Goal: Task Accomplishment & Management: Manage account settings

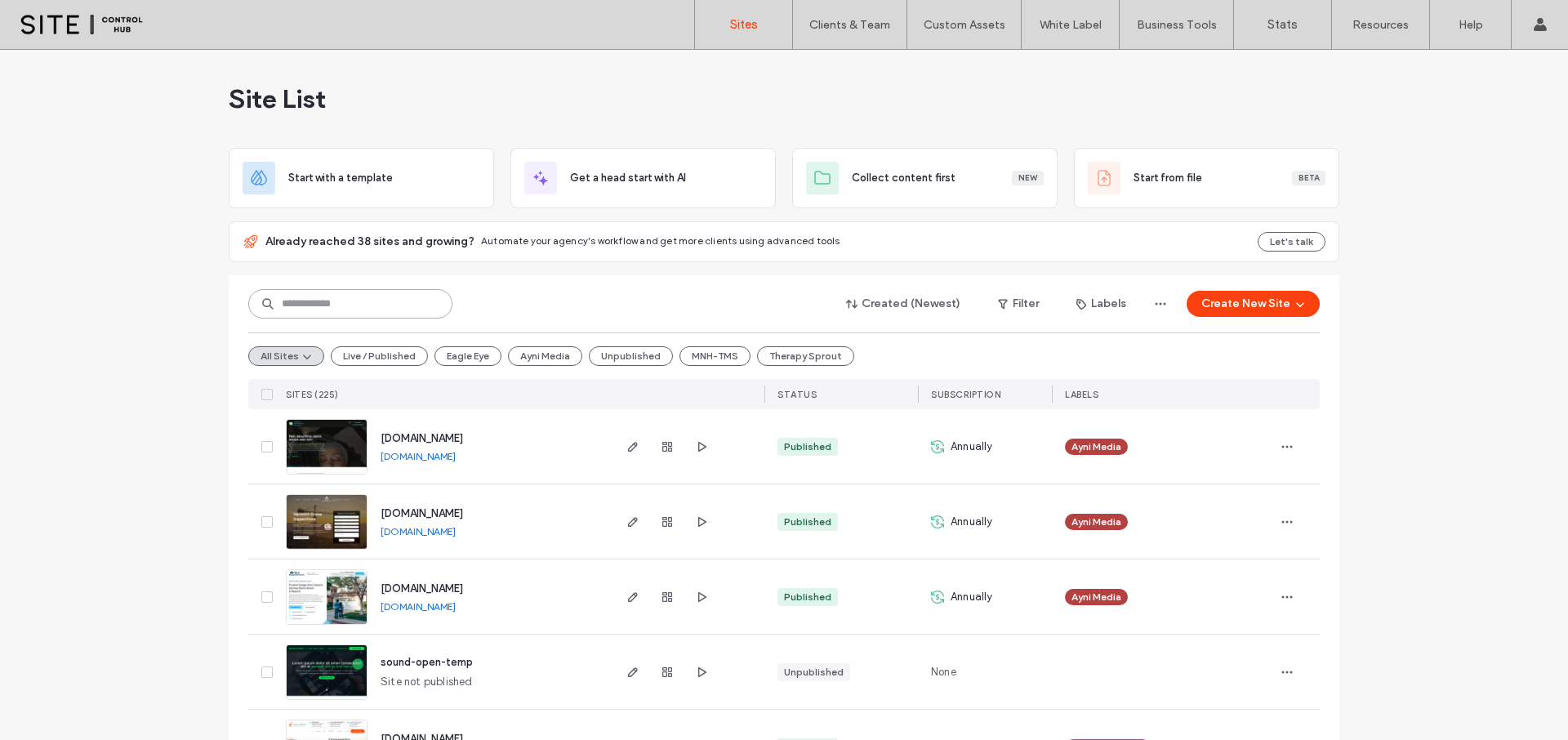
click at [375, 305] on input at bounding box center [350, 303] width 204 height 29
type input "***"
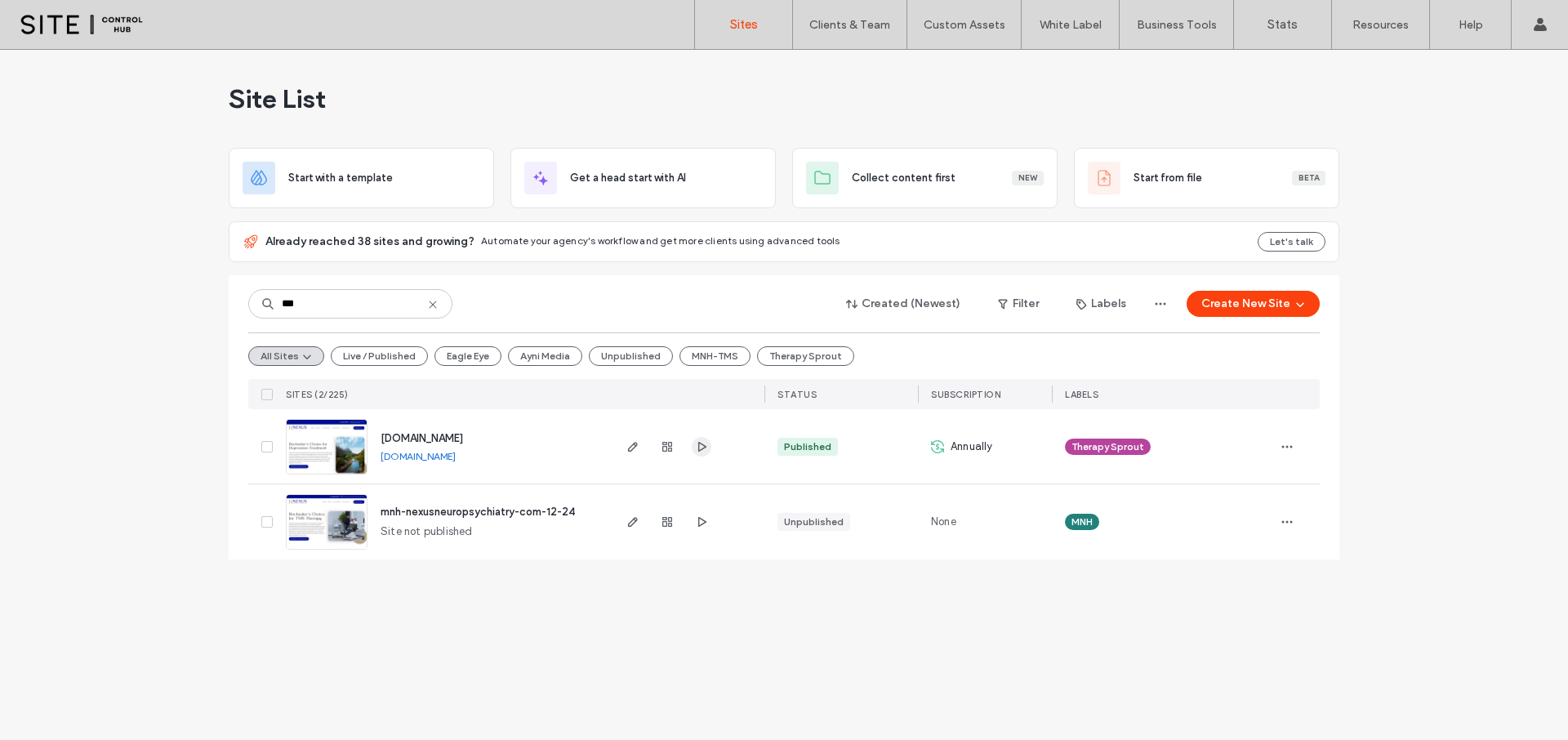
click at [697, 448] on icon "button" at bounding box center [702, 447] width 13 height 13
click at [633, 449] on icon "button" at bounding box center [633, 447] width 13 height 13
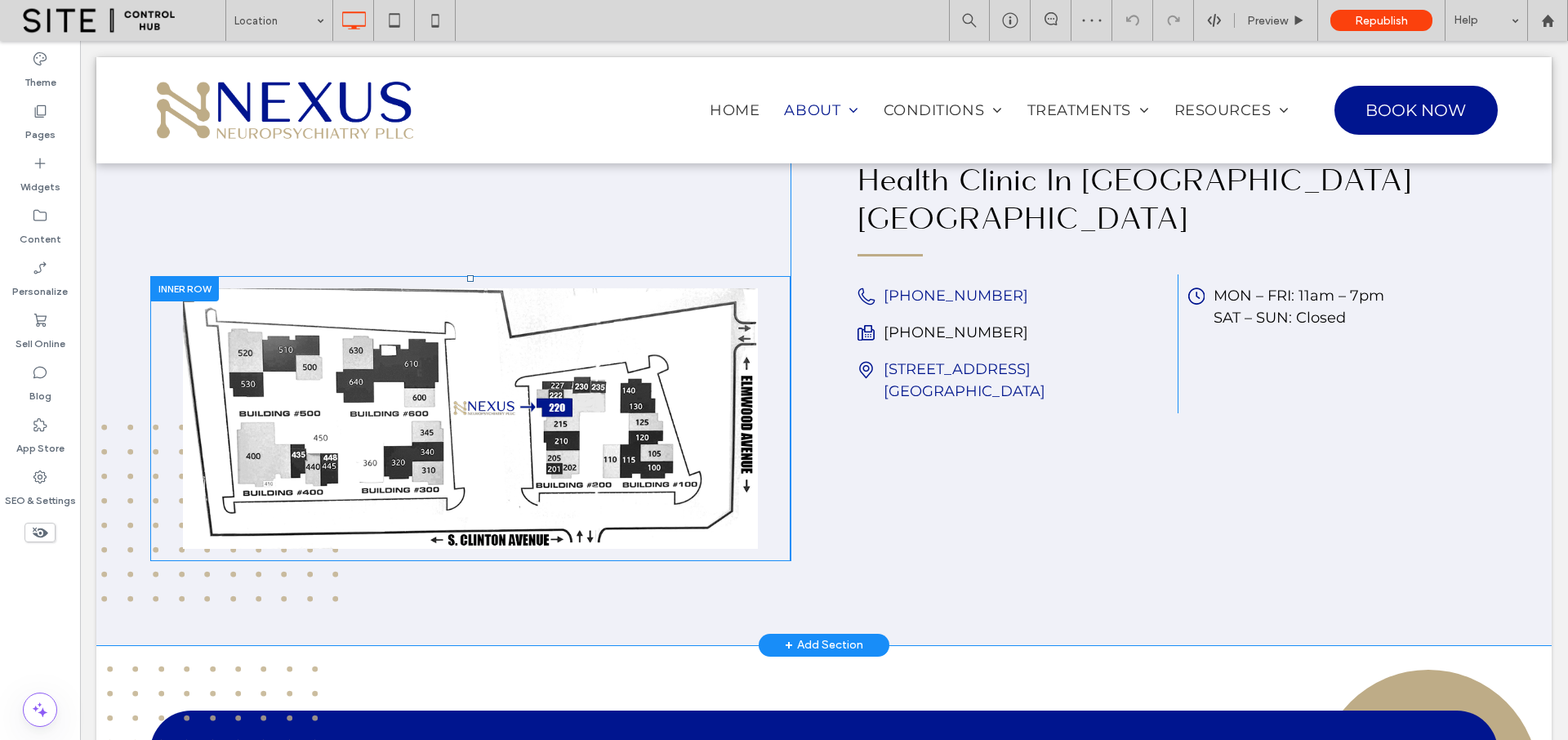
click at [164, 292] on div at bounding box center [184, 289] width 69 height 26
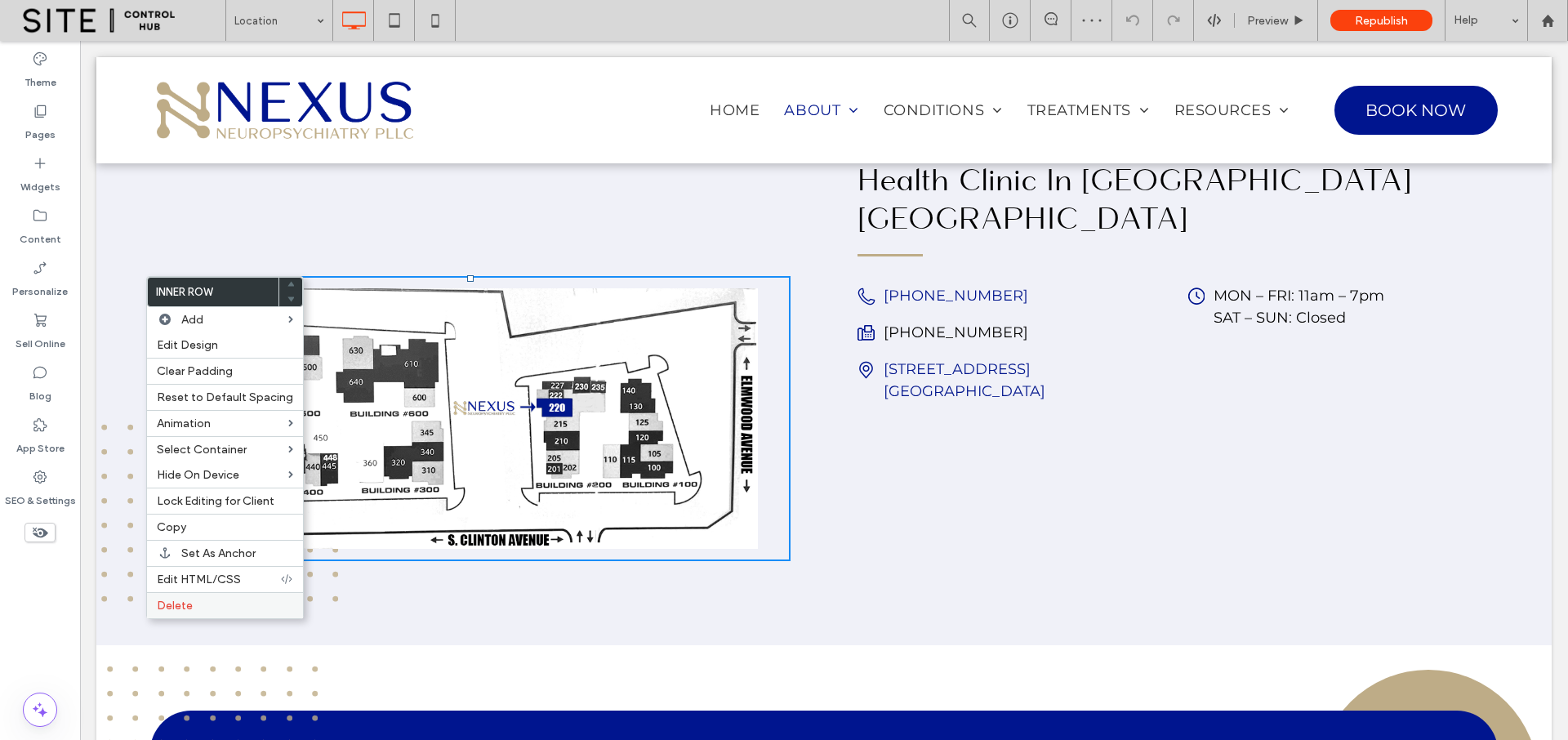
click at [212, 601] on label "Delete" at bounding box center [225, 605] width 136 height 14
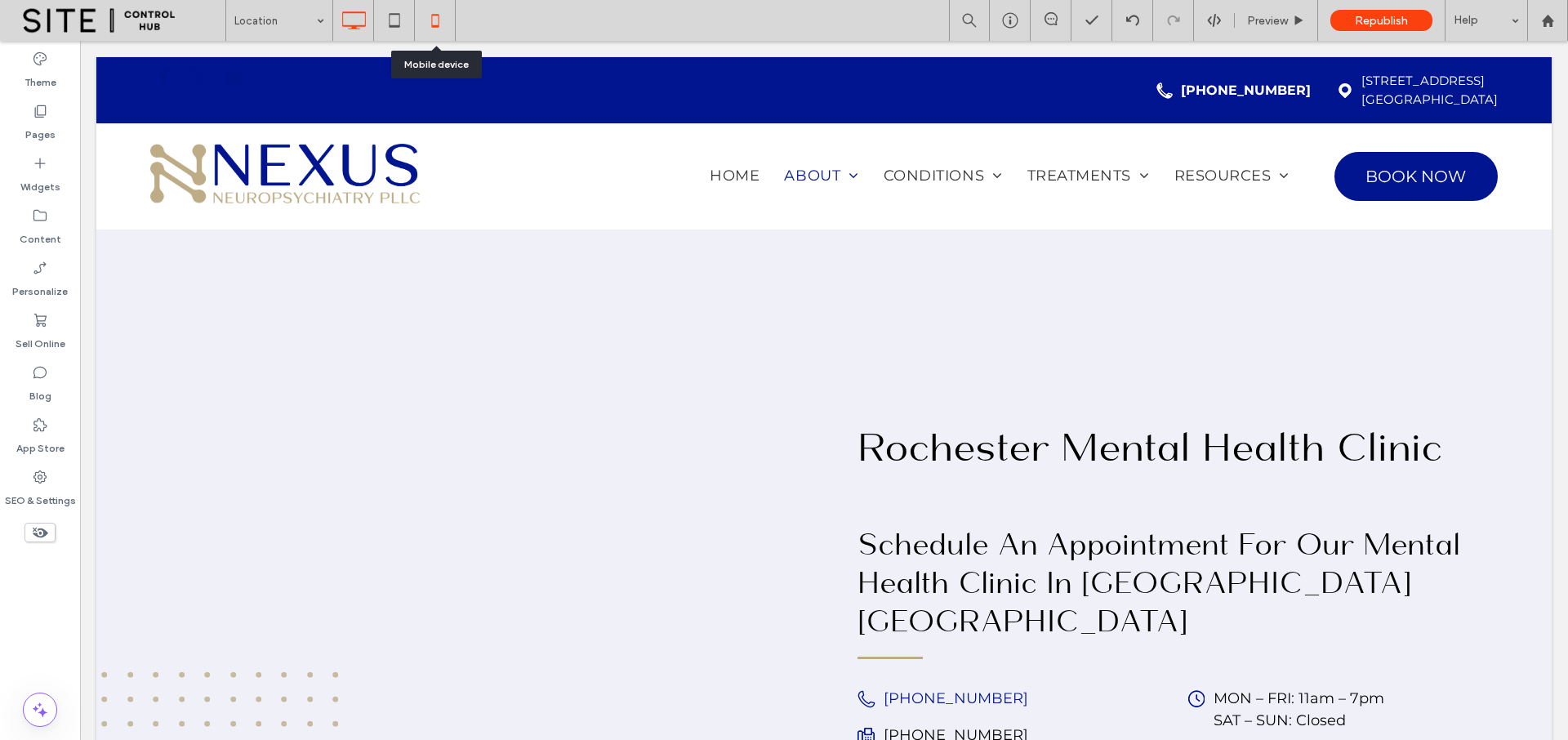
click at [433, 18] on icon at bounding box center [436, 20] width 33 height 33
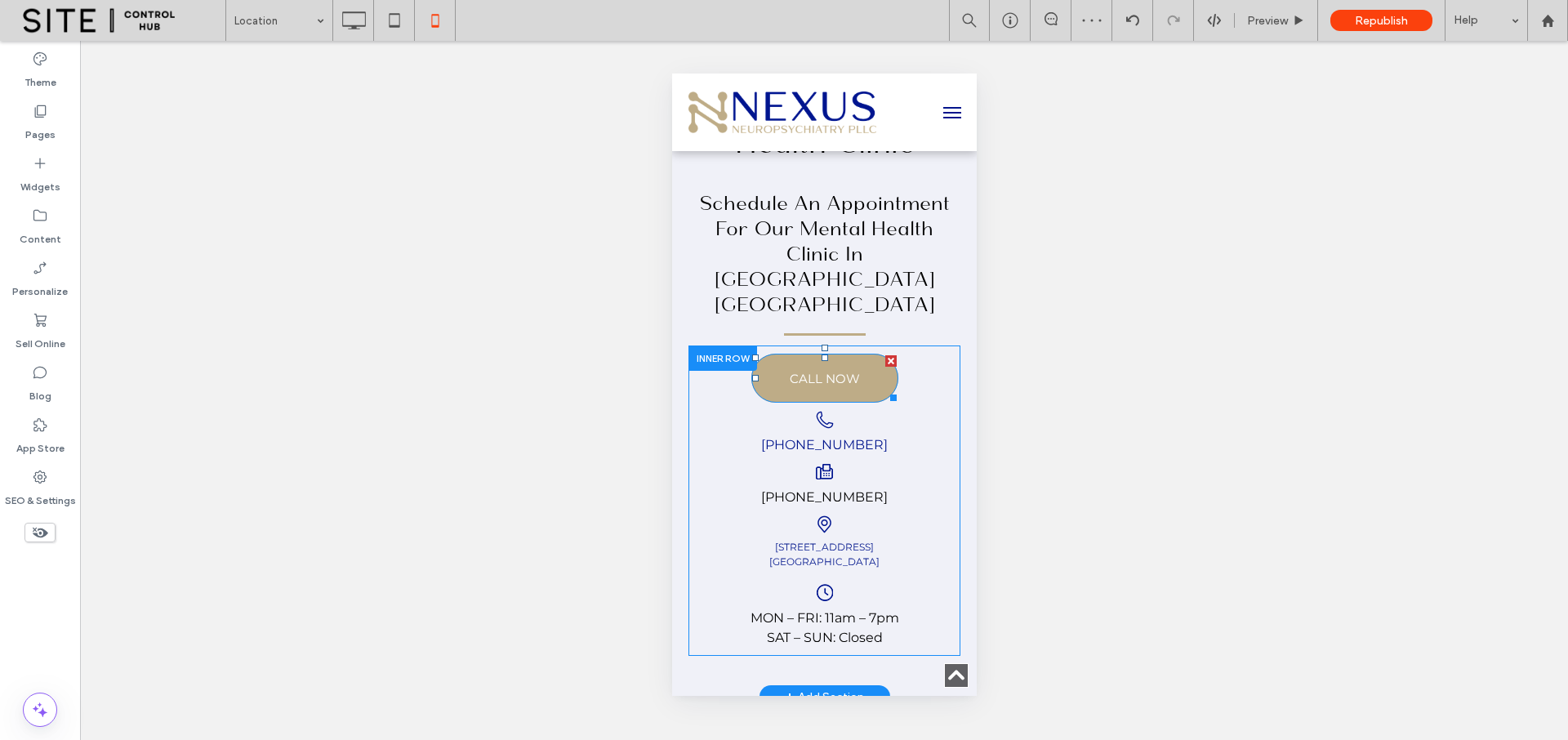
scroll to position [701, 0]
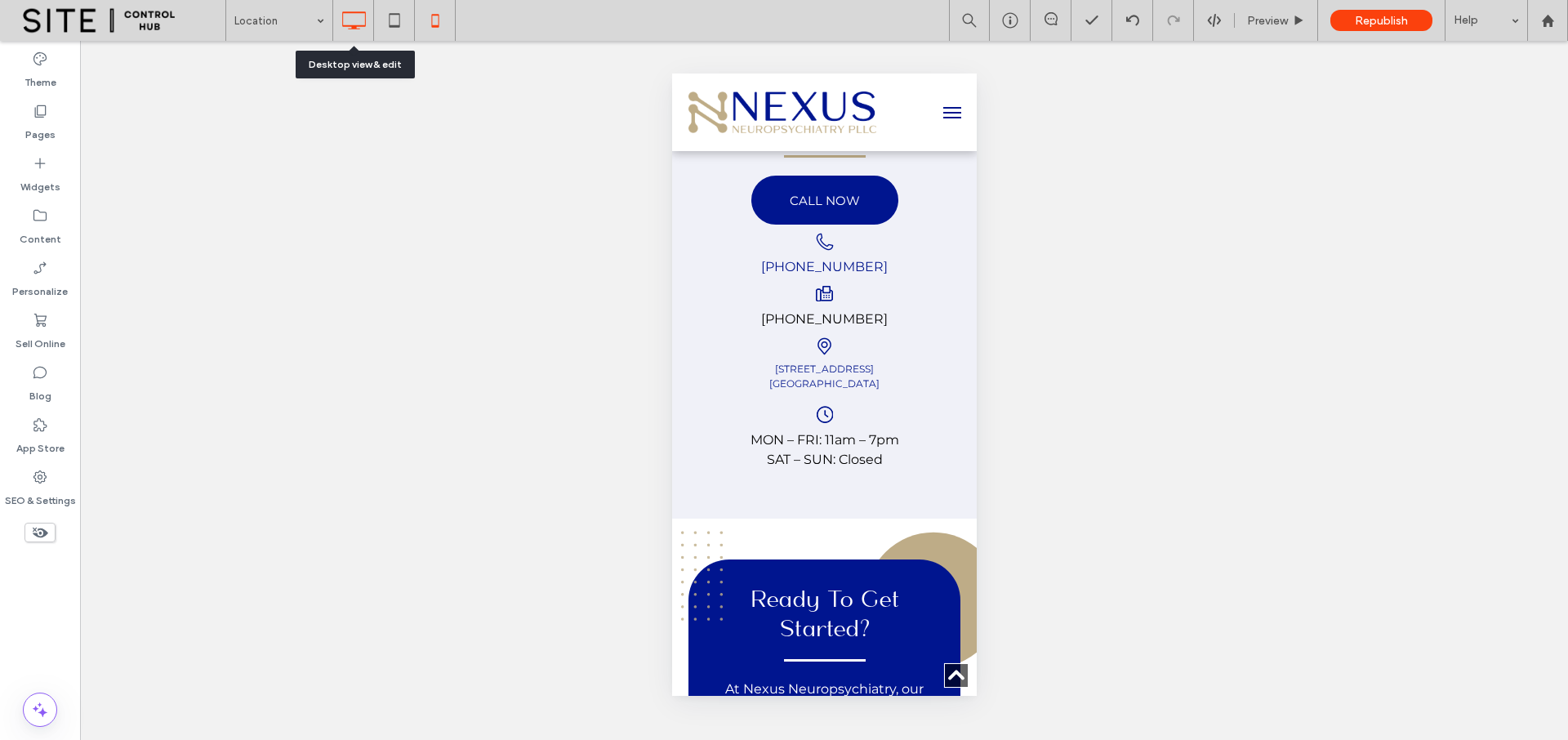
click at [351, 25] on icon at bounding box center [354, 20] width 33 height 33
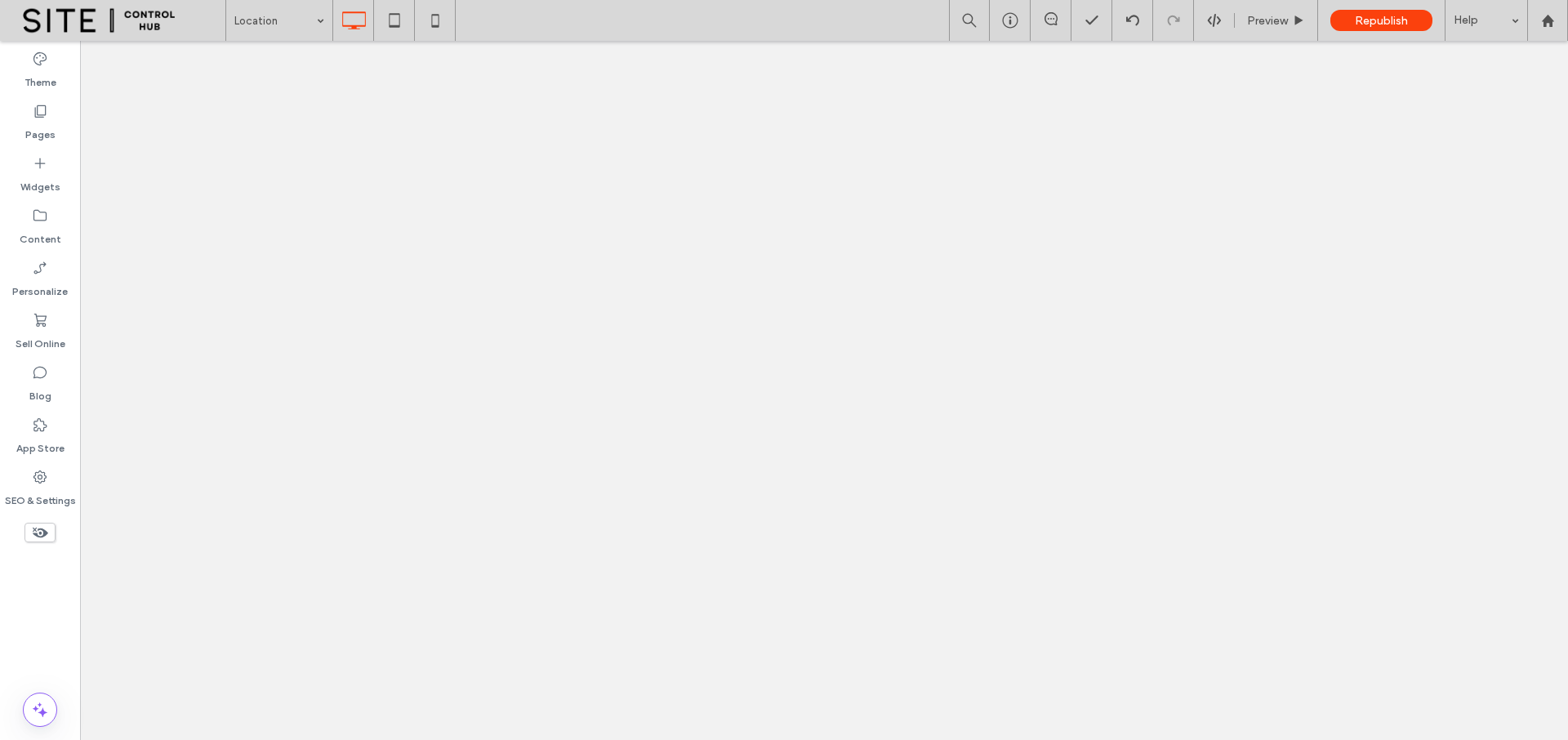
scroll to position [0, 0]
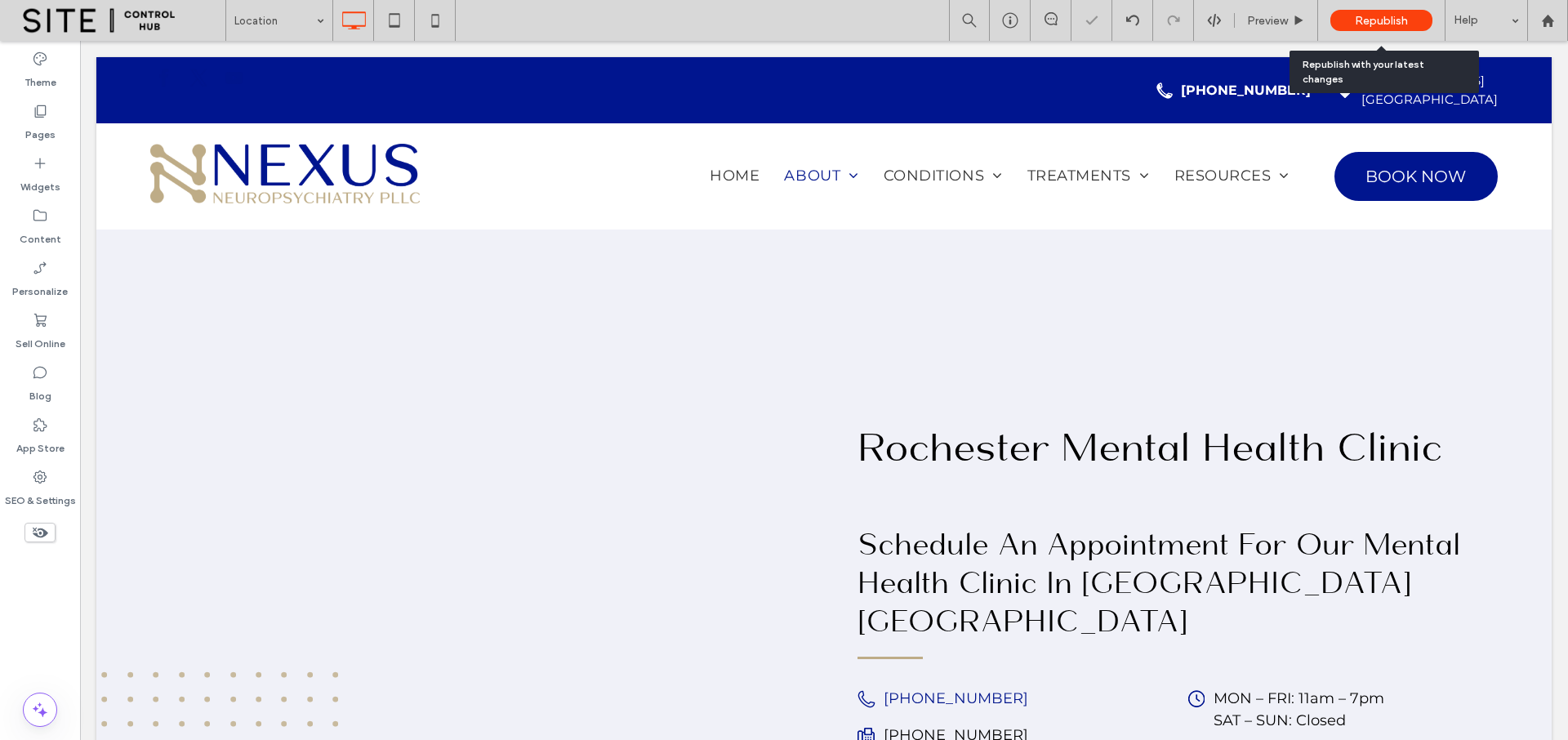
click at [1379, 16] on span "Republish" at bounding box center [1381, 20] width 53 height 14
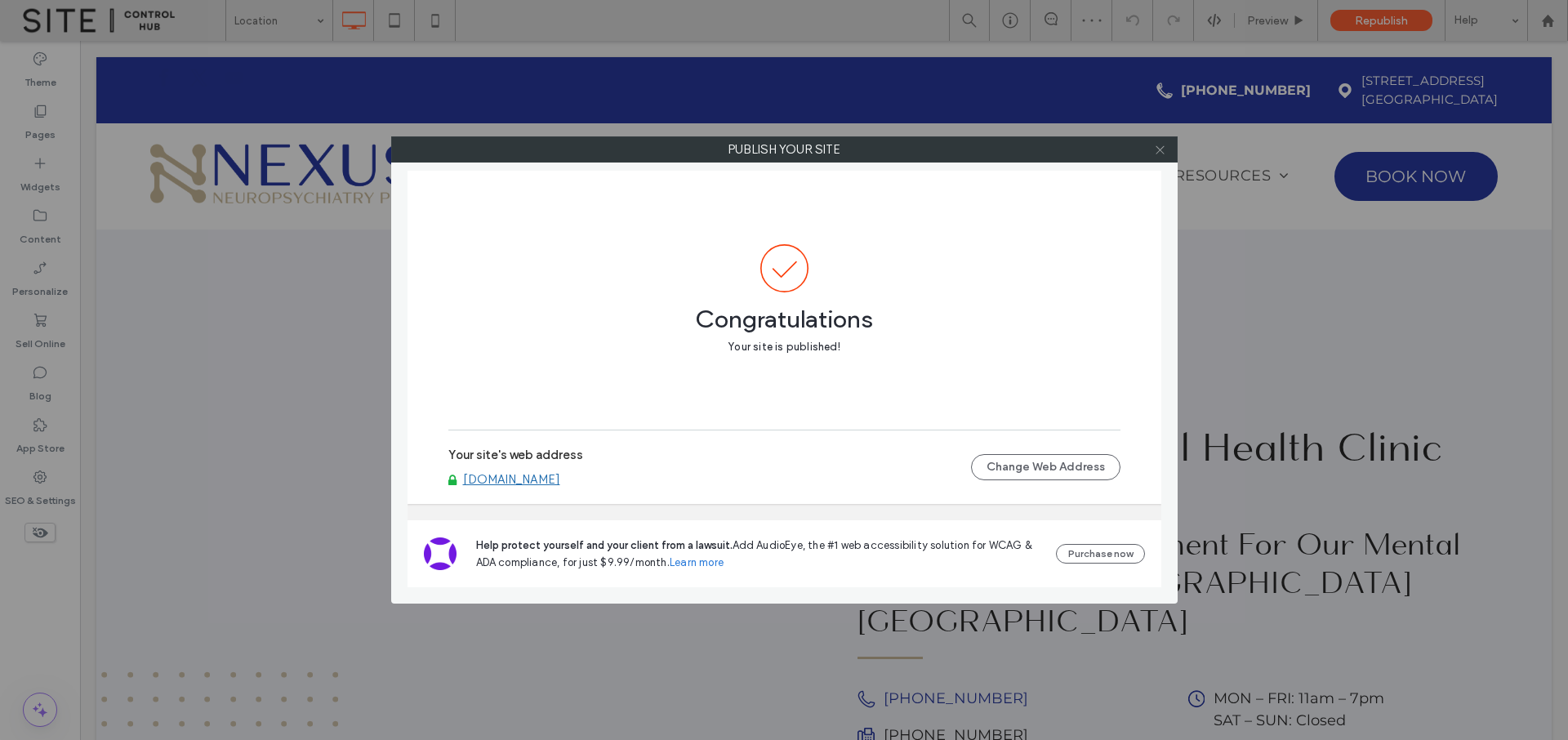
click at [1163, 150] on icon at bounding box center [1160, 149] width 12 height 12
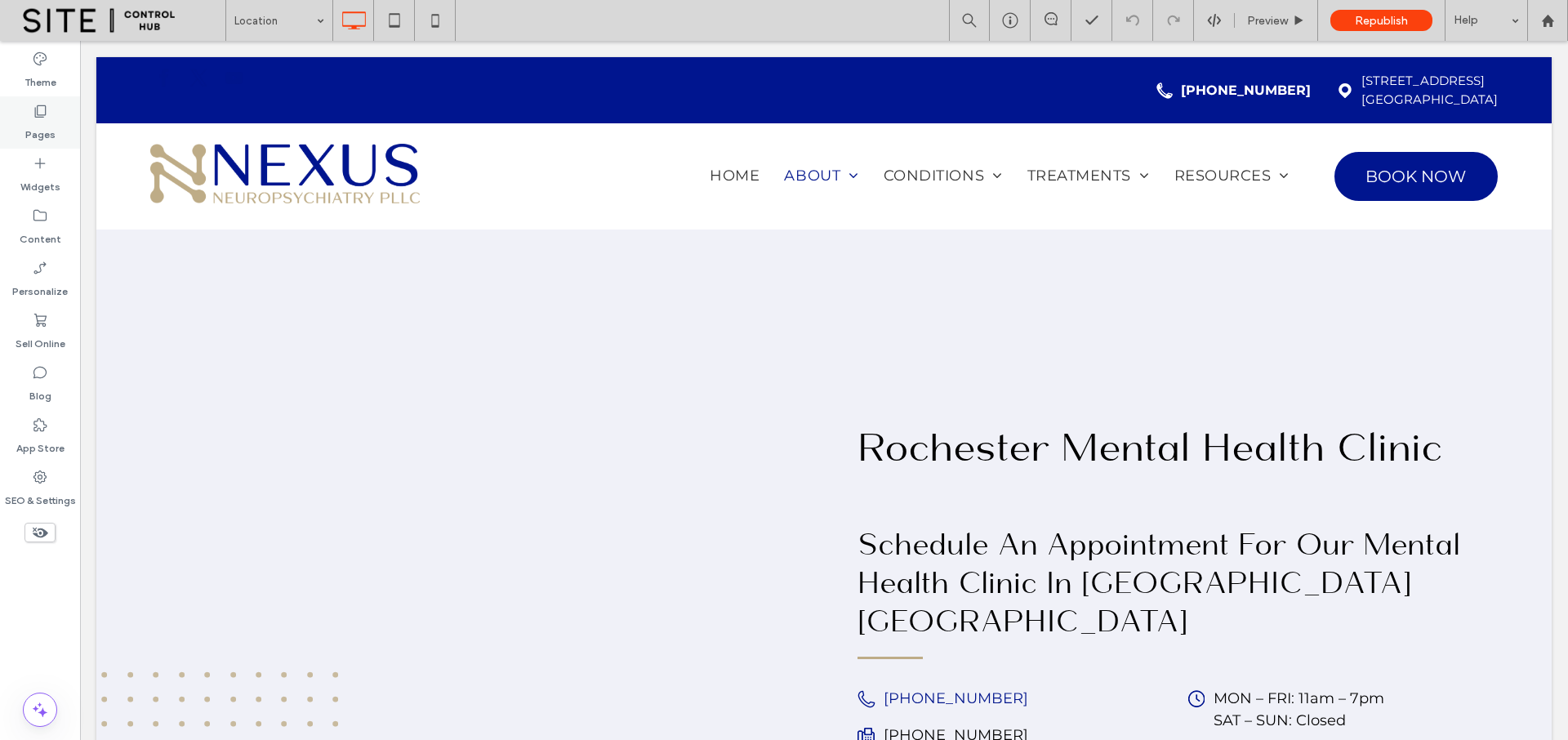
click at [21, 122] on div "Pages" at bounding box center [40, 122] width 80 height 52
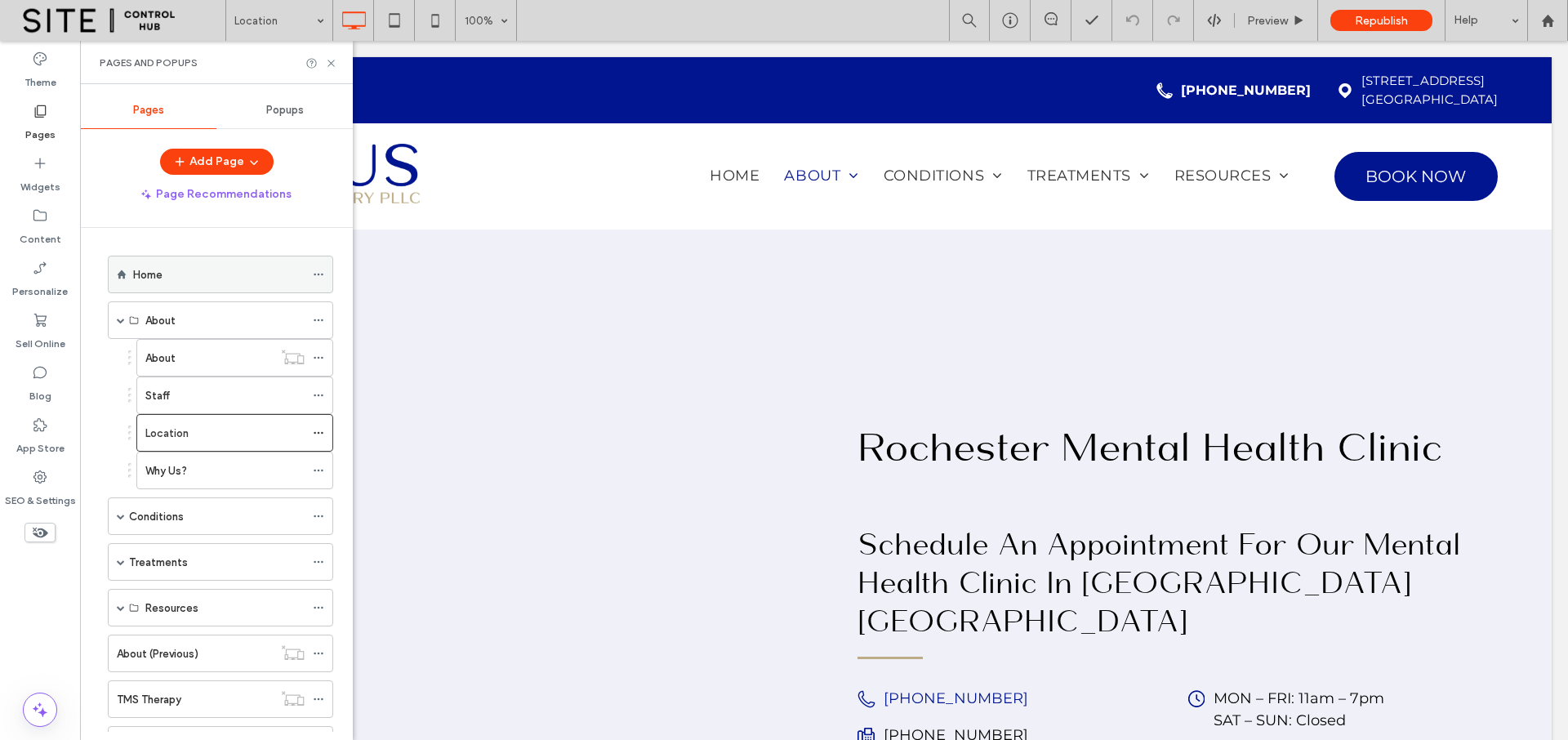
click at [178, 281] on div "Home" at bounding box center [219, 275] width 172 height 17
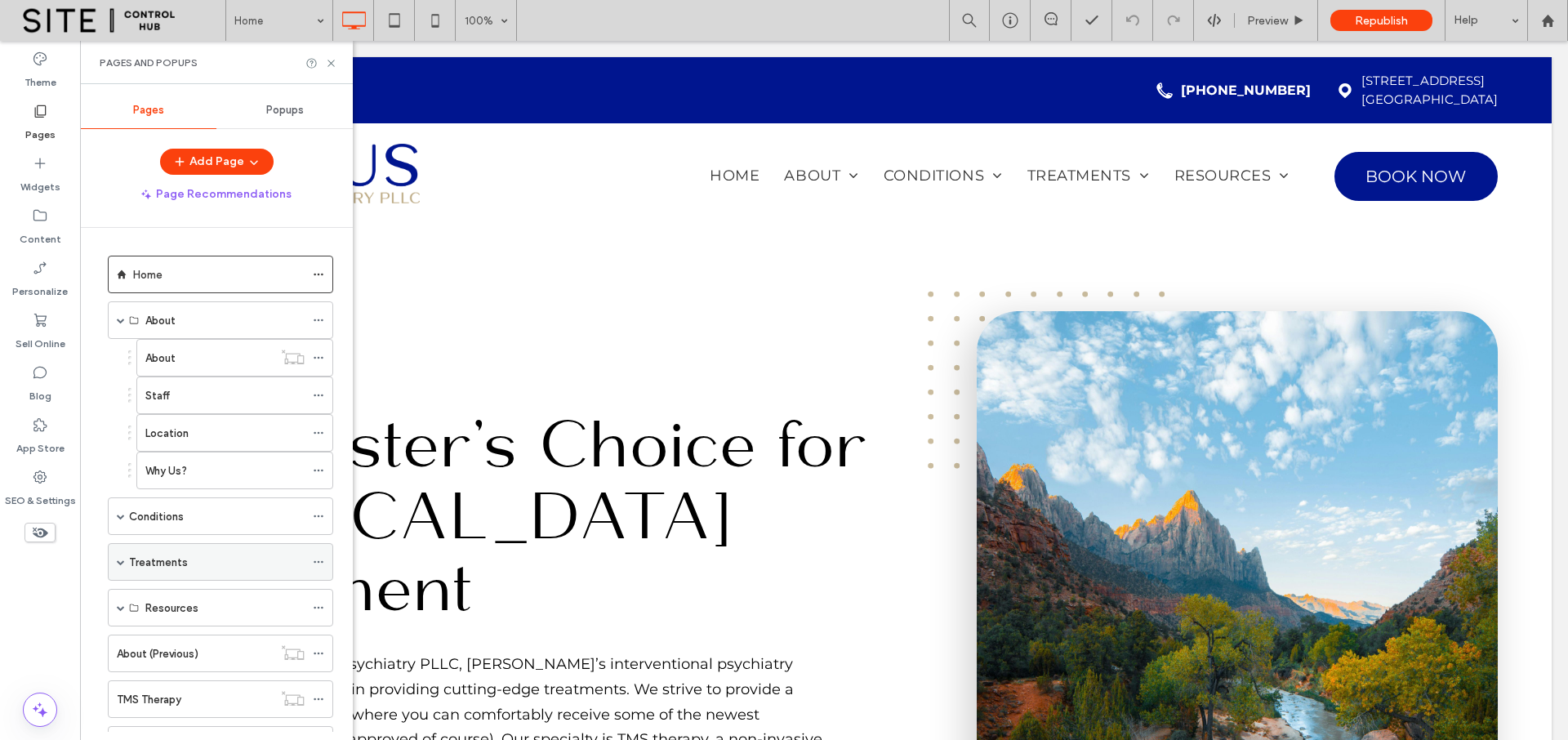
click at [121, 560] on span at bounding box center [120, 562] width 8 height 8
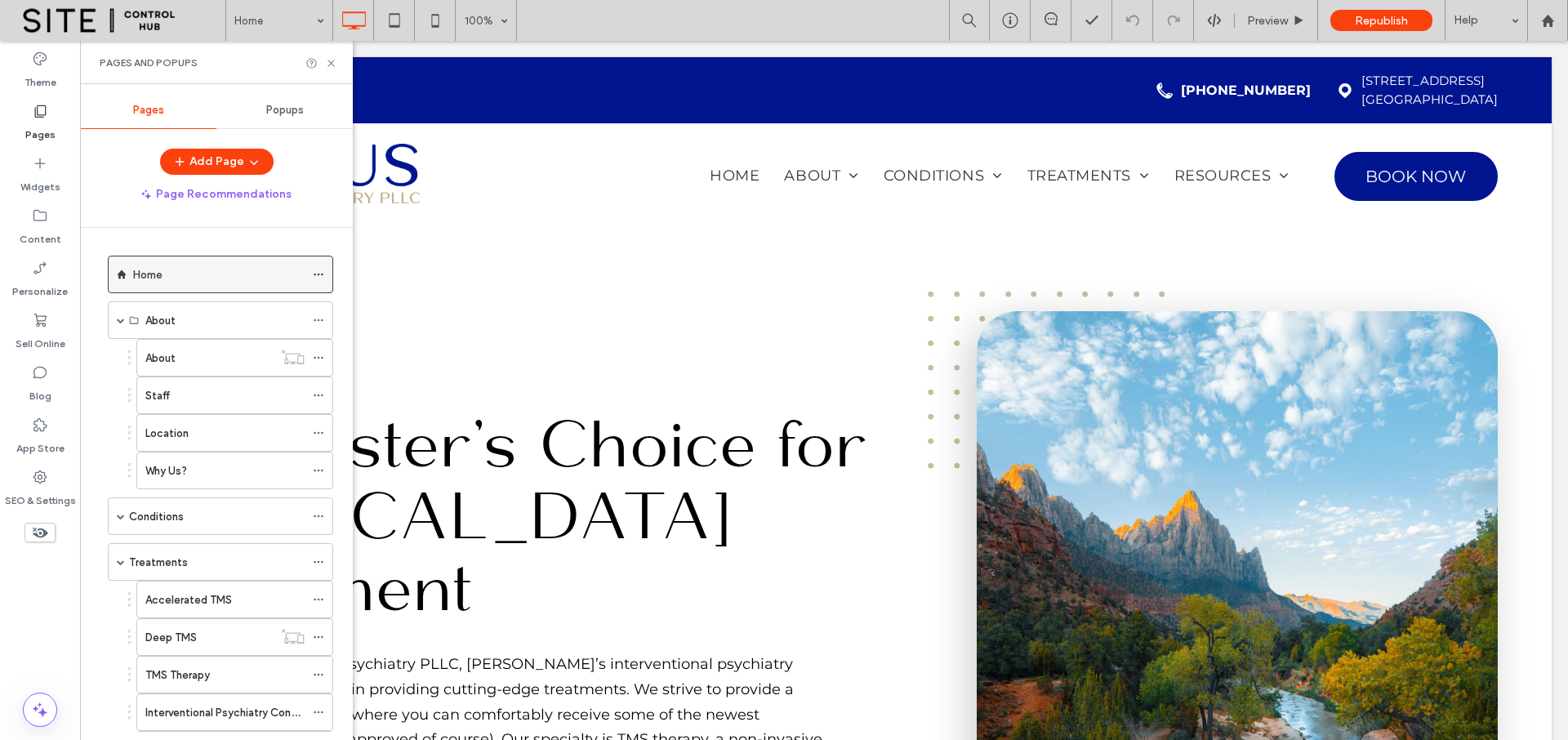
click at [185, 277] on div "Home" at bounding box center [219, 275] width 172 height 17
click at [332, 63] on icon at bounding box center [330, 63] width 12 height 12
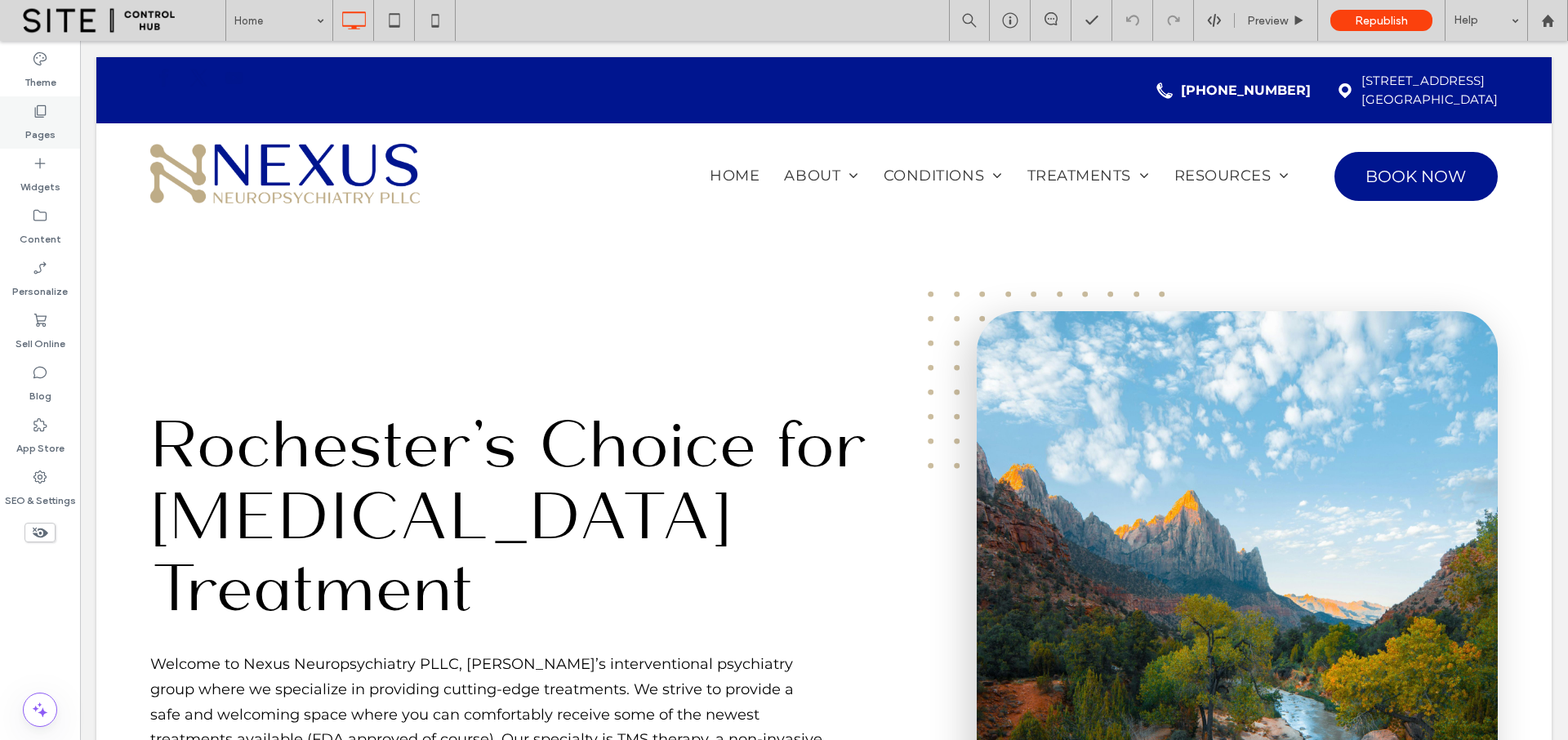
click at [40, 122] on label "Pages" at bounding box center [40, 131] width 30 height 23
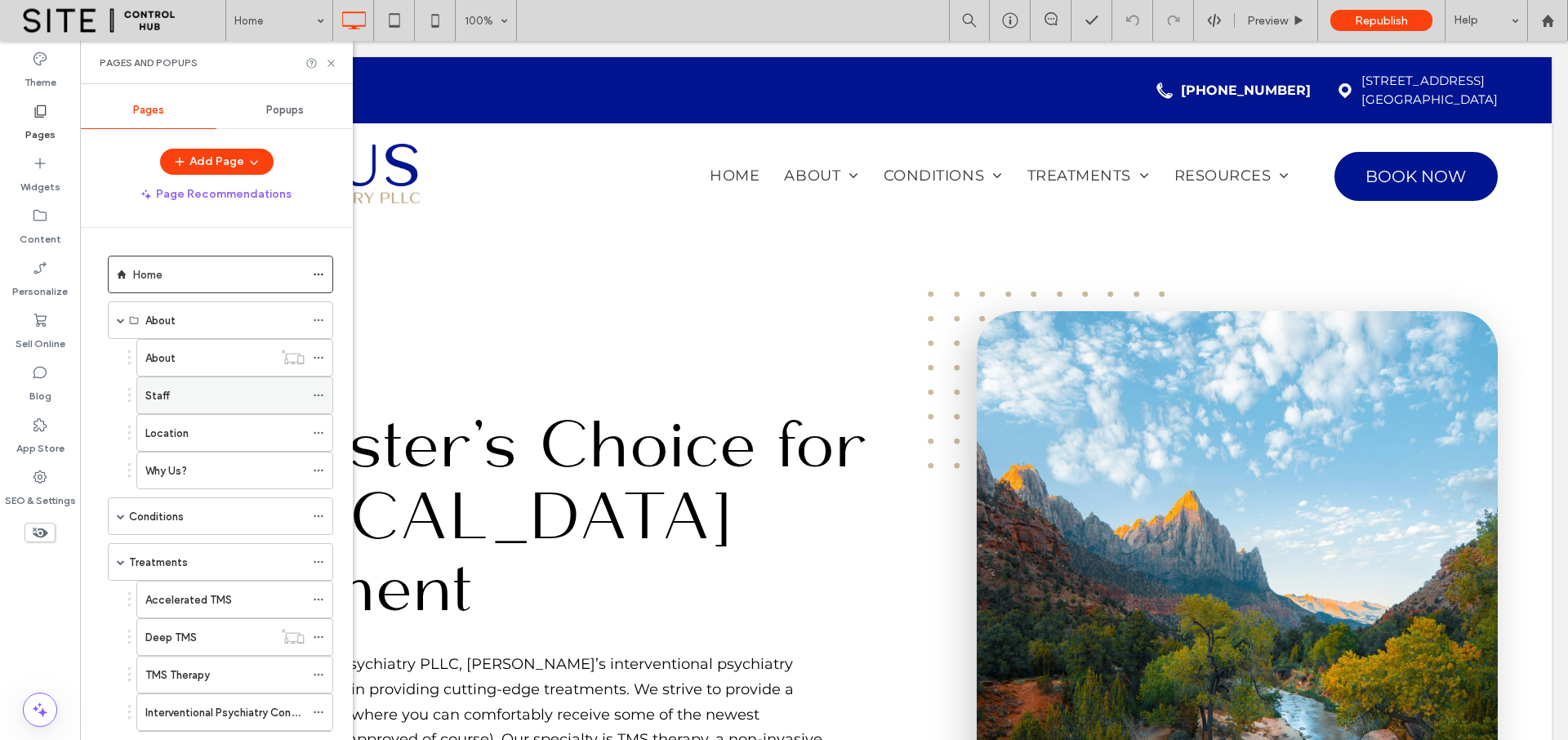
click at [192, 394] on div "Staff" at bounding box center [224, 395] width 159 height 17
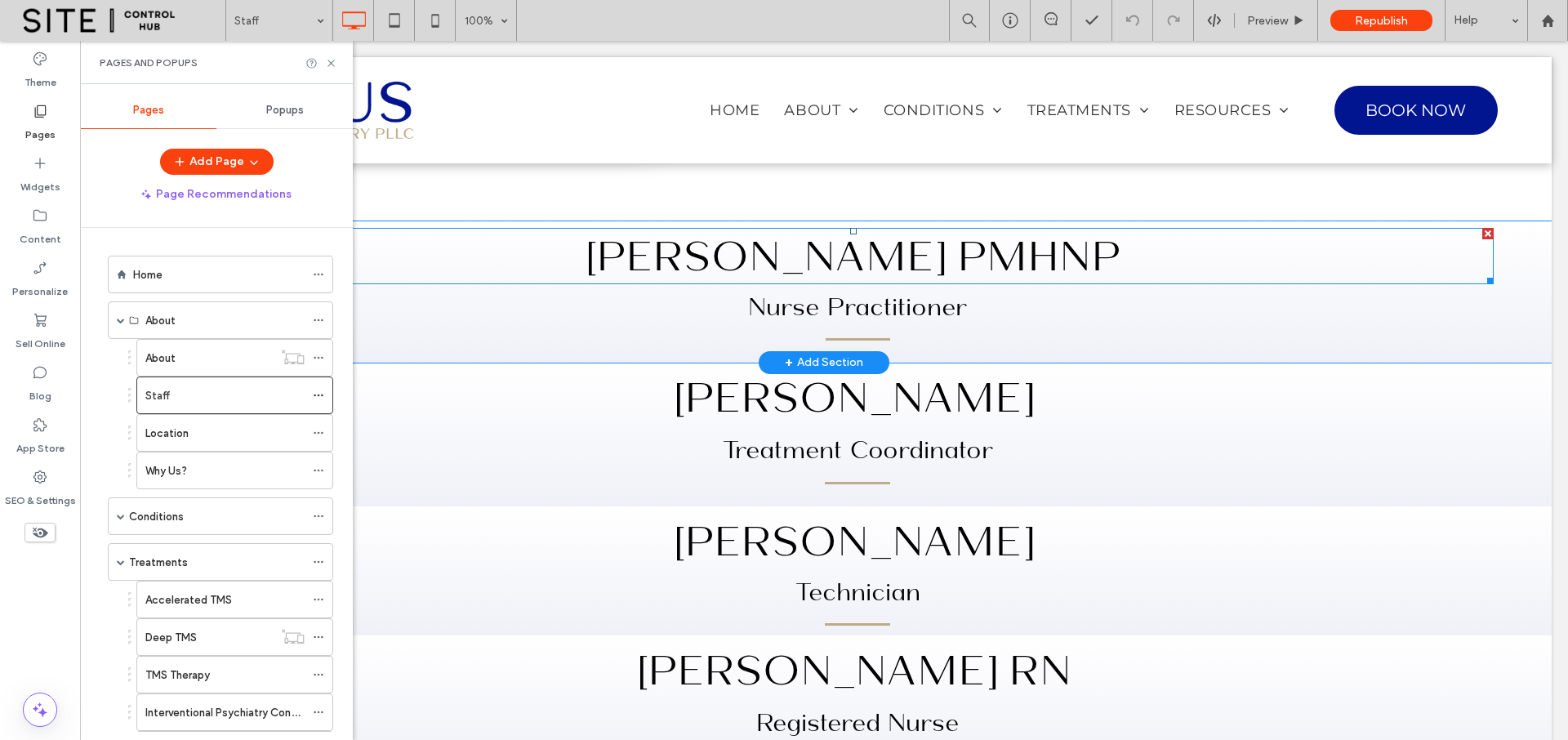
scroll to position [1854, 0]
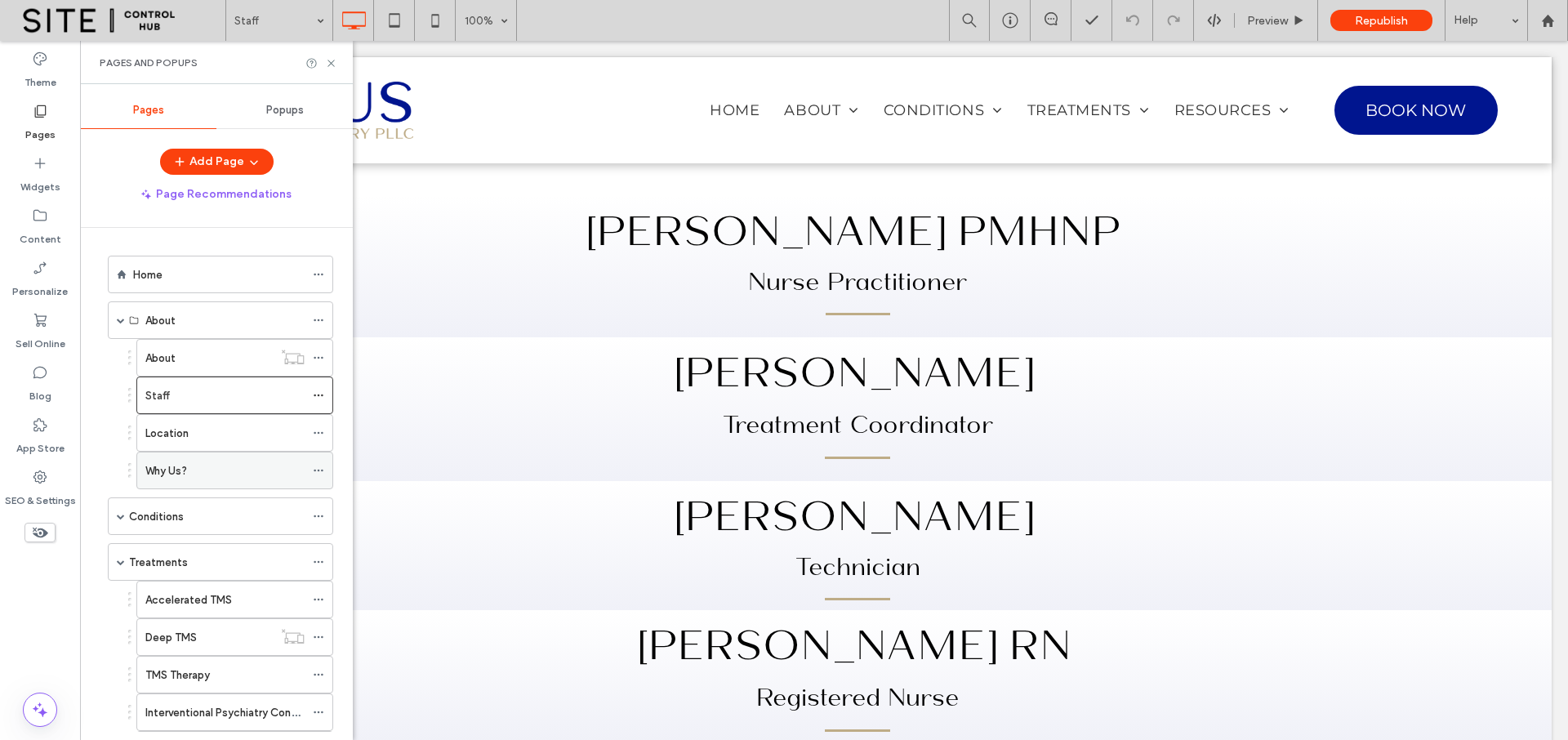
click at [226, 465] on div "Why Us?" at bounding box center [224, 471] width 159 height 17
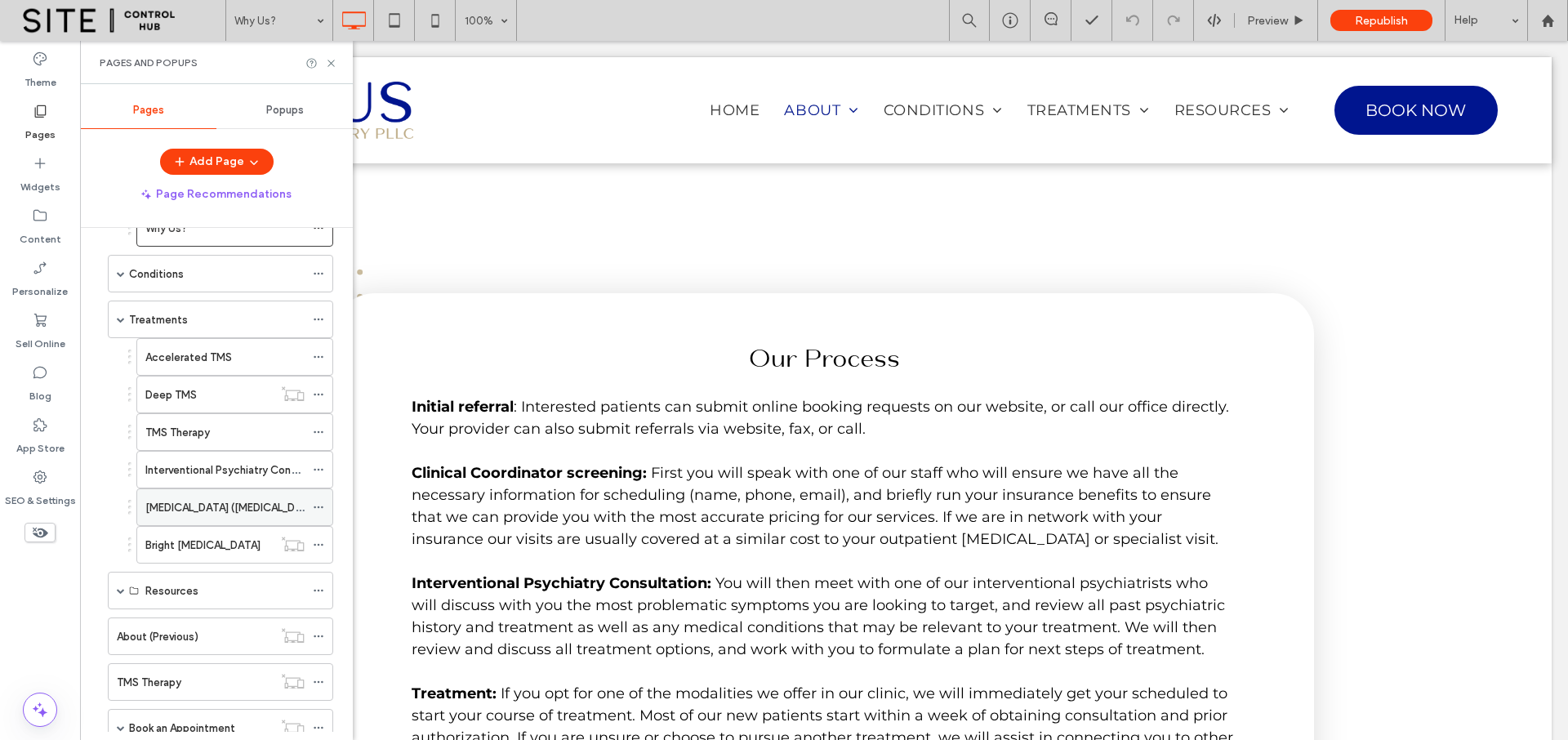
scroll to position [249, 0]
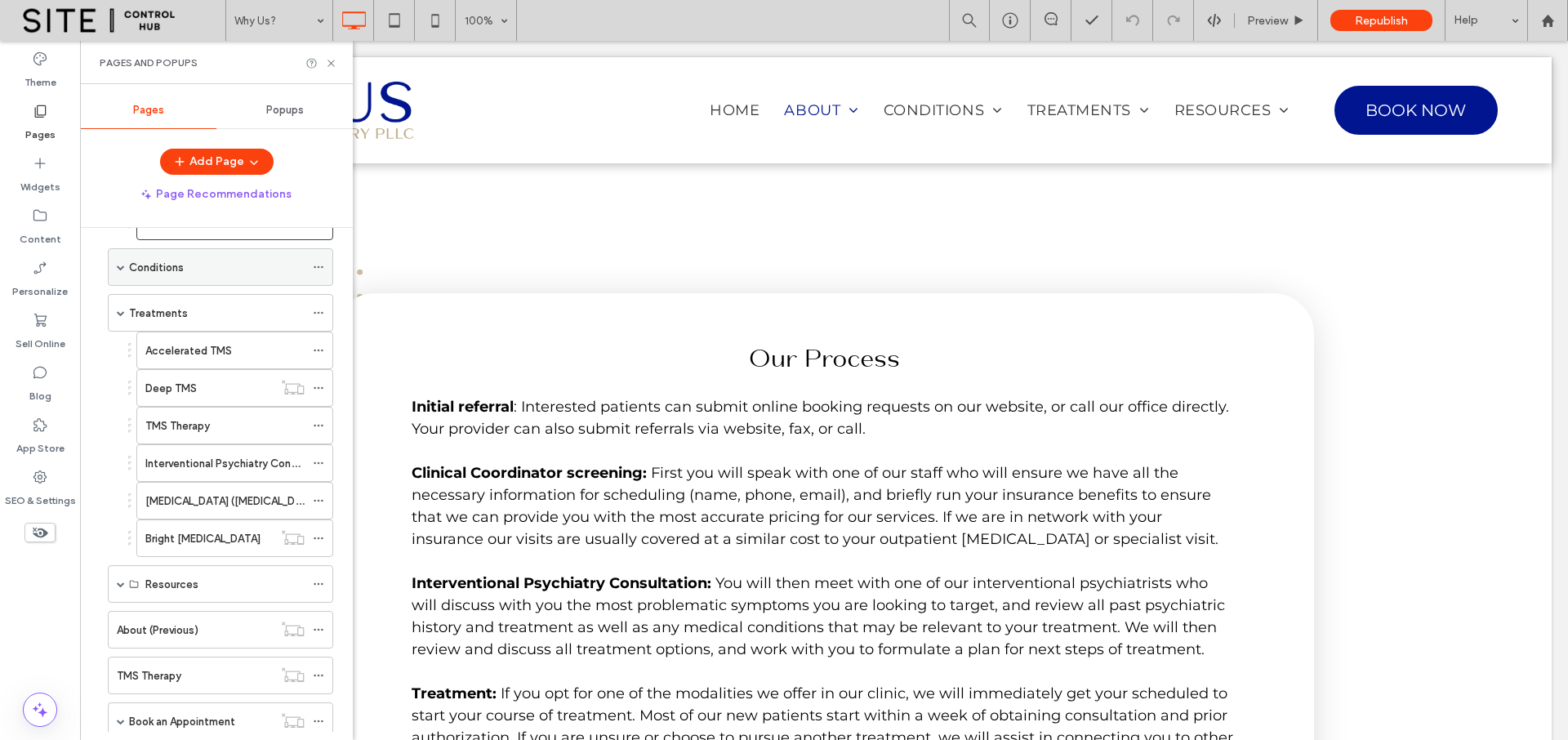
click at [121, 267] on span at bounding box center [120, 267] width 8 height 8
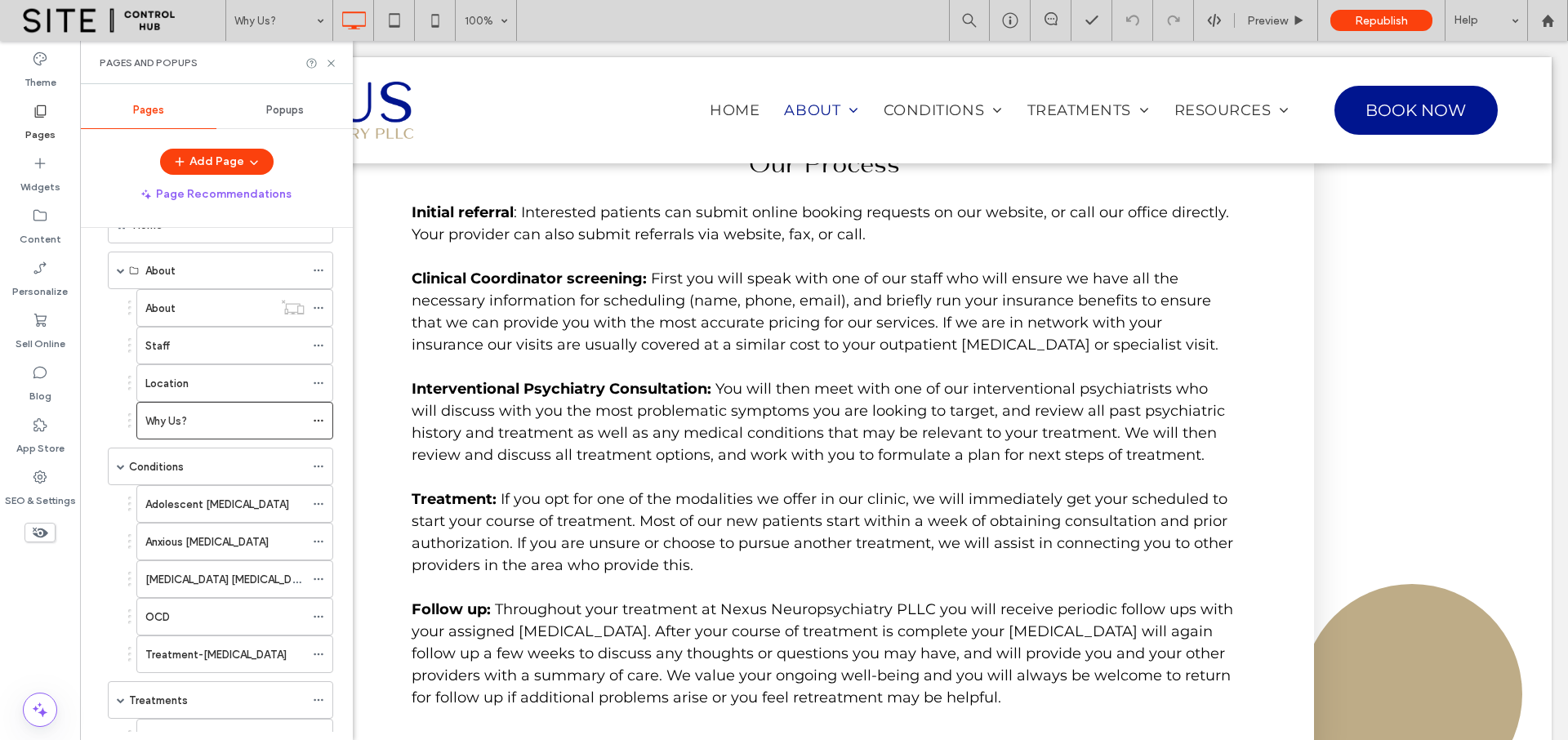
scroll to position [0, 0]
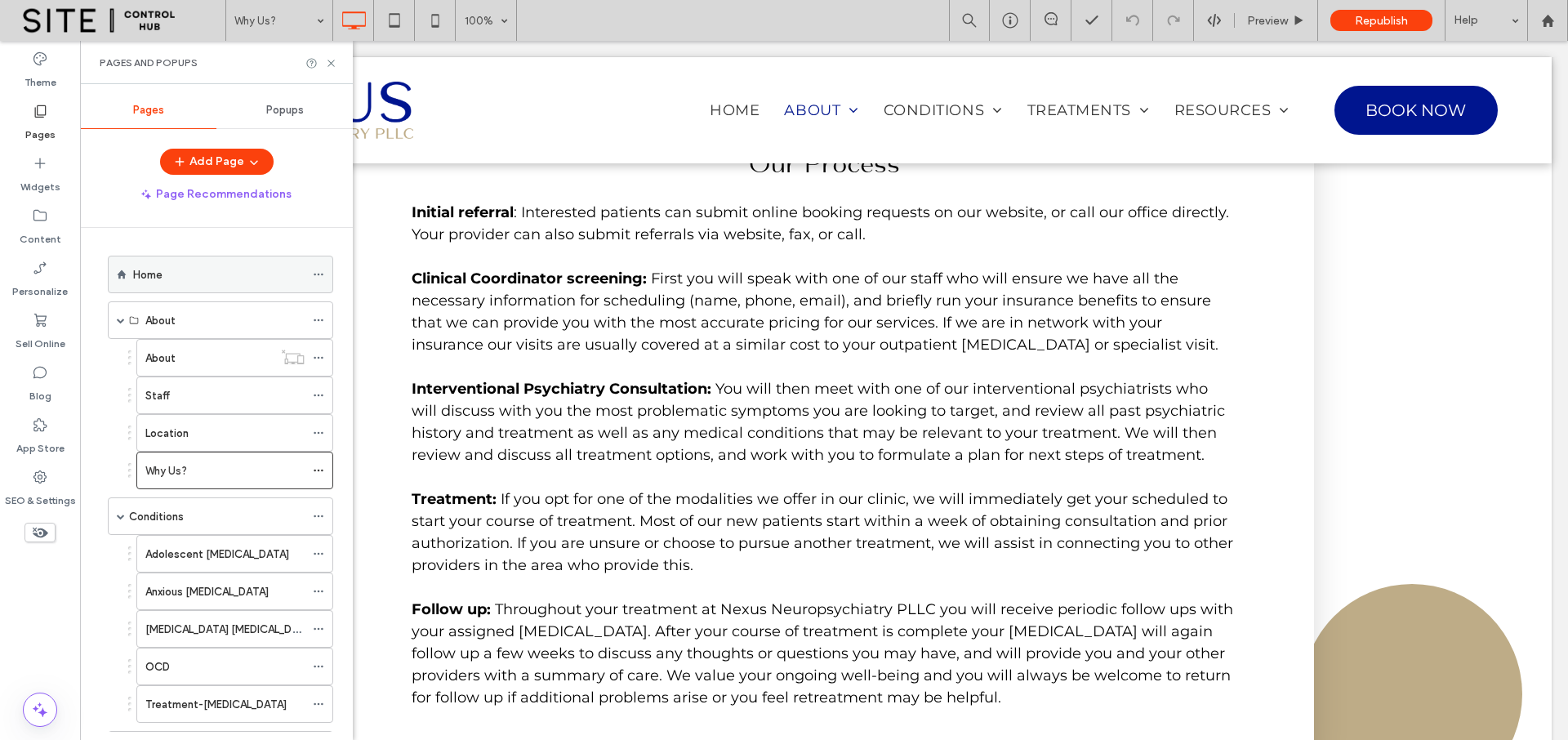
click at [155, 290] on div "Home" at bounding box center [219, 274] width 172 height 36
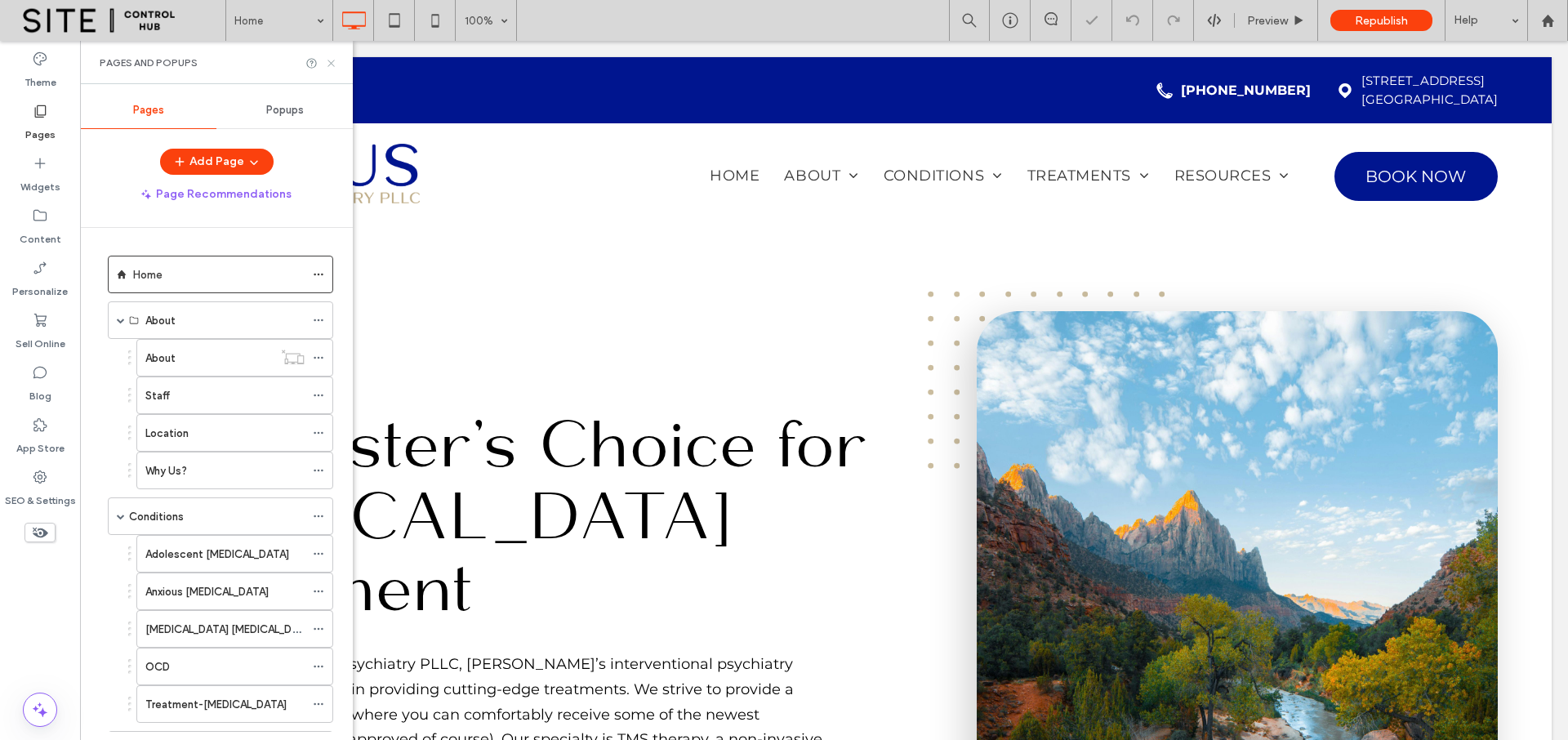
click at [332, 62] on use at bounding box center [330, 63] width 6 height 6
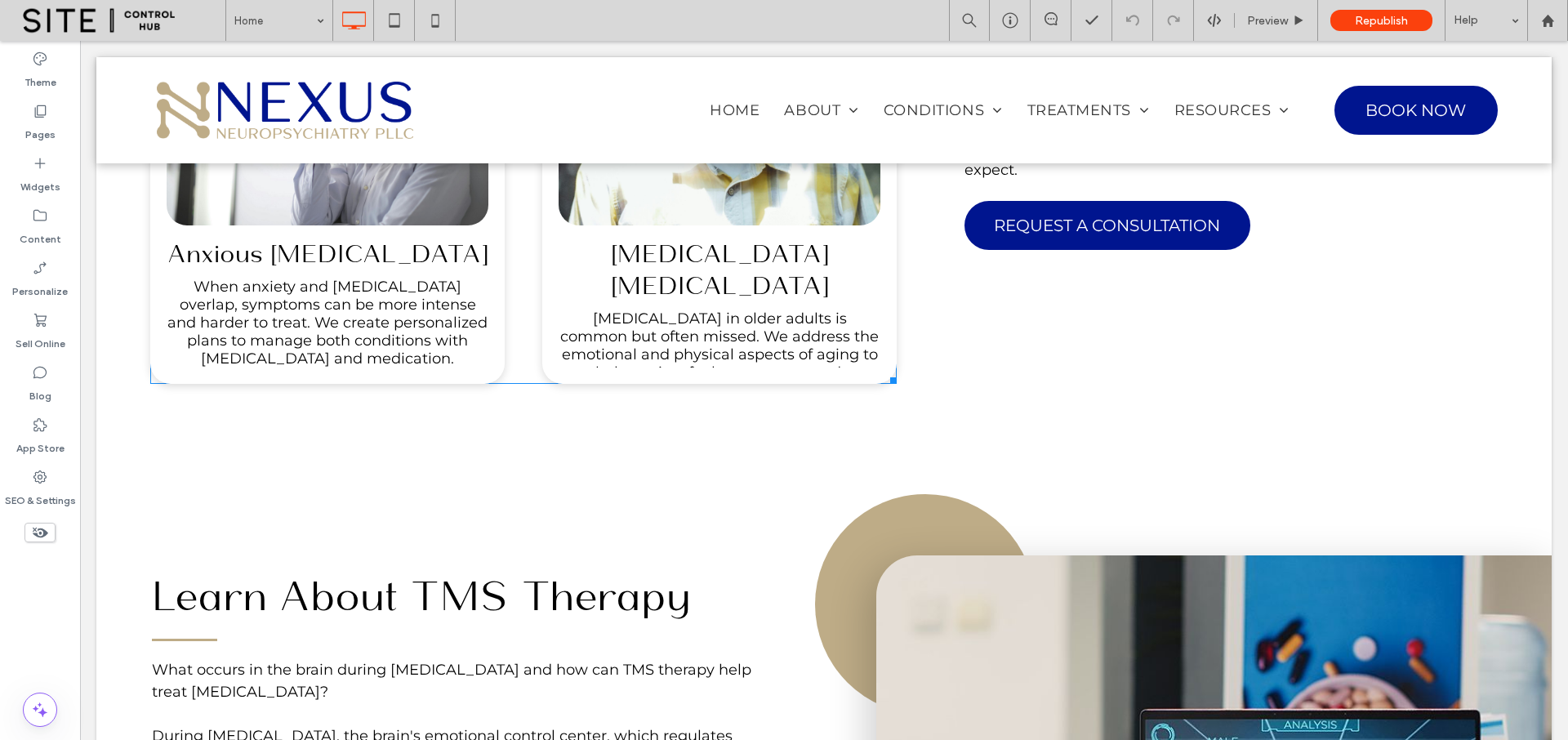
scroll to position [1448, 0]
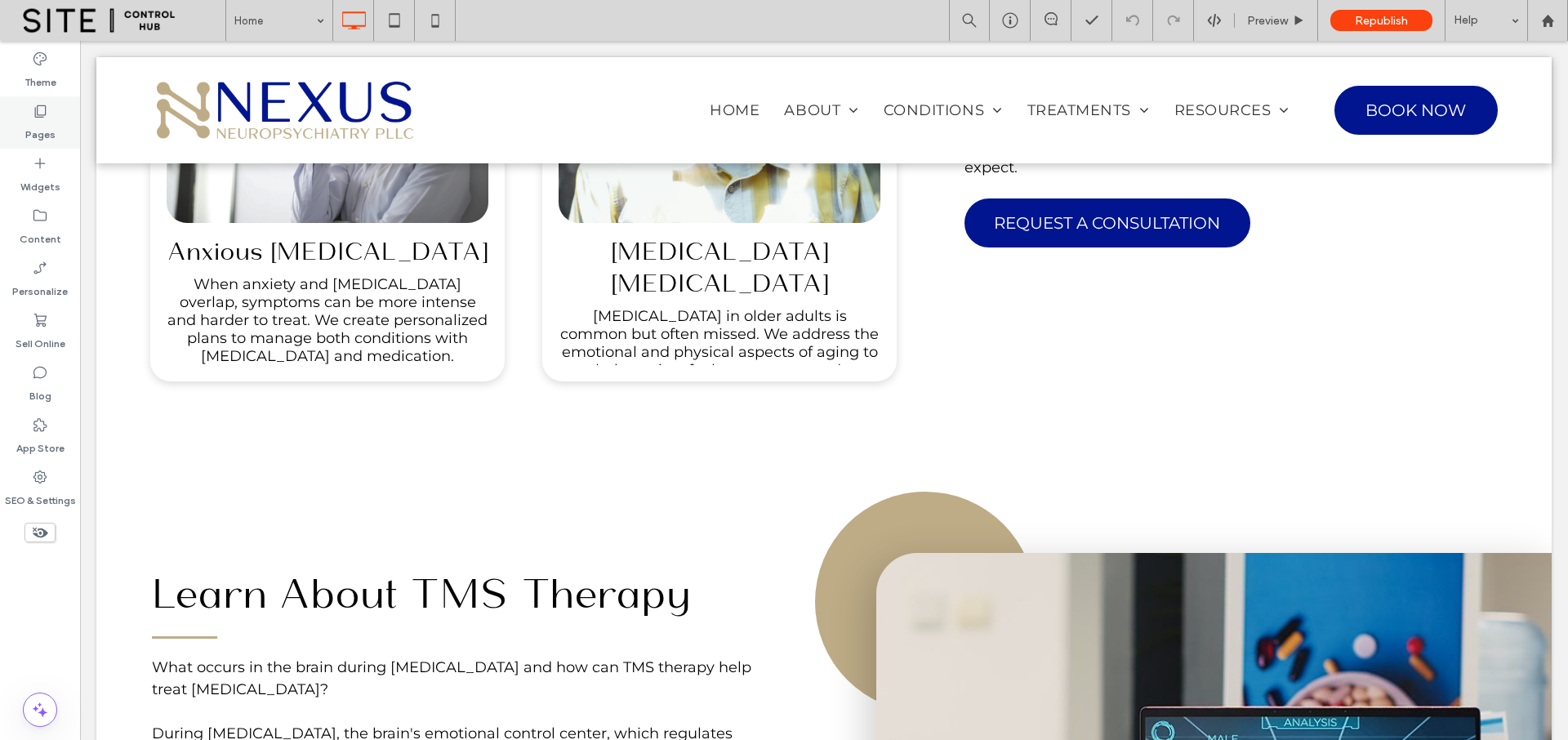
click at [32, 124] on label "Pages" at bounding box center [40, 131] width 30 height 23
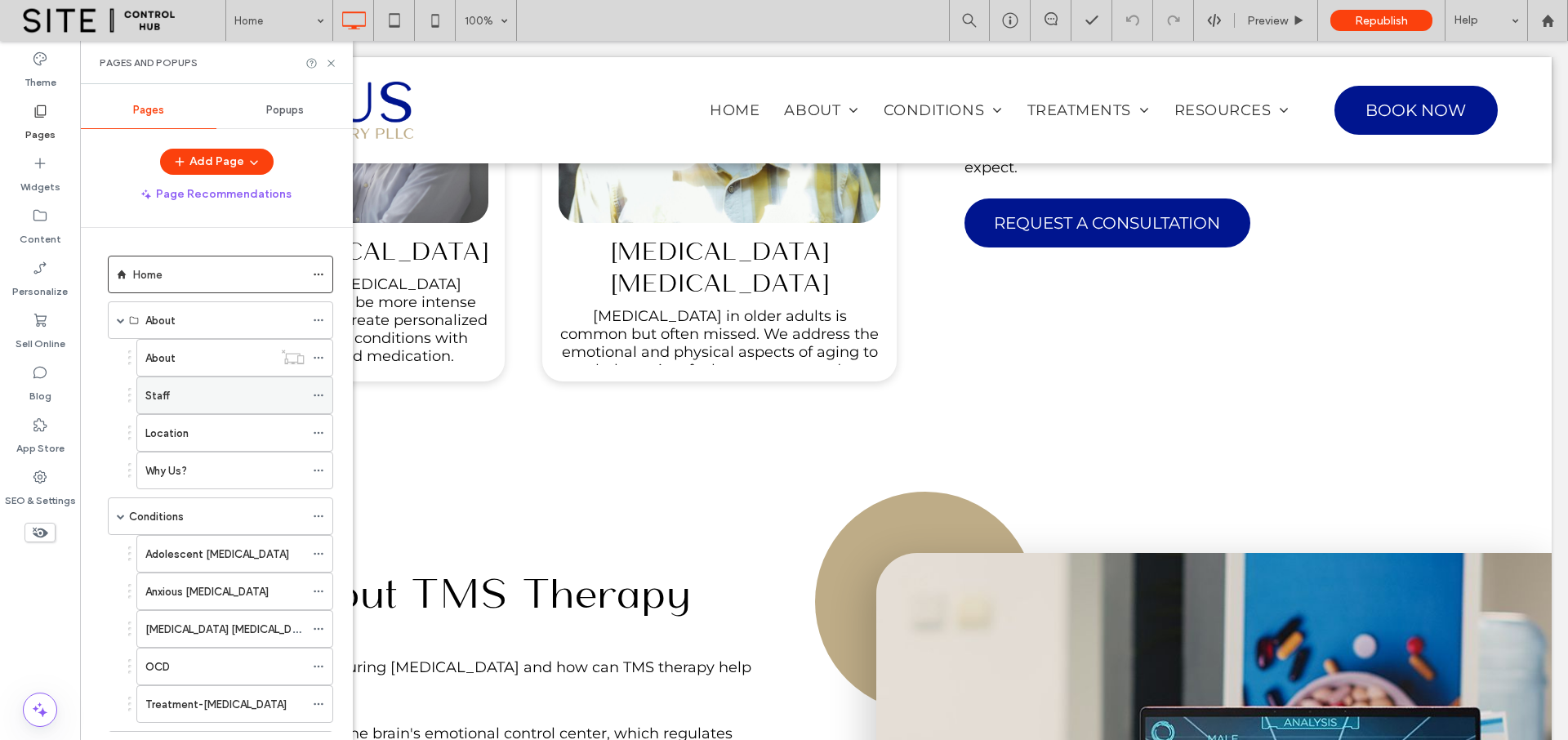
click at [183, 391] on div "Staff" at bounding box center [224, 395] width 159 height 17
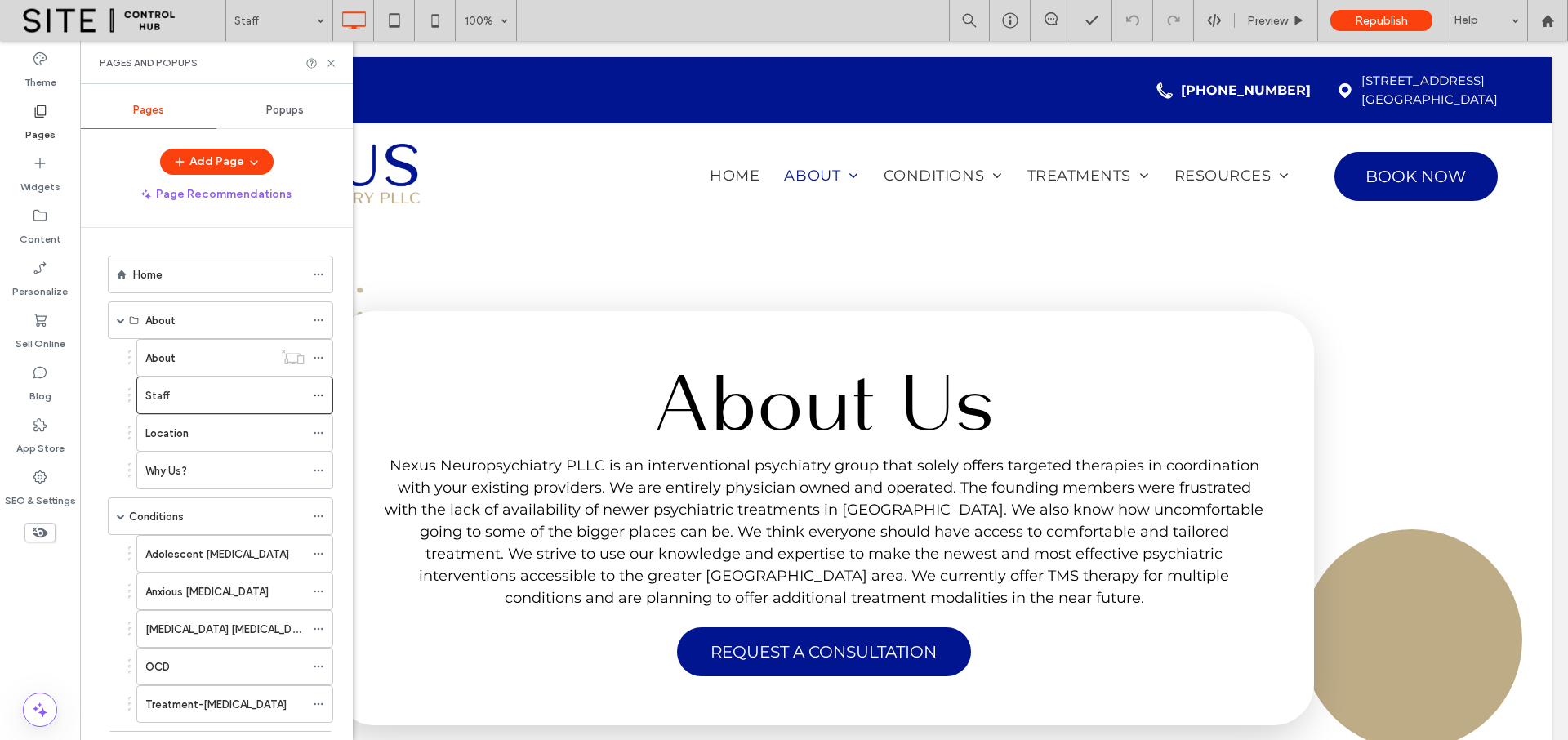
scroll to position [0, 0]
click at [225, 431] on div "Location" at bounding box center [224, 433] width 159 height 17
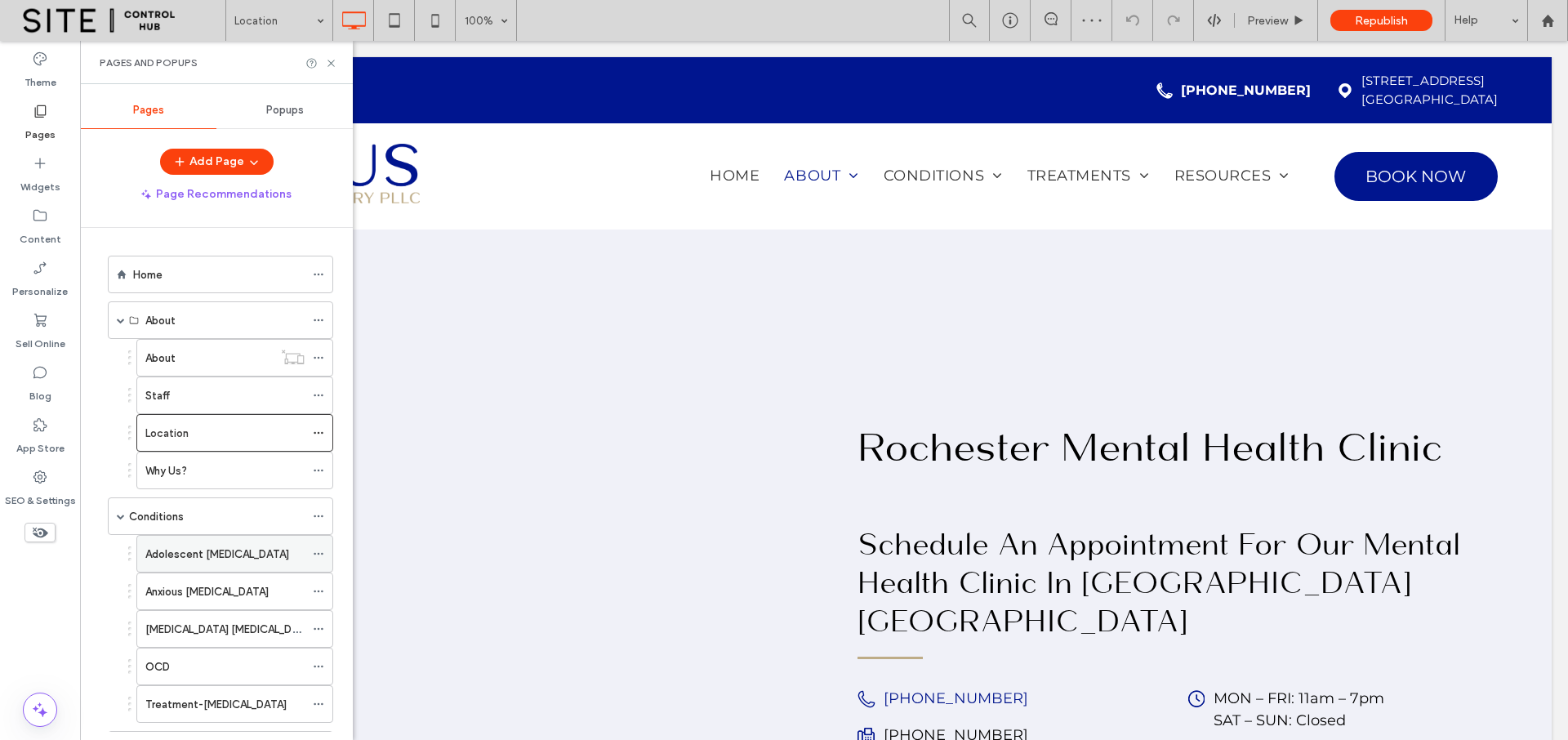
click at [250, 563] on div "Adolescent [MEDICAL_DATA]" at bounding box center [224, 553] width 159 height 36
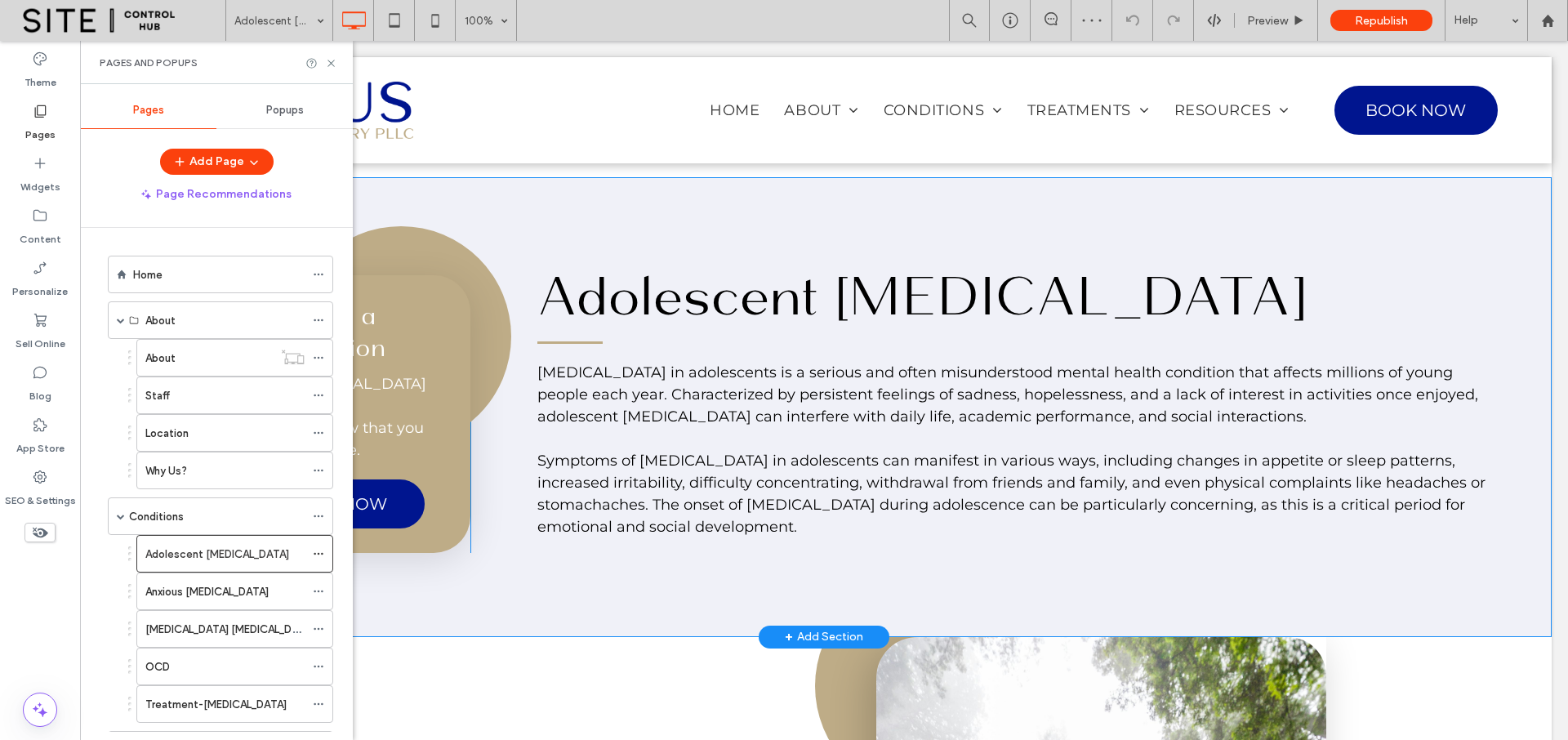
scroll to position [413, 0]
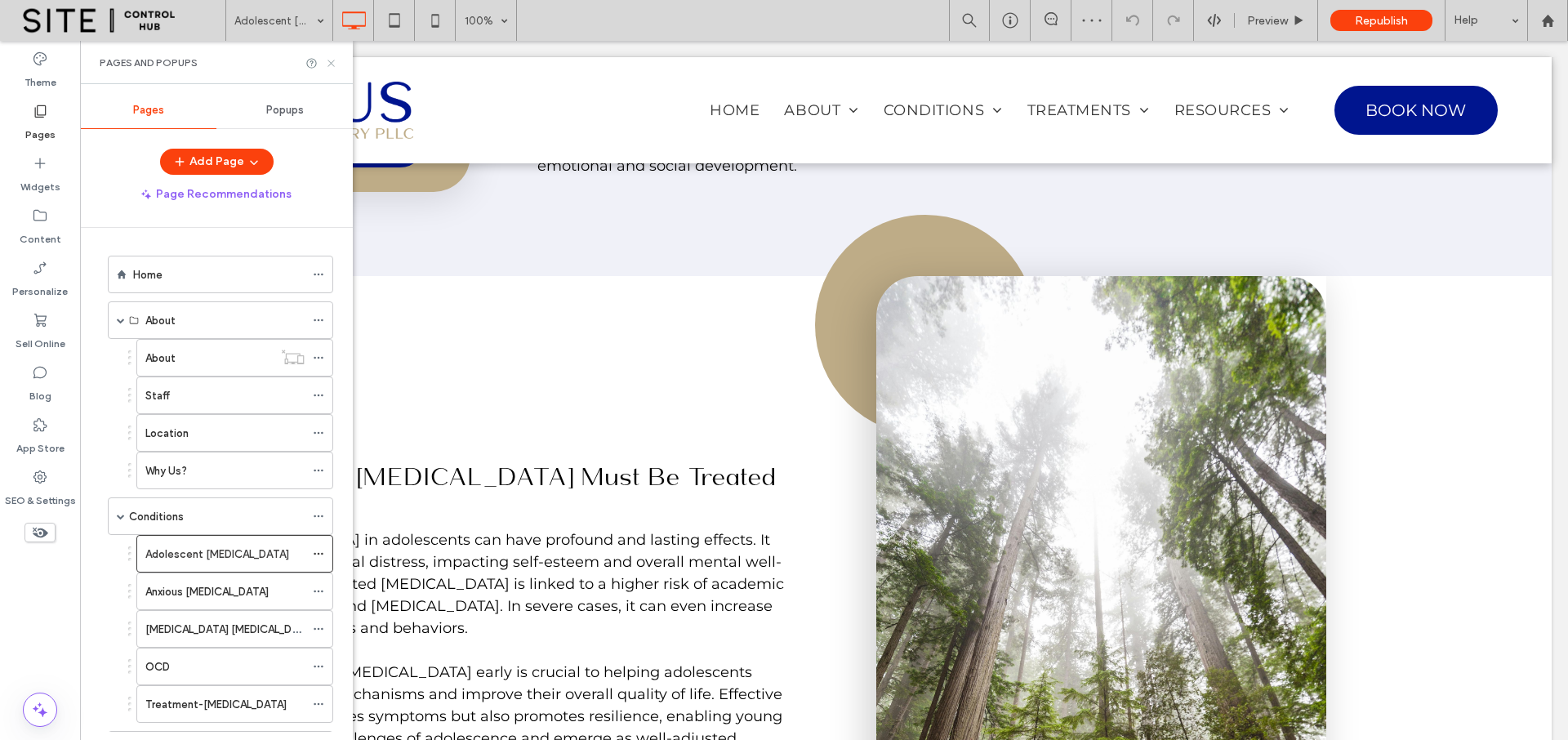
drag, startPoint x: 333, startPoint y: 63, endPoint x: 215, endPoint y: 165, distance: 156.0
click at [333, 63] on icon at bounding box center [330, 63] width 12 height 12
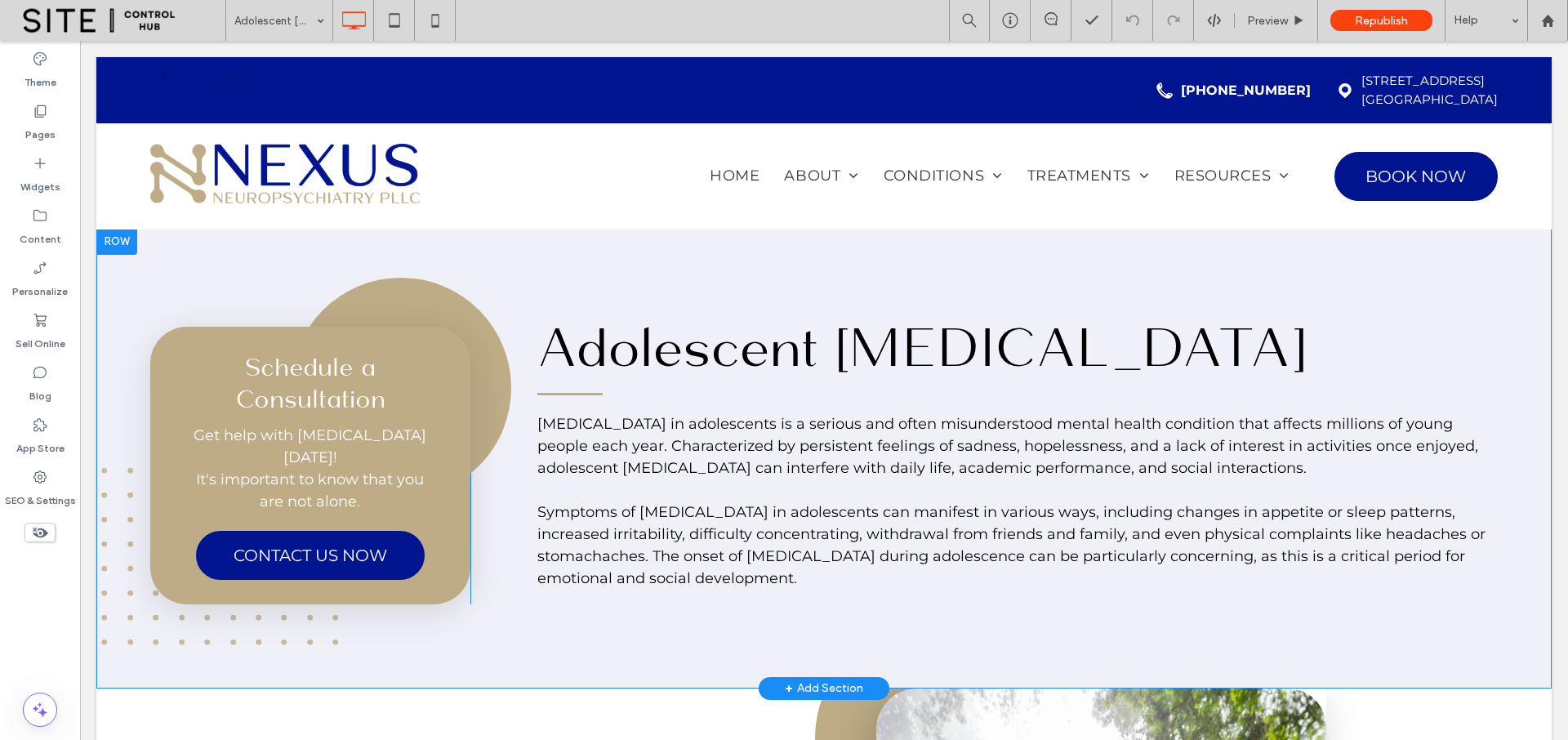
scroll to position [0, 0]
click at [121, 245] on div at bounding box center [117, 243] width 40 height 26
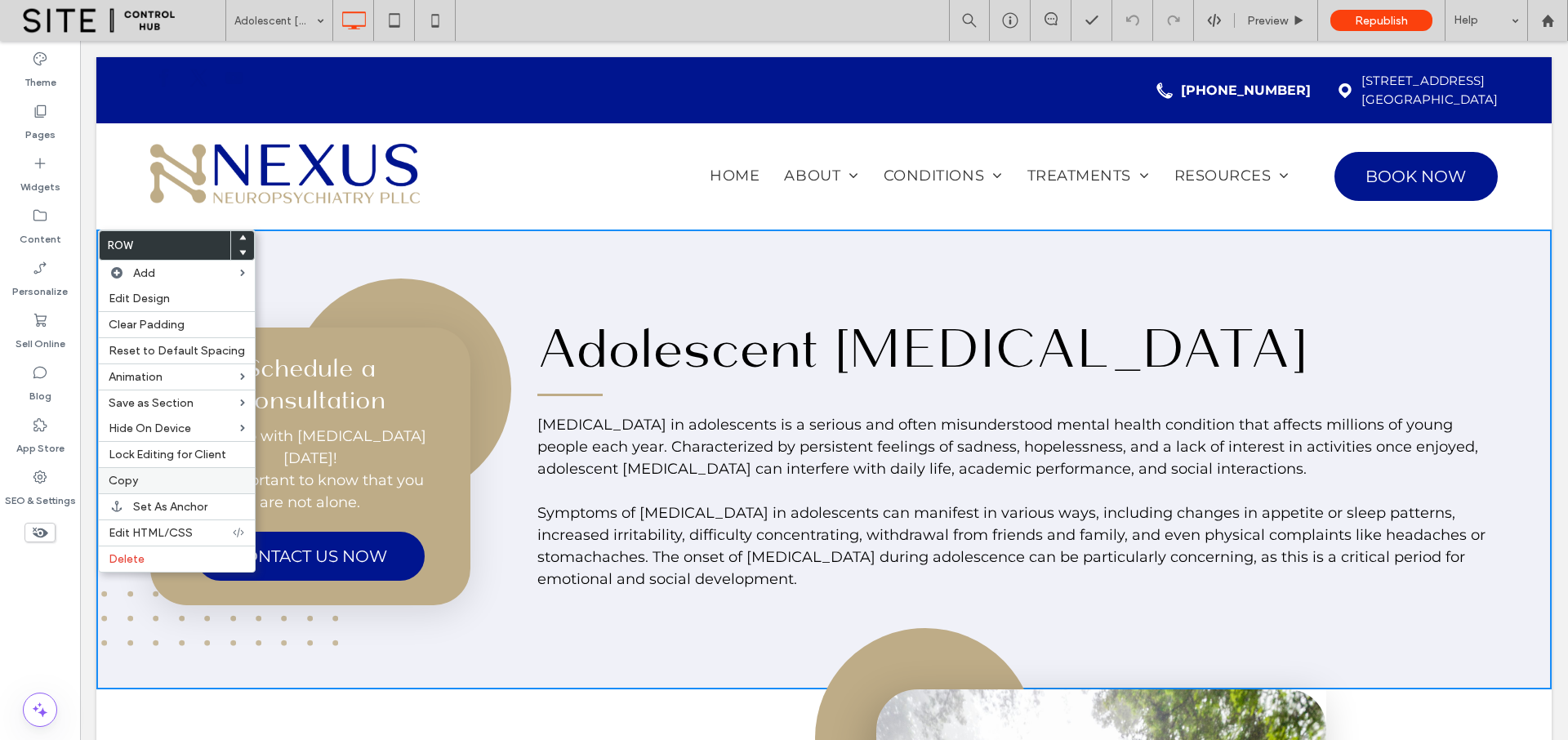
click at [154, 481] on label "Copy" at bounding box center [177, 480] width 136 height 14
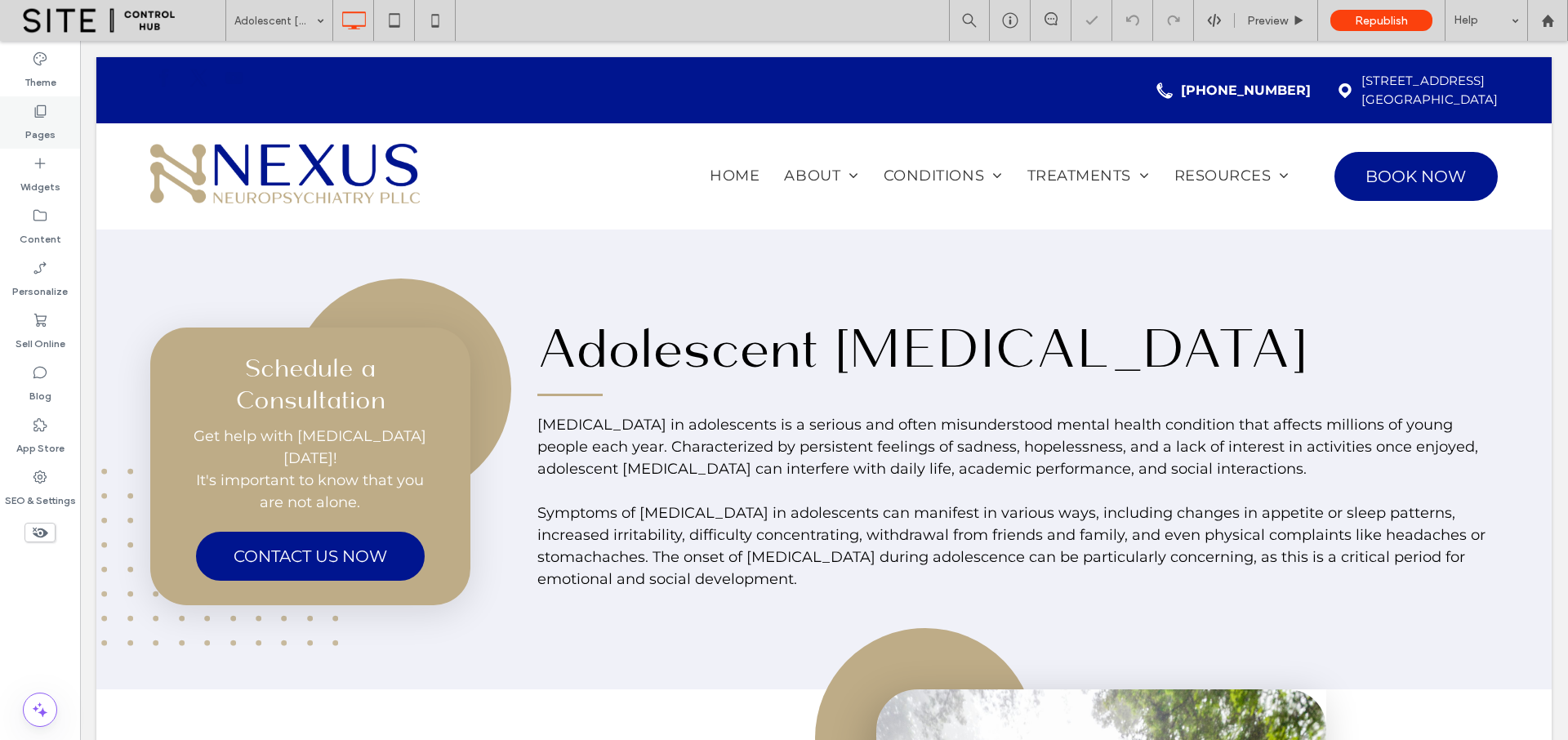
click at [43, 125] on label "Pages" at bounding box center [40, 131] width 30 height 23
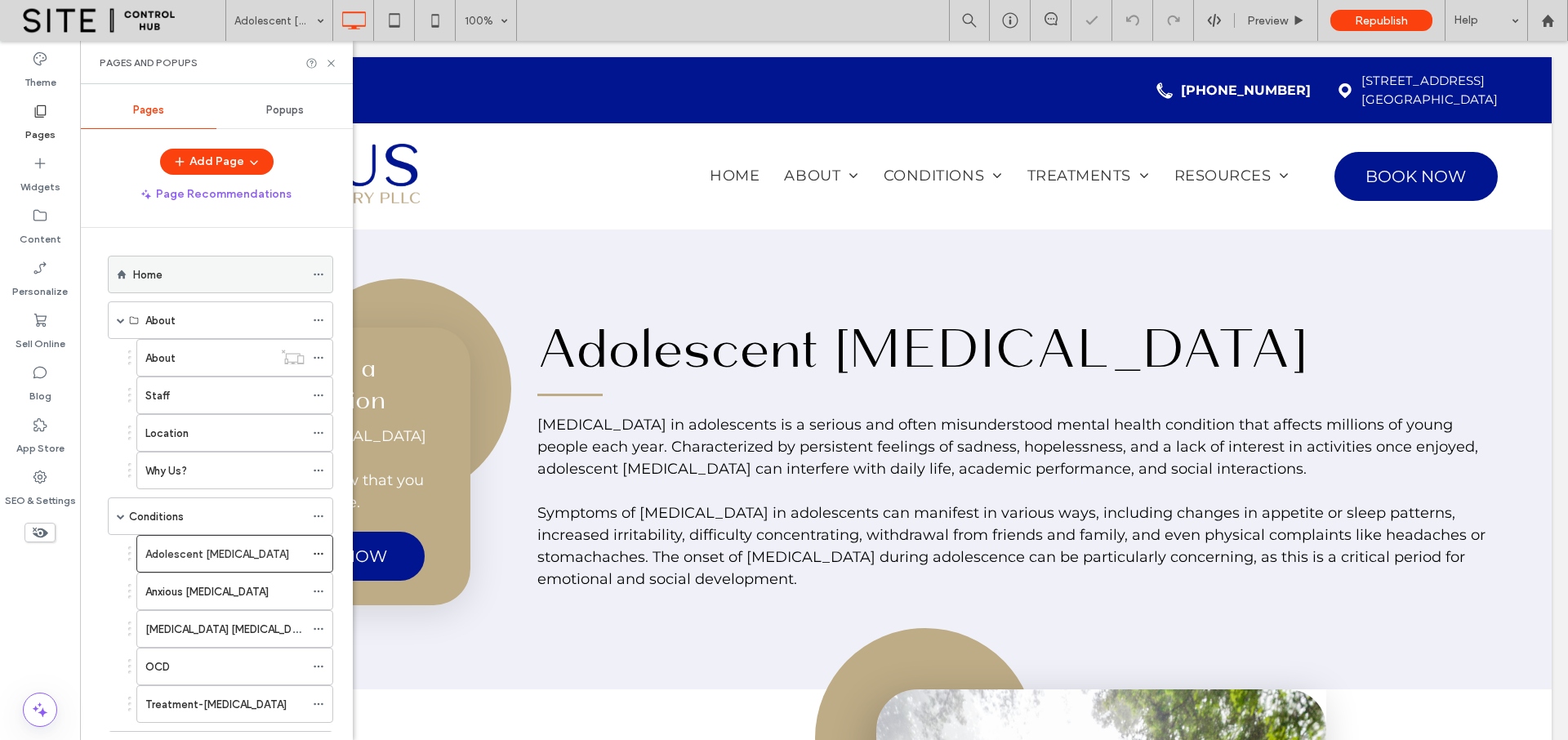
click at [135, 280] on label "Home" at bounding box center [148, 274] width 29 height 28
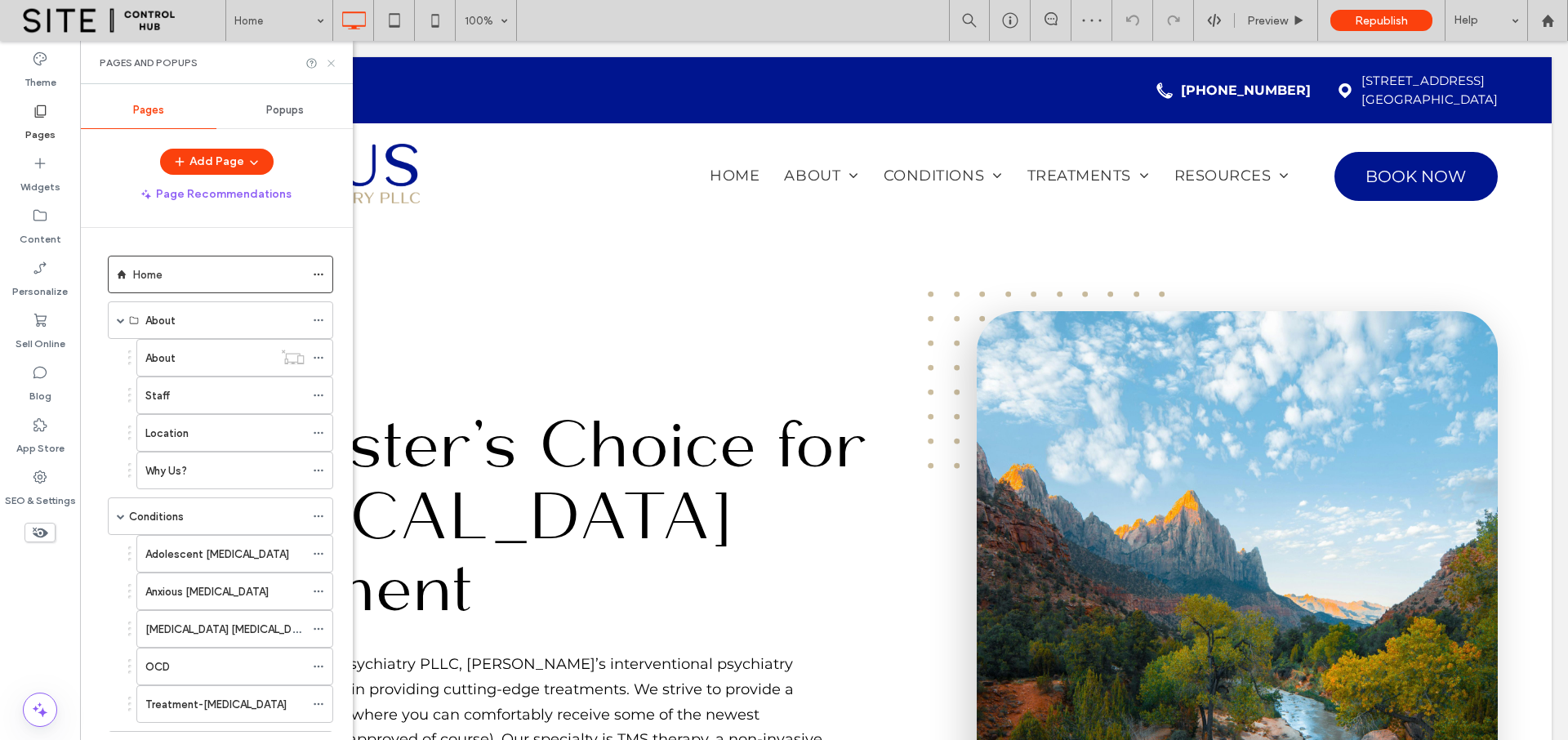
click at [334, 63] on icon at bounding box center [330, 63] width 12 height 12
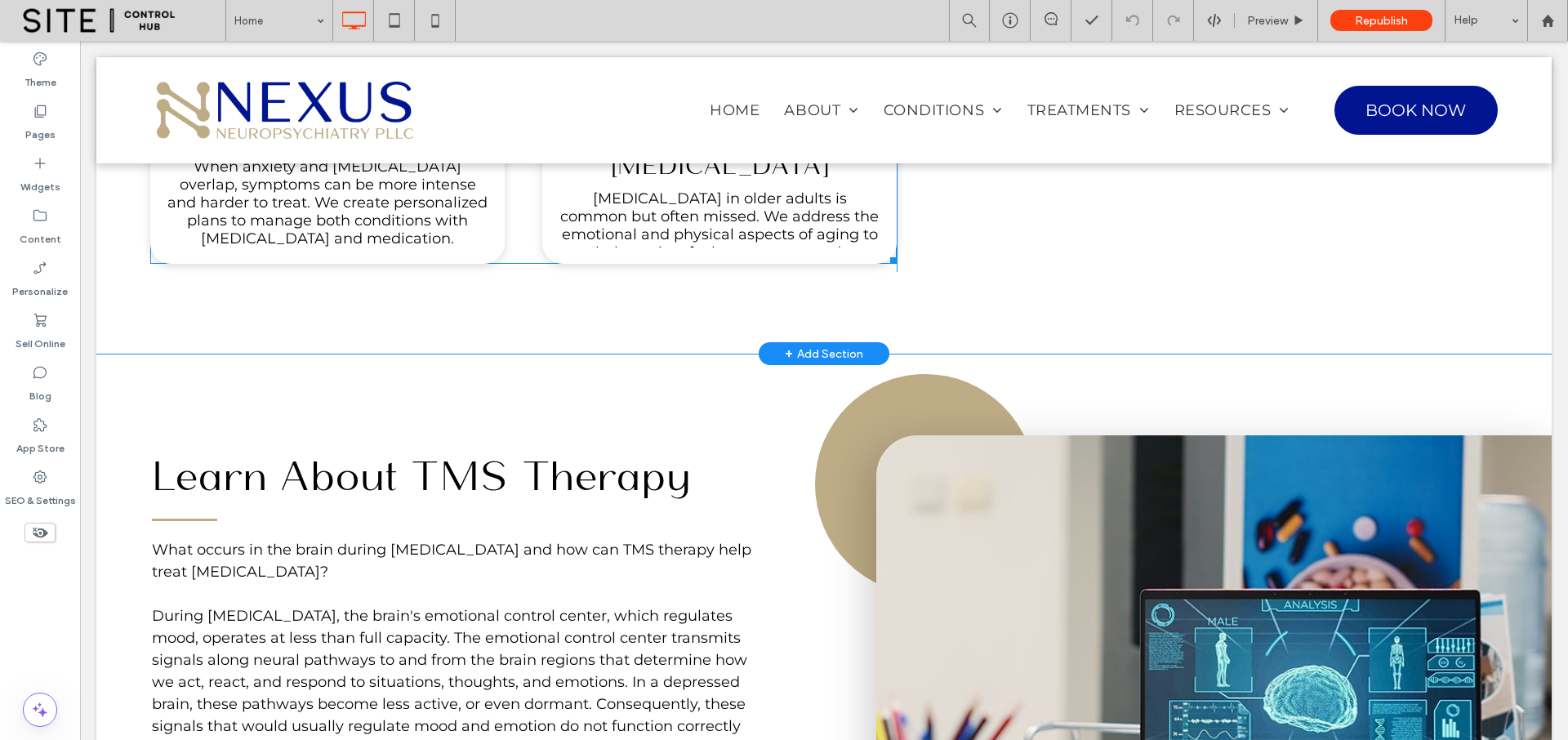
scroll to position [1610, 0]
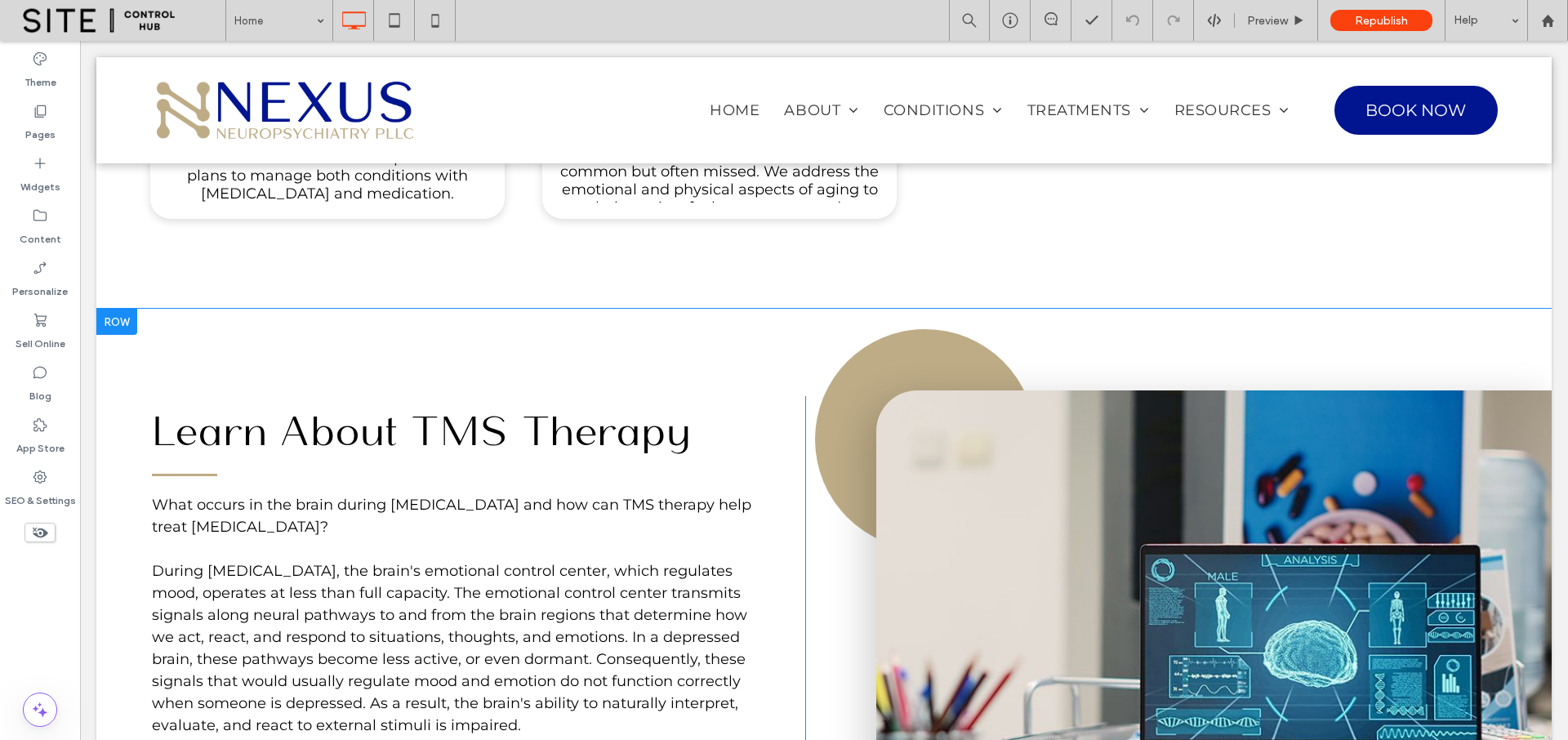
click at [117, 335] on div at bounding box center [117, 322] width 40 height 26
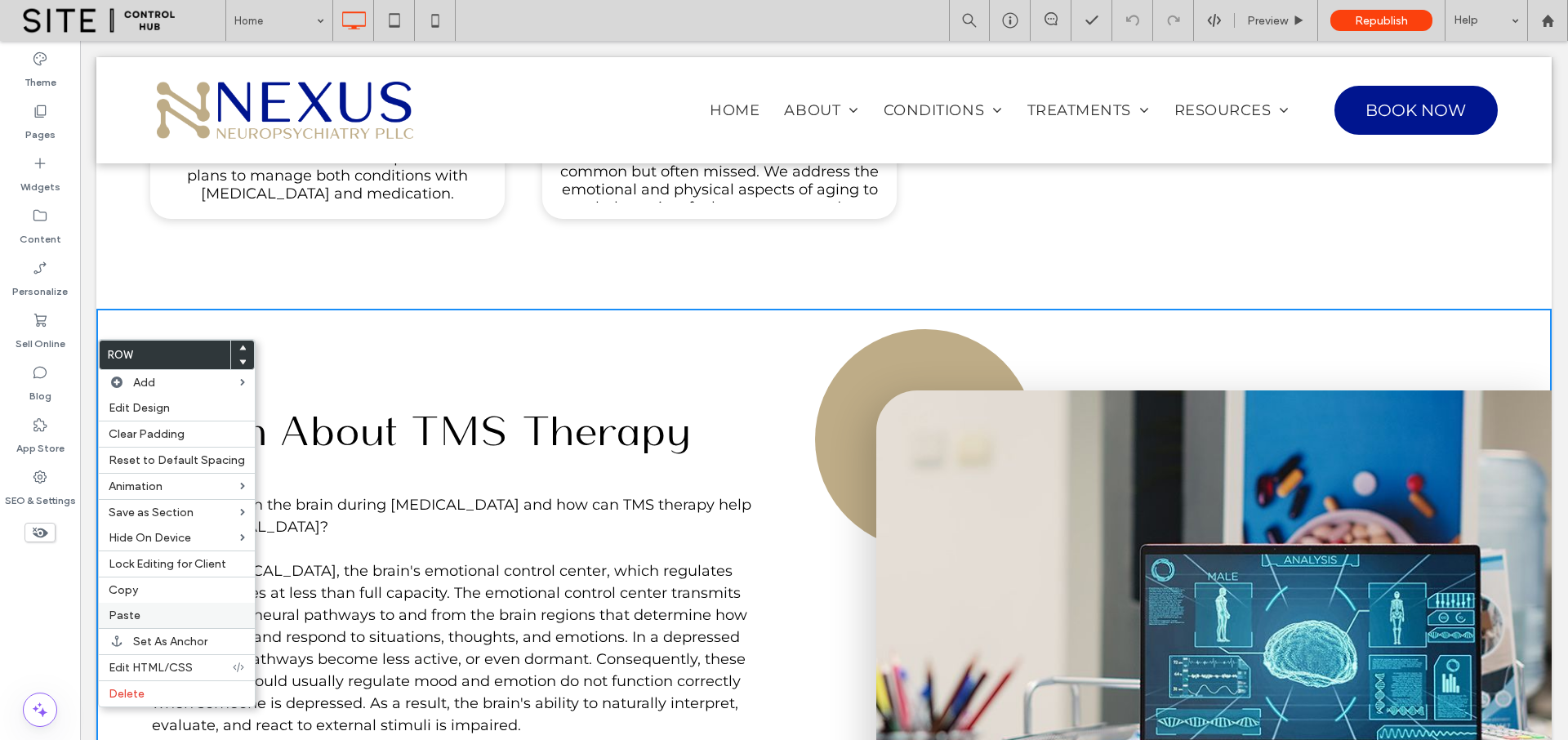
click at [150, 609] on label "Paste" at bounding box center [177, 615] width 136 height 14
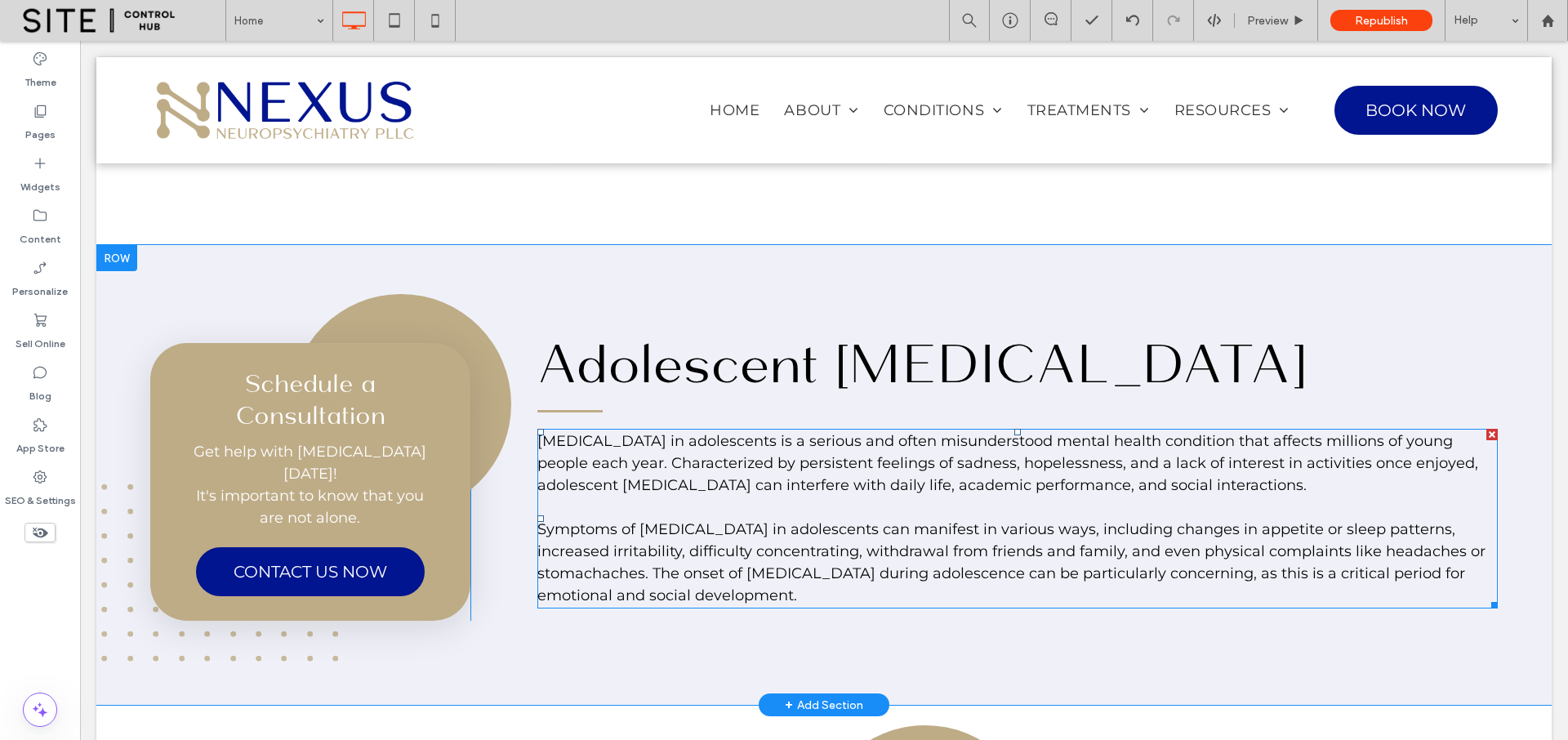
scroll to position [1672, 0]
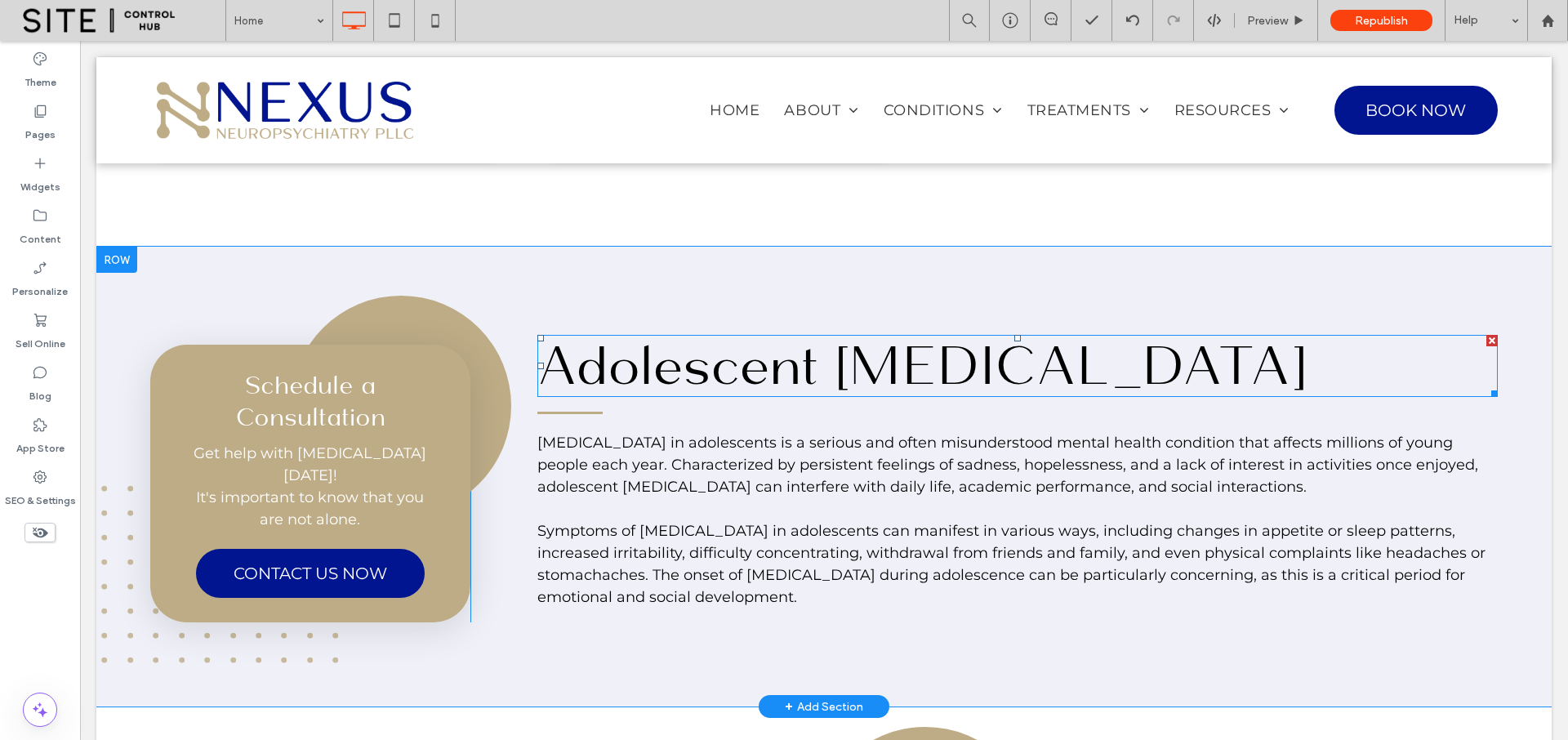
click at [704, 394] on span "Adolescent [MEDICAL_DATA]" at bounding box center [921, 365] width 768 height 69
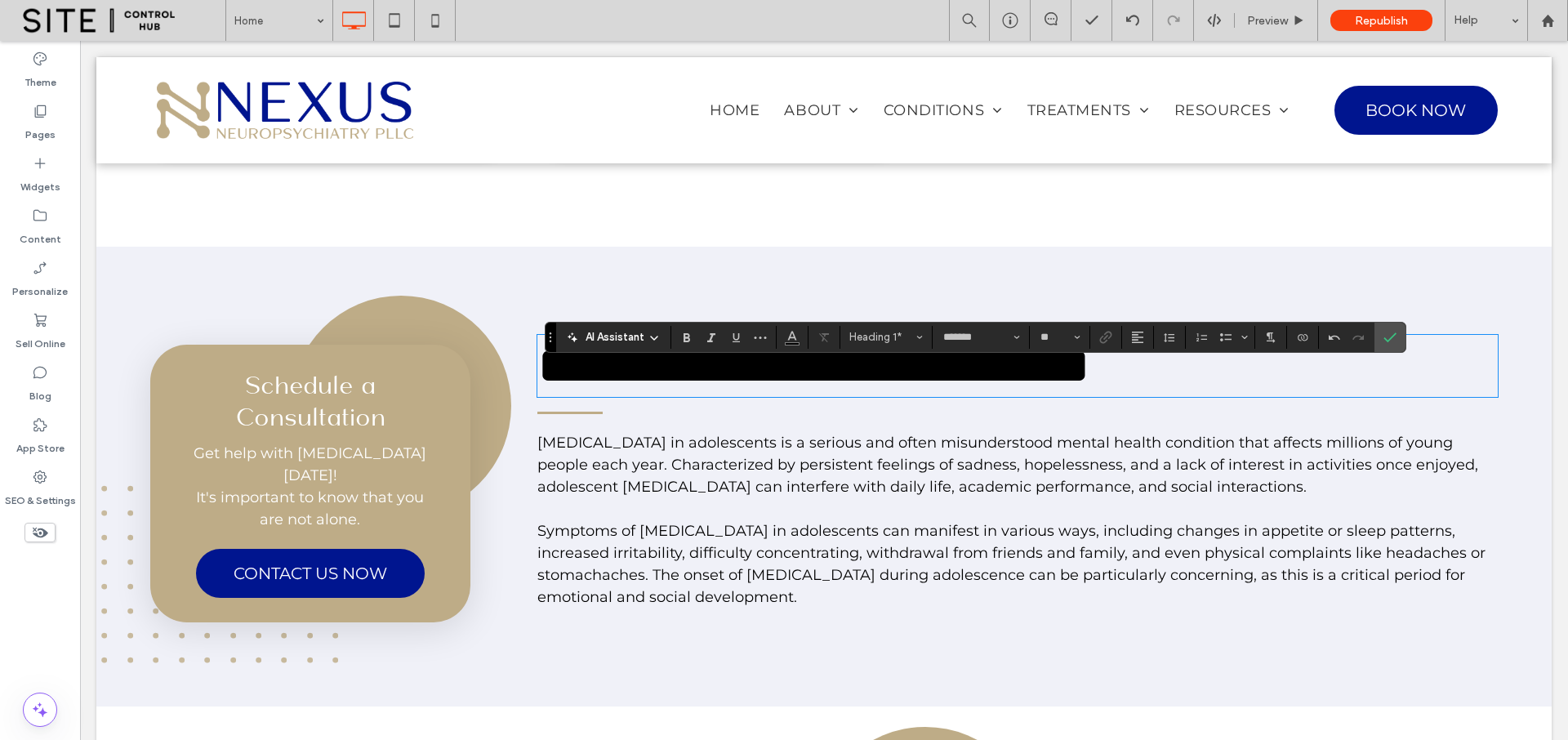
click at [715, 495] on span "Depression in adolescents is a serious and often misunderstood mental health co…" at bounding box center [1007, 464] width 941 height 62
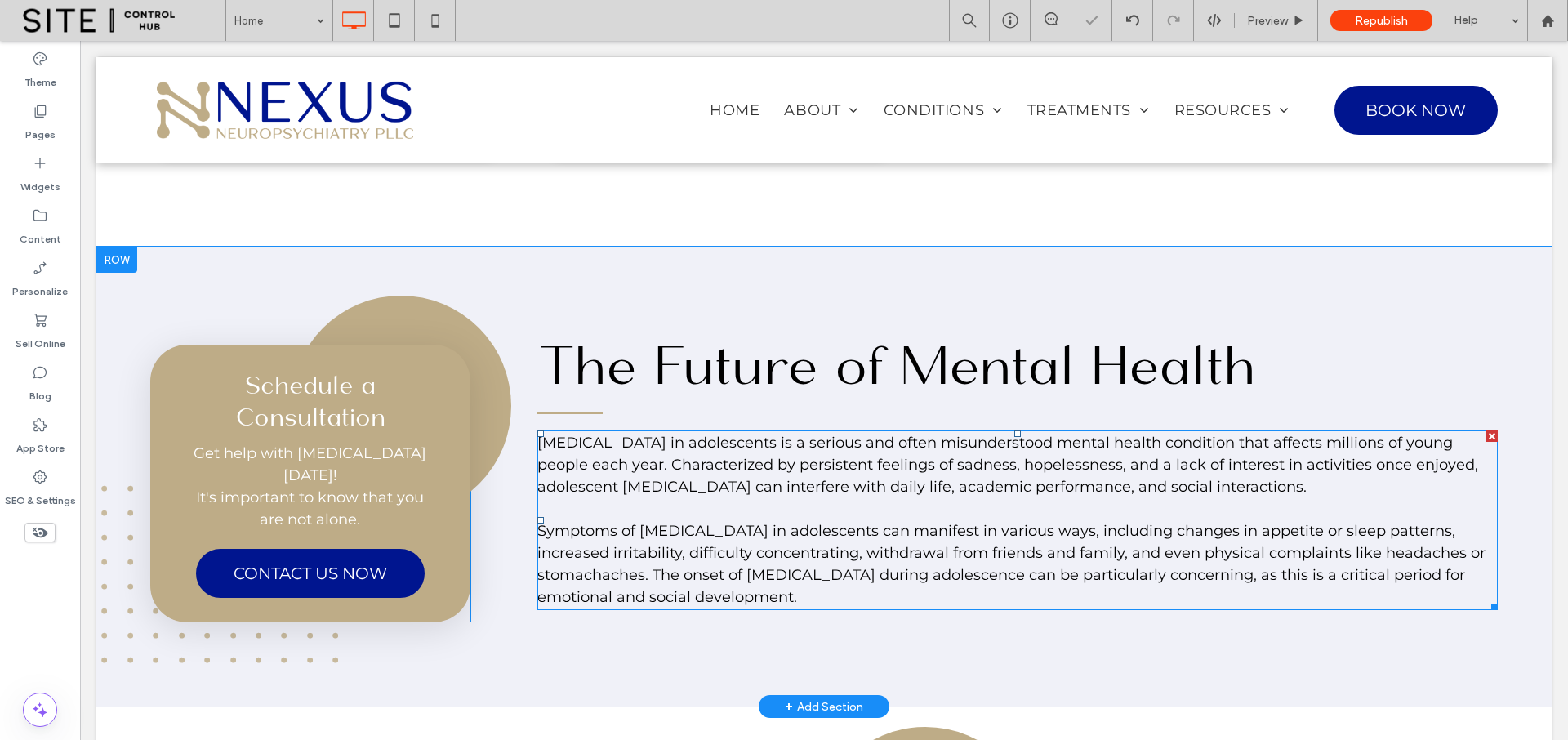
click at [666, 495] on span "Depression in adolescents is a serious and often misunderstood mental health co…" at bounding box center [1007, 464] width 941 height 62
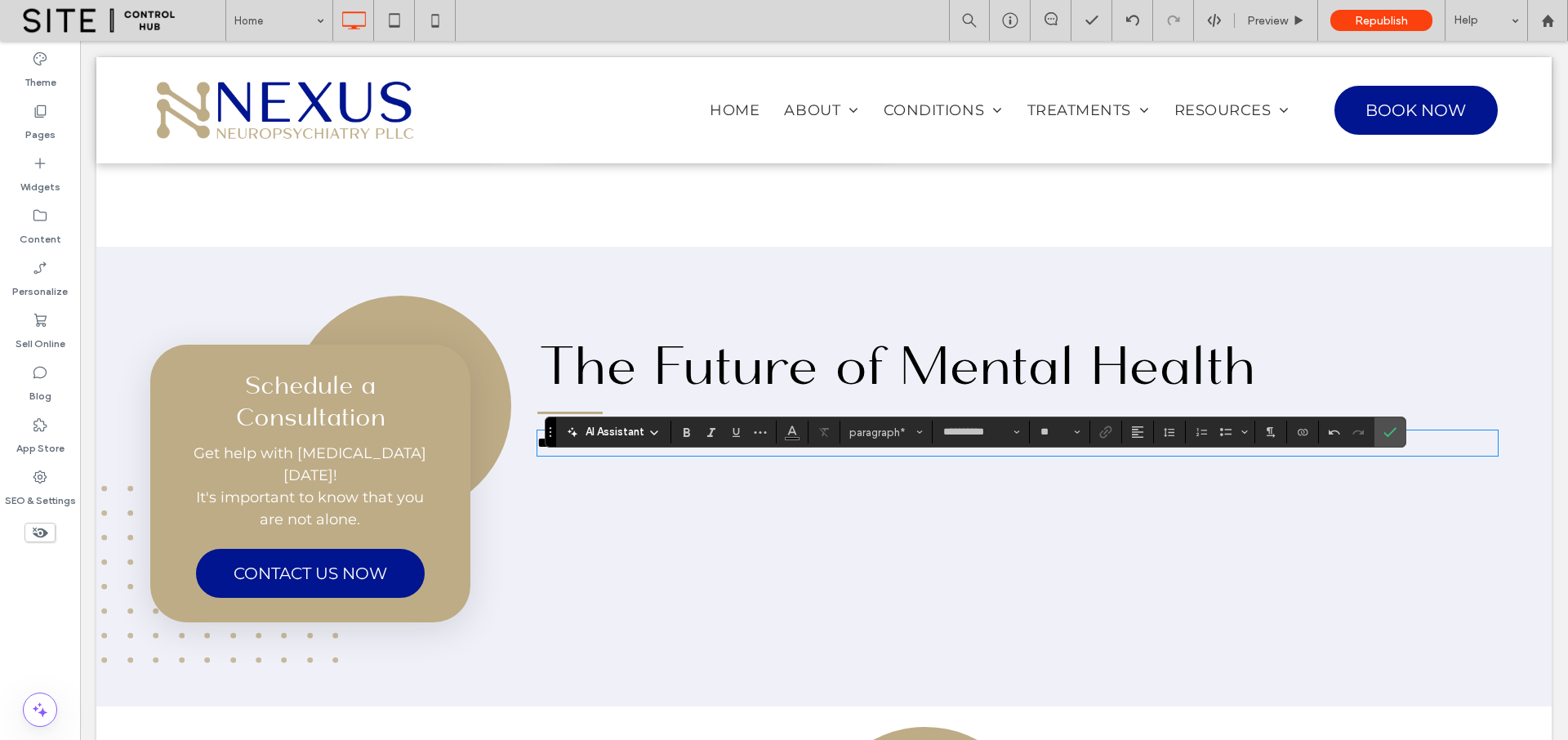
click at [704, 544] on div "**********" at bounding box center [1017, 475] width 960 height 294
click at [1384, 437] on icon "Confirm" at bounding box center [1391, 432] width 13 height 13
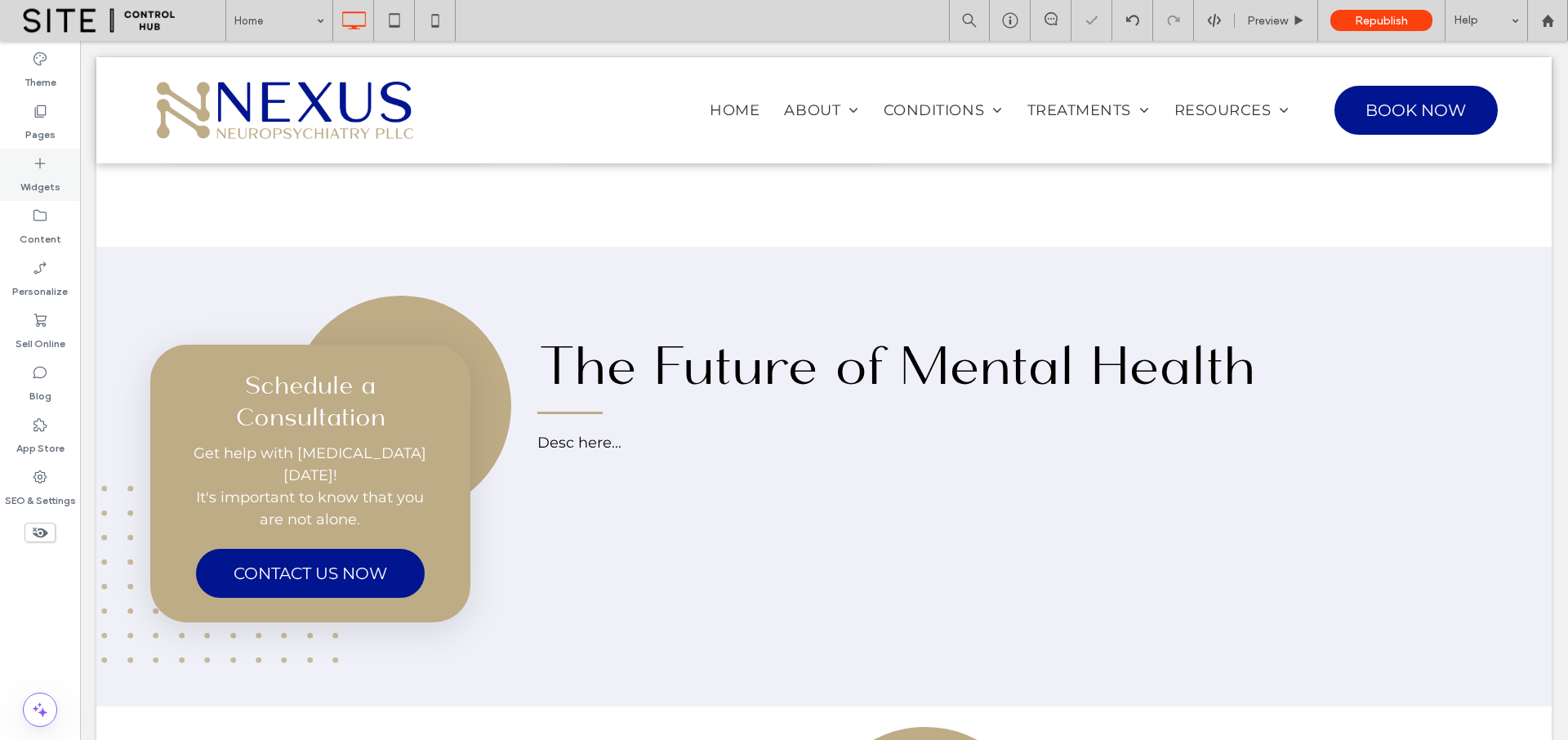
click at [45, 172] on label "Widgets" at bounding box center [40, 183] width 40 height 23
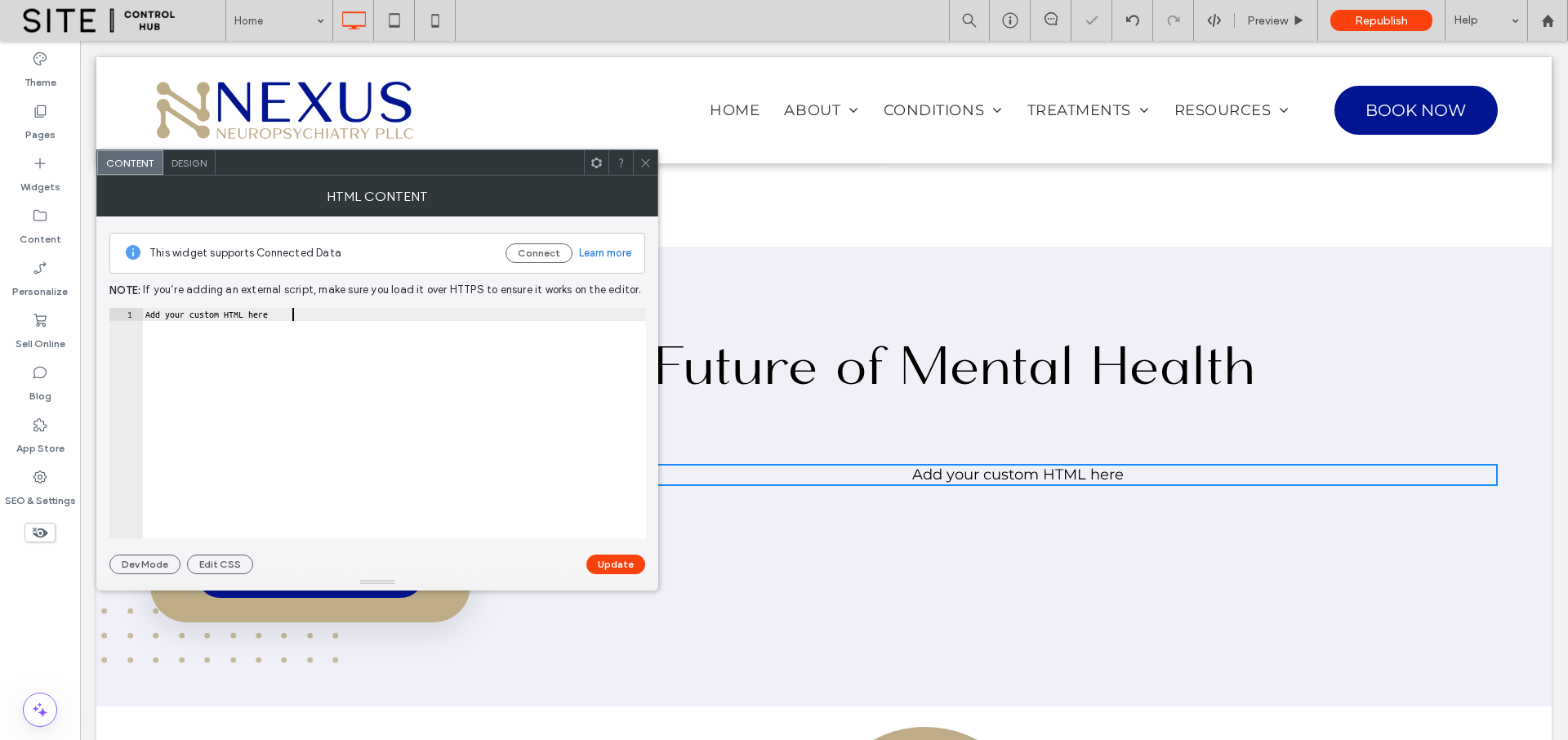
click at [346, 320] on div "Add your custom HTML here" at bounding box center [395, 436] width 504 height 256
paste textarea "**********"
type textarea "**********"
click at [612, 564] on button "Update" at bounding box center [616, 564] width 59 height 19
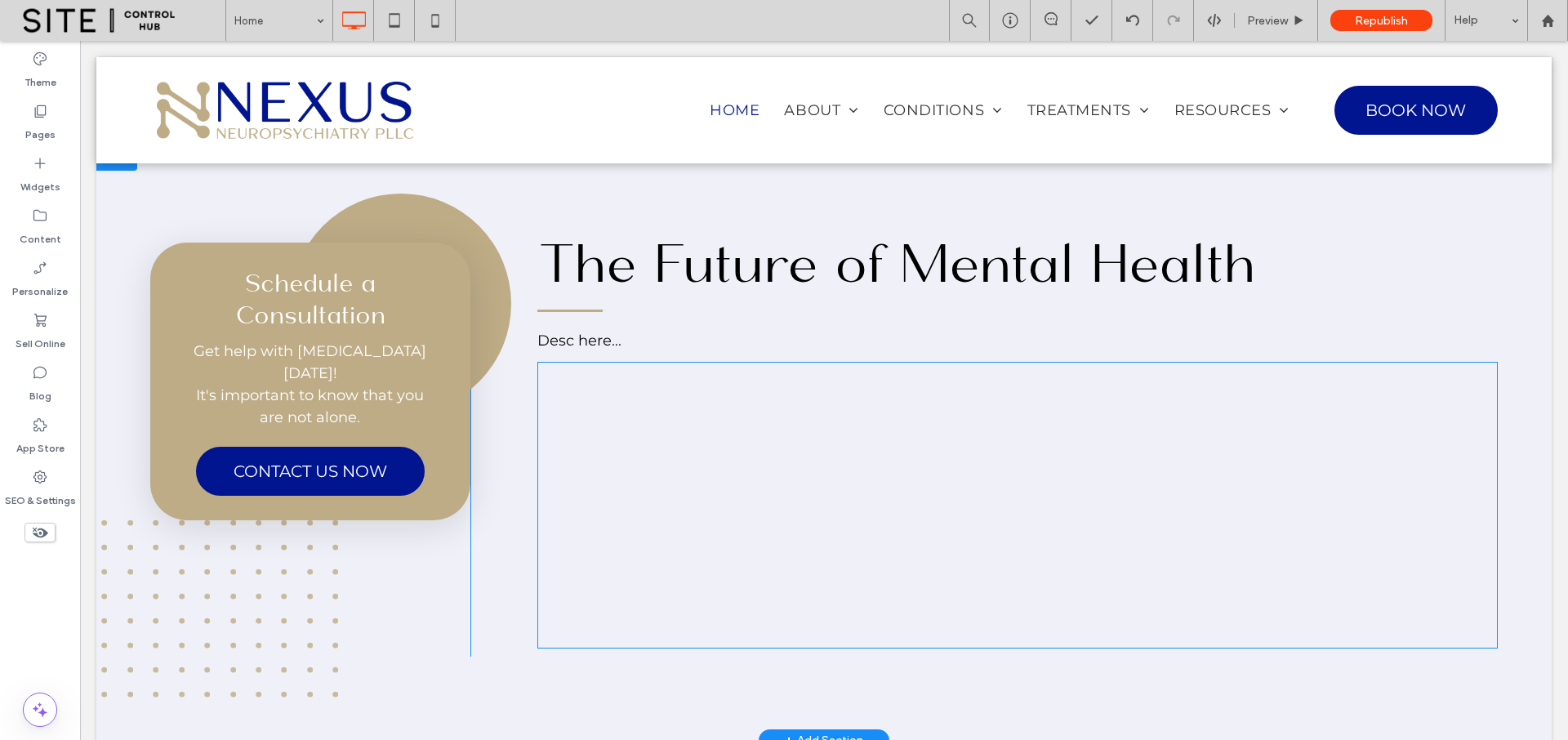
scroll to position [1822, 0]
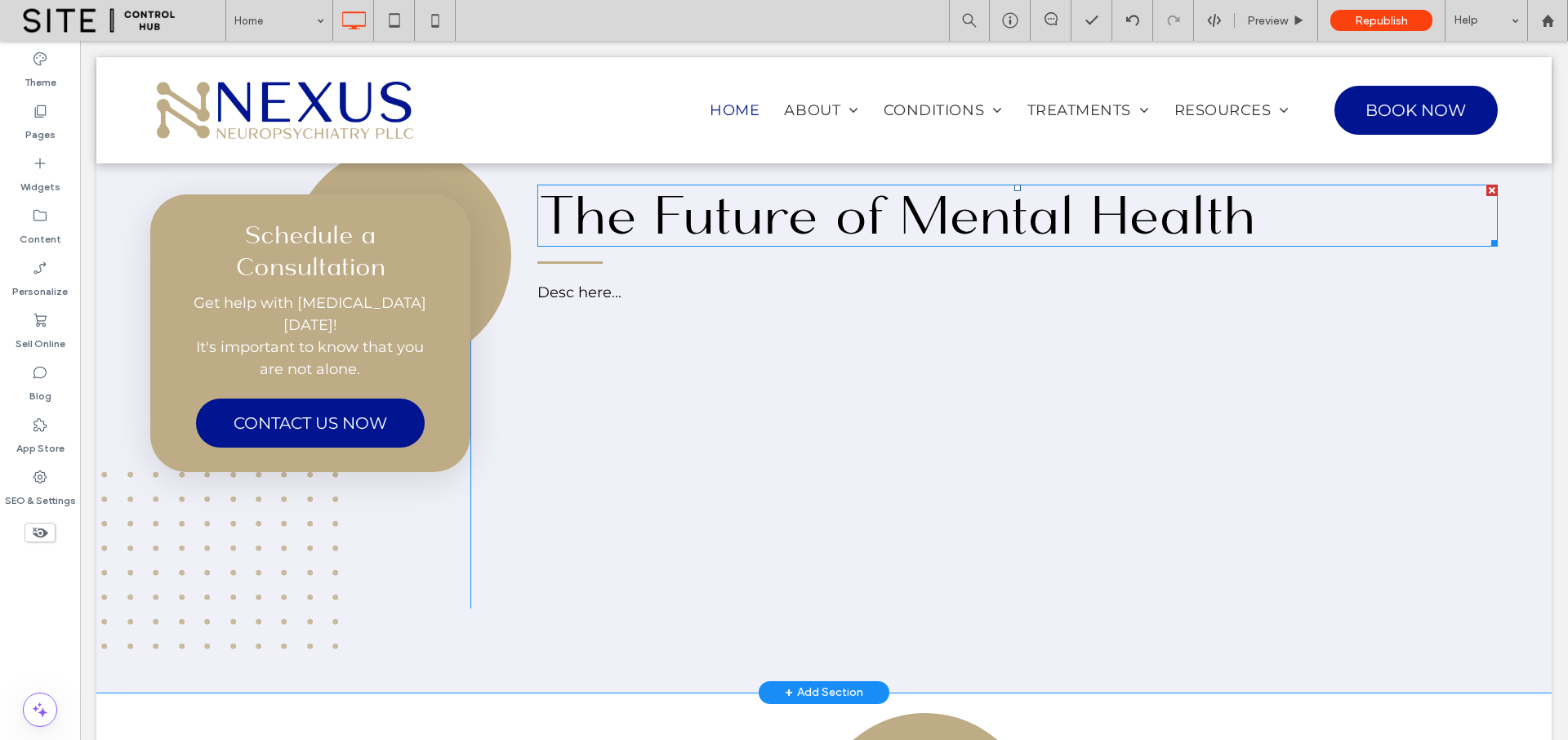
click at [683, 250] on span "The Future of Mental Health" at bounding box center [896, 214] width 718 height 69
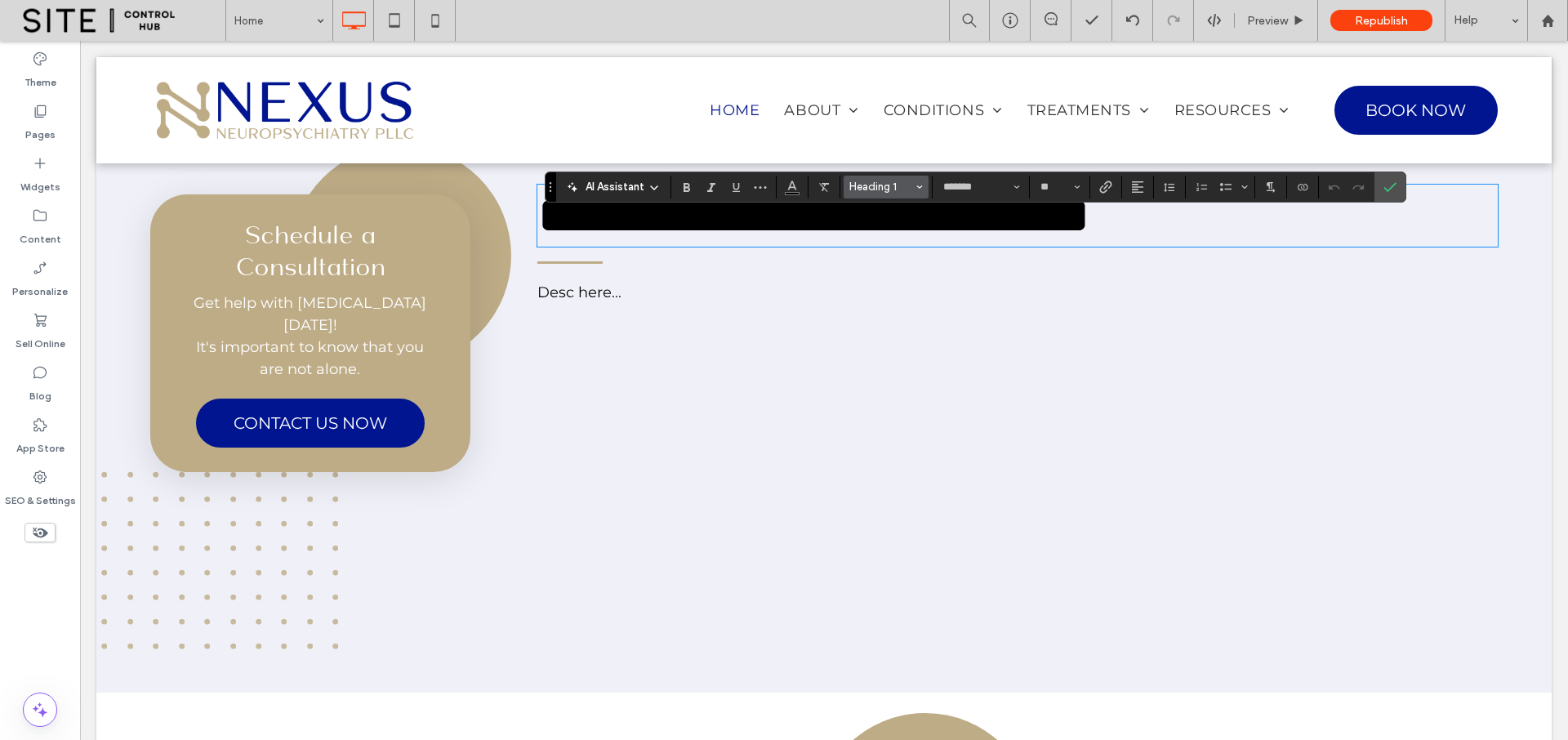
click at [901, 188] on span "Heading 1" at bounding box center [881, 186] width 63 height 12
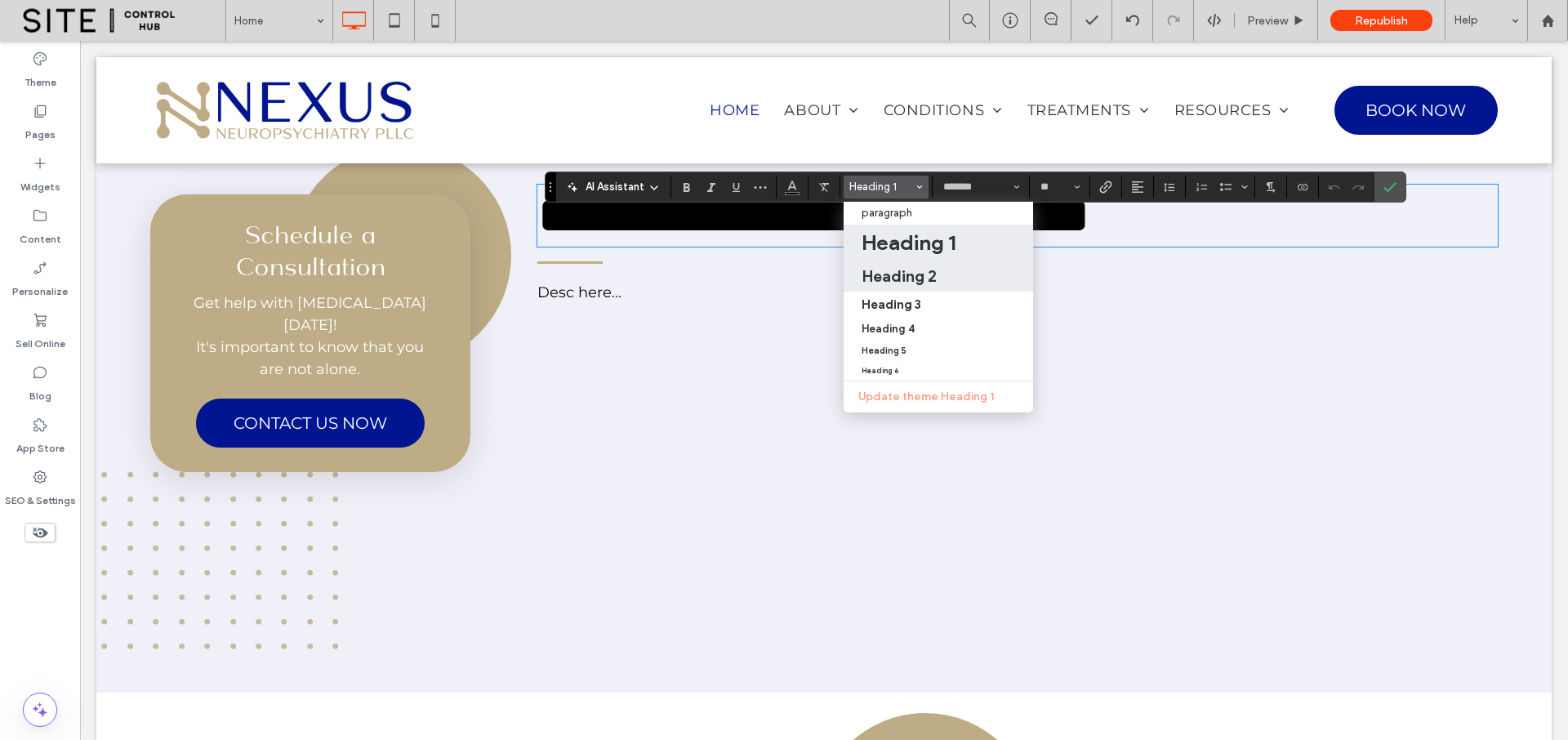
click at [887, 275] on h2 "Heading 2" at bounding box center [899, 276] width 75 height 19
type input "**"
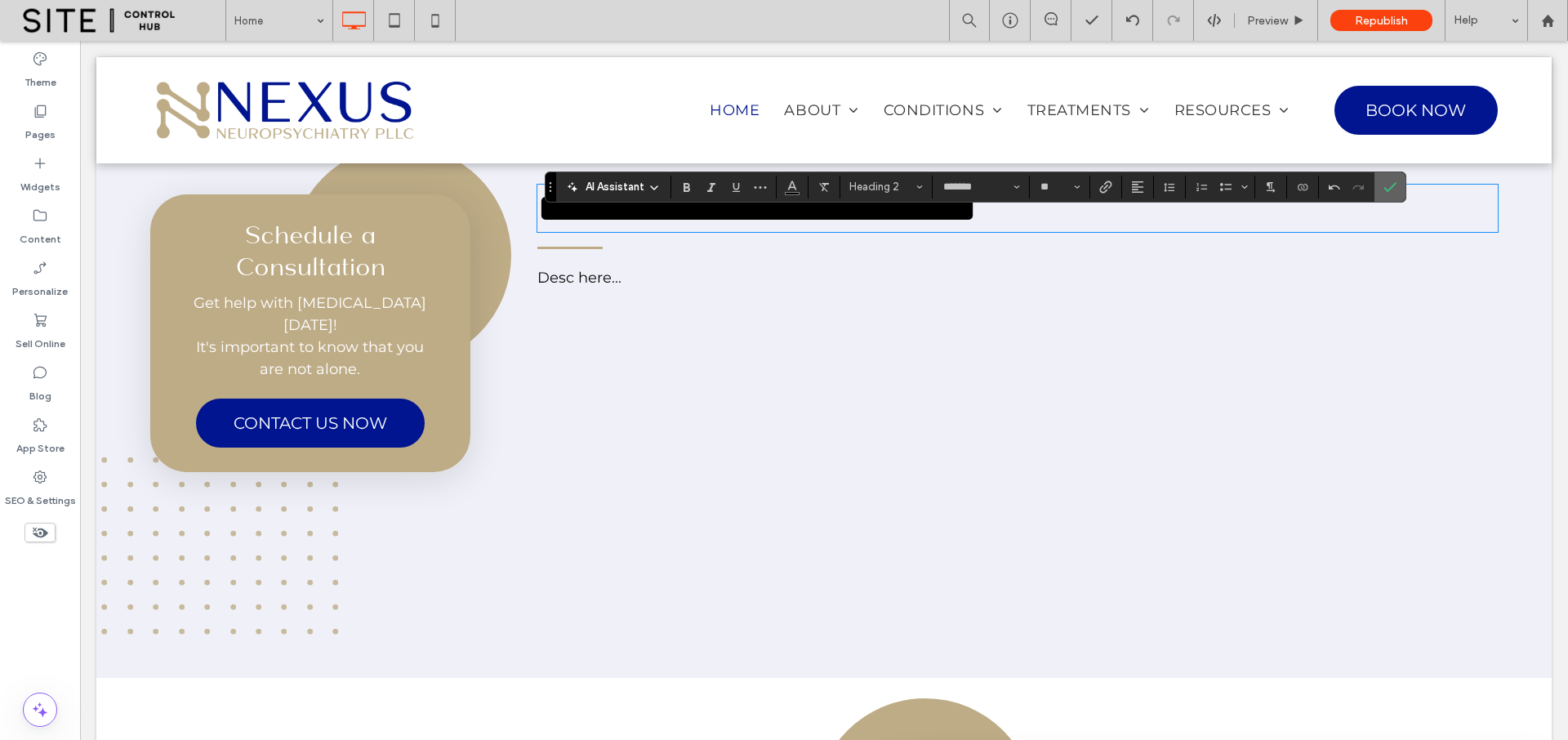
drag, startPoint x: 1386, startPoint y: 191, endPoint x: 1151, endPoint y: 213, distance: 236.0
click at [1386, 191] on icon "Confirm" at bounding box center [1391, 187] width 13 height 13
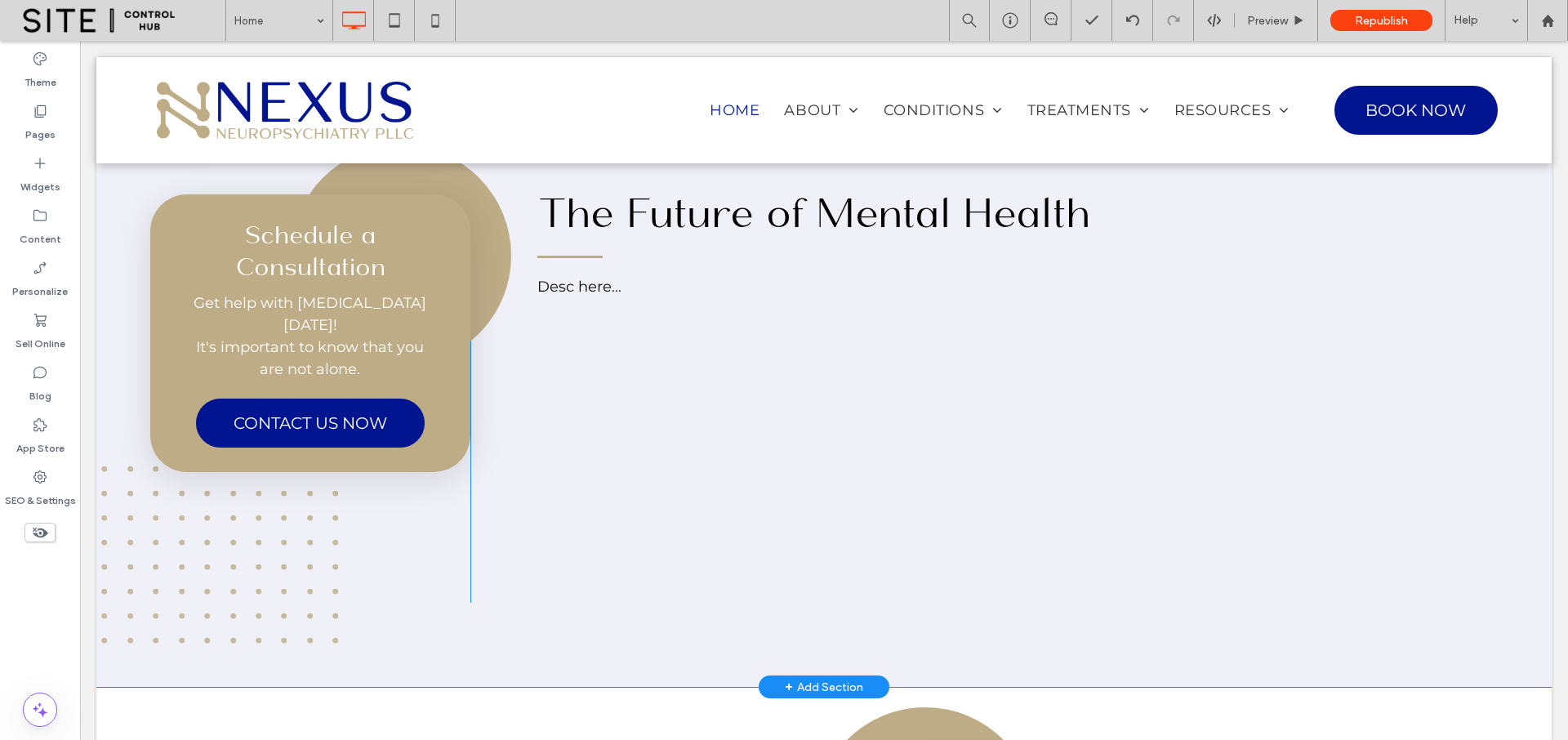
click at [601, 298] on p "Desc here... ﻿" at bounding box center [1017, 287] width 960 height 22
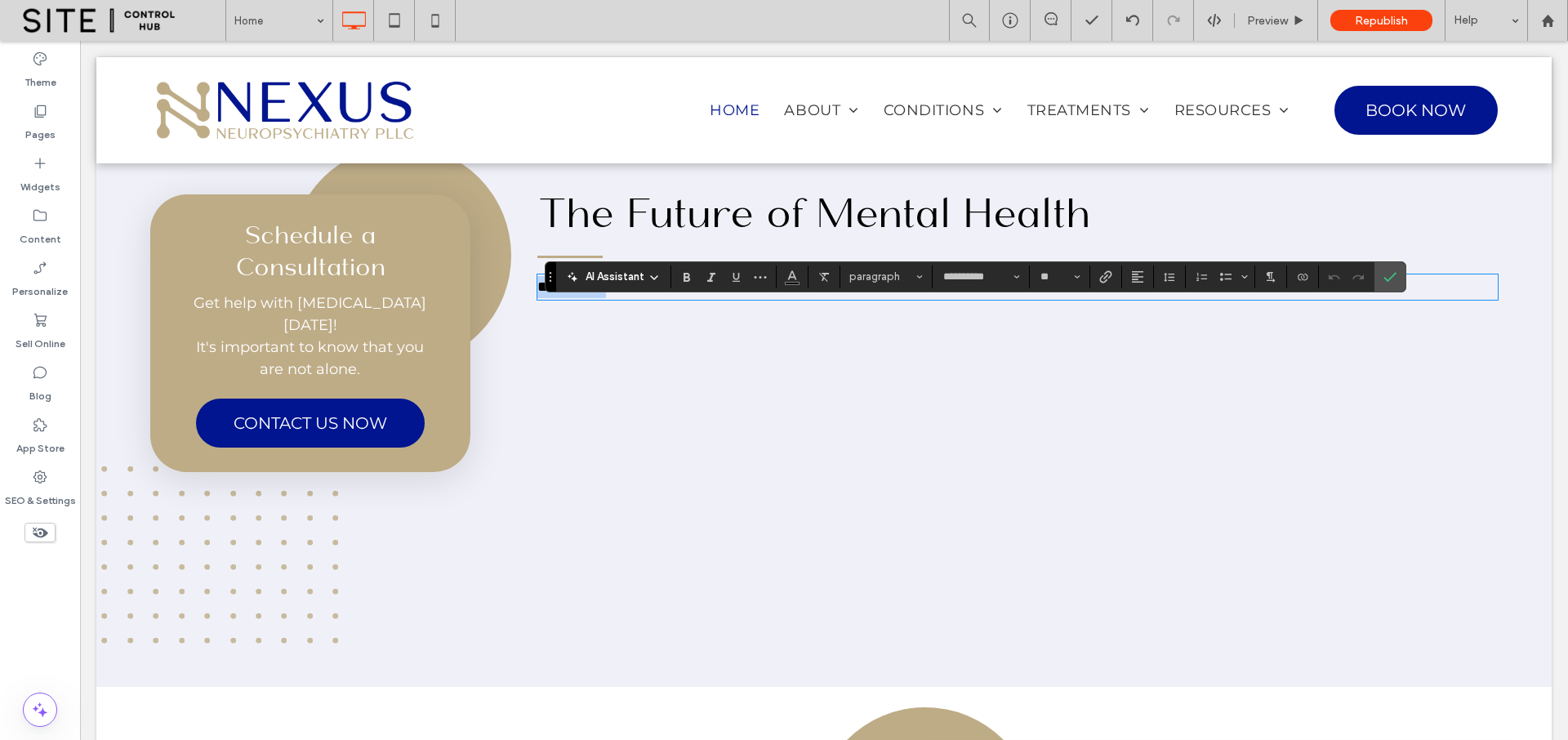
click at [549, 294] on span "**********" at bounding box center [571, 287] width 69 height 15
drag, startPoint x: 544, startPoint y: 319, endPoint x: 663, endPoint y: 321, distance: 119.0
click at [663, 298] on p "**********" at bounding box center [1017, 287] width 960 height 22
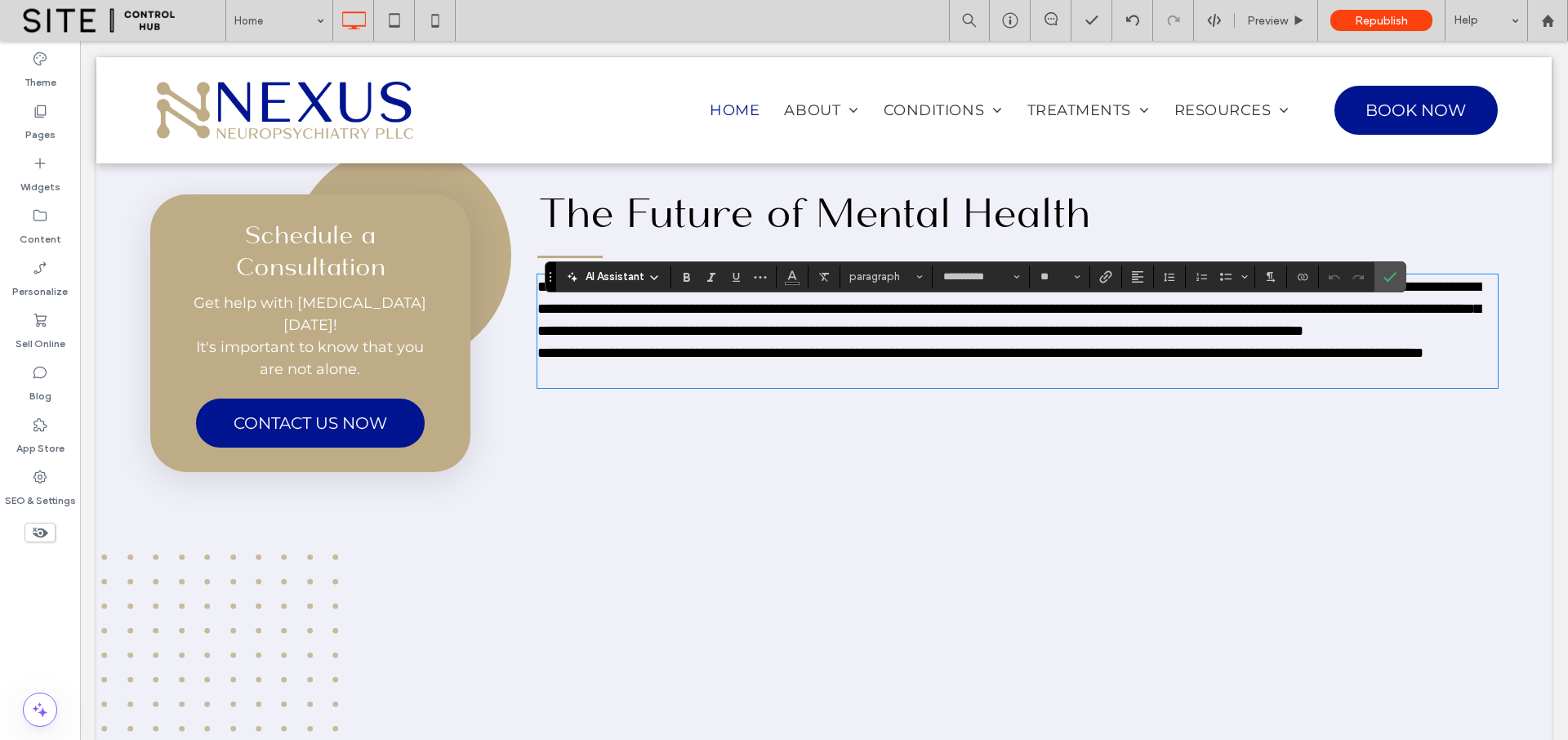
scroll to position [0, 0]
click at [544, 320] on span "**********" at bounding box center [1009, 309] width 944 height 59
click at [736, 364] on p "**********" at bounding box center [1017, 353] width 960 height 22
click at [1146, 342] on p "**********" at bounding box center [1017, 309] width 960 height 66
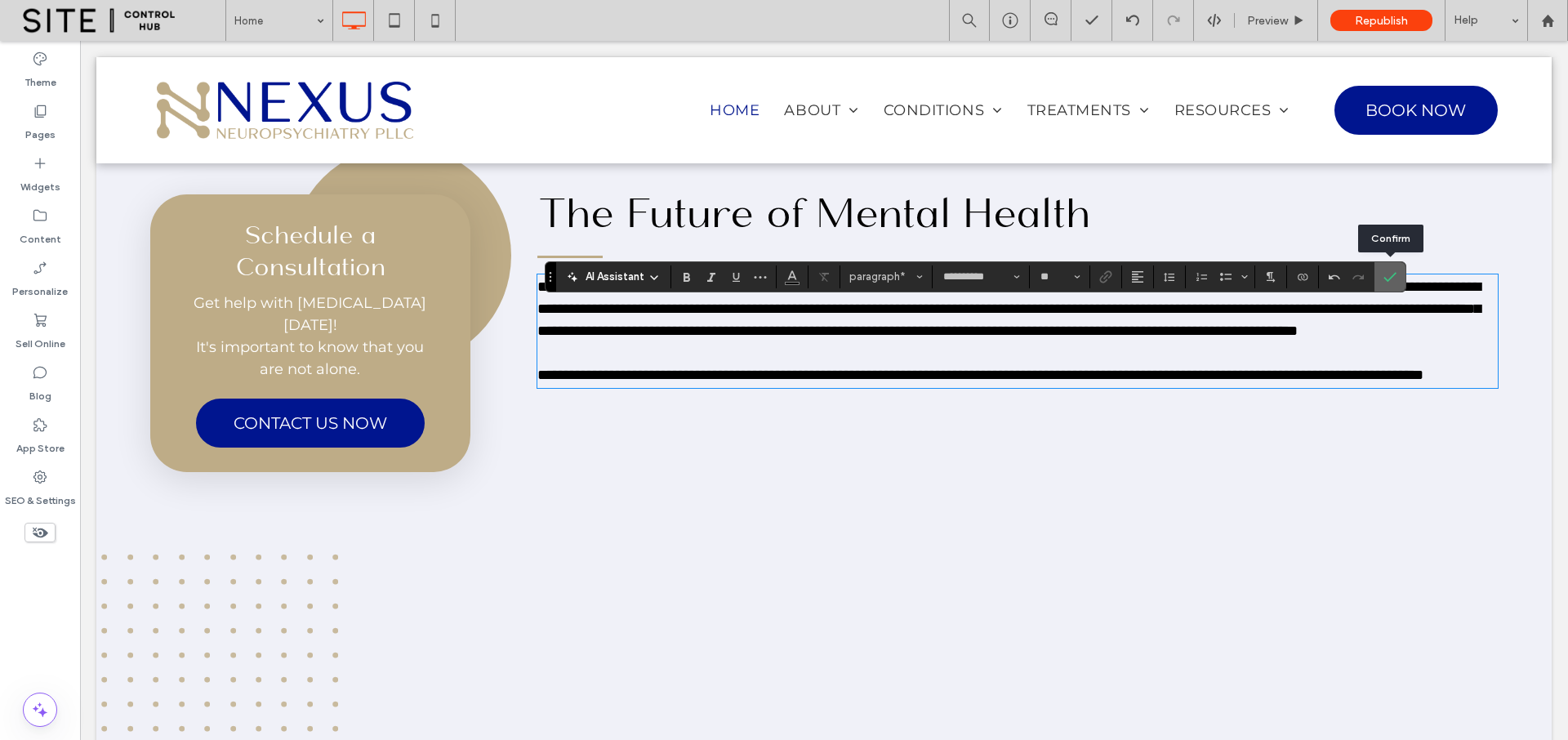
click at [1391, 277] on icon "Confirm" at bounding box center [1391, 277] width 13 height 13
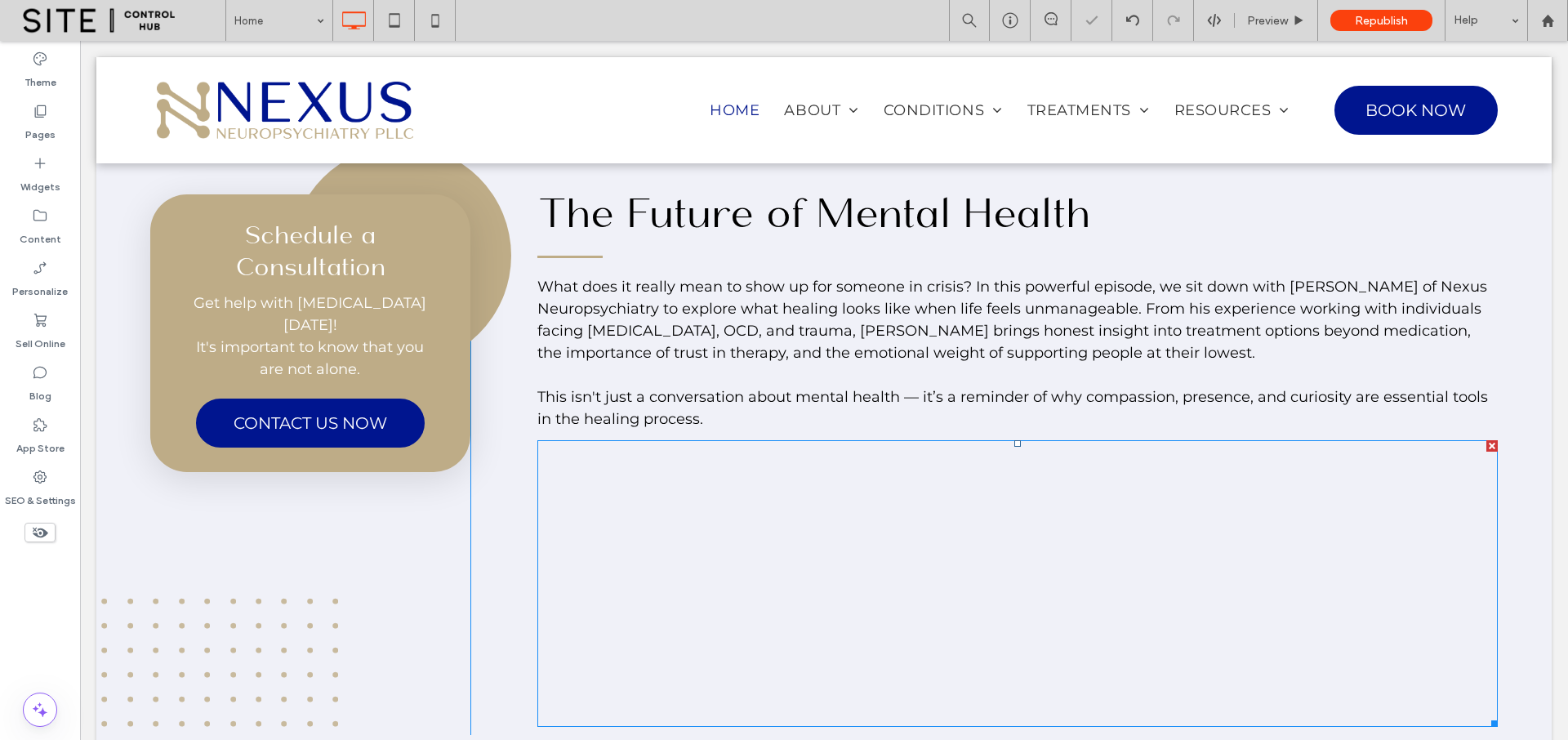
click at [722, 560] on span at bounding box center [1017, 584] width 960 height 287
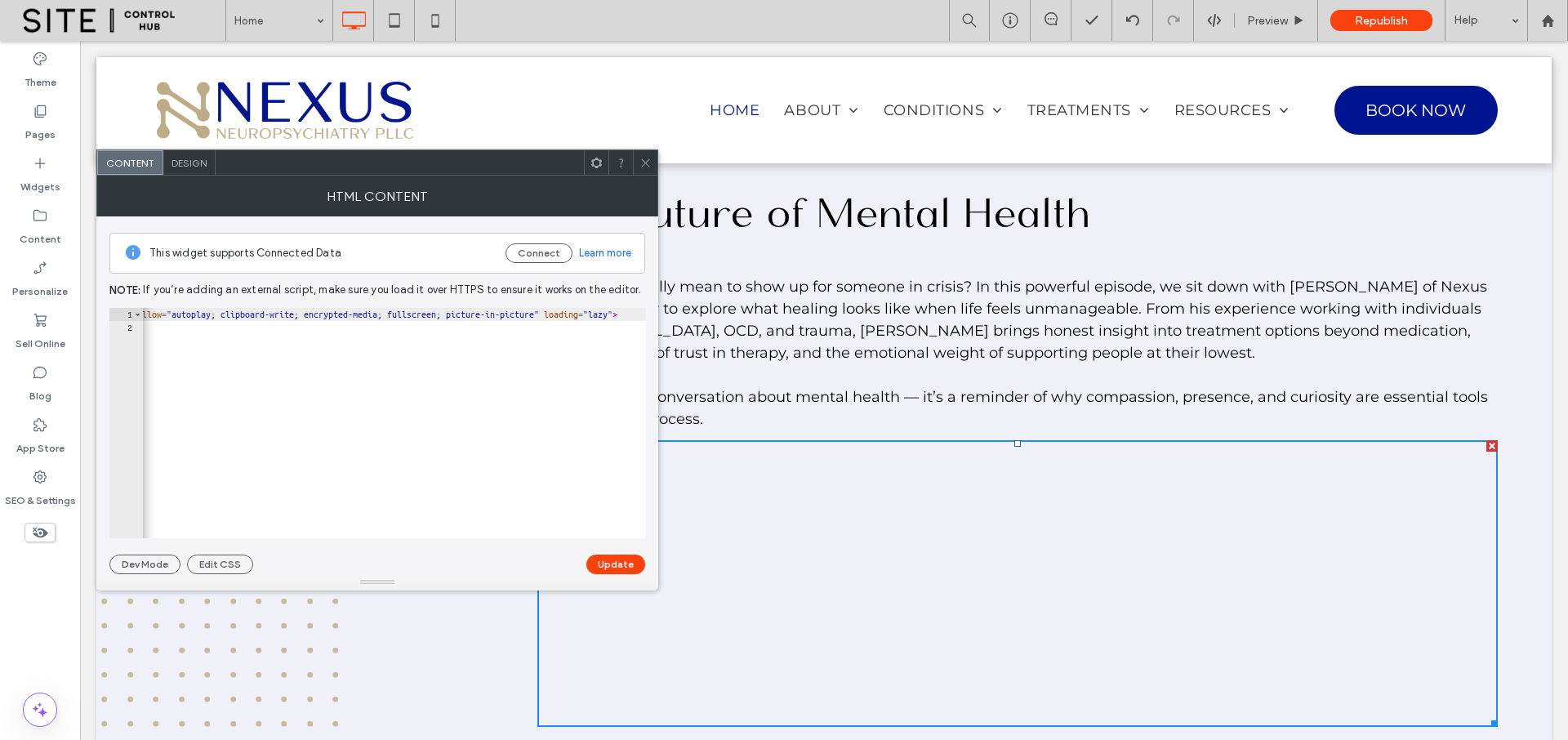
scroll to position [0, 748]
drag, startPoint x: 378, startPoint y: 315, endPoint x: 365, endPoint y: 313, distance: 13.2
click at [365, 313] on div "< iframe data-testid = "embed-iframe" style = "border-radius:12px" src = "https…" at bounding box center [324, 430] width 1859 height 245
type textarea "**********"
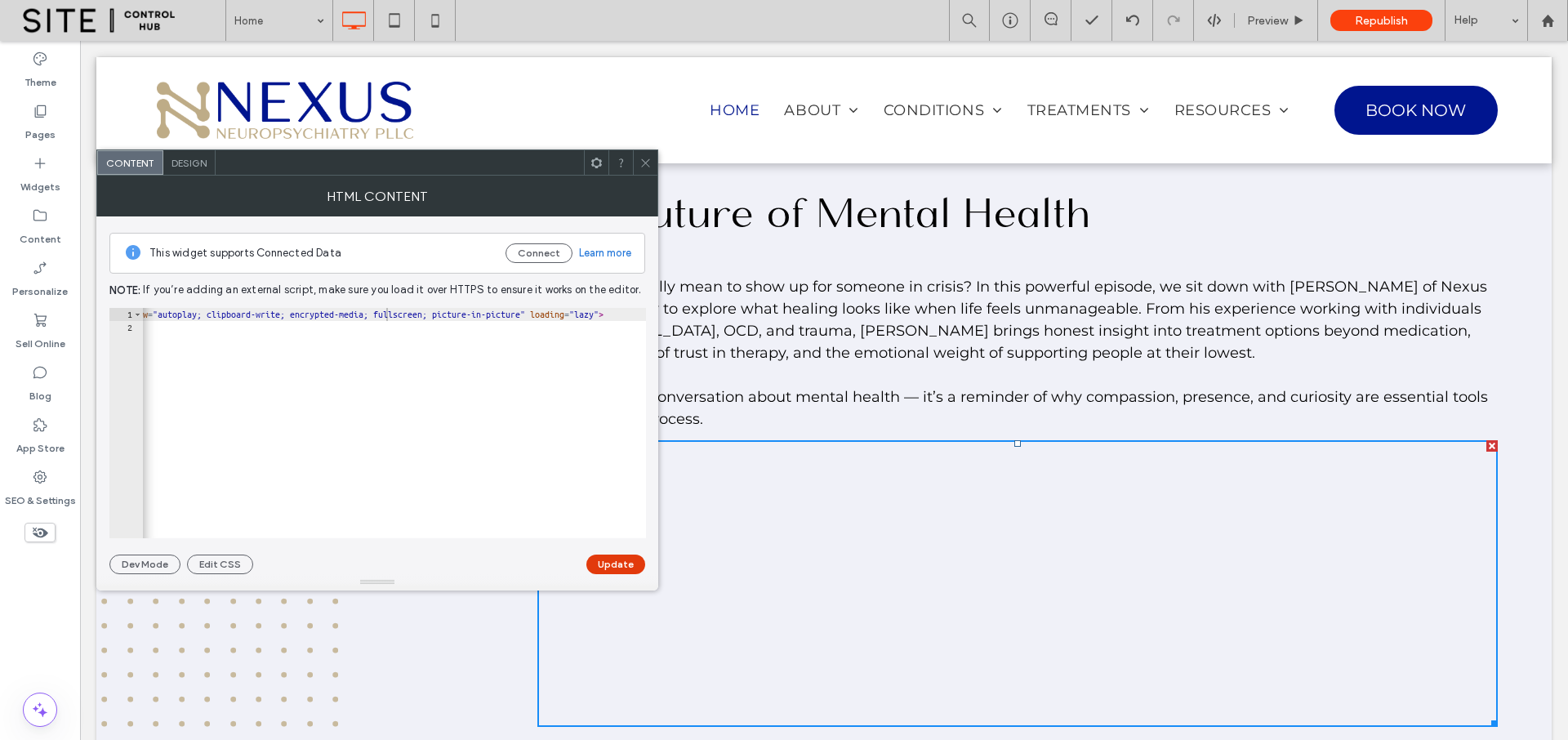
click at [625, 560] on button "Update" at bounding box center [616, 564] width 59 height 19
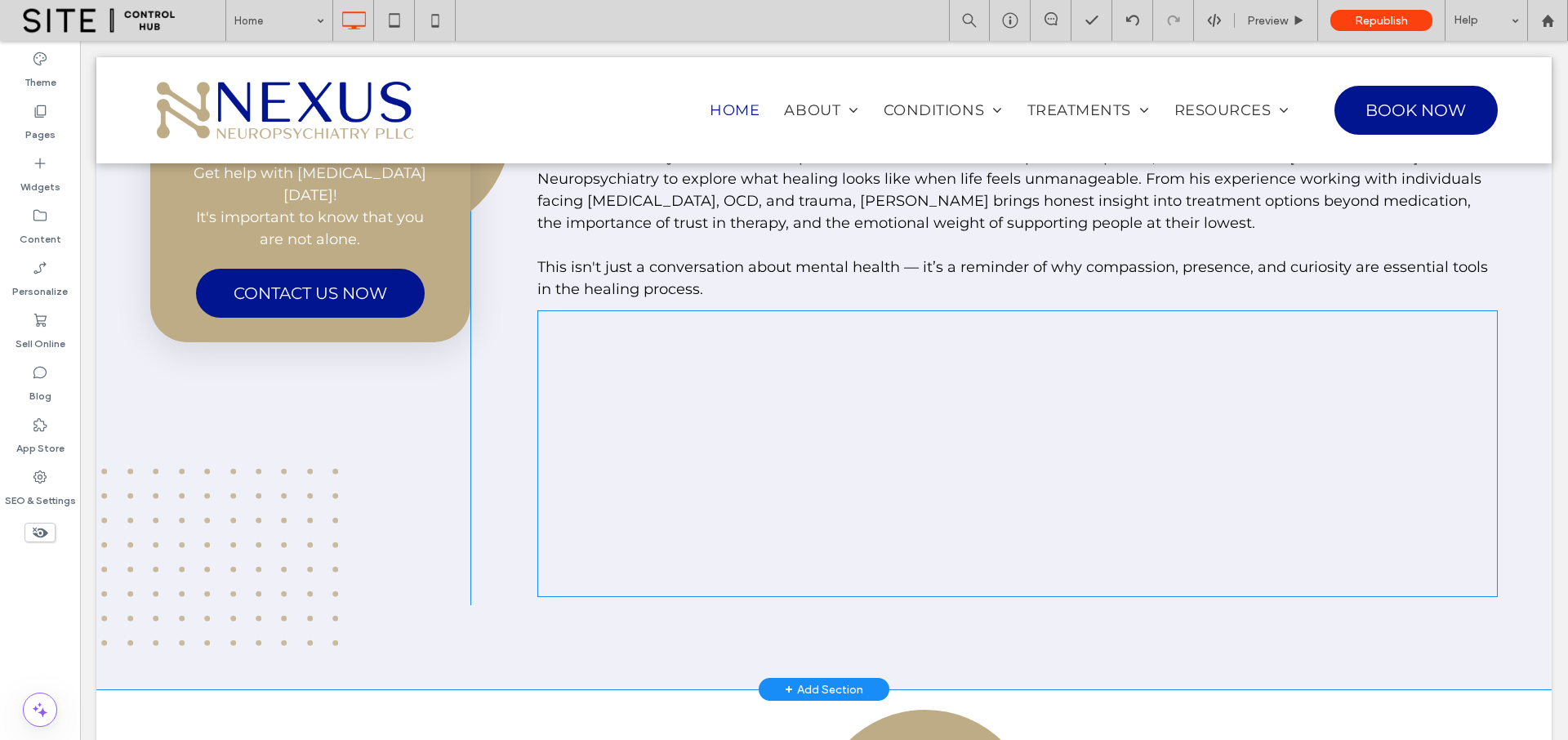
scroll to position [1963, 0]
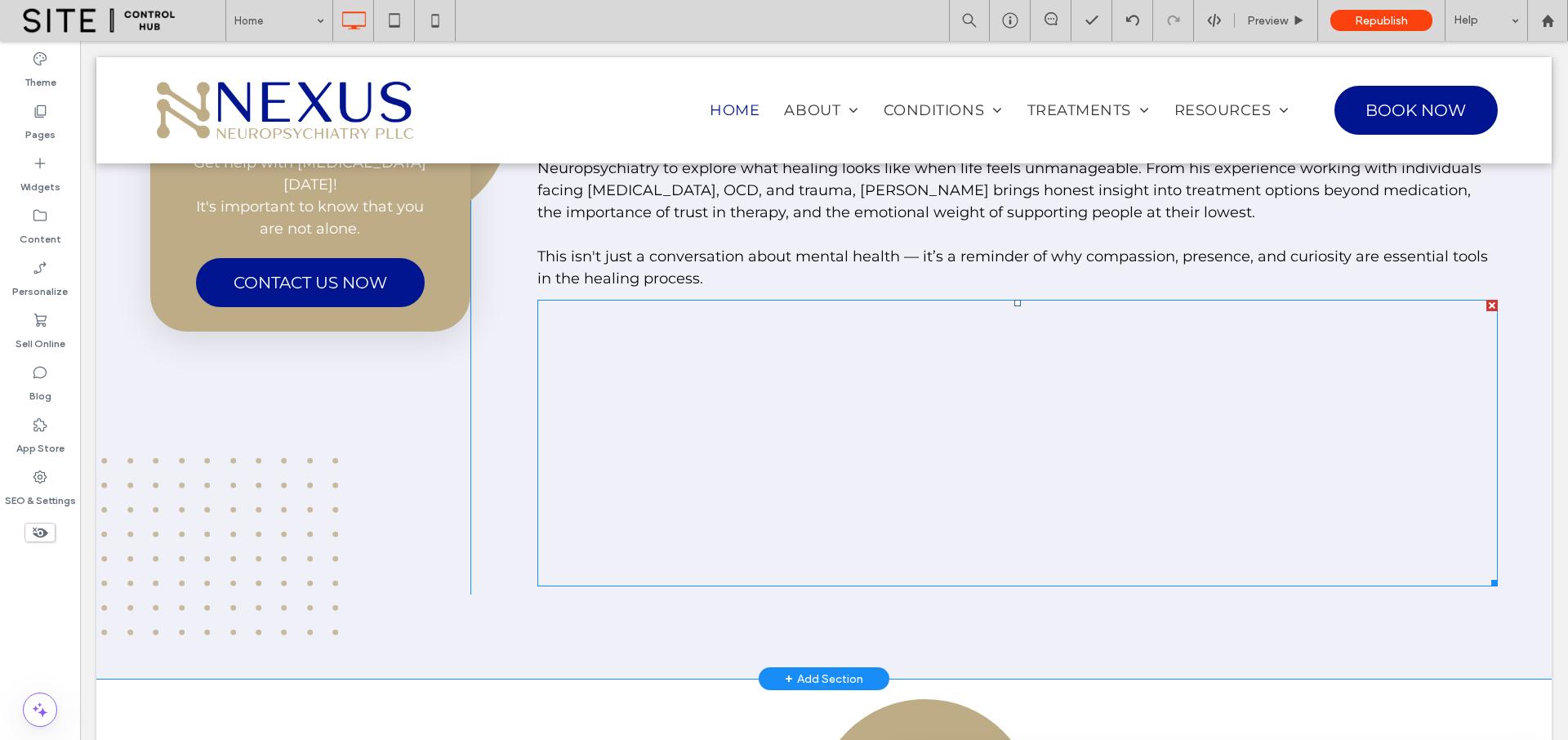
click at [680, 448] on span at bounding box center [1017, 443] width 960 height 287
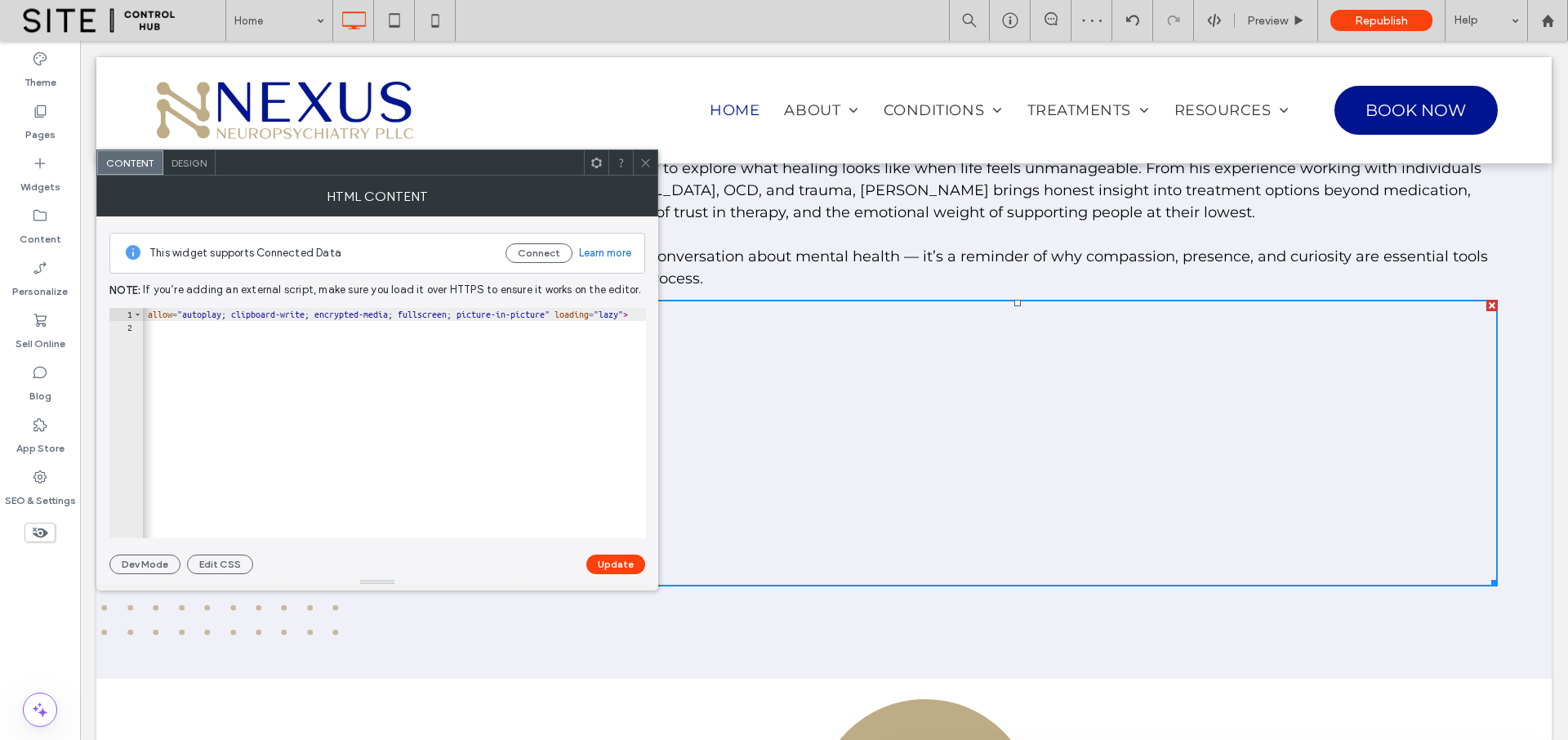
scroll to position [0, 723]
drag, startPoint x: 486, startPoint y: 315, endPoint x: 470, endPoint y: 313, distance: 16.1
click at [470, 313] on div "< iframe data-testid = "embed-iframe" style = "border-radius:12px" src = "https…" at bounding box center [352, 430] width 1866 height 245
type textarea "**********"
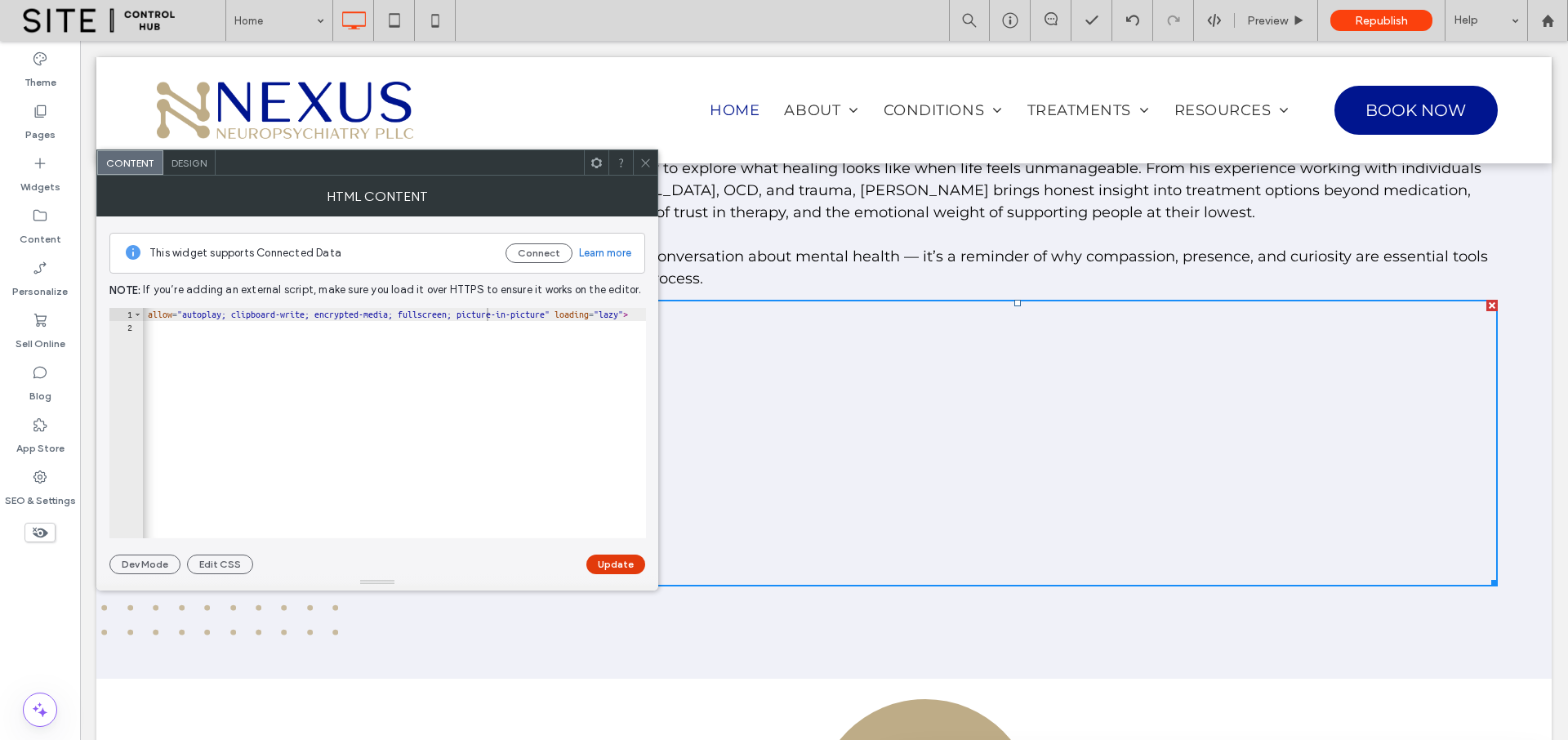
click at [621, 568] on button "Update" at bounding box center [616, 564] width 59 height 19
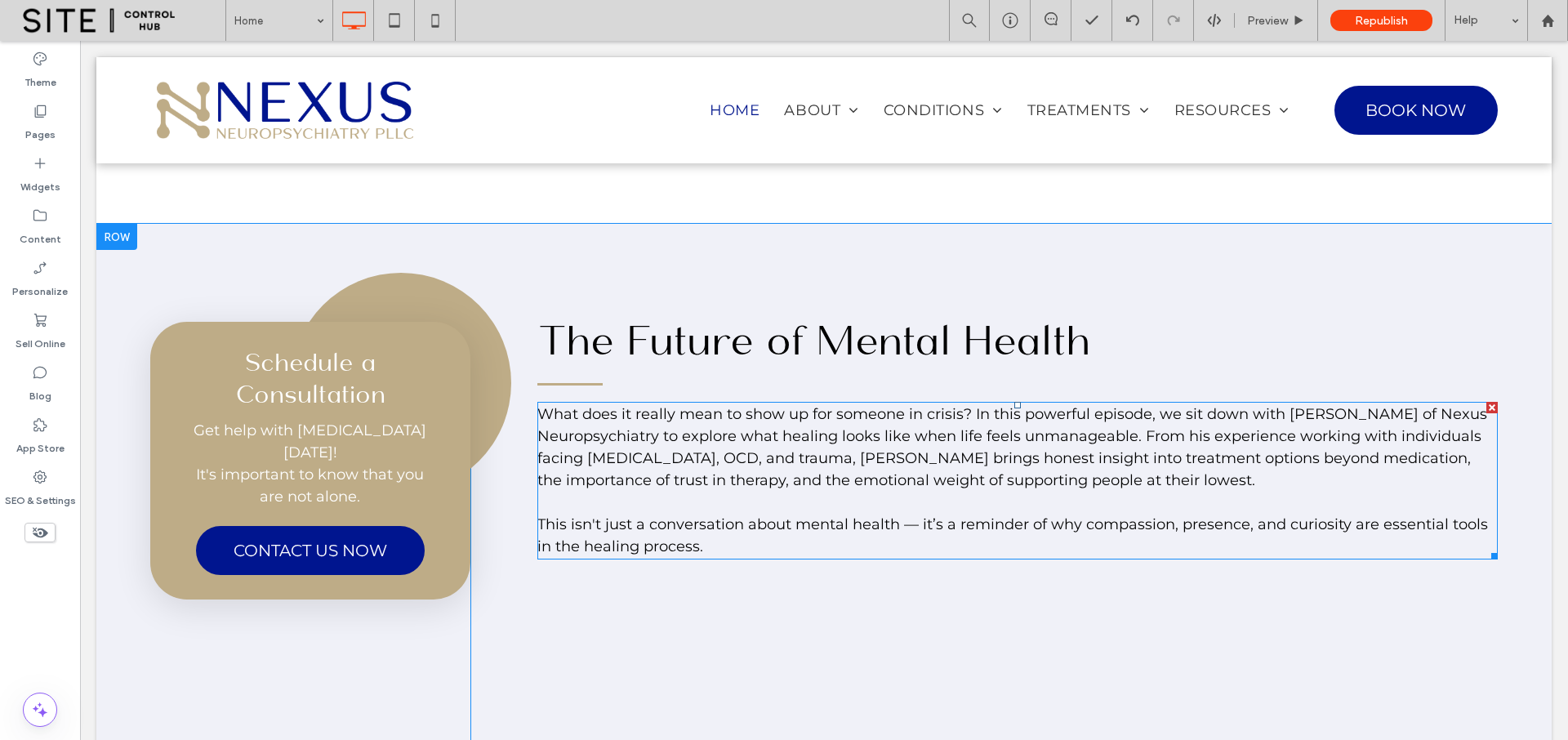
scroll to position [1712, 0]
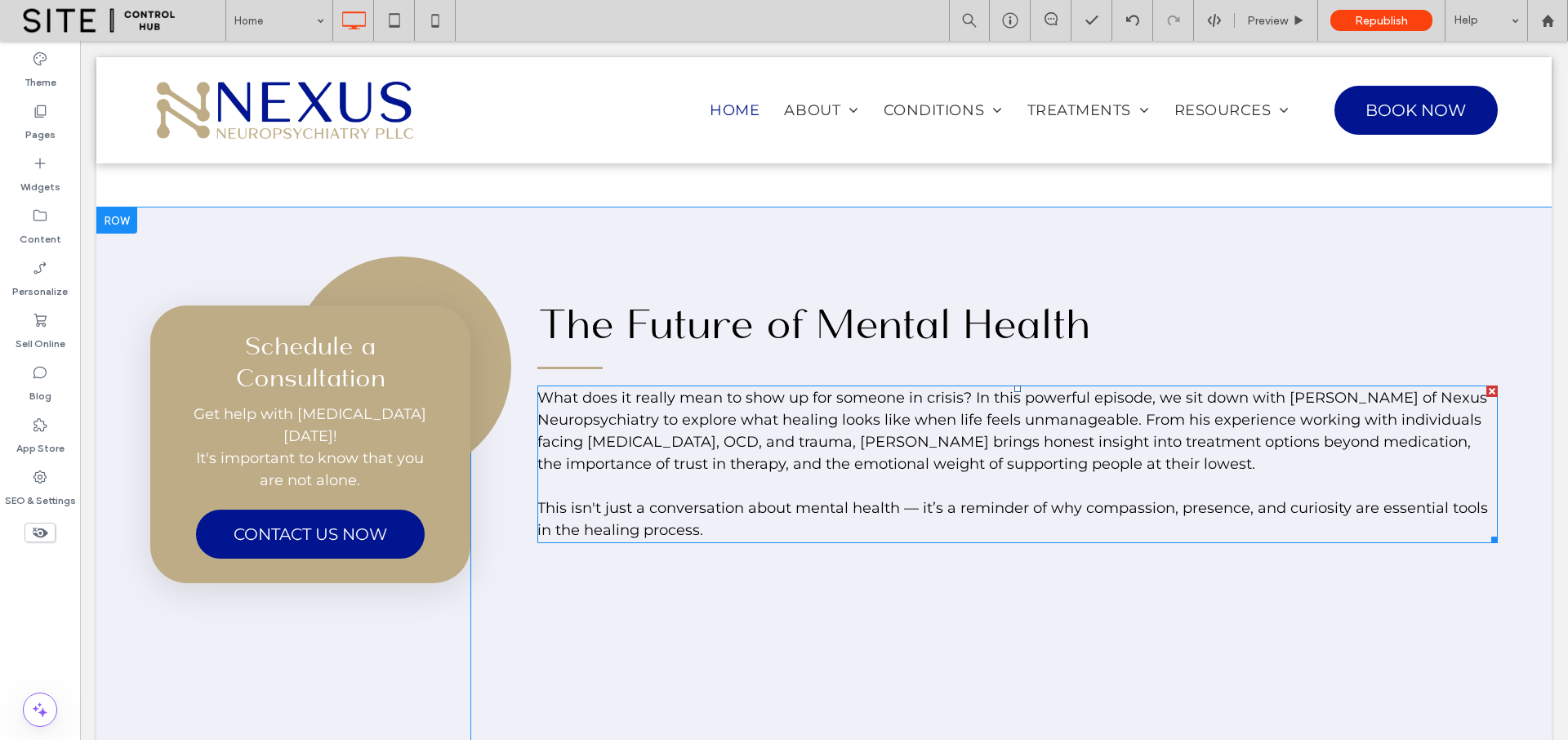
click at [1177, 433] on span "What does it really mean to show up for someone in crisis? In this powerful epi…" at bounding box center [1012, 430] width 950 height 84
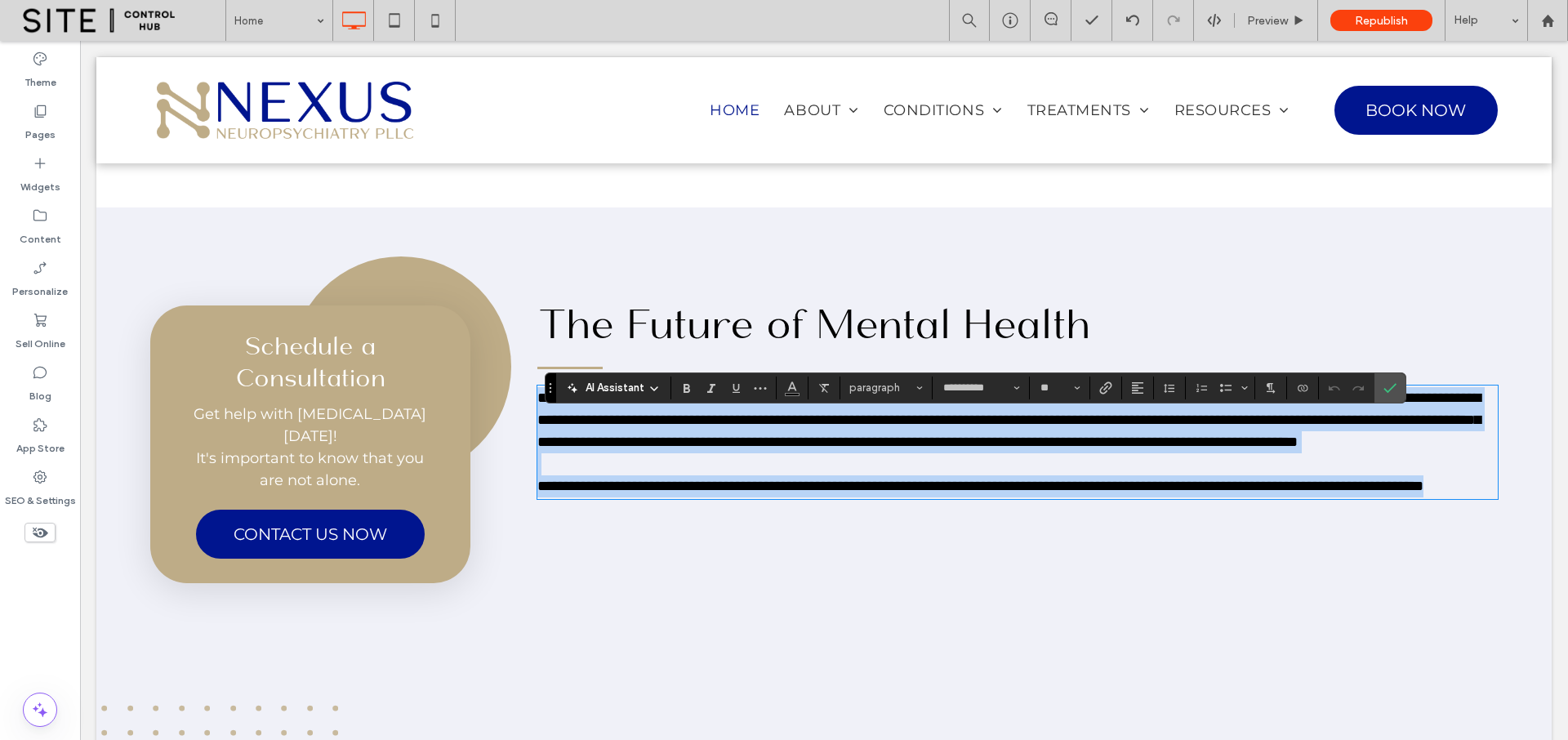
click at [1174, 433] on span "**********" at bounding box center [1009, 420] width 944 height 59
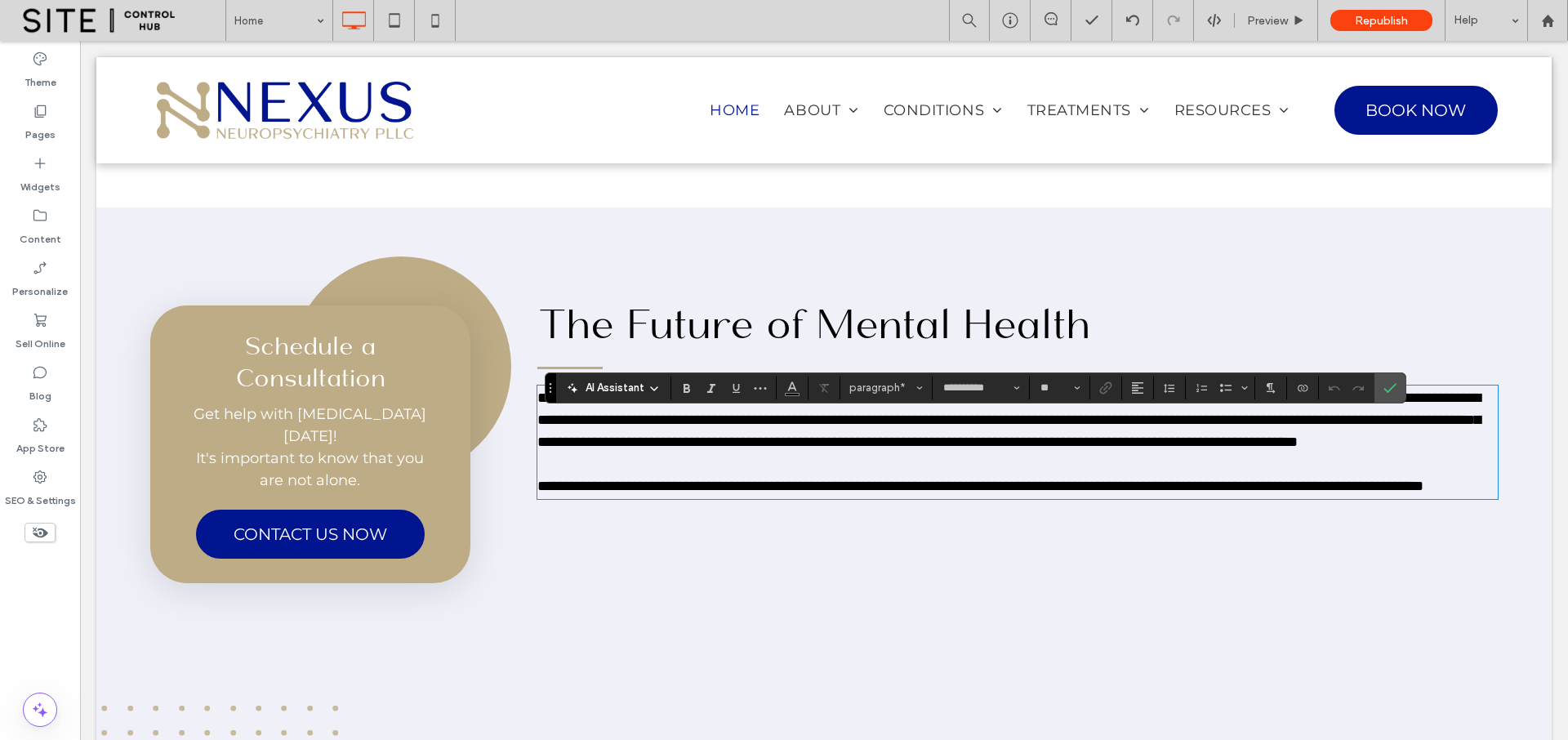
click at [1152, 427] on span "**********" at bounding box center [1009, 420] width 944 height 59
click at [1087, 427] on span "**********" at bounding box center [1009, 420] width 944 height 59
click at [1217, 427] on span "**********" at bounding box center [1009, 420] width 944 height 59
drag, startPoint x: 1216, startPoint y: 428, endPoint x: 1334, endPoint y: 427, distance: 118.0
click at [1334, 427] on span "**********" at bounding box center [1009, 420] width 944 height 59
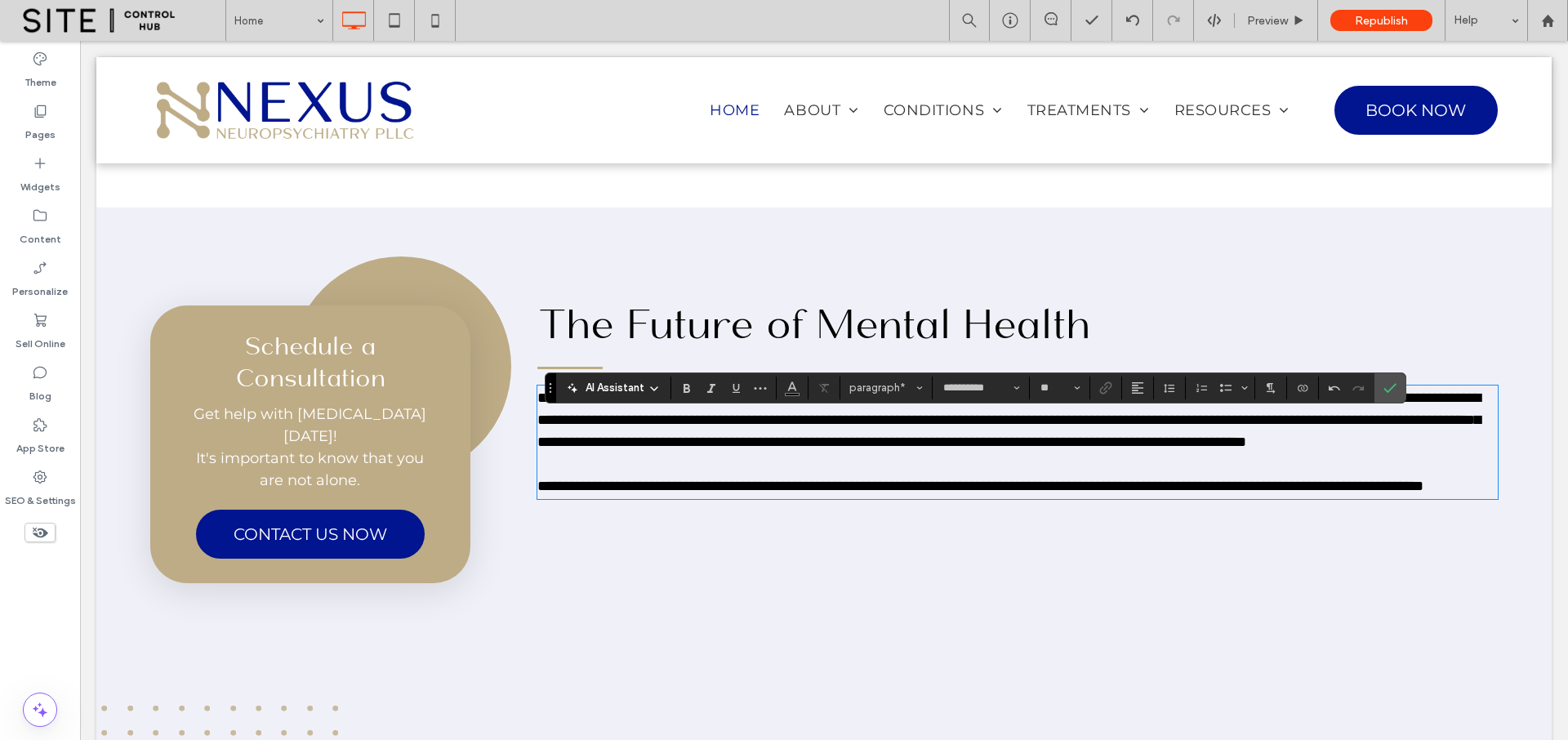
click at [653, 449] on span "**********" at bounding box center [1009, 420] width 944 height 59
click at [766, 475] on p at bounding box center [1017, 464] width 960 height 22
click at [792, 497] on p "**********" at bounding box center [1017, 486] width 960 height 22
click at [1384, 391] on icon "Confirm" at bounding box center [1391, 388] width 13 height 13
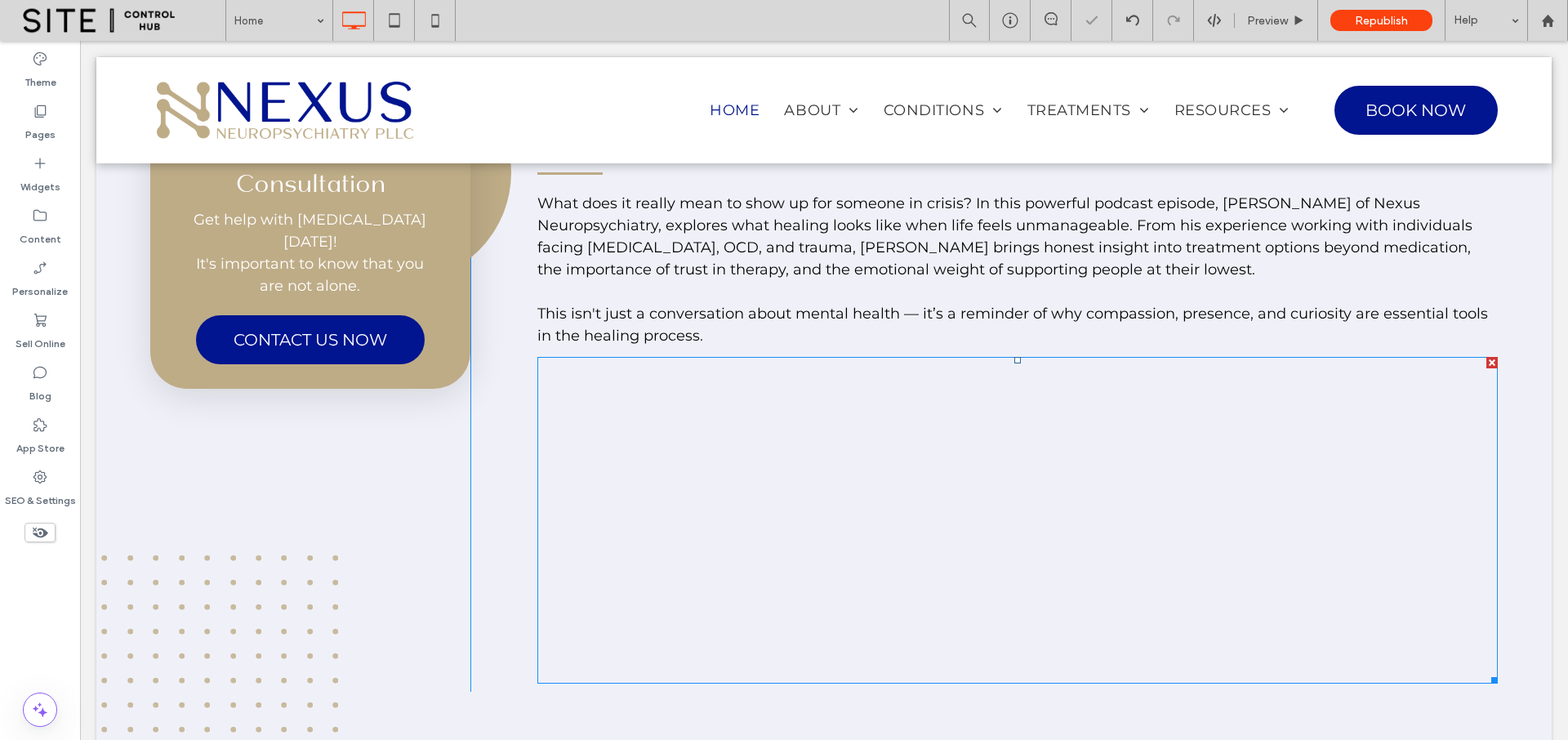
scroll to position [1930, 0]
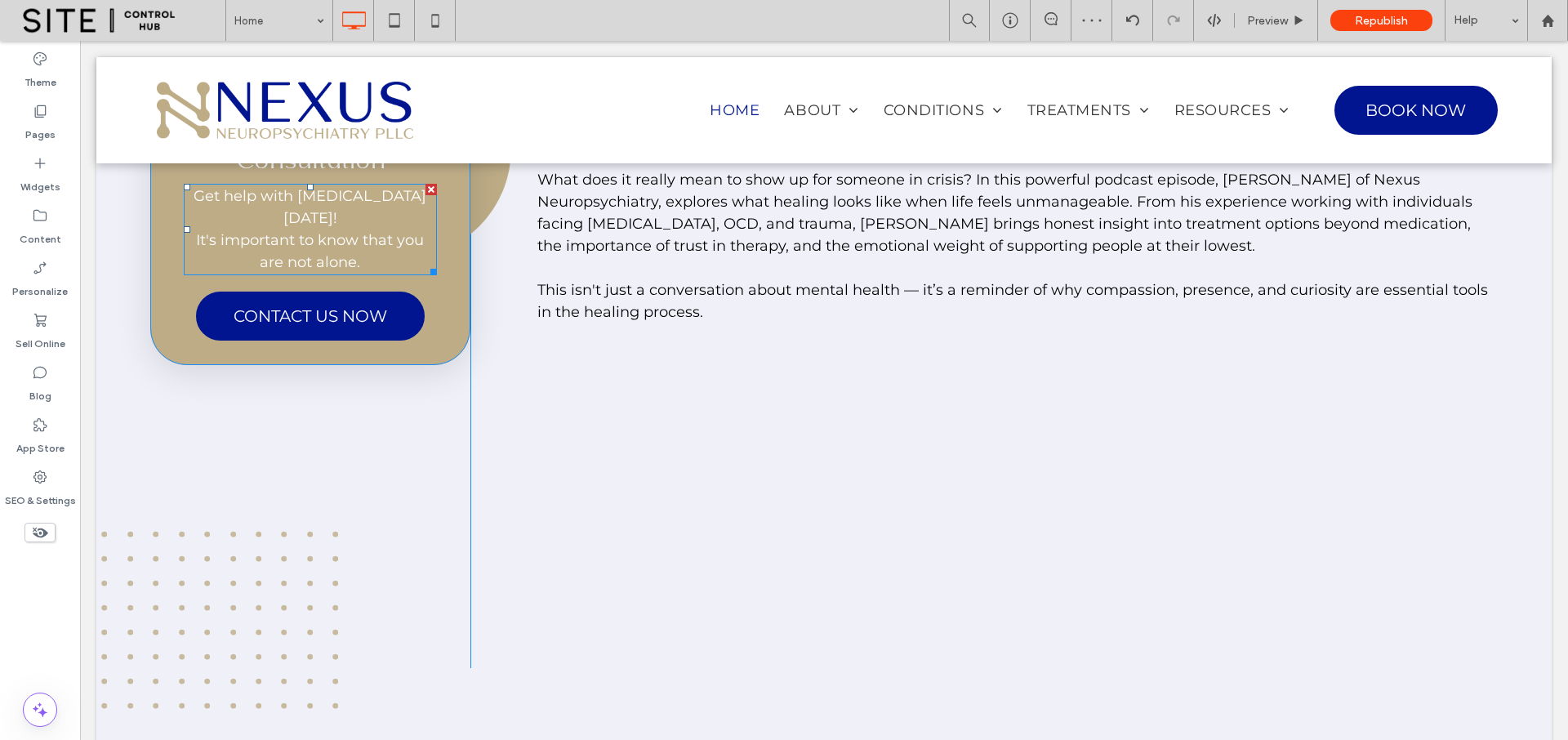
click at [344, 252] on span "Get help with depression today! It's important to know that you are not alone." at bounding box center [309, 228] width 233 height 84
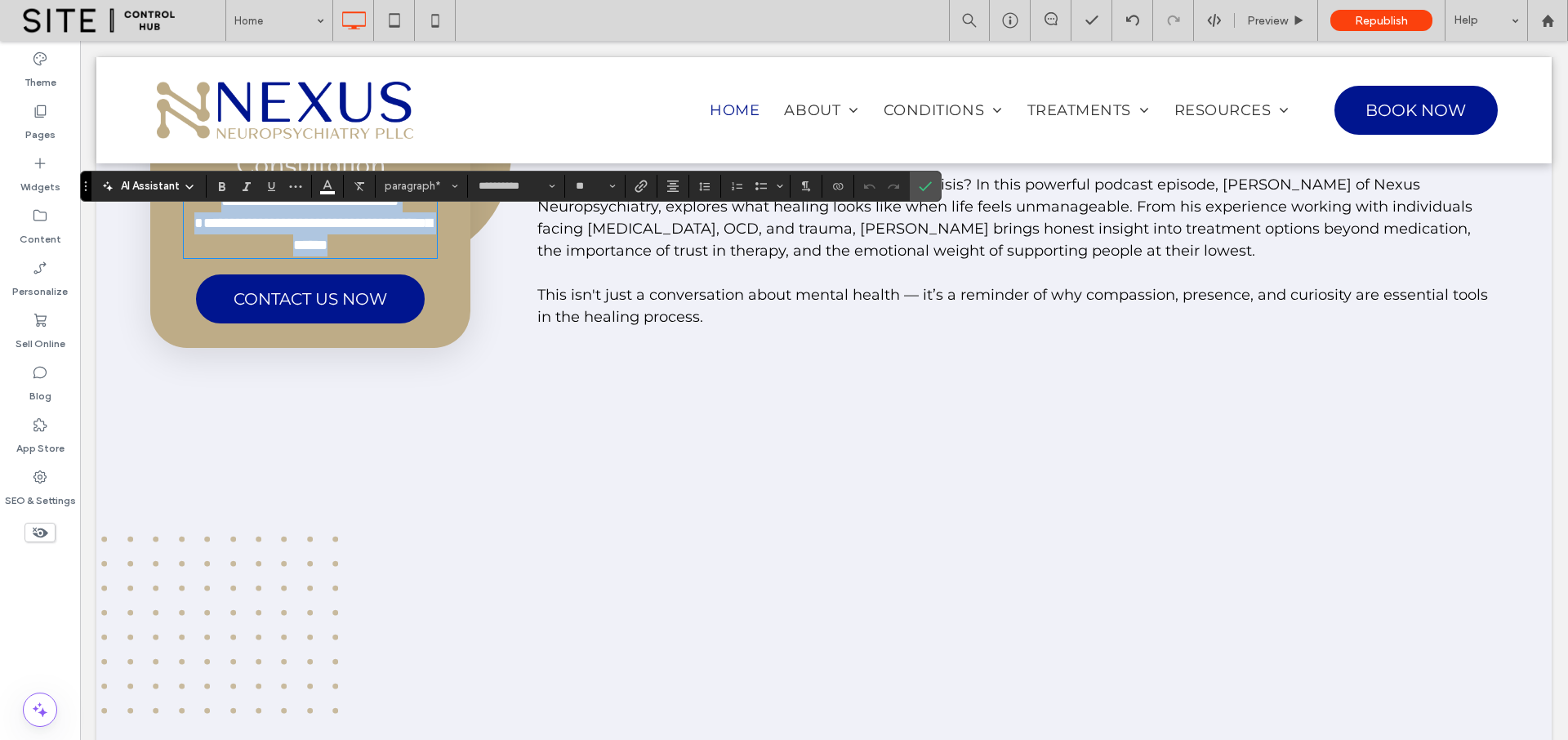
scroll to position [1917, 0]
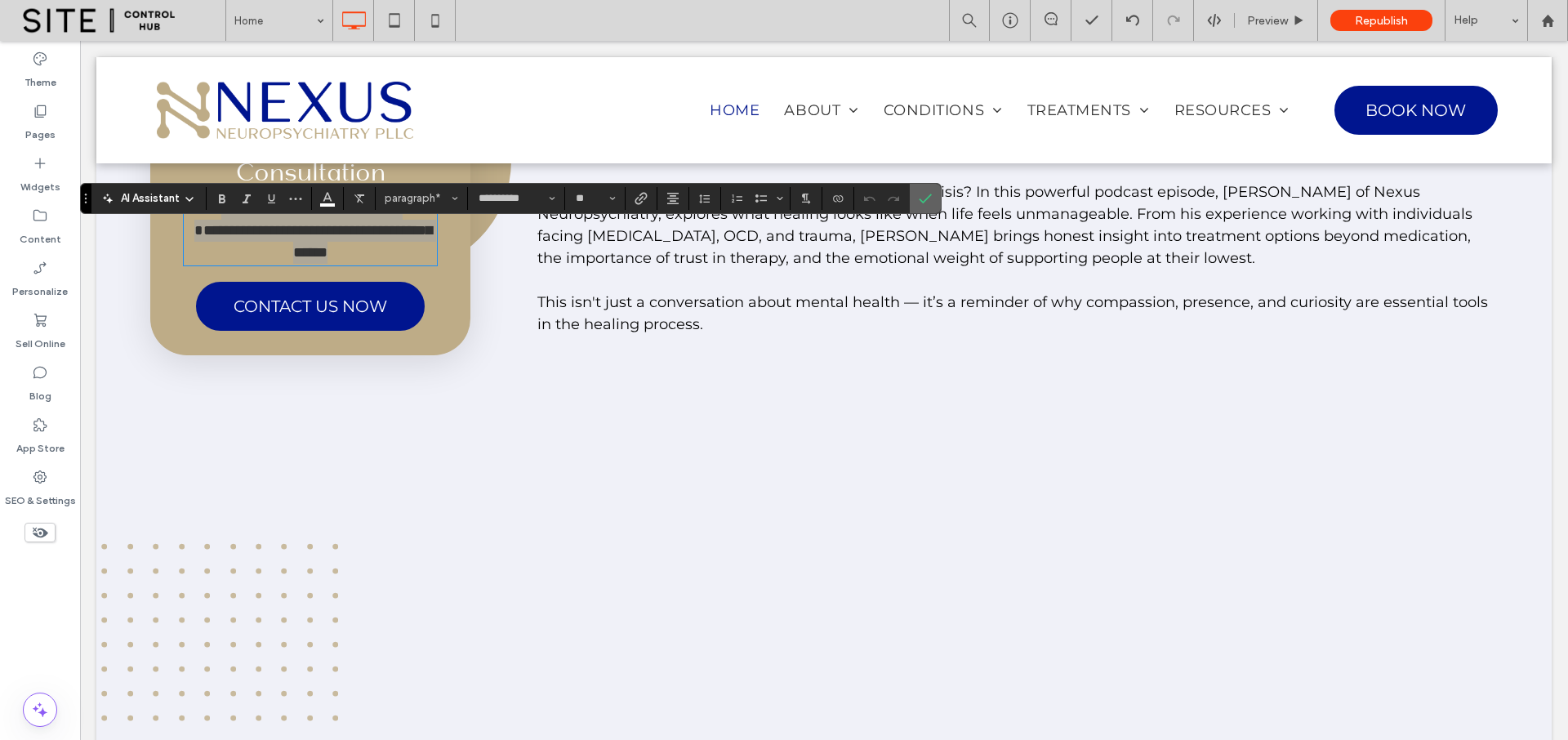
click at [919, 199] on icon "Confirm" at bounding box center [925, 199] width 13 height 13
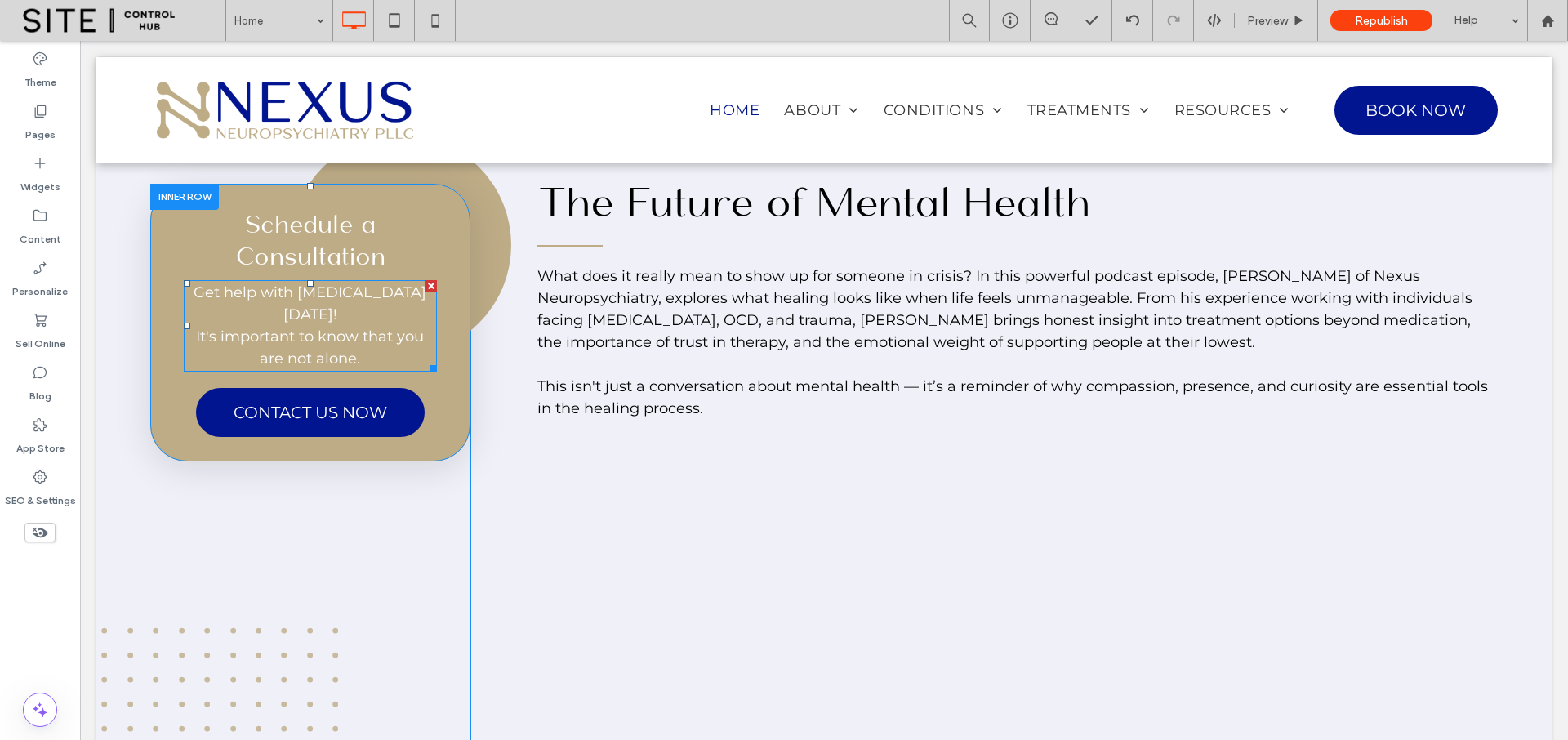
scroll to position [1834, 0]
click at [266, 346] on span "Get help with depression today! It's important to know that you are not alone." at bounding box center [309, 324] width 233 height 84
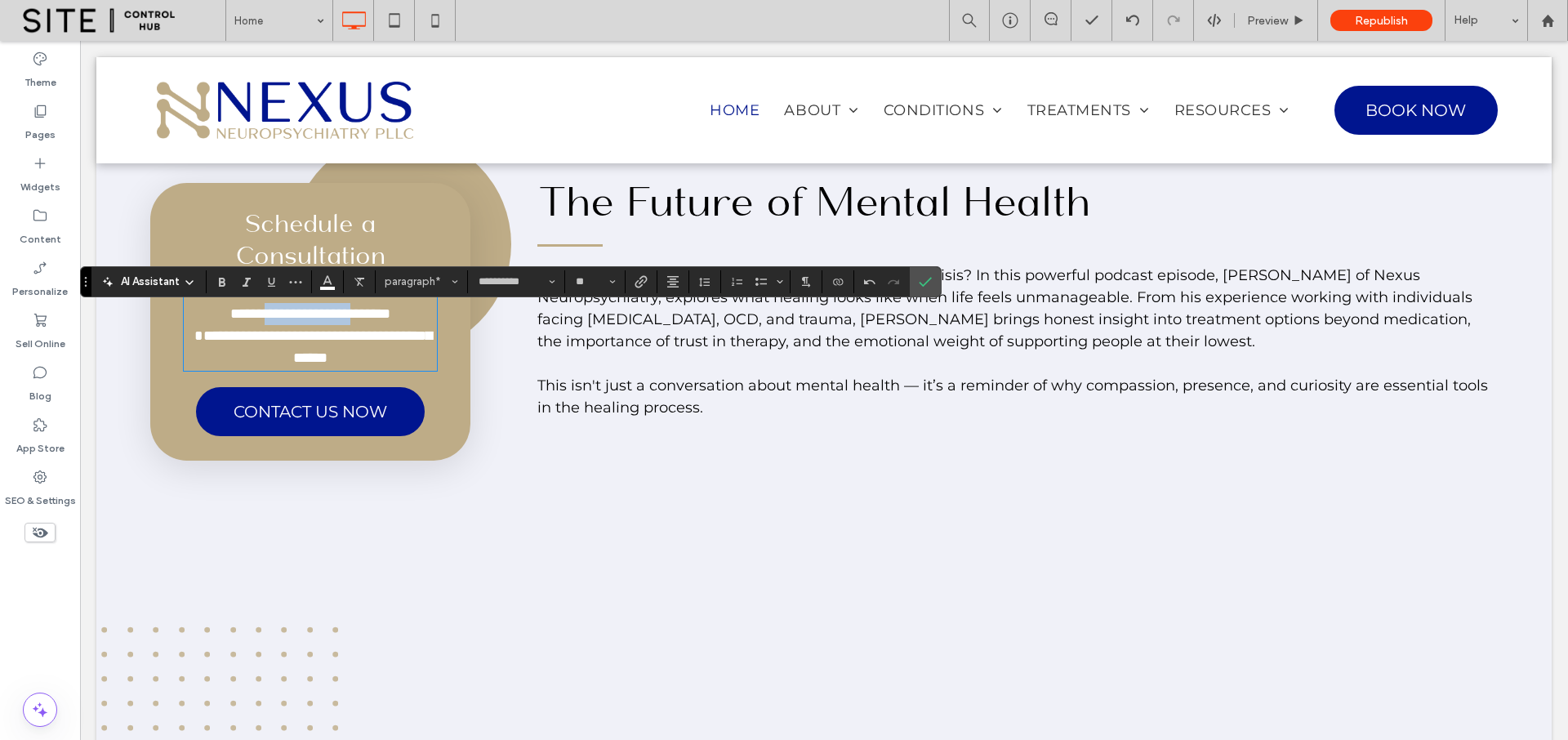
drag, startPoint x: 309, startPoint y: 343, endPoint x: 426, endPoint y: 343, distance: 117.0
click at [427, 343] on span "**********" at bounding box center [314, 324] width 258 height 81
click at [347, 365] on span "**********" at bounding box center [314, 324] width 258 height 81
click at [933, 282] on label "Confirm" at bounding box center [925, 281] width 25 height 29
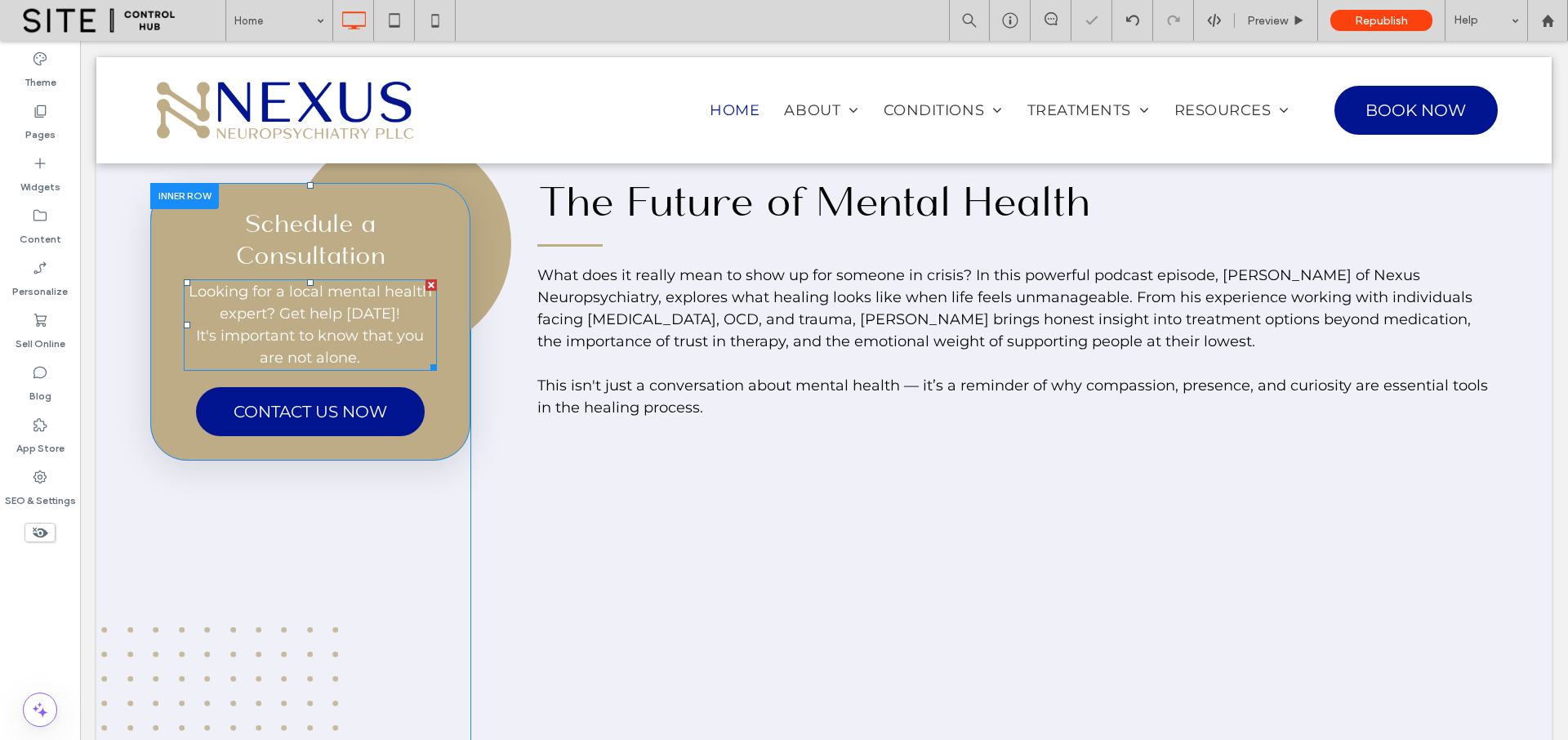
click at [371, 366] on span "Looking for a local mental health expert? Get help today! It's important to kno…" at bounding box center [310, 324] width 244 height 84
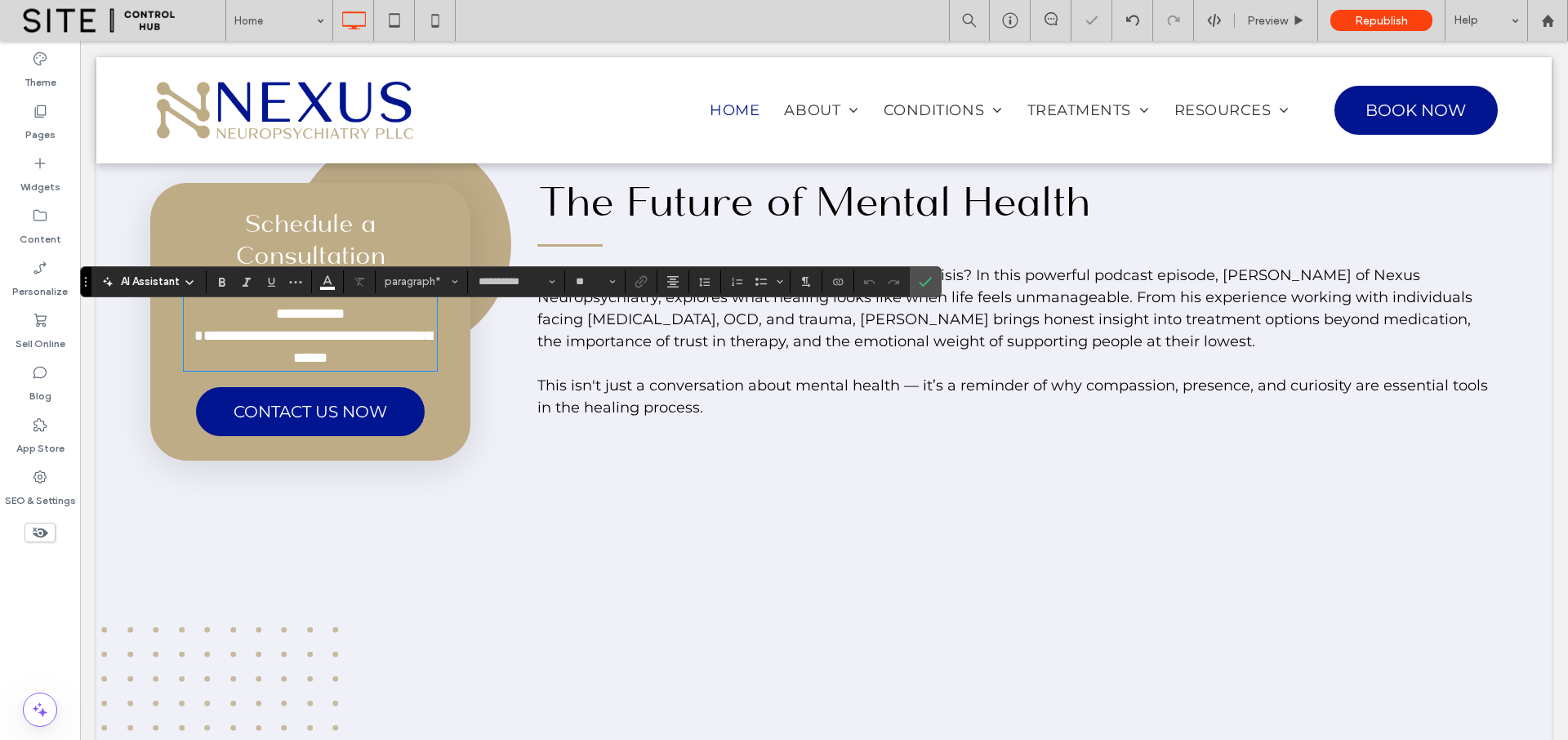
click at [406, 338] on p "**********" at bounding box center [310, 325] width 253 height 88
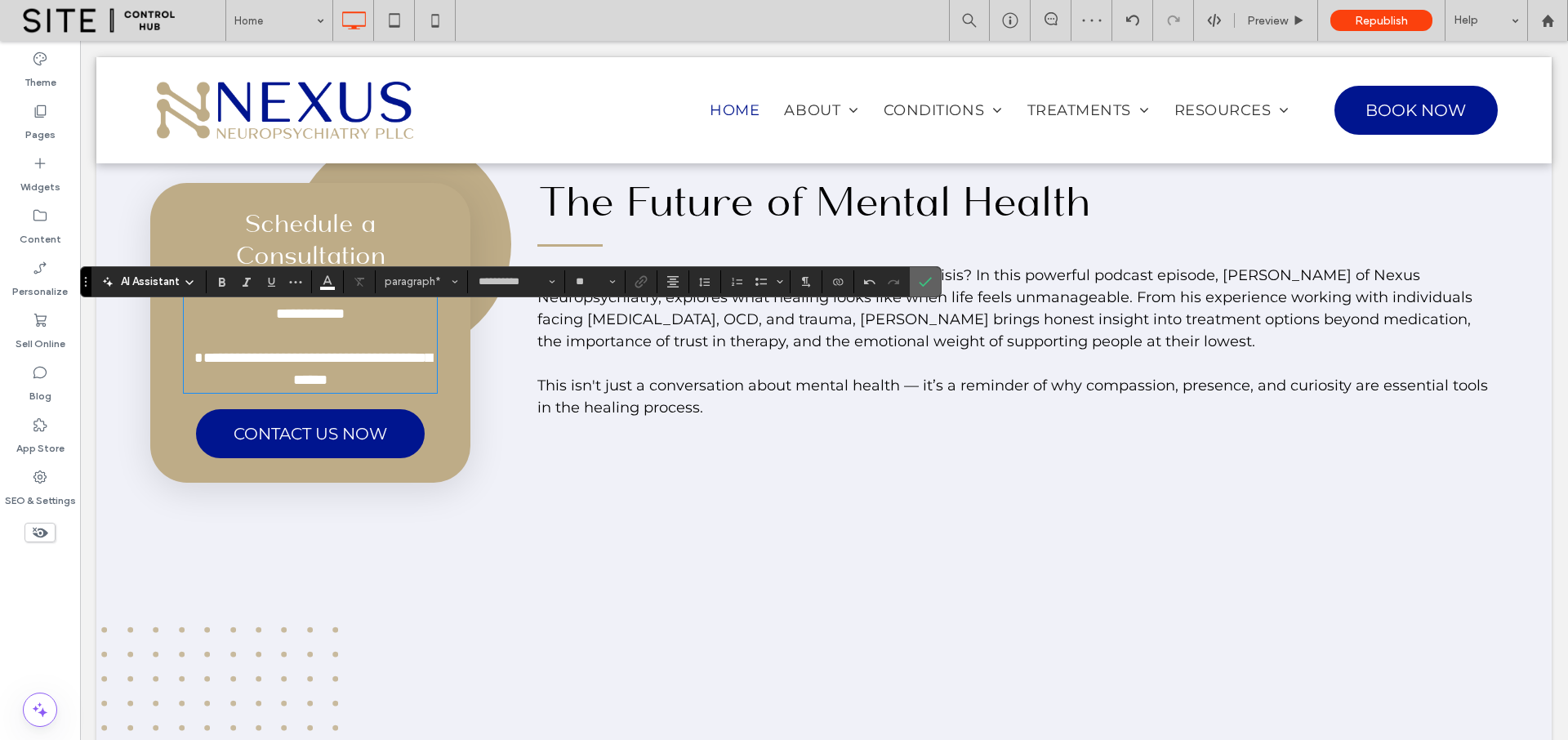
click at [927, 280] on icon "Confirm" at bounding box center [925, 281] width 13 height 13
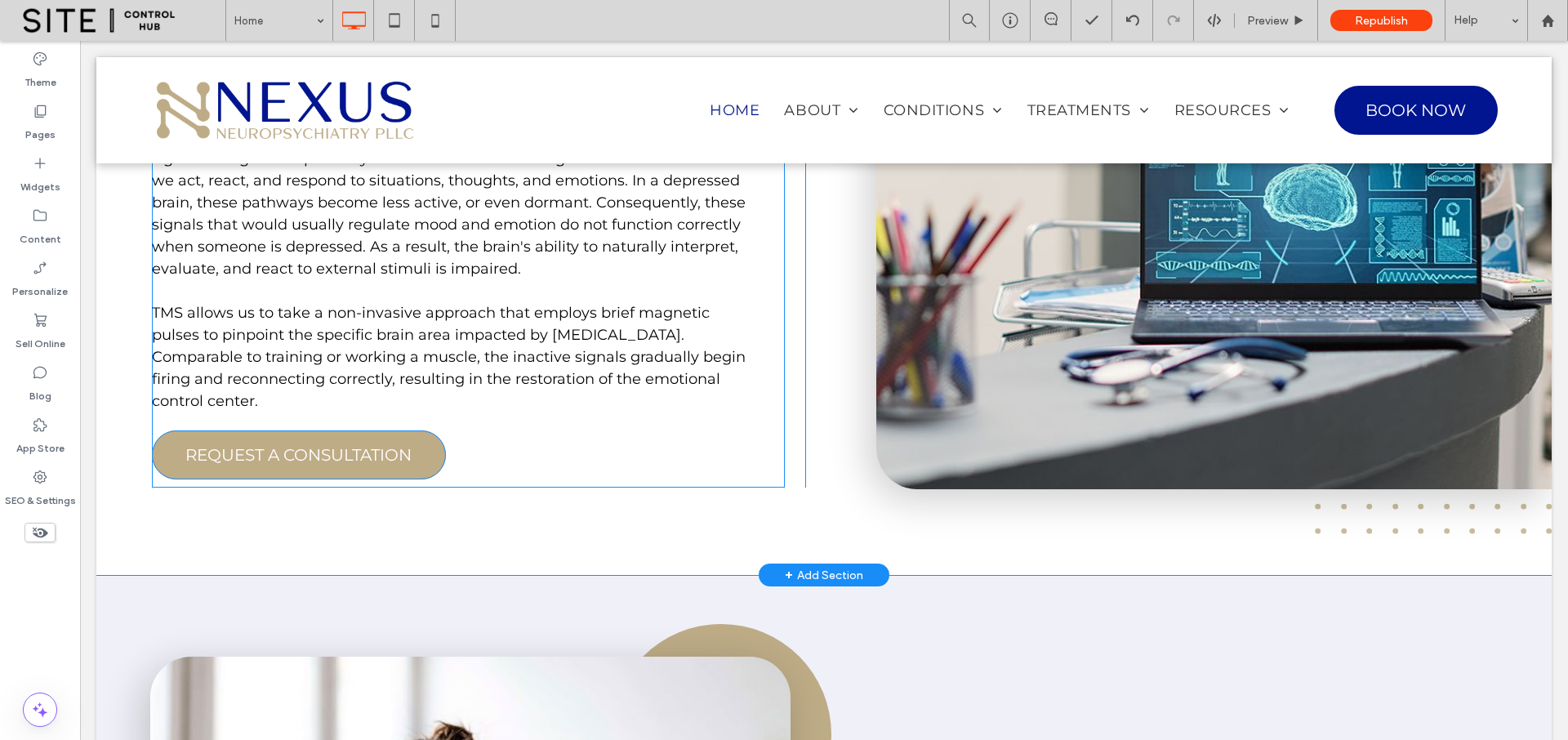
scroll to position [2830, 0]
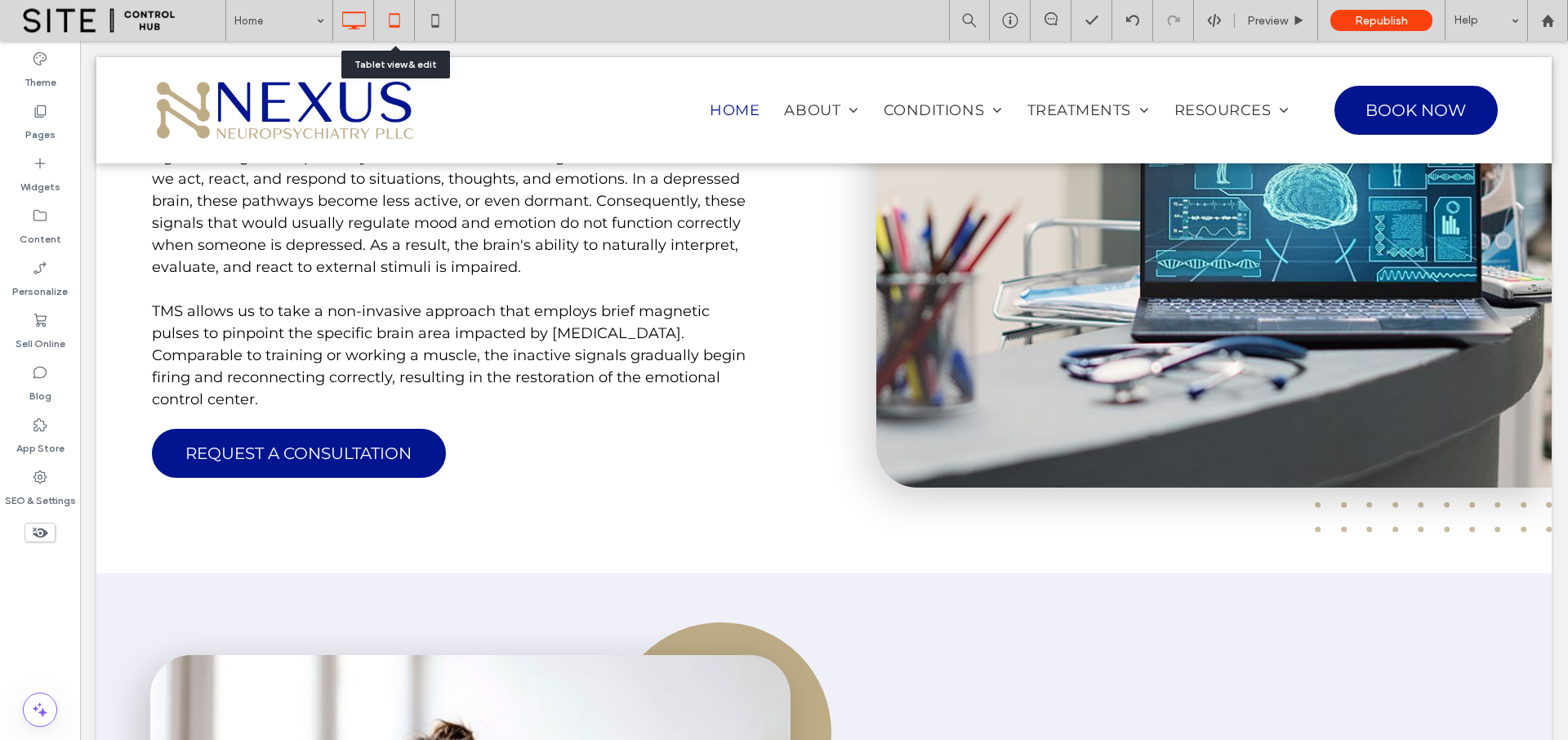
click at [383, 28] on icon at bounding box center [395, 20] width 33 height 33
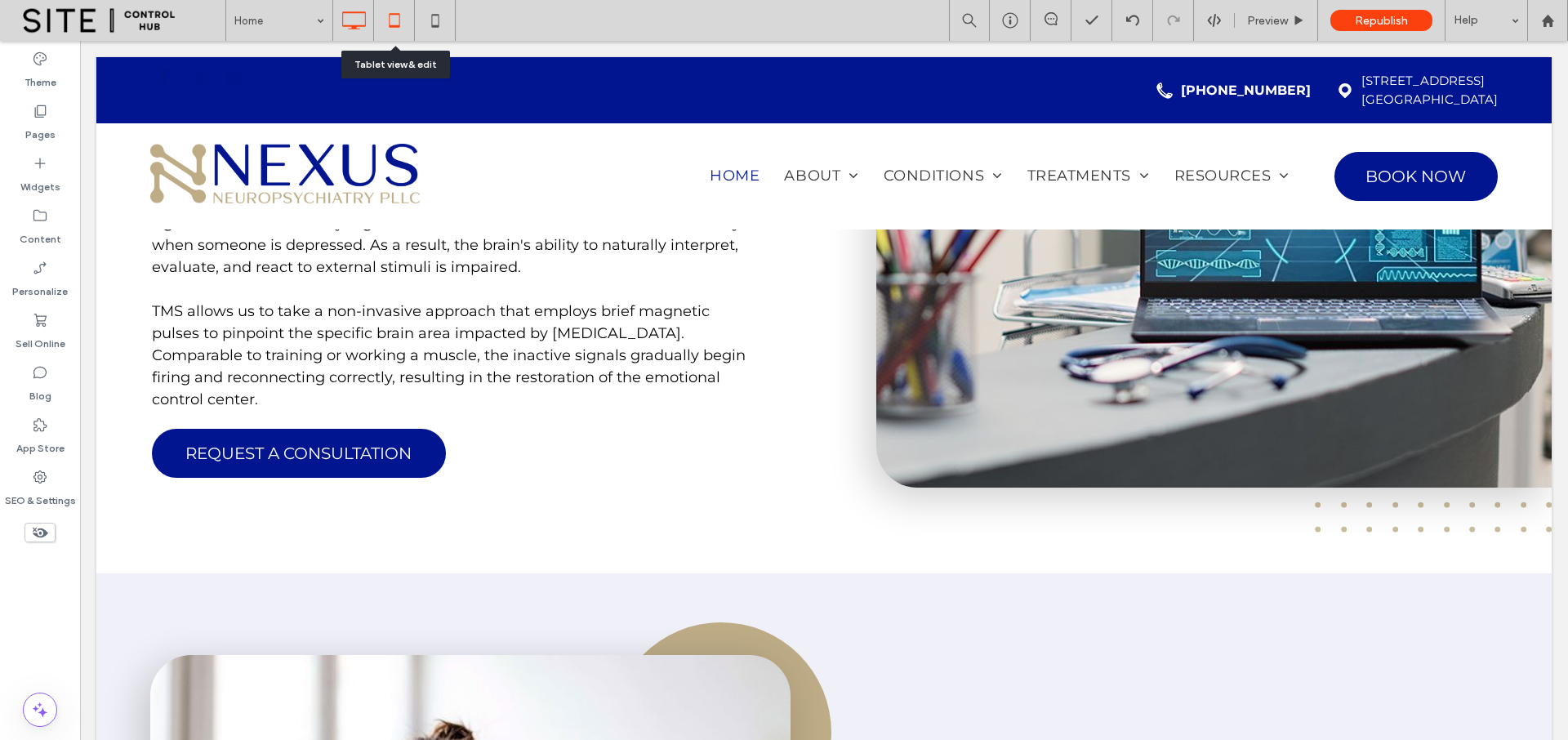
scroll to position [0, 0]
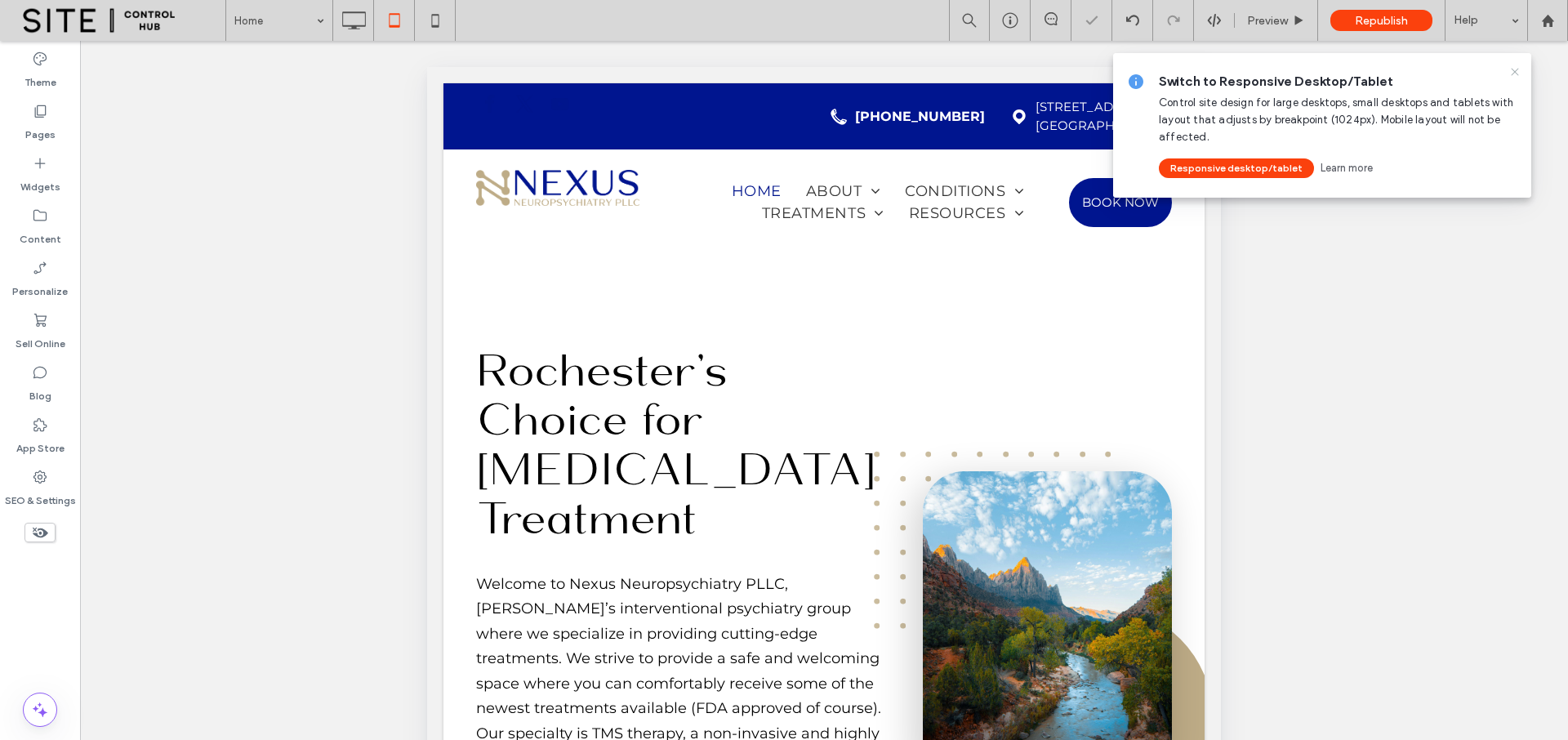
click at [1513, 71] on icon at bounding box center [1515, 72] width 13 height 13
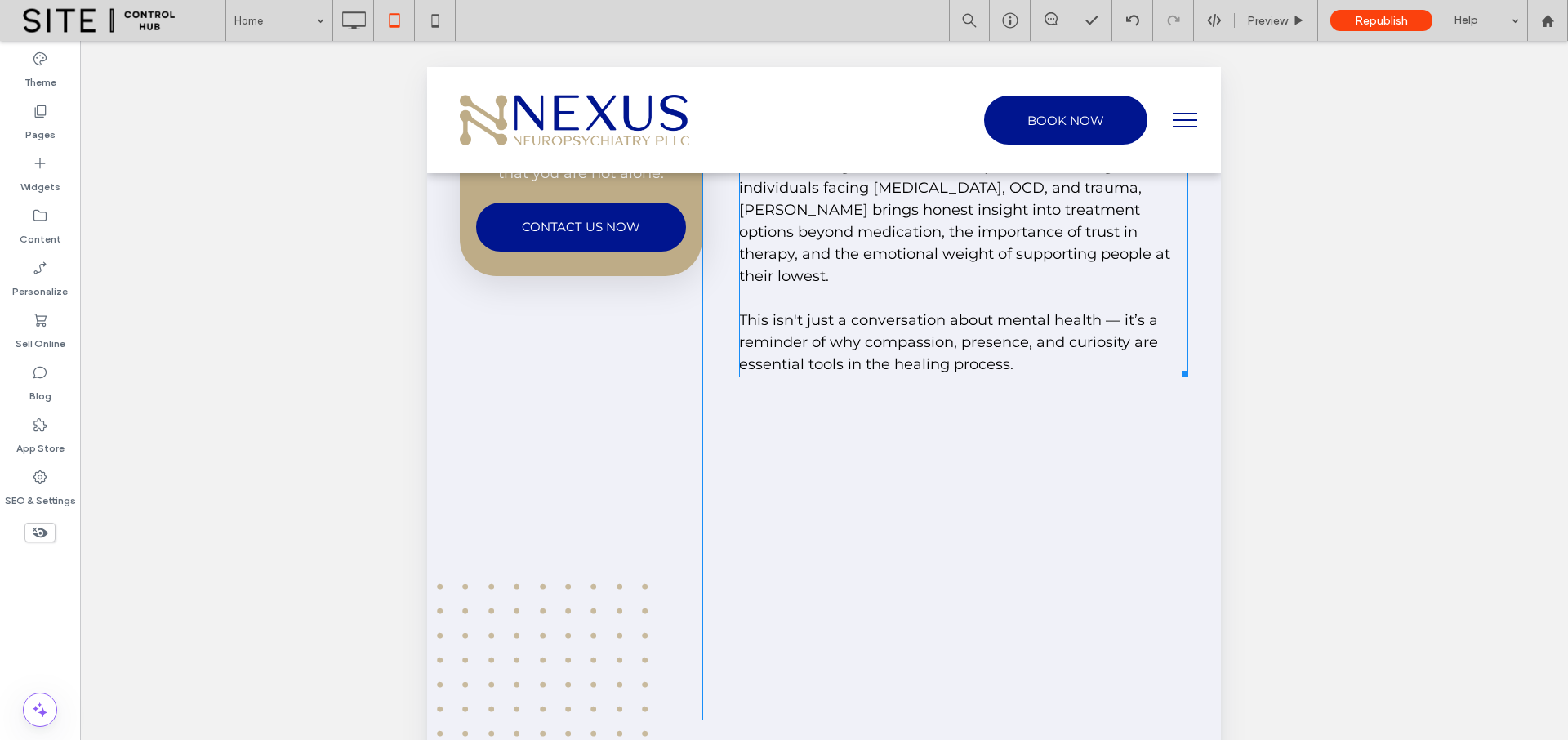
scroll to position [2325, 0]
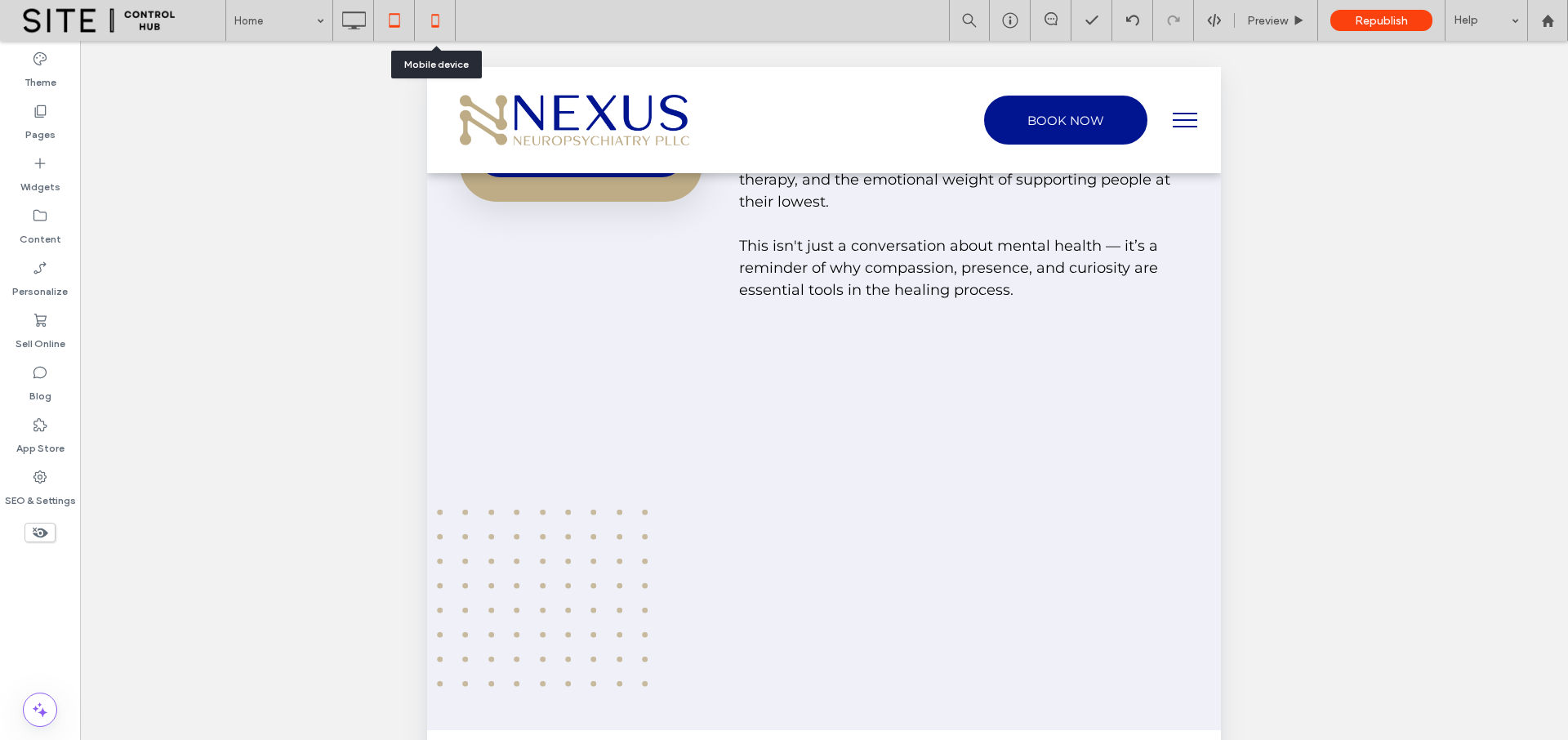
click at [445, 21] on icon at bounding box center [436, 20] width 33 height 33
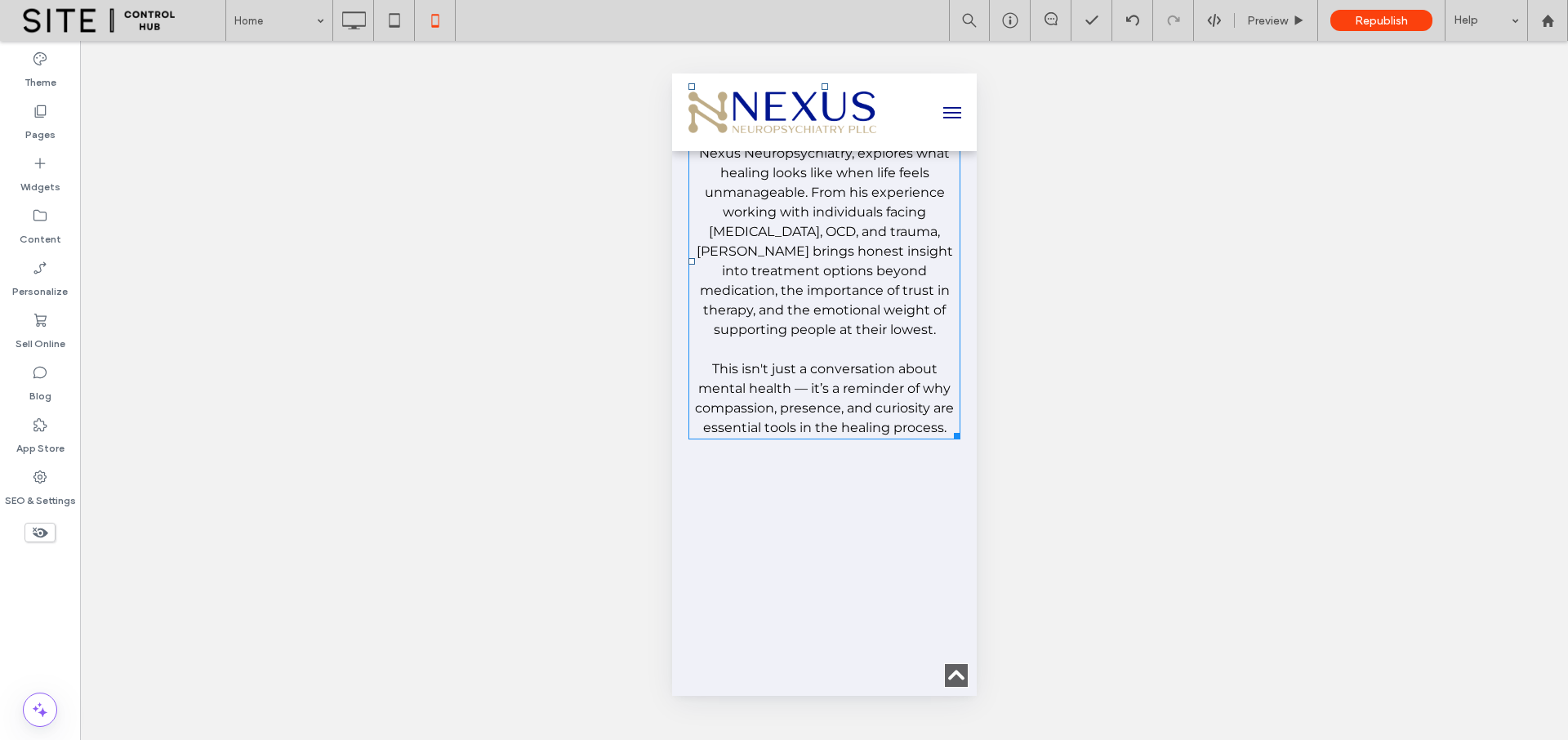
scroll to position [3512, 0]
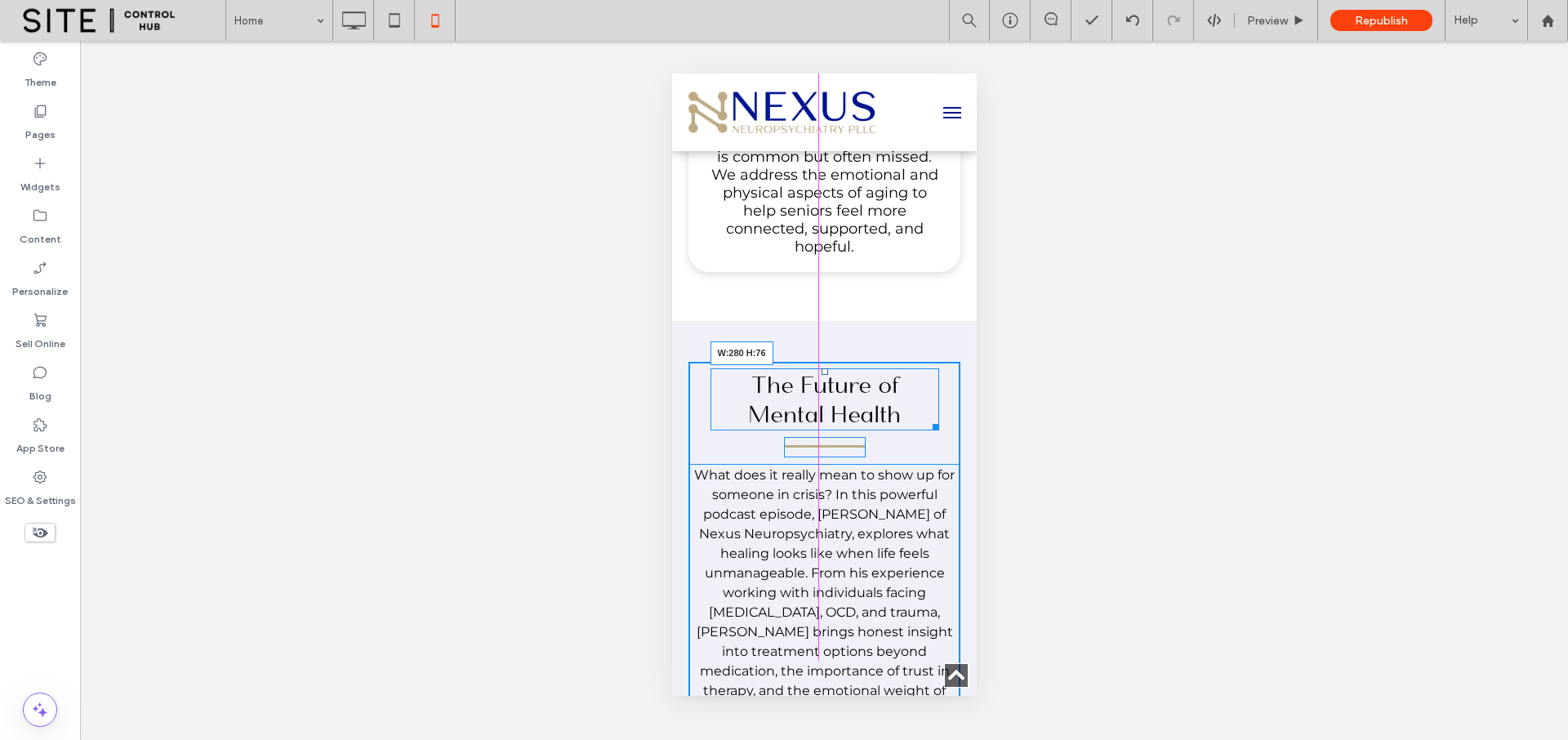
drag, startPoint x: 933, startPoint y: 393, endPoint x: 1579, endPoint y: 448, distance: 648.3
click at [926, 418] on div at bounding box center [932, 424] width 12 height 12
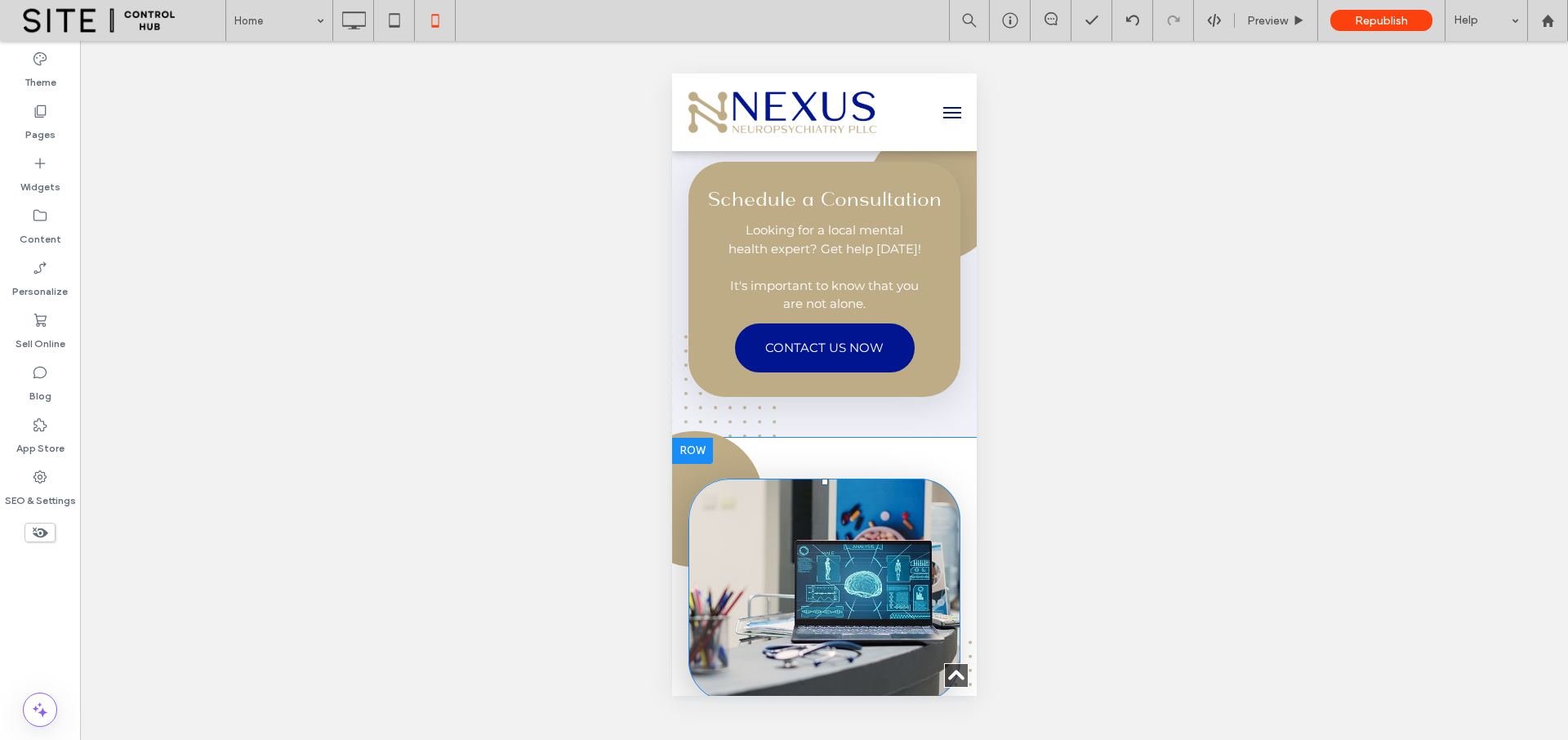
scroll to position [4571, 0]
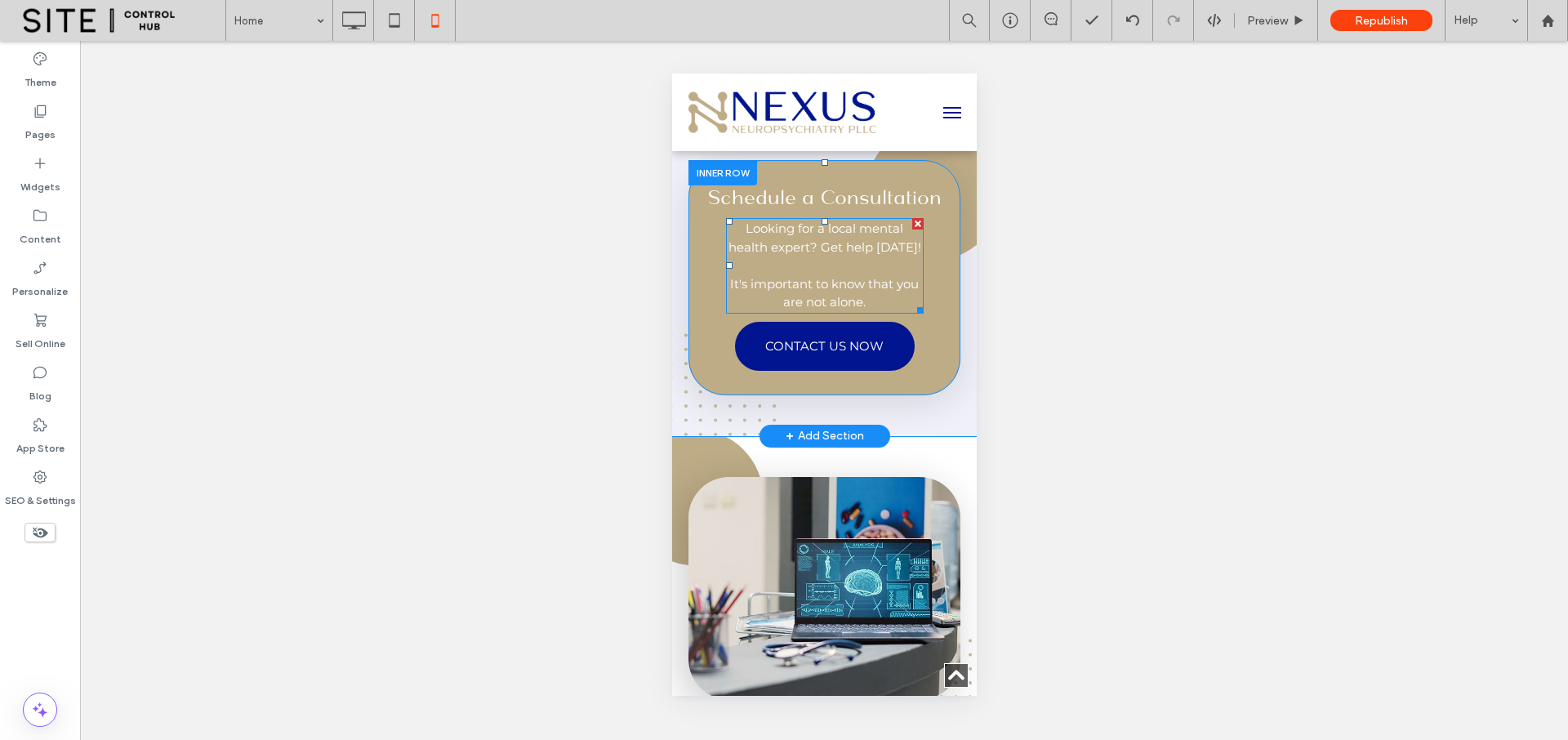
click at [829, 251] on p "Looking for a local mental health expert? Get help today!" at bounding box center [824, 238] width 198 height 37
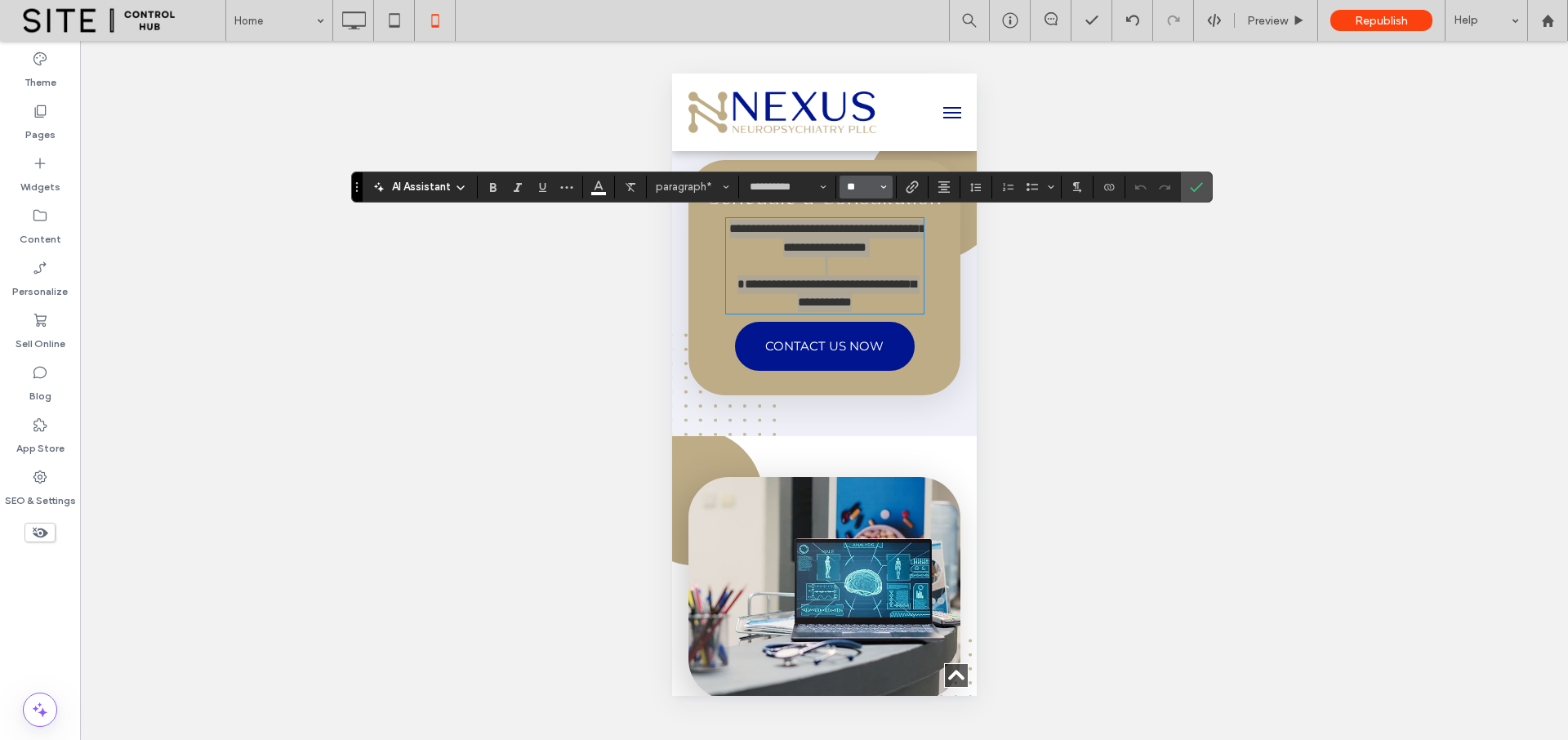
click at [862, 187] on input "**" at bounding box center [861, 187] width 32 height 13
click at [862, 347] on label "16" at bounding box center [865, 350] width 52 height 23
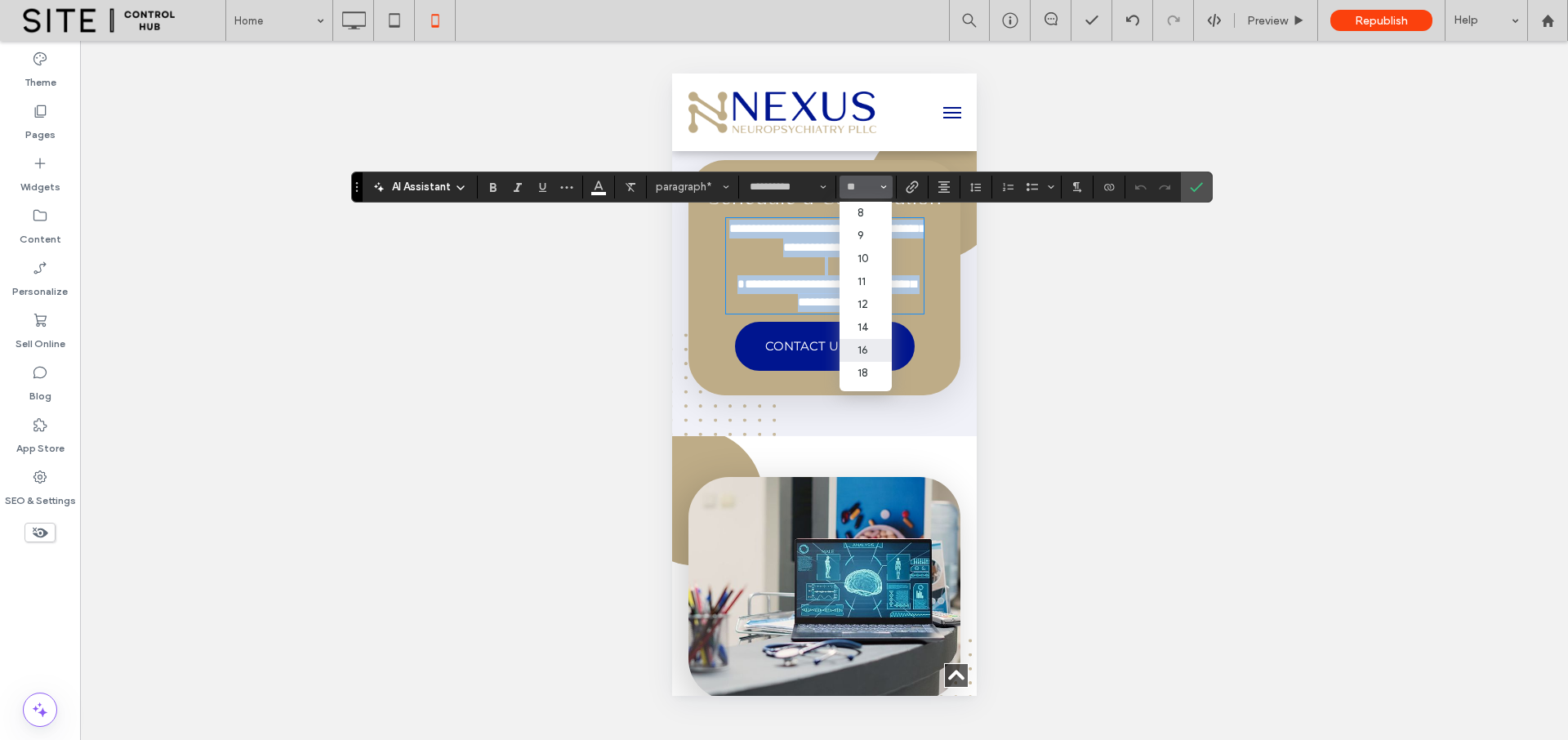
type input "**"
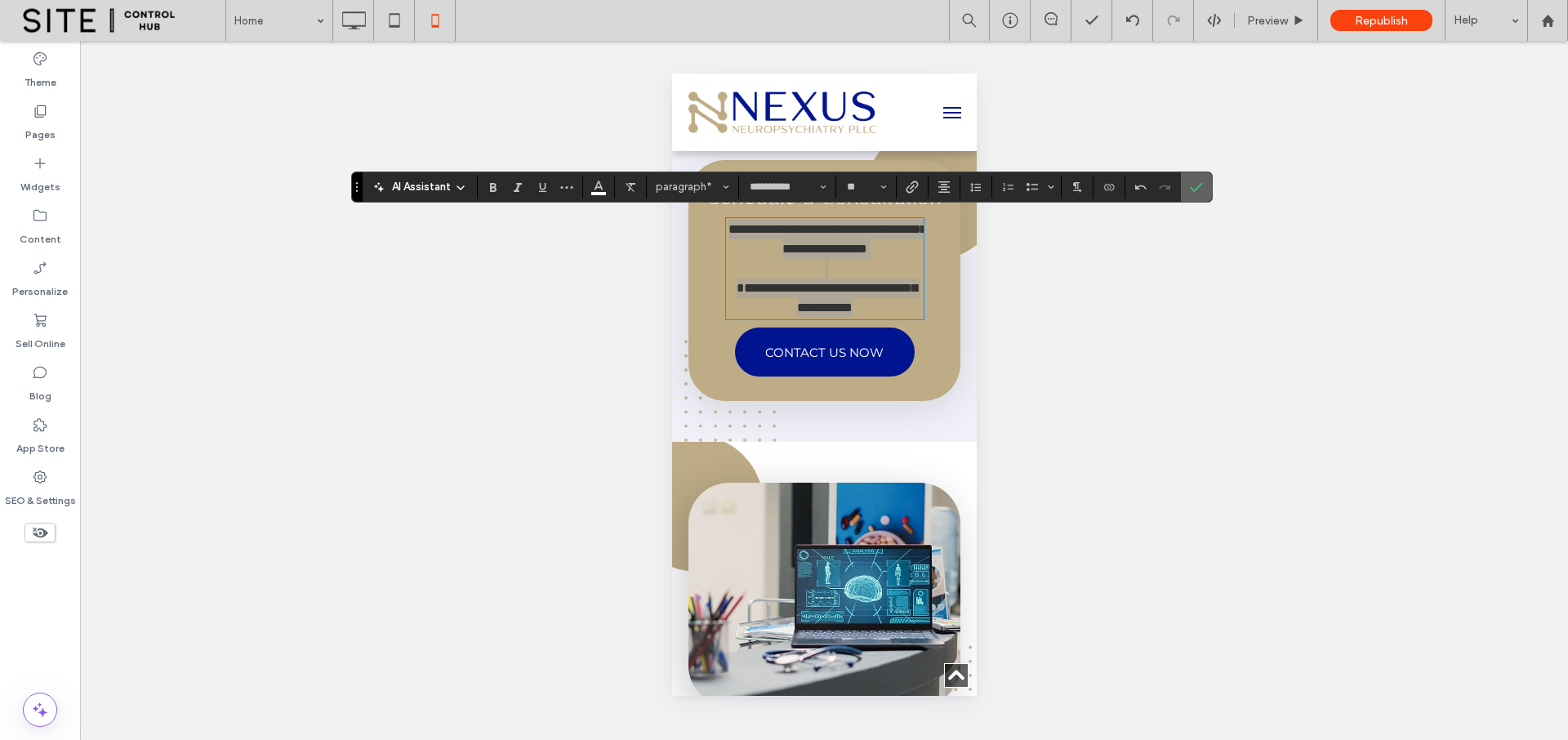
click at [1191, 186] on icon "Confirm" at bounding box center [1196, 187] width 13 height 13
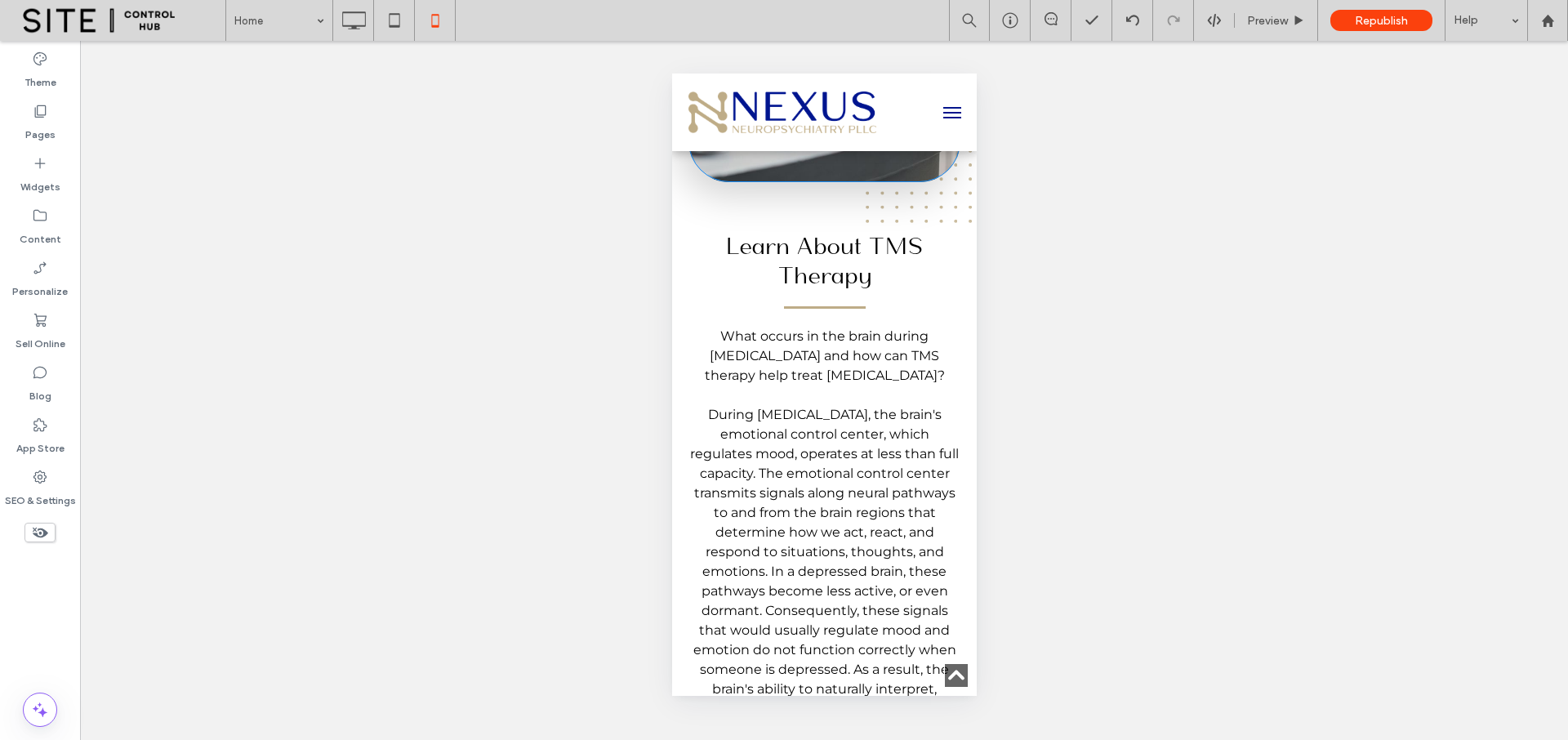
scroll to position [5118, 0]
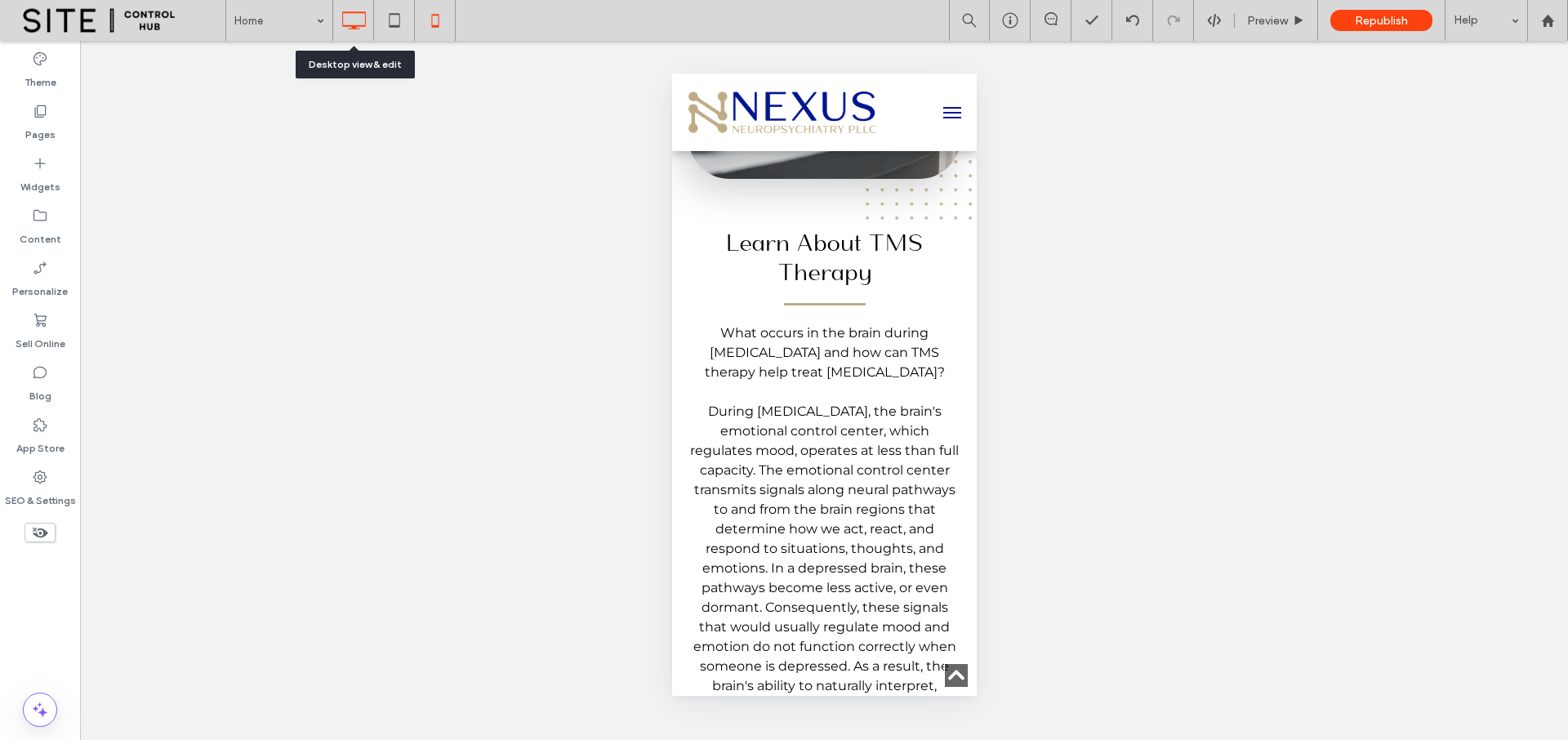
click at [361, 24] on icon at bounding box center [354, 20] width 33 height 33
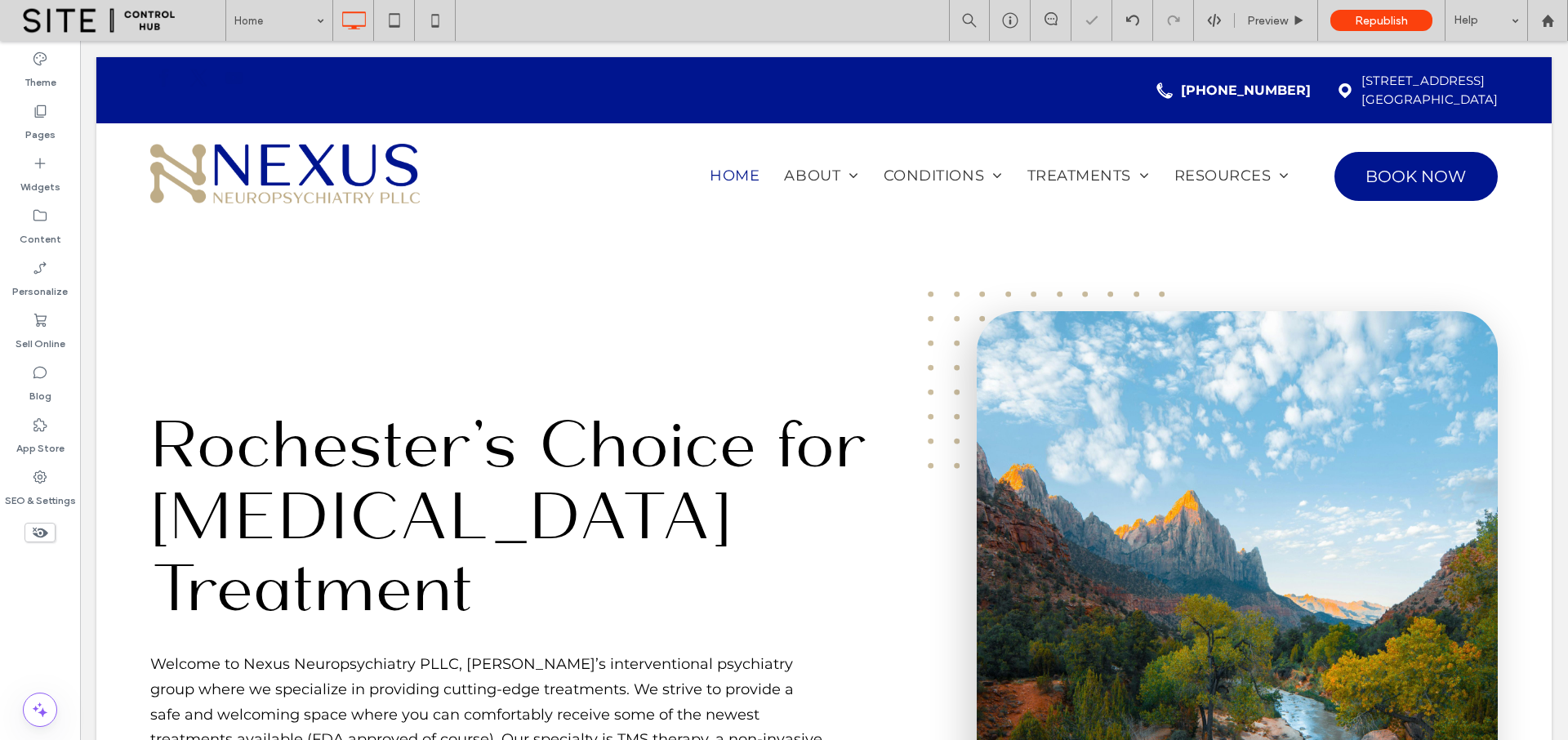
scroll to position [0, 0]
click at [31, 122] on label "Pages" at bounding box center [40, 131] width 30 height 23
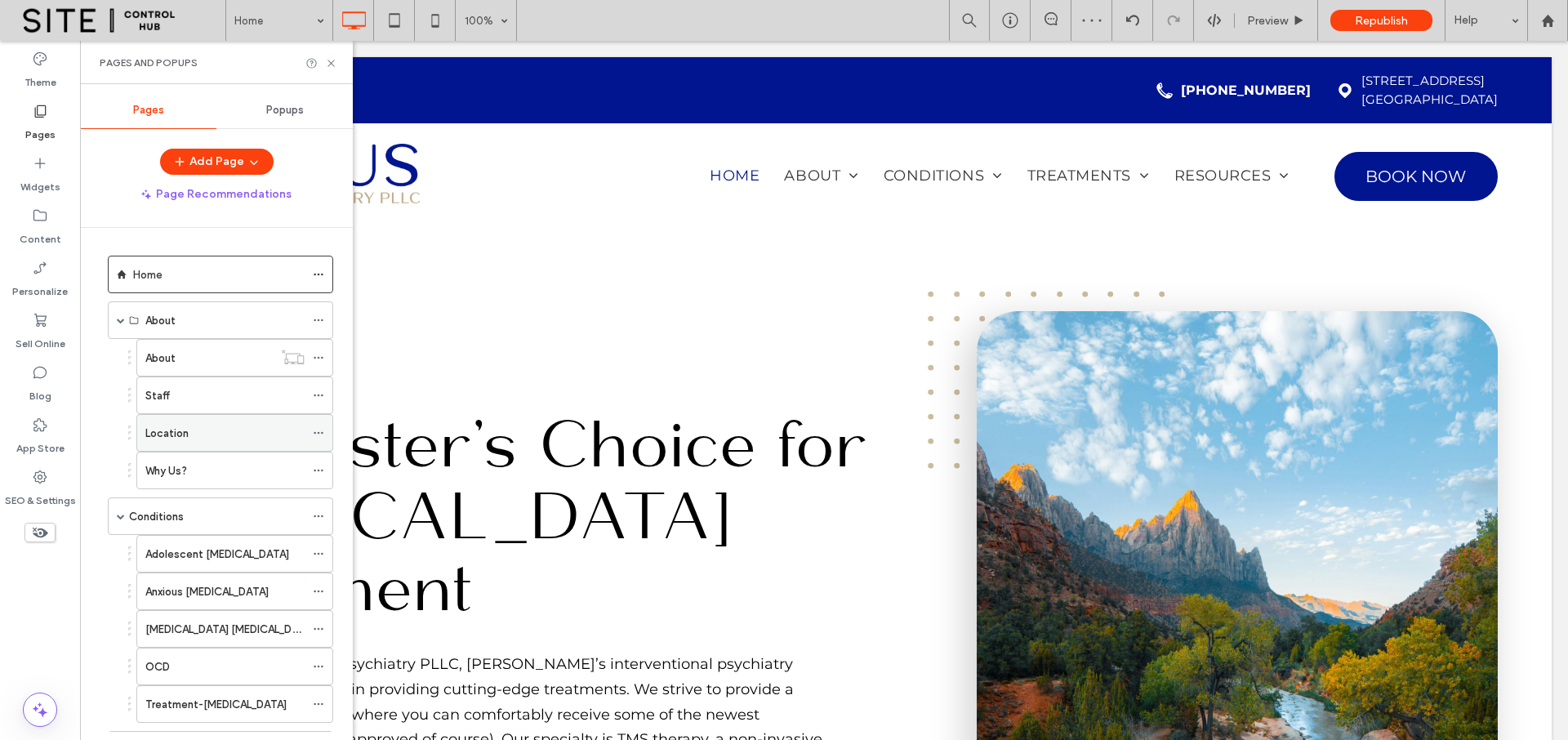
click at [193, 441] on div "Location" at bounding box center [224, 432] width 159 height 36
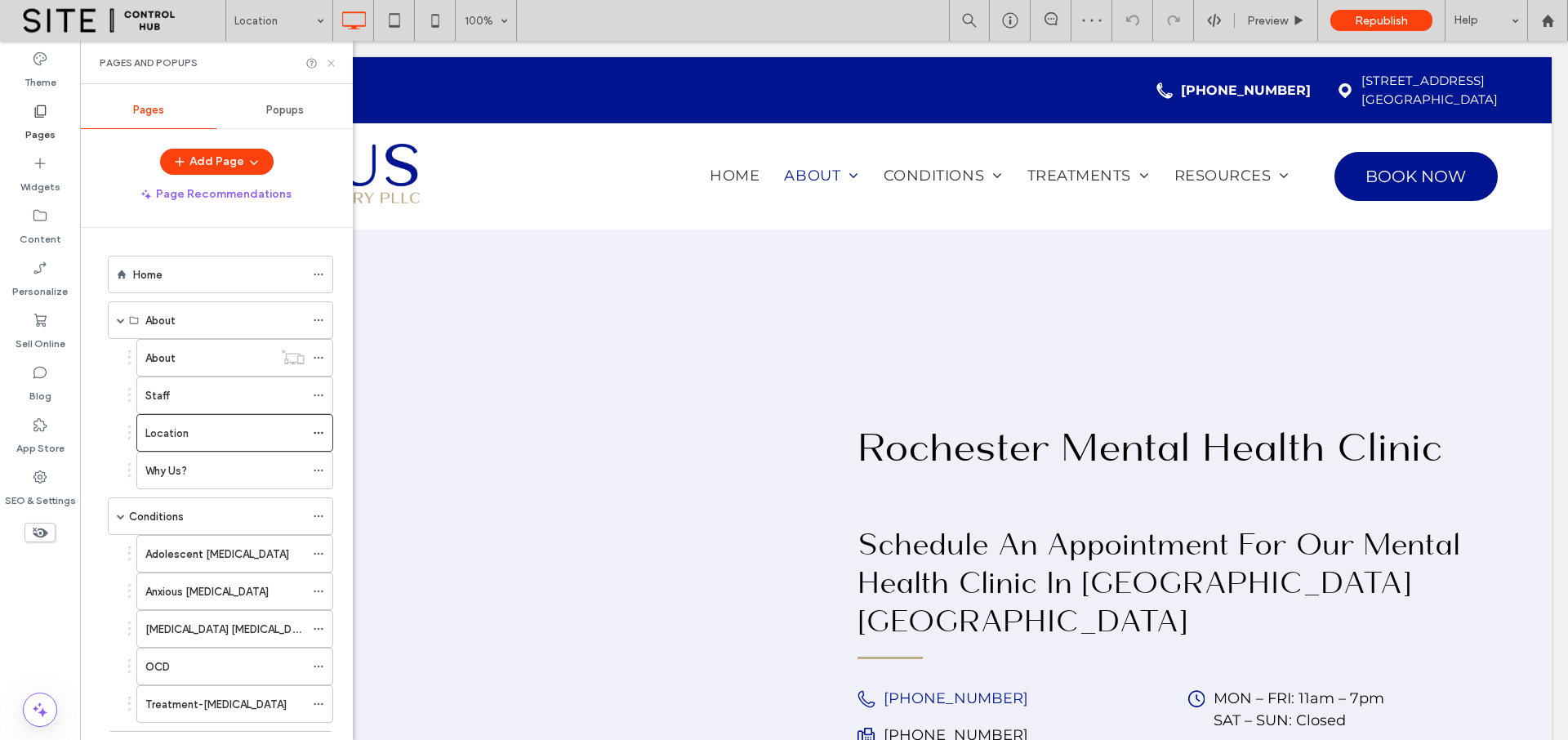
click at [329, 62] on use at bounding box center [330, 63] width 6 height 6
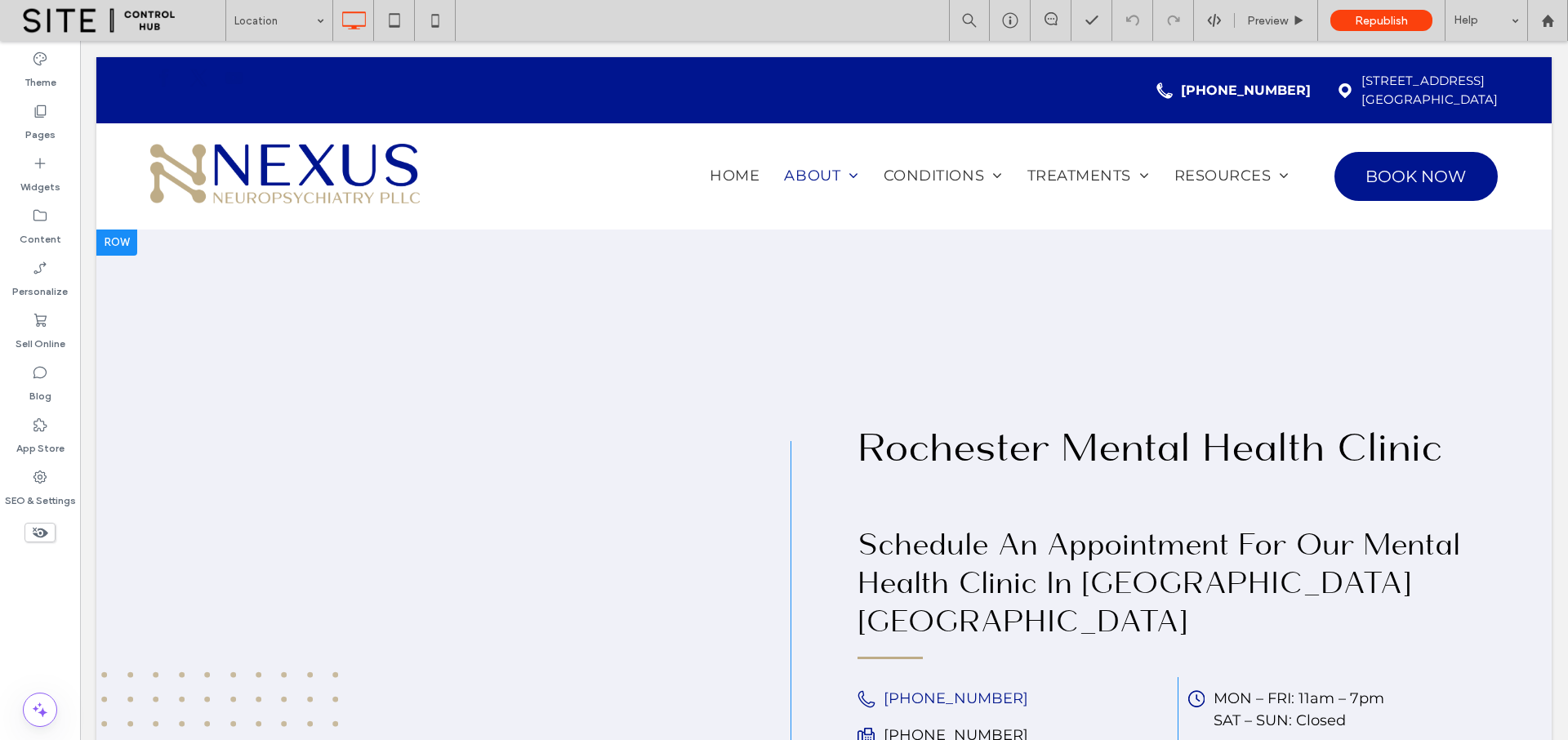
click at [109, 245] on div at bounding box center [117, 243] width 40 height 26
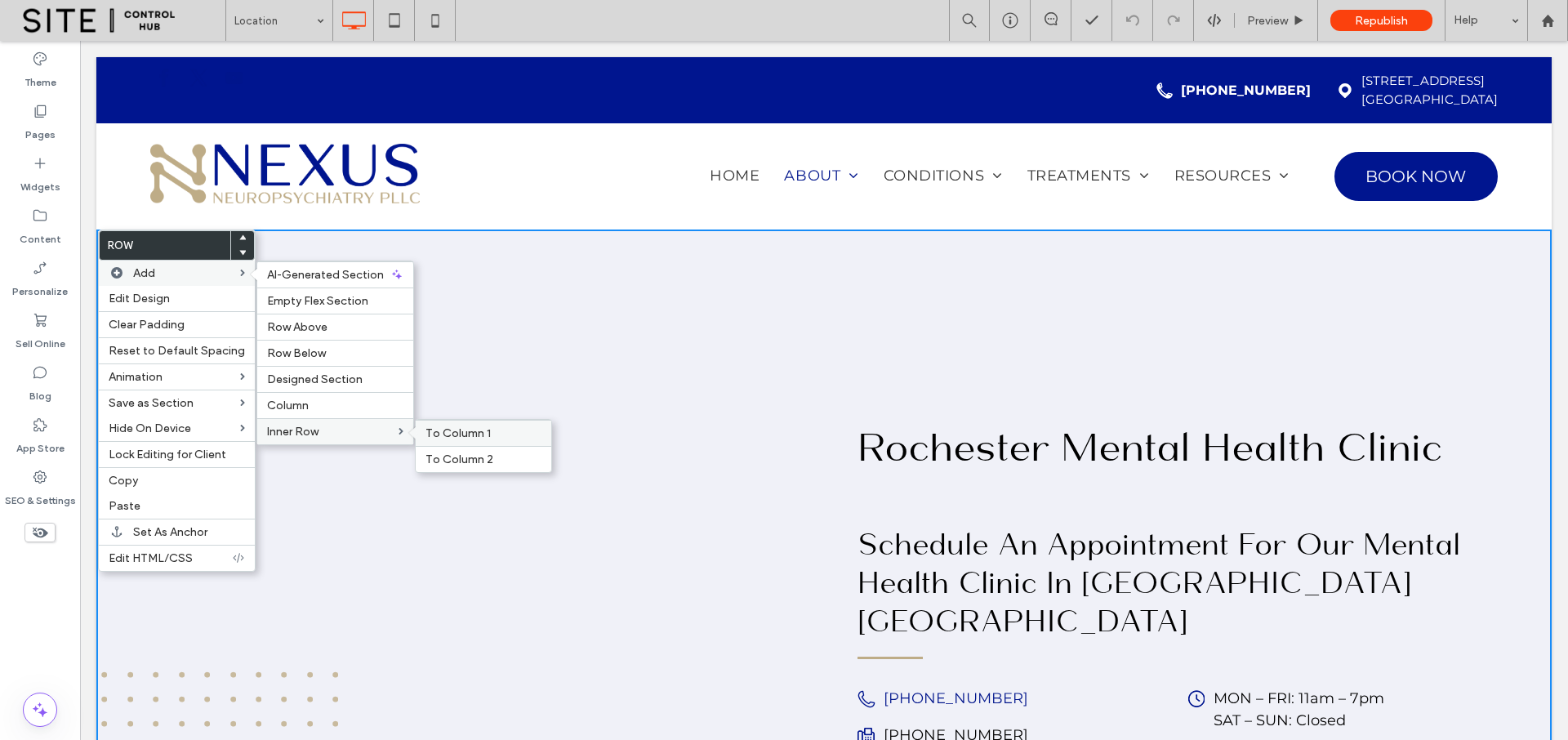
click at [448, 431] on span "To Column 1" at bounding box center [458, 433] width 65 height 14
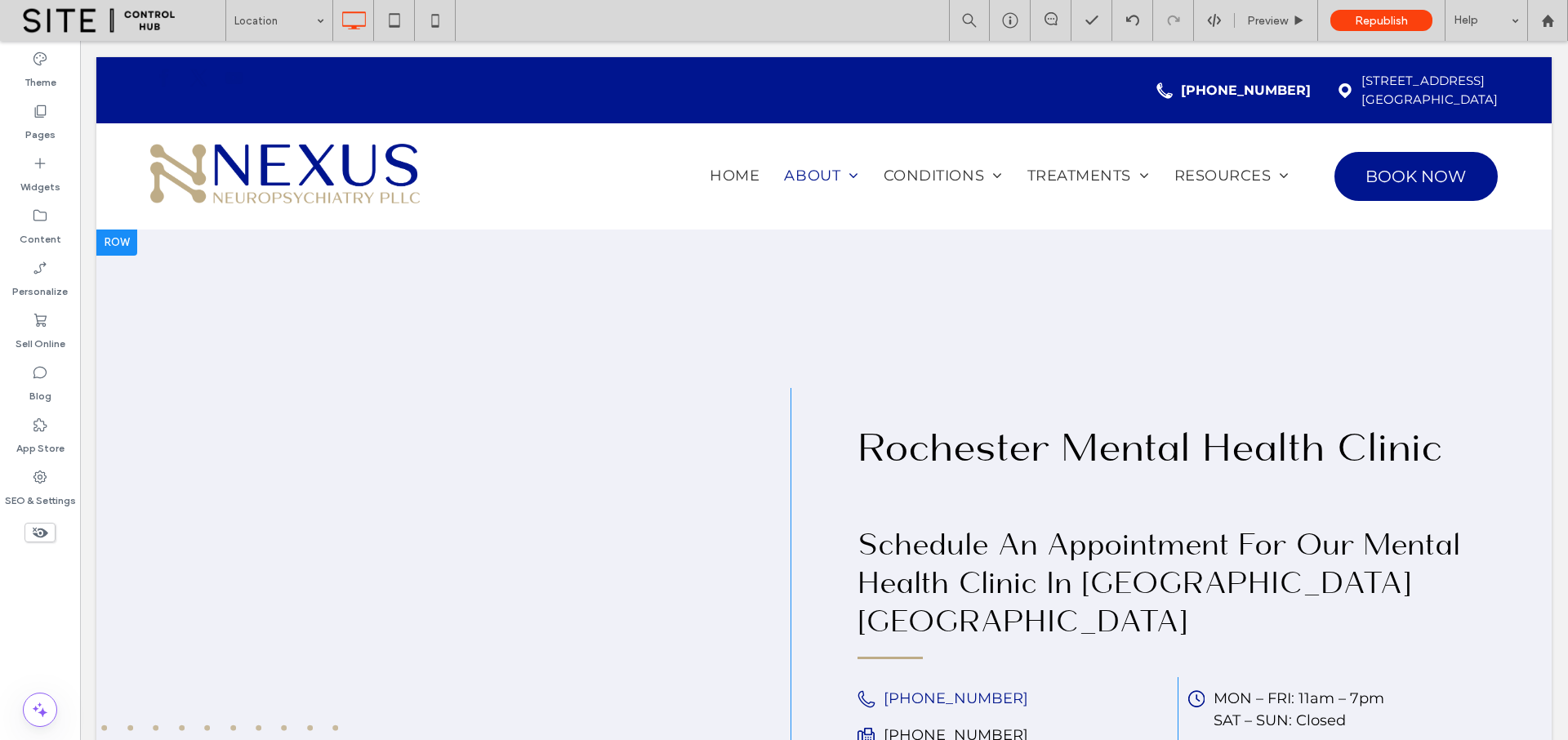
click at [120, 245] on div at bounding box center [117, 243] width 40 height 26
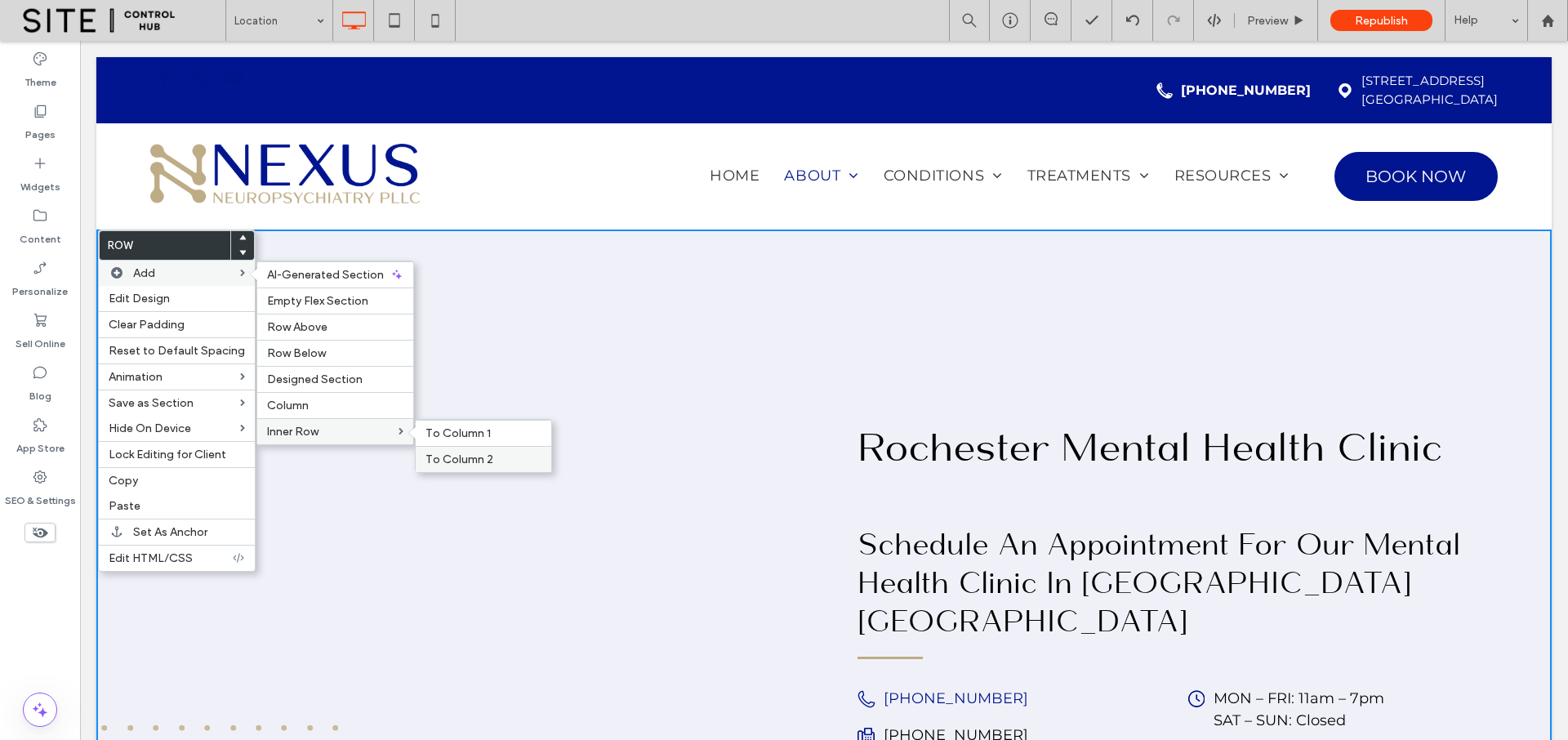
click at [458, 454] on span "To Column 2" at bounding box center [460, 459] width 68 height 14
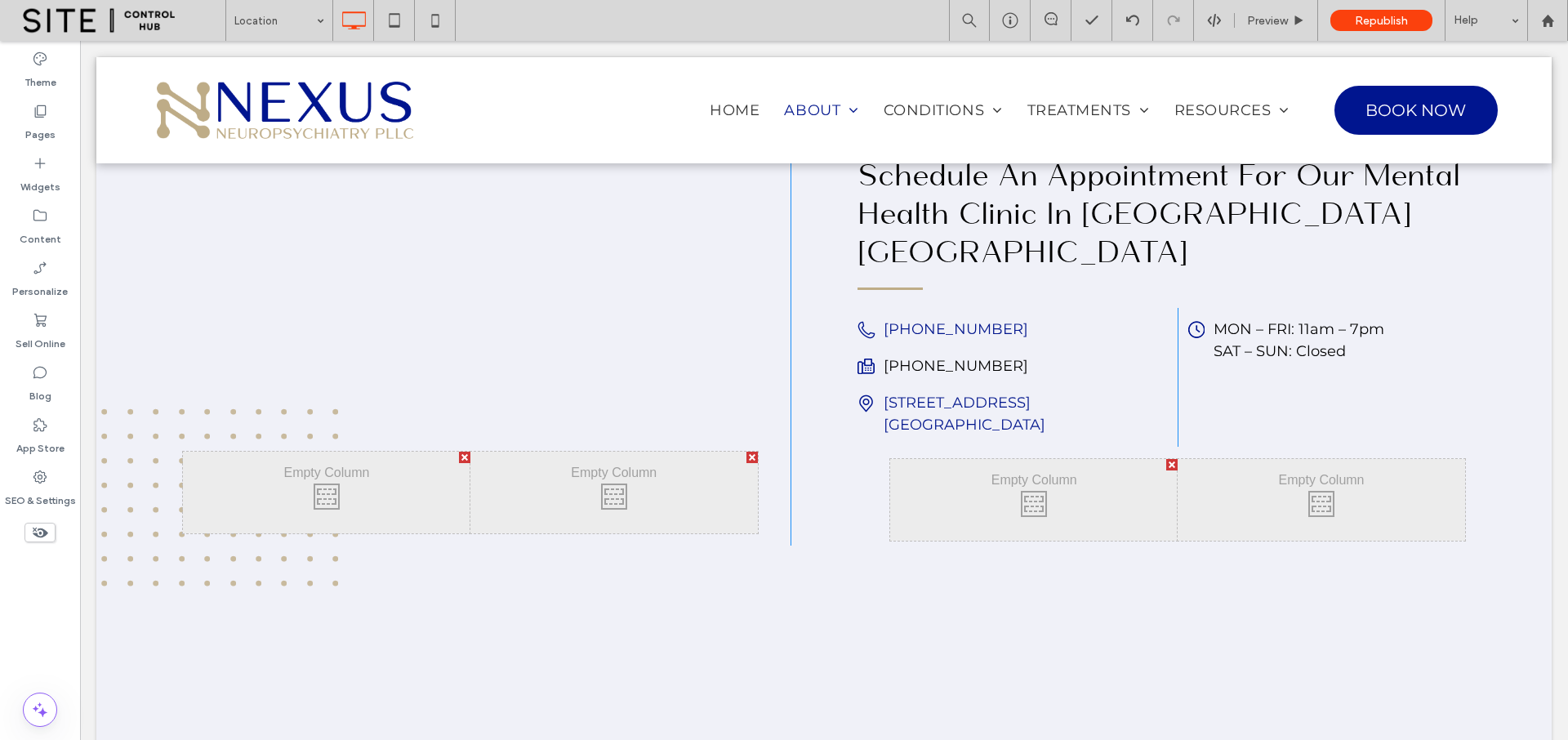
scroll to position [359, 0]
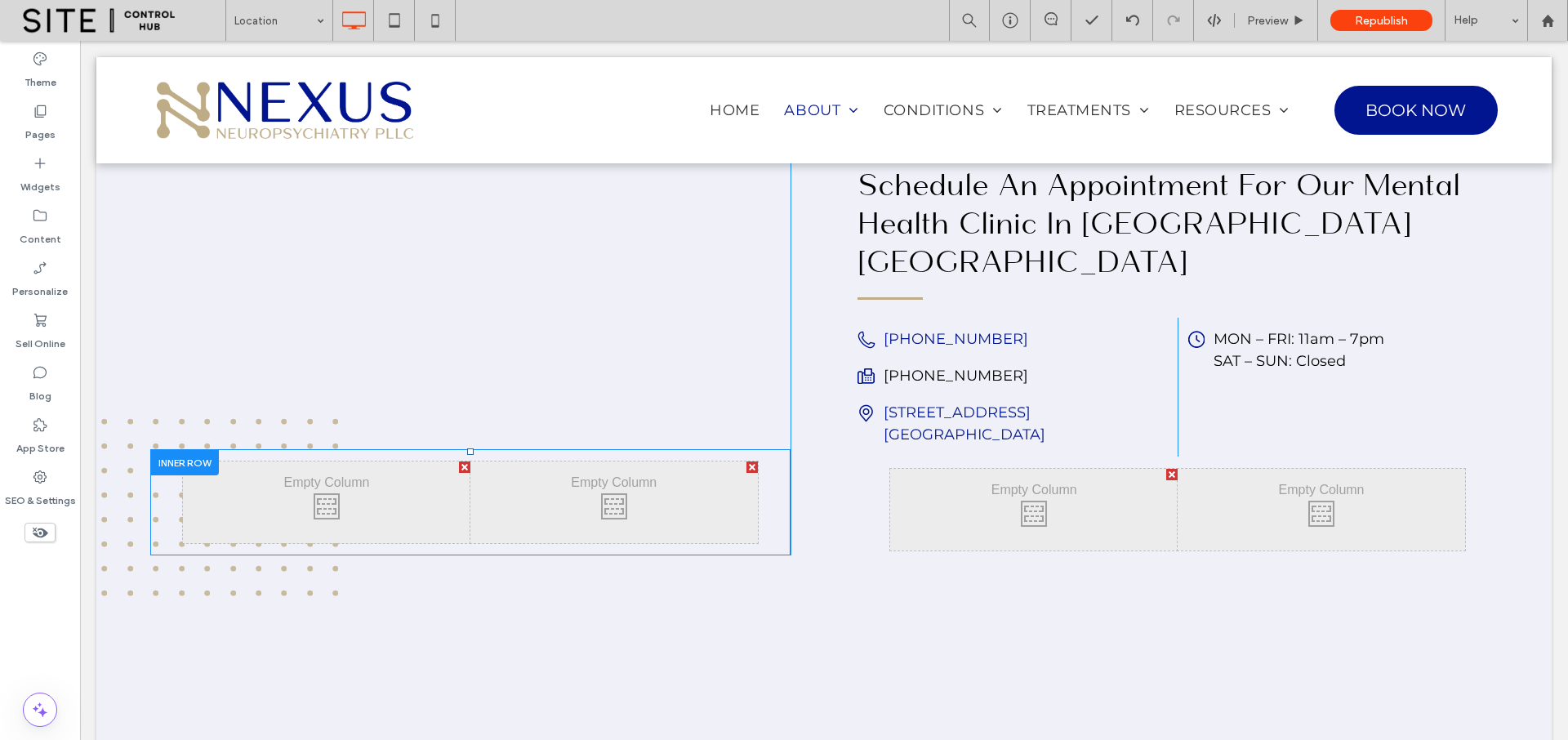
click at [167, 449] on div at bounding box center [184, 461] width 69 height 26
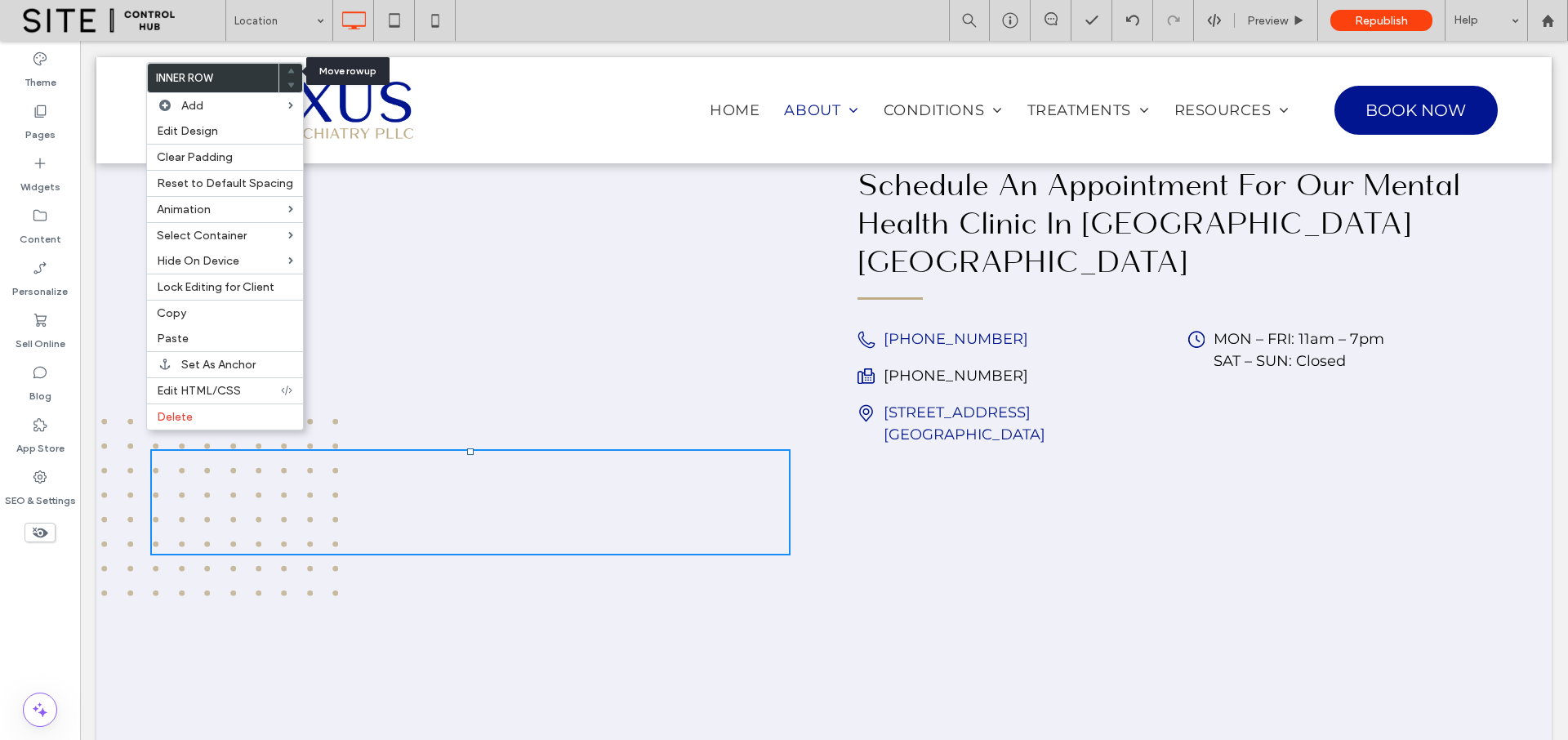
click at [288, 69] on use at bounding box center [292, 70] width 7 height 5
click at [858, 478] on div "Click To Paste Click To Paste Click To Paste Click To Paste" at bounding box center [1178, 508] width 640 height 106
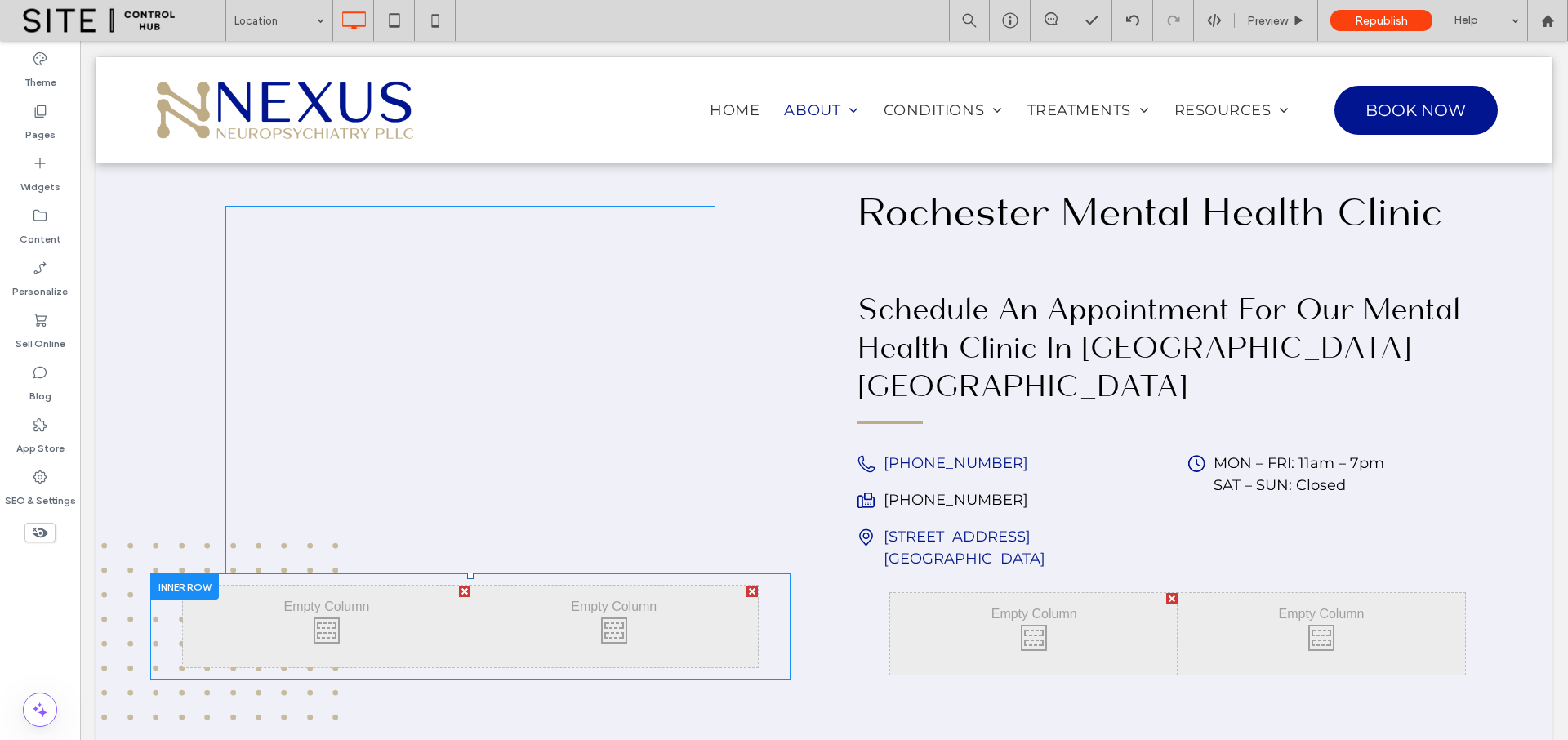
scroll to position [343, 0]
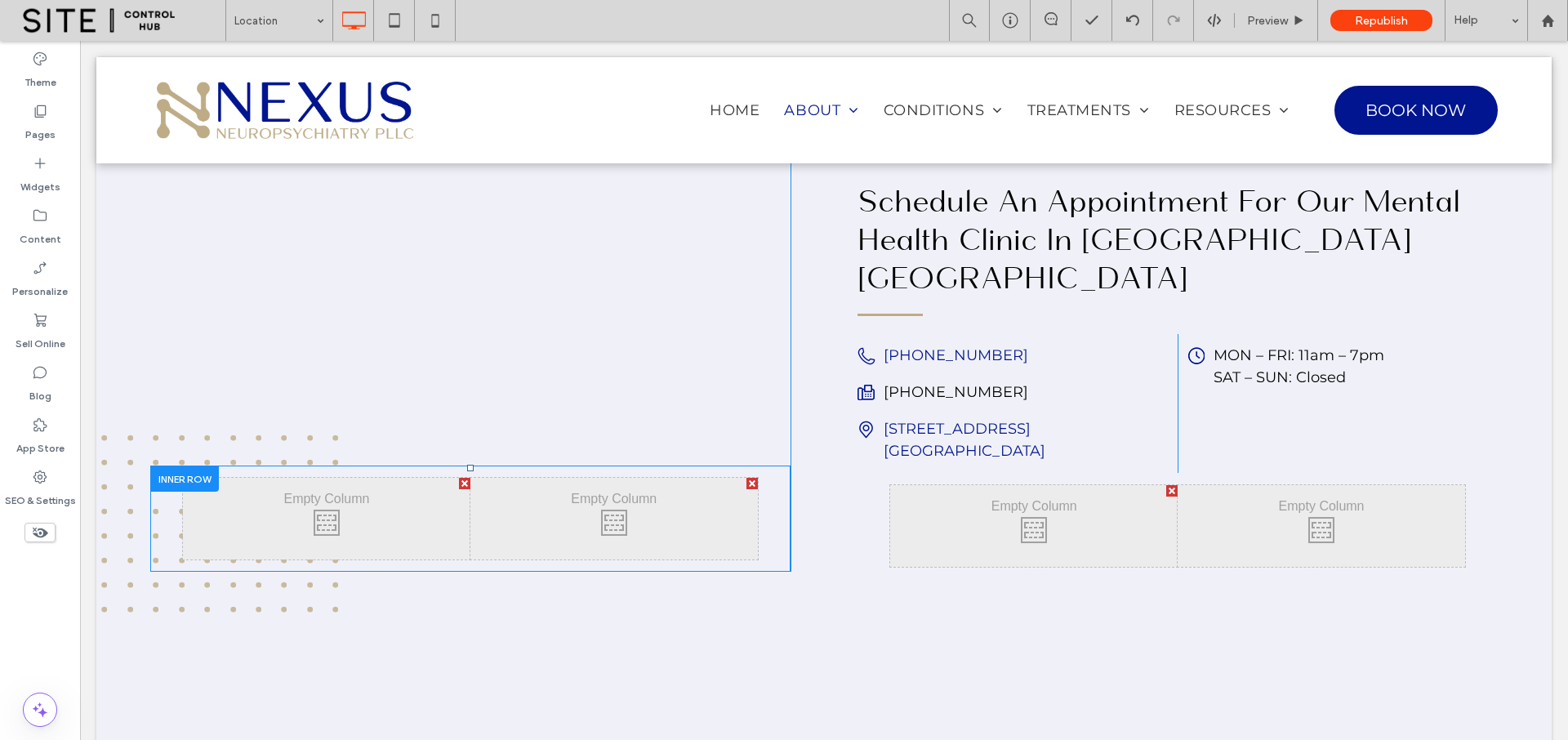
click at [174, 465] on div at bounding box center [184, 478] width 69 height 26
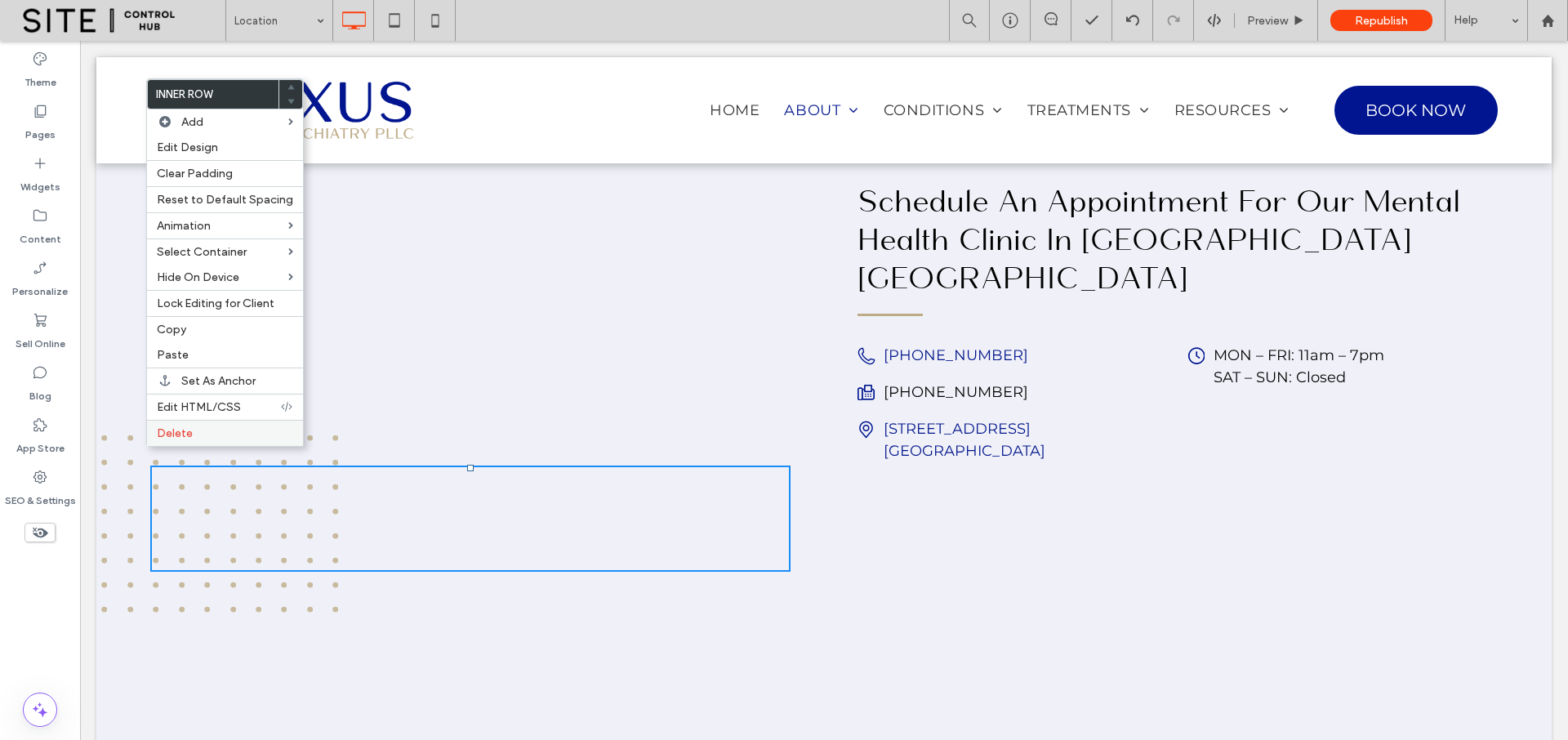
click at [184, 438] on span "Delete" at bounding box center [175, 433] width 36 height 14
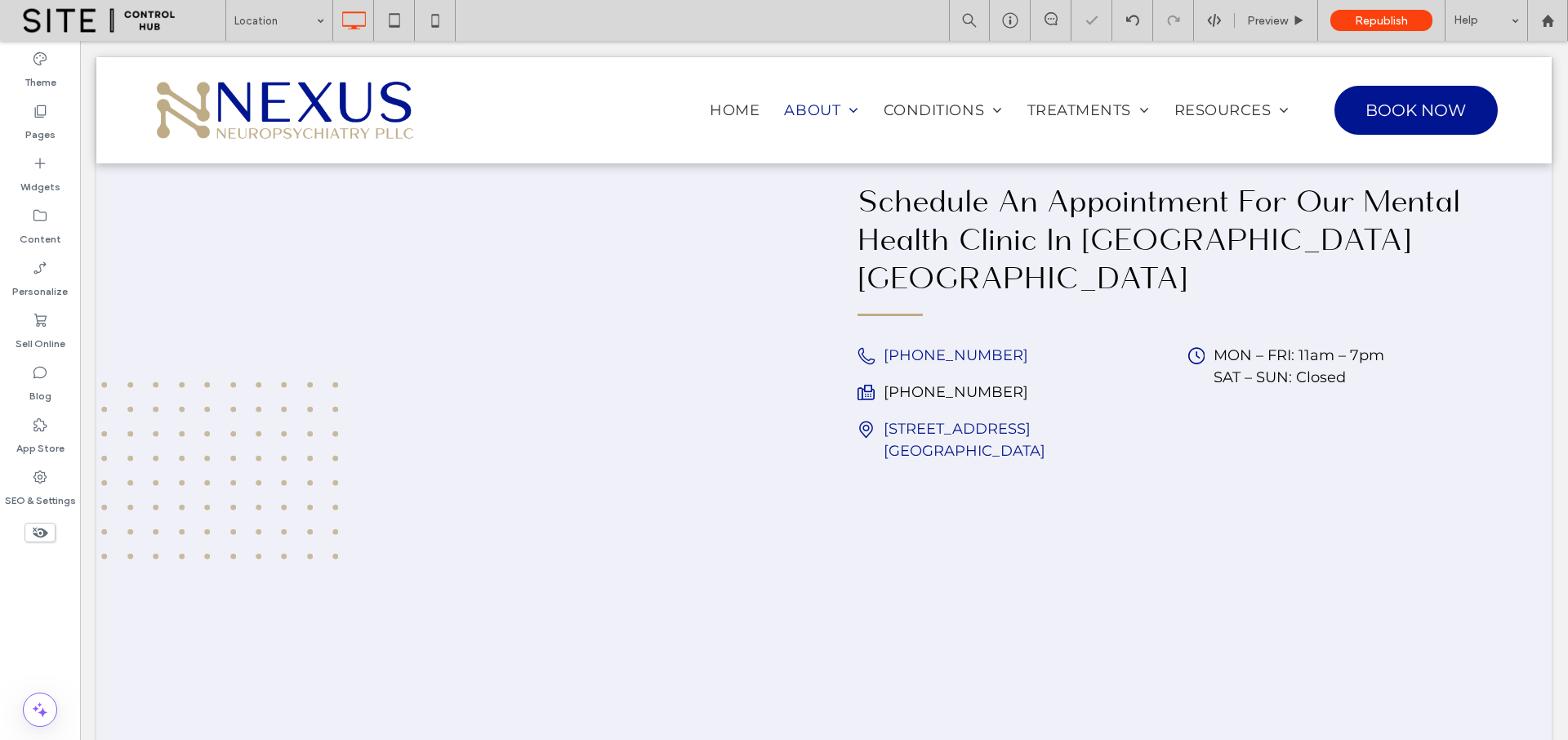
scroll to position [396, 0]
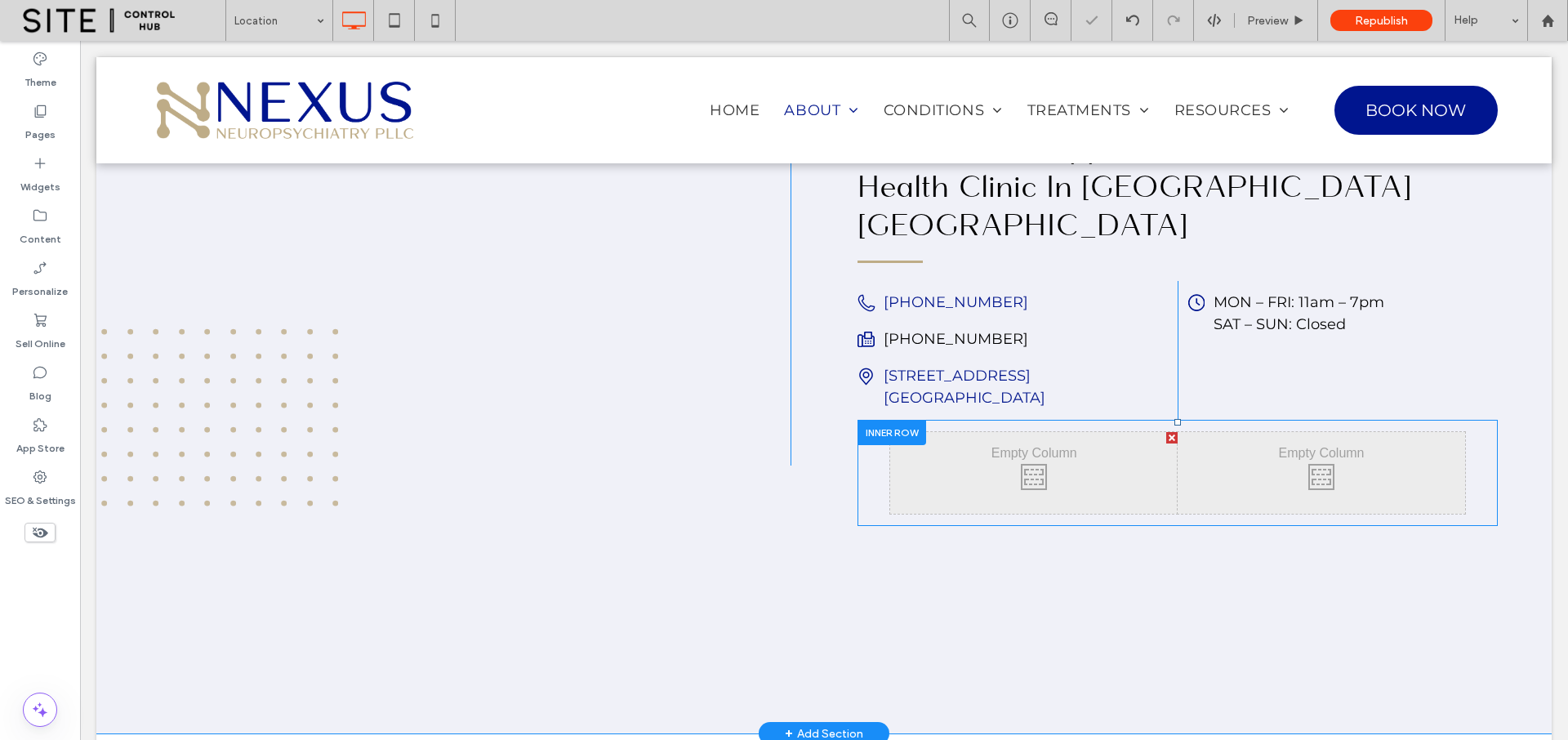
click at [864, 420] on div at bounding box center [892, 433] width 69 height 26
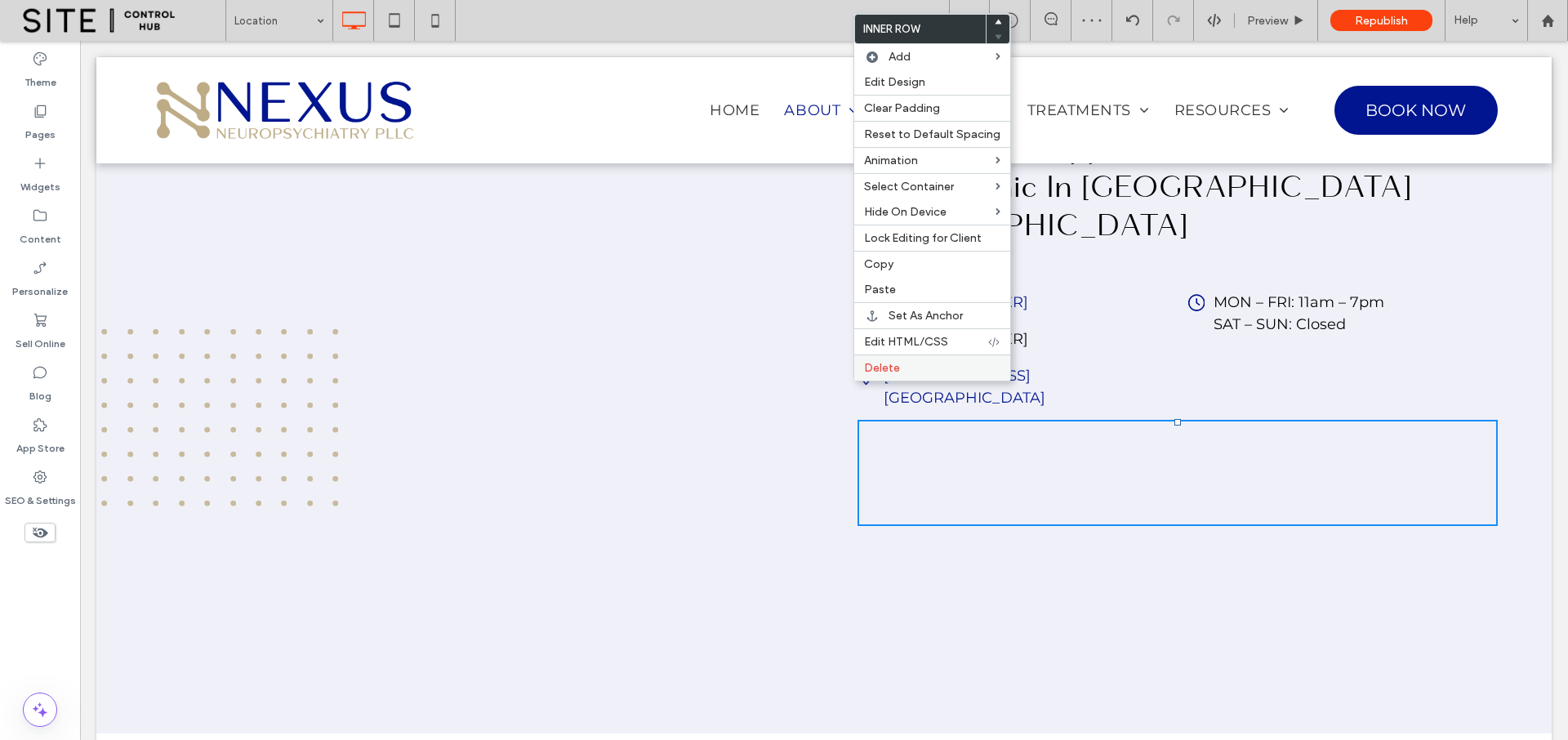
click at [897, 372] on span "Delete" at bounding box center [882, 368] width 36 height 14
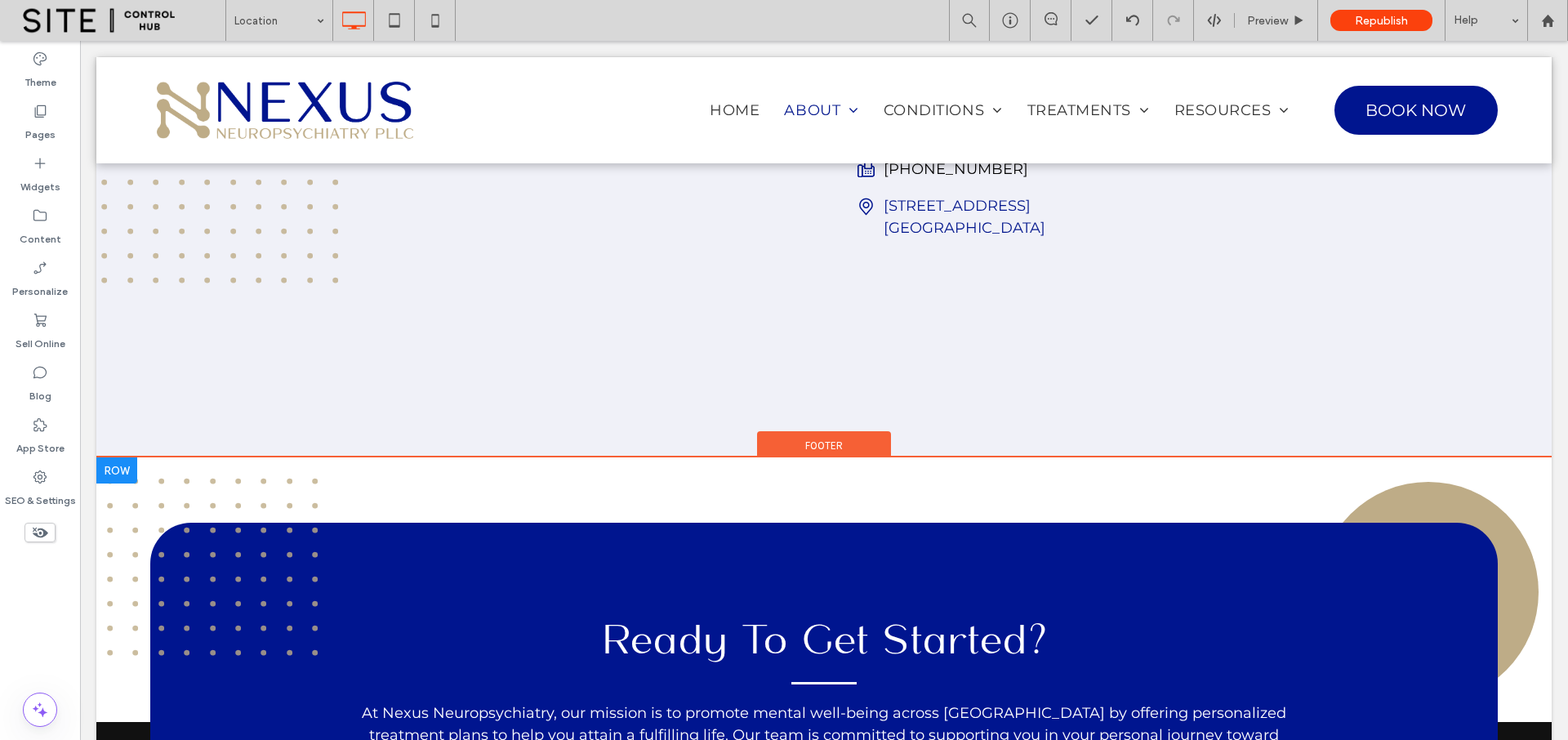
scroll to position [0, 0]
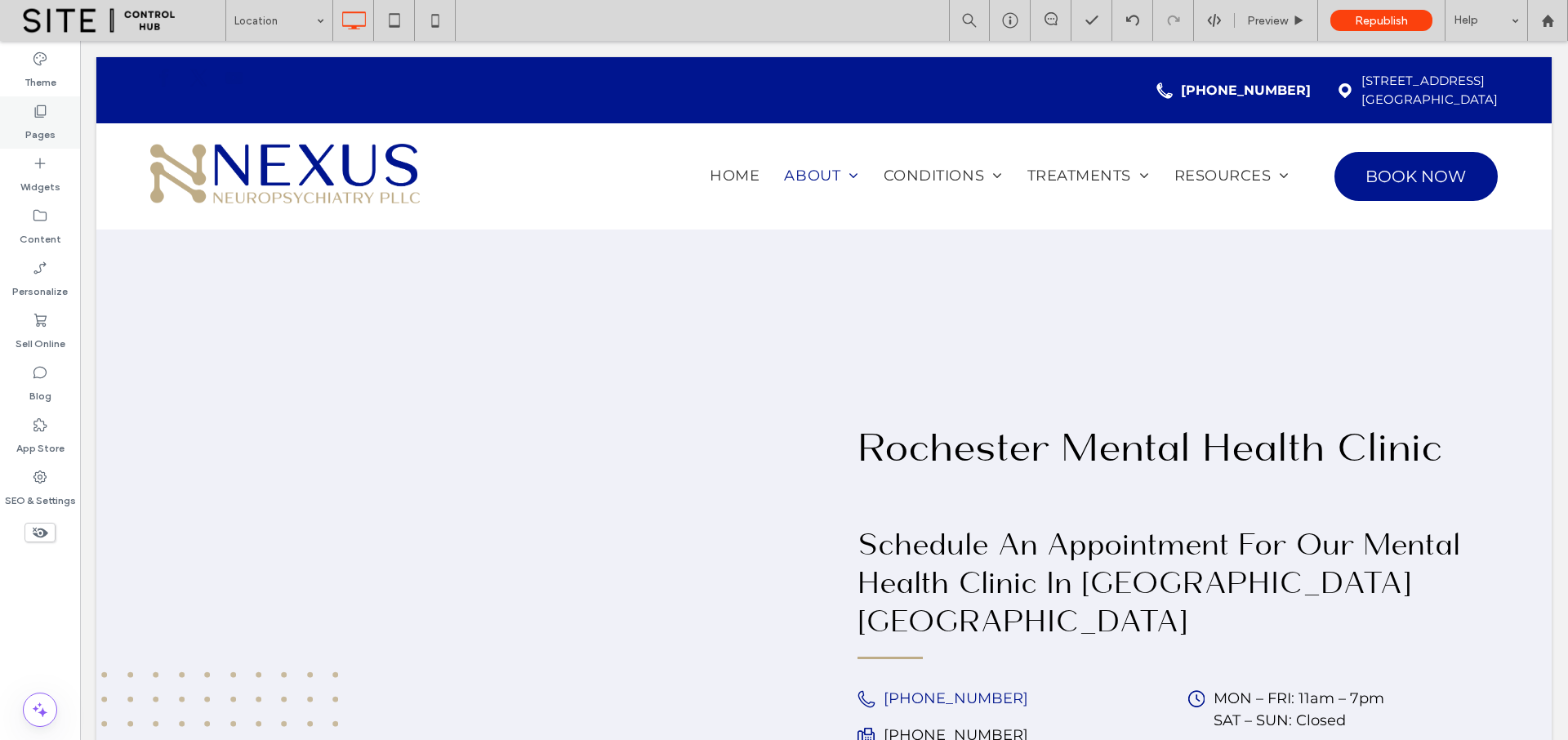
click at [39, 121] on label "Pages" at bounding box center [40, 131] width 30 height 23
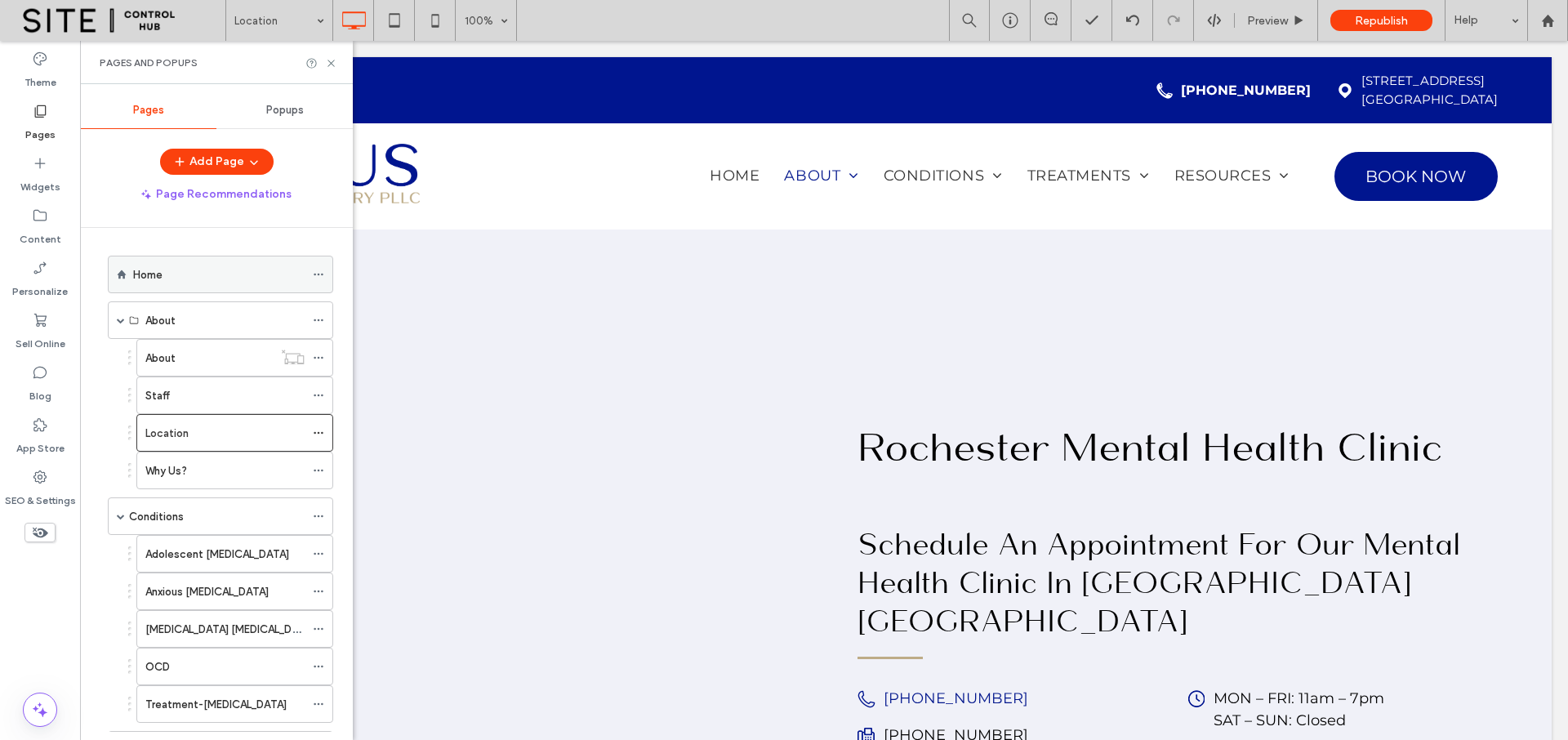
click at [167, 276] on div "Home" at bounding box center [219, 275] width 172 height 17
click at [329, 62] on icon at bounding box center [330, 63] width 12 height 12
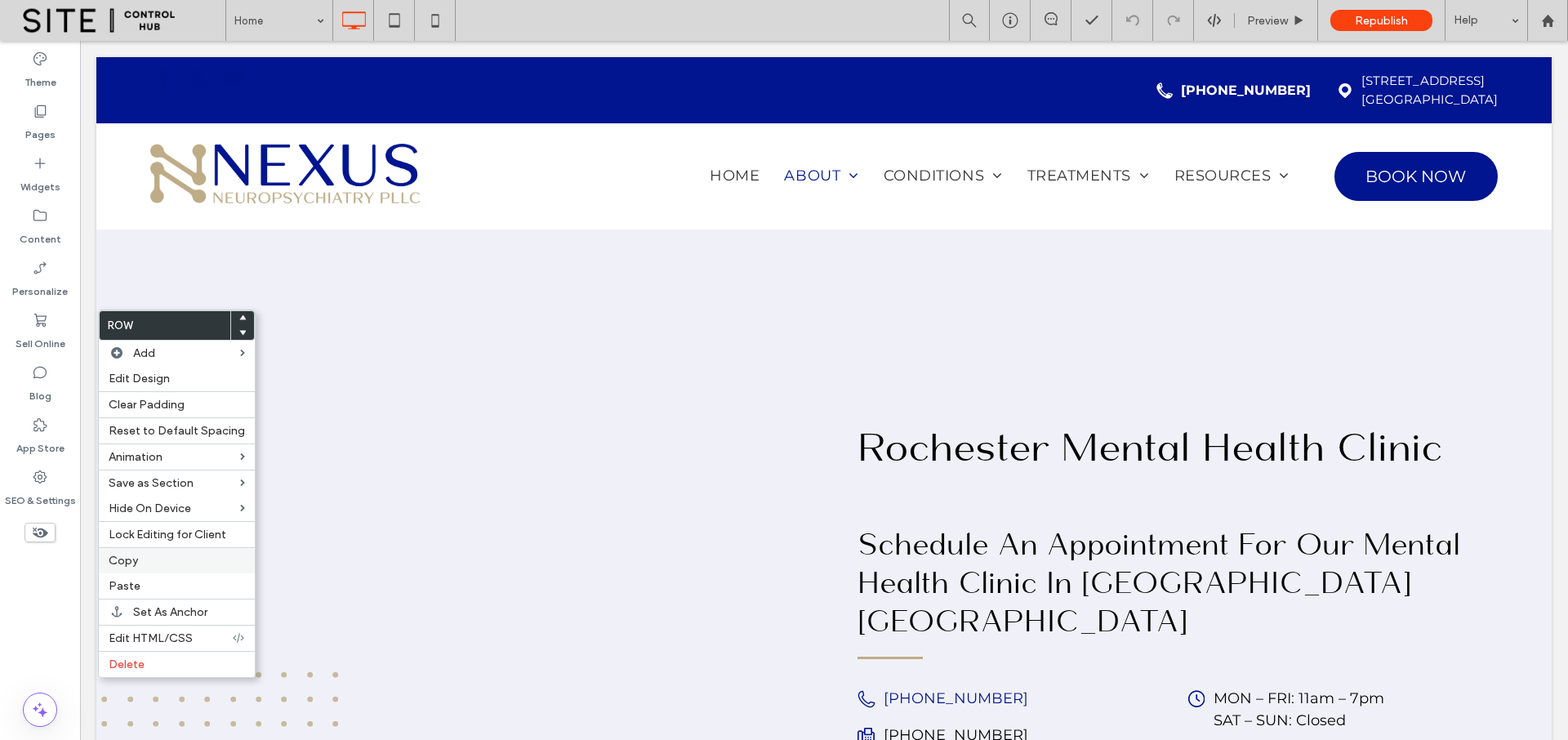
click at [138, 562] on label "Copy" at bounding box center [177, 560] width 136 height 14
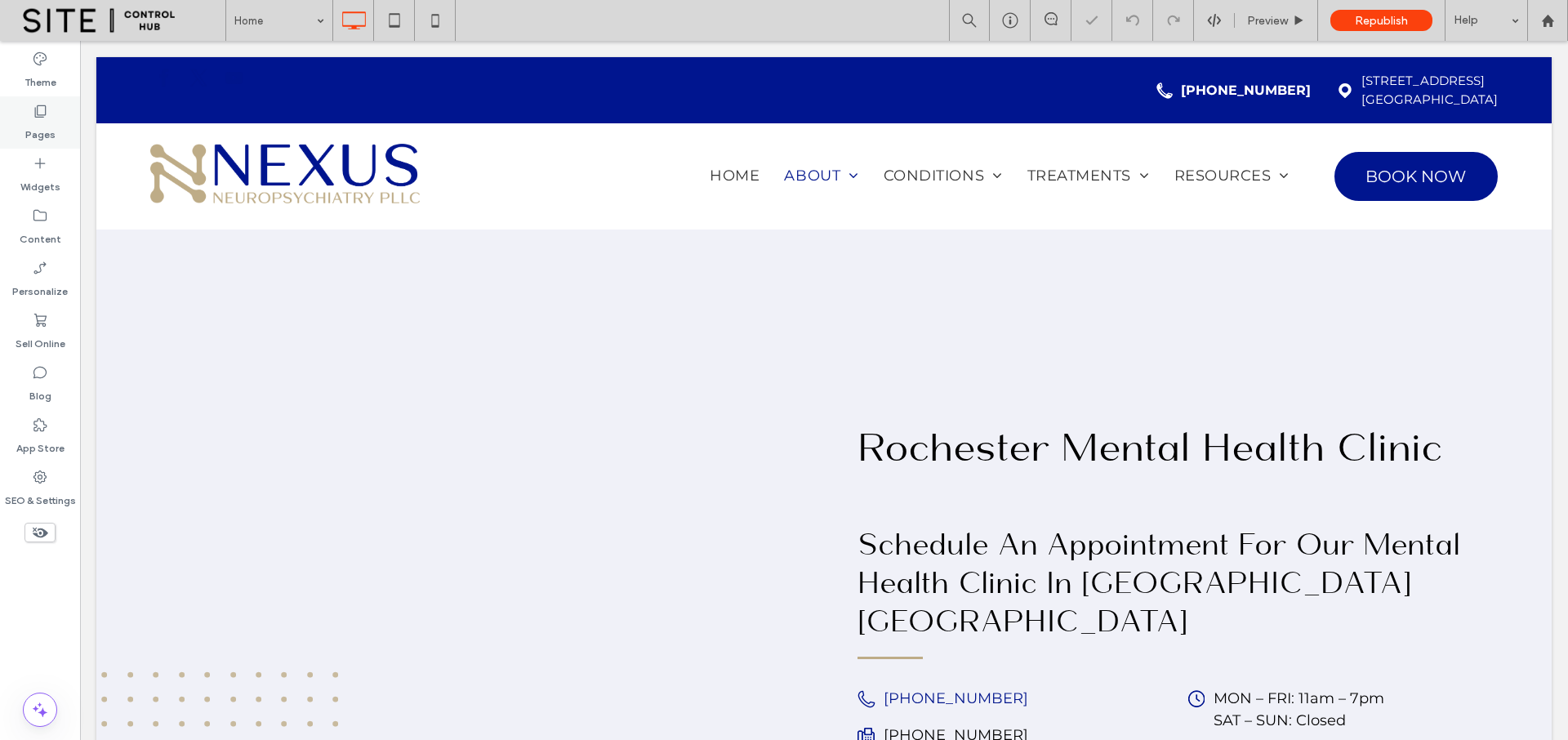
click at [58, 126] on div "Pages" at bounding box center [40, 122] width 80 height 52
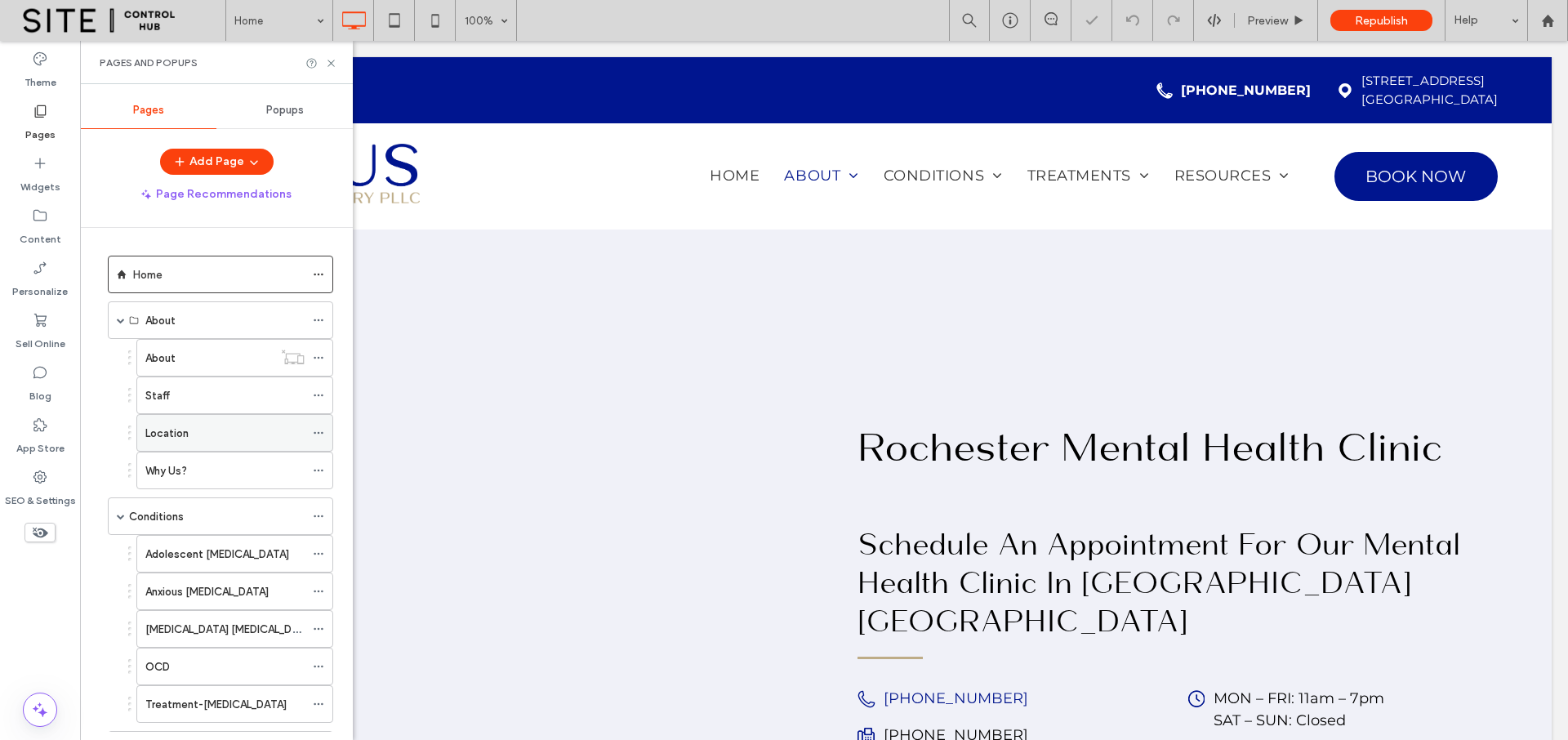
click at [172, 432] on label "Location" at bounding box center [166, 433] width 43 height 28
click at [332, 62] on icon at bounding box center [330, 63] width 12 height 12
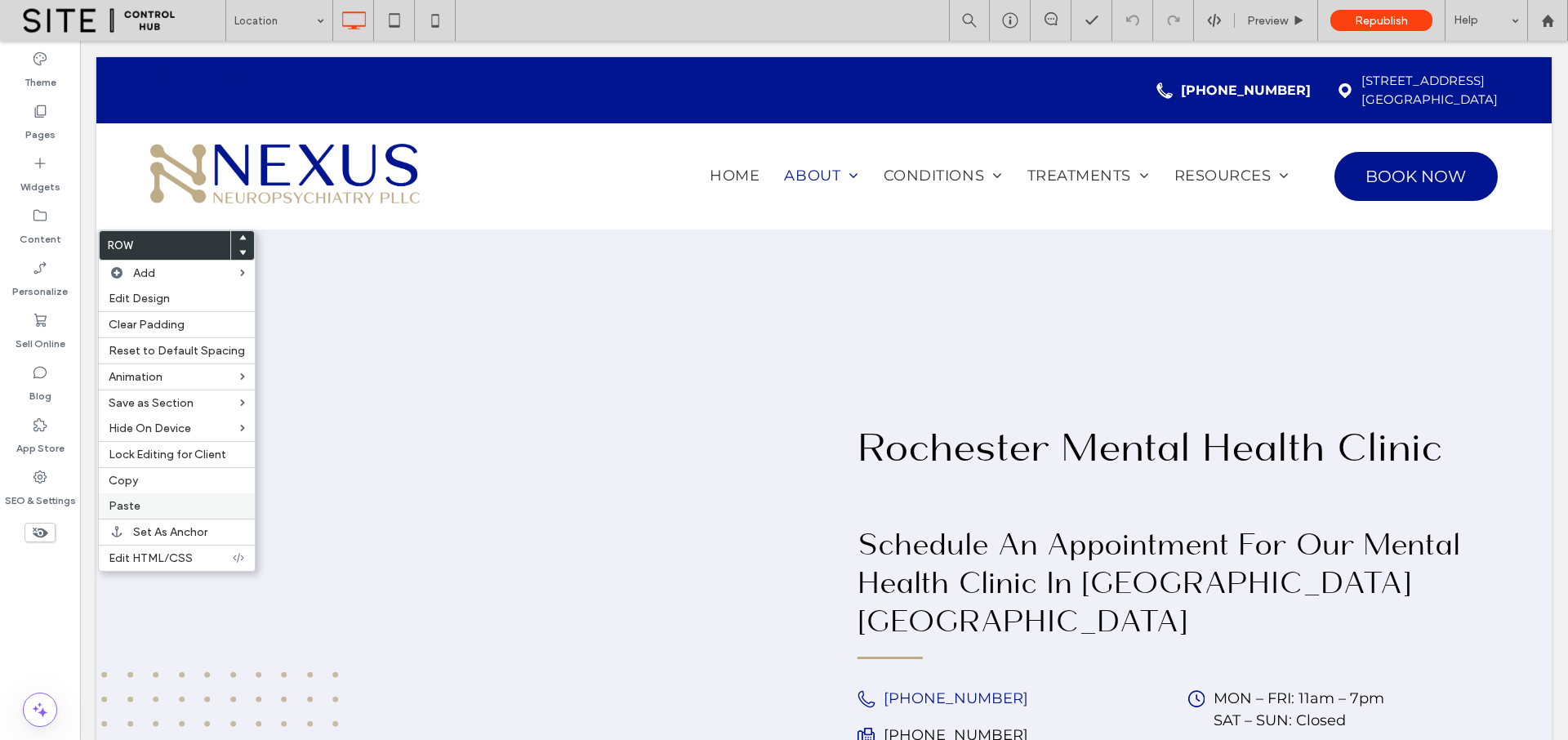
click at [159, 506] on label "Paste" at bounding box center [177, 506] width 136 height 14
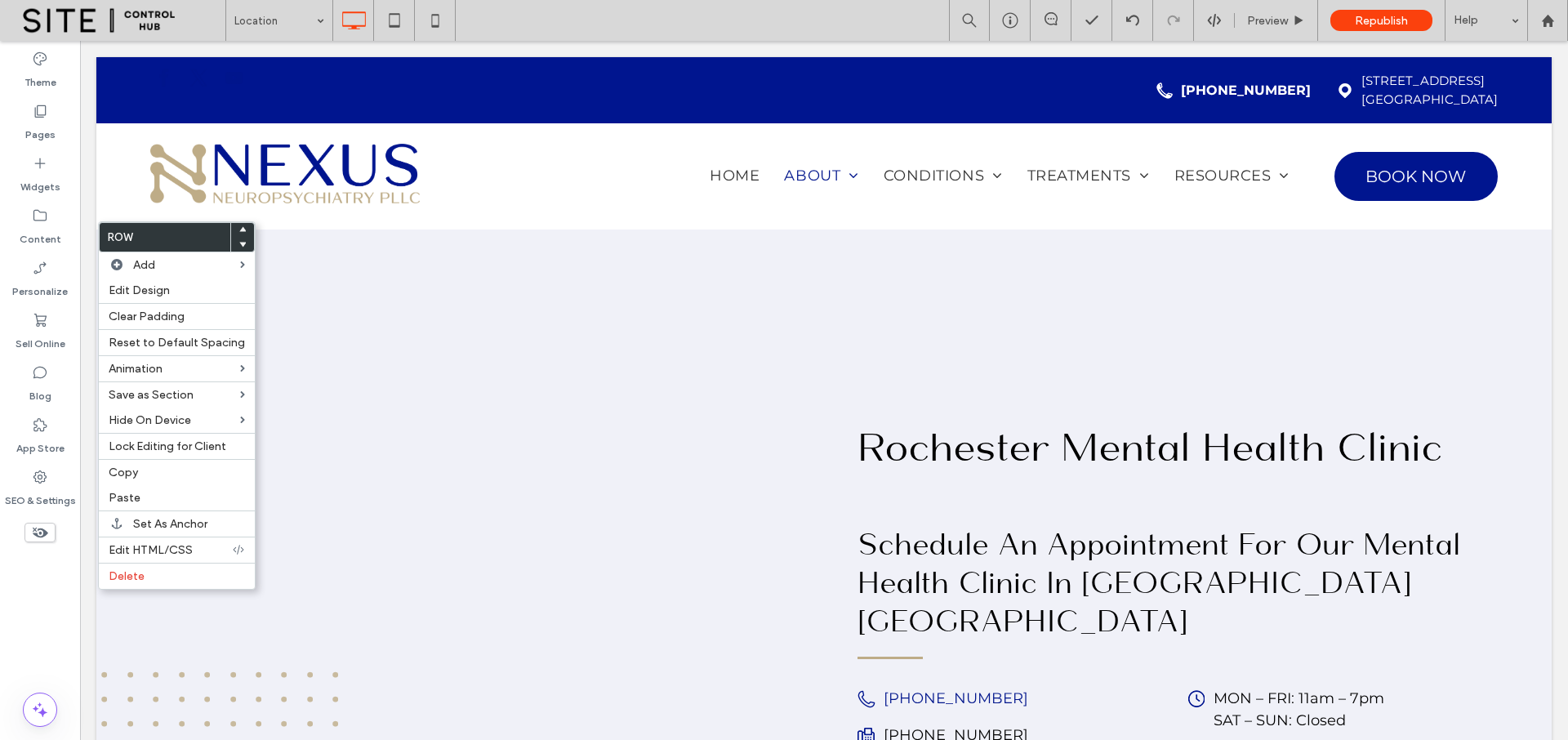
click at [239, 230] on use at bounding box center [243, 229] width 7 height 5
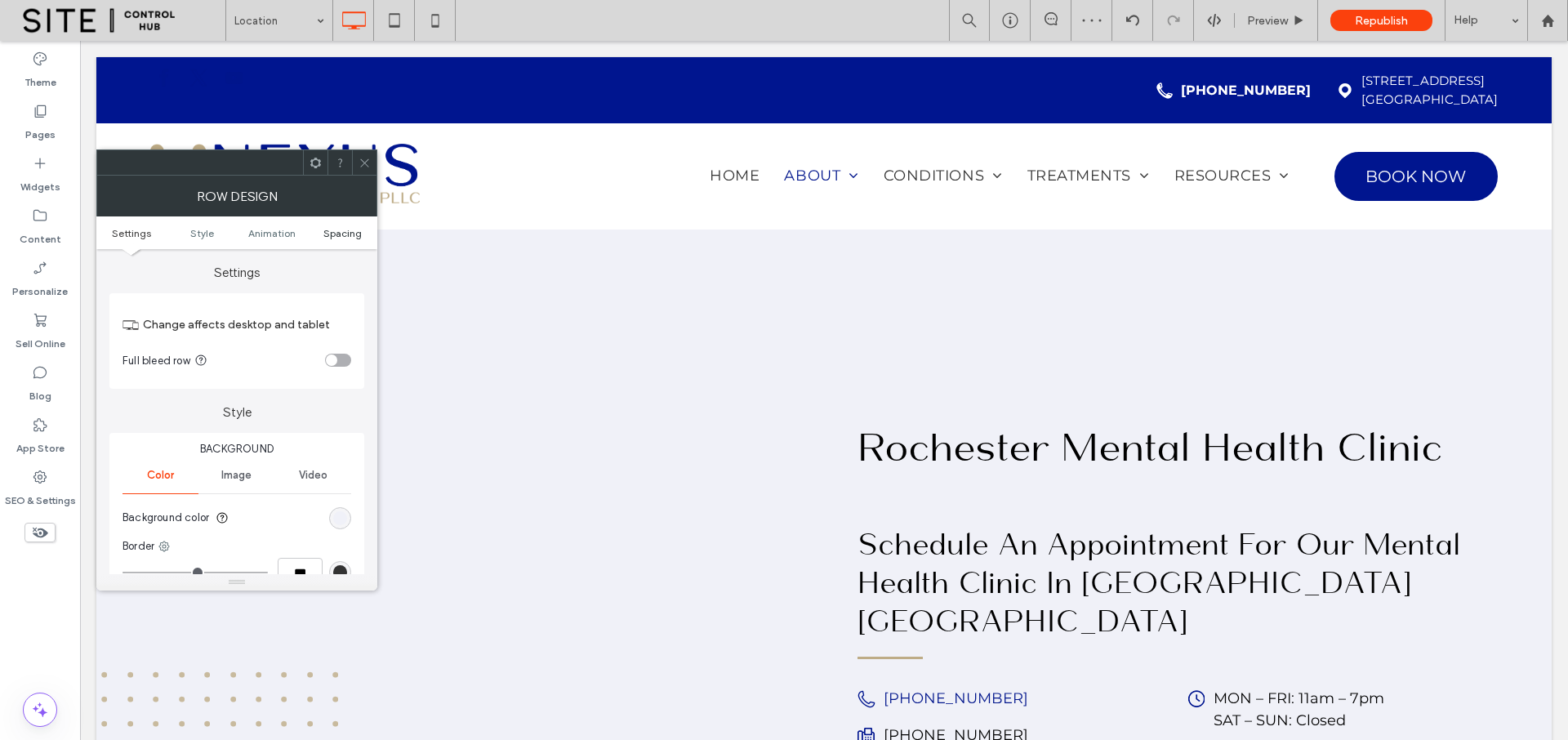
click at [336, 233] on span "Spacing" at bounding box center [343, 233] width 39 height 12
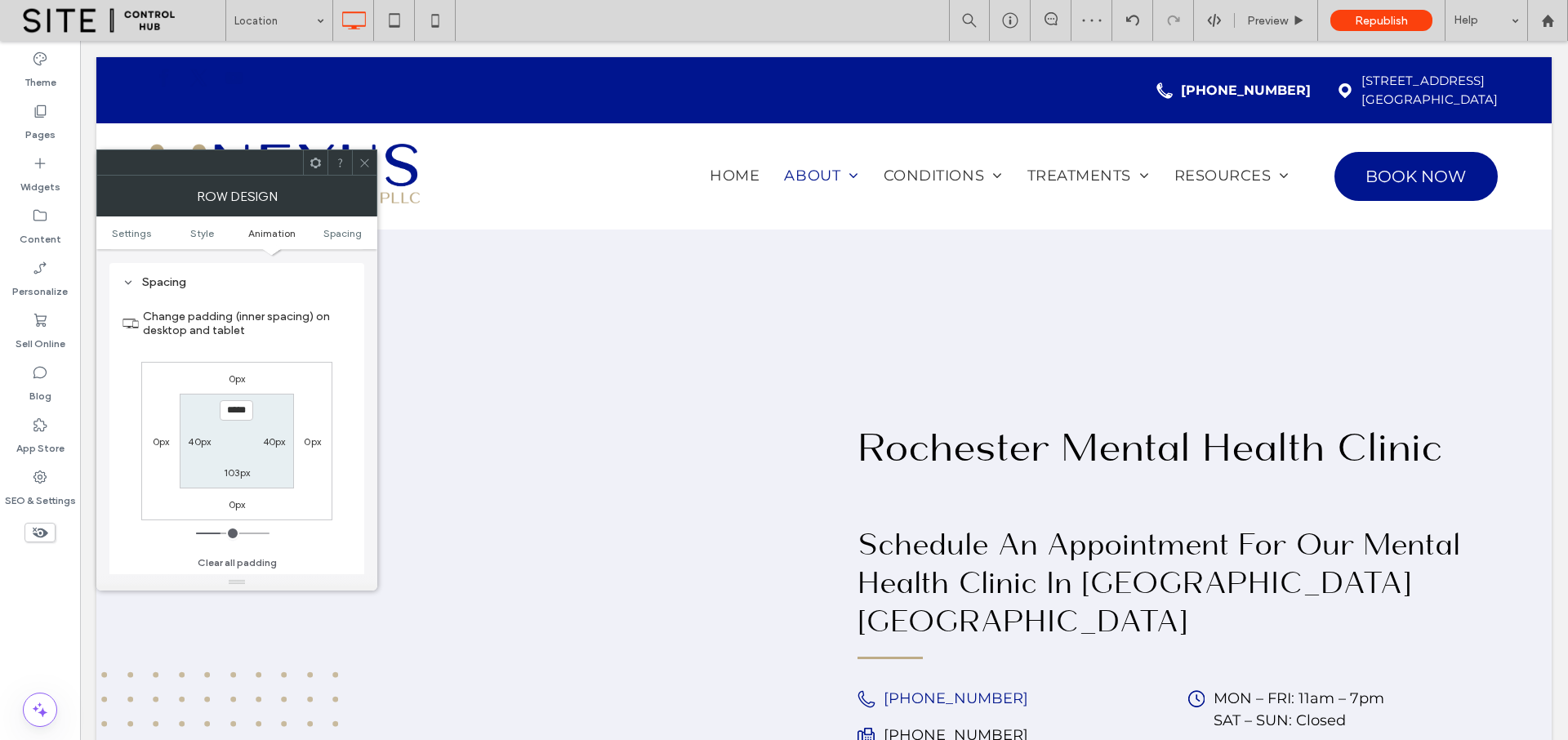
scroll to position [461, 0]
type input "****"
click at [235, 469] on label "103px" at bounding box center [236, 471] width 26 height 12
type input "***"
type input "**"
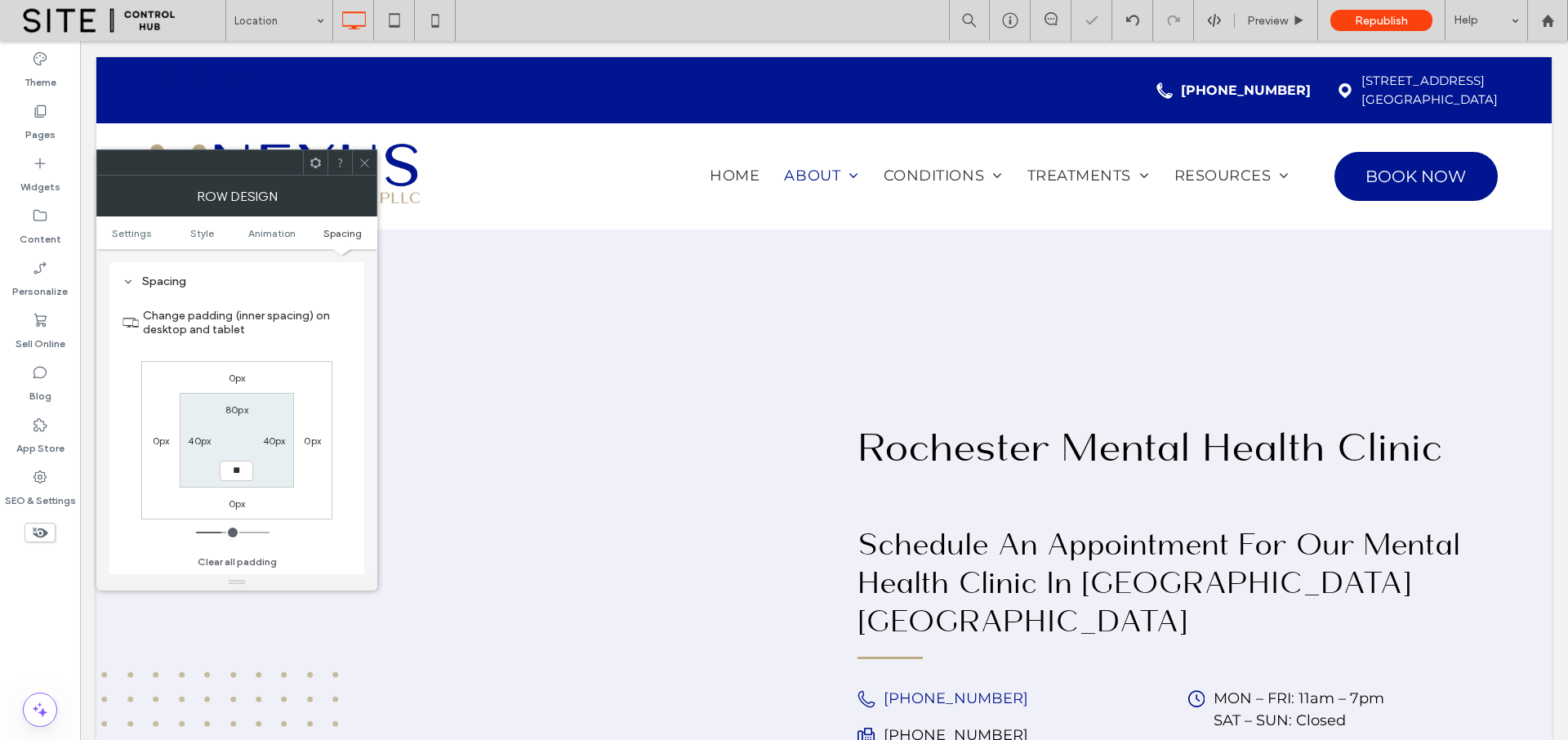
type input "**"
type input "****"
click at [233, 412] on label "80px" at bounding box center [236, 409] width 23 height 12
click at [362, 157] on icon at bounding box center [364, 163] width 12 height 12
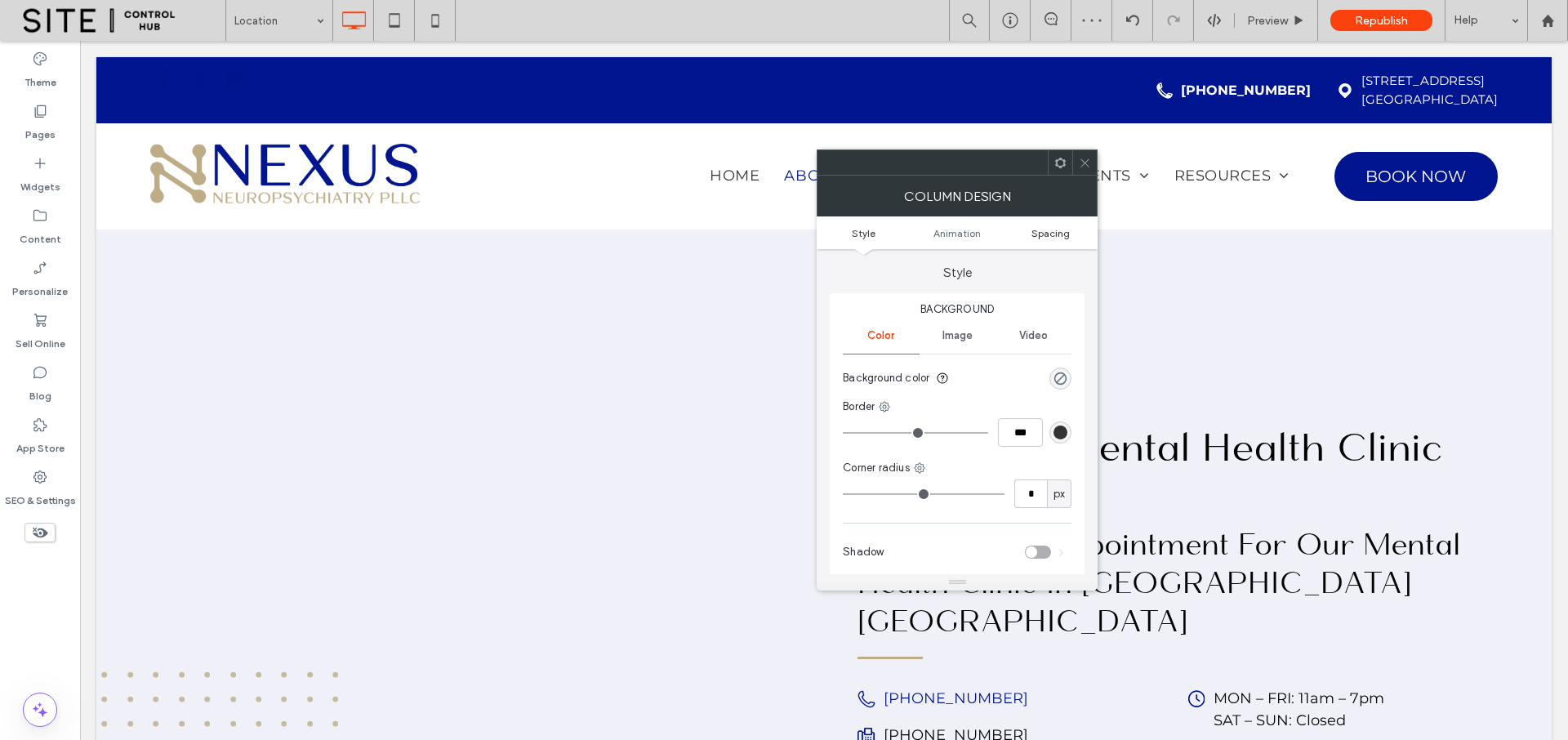
click at [1059, 230] on span "Spacing" at bounding box center [1051, 233] width 39 height 12
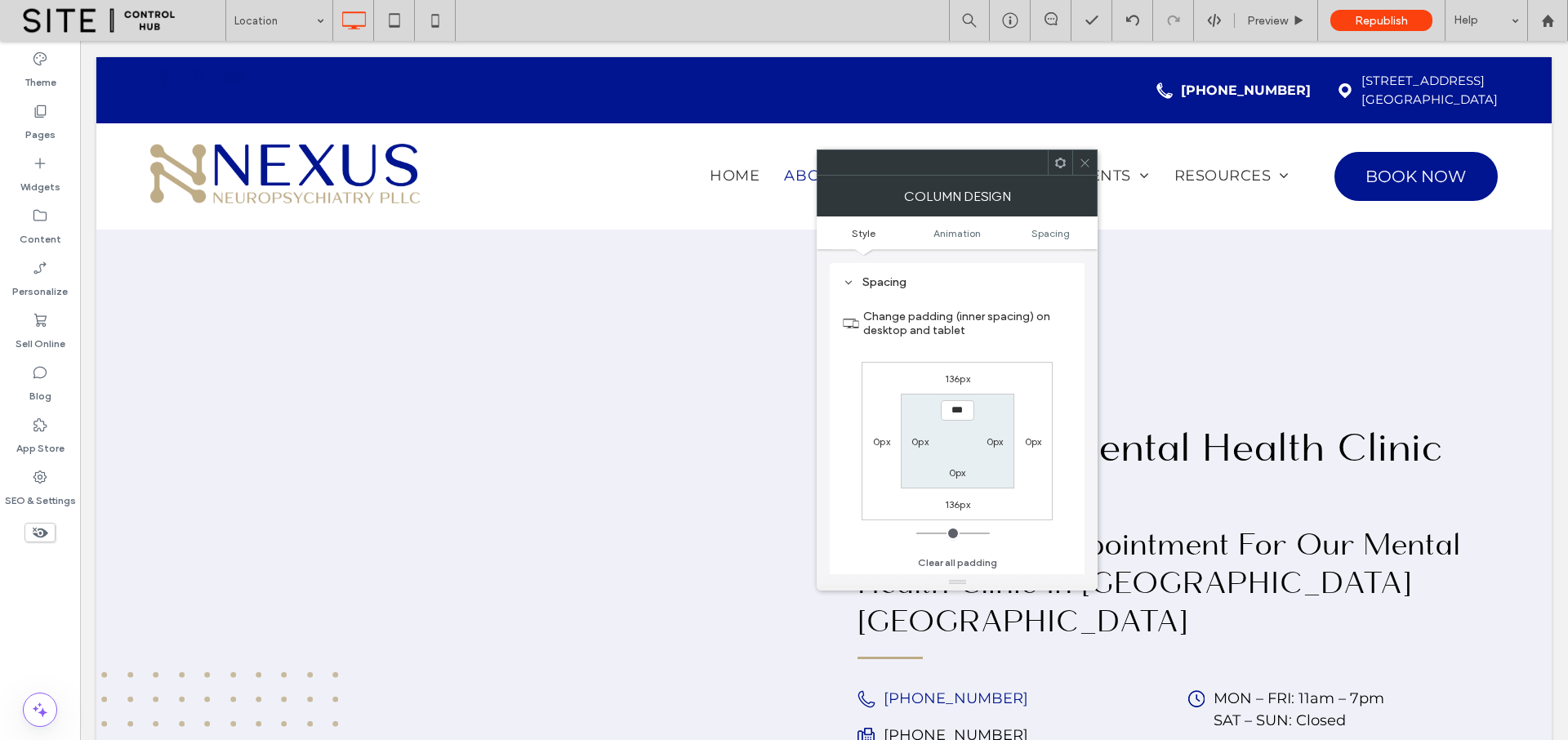
scroll to position [383, 0]
click at [956, 379] on label "136px" at bounding box center [958, 377] width 26 height 12
type input "***"
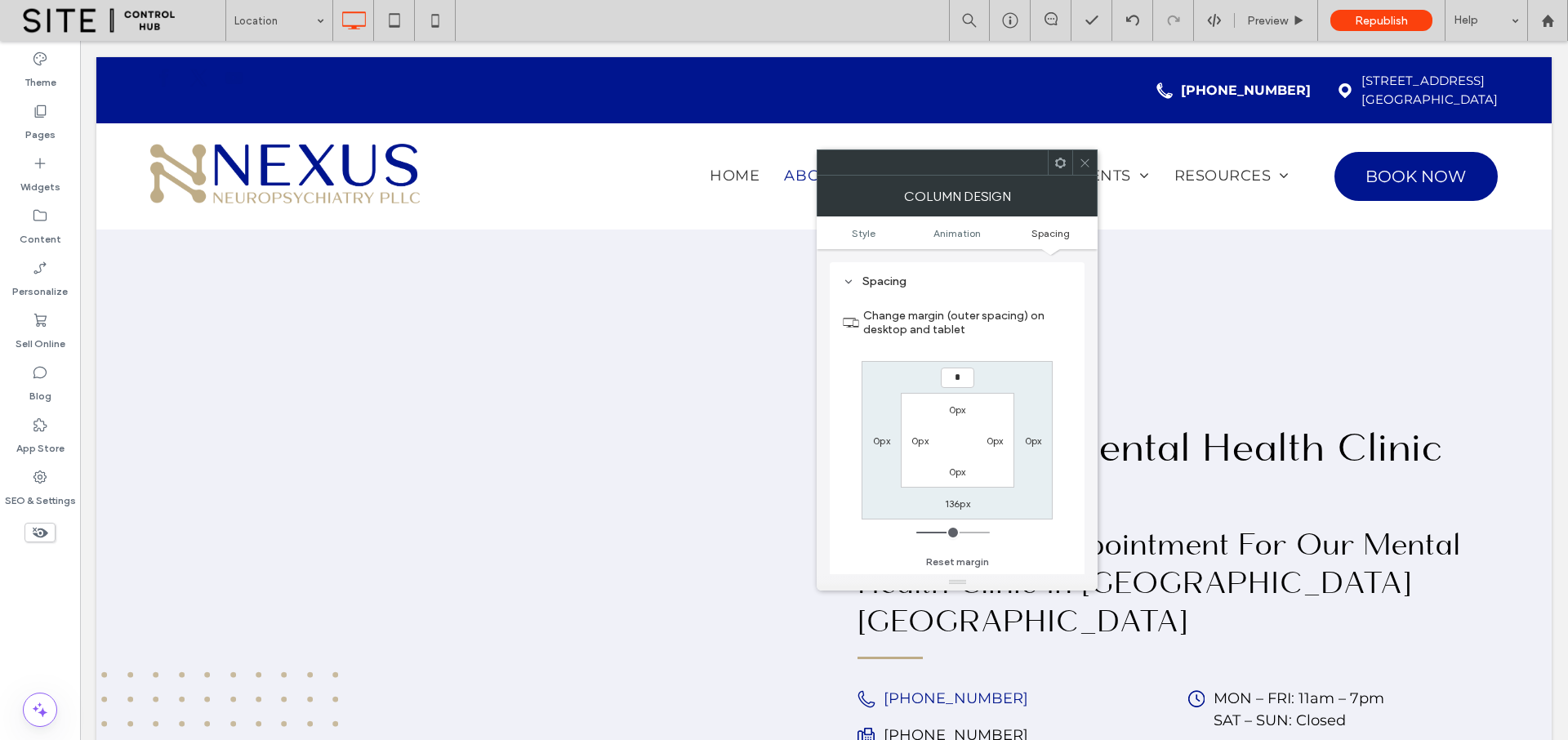
type input "*"
type input "***"
click at [956, 407] on label "0px" at bounding box center [957, 409] width 17 height 12
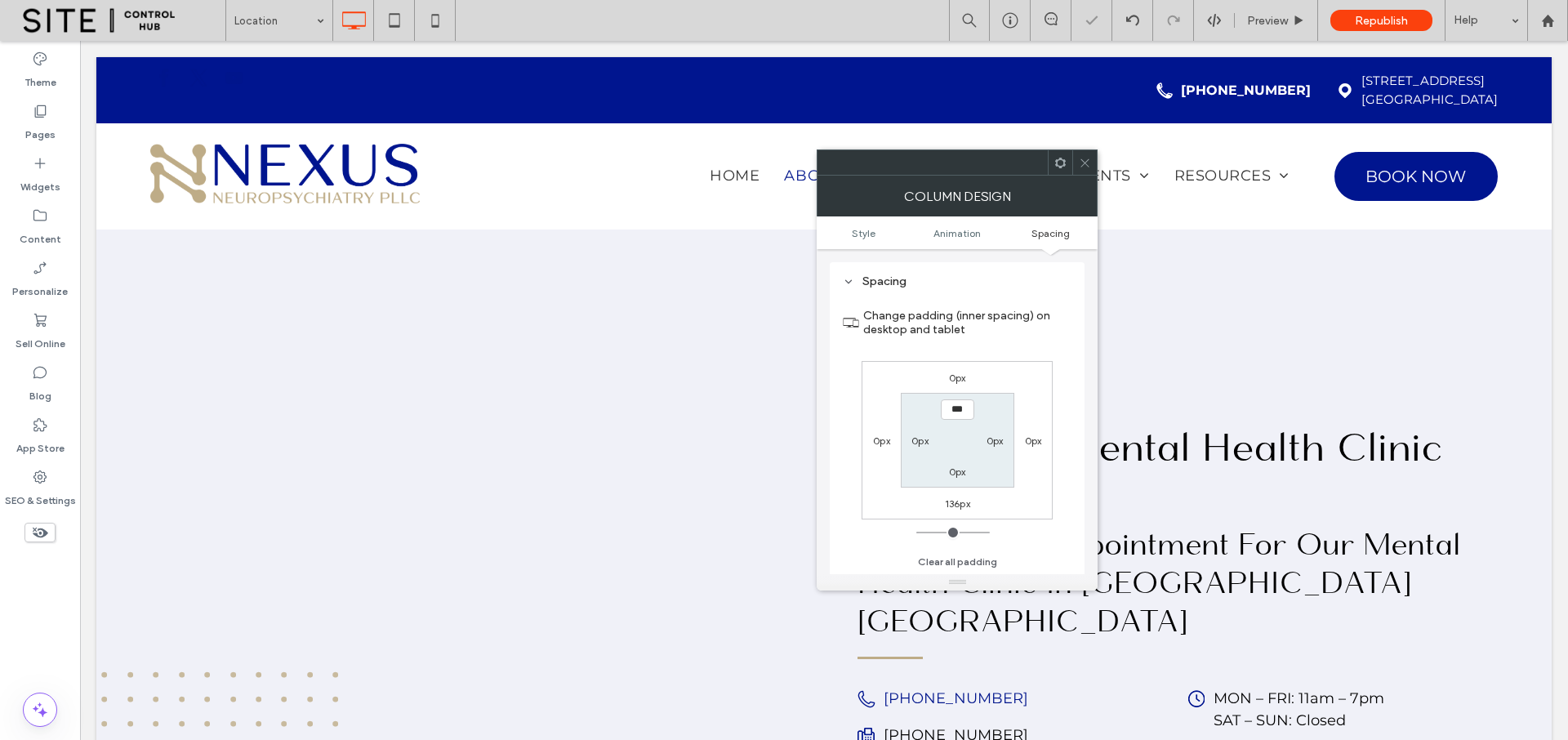
click at [1084, 161] on icon at bounding box center [1084, 163] width 12 height 12
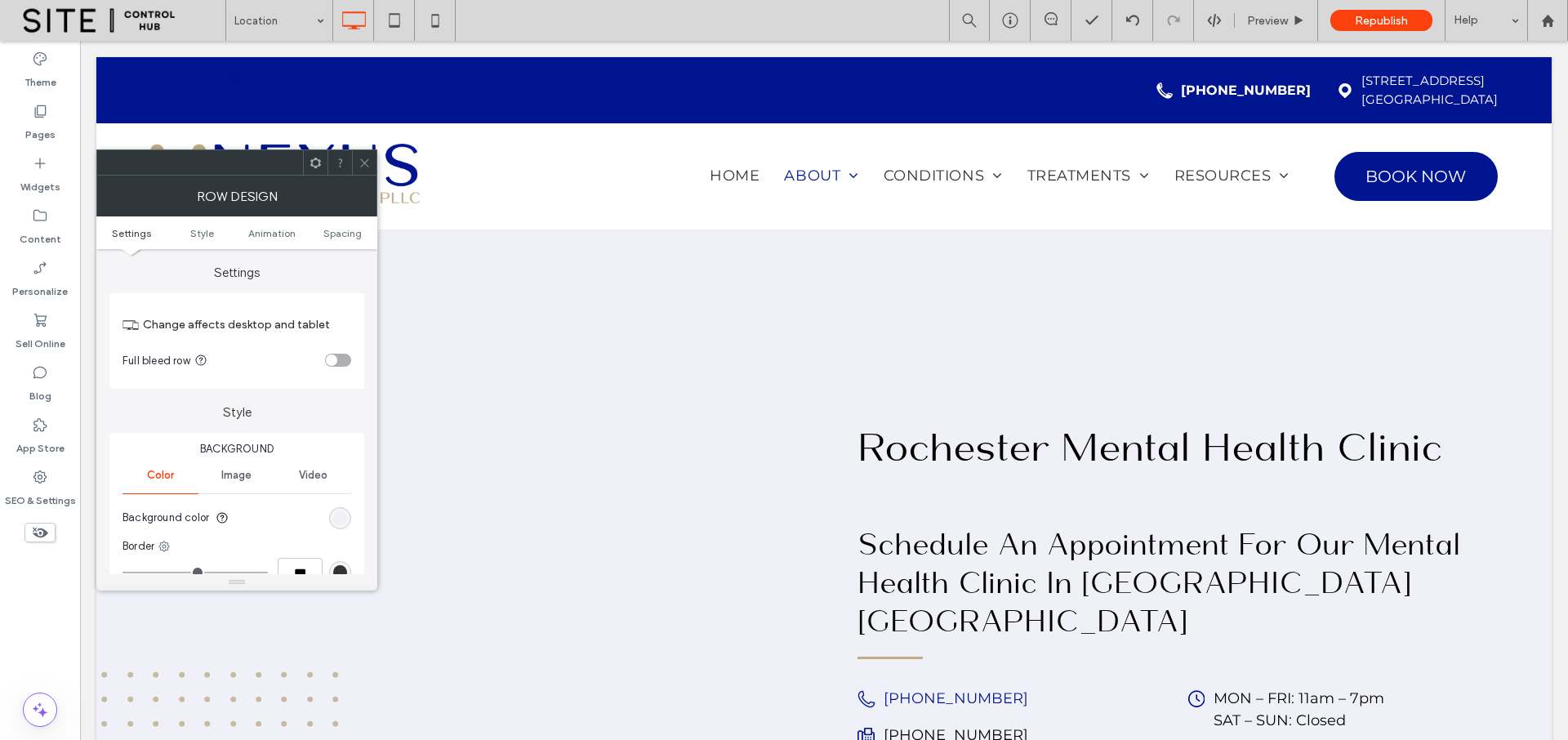
click at [364, 163] on use at bounding box center [364, 162] width 8 height 8
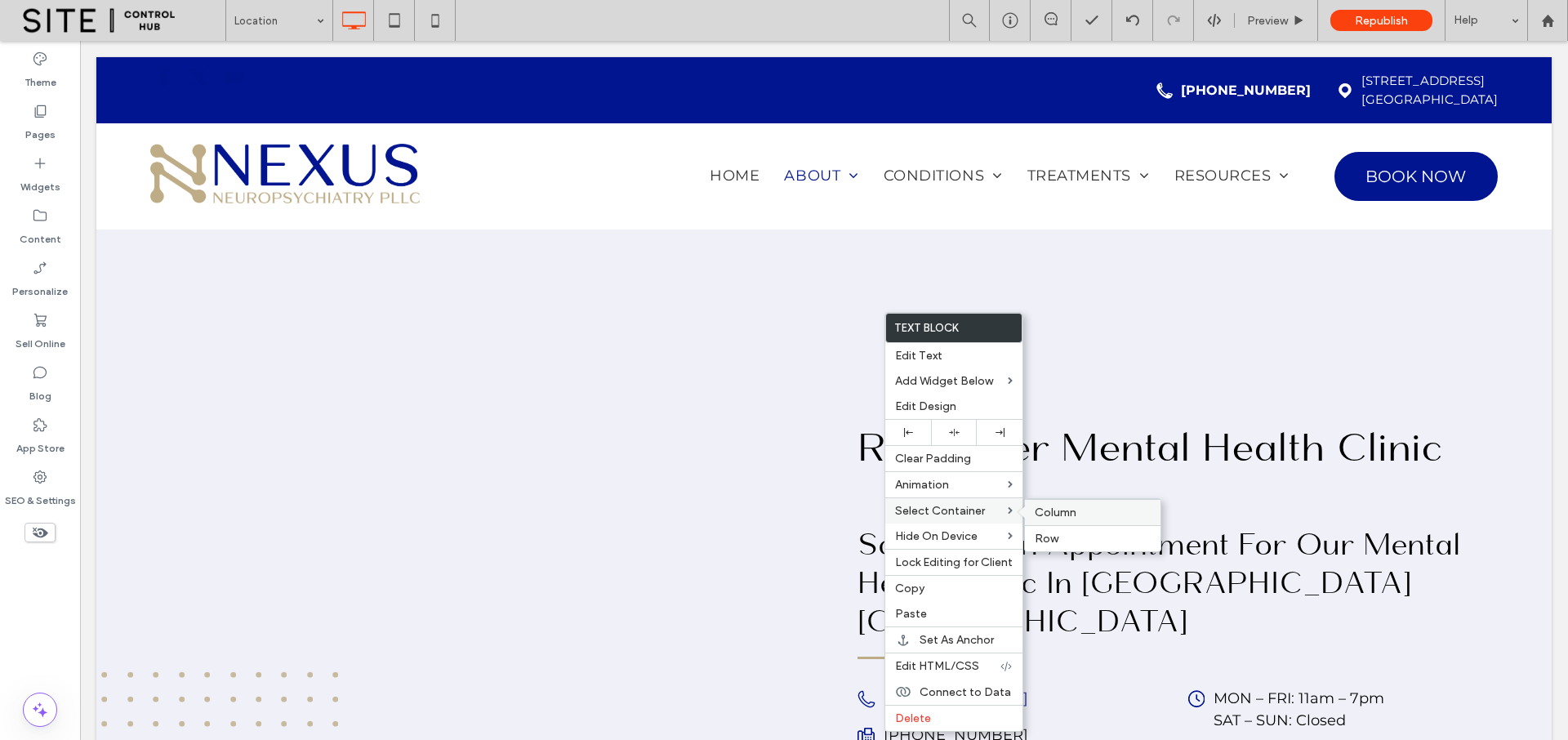
click at [1056, 513] on span "Column" at bounding box center [1055, 512] width 41 height 14
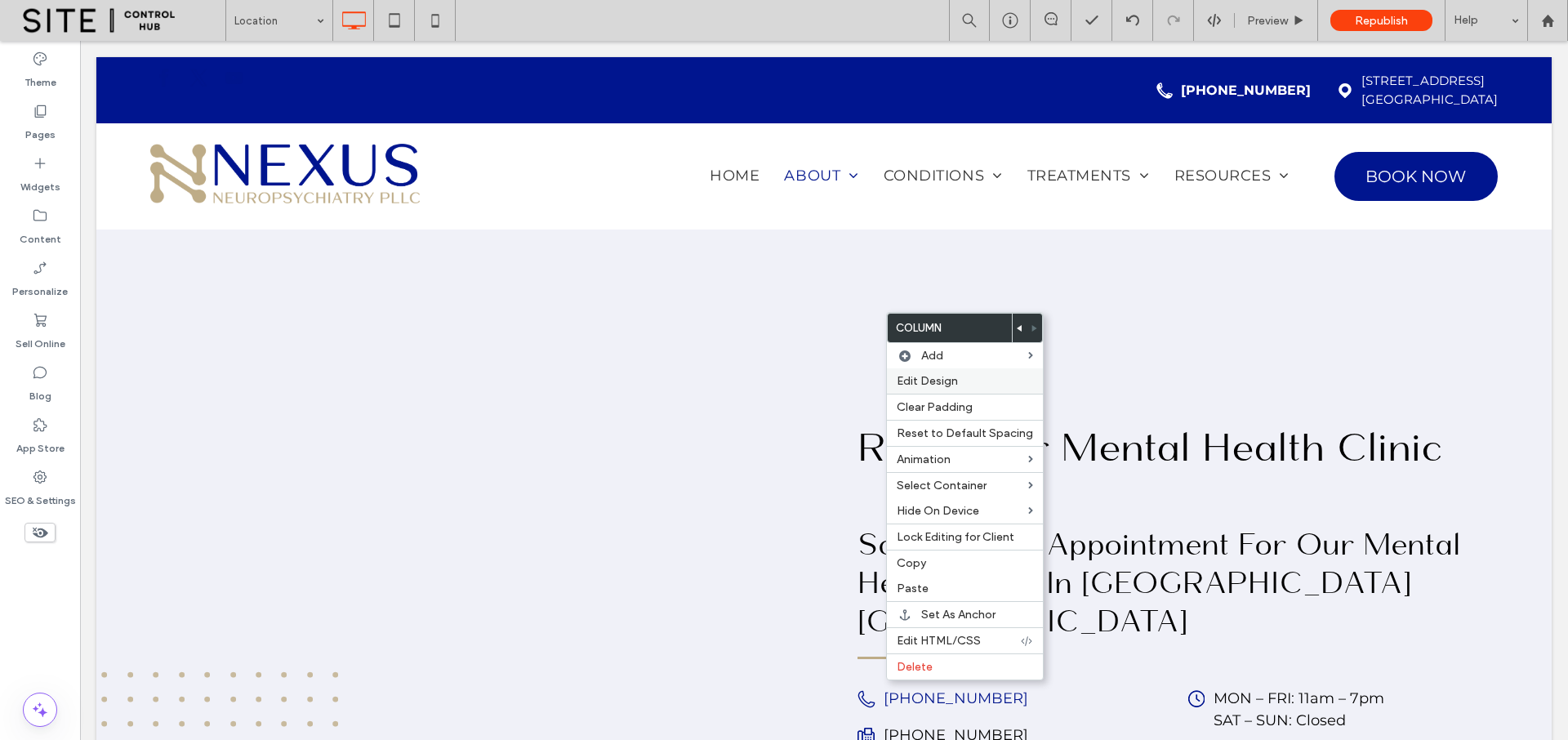
click at [997, 376] on label "Edit Design" at bounding box center [965, 381] width 136 height 14
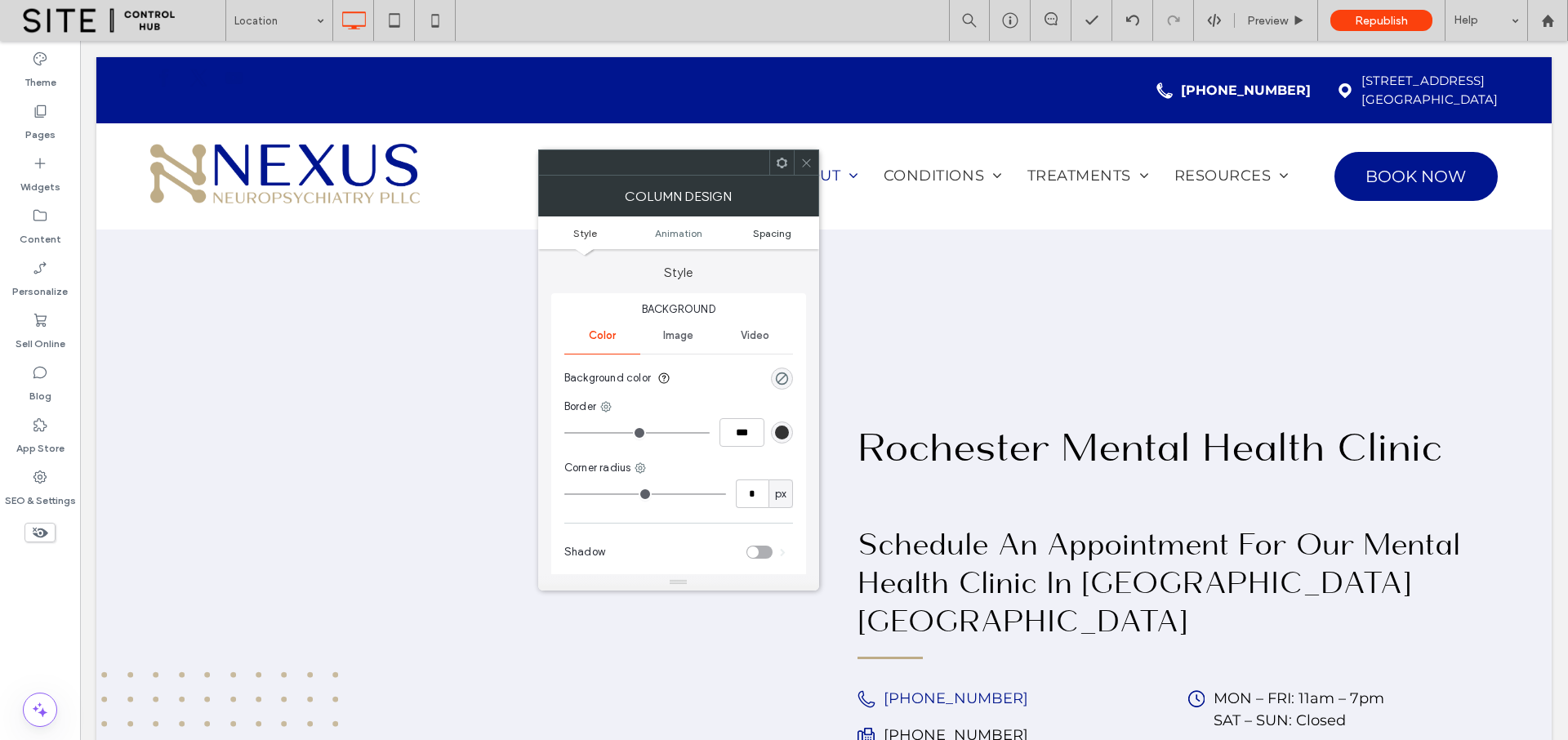
click at [782, 233] on span "Spacing" at bounding box center [773, 233] width 39 height 12
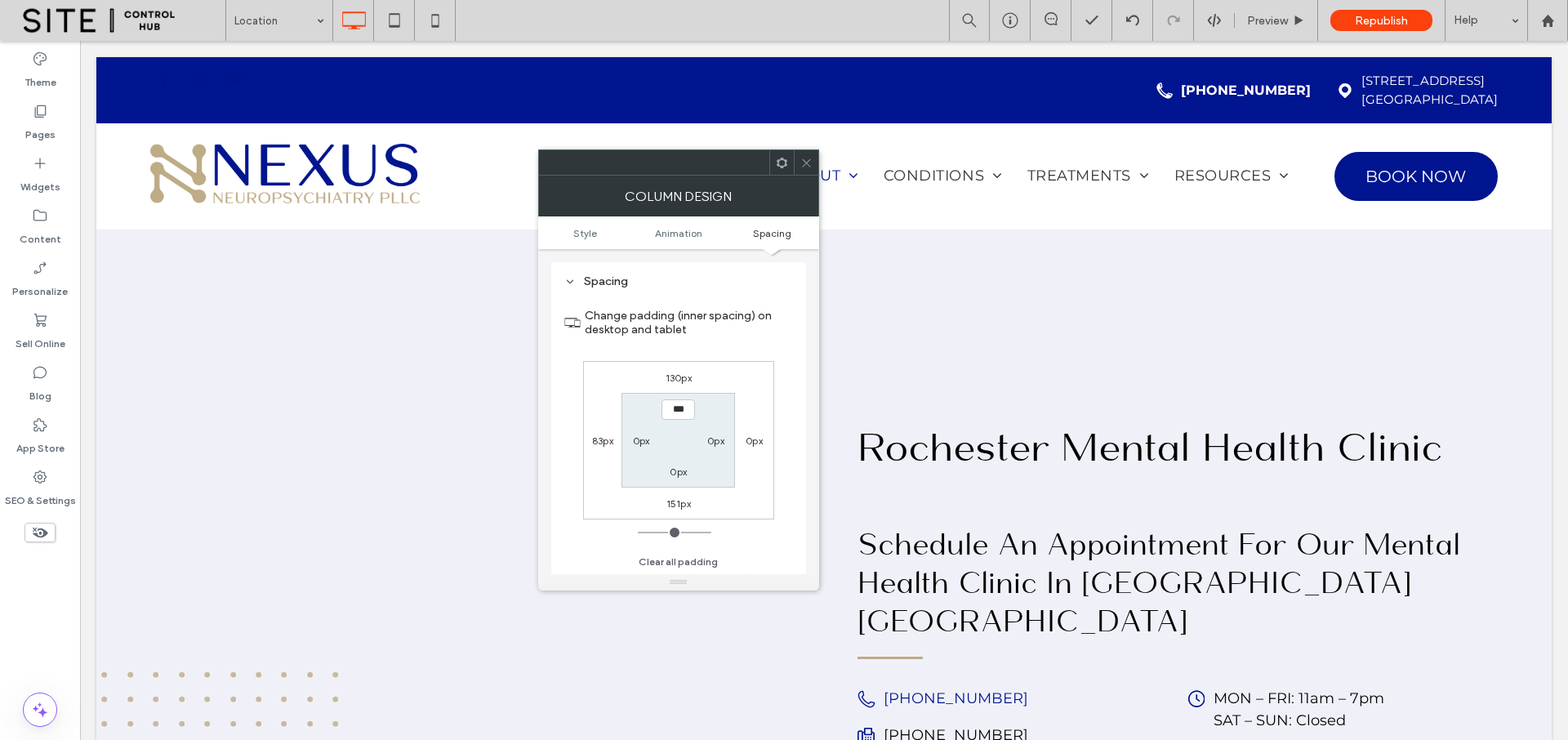
click at [683, 375] on label "130px" at bounding box center [679, 377] width 26 height 12
type input "***"
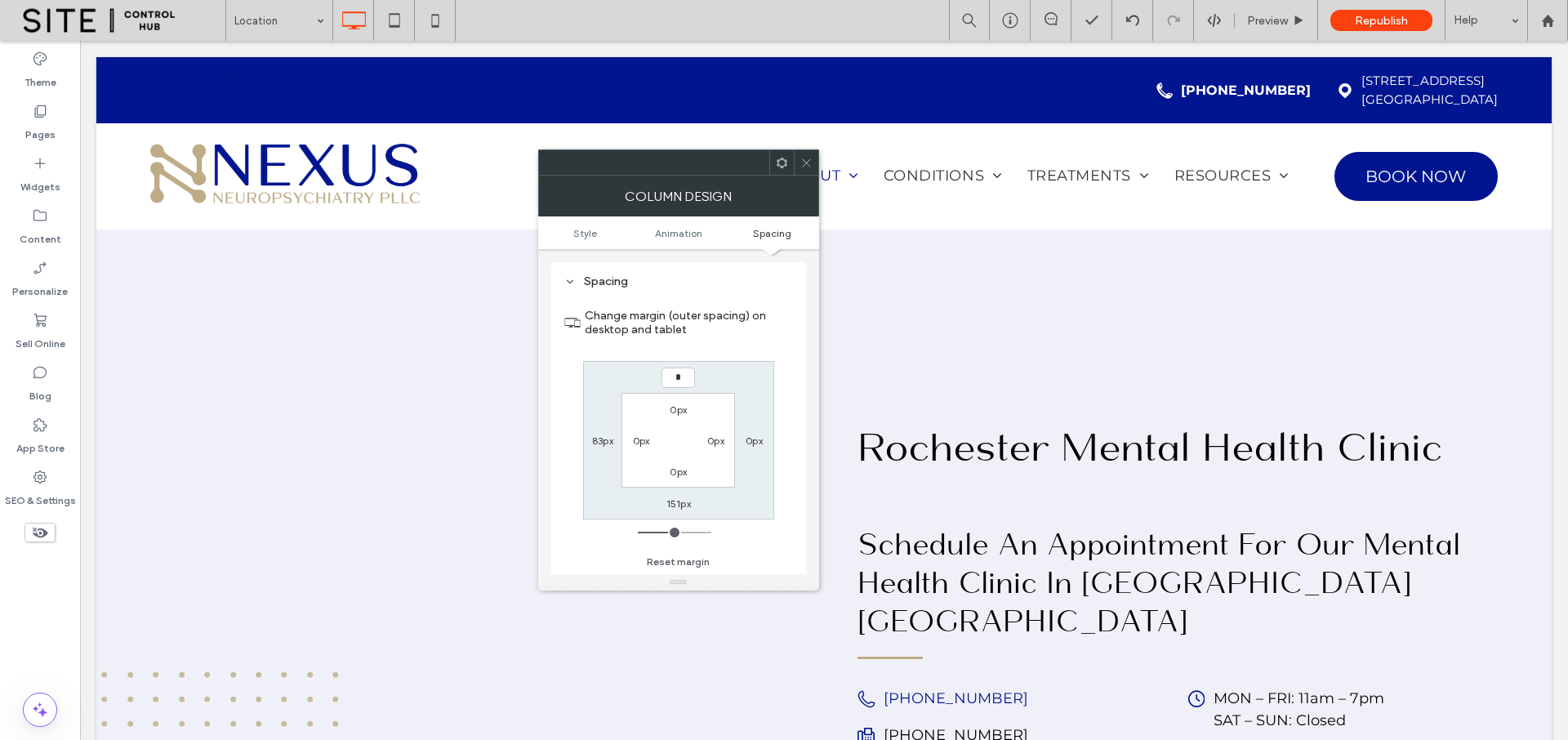
type input "*"
type input "***"
click at [681, 407] on label "0px" at bounding box center [678, 409] width 17 height 12
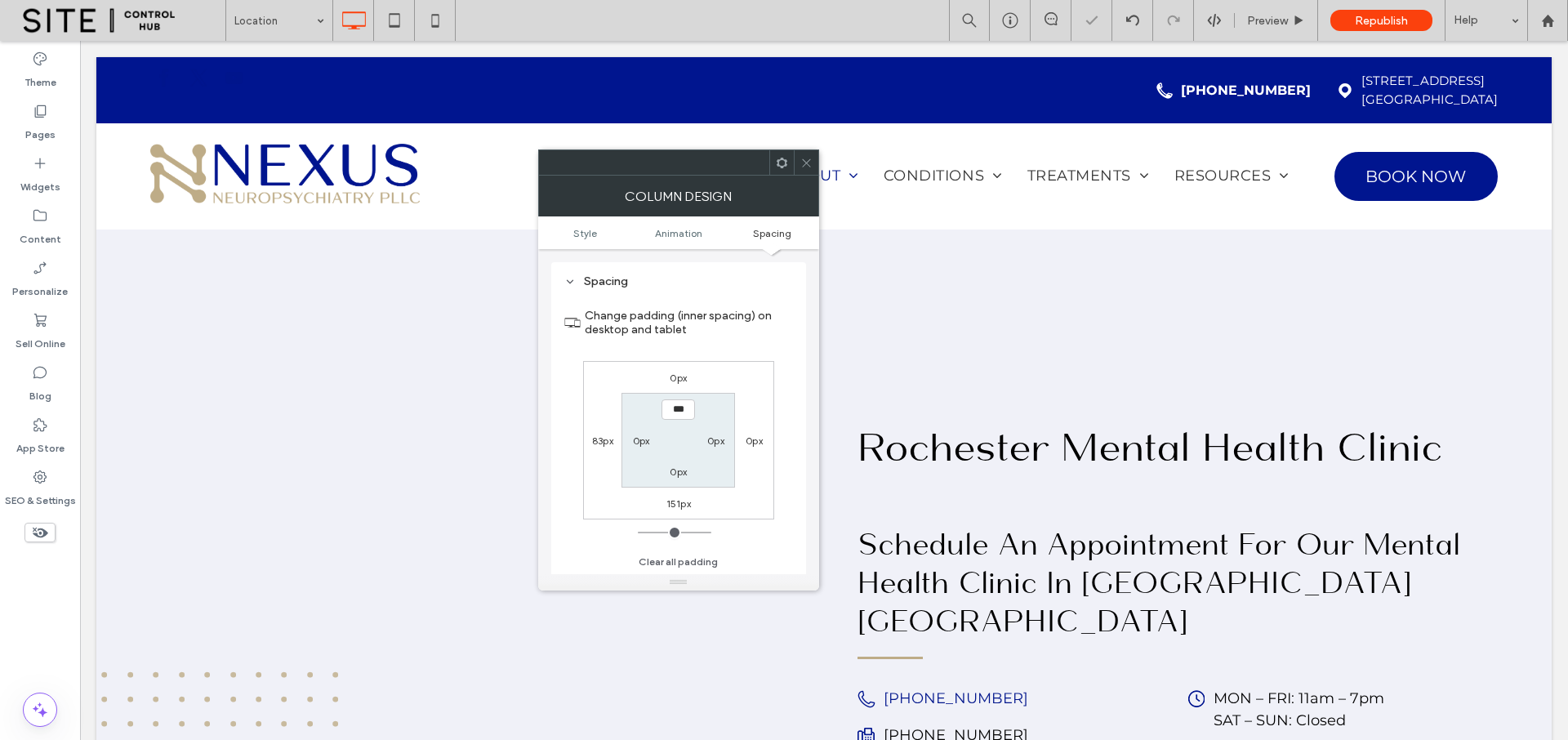
click at [803, 158] on icon at bounding box center [806, 163] width 12 height 12
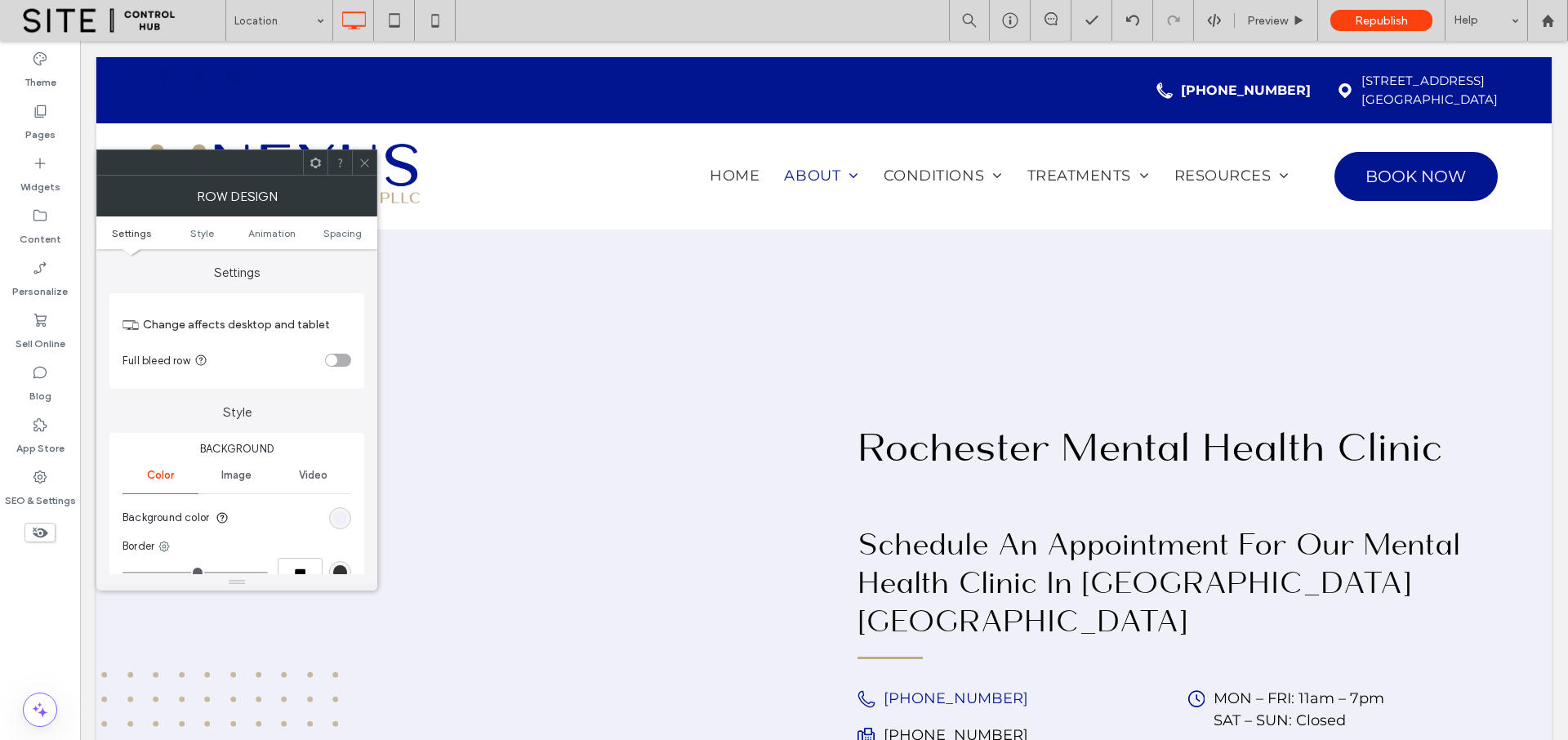
click at [361, 158] on icon at bounding box center [364, 163] width 12 height 12
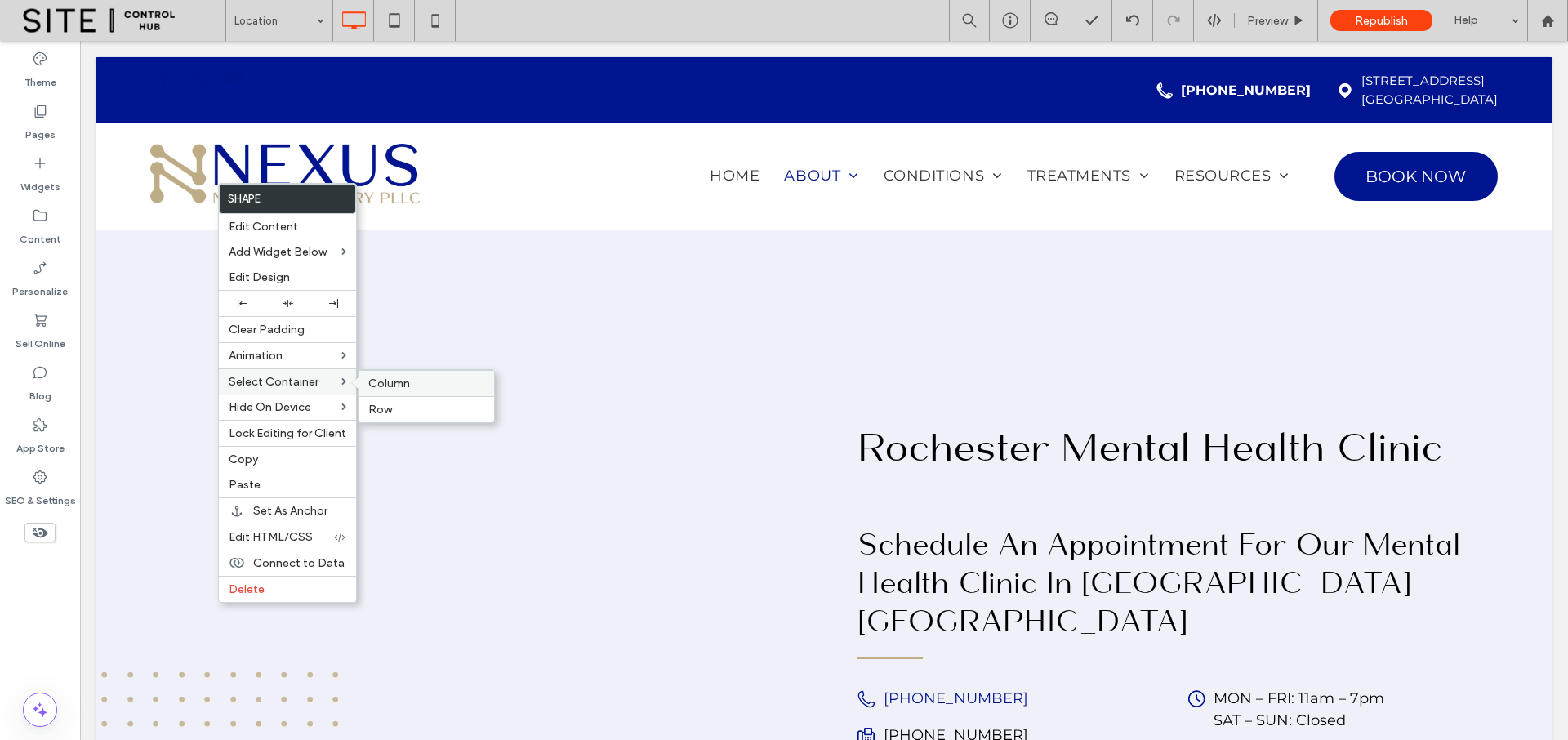
click at [391, 379] on span "Column" at bounding box center [389, 382] width 41 height 14
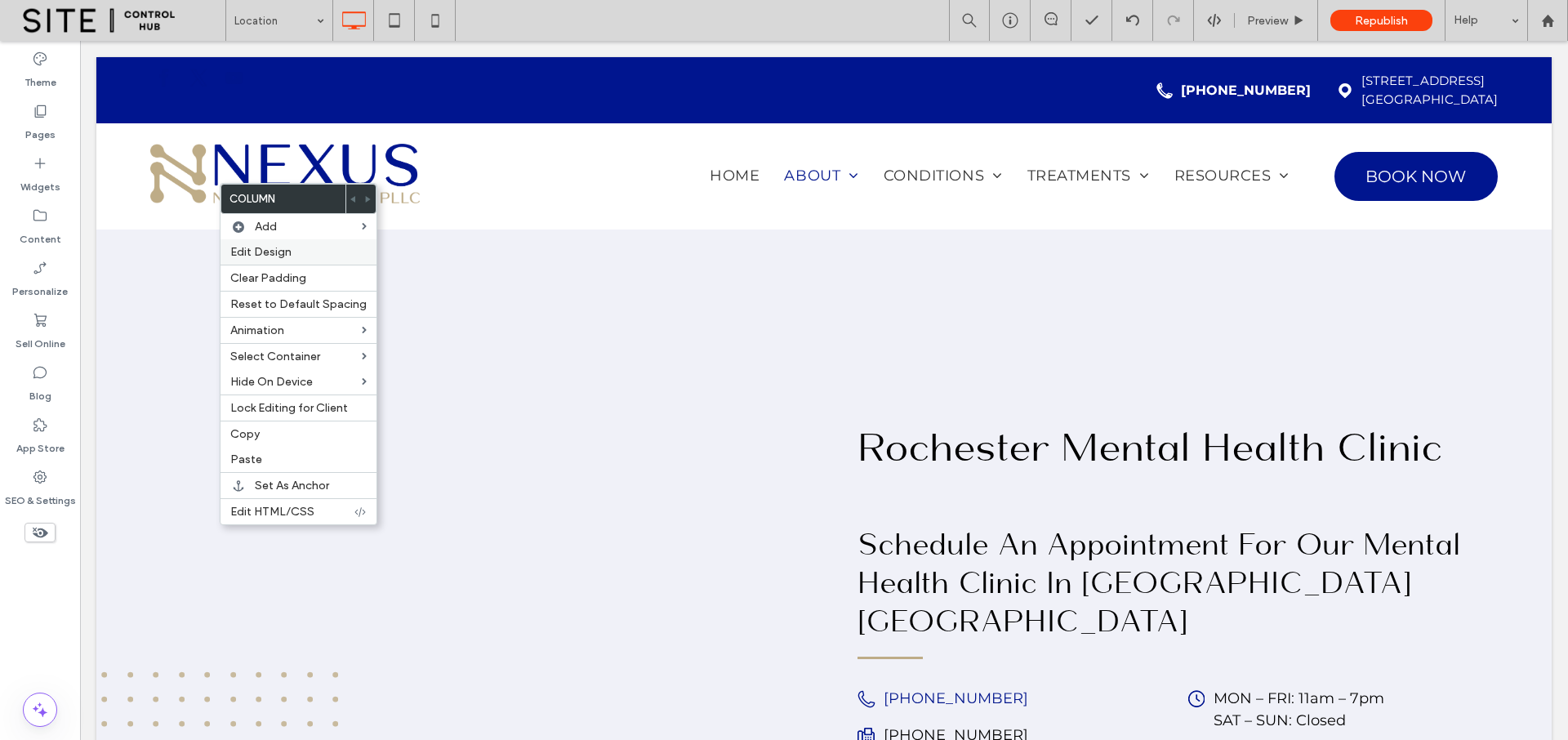
click at [259, 256] on span "Edit Design" at bounding box center [260, 251] width 62 height 14
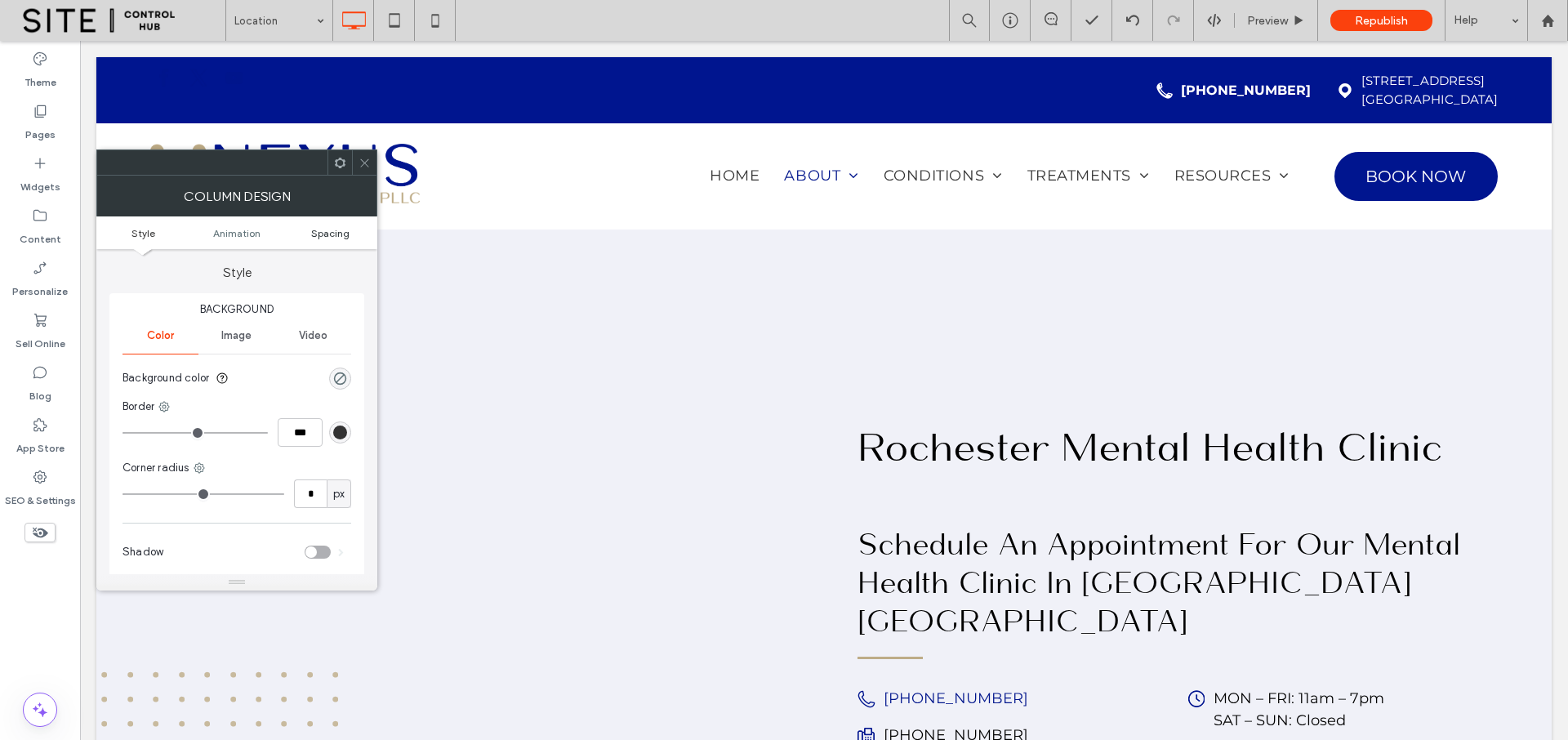
click at [349, 235] on span "Spacing" at bounding box center [330, 233] width 39 height 12
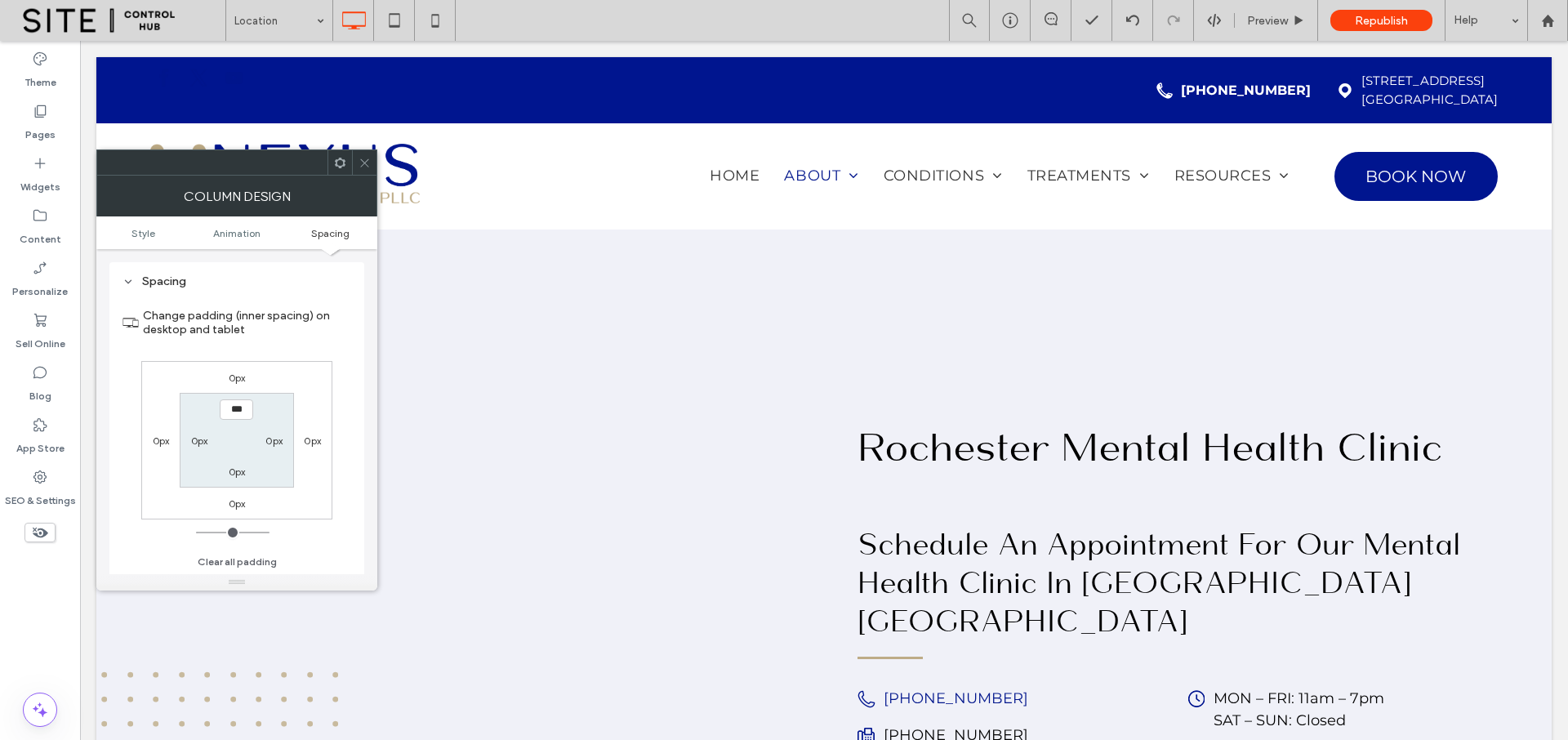
click at [245, 379] on label "0px" at bounding box center [237, 377] width 17 height 12
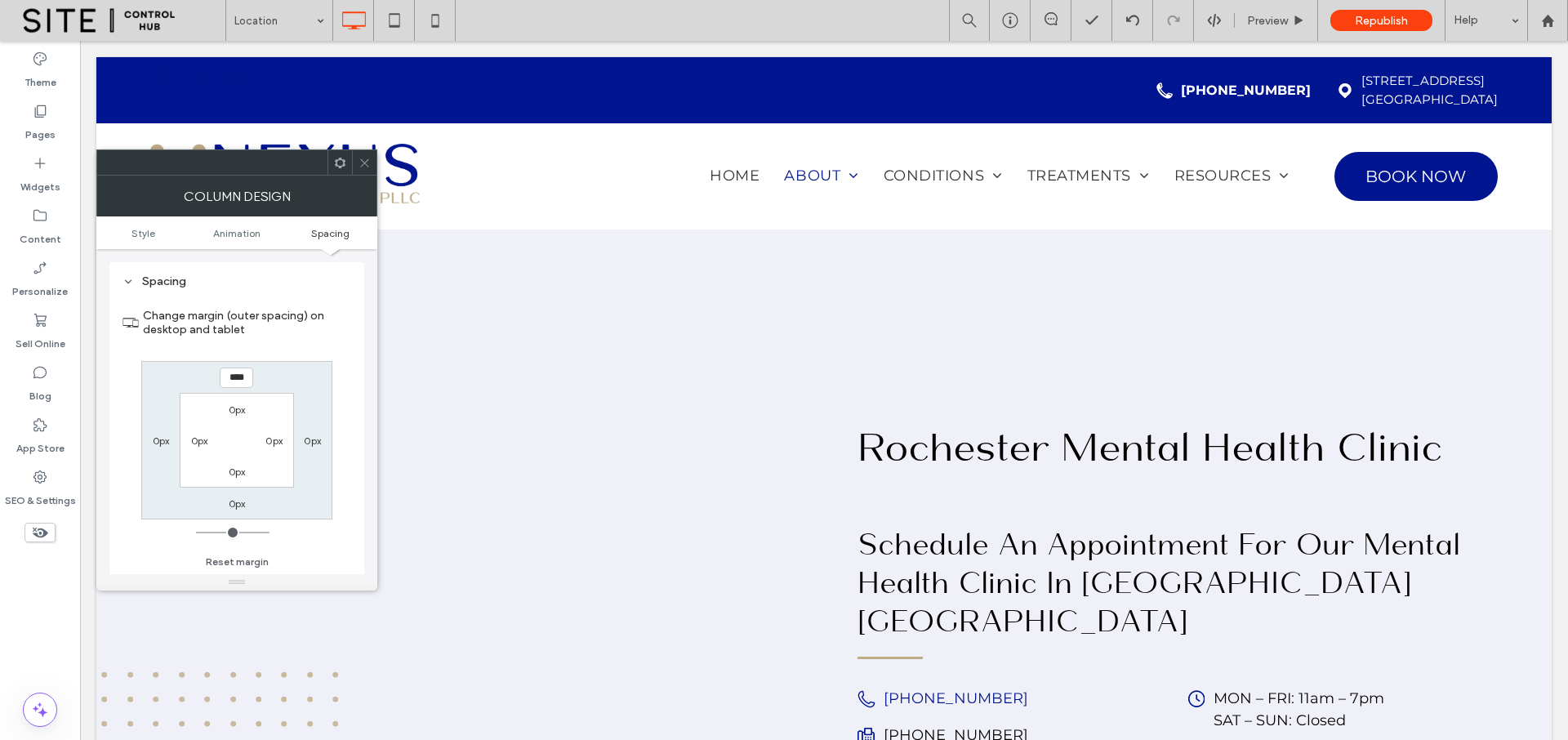
type input "****"
type input "*"
type input "******"
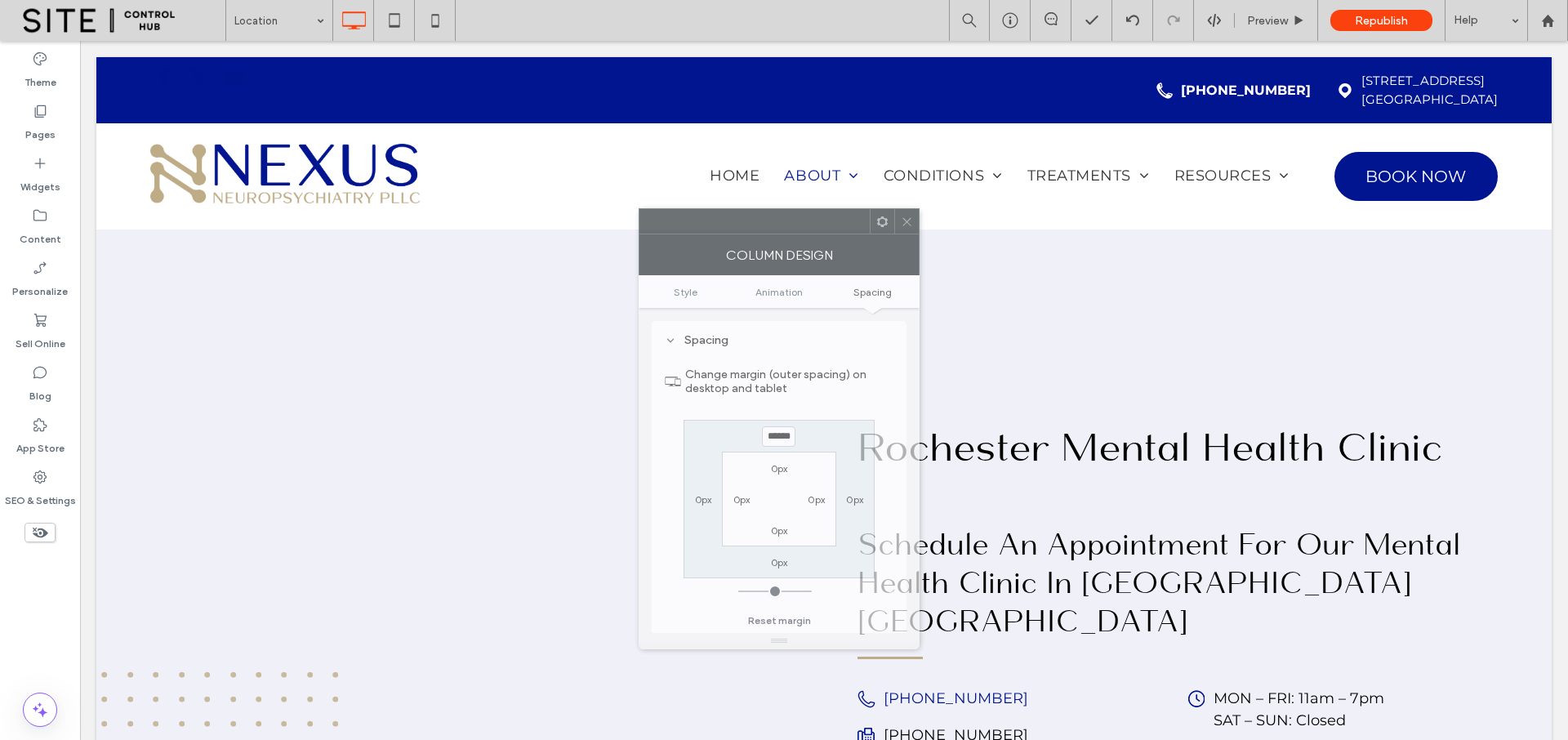
drag, startPoint x: 262, startPoint y: 168, endPoint x: 795, endPoint y: 224, distance: 535.9
click at [795, 224] on div at bounding box center [754, 221] width 230 height 25
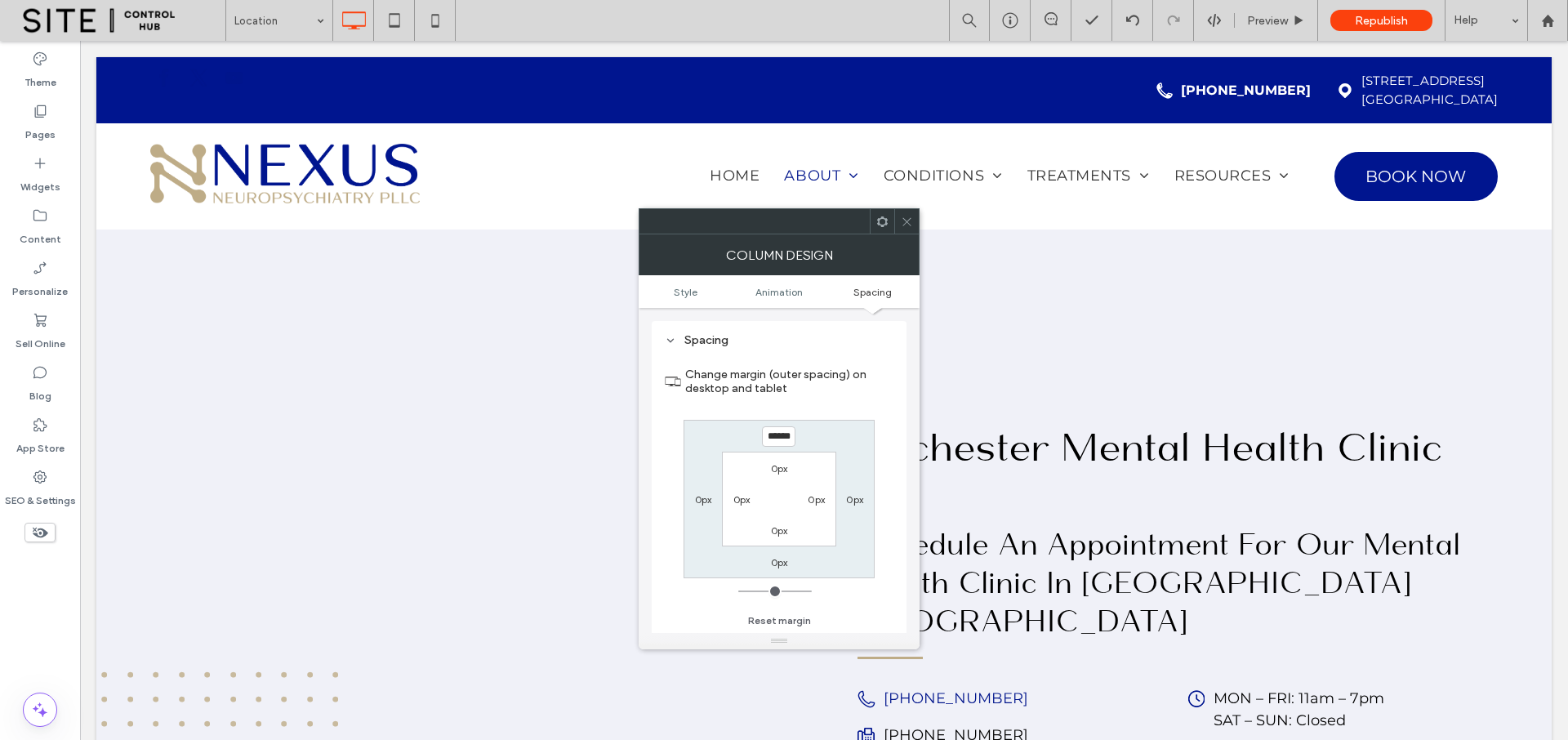
click at [916, 222] on div at bounding box center [907, 221] width 25 height 25
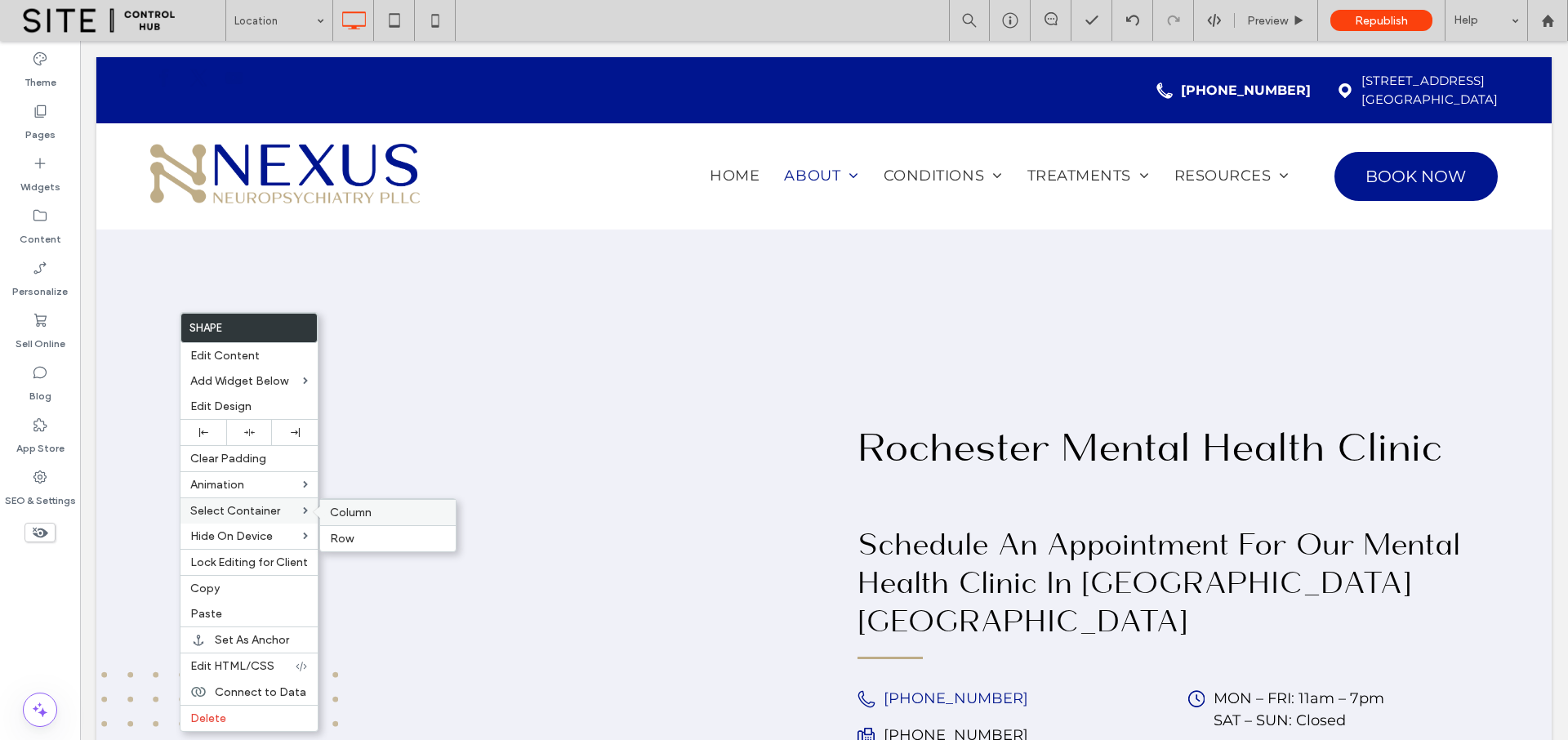
click at [351, 516] on span "Column" at bounding box center [350, 512] width 41 height 14
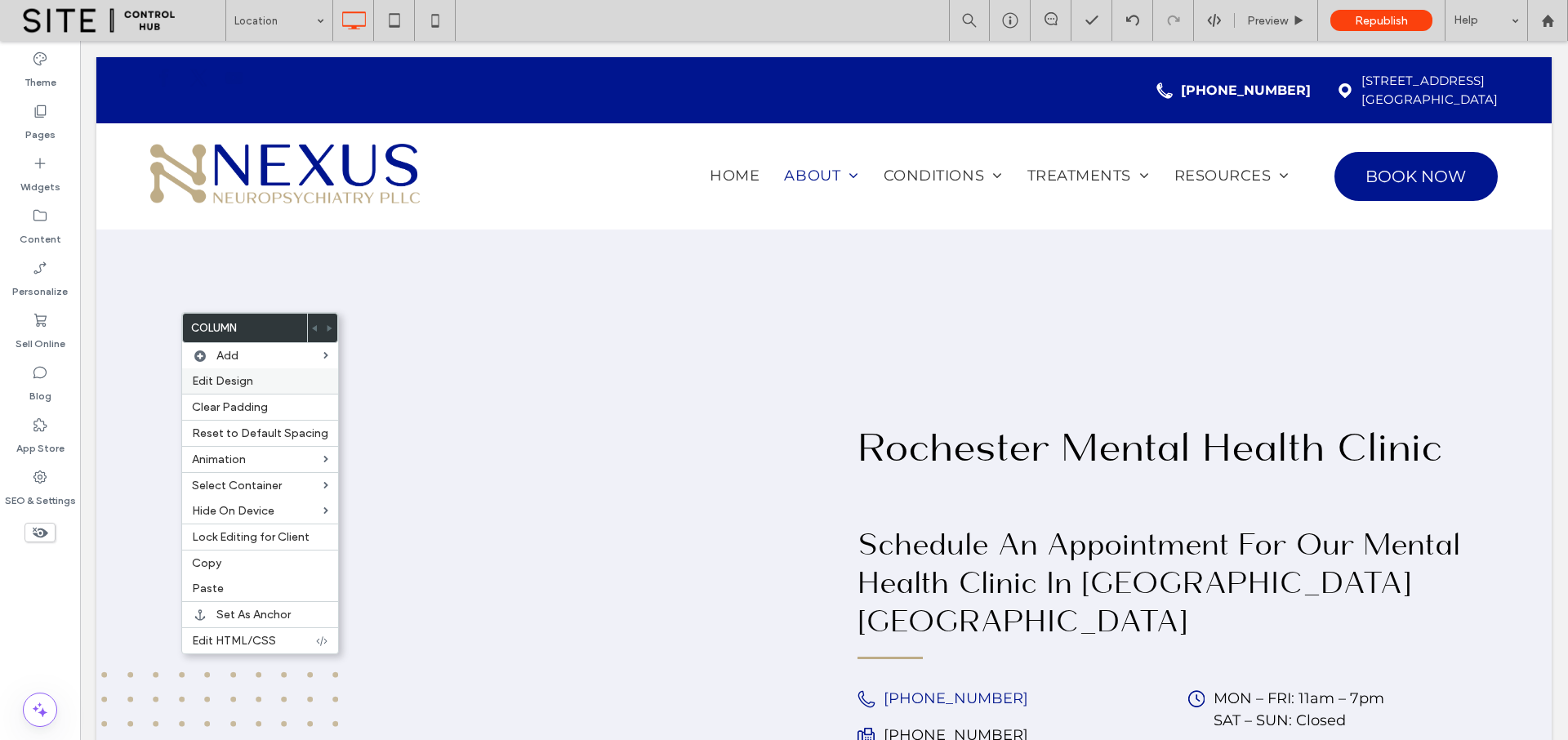
click at [264, 378] on label "Edit Design" at bounding box center [260, 381] width 136 height 14
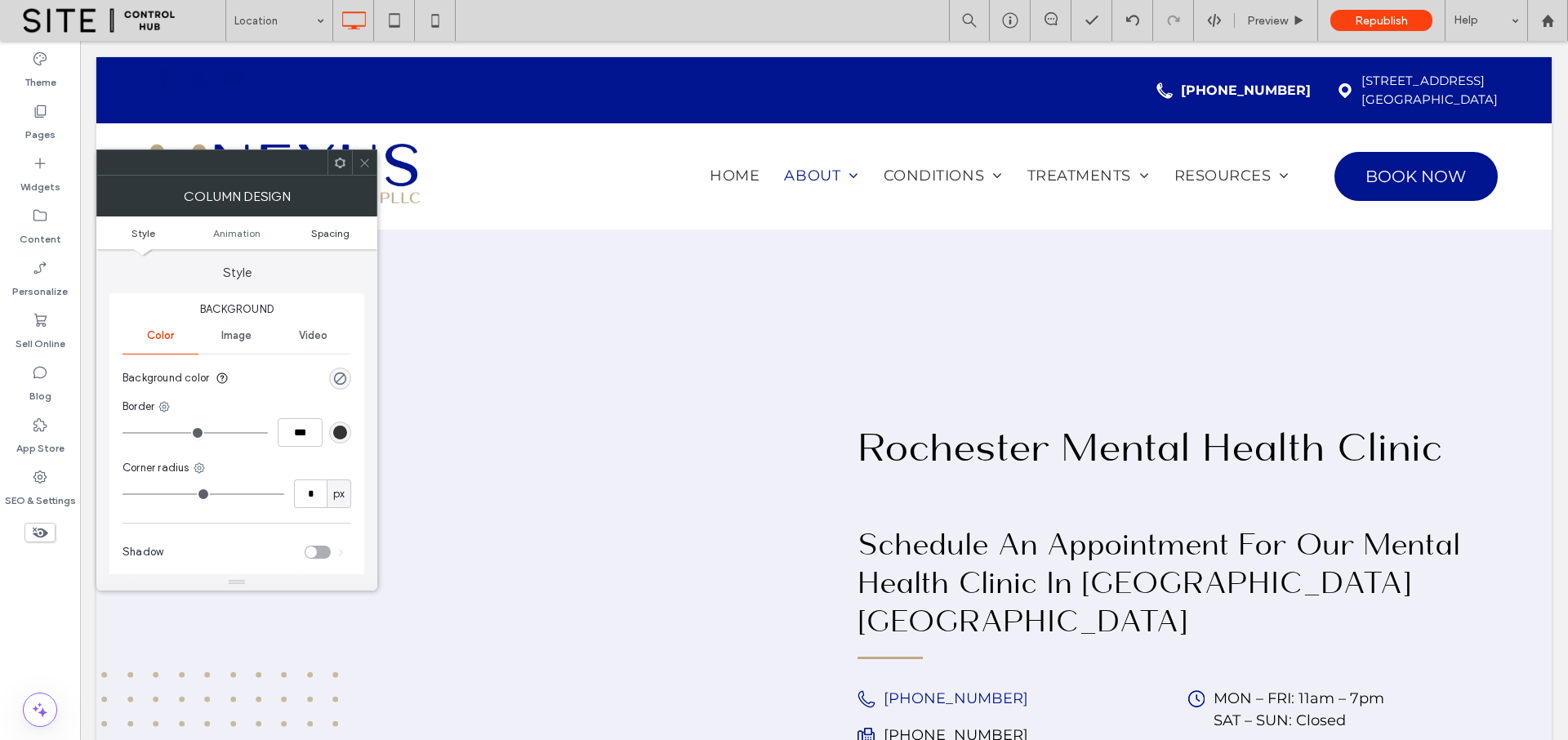
click at [331, 235] on span "Spacing" at bounding box center [330, 233] width 39 height 12
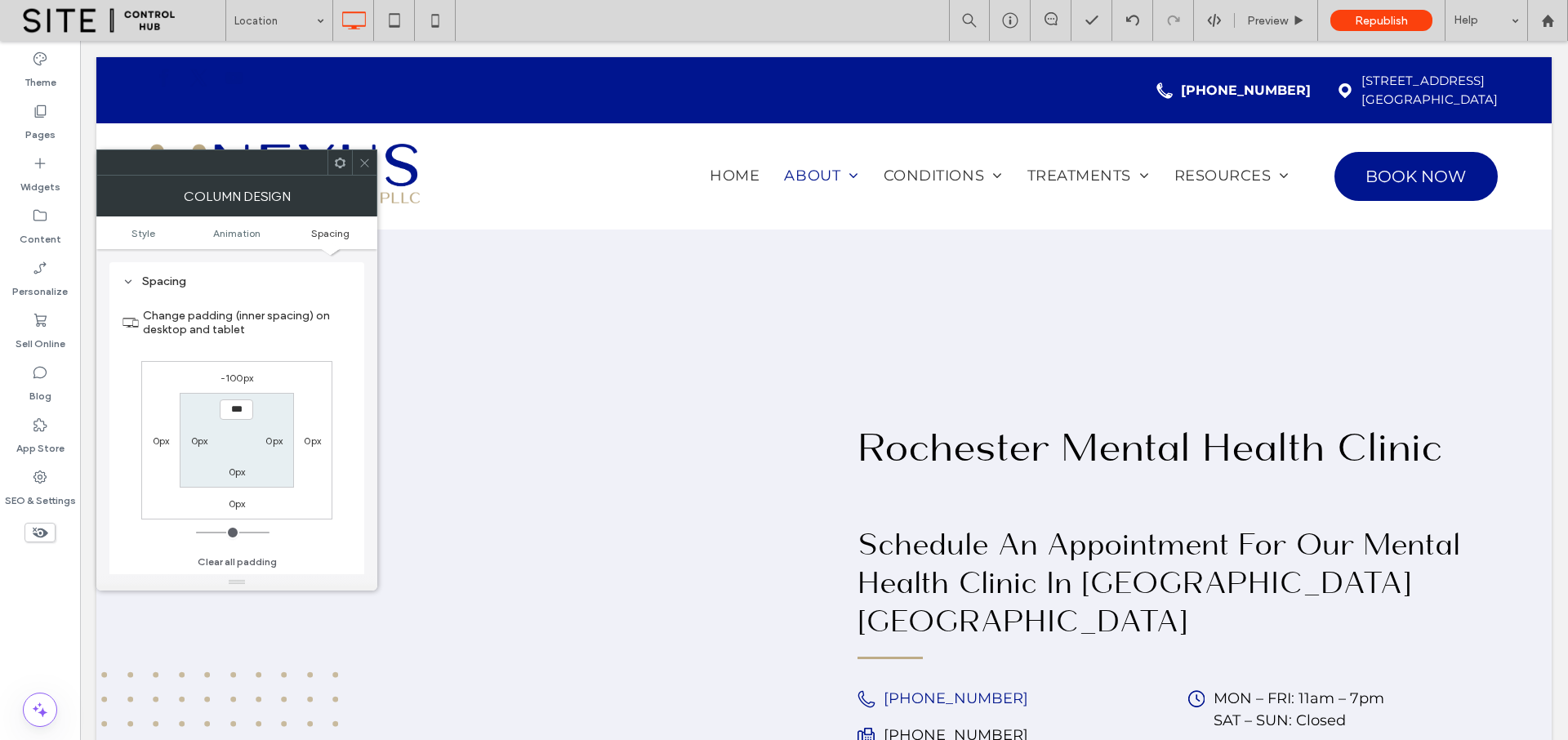
click at [245, 381] on label "-100px" at bounding box center [237, 377] width 33 height 12
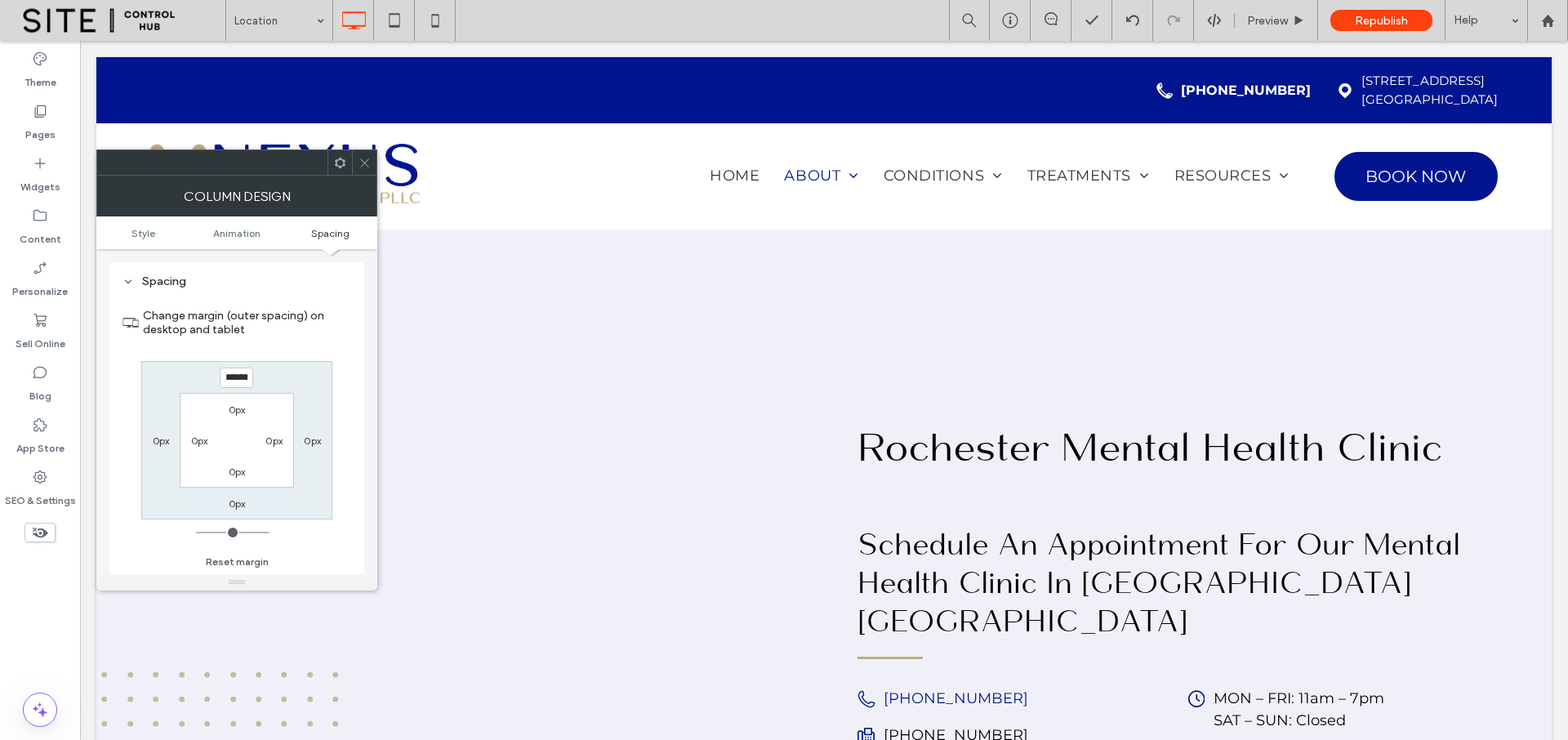
type input "*"
click at [245, 381] on input "******" at bounding box center [236, 378] width 33 height 20
type input "****"
type input "*"
type input "******"
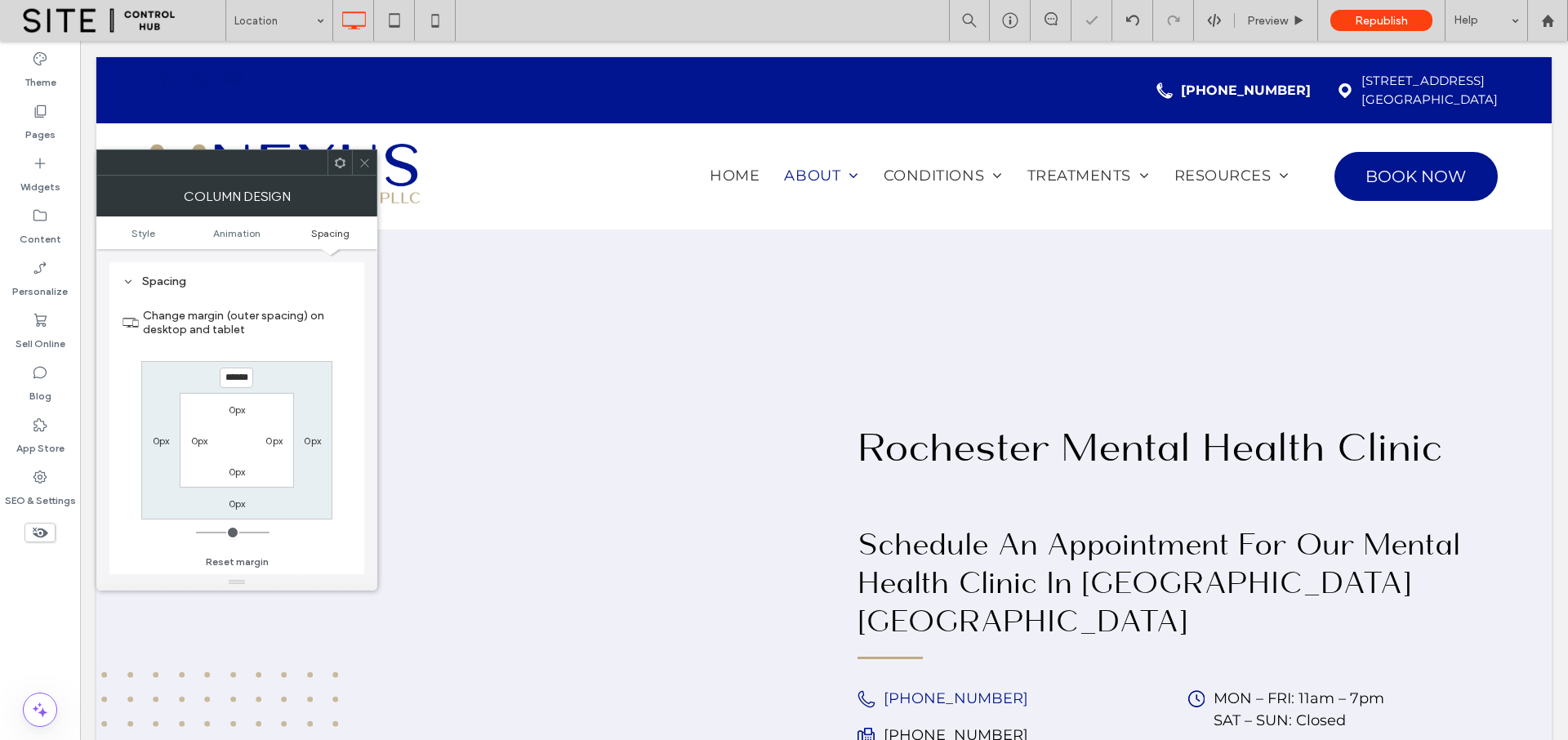
click at [372, 166] on div at bounding box center [364, 162] width 25 height 25
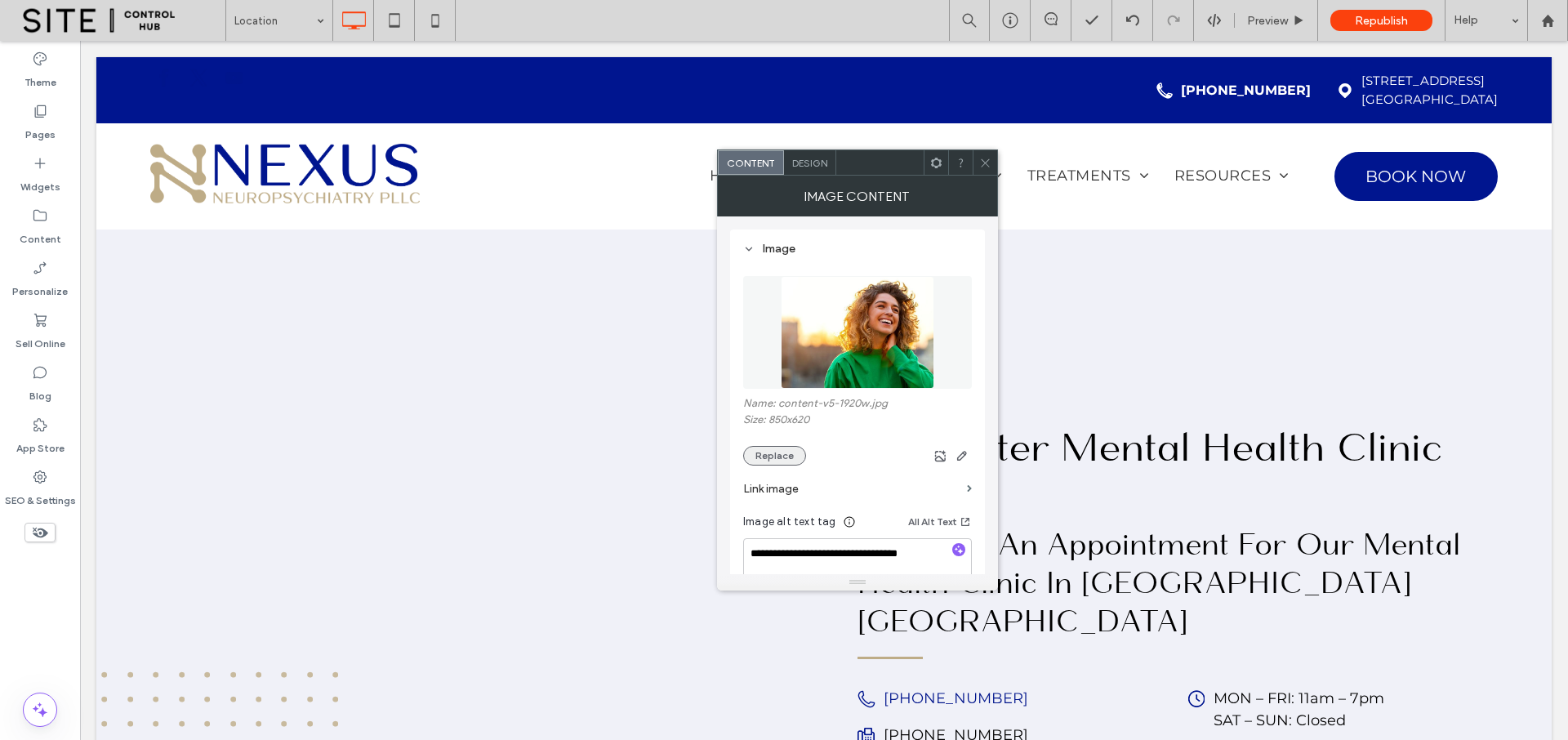
click at [778, 451] on button "Replace" at bounding box center [774, 455] width 63 height 19
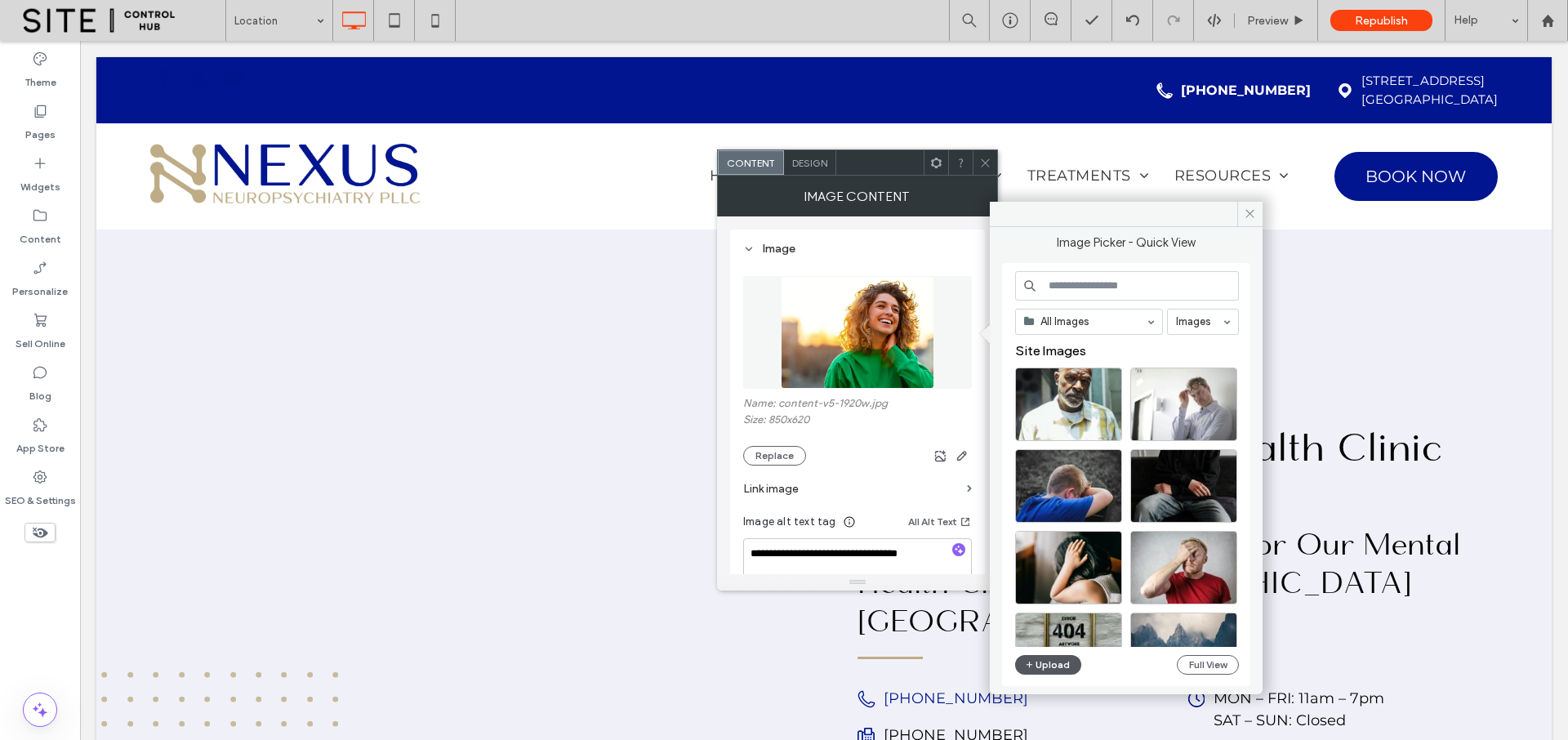
click at [1047, 663] on button "Upload" at bounding box center [1048, 664] width 67 height 19
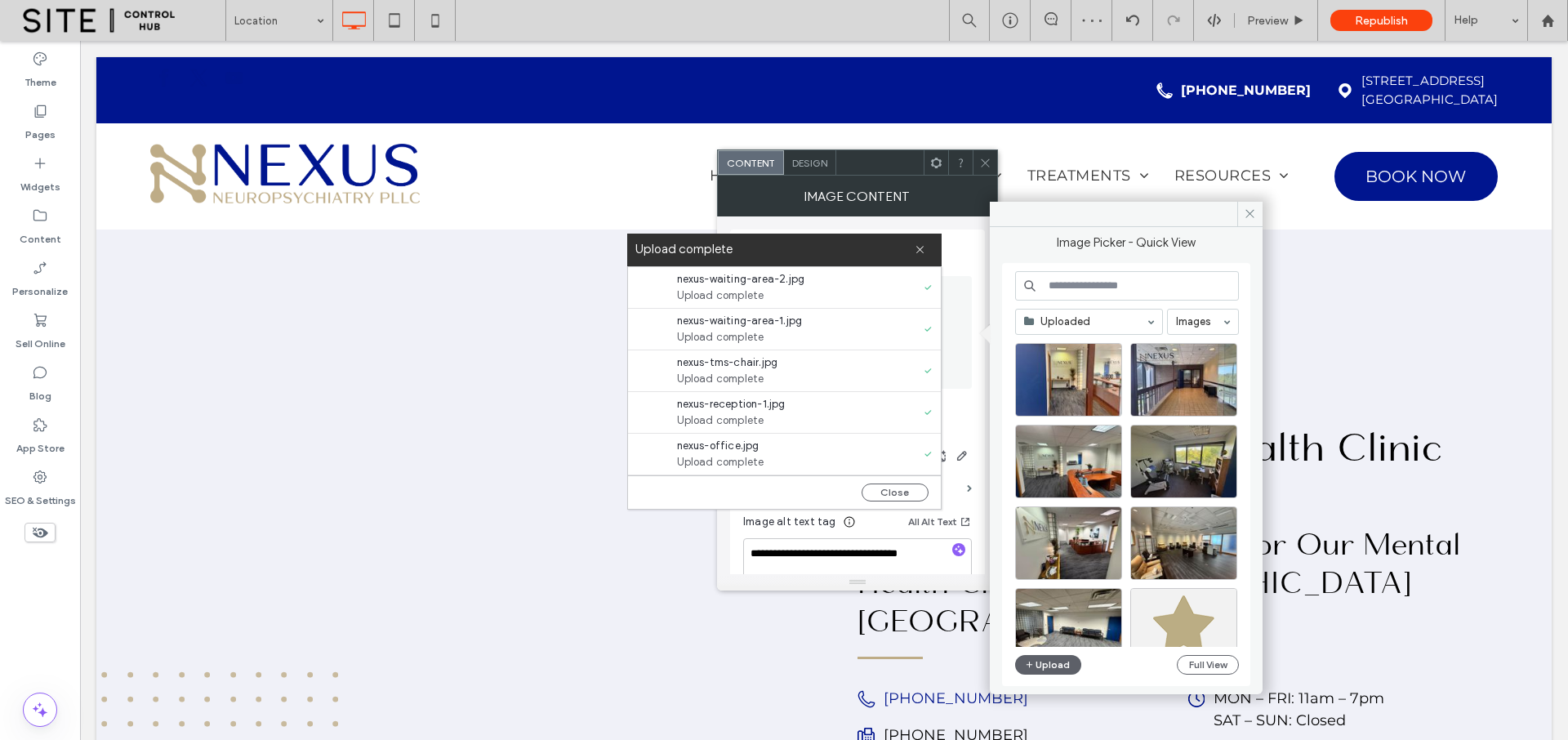
scroll to position [84, 0]
click at [874, 488] on button "Close" at bounding box center [895, 493] width 67 height 18
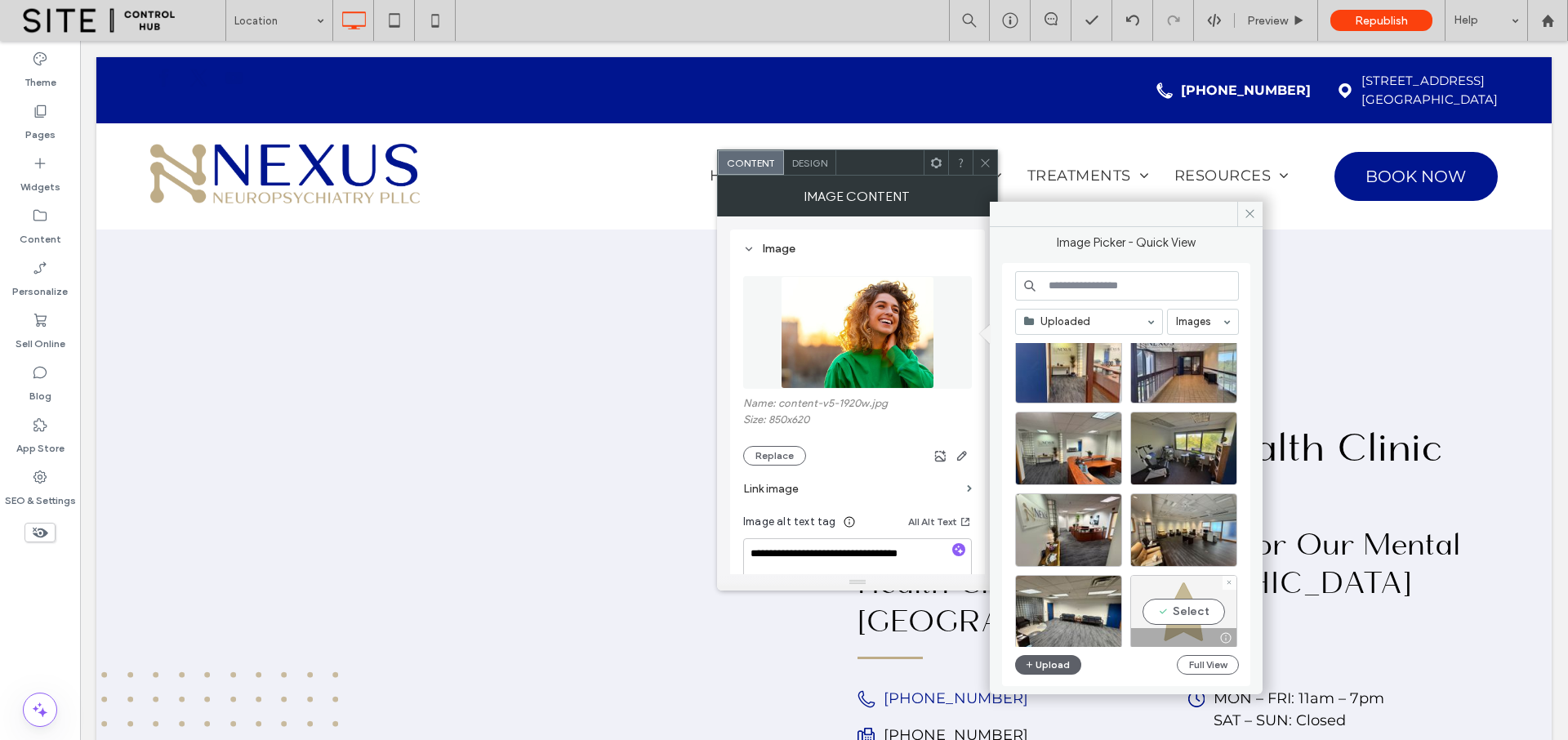
scroll to position [0, 0]
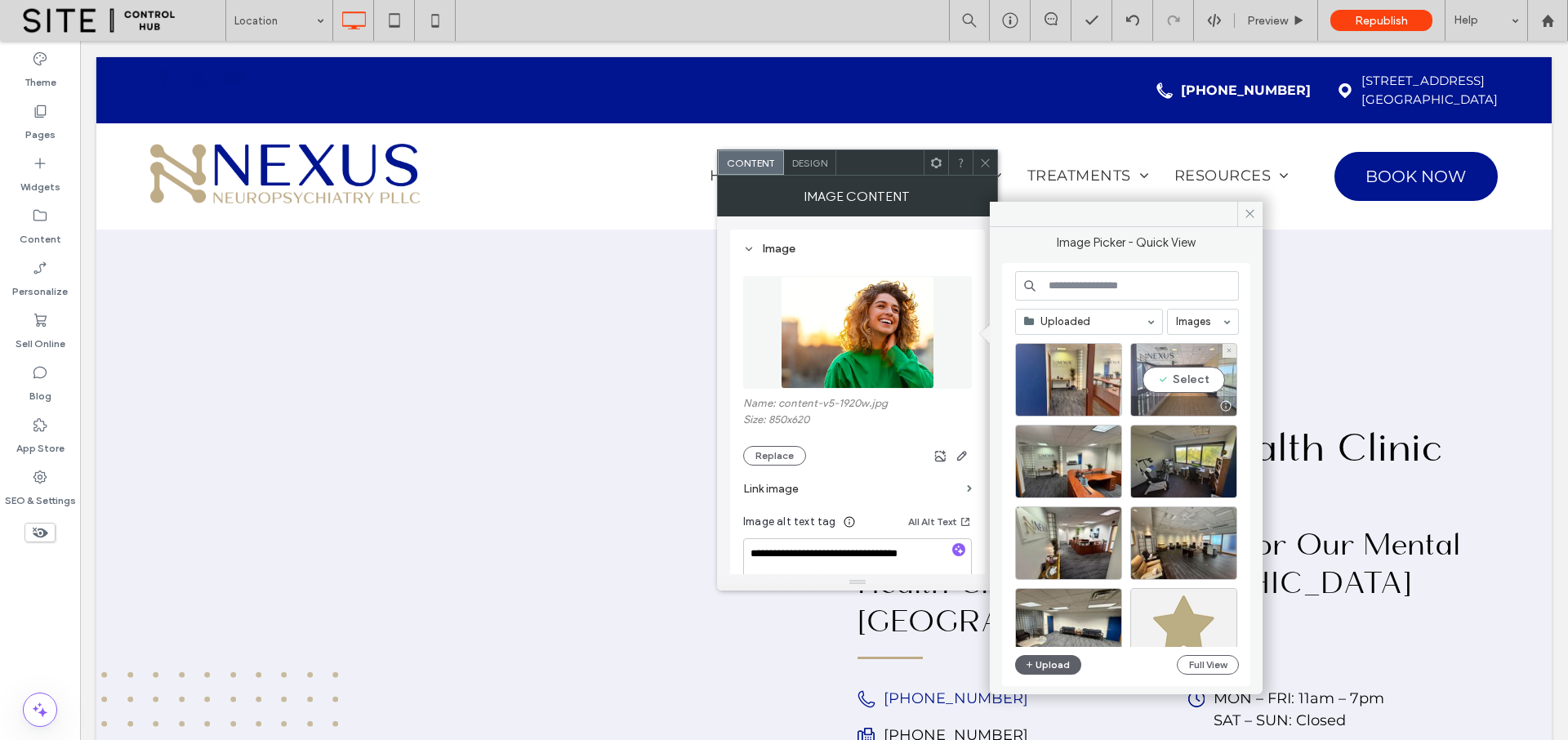
click at [1186, 382] on div "Select" at bounding box center [1184, 380] width 107 height 74
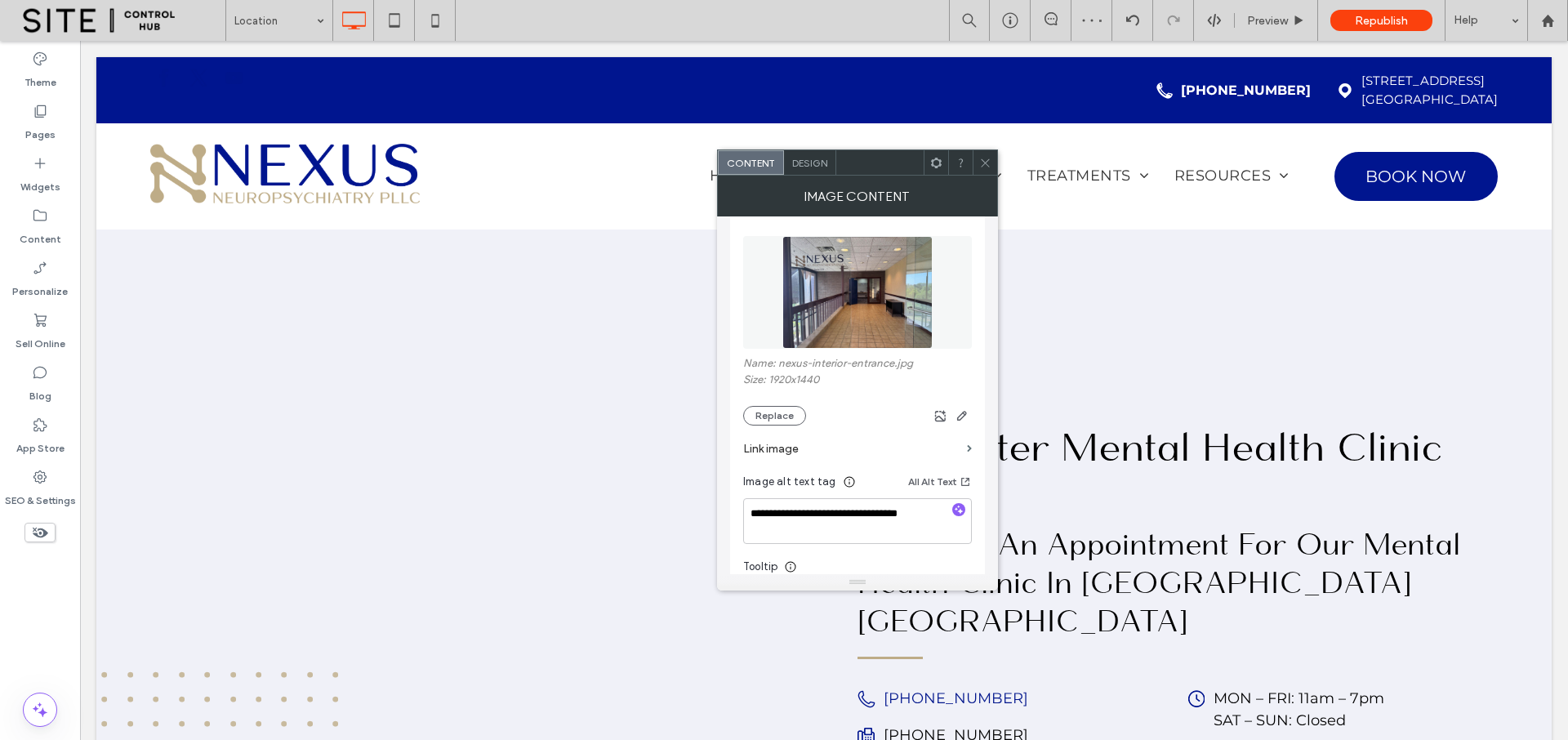
scroll to position [37, 0]
click at [988, 163] on icon at bounding box center [985, 163] width 12 height 12
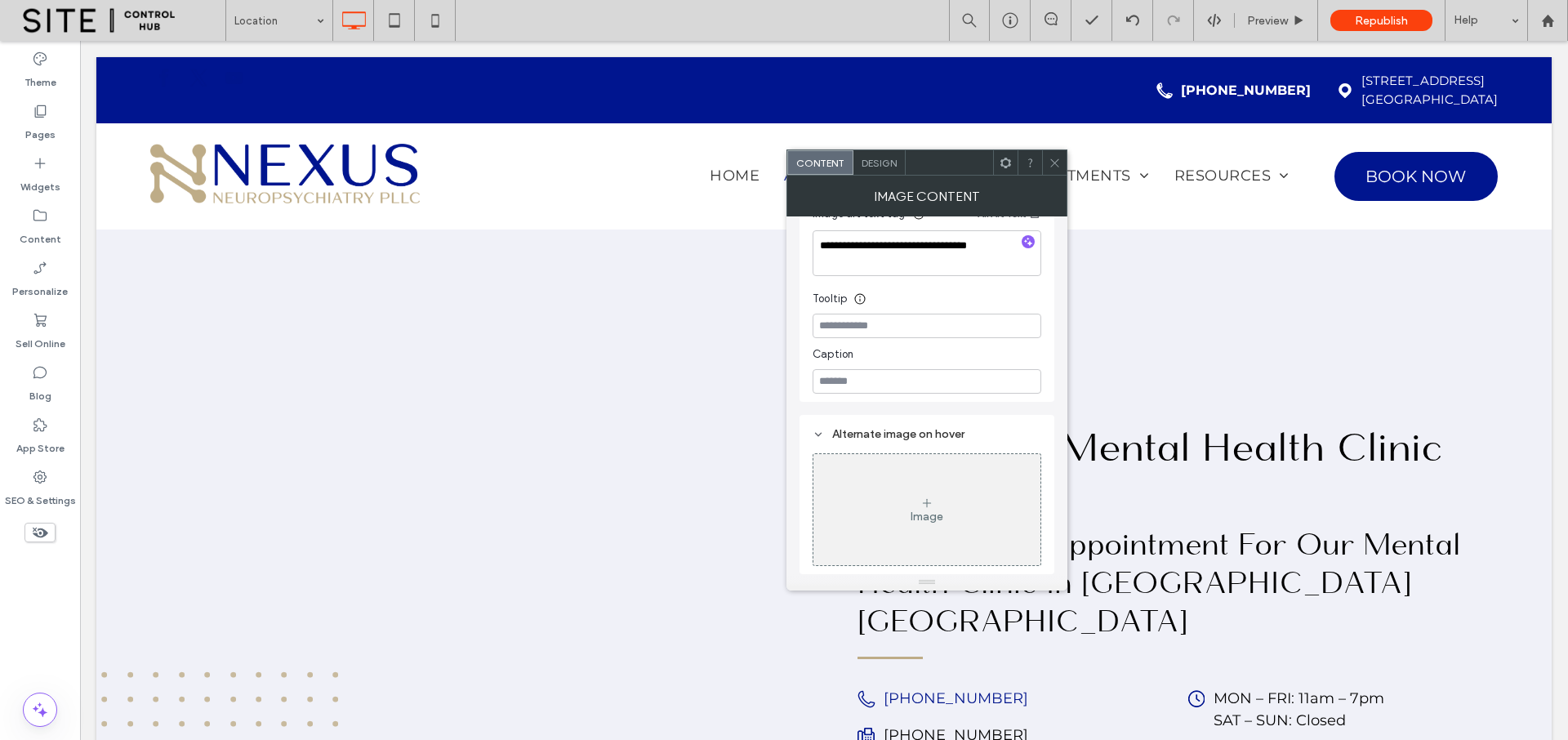
scroll to position [0, 0]
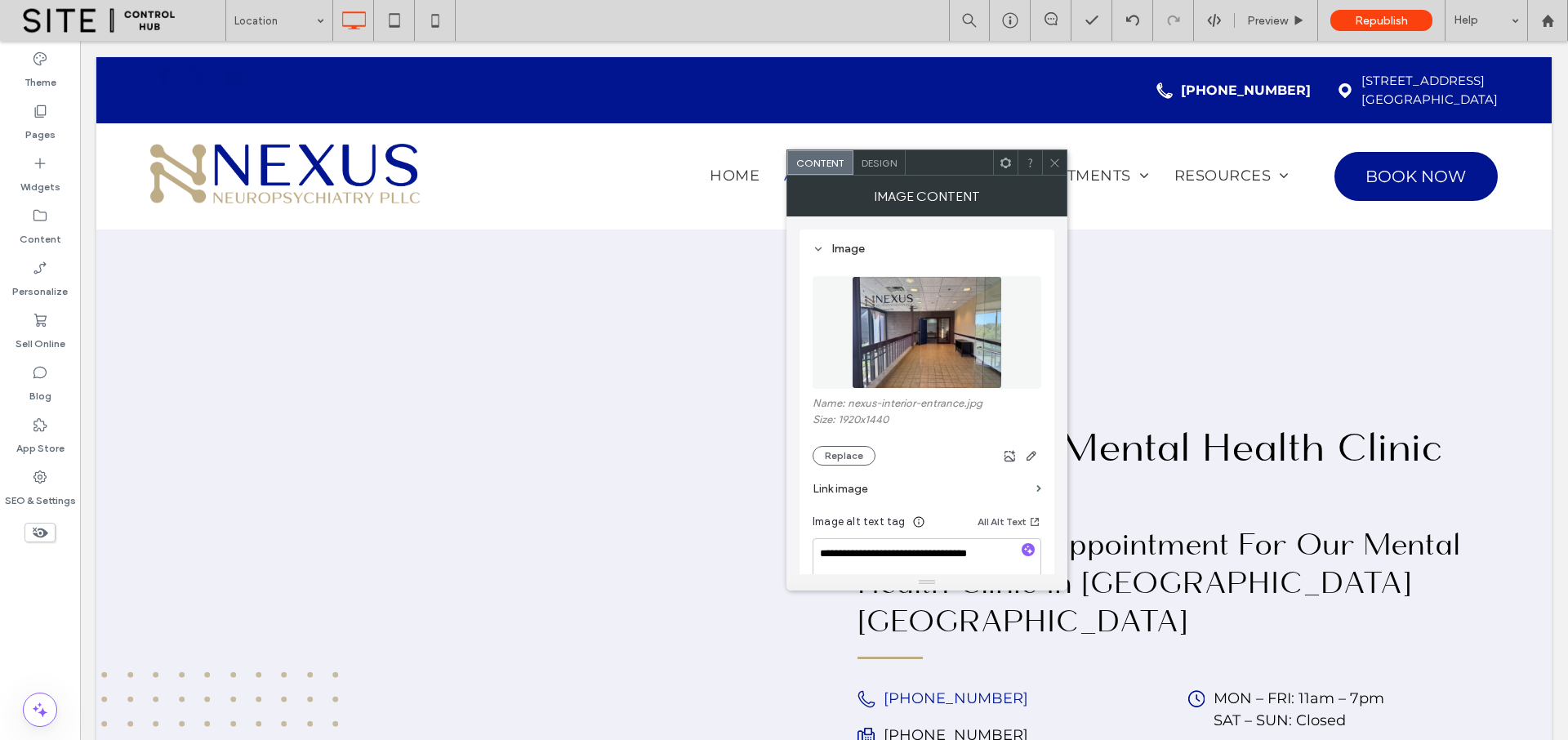
click at [862, 161] on span "Design" at bounding box center [879, 163] width 35 height 12
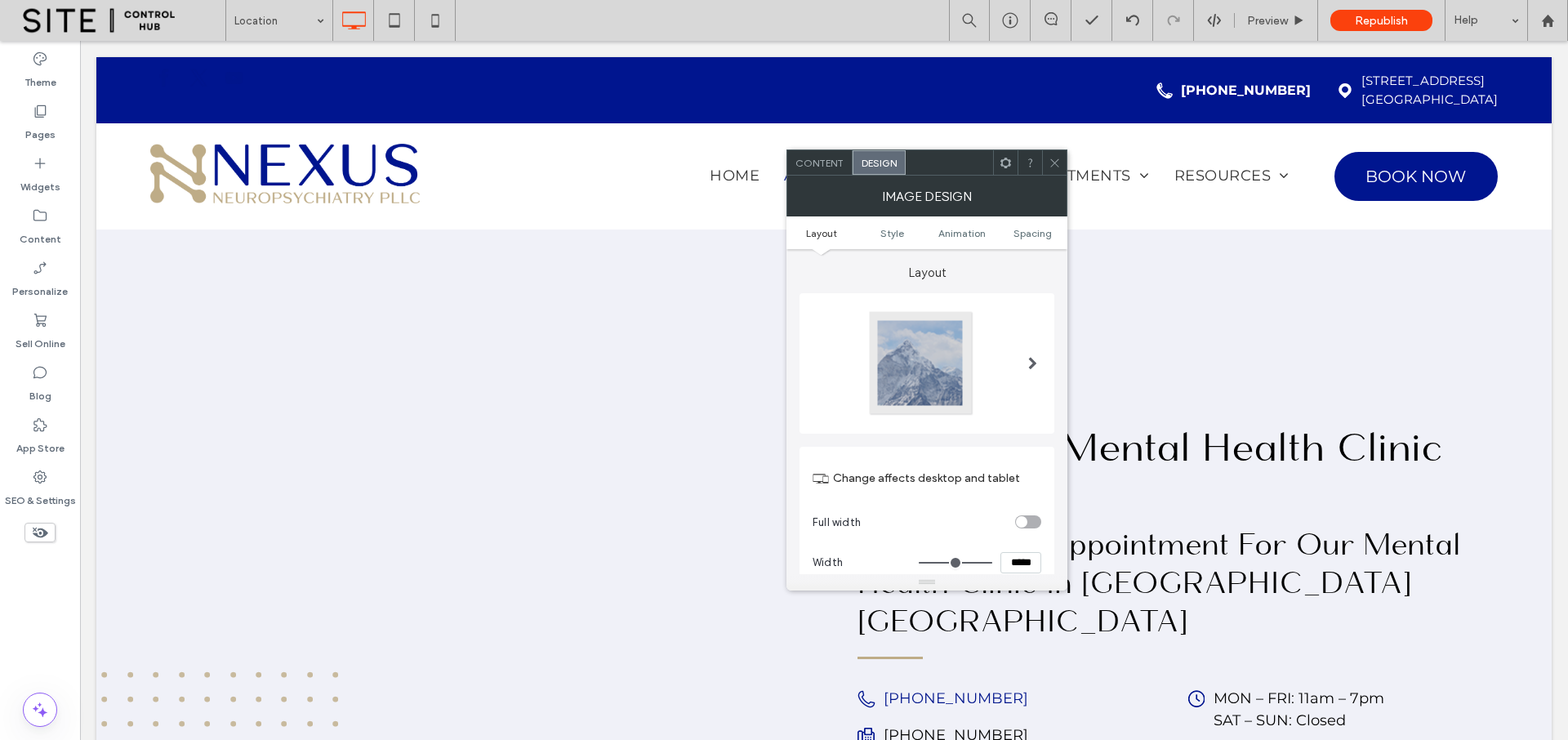
click at [1055, 159] on icon at bounding box center [1054, 163] width 12 height 12
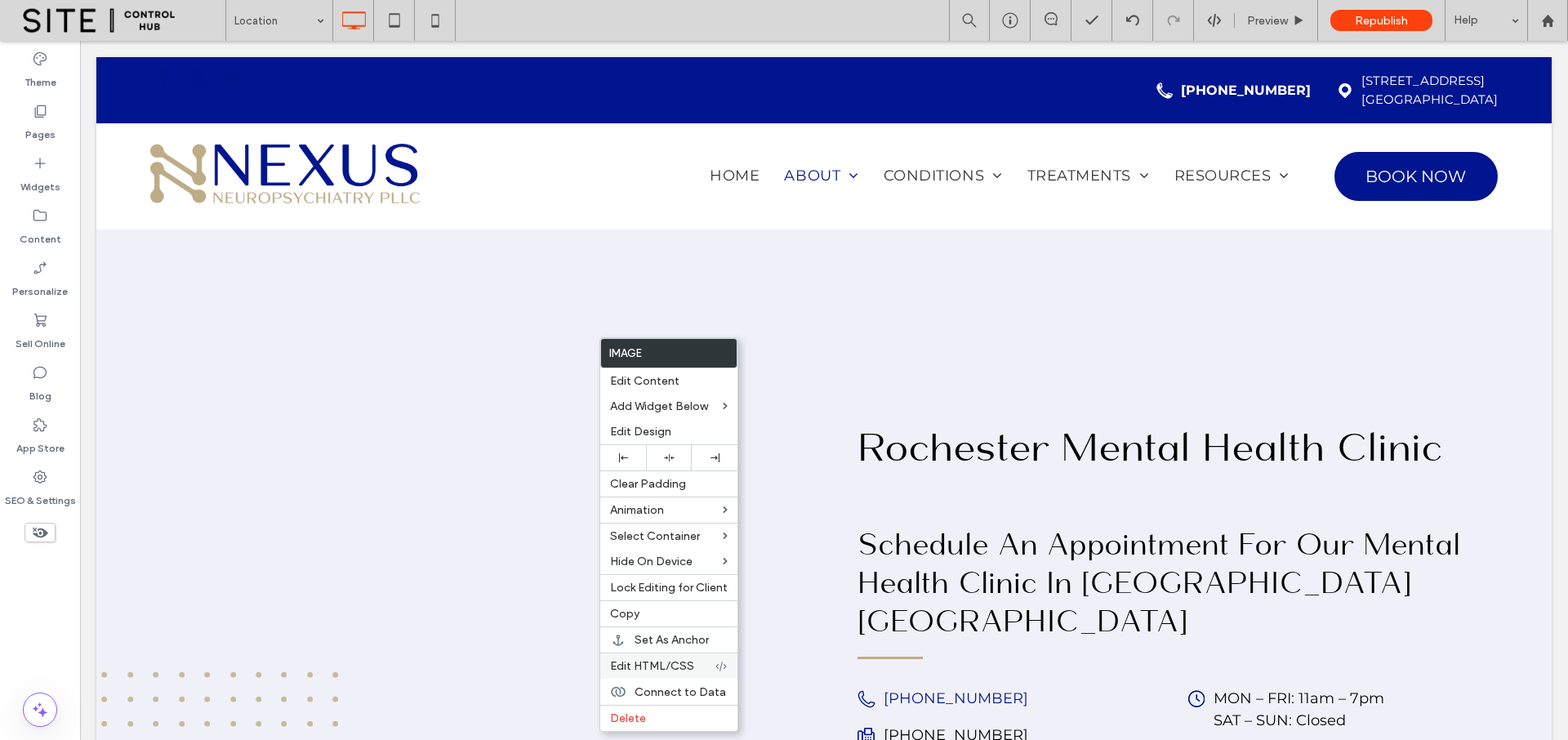
click at [676, 664] on span "Edit HTML/CSS" at bounding box center [651, 666] width 84 height 14
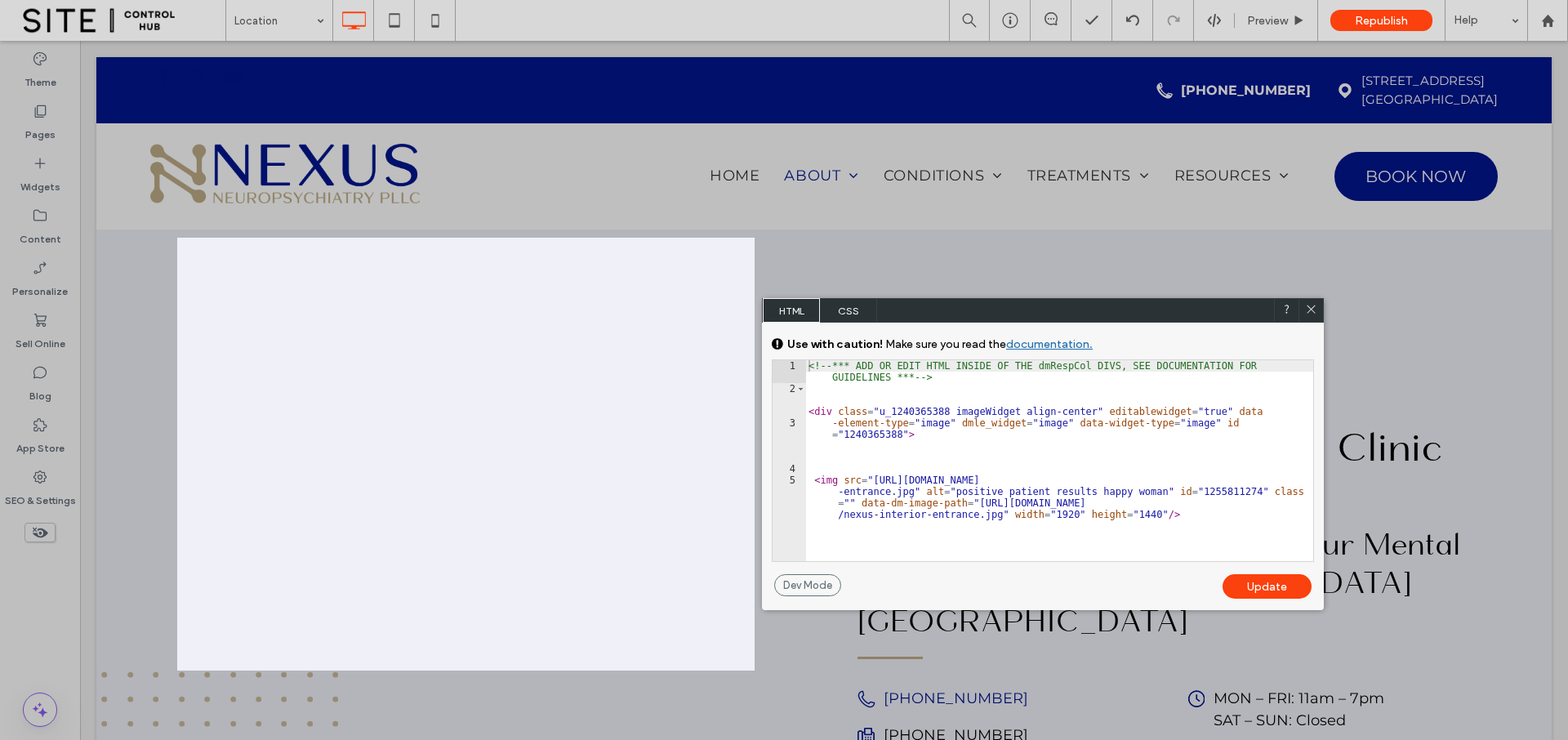
click at [851, 309] on span "CSS" at bounding box center [849, 310] width 57 height 25
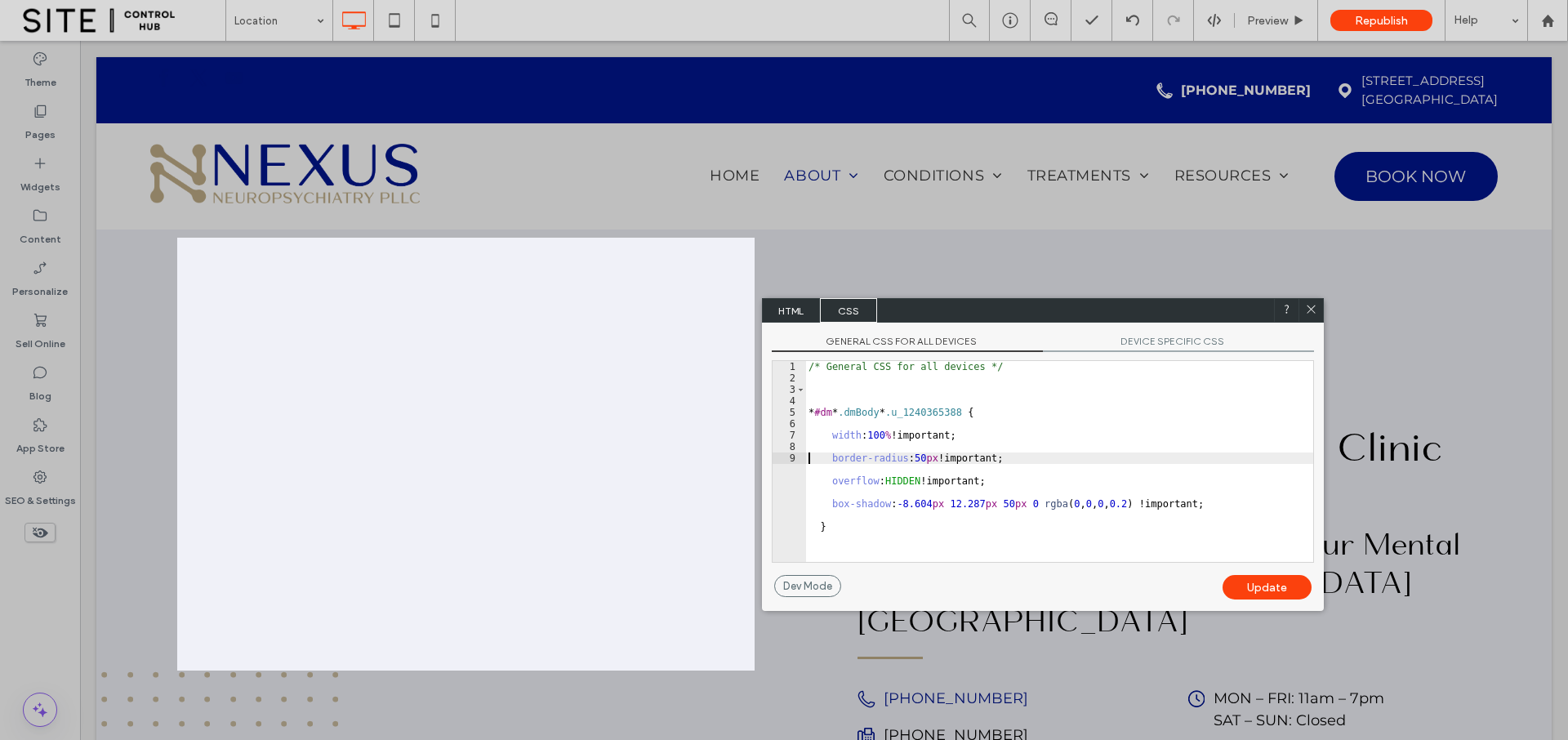
click at [930, 518] on div "/* General CSS for all devices */ * #dm * .dmBody * .u_1240365388 { width : 100…" at bounding box center [1059, 472] width 508 height 223
type textarea "*"
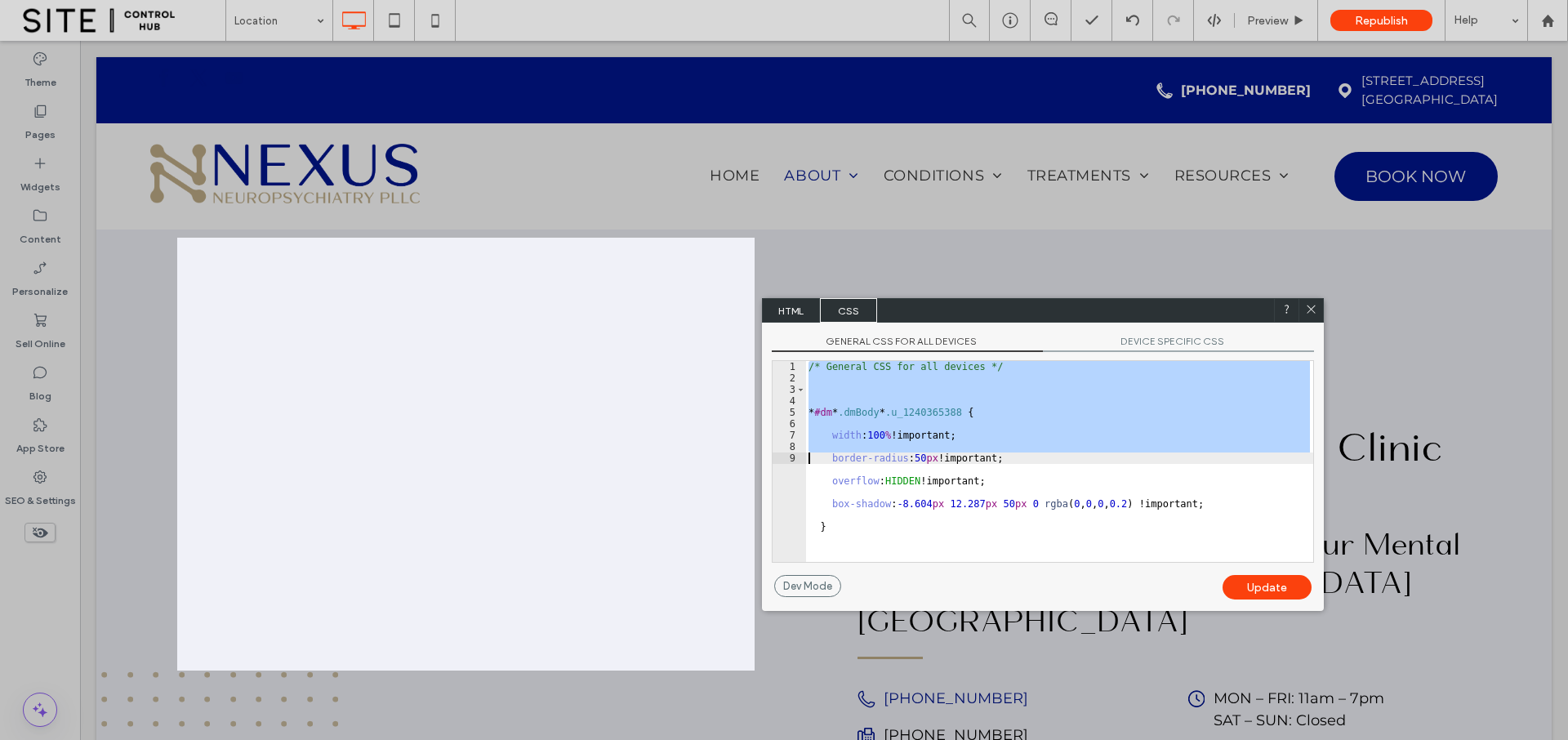
click at [1320, 308] on div at bounding box center [1310, 310] width 25 height 25
click at [1315, 309] on icon at bounding box center [1310, 308] width 12 height 12
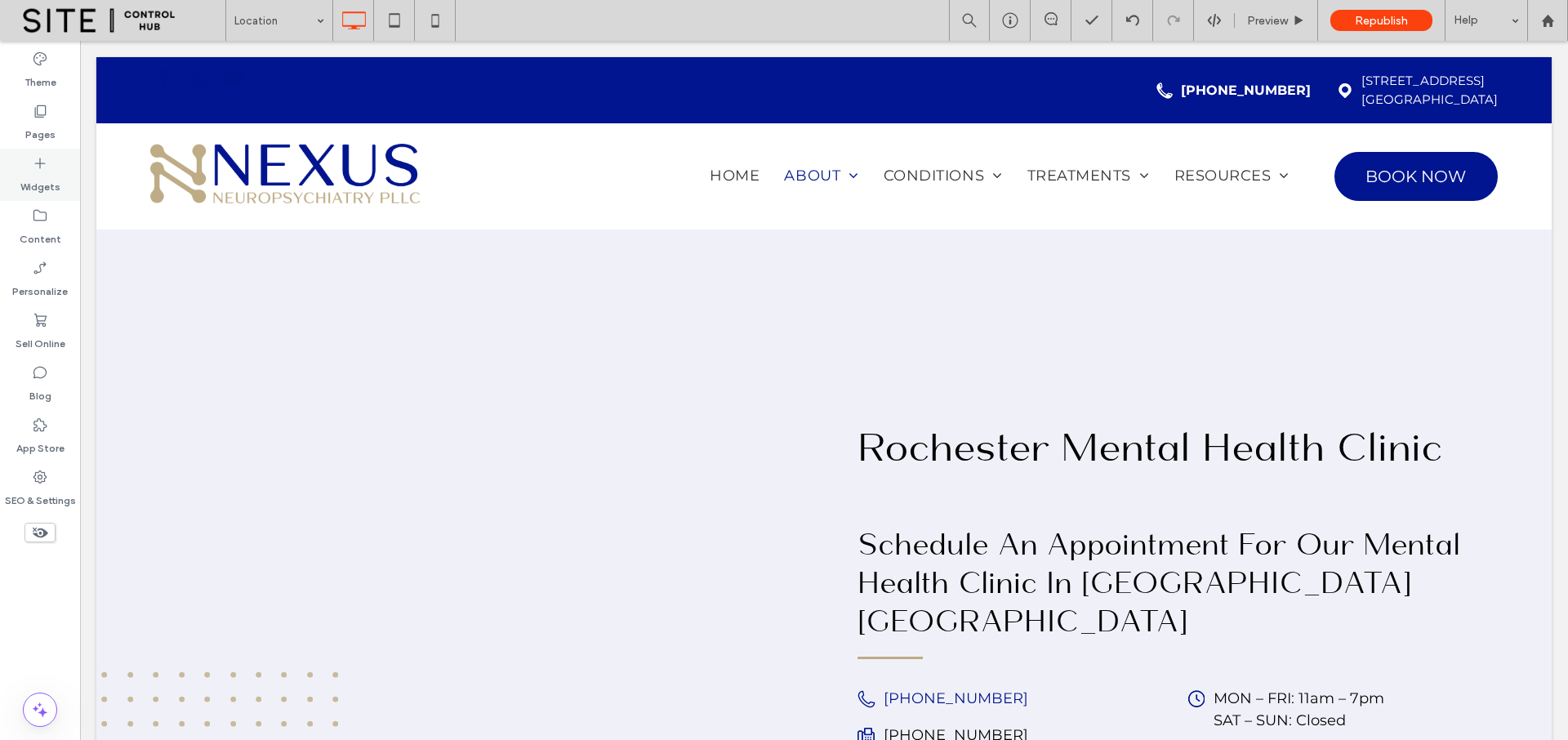
click at [46, 173] on label "Widgets" at bounding box center [40, 183] width 40 height 23
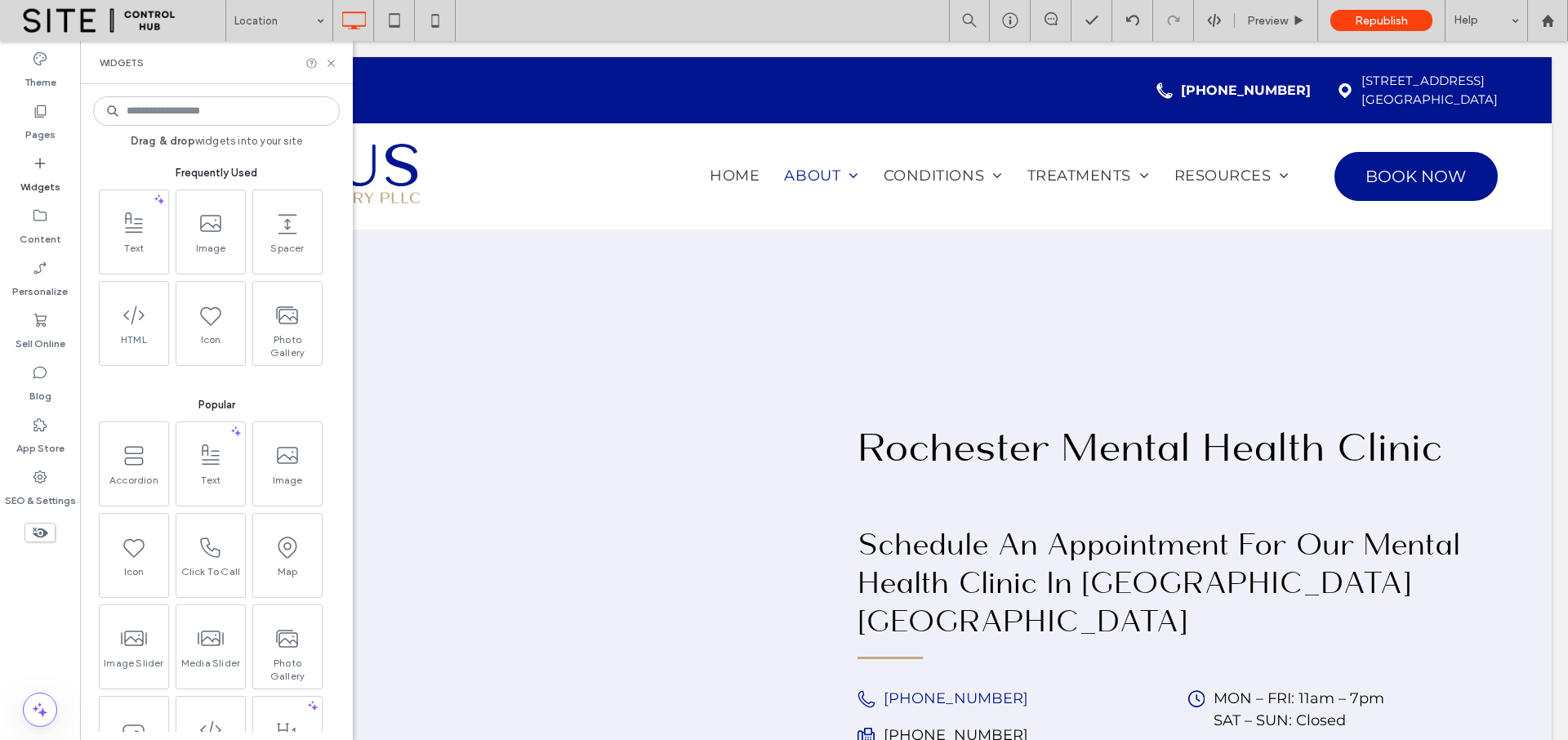
click at [212, 110] on input at bounding box center [216, 111] width 246 height 29
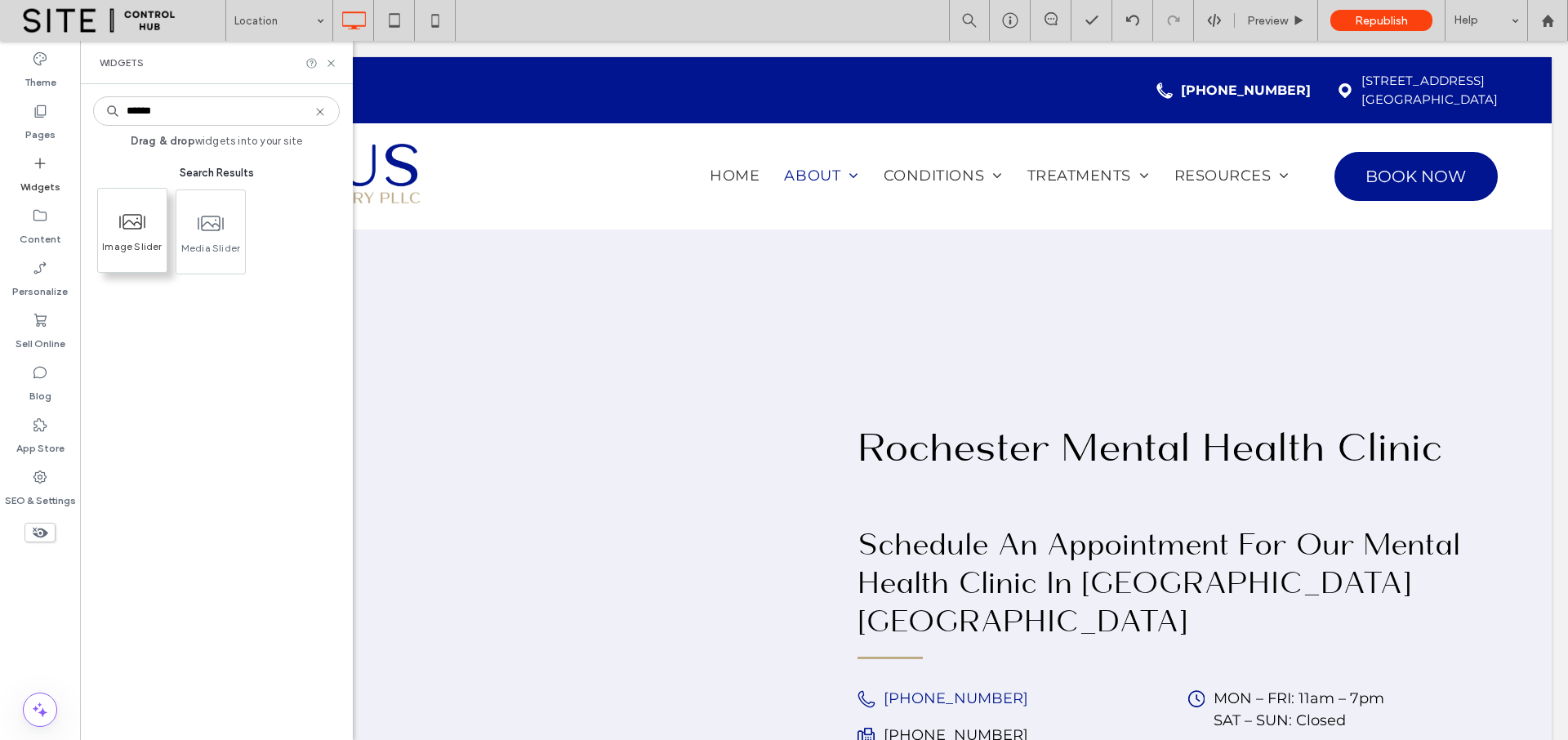
type input "******"
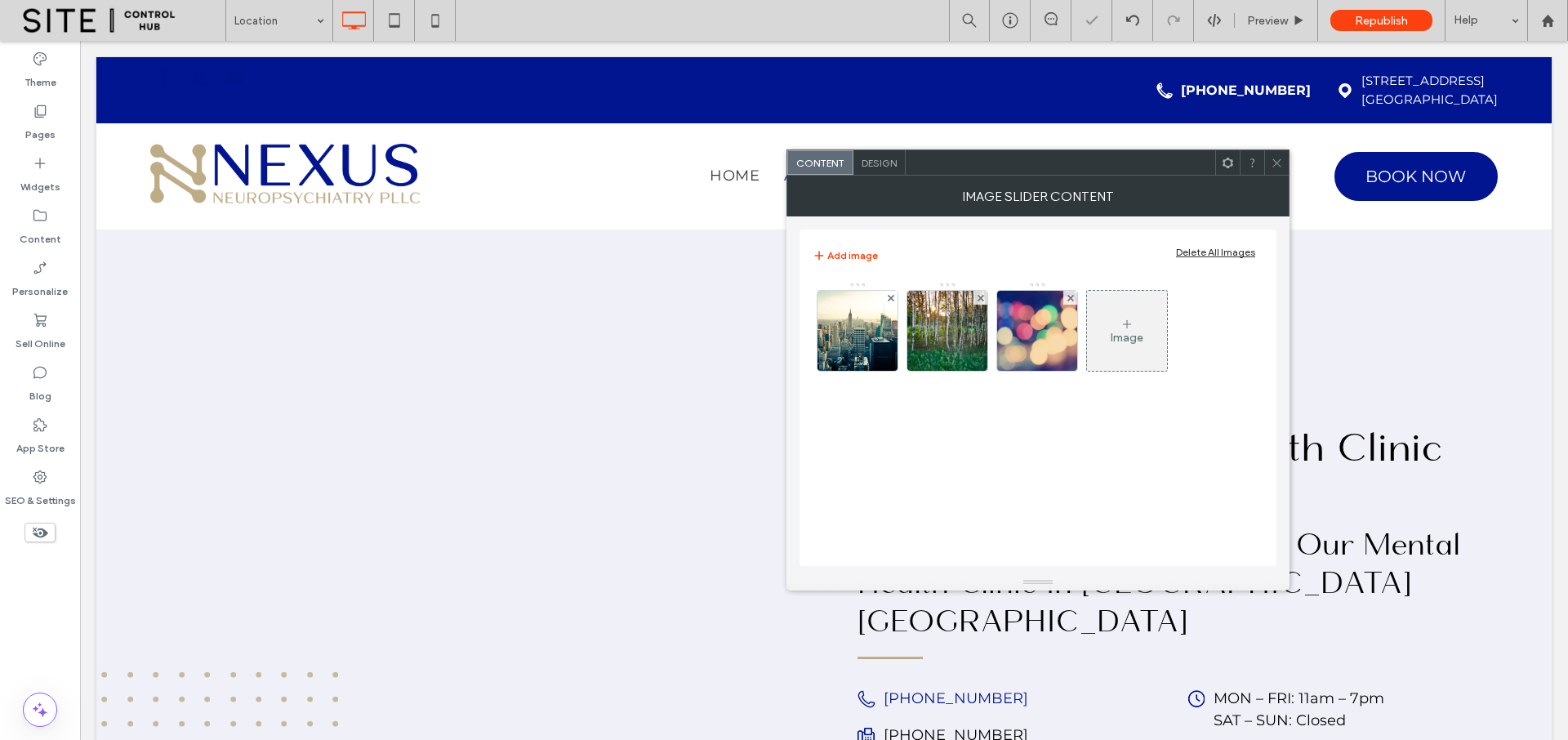
click at [889, 164] on span "Design" at bounding box center [879, 163] width 35 height 12
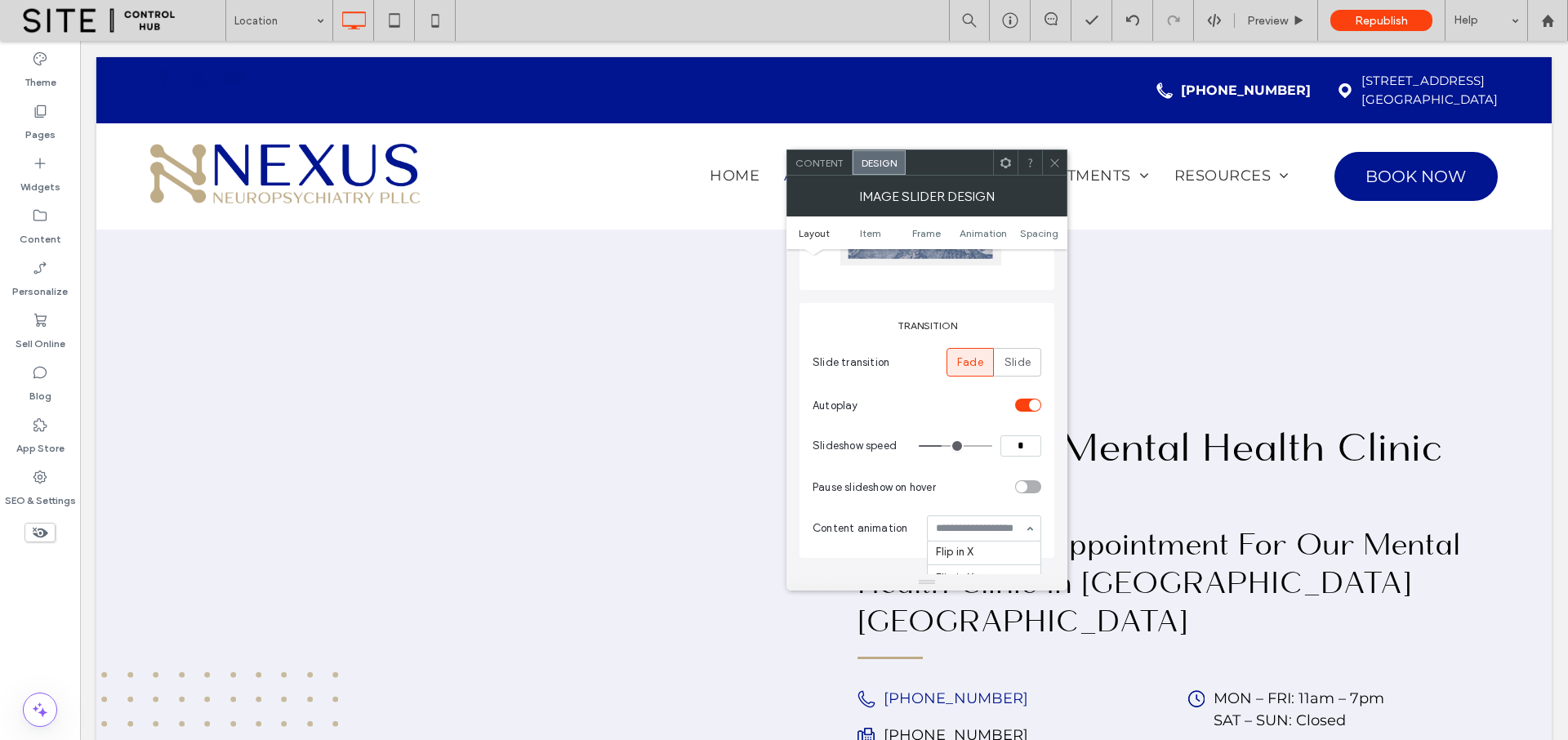
scroll to position [460, 0]
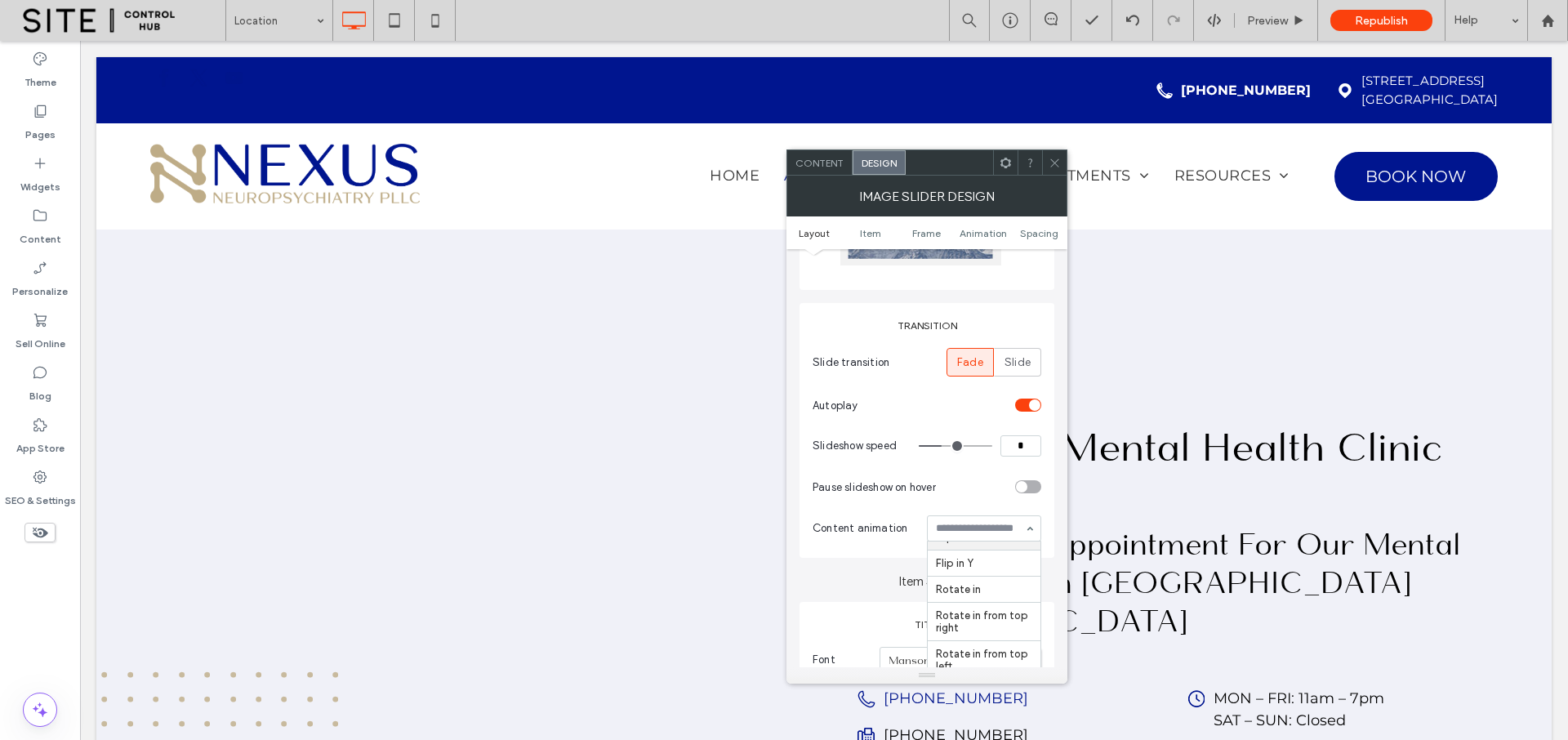
drag, startPoint x: 928, startPoint y: 580, endPoint x: 927, endPoint y: 674, distance: 94.0
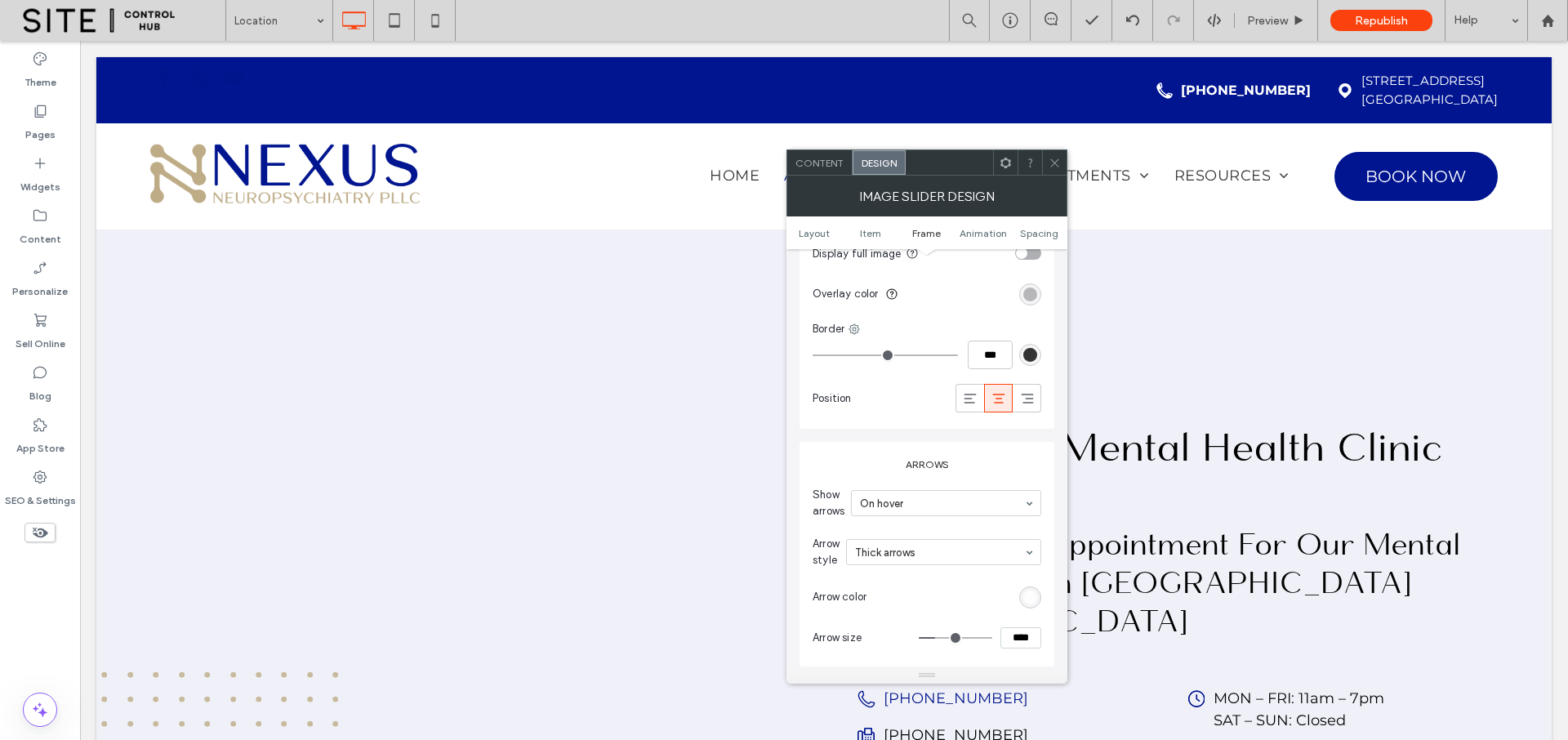
scroll to position [1946, 0]
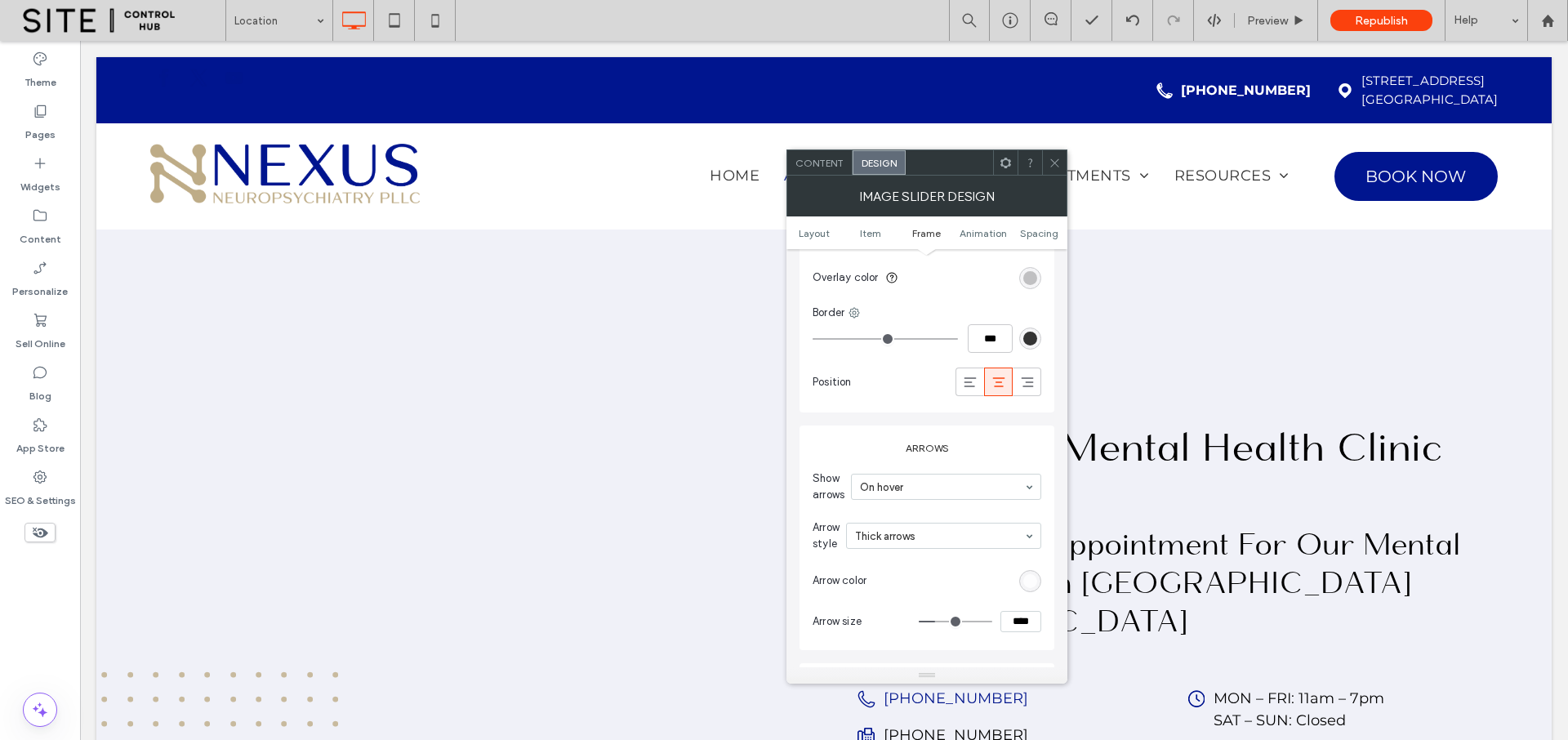
click at [1031, 276] on div "rgba(0, 0, 0, 0.25)" at bounding box center [1030, 278] width 14 height 14
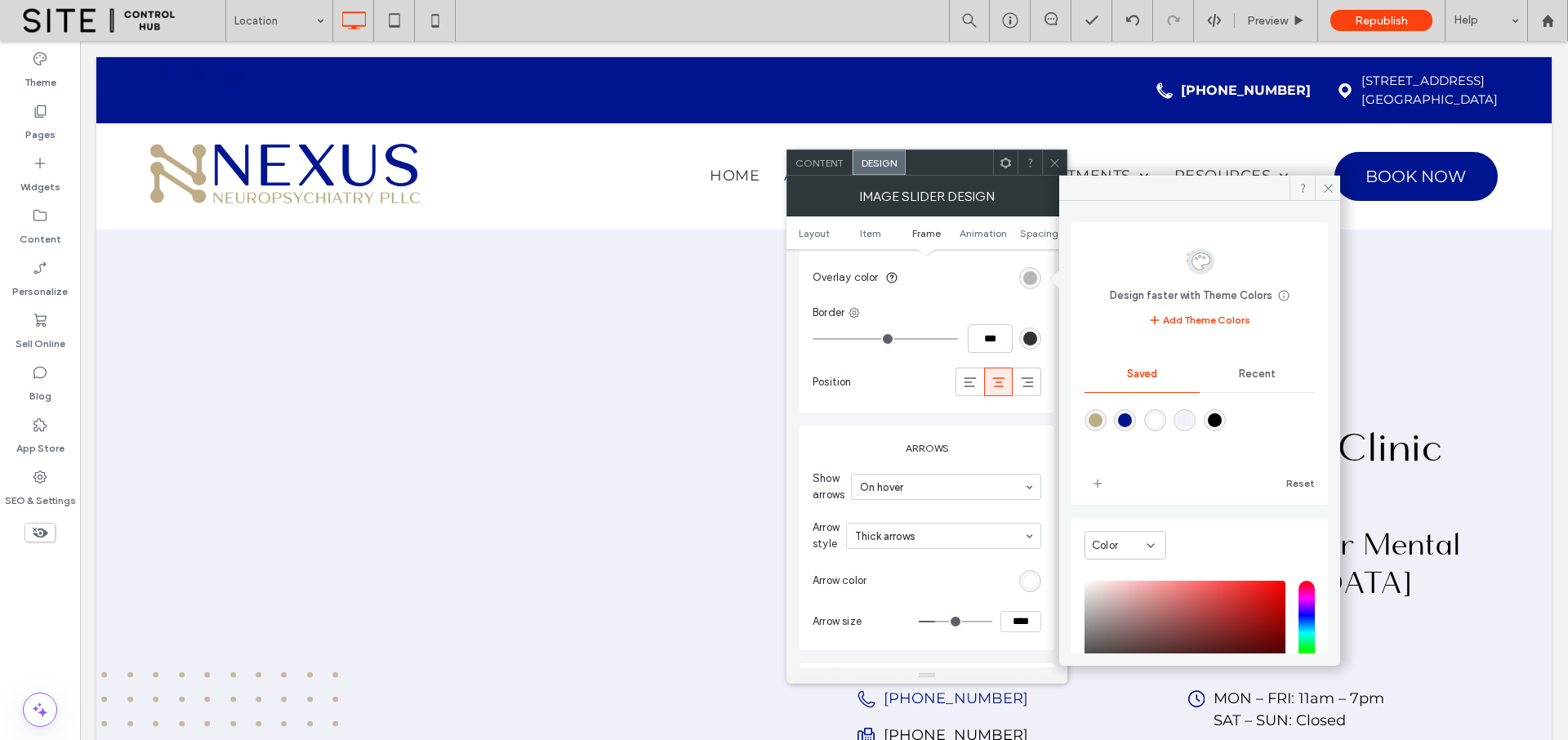
click at [1244, 373] on span "Recent" at bounding box center [1257, 374] width 37 height 13
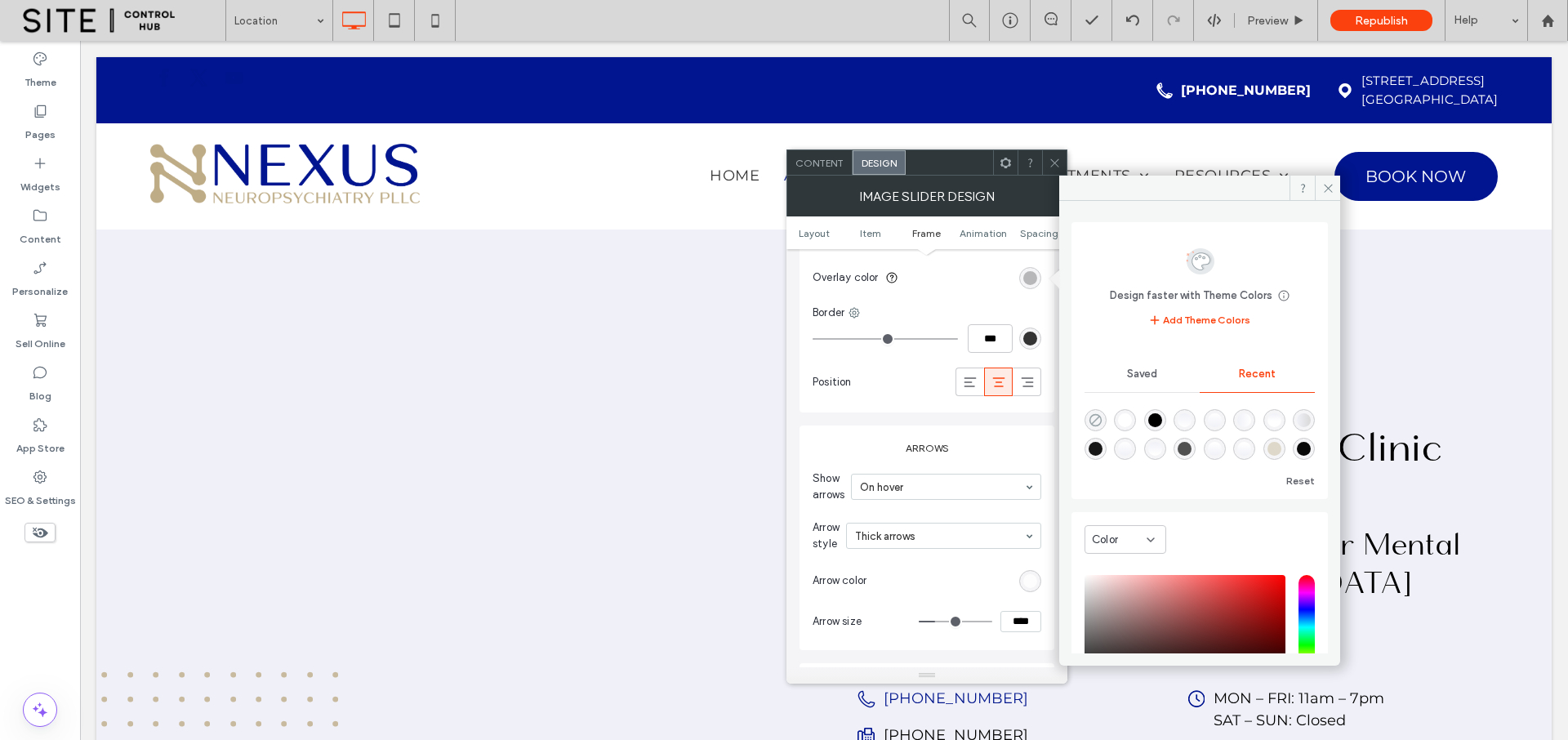
click at [1093, 419] on icon "rgba(0, 0, 0, 0)" at bounding box center [1095, 419] width 14 height 14
type input "*"
type input "**"
click at [1325, 189] on icon at bounding box center [1328, 188] width 12 height 12
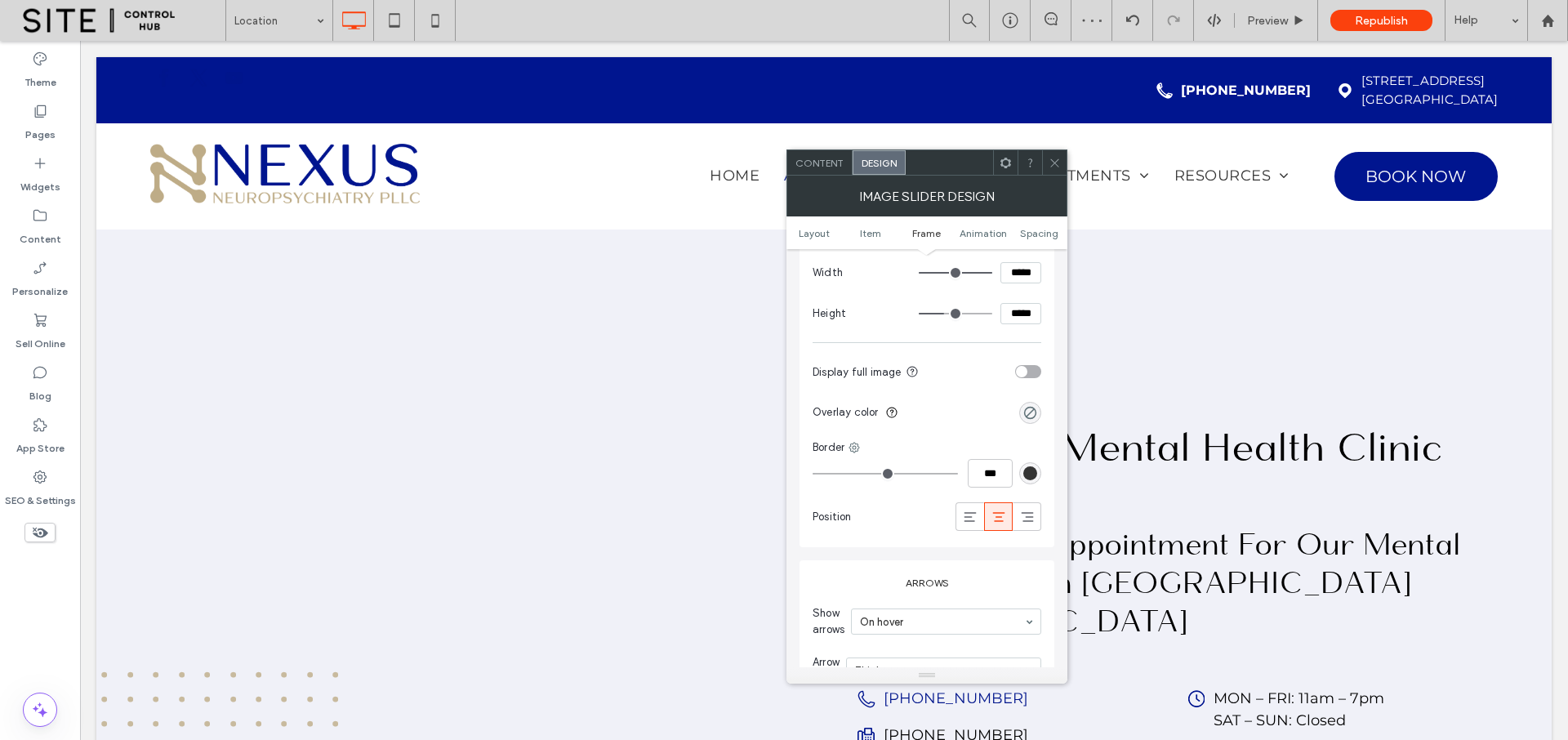
scroll to position [1782, 0]
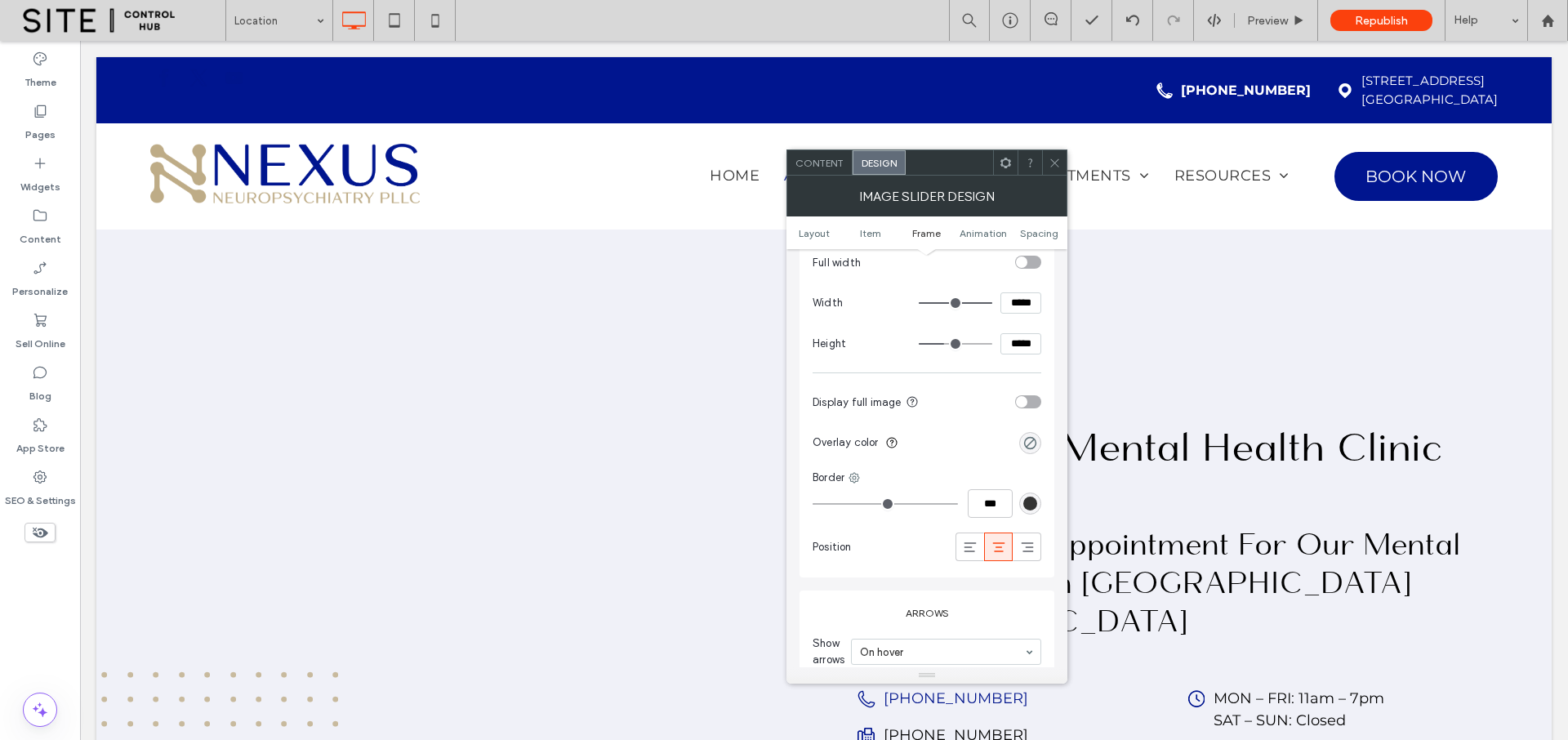
click at [1032, 403] on div "toggle" at bounding box center [1028, 402] width 26 height 13
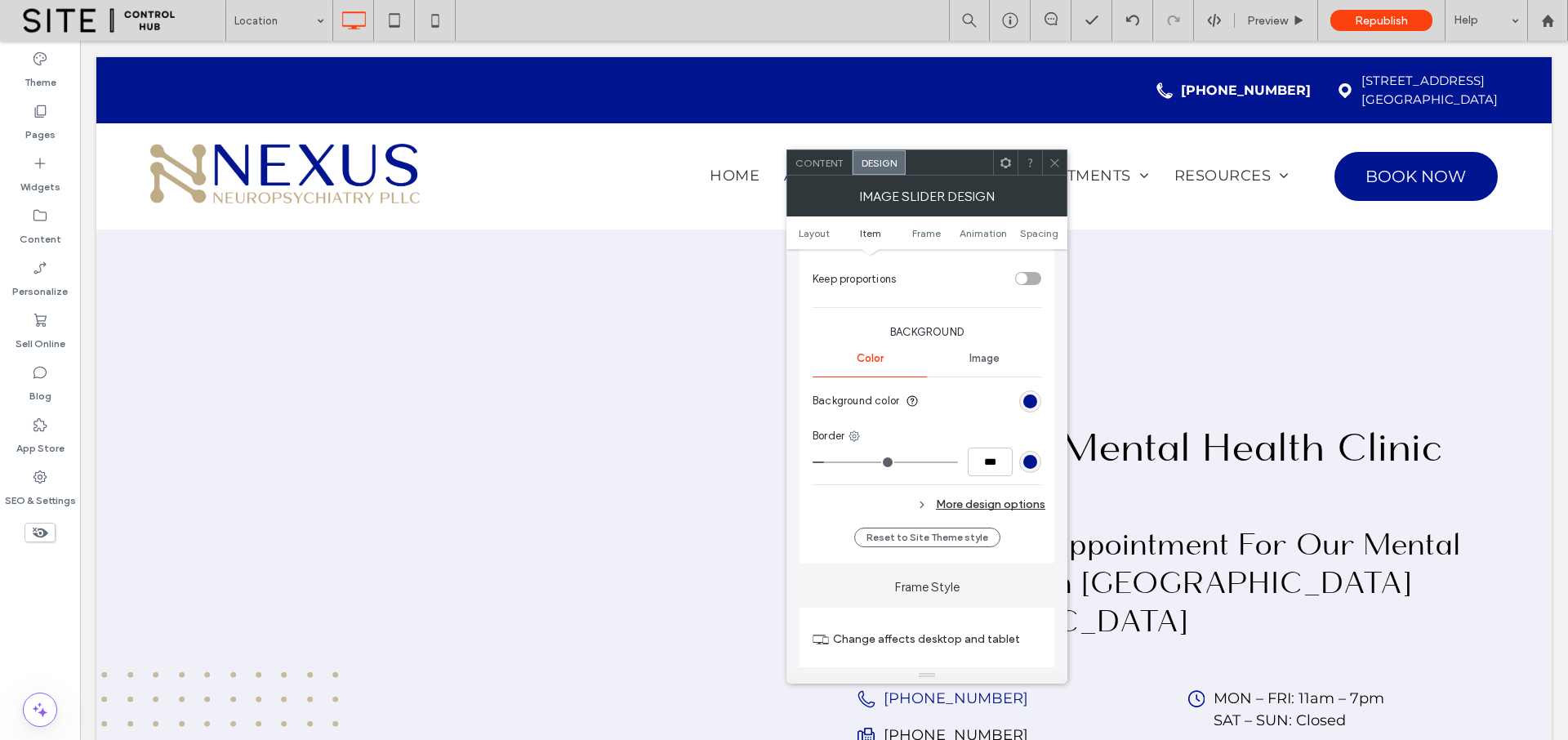
scroll to position [1359, 0]
click at [985, 505] on div "More design options" at bounding box center [929, 507] width 233 height 22
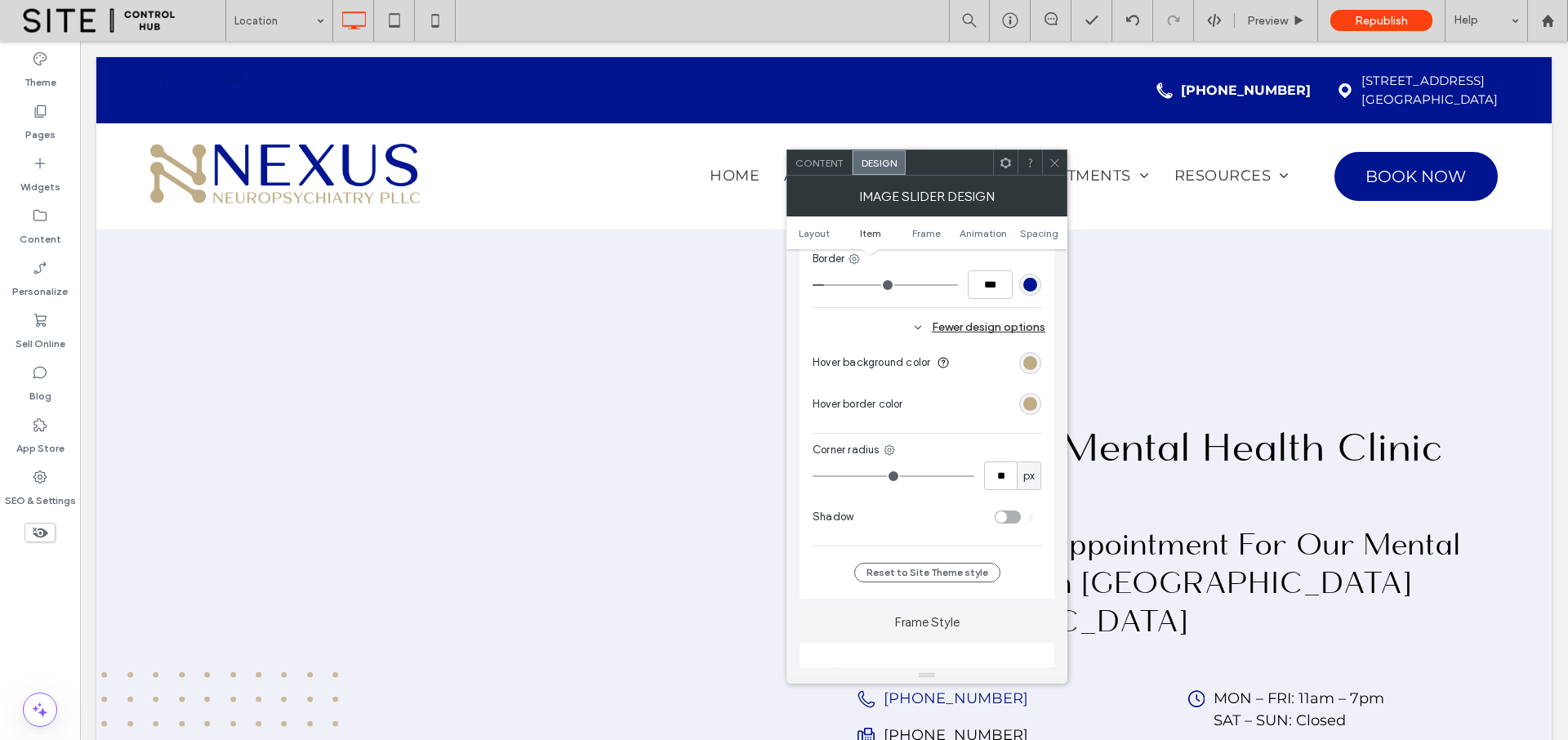
scroll to position [1542, 0]
click at [1061, 165] on div at bounding box center [1054, 162] width 25 height 25
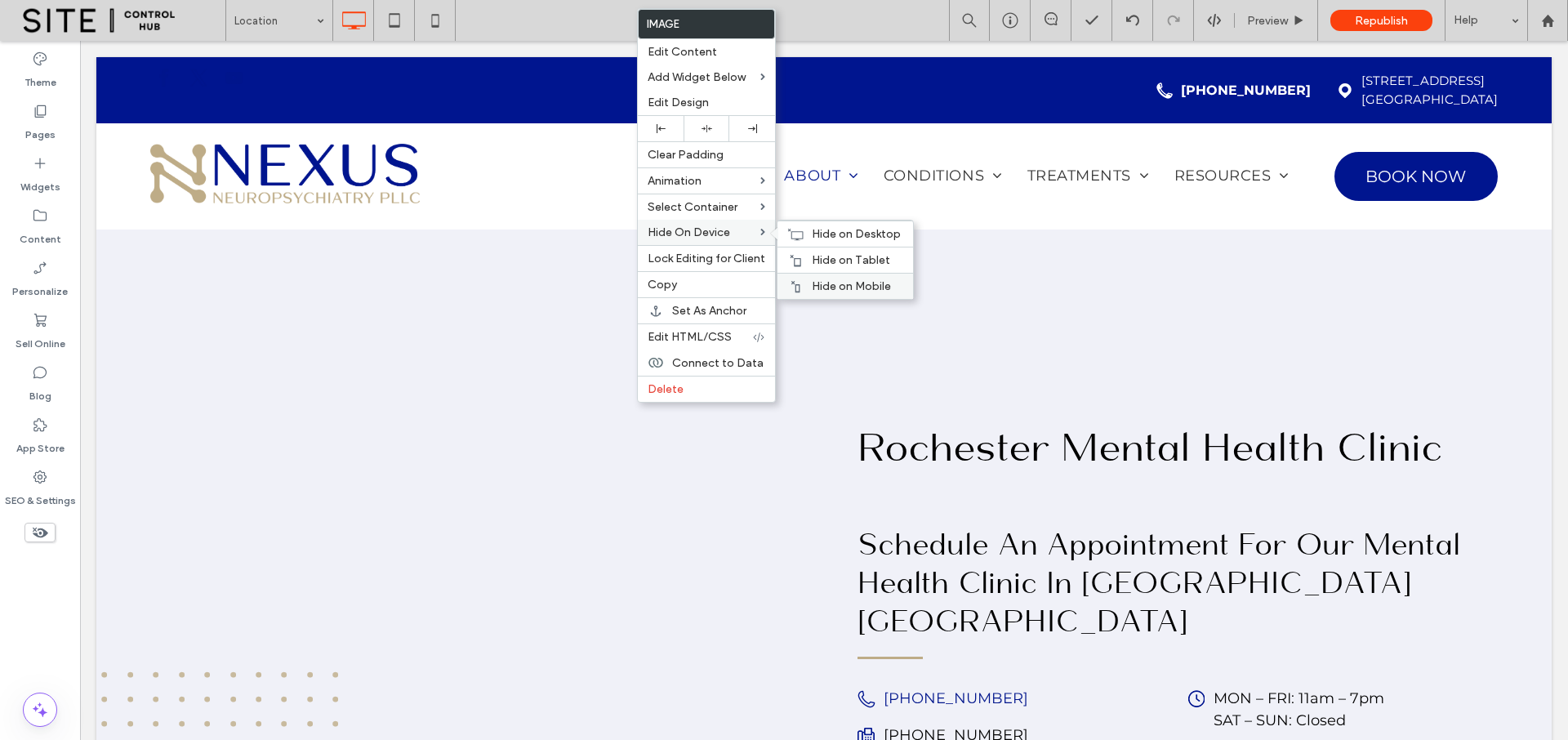
click at [827, 282] on span "Hide on Mobile" at bounding box center [852, 286] width 79 height 14
click at [830, 256] on span "Hide on Tablet" at bounding box center [851, 259] width 78 height 14
click at [831, 239] on span "Hide on Desktop" at bounding box center [856, 233] width 89 height 14
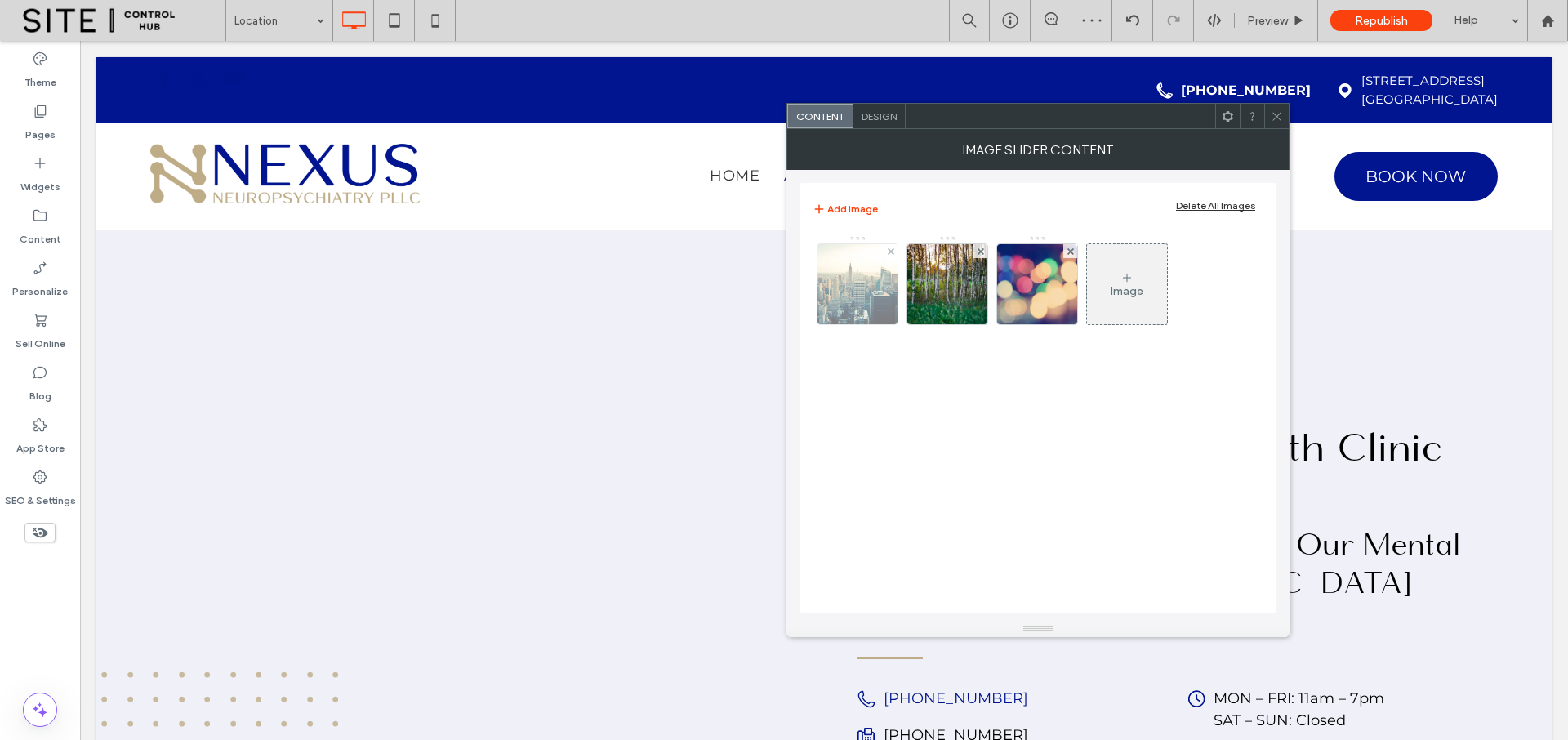
click at [887, 249] on div at bounding box center [890, 251] width 14 height 14
click at [977, 252] on use at bounding box center [979, 250] width 6 height 6
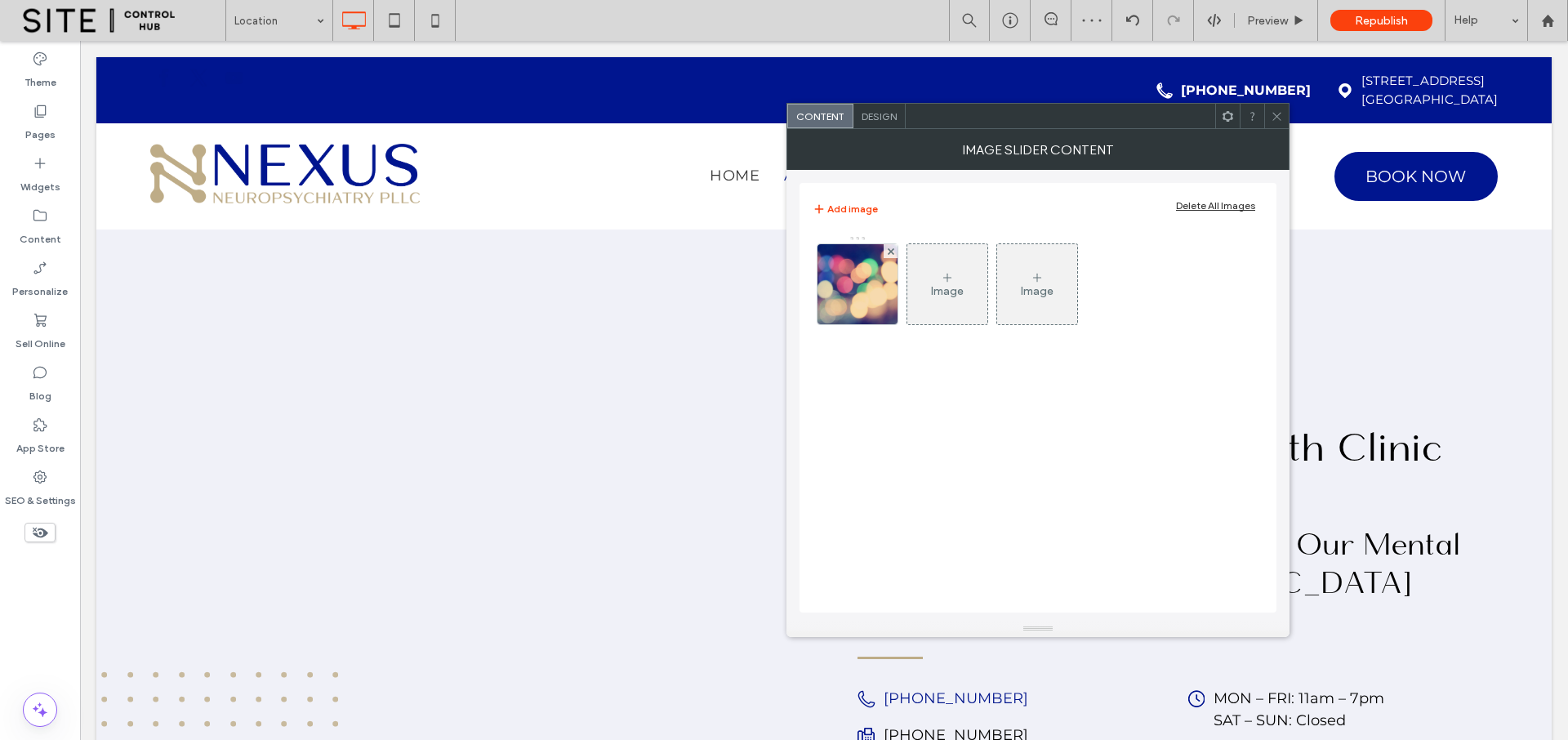
click at [890, 252] on icon at bounding box center [890, 251] width 6 height 6
click at [862, 289] on div "Image" at bounding box center [858, 290] width 33 height 14
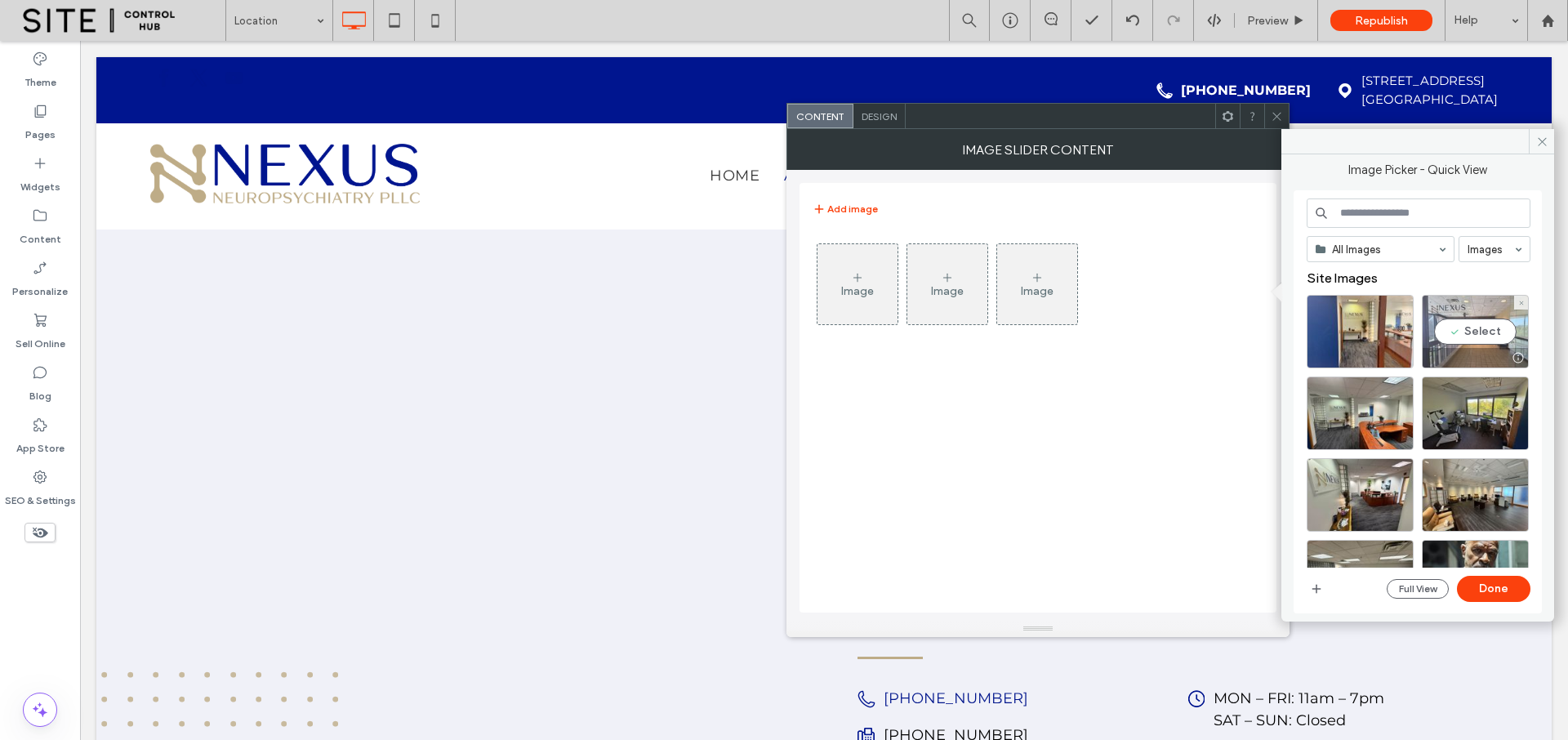
click at [1463, 331] on div "Select" at bounding box center [1475, 332] width 107 height 74
click at [1367, 335] on div "Select" at bounding box center [1360, 332] width 107 height 74
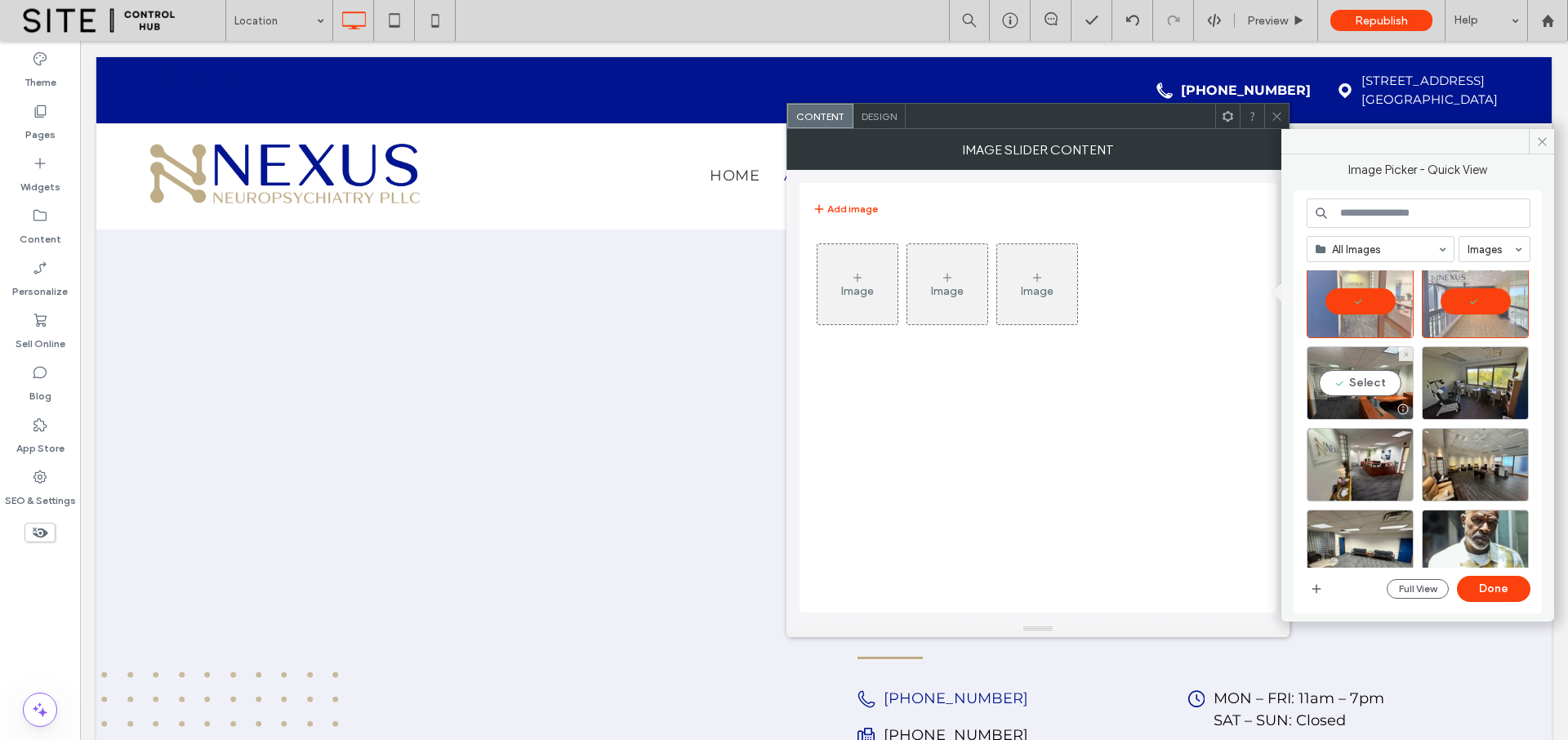
scroll to position [48, 0]
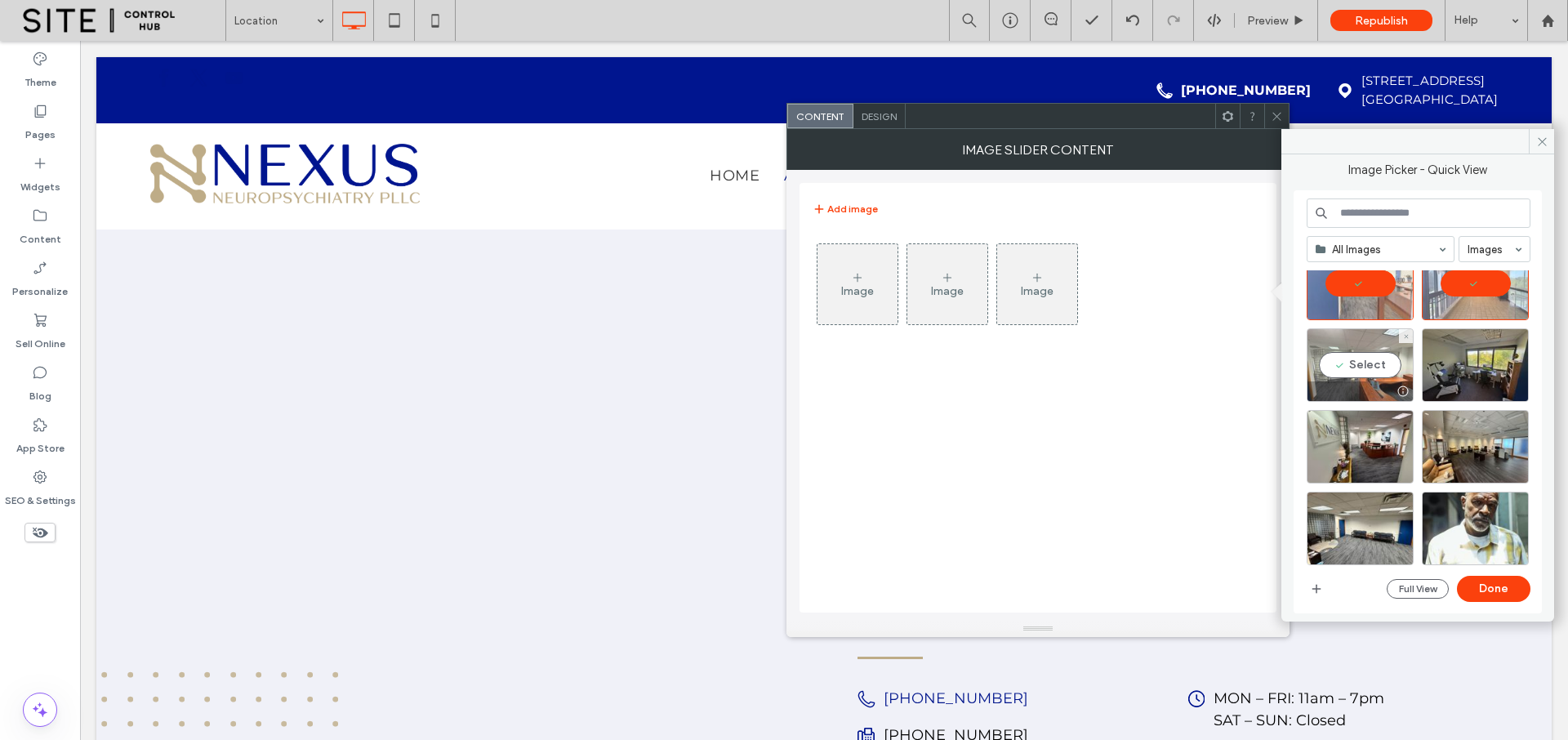
click at [1369, 361] on div "Select" at bounding box center [1360, 365] width 107 height 74
click at [1370, 441] on div "Select" at bounding box center [1360, 447] width 107 height 74
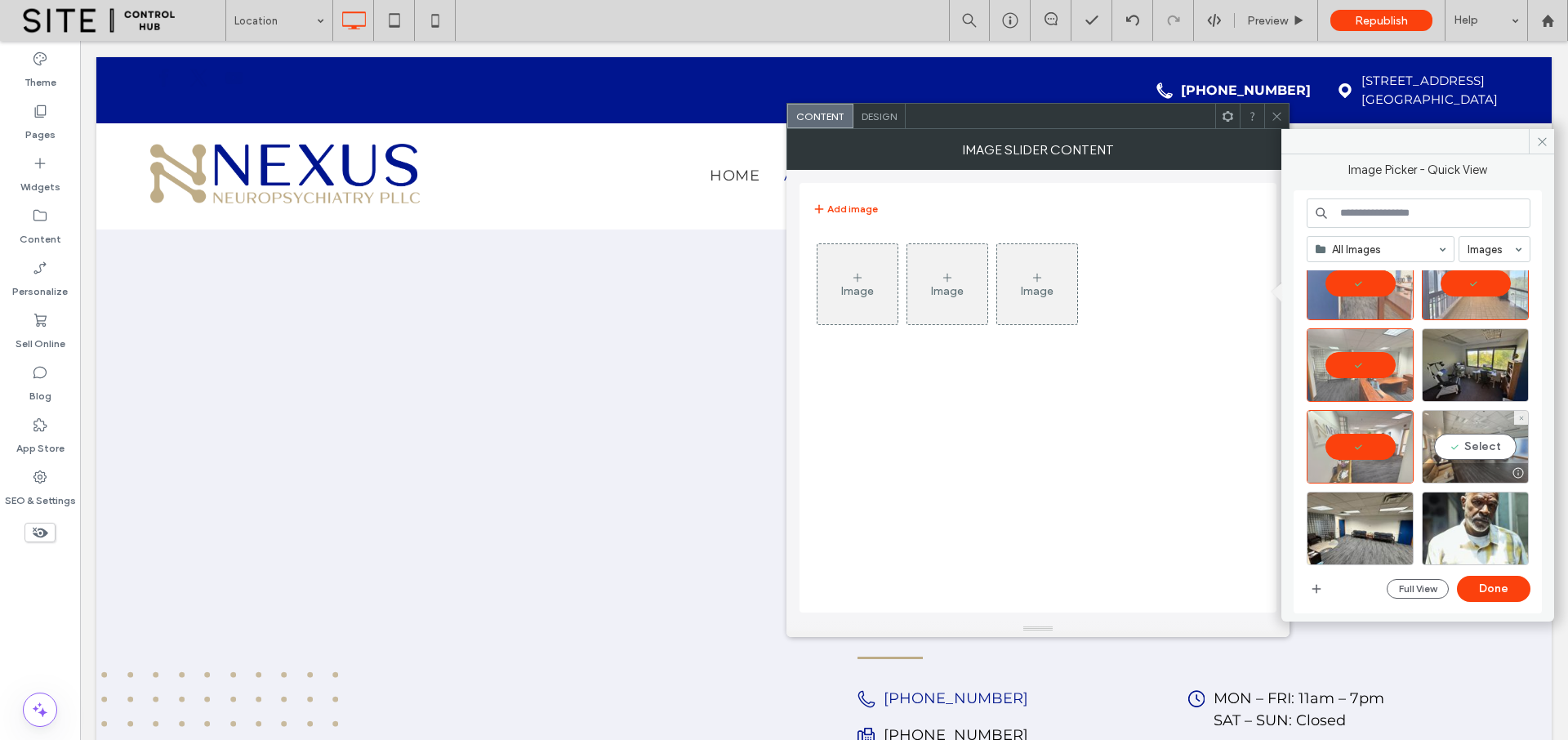
click at [1470, 443] on div "Select" at bounding box center [1475, 447] width 107 height 74
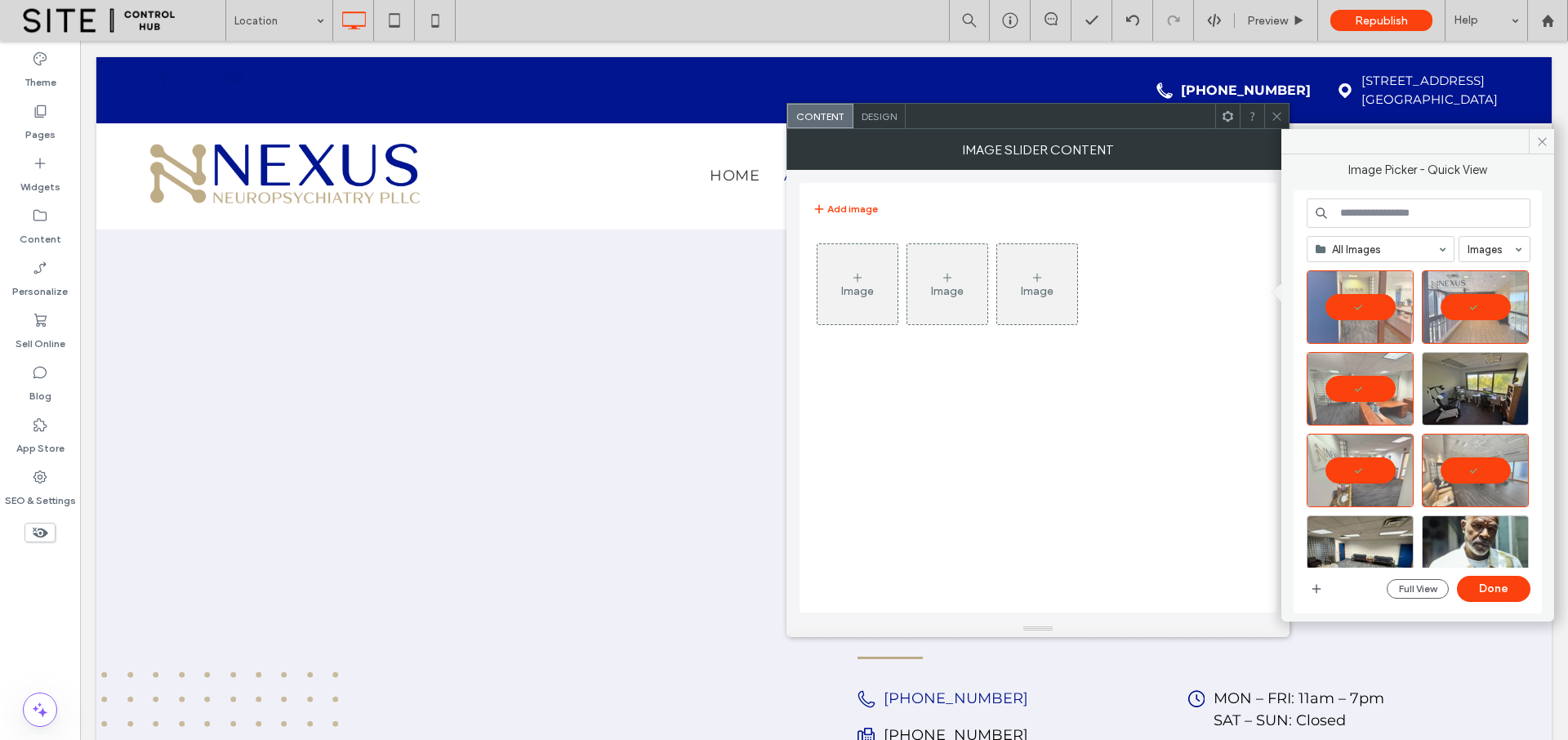
scroll to position [24, 0]
click at [1473, 390] on div "Select" at bounding box center [1475, 390] width 107 height 74
click at [1497, 582] on button "Done" at bounding box center [1494, 588] width 74 height 26
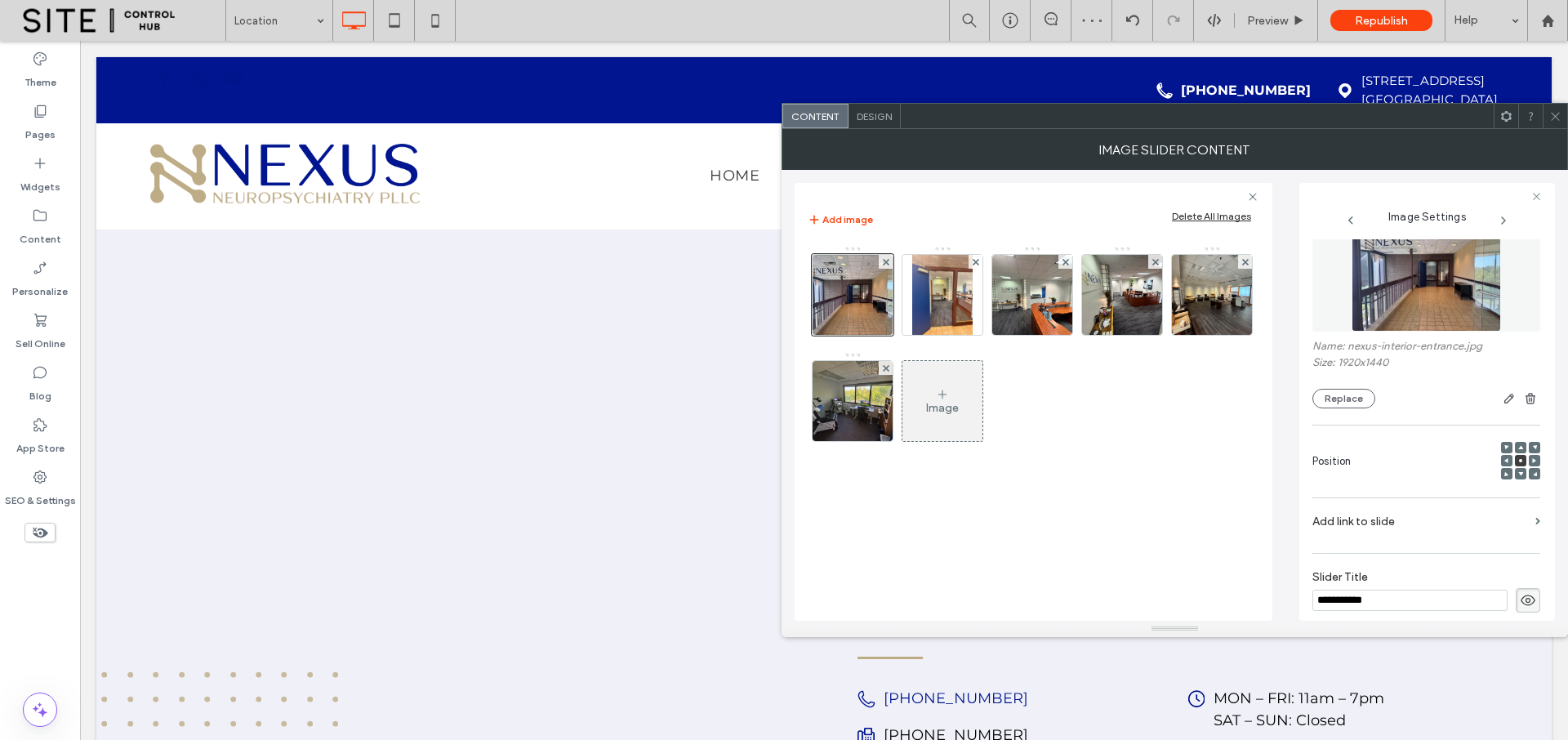
scroll to position [231, 0]
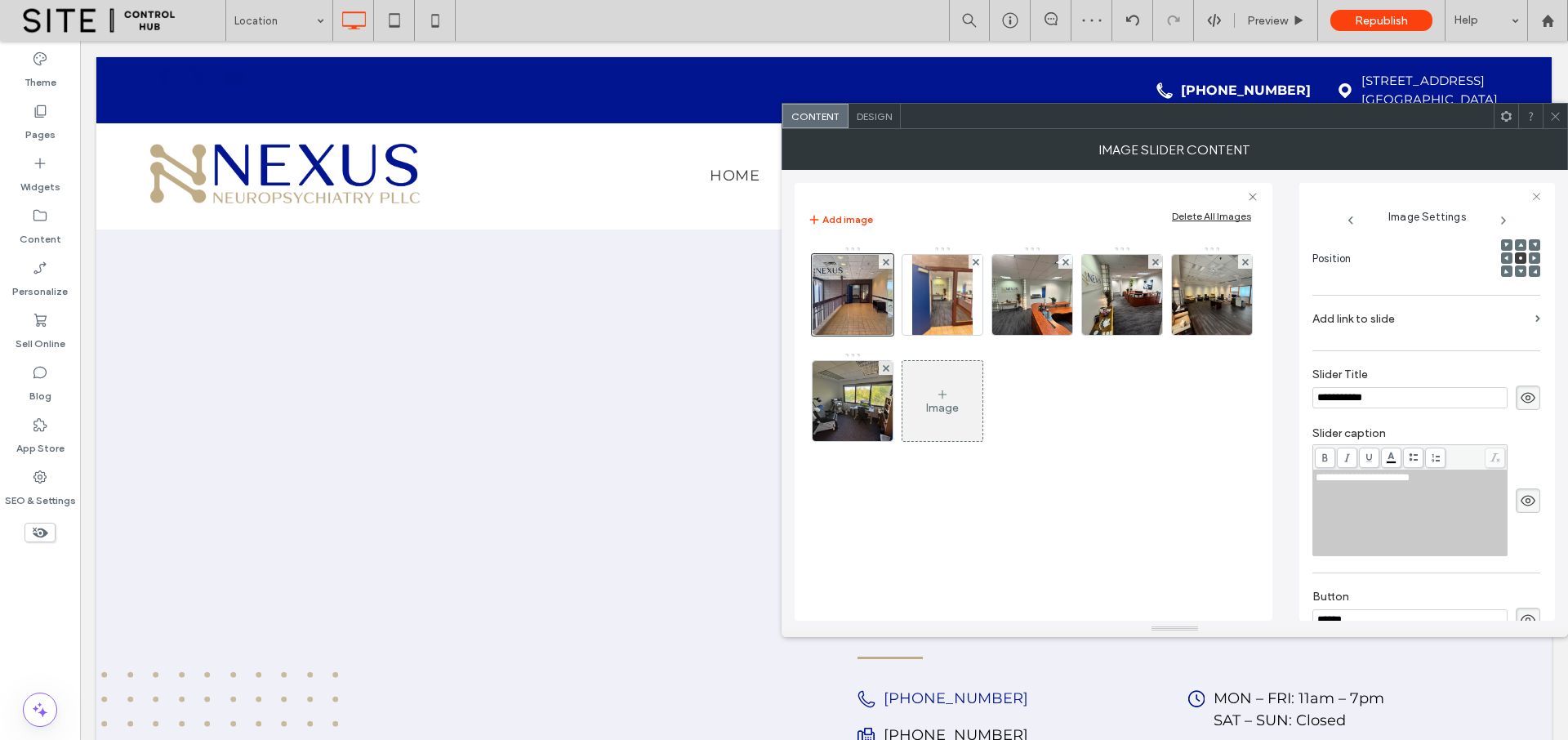
click at [1520, 391] on icon at bounding box center [1528, 398] width 17 height 18
click at [1520, 500] on icon at bounding box center [1528, 501] width 17 height 18
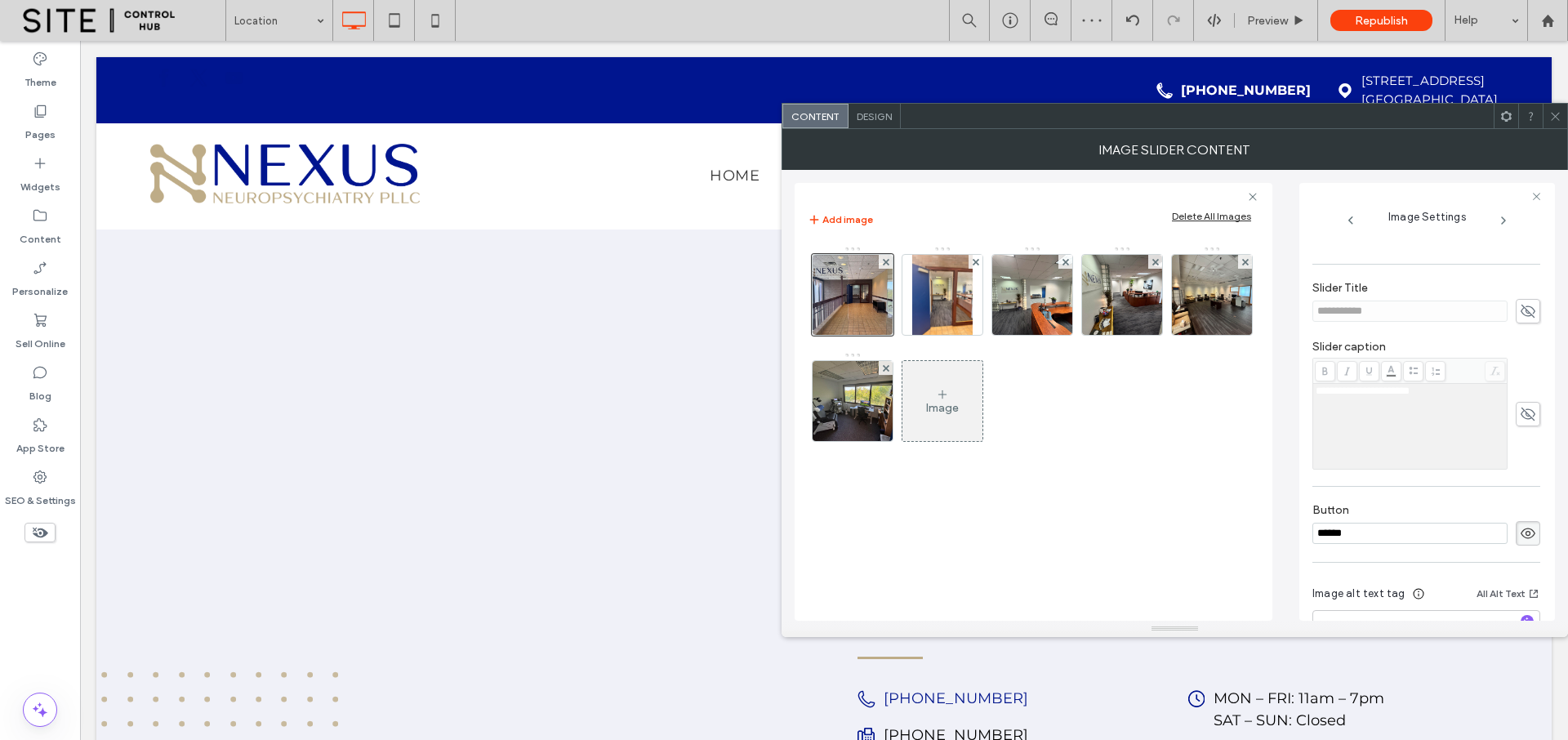
scroll to position [349, 0]
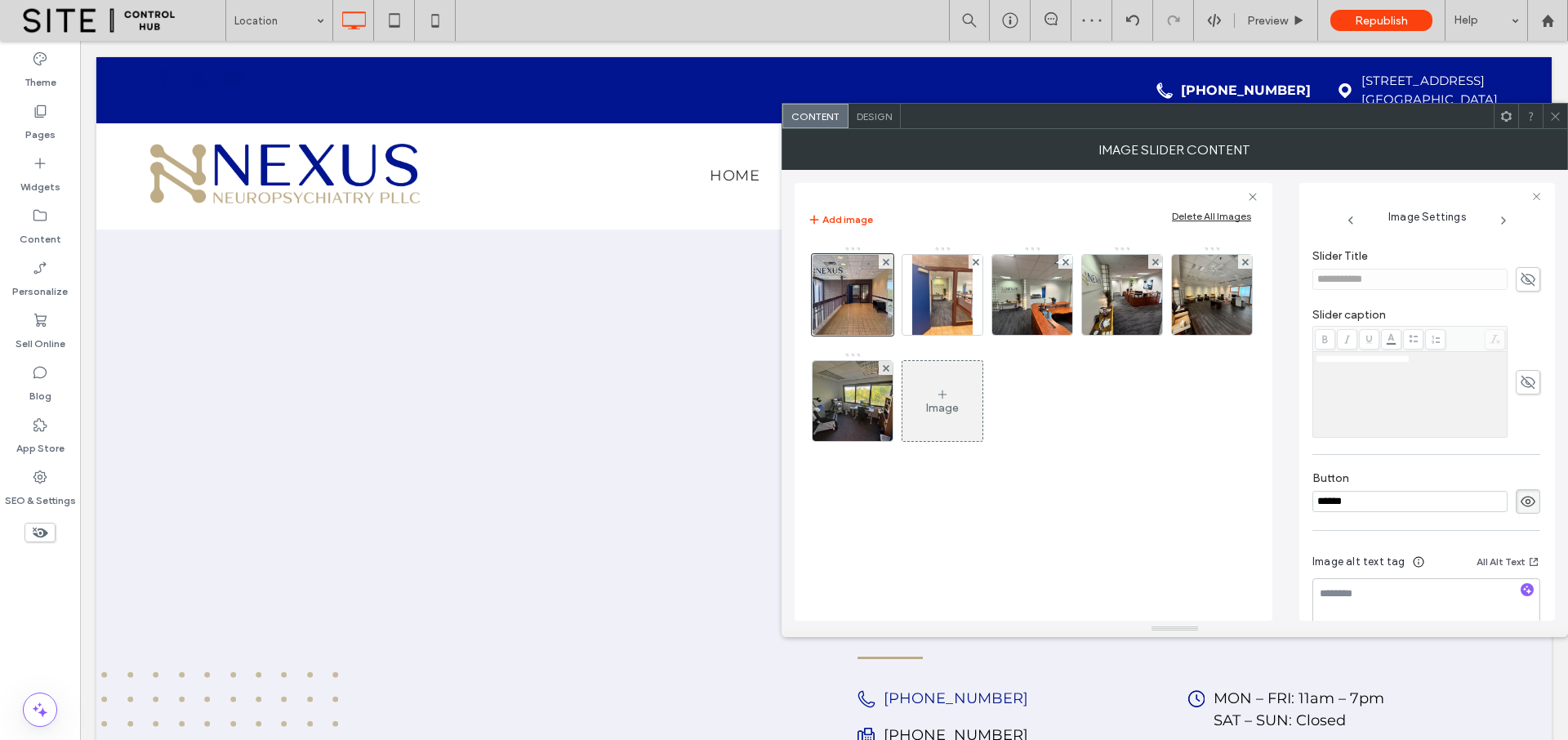
click at [1526, 499] on icon at bounding box center [1528, 502] width 17 height 18
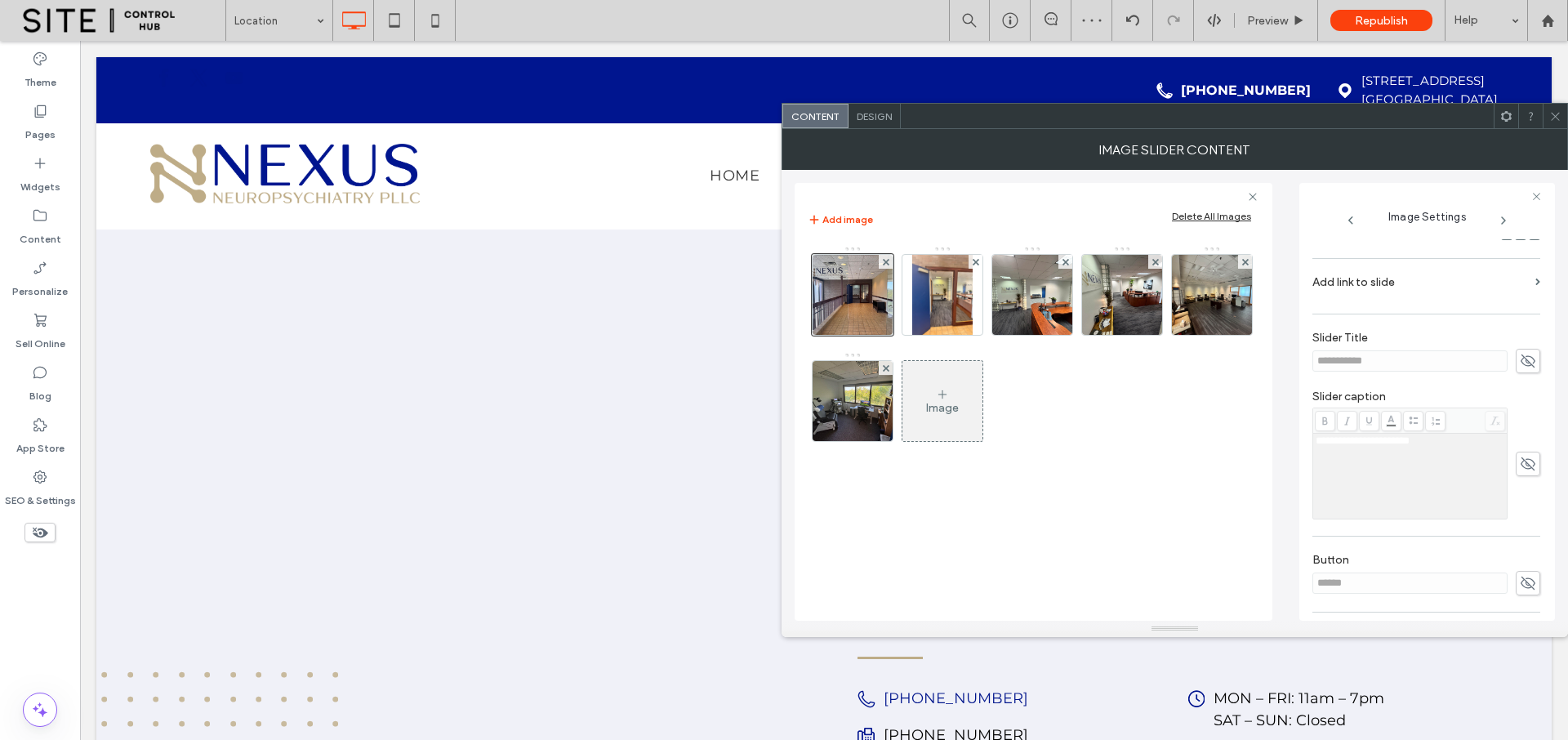
scroll to position [264, 0]
click at [953, 316] on img at bounding box center [943, 294] width 61 height 80
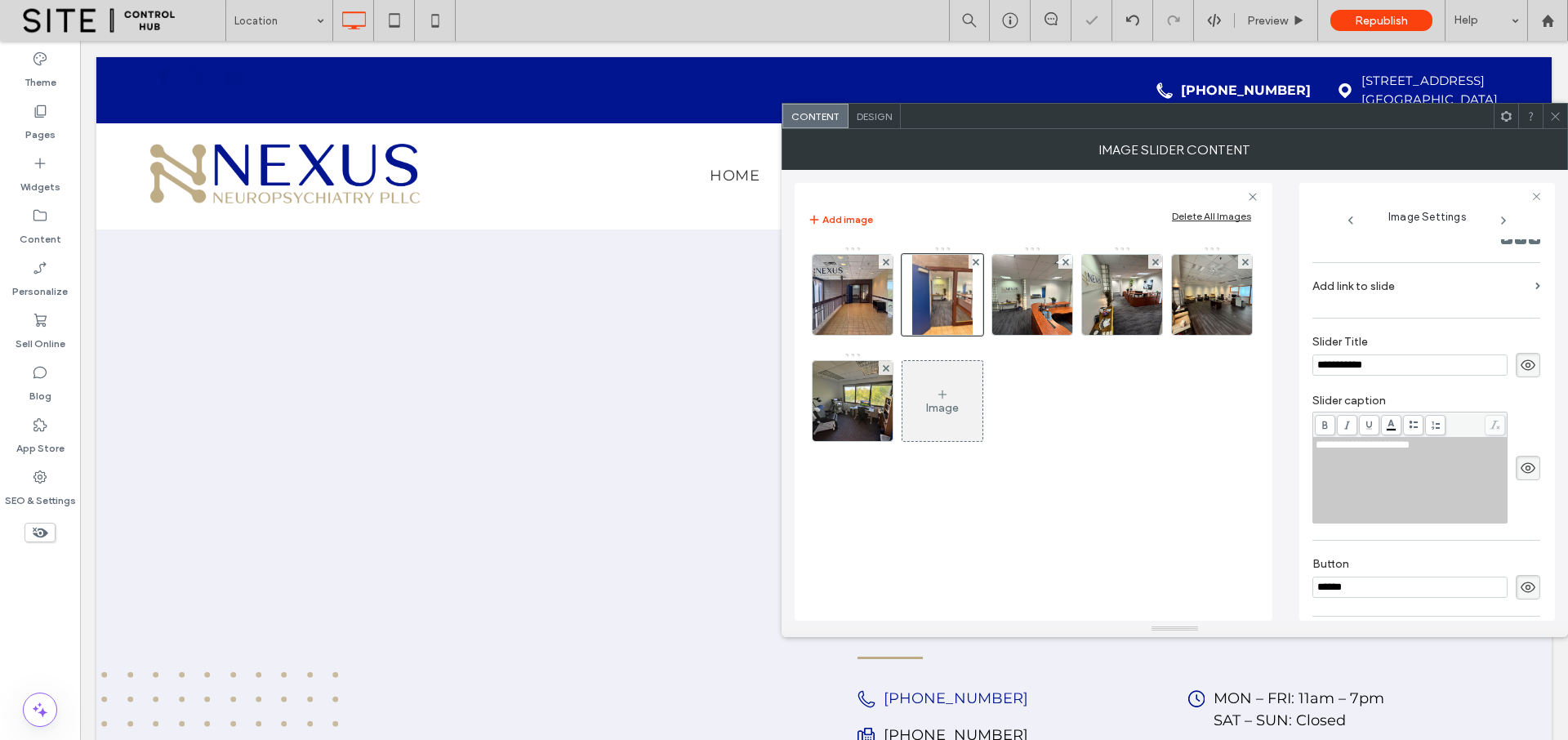
click at [1520, 365] on icon at bounding box center [1528, 365] width 17 height 18
click at [1522, 472] on use at bounding box center [1528, 468] width 15 height 11
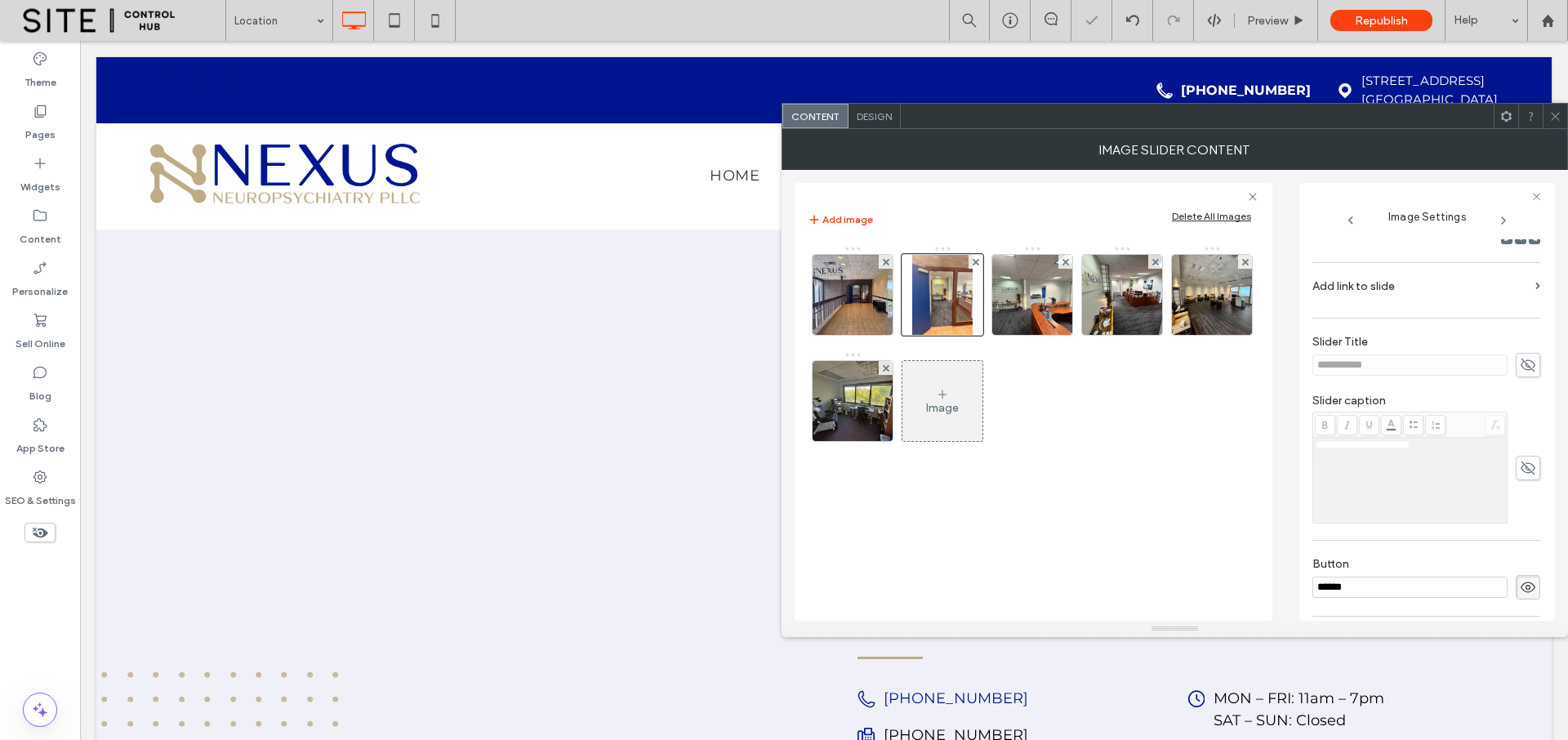
click at [1522, 589] on icon at bounding box center [1528, 587] width 17 height 18
click at [1058, 316] on img at bounding box center [1033, 294] width 107 height 80
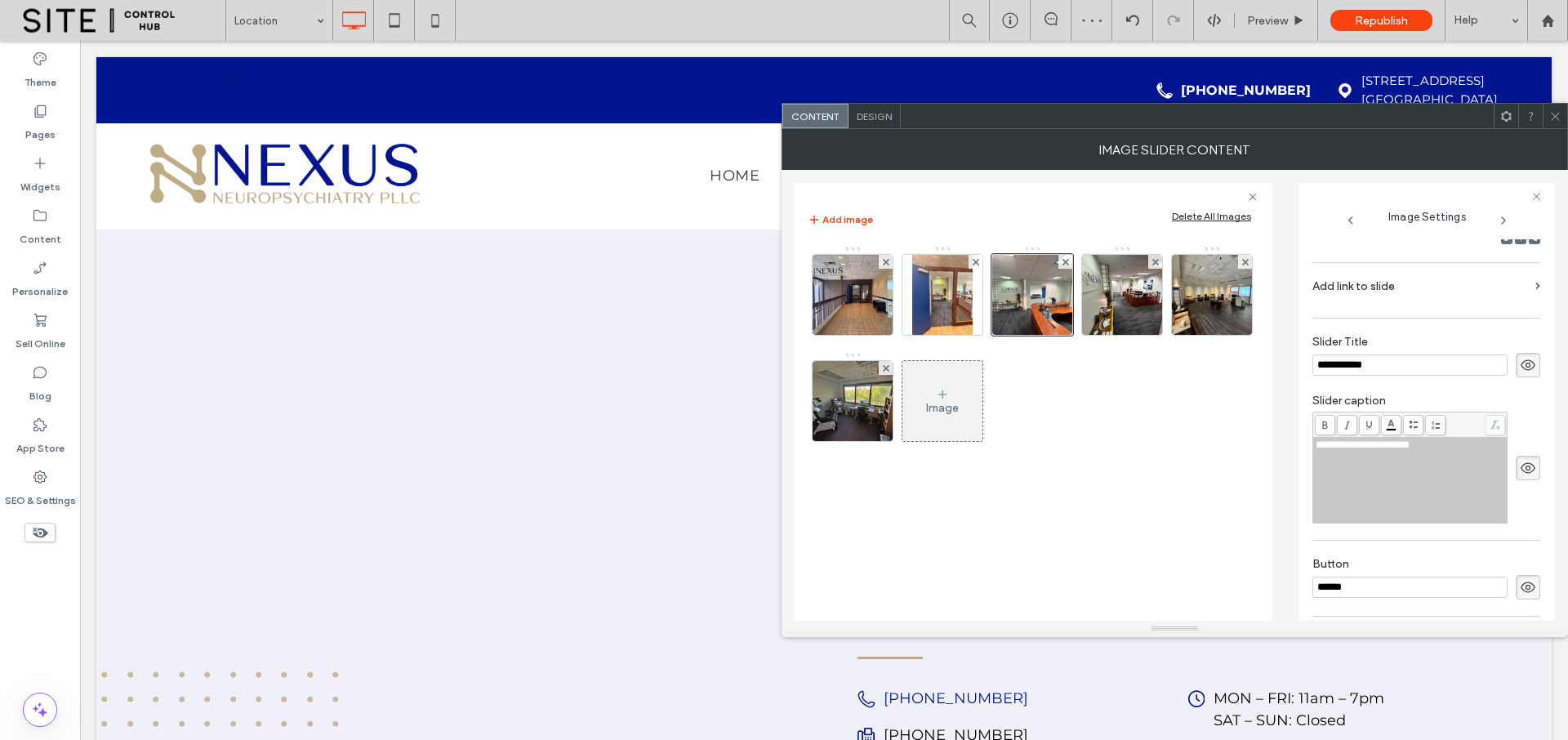
click at [1520, 369] on icon at bounding box center [1528, 365] width 17 height 18
click at [1520, 472] on icon at bounding box center [1528, 468] width 17 height 18
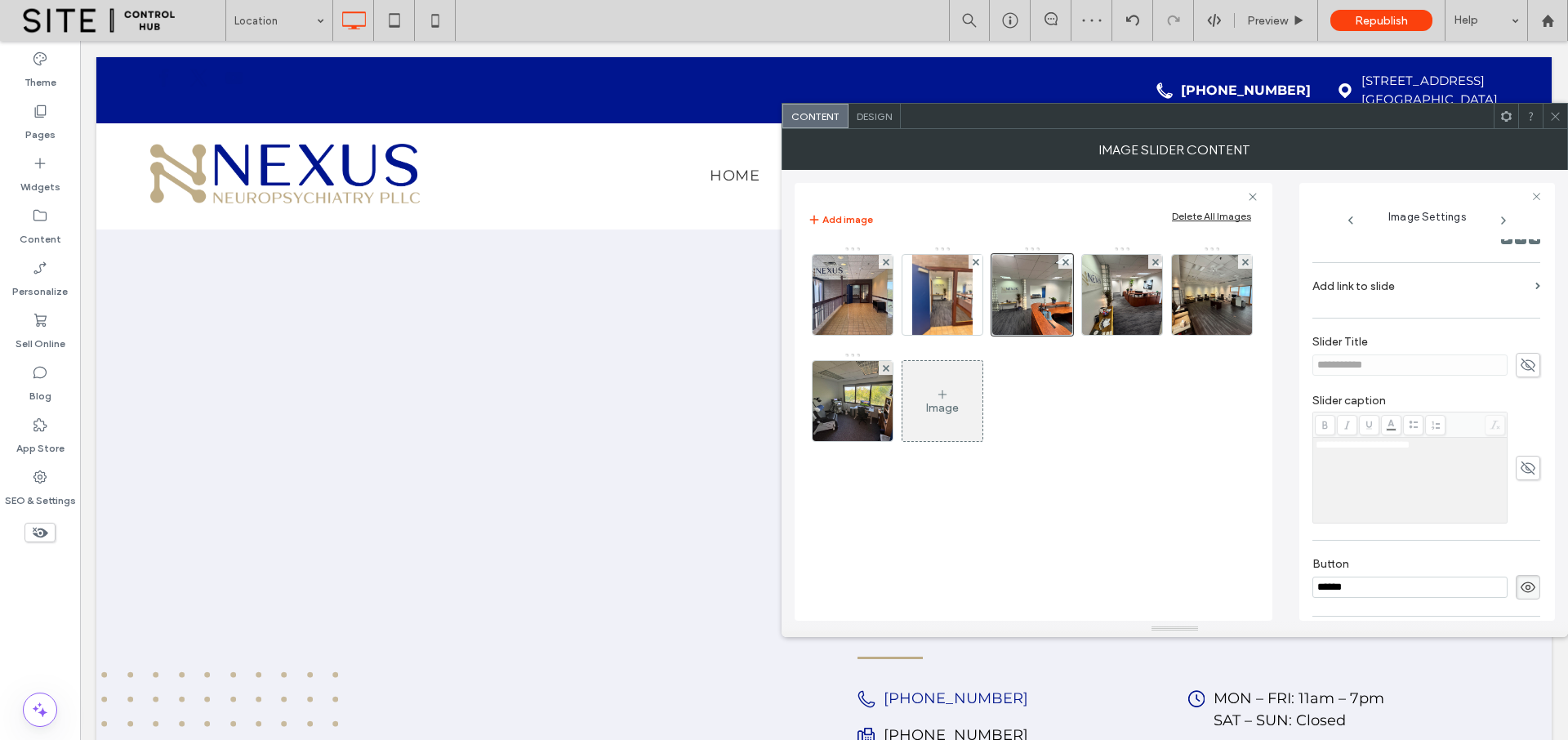
click at [1525, 585] on icon at bounding box center [1528, 587] width 17 height 18
click at [1125, 316] on img at bounding box center [1123, 294] width 107 height 80
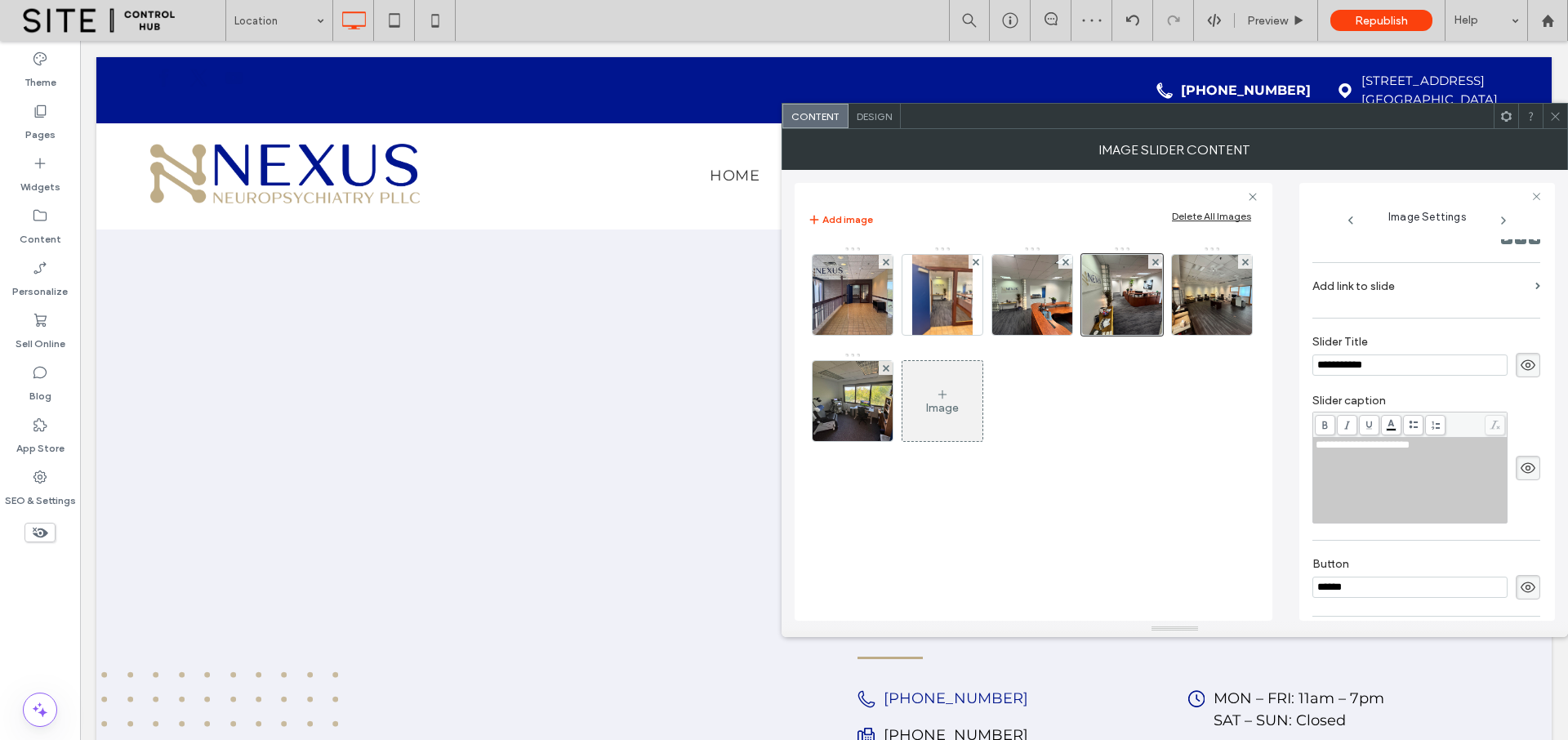
click at [1520, 359] on icon at bounding box center [1528, 365] width 17 height 18
click at [1521, 472] on use at bounding box center [1528, 468] width 15 height 11
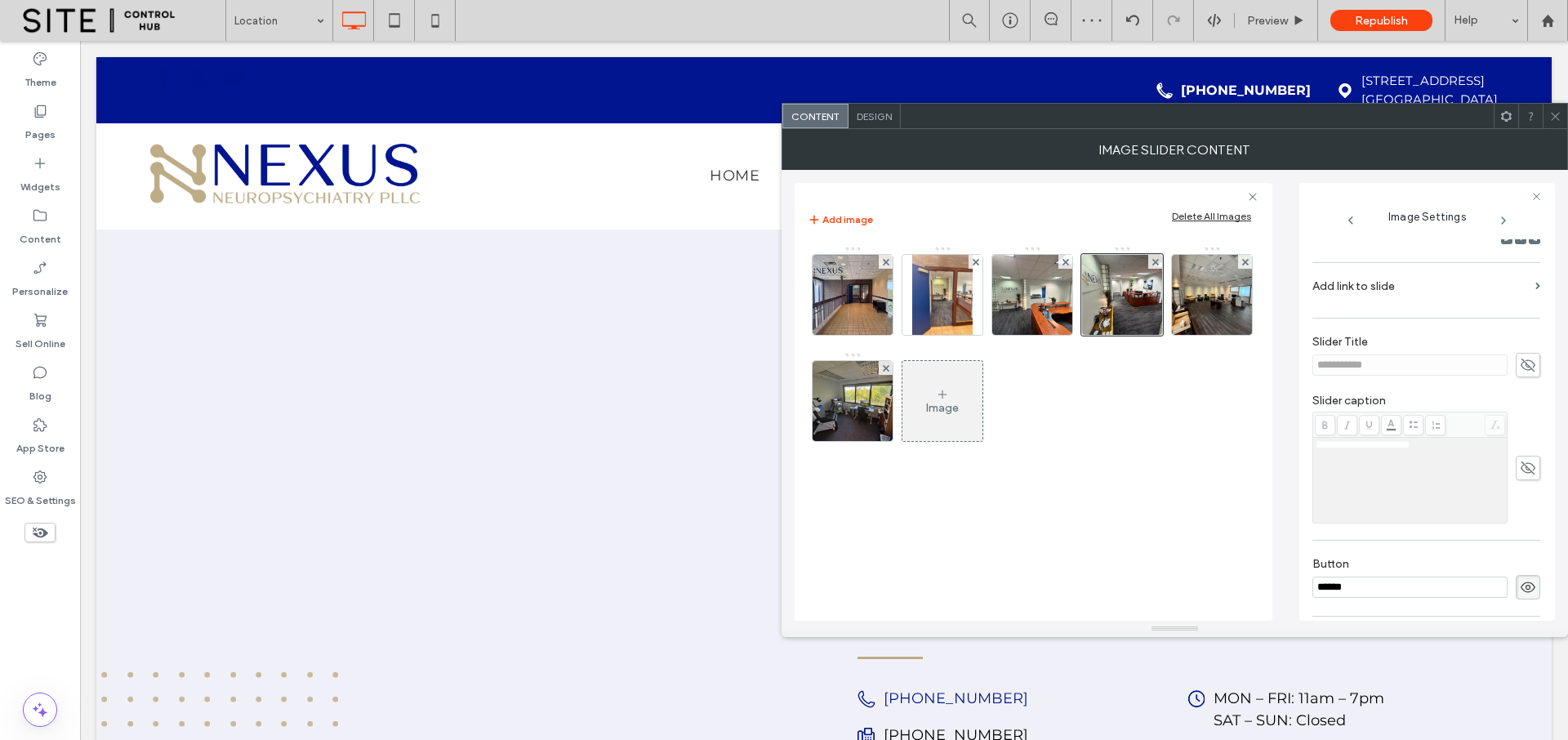
click at [1524, 586] on use at bounding box center [1528, 587] width 15 height 11
click at [1206, 317] on img at bounding box center [1212, 294] width 107 height 80
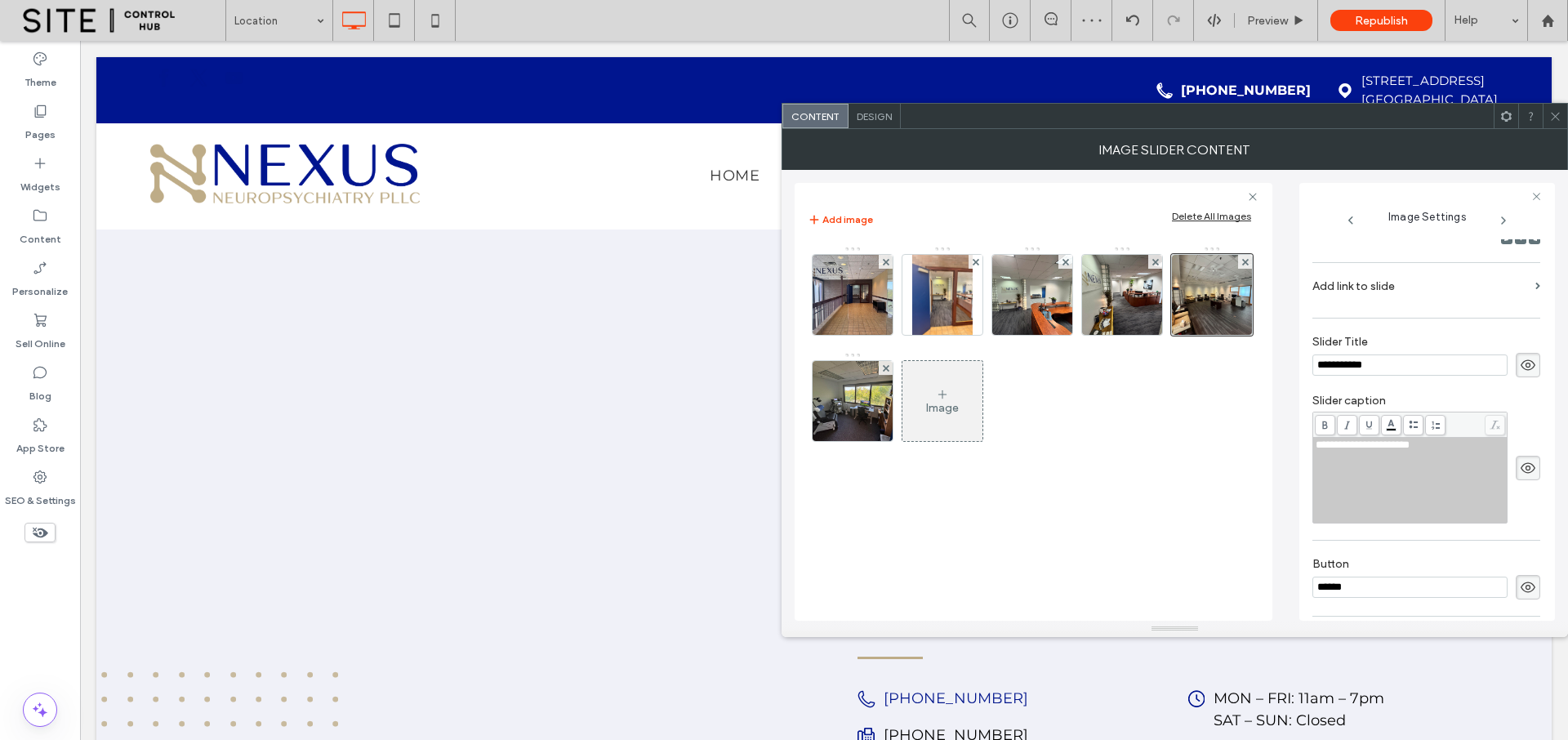
click at [1523, 369] on use at bounding box center [1528, 366] width 15 height 11
click at [1523, 466] on icon at bounding box center [1528, 468] width 17 height 18
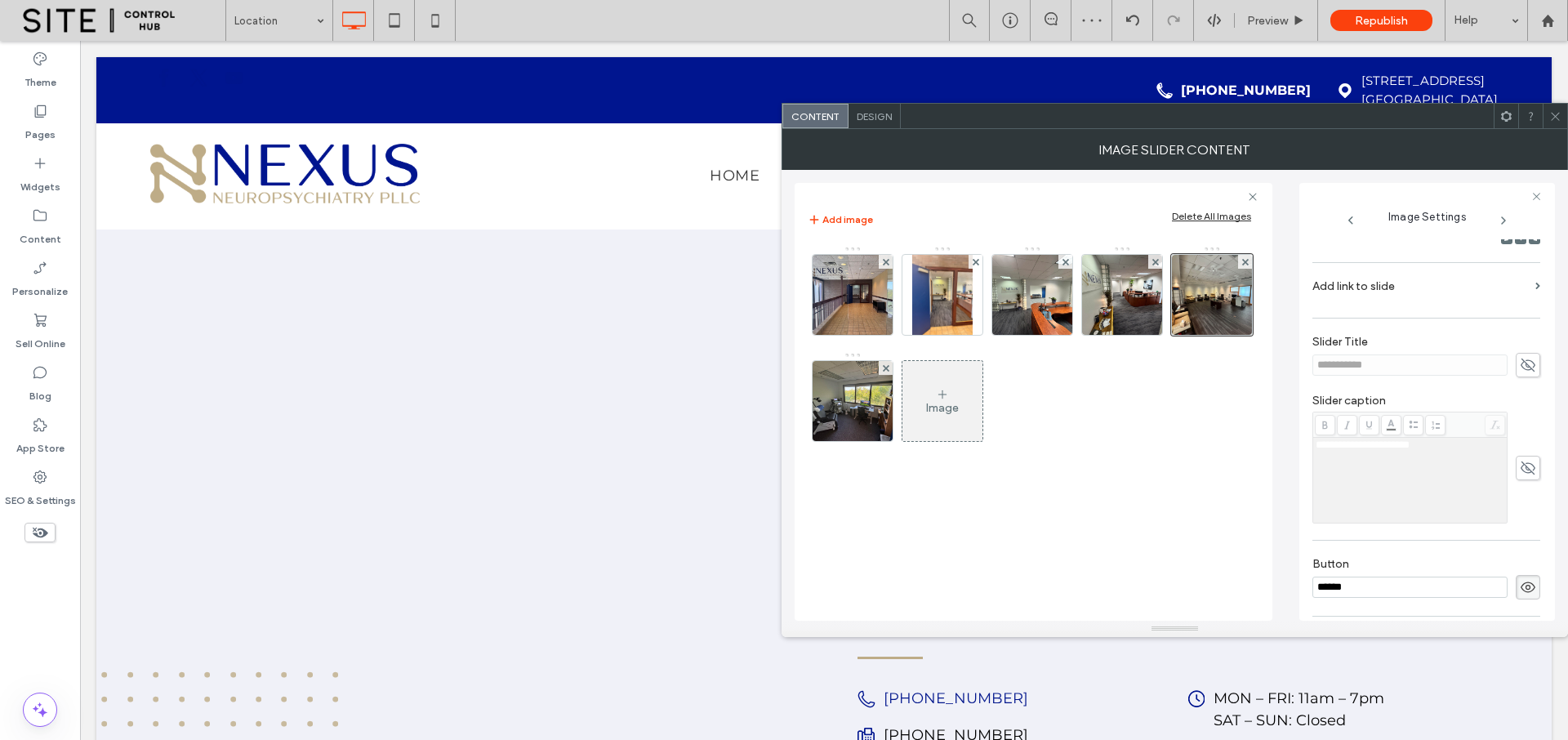
click at [1521, 587] on use at bounding box center [1528, 587] width 15 height 11
click at [865, 423] on img at bounding box center [853, 401] width 107 height 80
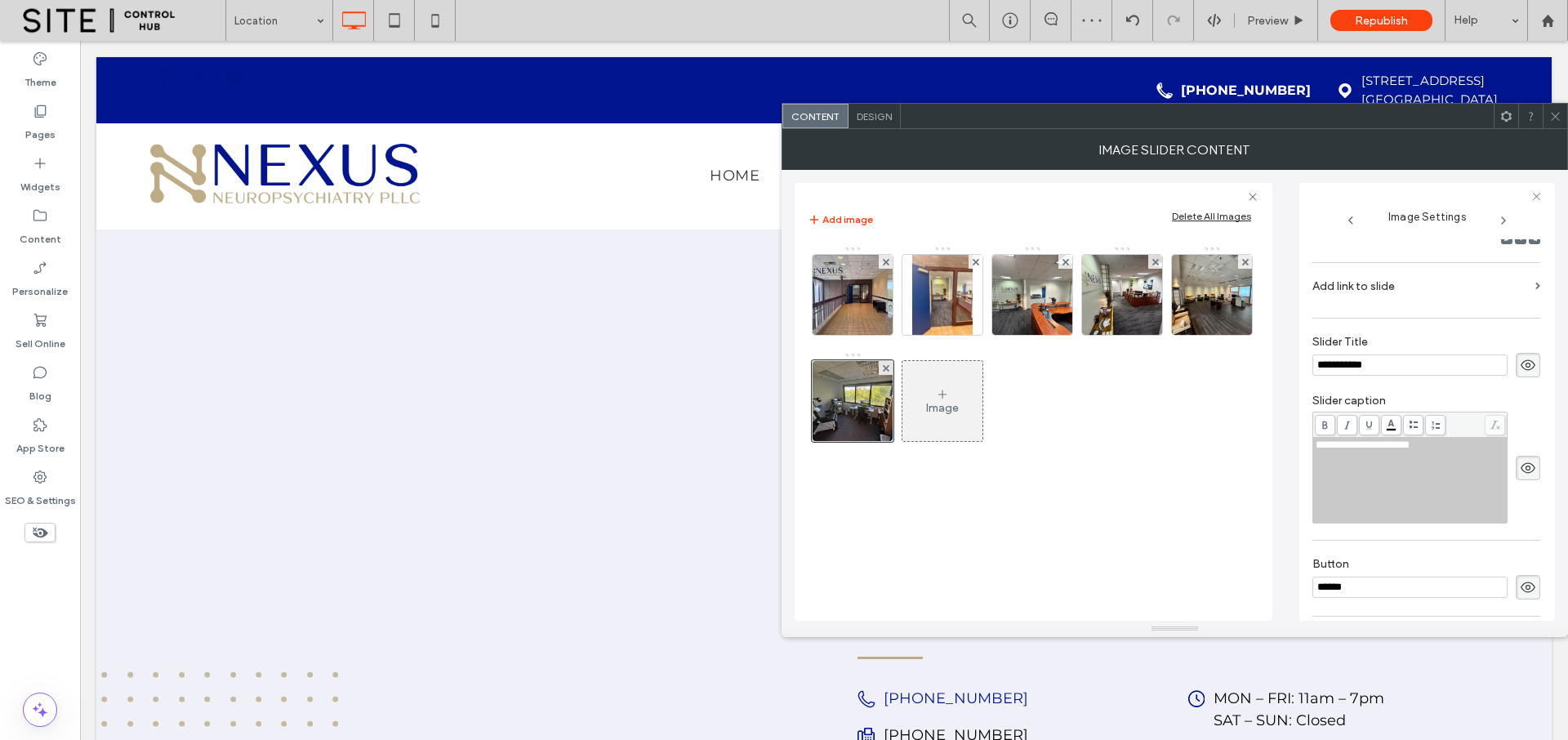
click at [1520, 366] on icon at bounding box center [1528, 365] width 17 height 18
click at [1525, 465] on use at bounding box center [1528, 468] width 15 height 11
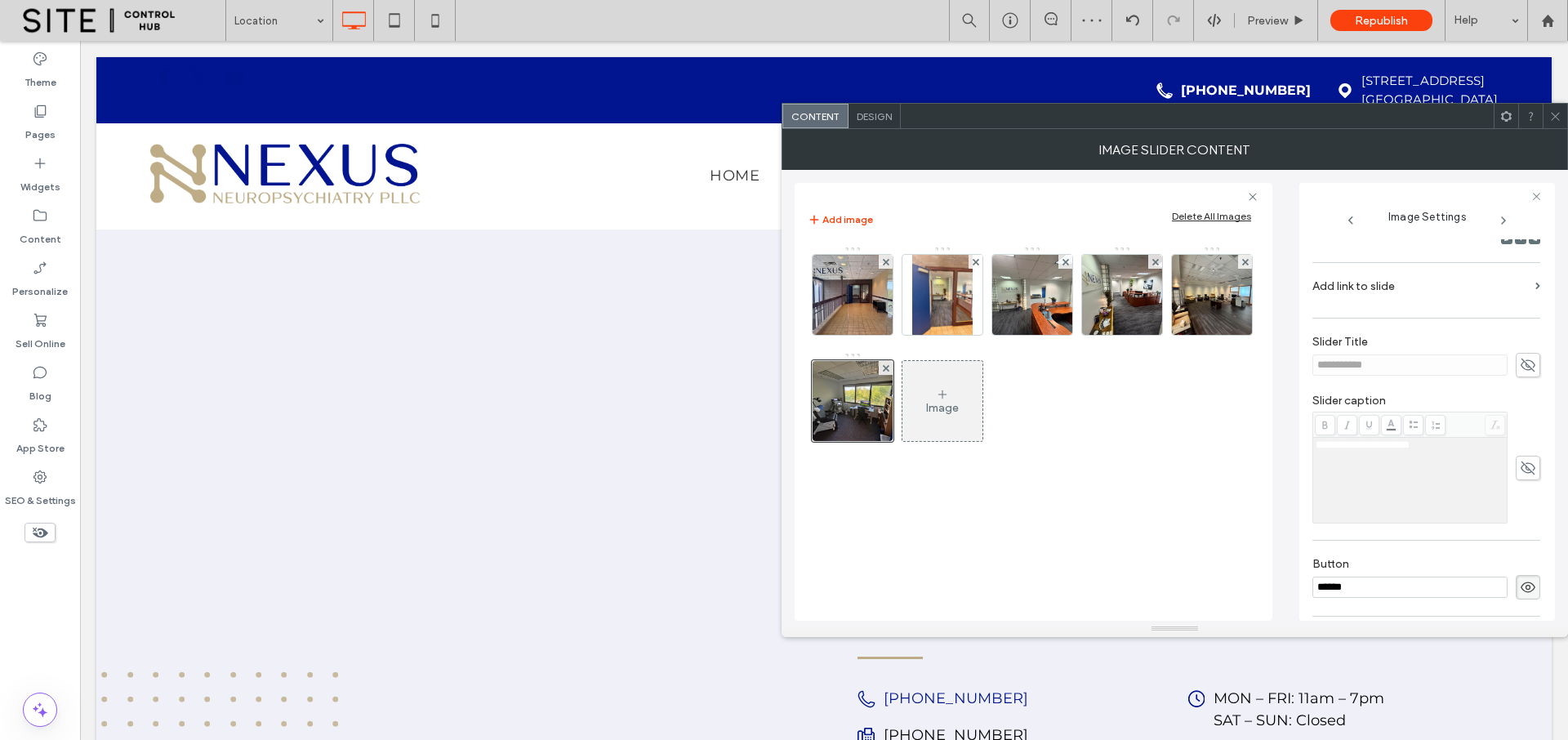
click at [1520, 586] on icon at bounding box center [1528, 587] width 17 height 18
click at [863, 115] on span "Design" at bounding box center [875, 116] width 35 height 12
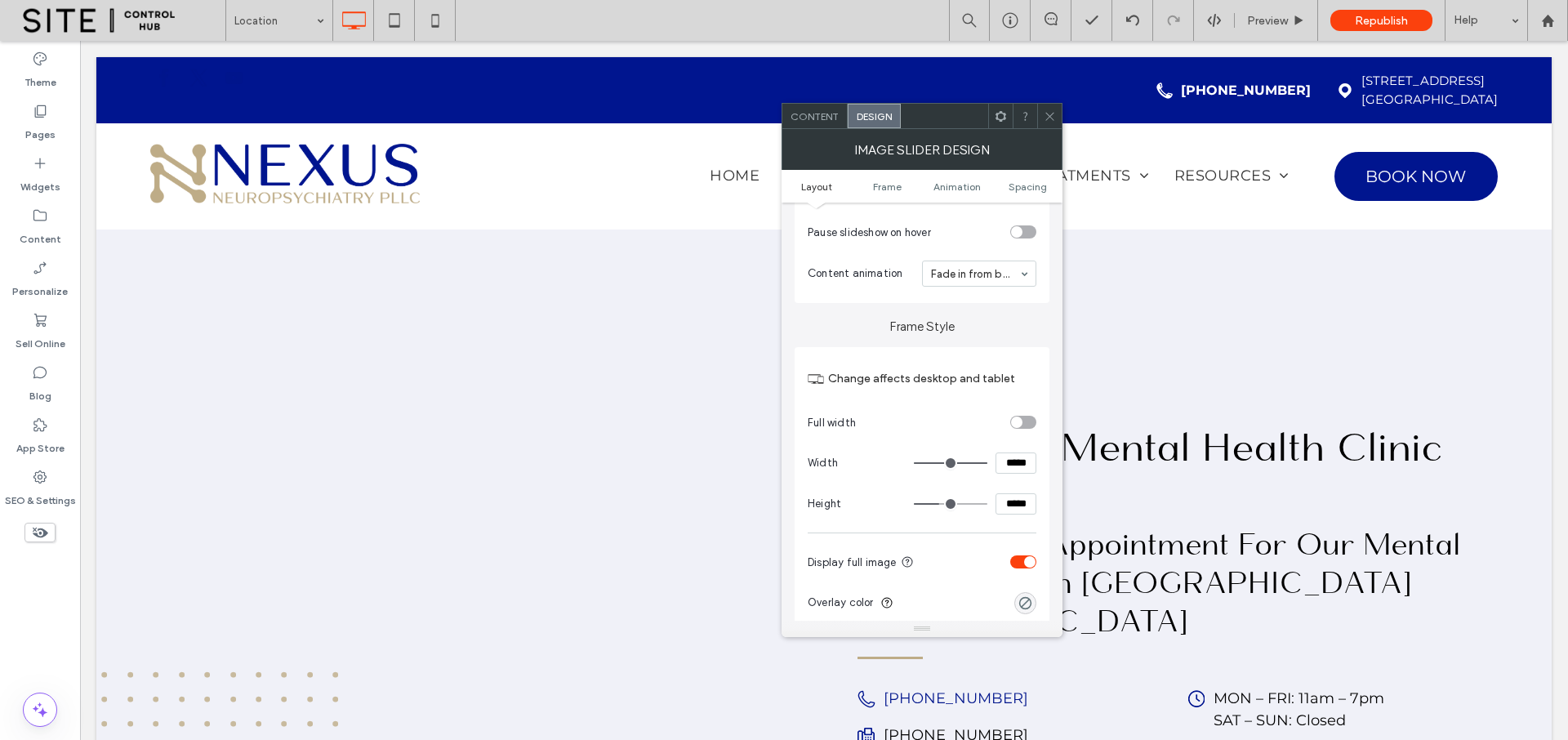
scroll to position [524, 0]
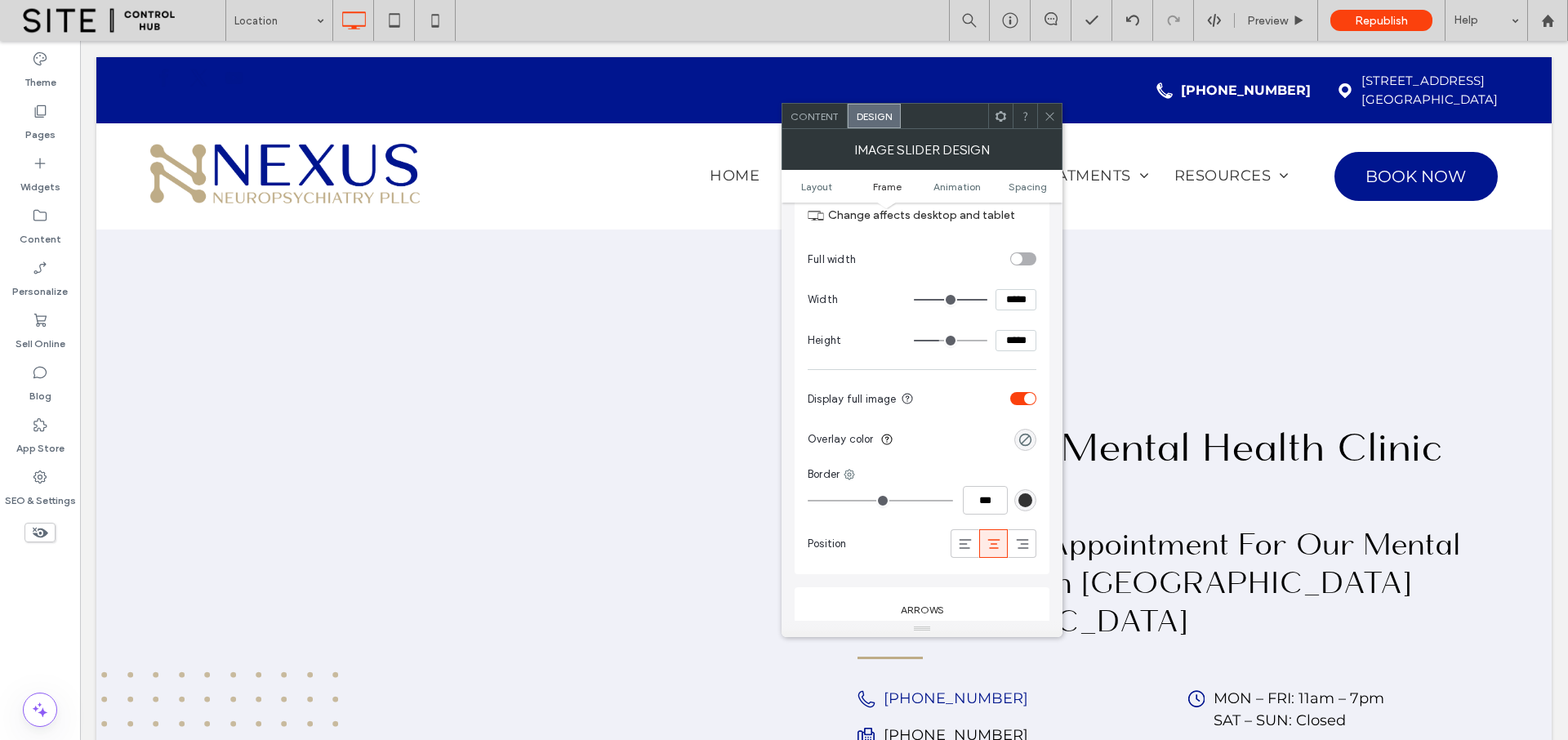
click at [1023, 393] on div "toggle" at bounding box center [1024, 398] width 26 height 13
click at [1046, 117] on icon at bounding box center [1049, 116] width 12 height 12
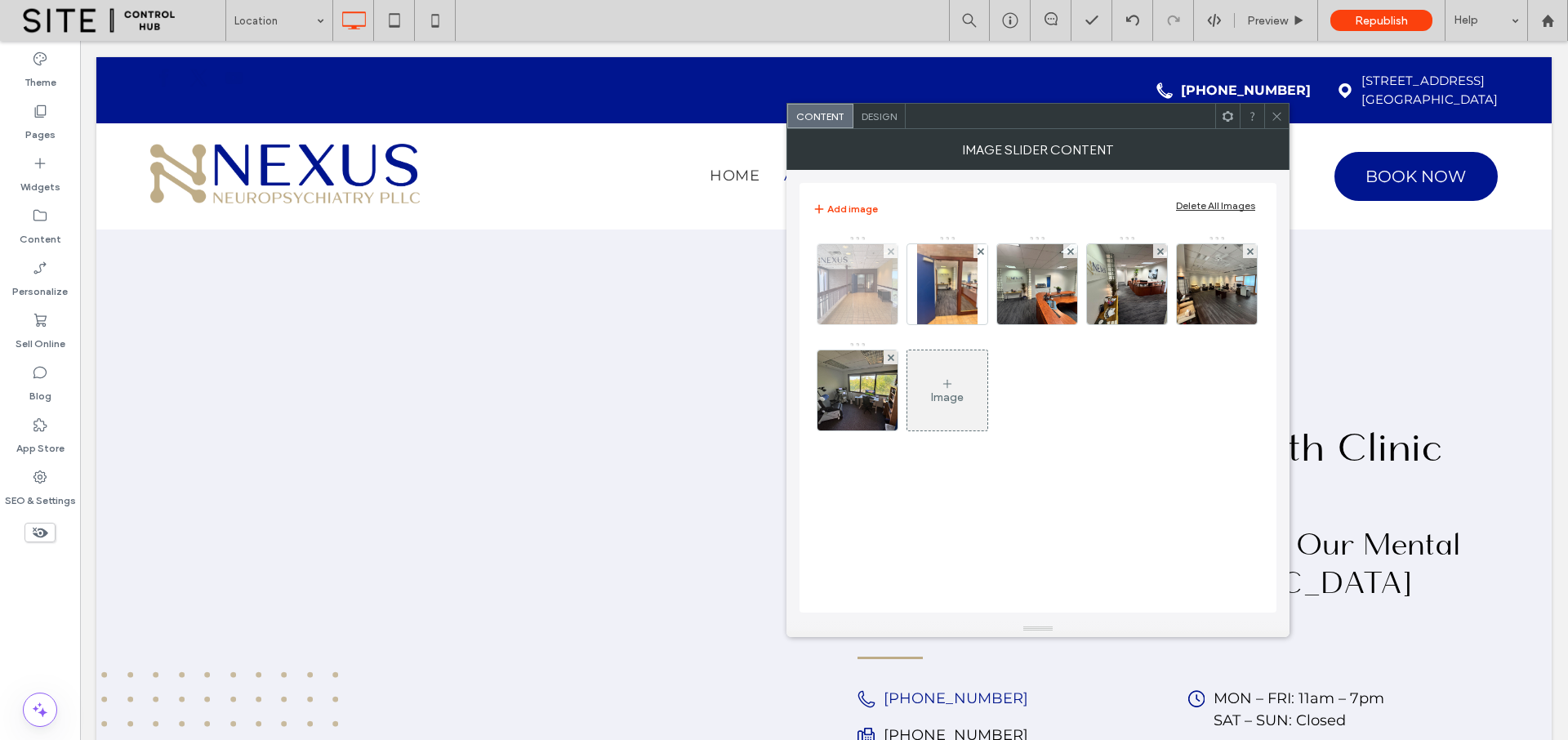
click at [843, 290] on img at bounding box center [858, 284] width 107 height 80
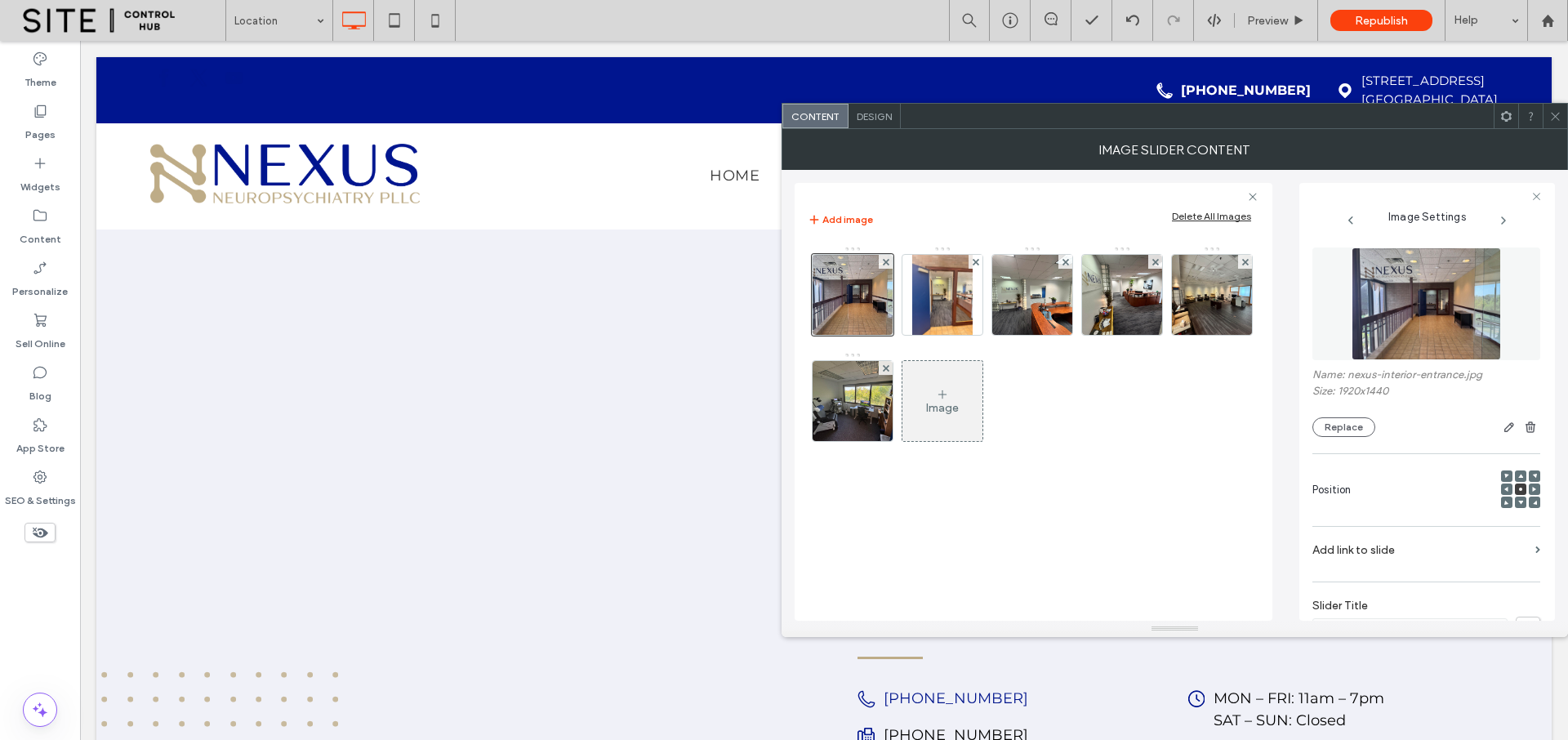
click at [1557, 114] on use at bounding box center [1555, 116] width 8 height 8
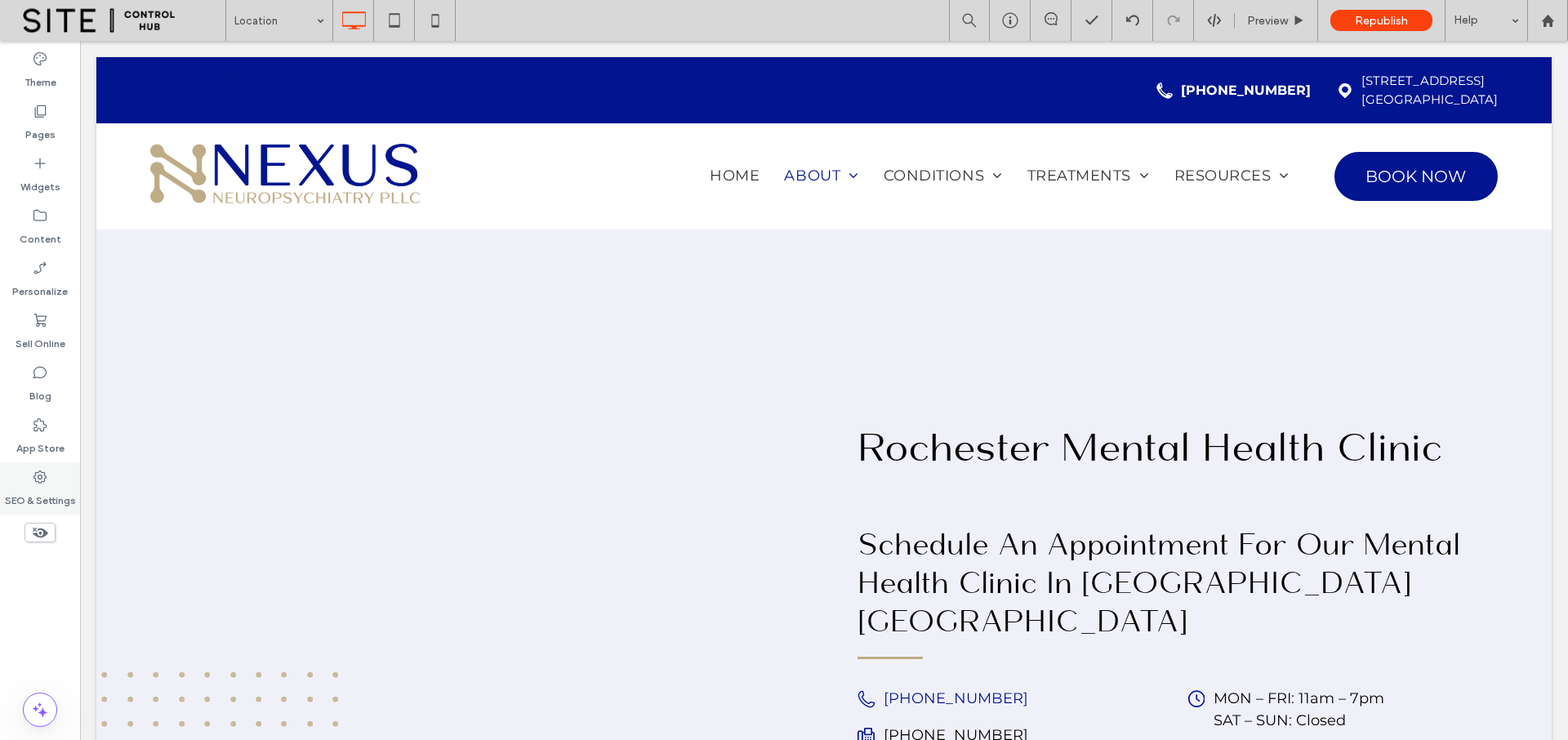
click at [41, 482] on icon at bounding box center [40, 477] width 17 height 17
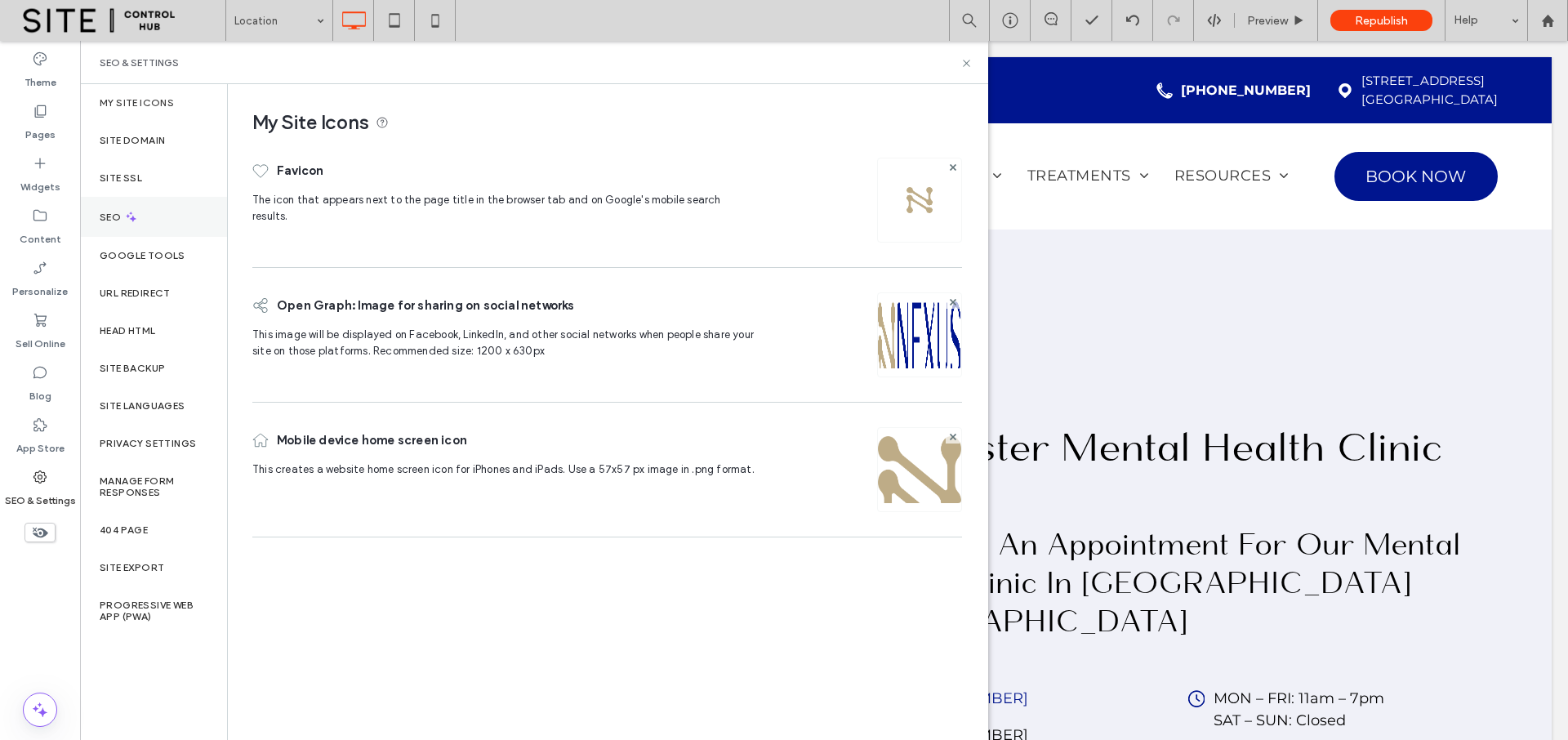
click at [138, 219] on div "SEO" at bounding box center [154, 217] width 147 height 40
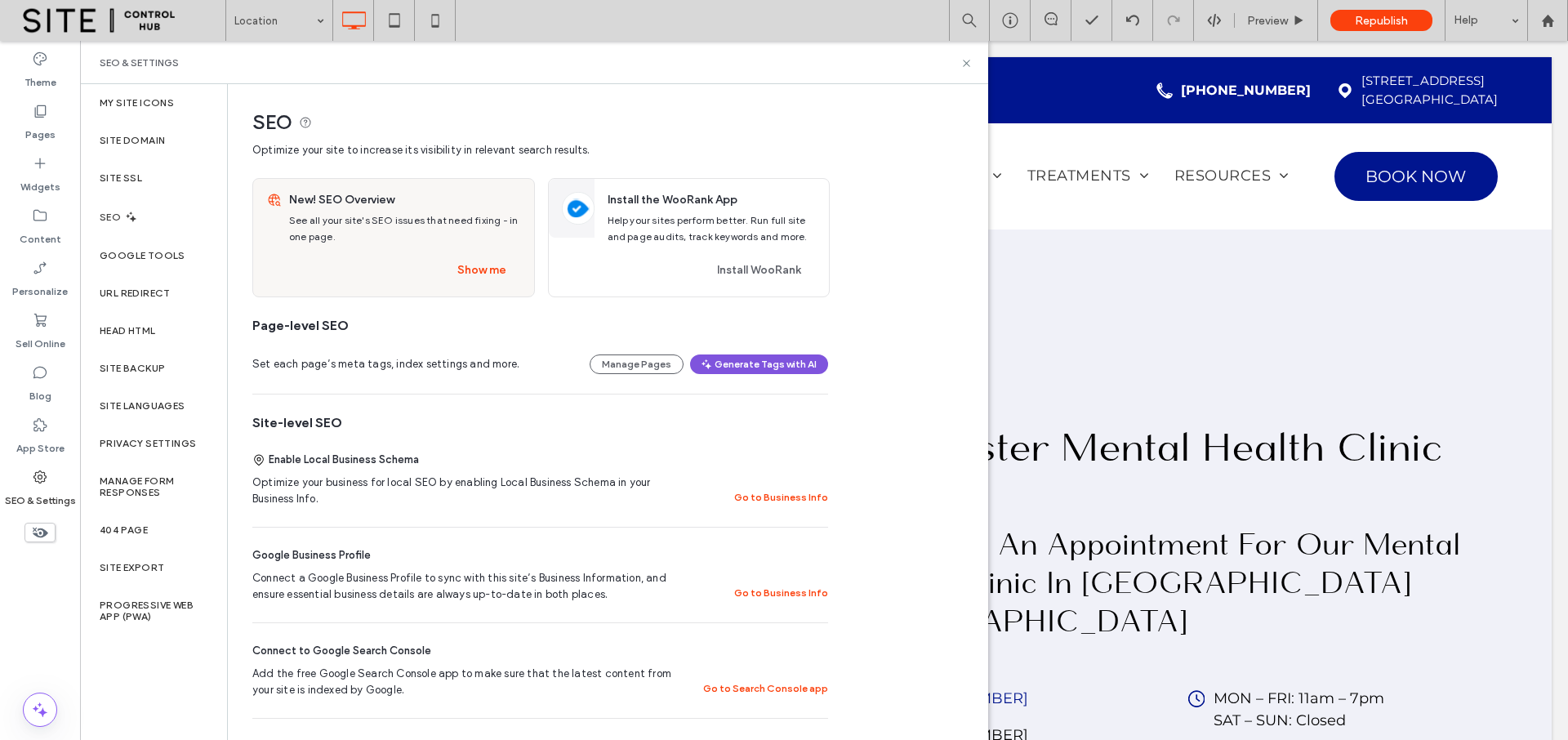
click at [740, 373] on button "Generate Tags with AI" at bounding box center [759, 363] width 138 height 19
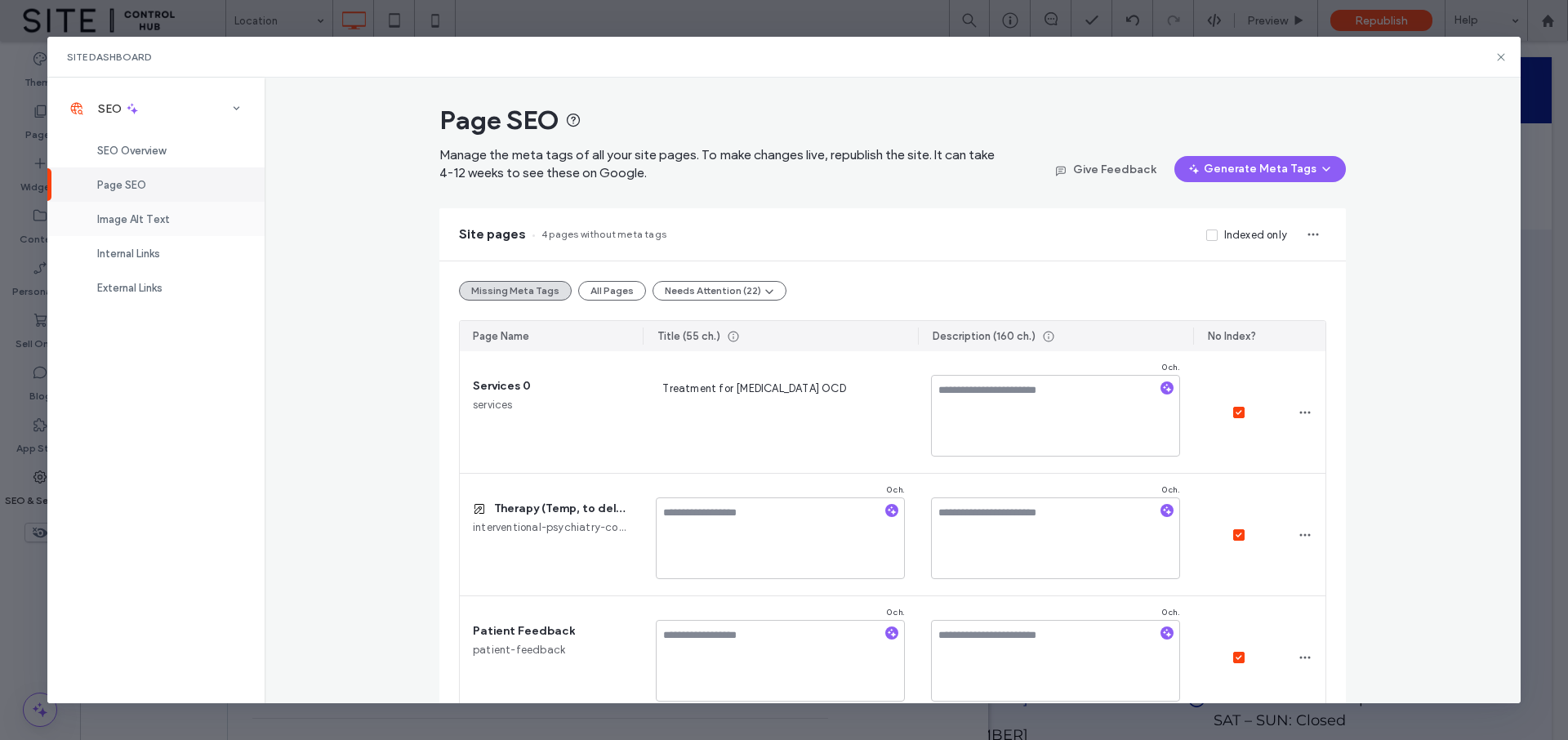
click at [166, 225] on div "Image Alt Text" at bounding box center [156, 218] width 217 height 34
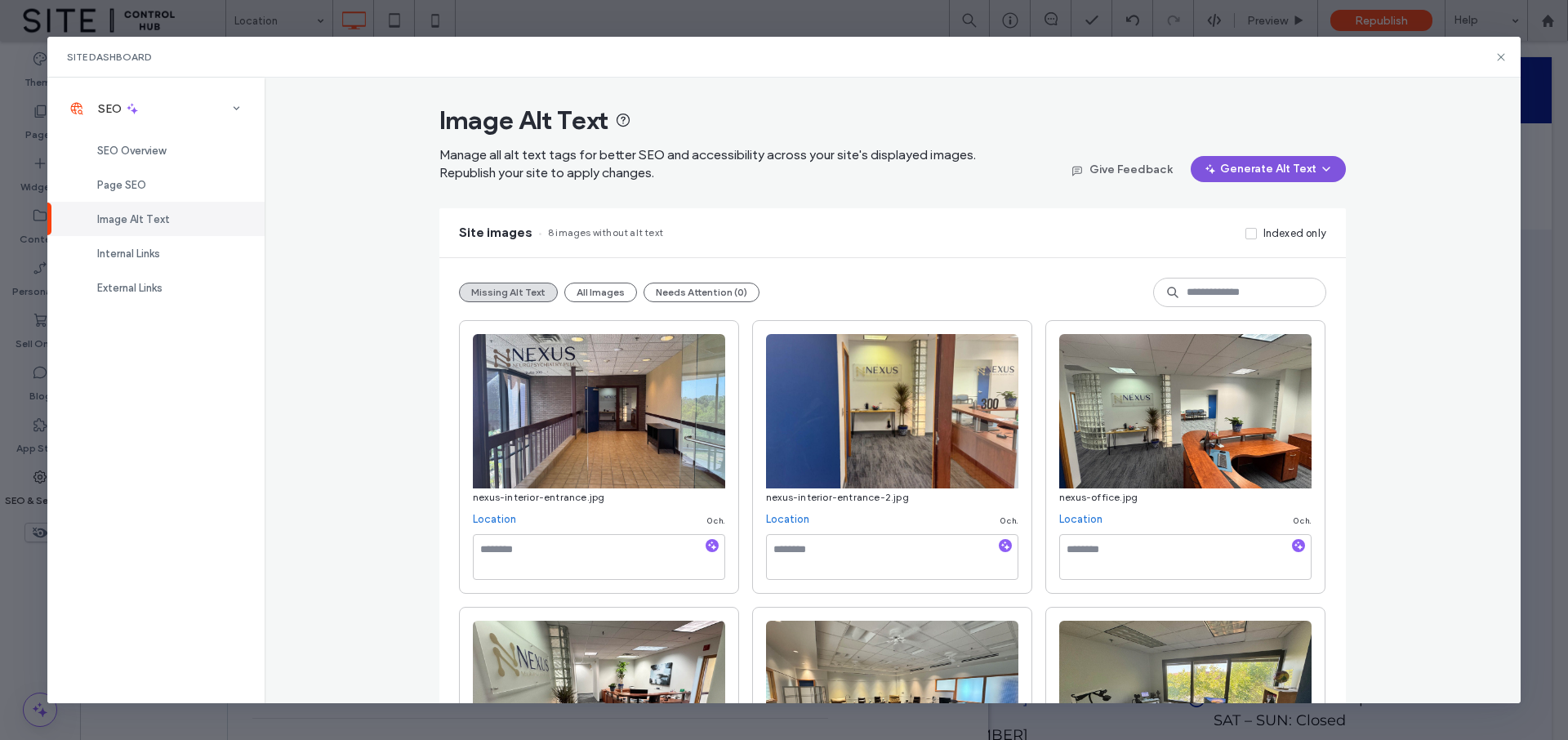
click at [1245, 169] on button "Generate Alt Text" at bounding box center [1268, 169] width 155 height 26
click at [1247, 208] on span "Generate Missing Alt Text Only" at bounding box center [1243, 211] width 155 height 17
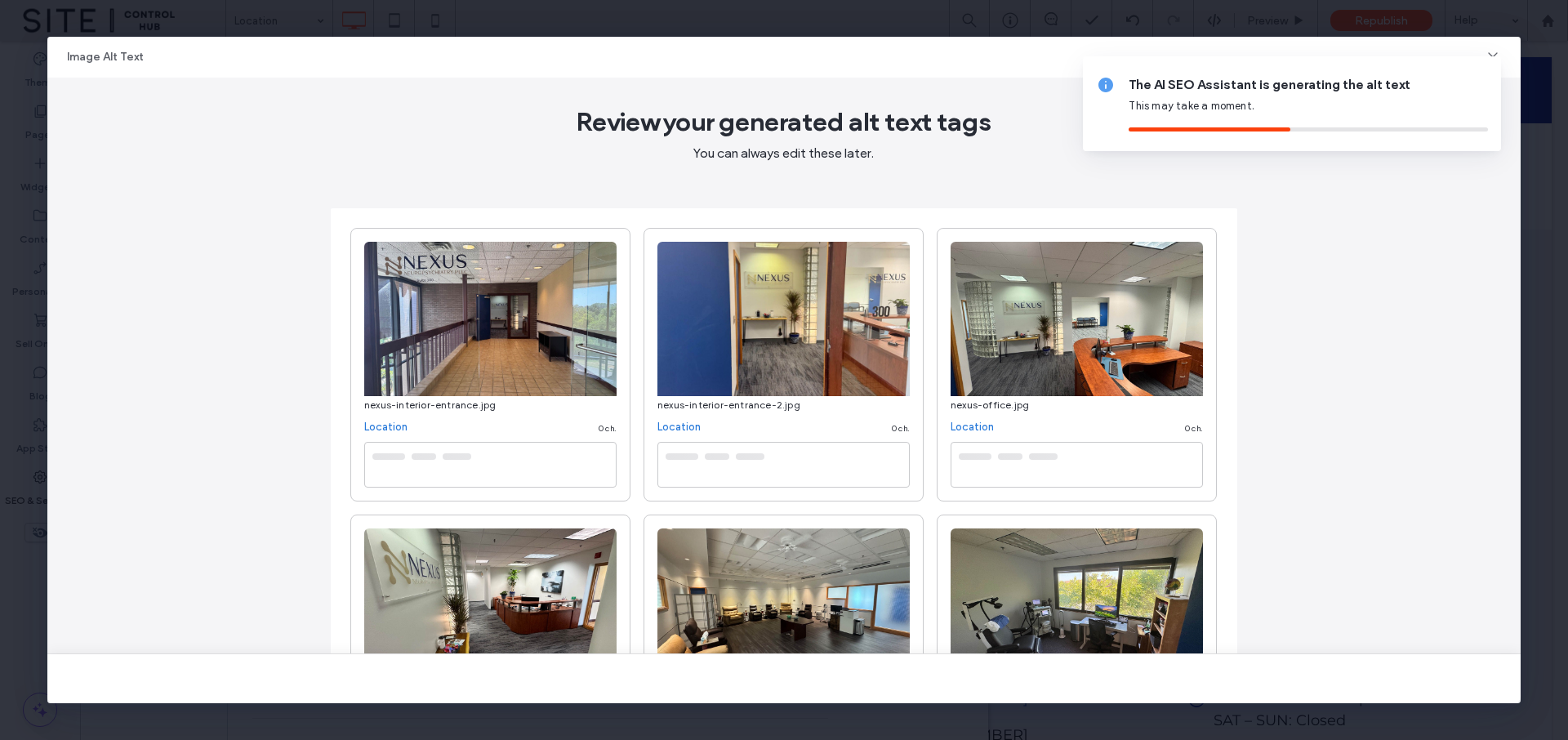
type textarea "**********"
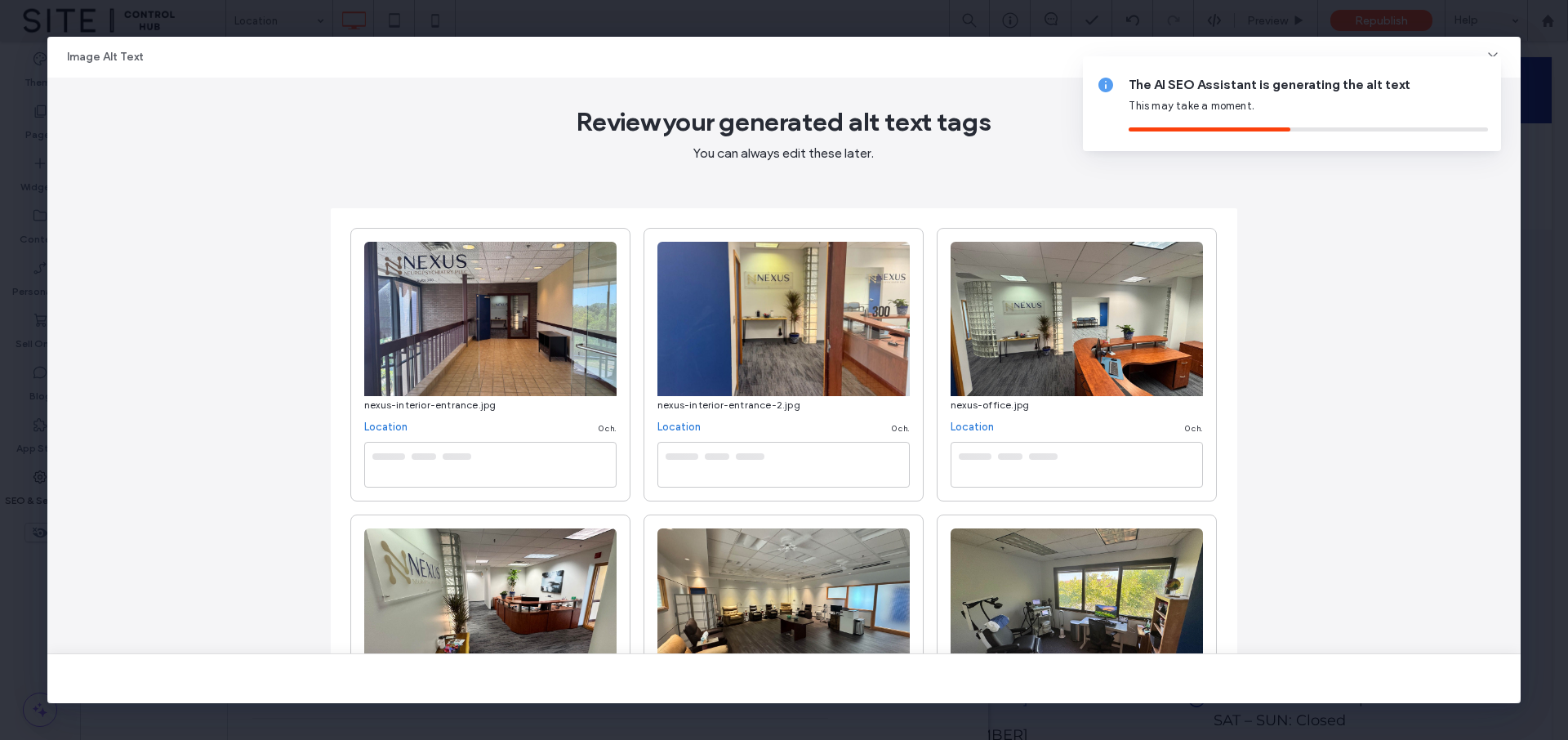
type textarea "**********"
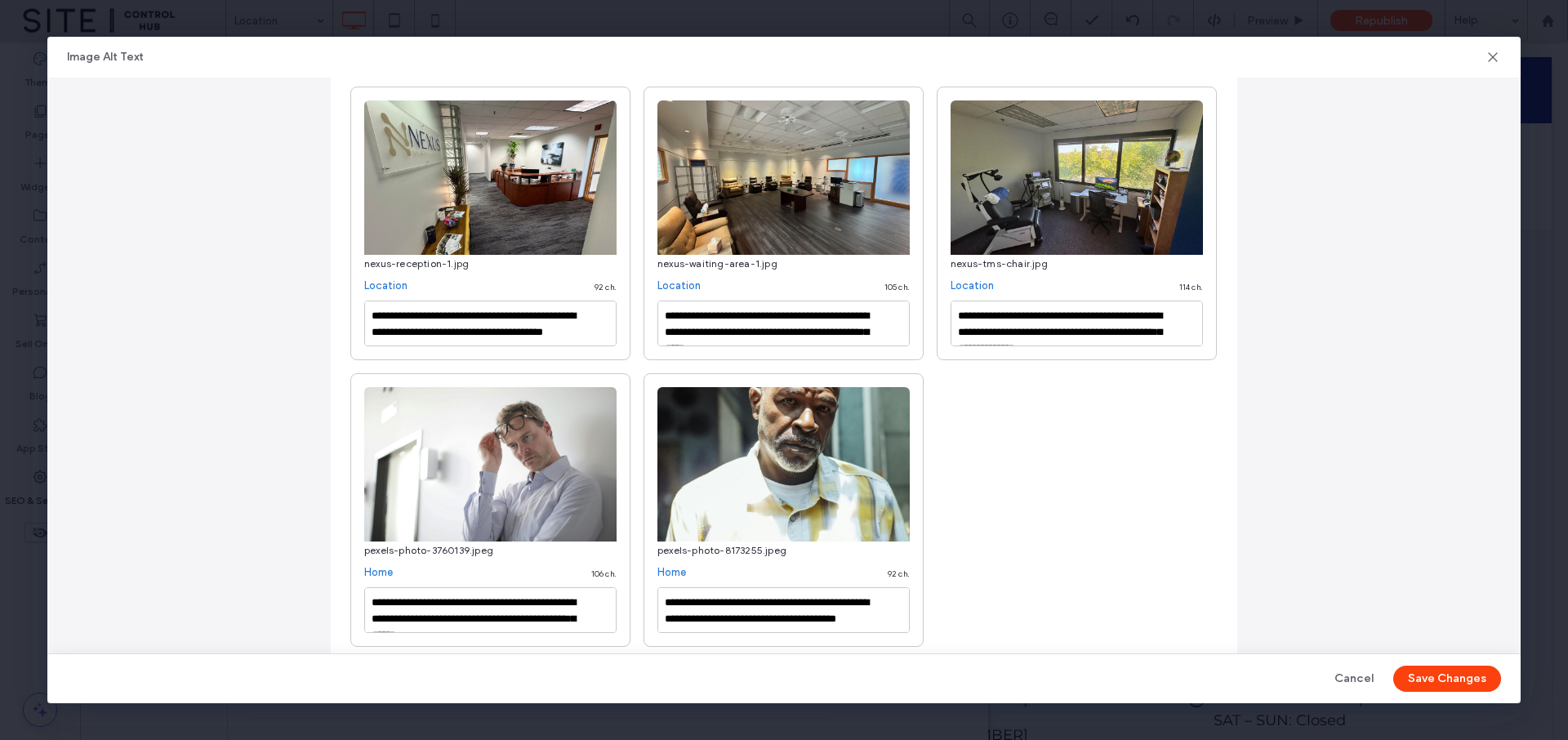
scroll to position [461, 0]
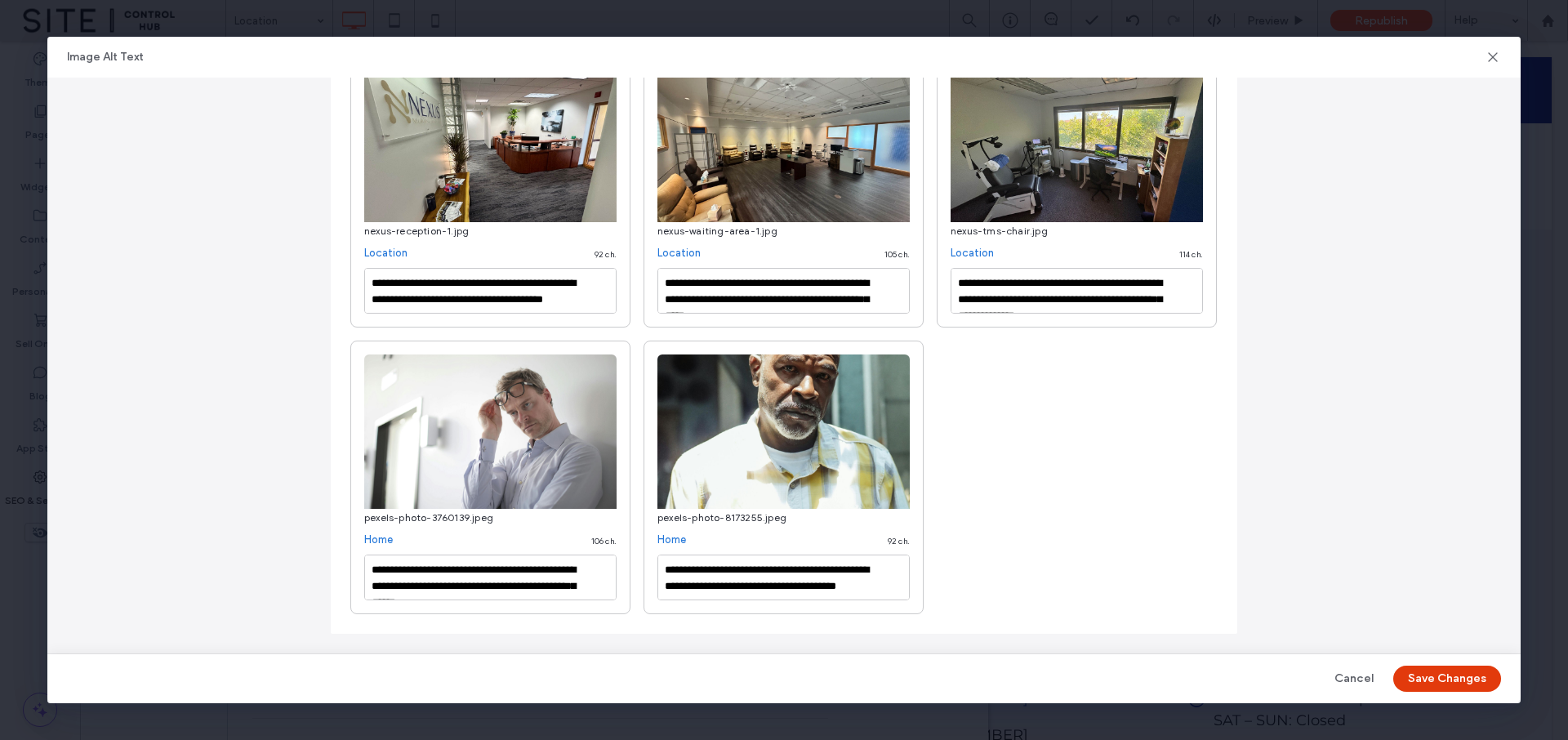
click at [1442, 677] on button "Save Changes" at bounding box center [1447, 678] width 108 height 26
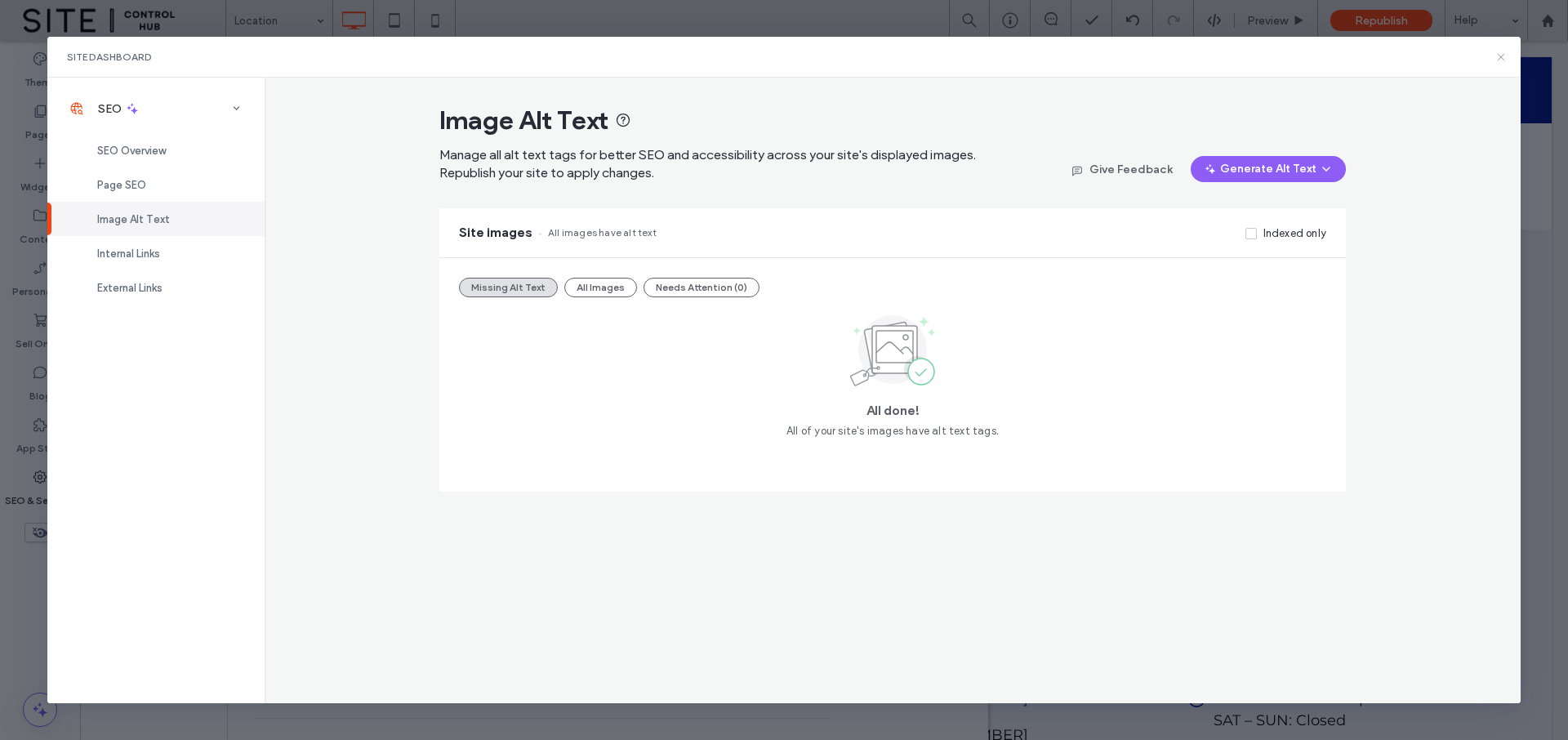
click at [1503, 55] on use at bounding box center [1502, 57] width 7 height 7
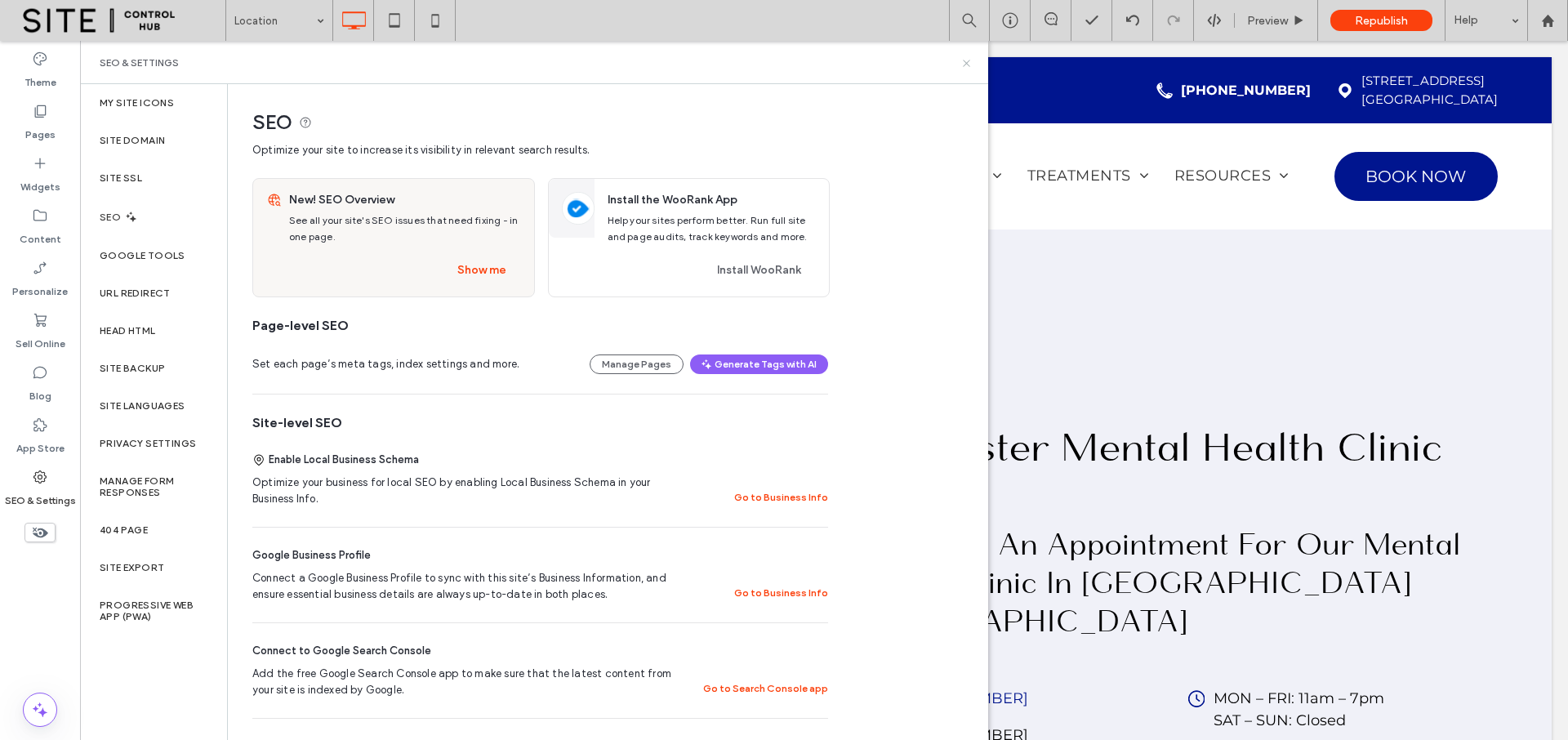
click at [969, 61] on icon at bounding box center [966, 63] width 12 height 12
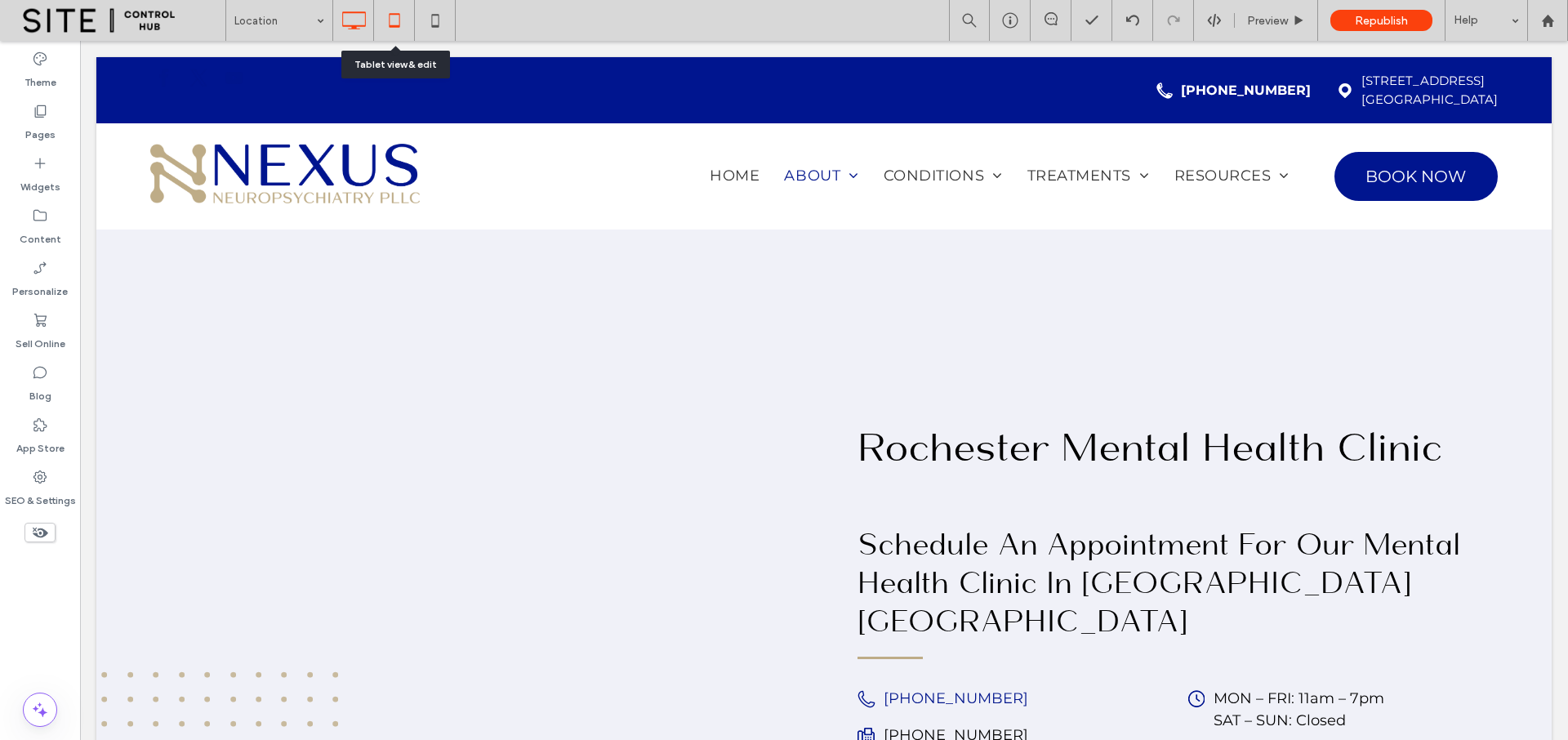
click at [398, 24] on icon at bounding box center [395, 20] width 33 height 33
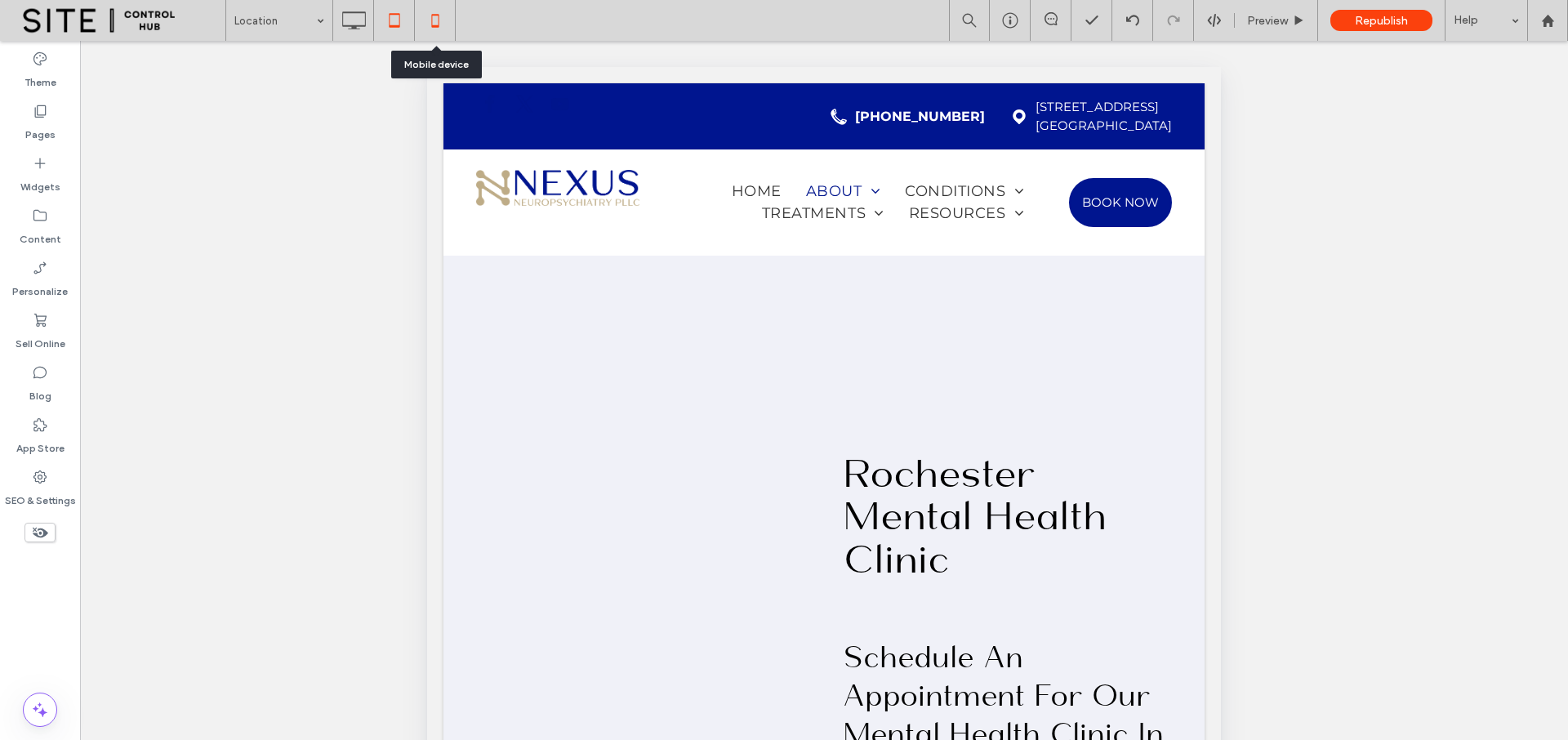
click at [433, 26] on use at bounding box center [435, 20] width 7 height 13
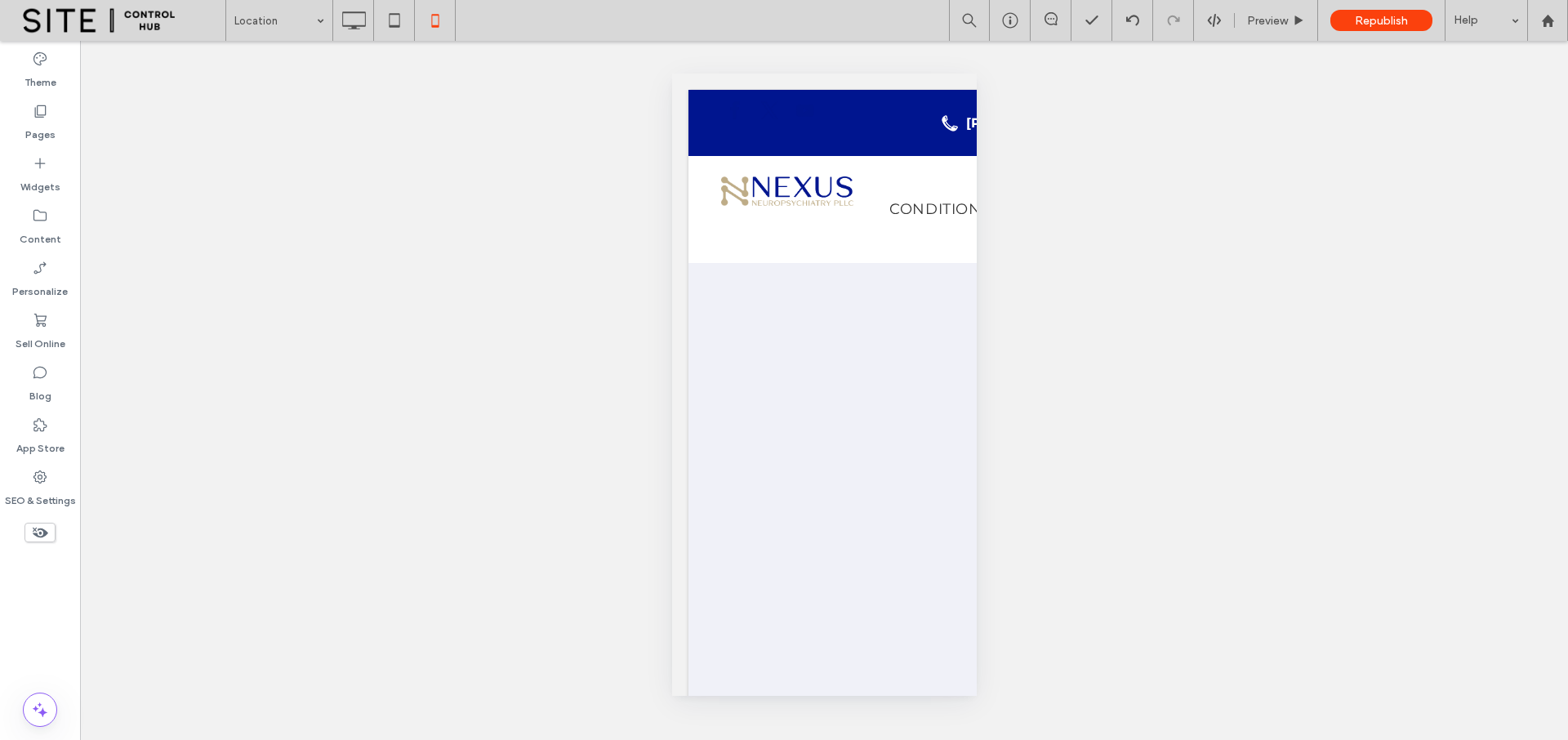
type input "**********"
type input "**"
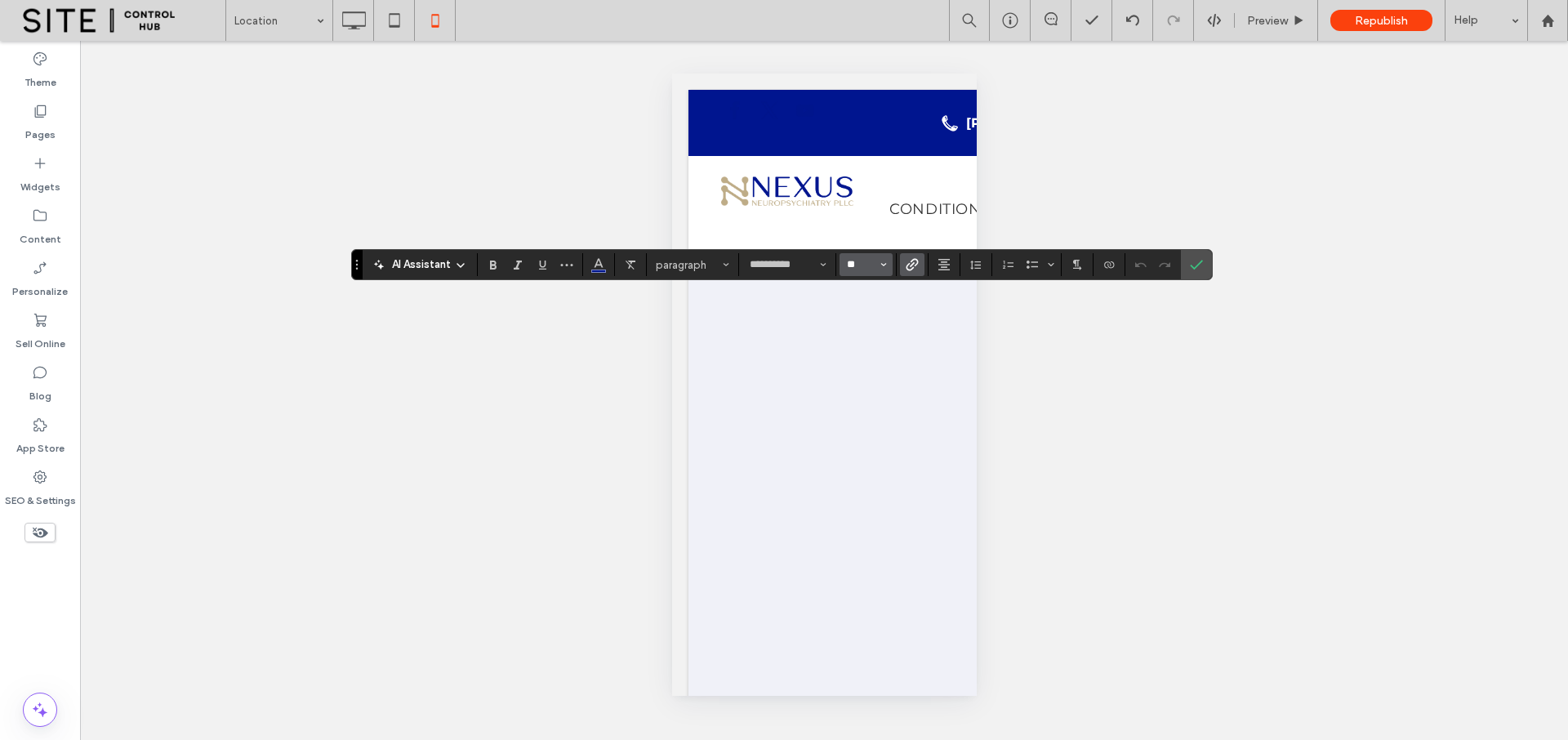
click at [870, 260] on input "**" at bounding box center [861, 265] width 32 height 13
click at [872, 445] on label "18" at bounding box center [865, 450] width 52 height 23
type input "**"
click at [1188, 268] on label "Confirm" at bounding box center [1196, 265] width 25 height 29
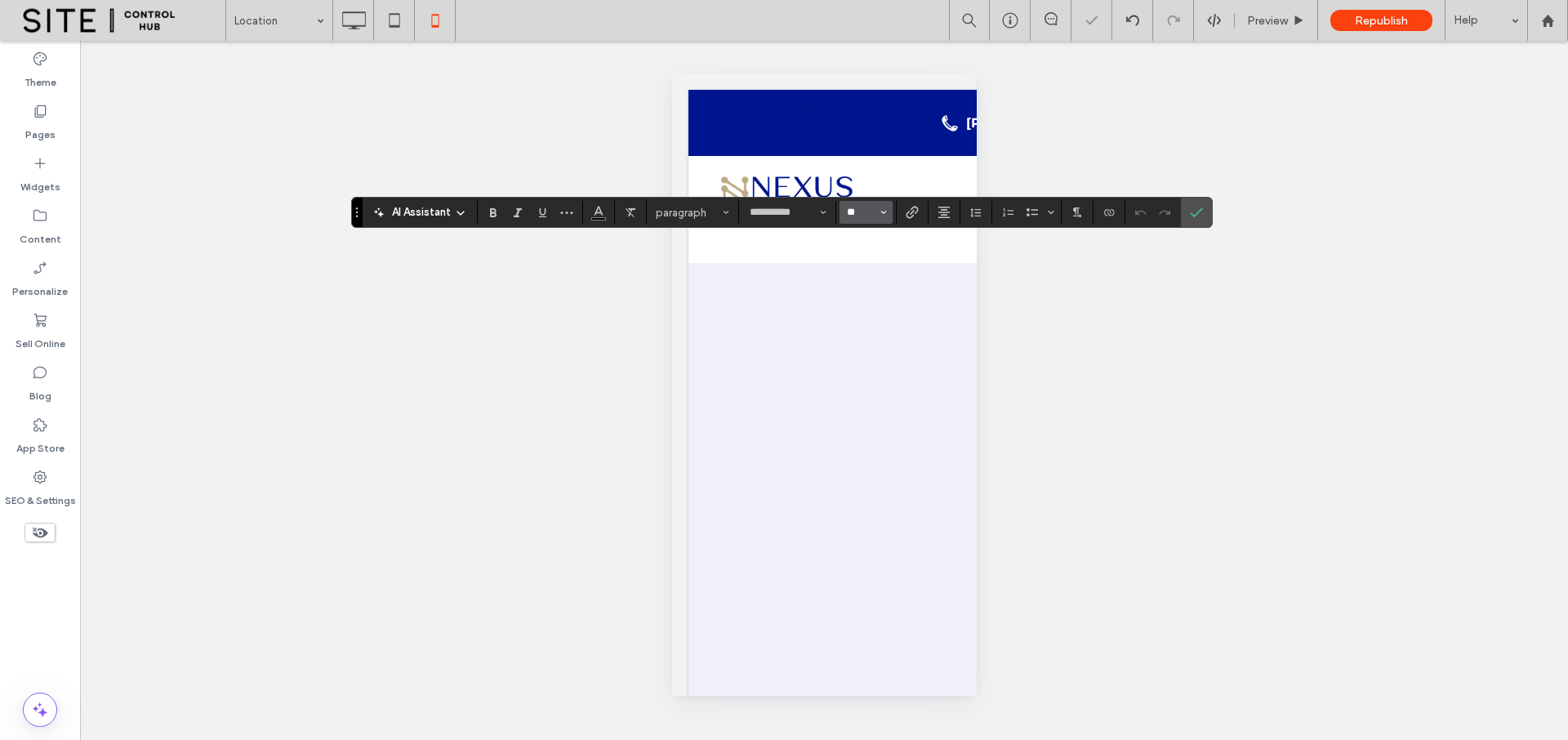
click at [867, 213] on input "**" at bounding box center [861, 212] width 32 height 13
drag, startPoint x: 1203, startPoint y: 215, endPoint x: 1033, endPoint y: 228, distance: 170.5
click at [1203, 214] on label "Confirm" at bounding box center [1196, 212] width 25 height 29
type input "**"
click at [1201, 213] on icon "Confirm" at bounding box center [1196, 212] width 13 height 13
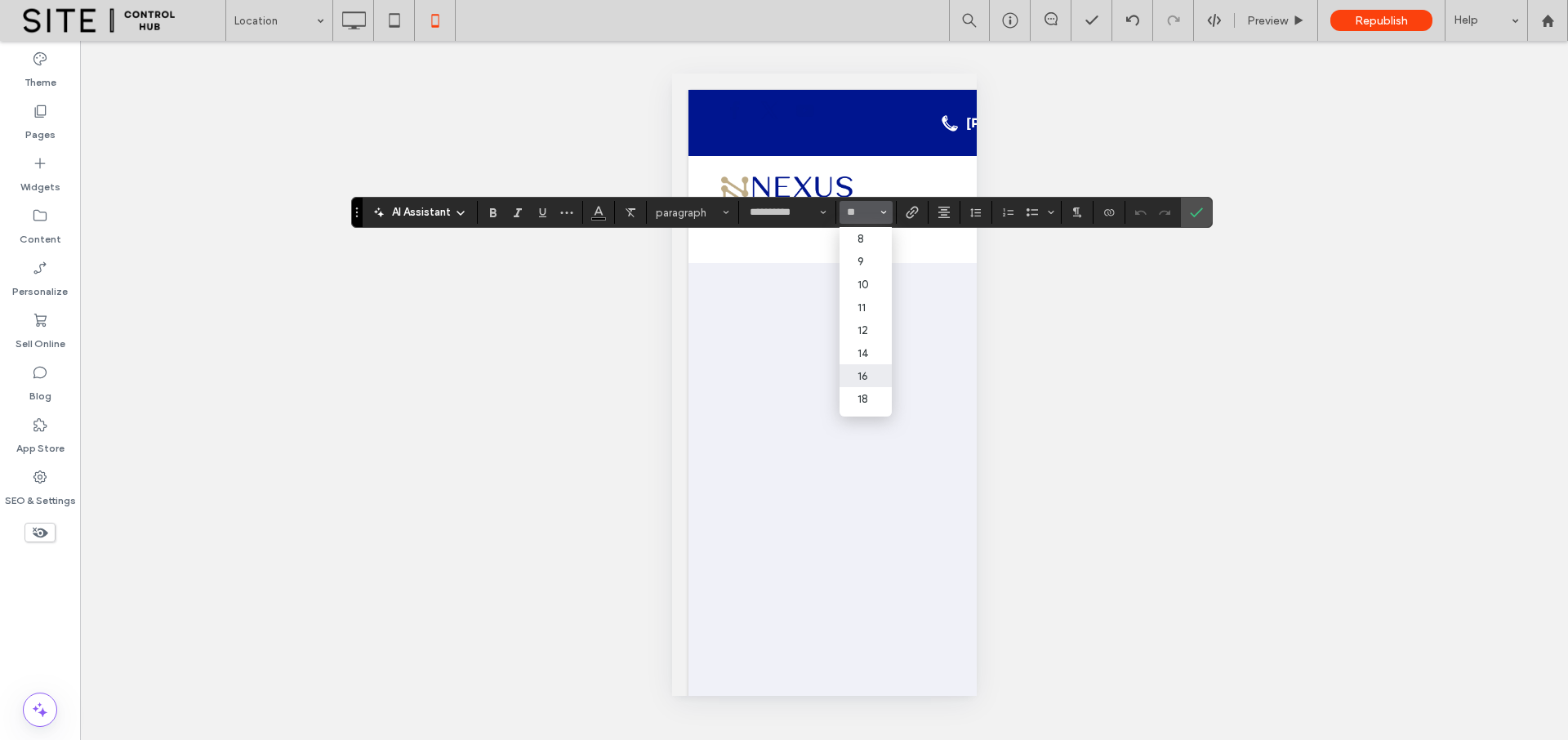
click at [1089, 331] on div "Unhide? Yes Unhide? Yes Unhide? Yes Unhide? Yes Unhide? Yes Unhide? Yes Unhide?…" at bounding box center [824, 390] width 1488 height 699
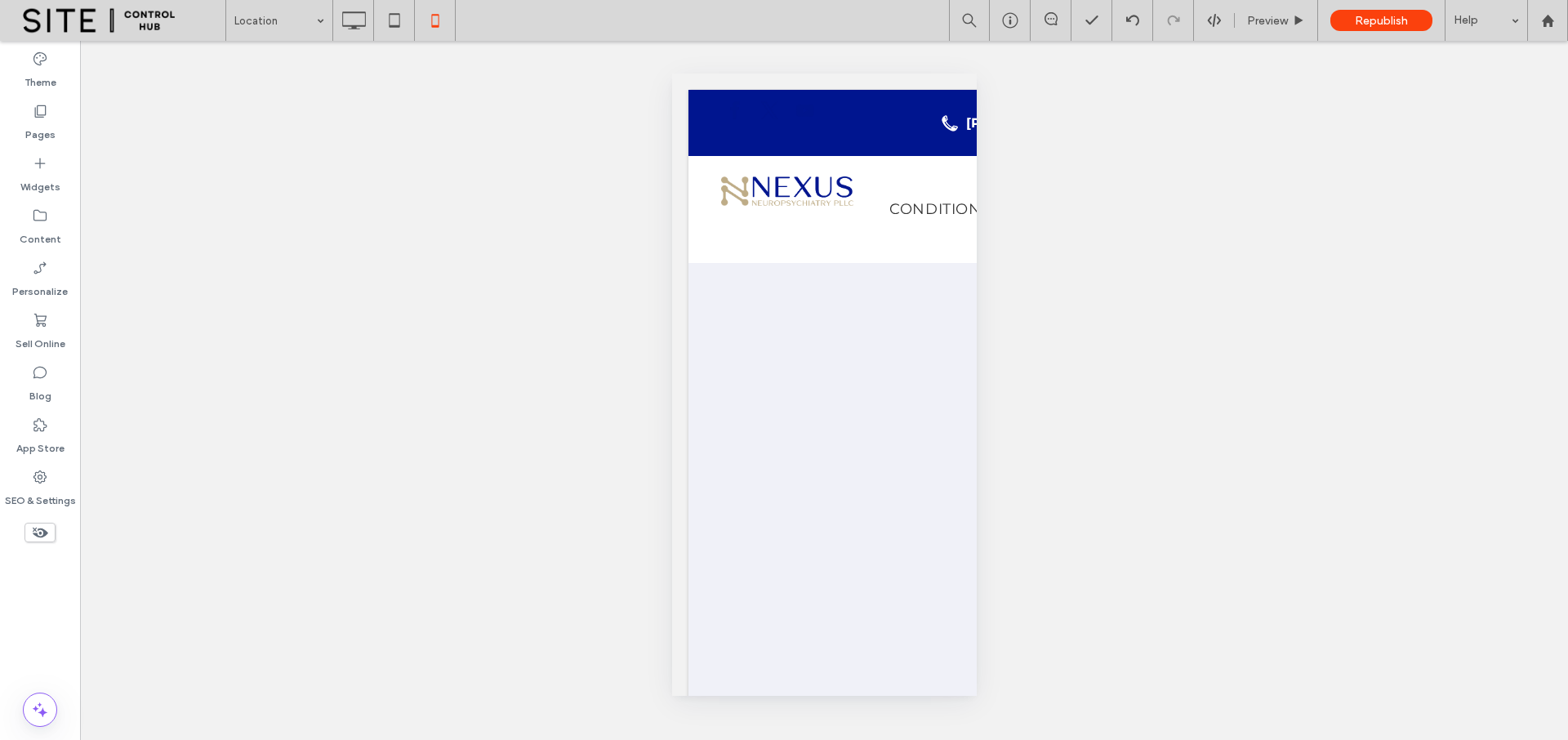
type input "**********"
type input "**"
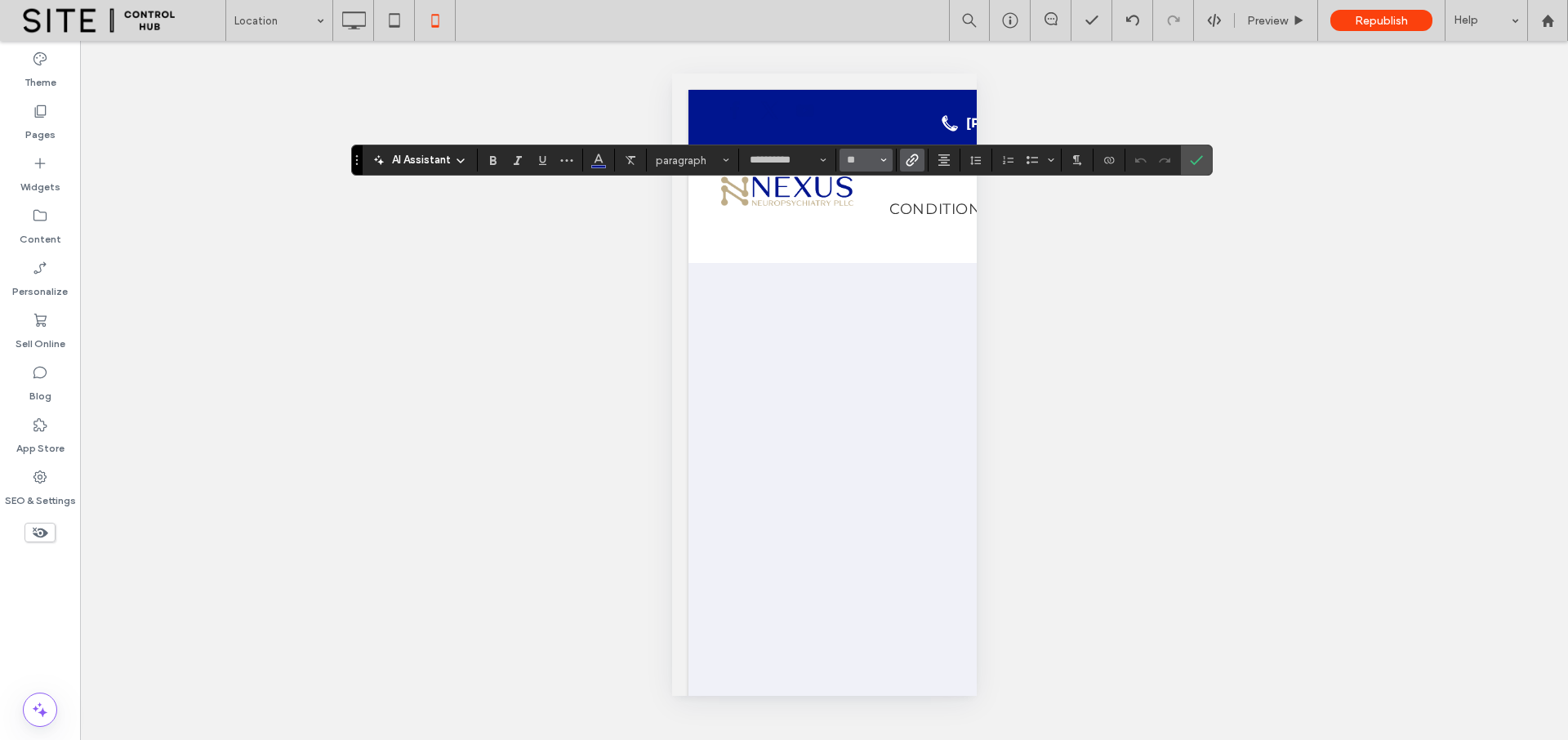
click at [884, 161] on icon "Size" at bounding box center [883, 160] width 6 height 6
click at [864, 347] on label "18" at bounding box center [865, 346] width 52 height 23
type input "**"
click at [1201, 158] on icon "Confirm" at bounding box center [1196, 160] width 13 height 13
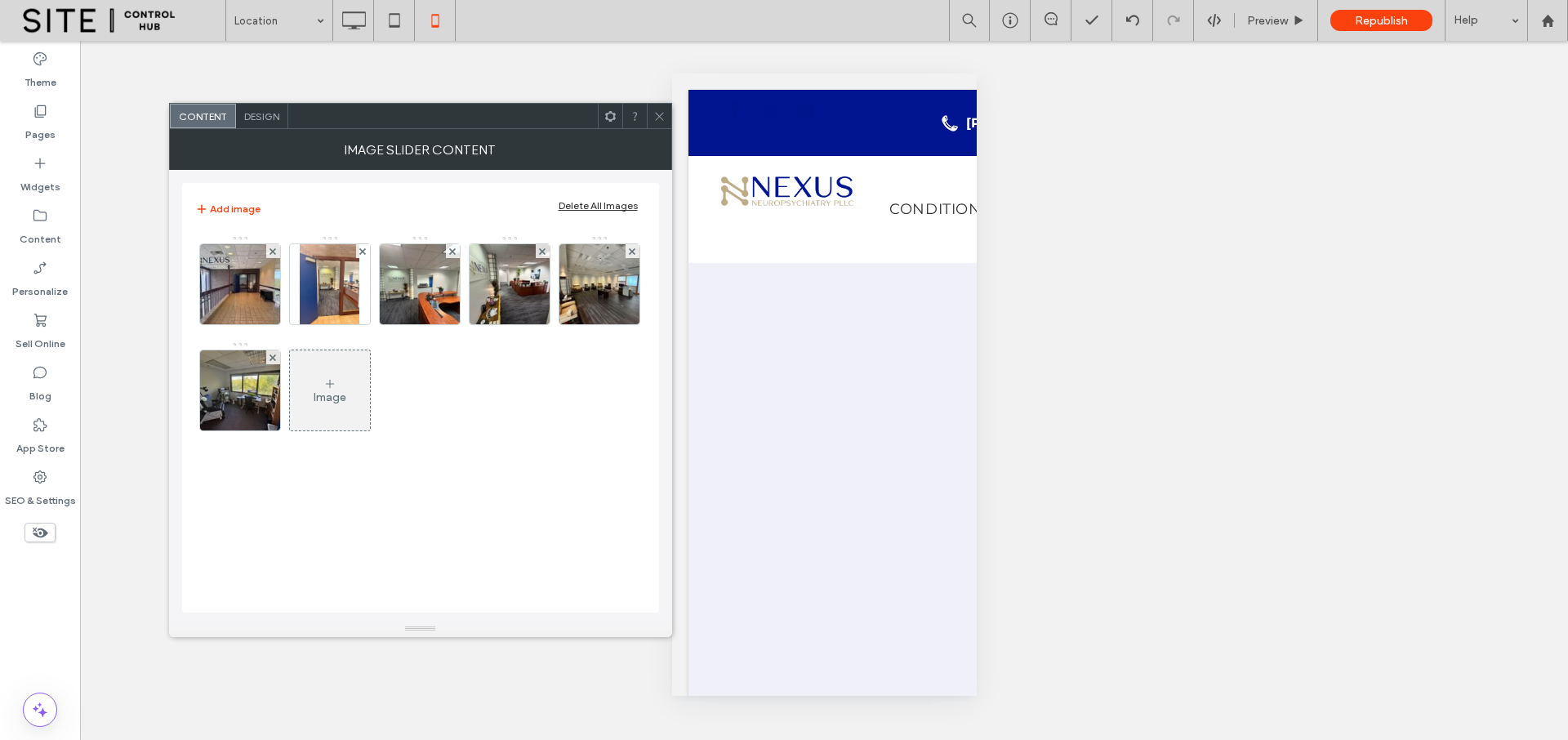
click at [250, 112] on span "Design" at bounding box center [262, 116] width 35 height 12
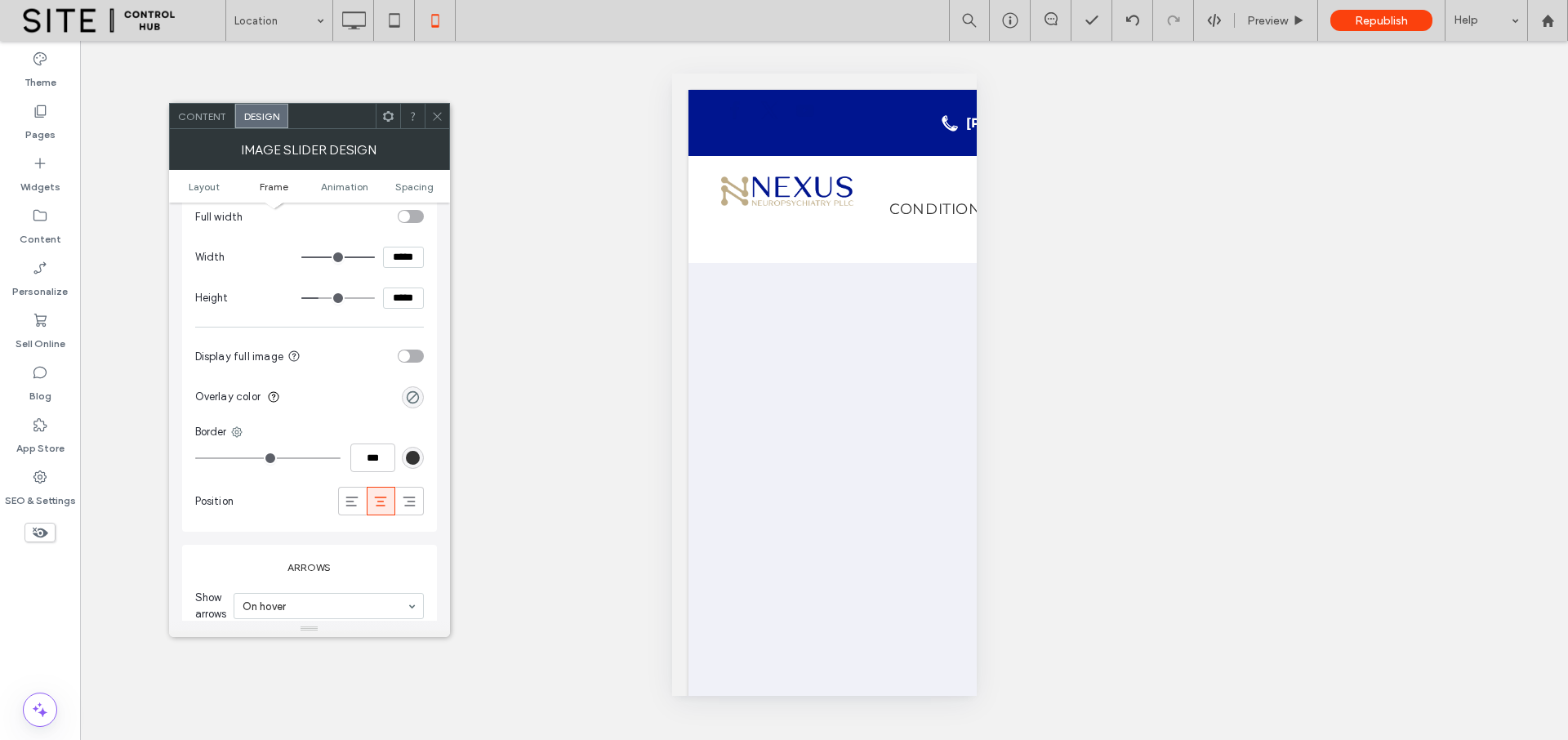
scroll to position [595, 0]
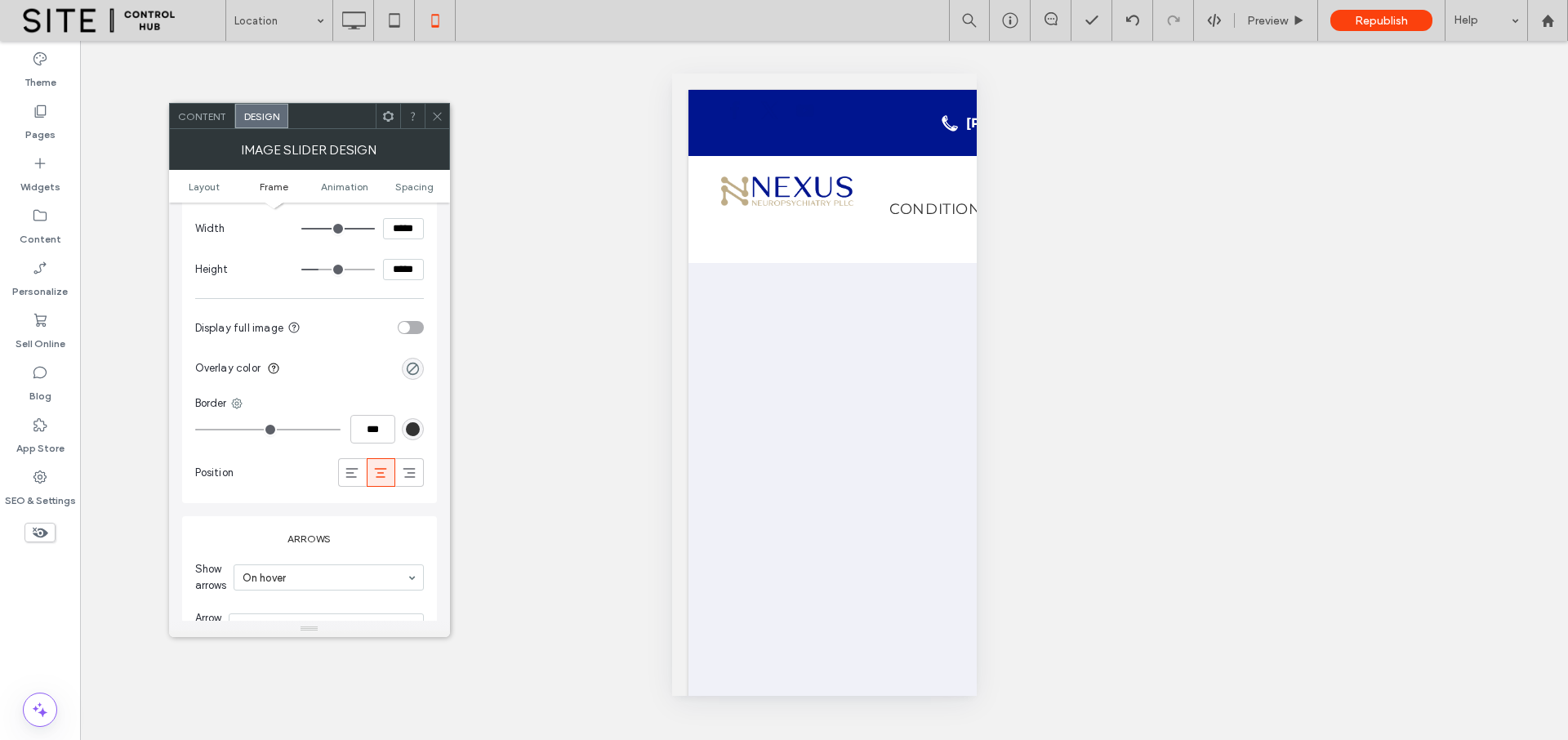
click at [431, 116] on icon at bounding box center [437, 116] width 12 height 12
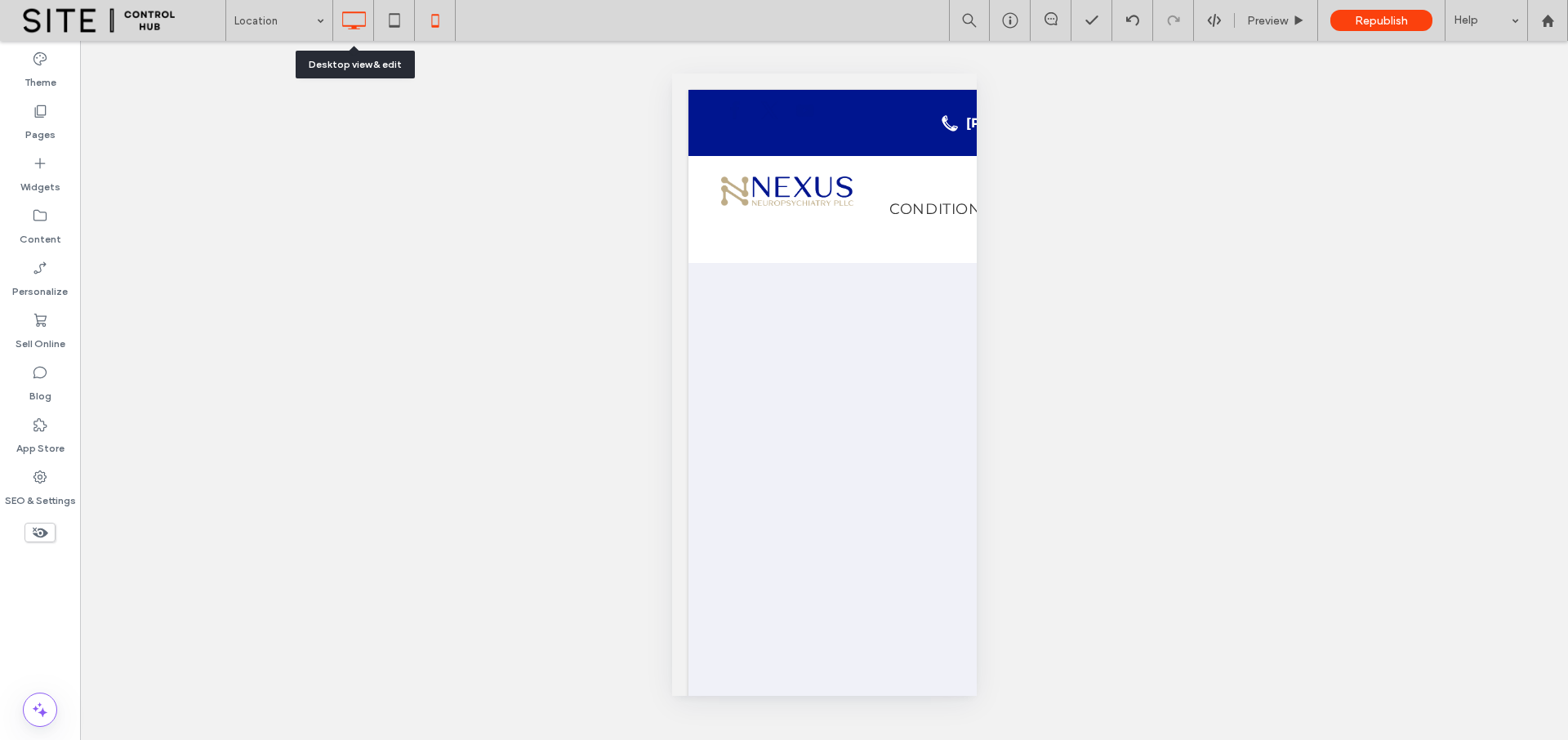
click at [353, 21] on icon at bounding box center [354, 20] width 33 height 33
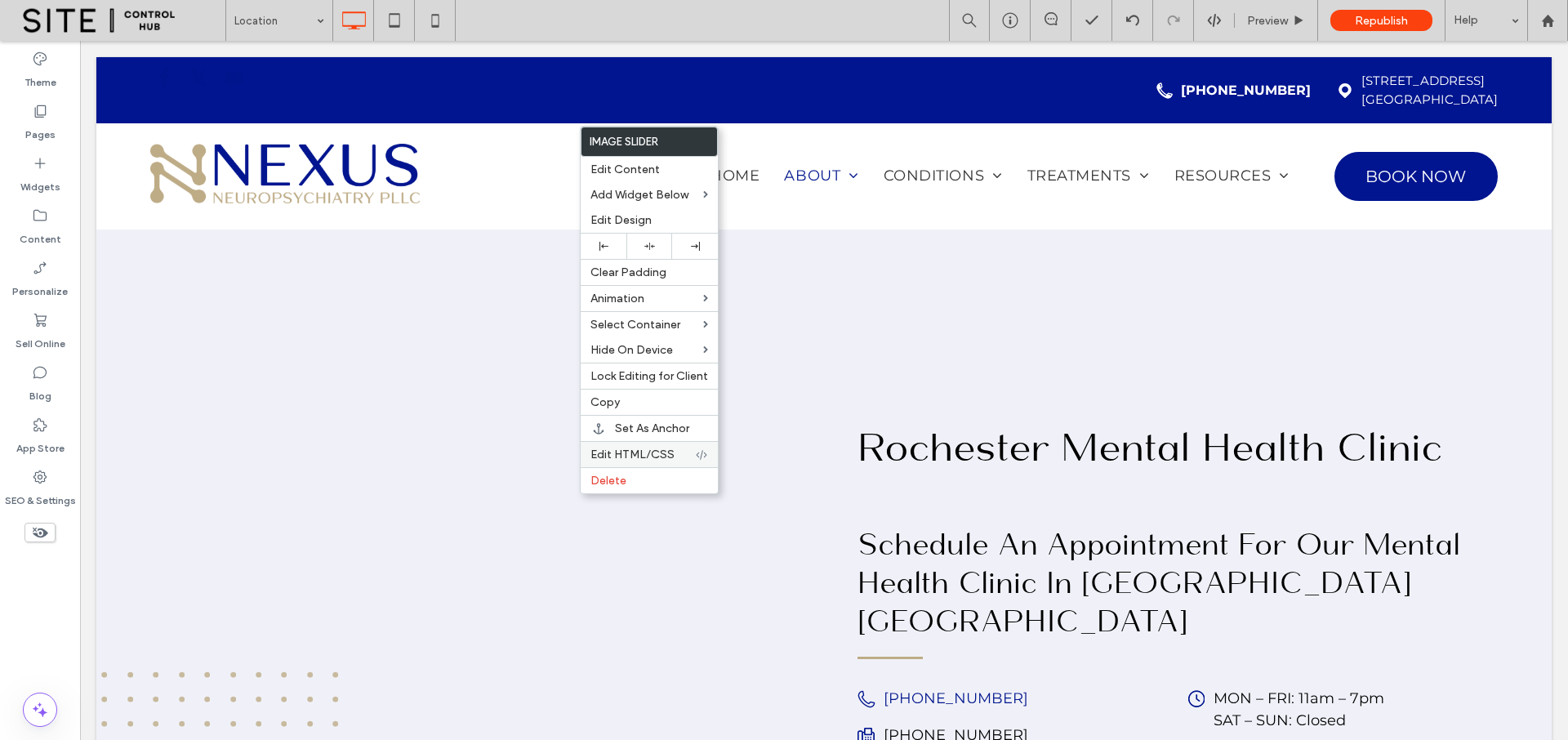
click at [657, 449] on span "Edit HTML/CSS" at bounding box center [632, 454] width 84 height 14
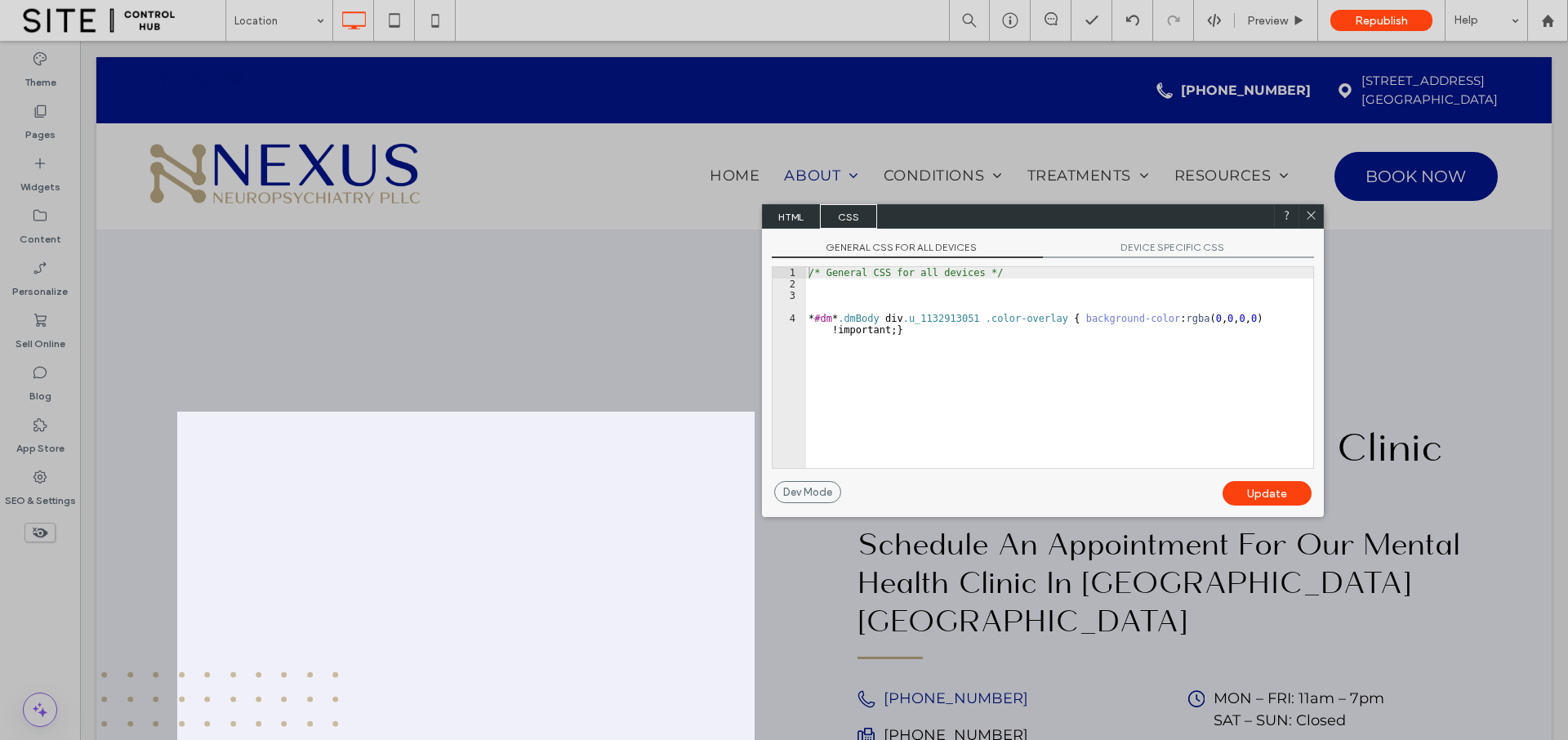
click at [1141, 246] on span "DEVICE SPECIFIC CSS" at bounding box center [1178, 249] width 271 height 17
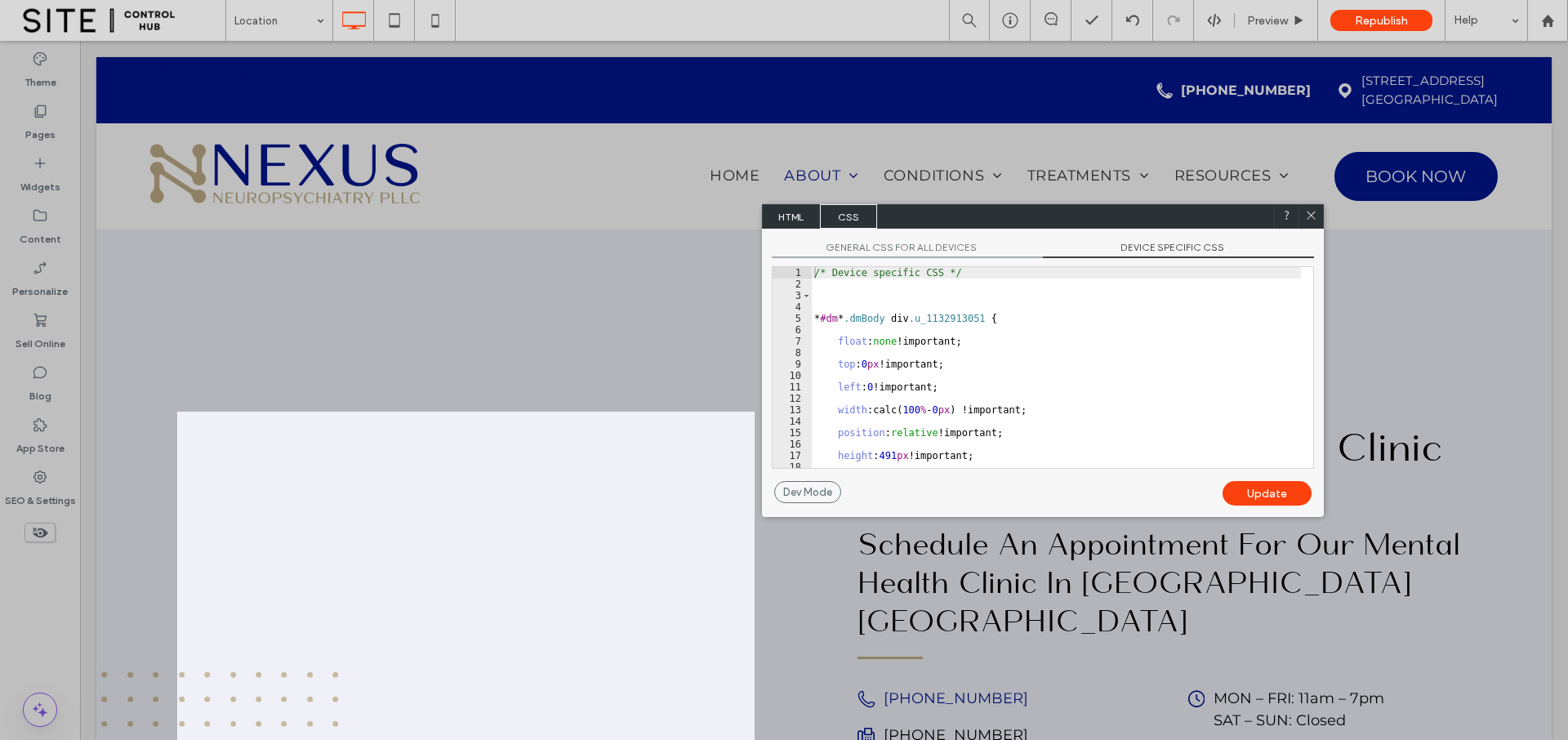
type textarea "**********"
click at [1019, 347] on div "/* Device specific CSS */ * #dm * .dmBody div .u_1132913051 { float : none !imp…" at bounding box center [1056, 378] width 490 height 223
click at [944, 245] on span "GENERAL CSS FOR ALL DEVICES" at bounding box center [907, 249] width 271 height 17
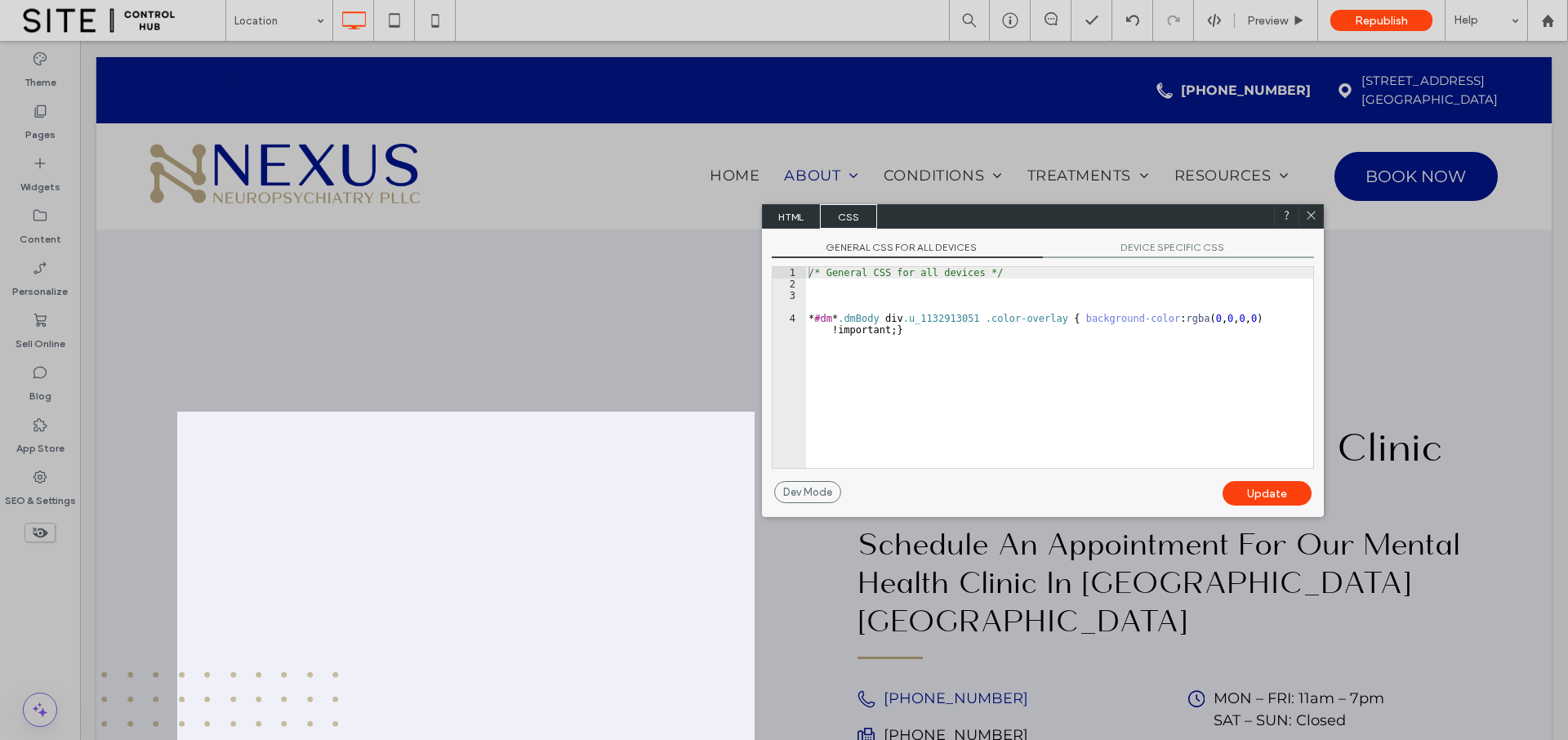
click at [921, 339] on div "/* General CSS for all devices */ * #dm * .dmBody div .u_1132913051 .color-over…" at bounding box center [1059, 378] width 508 height 223
click at [904, 328] on div "/* General CSS for all devices */ * #dm * .dmBody div .u_1132913051 .color-over…" at bounding box center [1060, 378] width 508 height 223
click at [903, 333] on div "/* General CSS for all devices */ * #dm * .dmBody div .u_1132913051 .color-over…" at bounding box center [1060, 378] width 508 height 223
click at [1305, 214] on icon at bounding box center [1310, 214] width 12 height 12
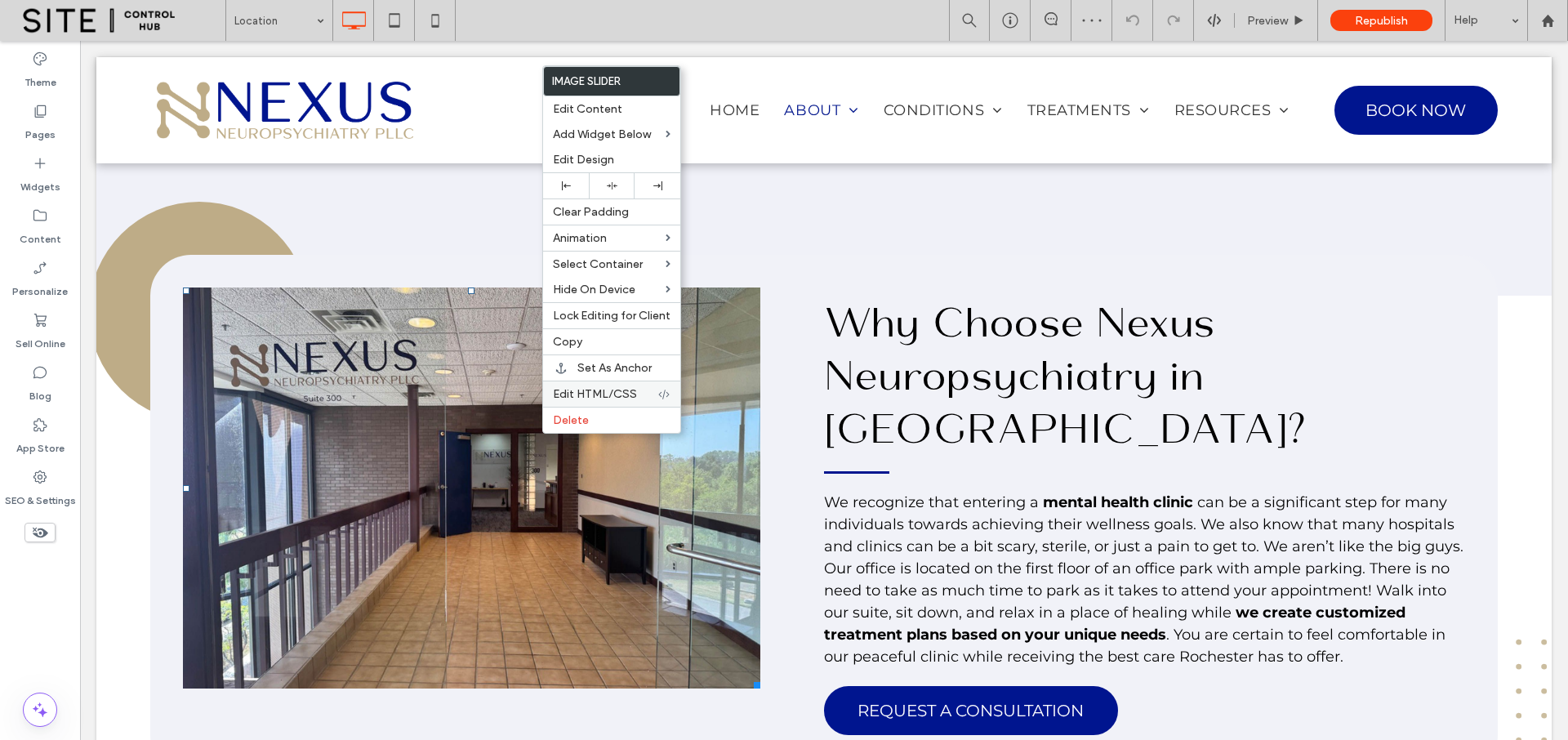
click at [593, 390] on span "Edit HTML/CSS" at bounding box center [594, 393] width 84 height 14
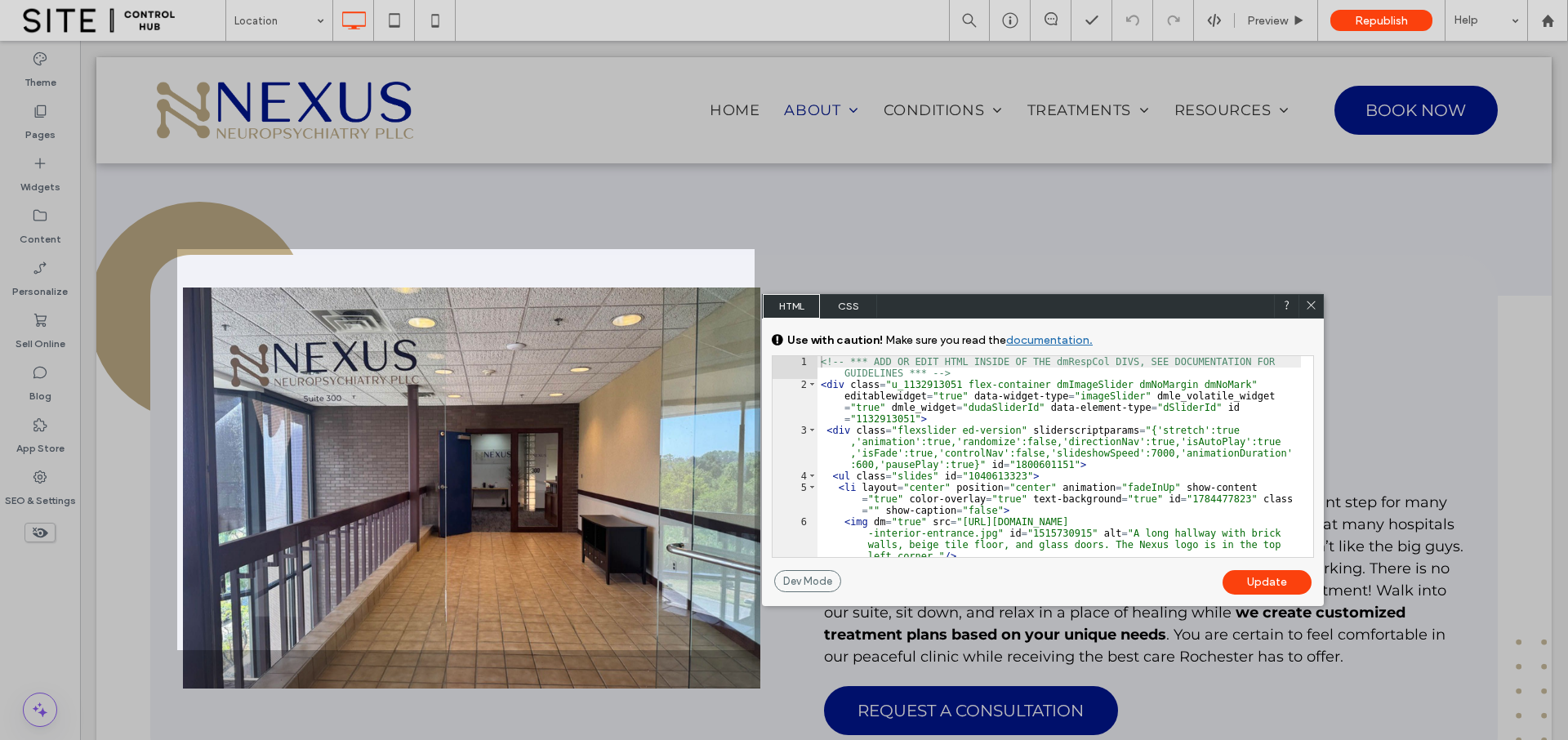
click at [845, 308] on span "CSS" at bounding box center [849, 306] width 57 height 25
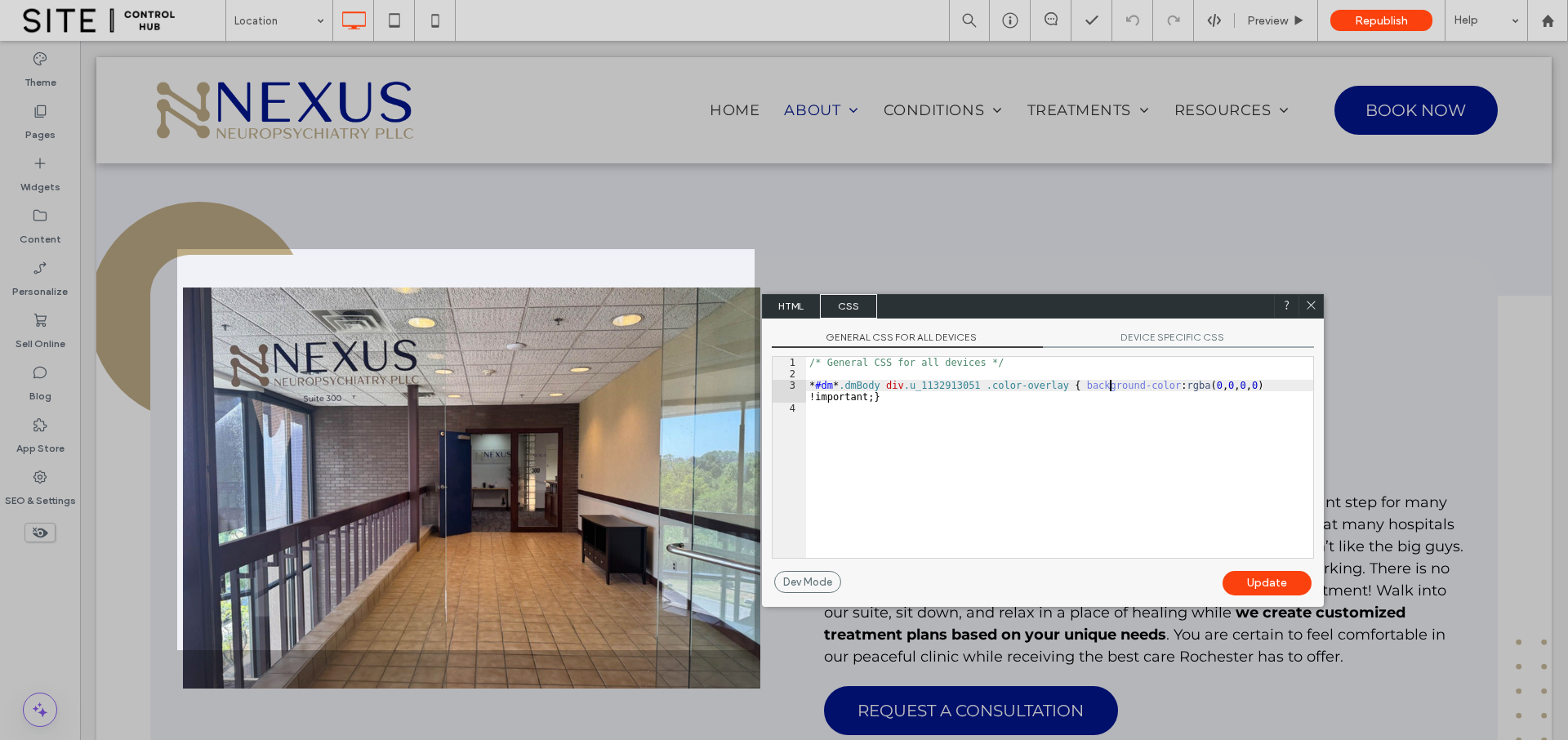
click at [1107, 383] on div "/* General CSS for all devices */ * #dm * .dmBody div .u_1132913051 .color-over…" at bounding box center [1060, 468] width 508 height 223
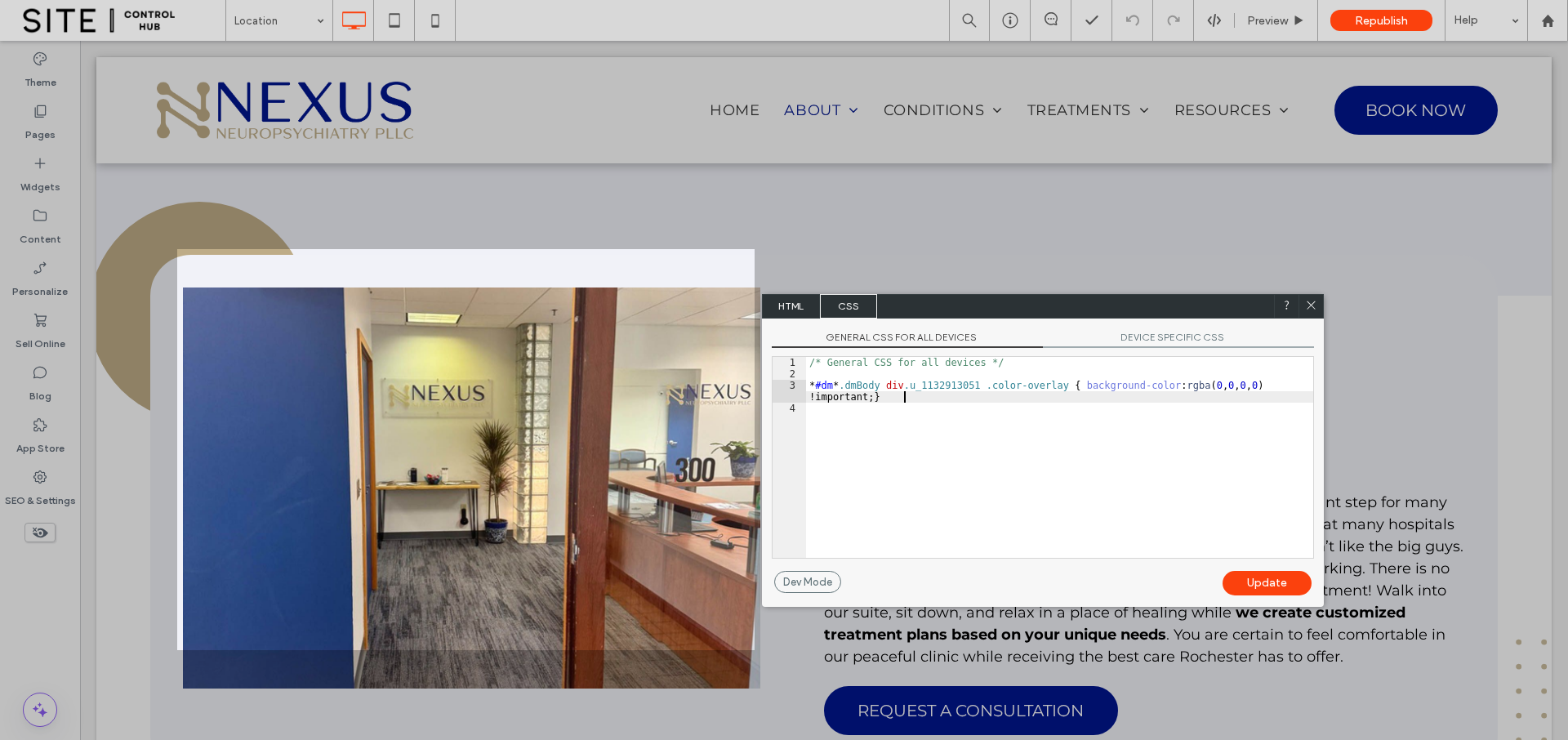
click at [904, 397] on div "/* General CSS for all devices */ * #dm * .dmBody div .u_1132913051 .color-over…" at bounding box center [1060, 468] width 508 height 223
click at [1239, 577] on div "Update" at bounding box center [1267, 583] width 89 height 25
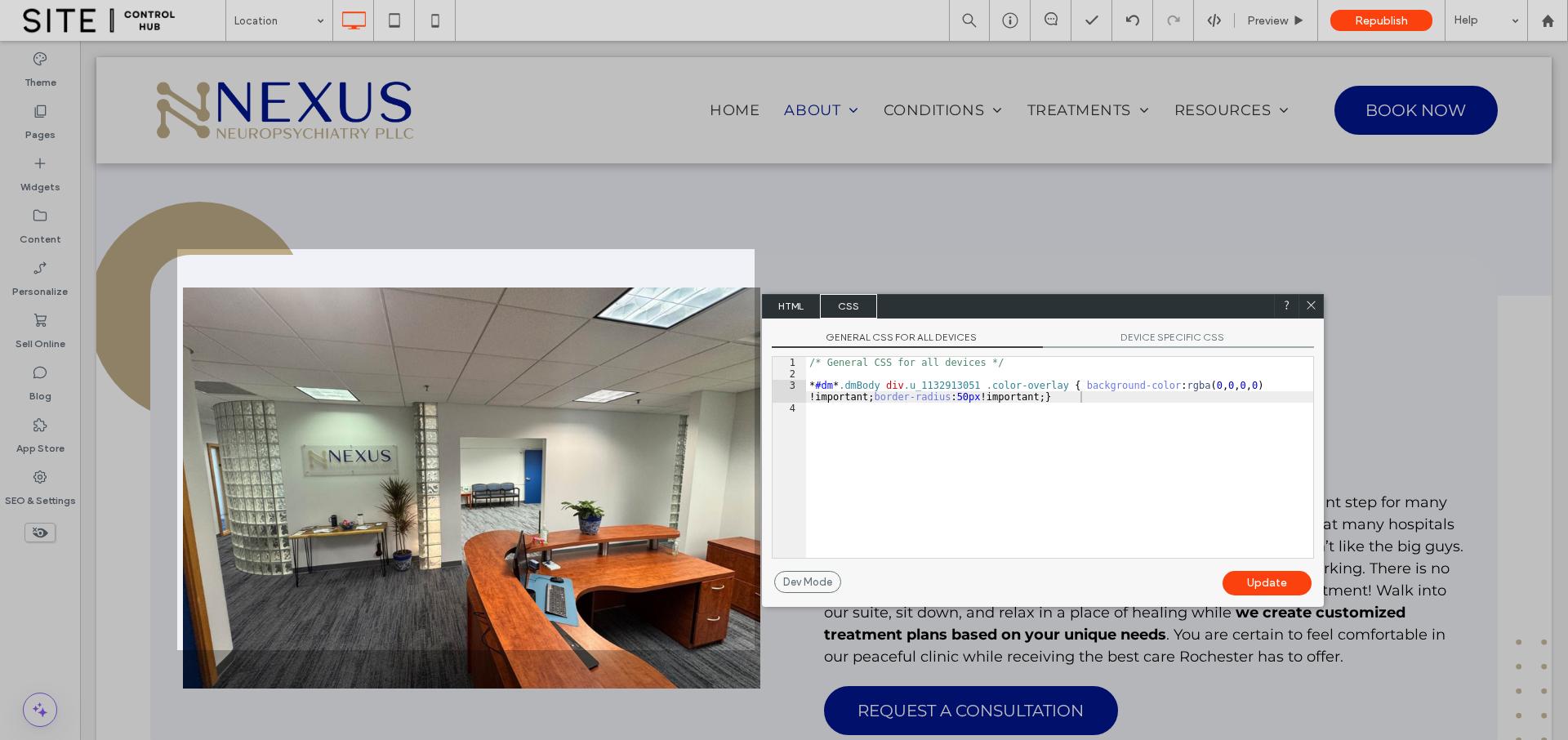
click at [1241, 583] on div "Update" at bounding box center [1267, 583] width 89 height 25
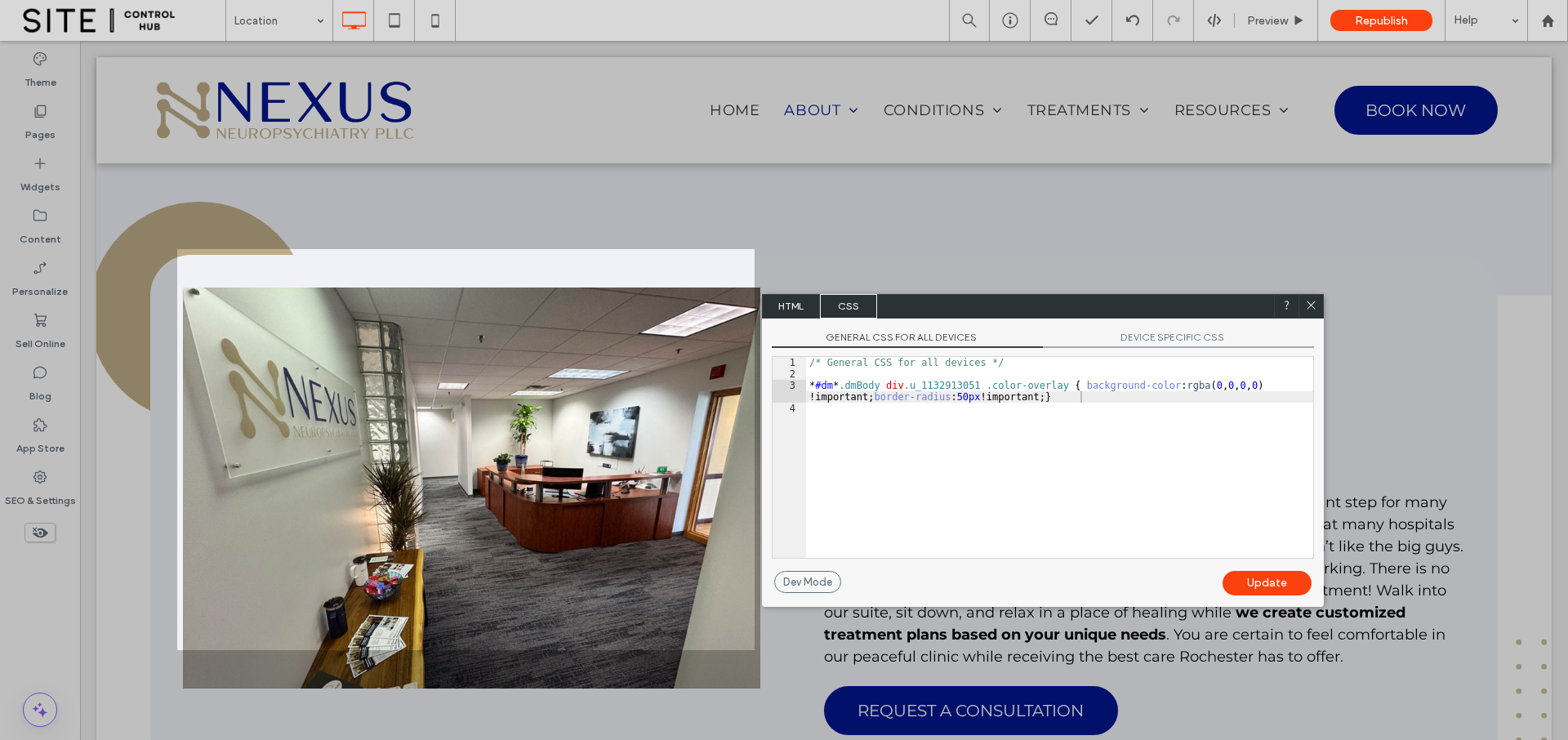
click at [945, 400] on div "/* General CSS for all devices */ * #dm * .dmBody div .u_1132913051 .color-over…" at bounding box center [1060, 468] width 508 height 223
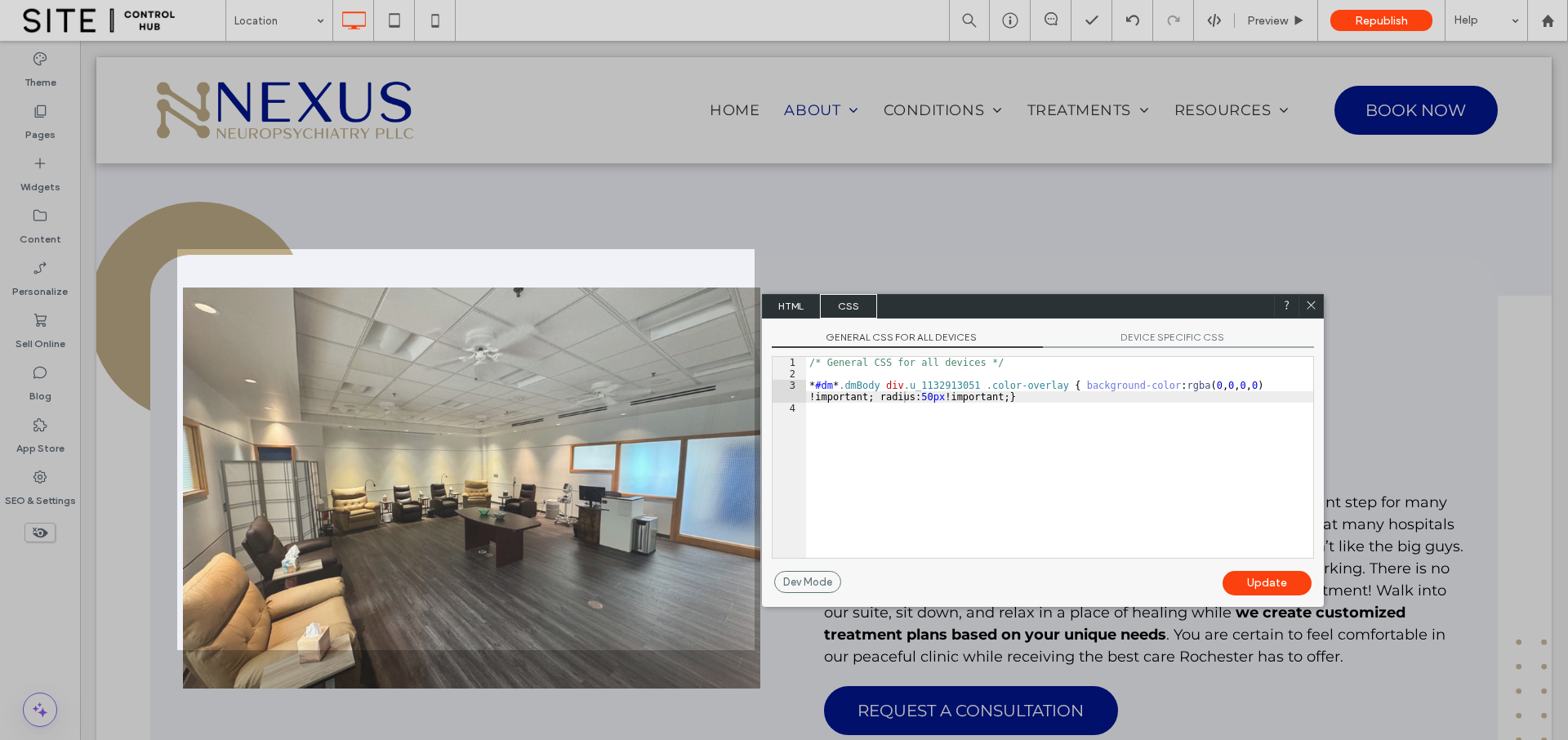
click at [1242, 586] on div "Update" at bounding box center [1267, 583] width 89 height 25
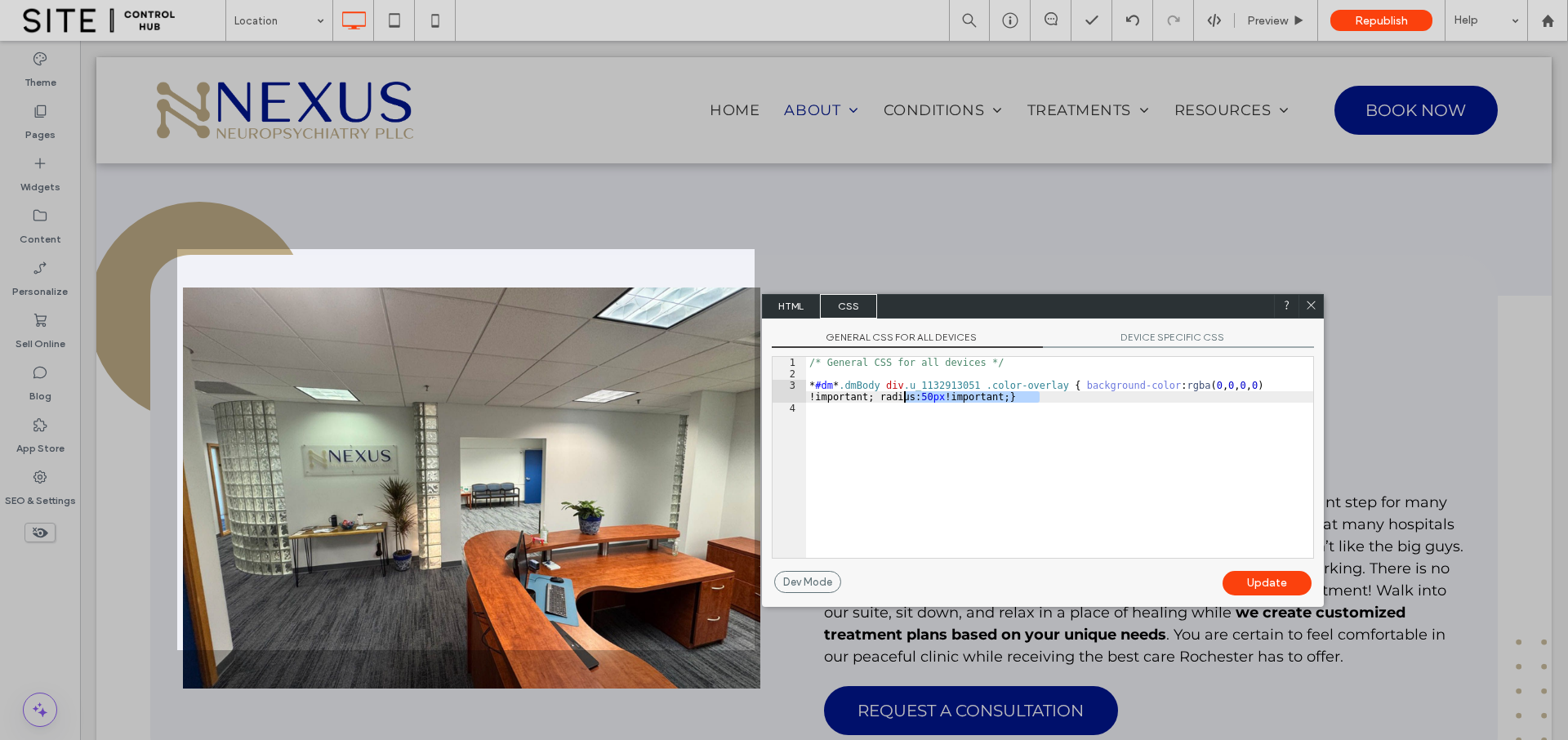
drag, startPoint x: 1040, startPoint y: 396, endPoint x: 905, endPoint y: 393, distance: 135.0
click at [905, 393] on div "/* General CSS for all devices */ * #dm * .dmBody div .u_1132913051 .color-over…" at bounding box center [1060, 468] width 508 height 223
click at [1274, 575] on div "Update" at bounding box center [1267, 583] width 89 height 25
click at [1316, 299] on icon at bounding box center [1310, 304] width 12 height 12
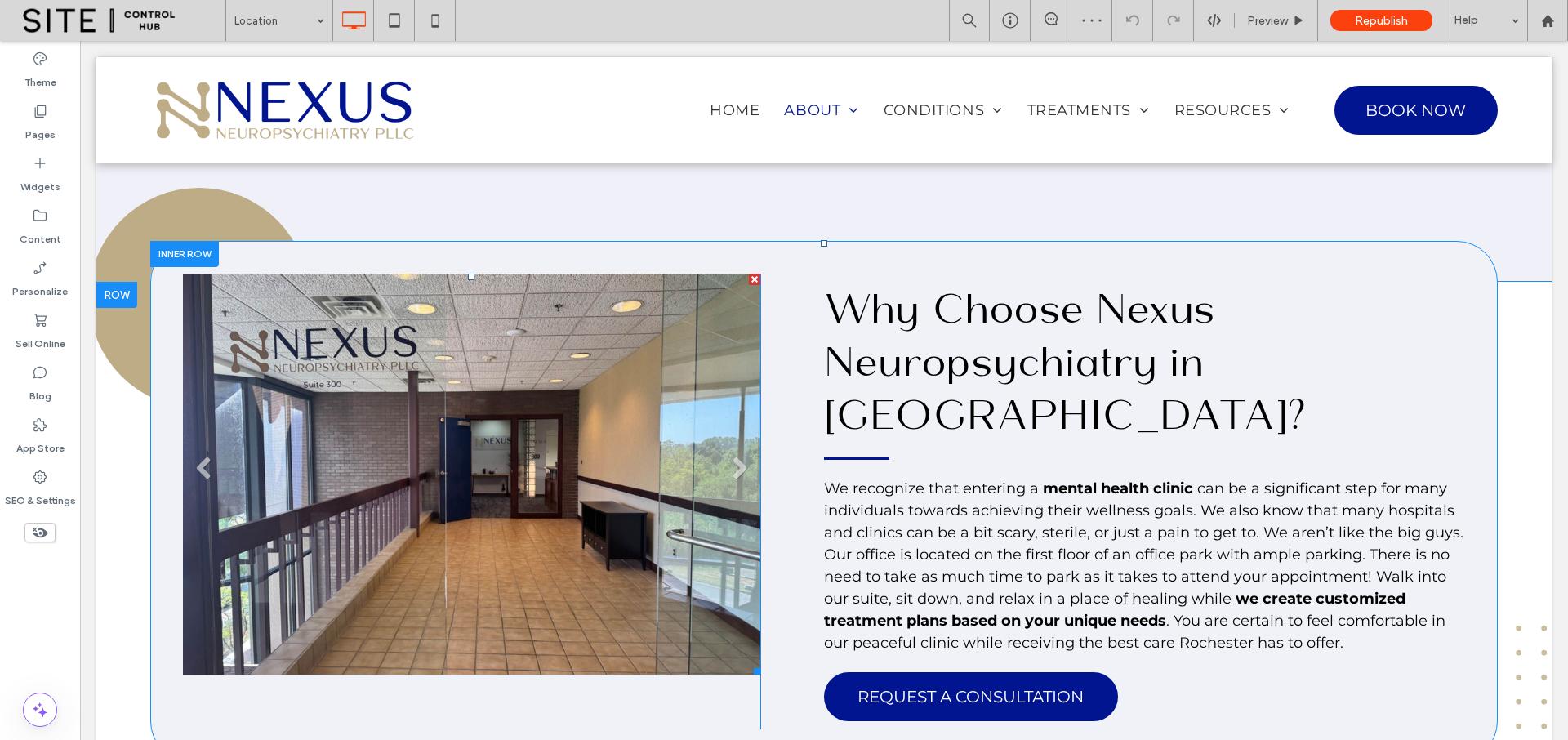
click at [656, 535] on li "Slide title Write your caption here Button" at bounding box center [472, 474] width 578 height 401
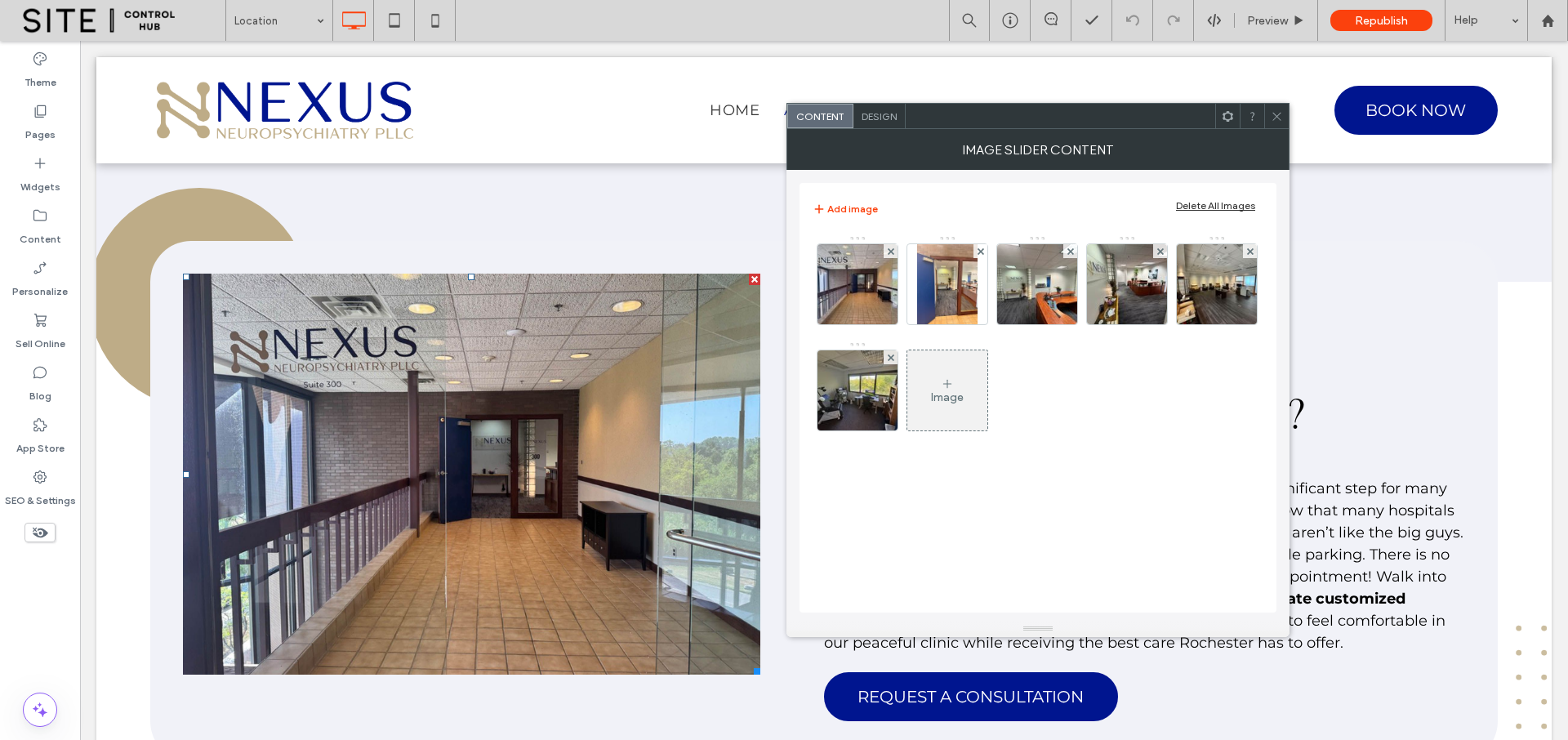
click at [887, 118] on span "Design" at bounding box center [879, 116] width 35 height 12
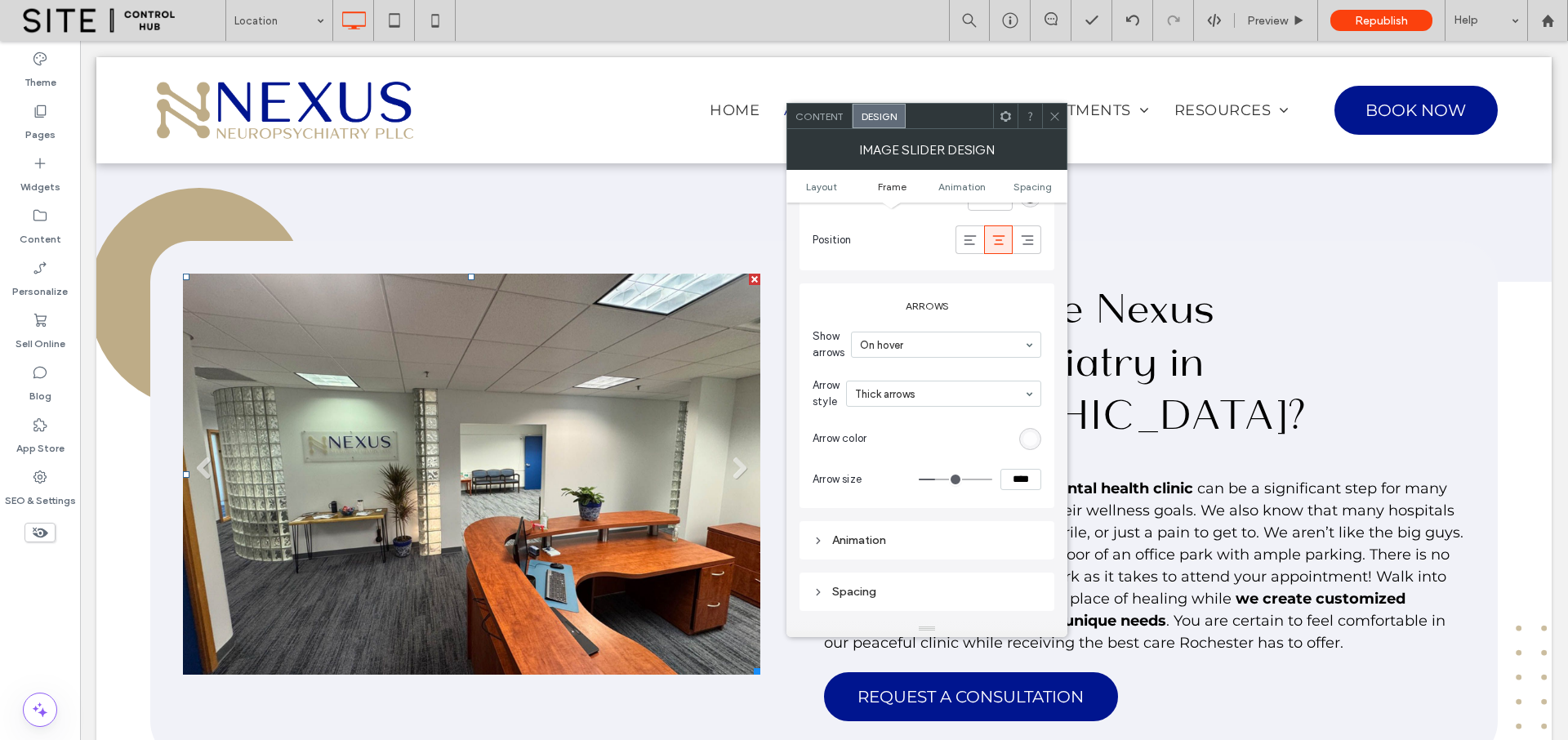
scroll to position [859, 0]
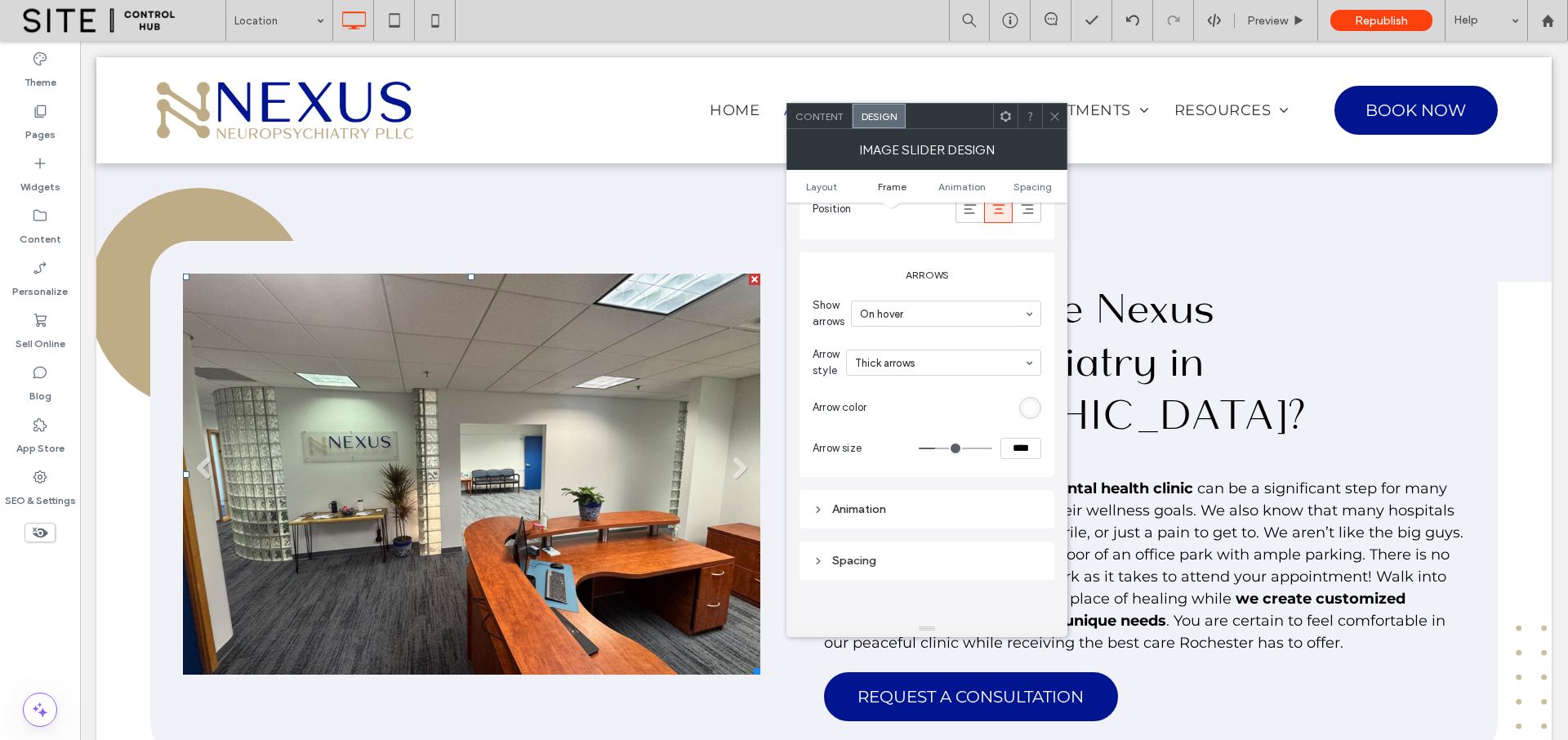
type input "**"
type input "****"
type input "**"
type input "****"
type input "**"
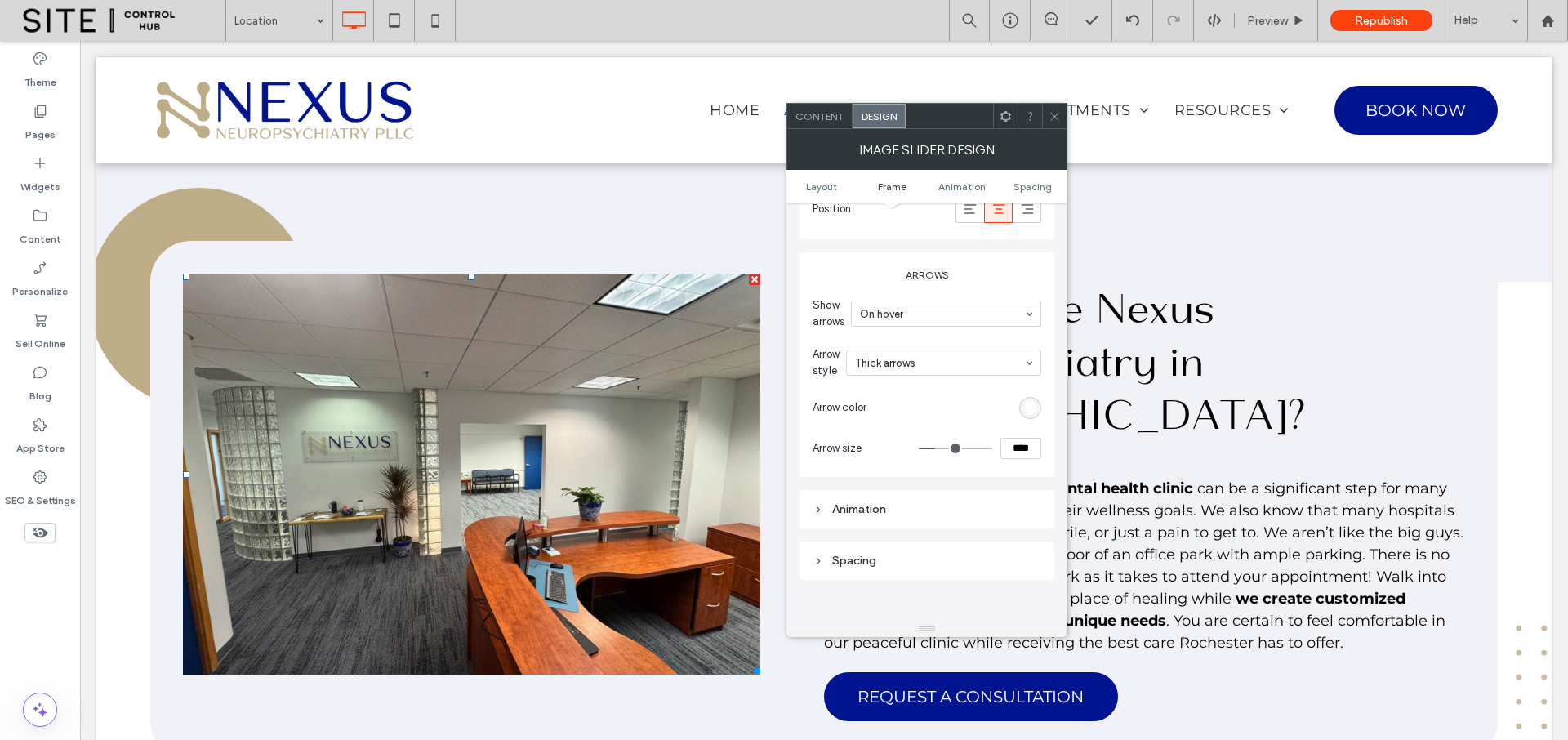
type input "****"
type input "**"
type input "****"
type input "**"
type input "****"
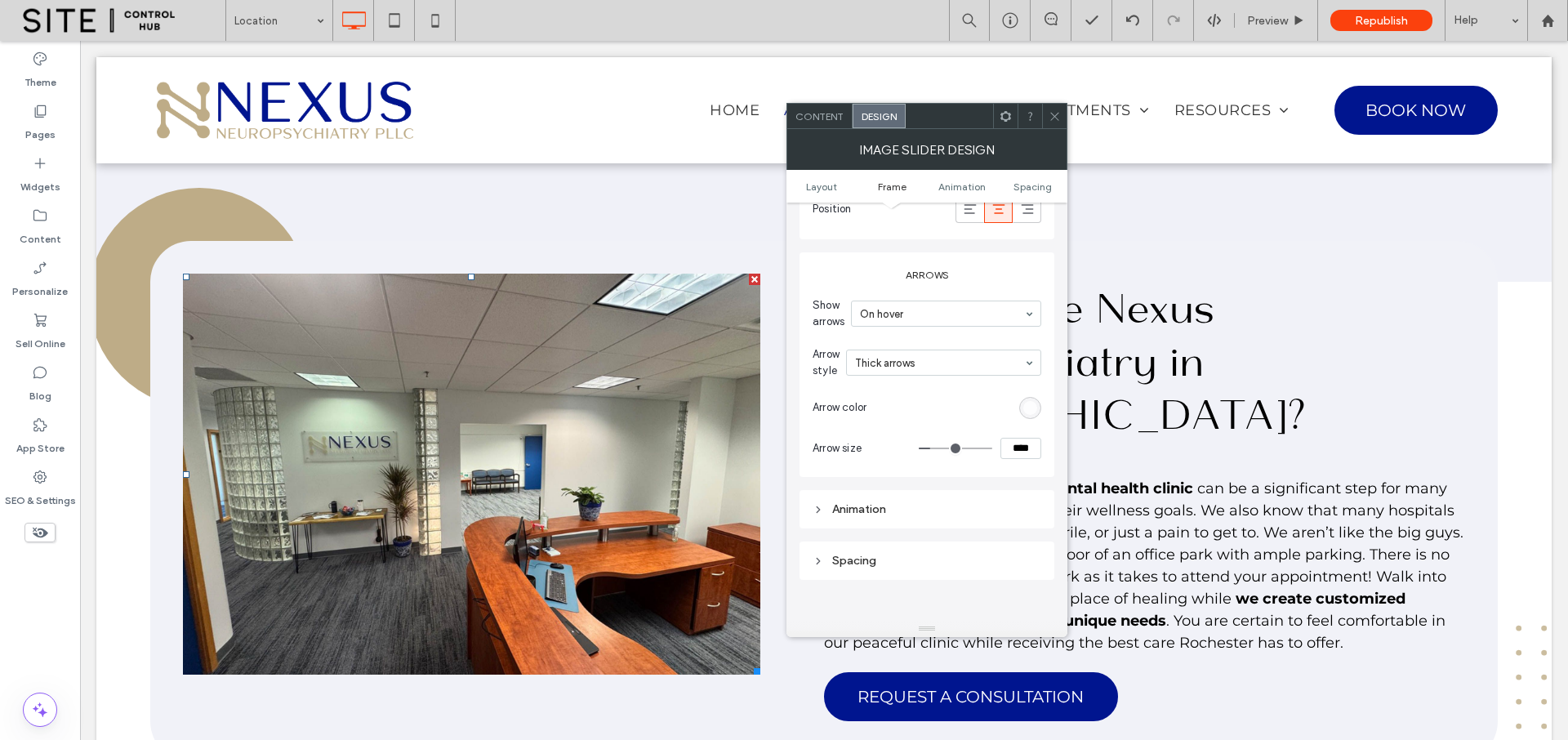
type input "**"
type input "****"
type input "**"
type input "****"
type input "**"
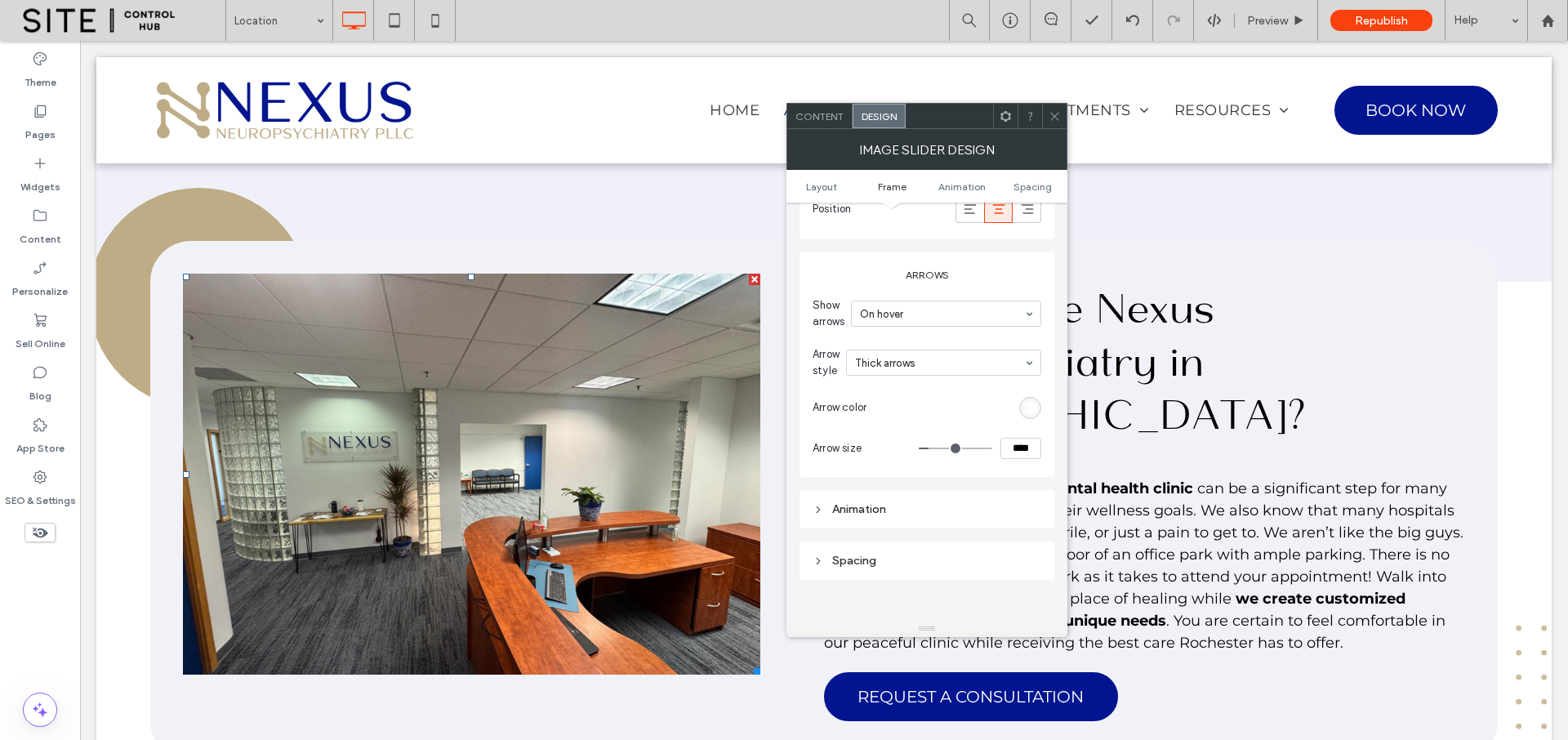
type input "****"
type input "**"
type input "****"
type input "**"
click at [932, 448] on input "range" at bounding box center [956, 449] width 74 height 2
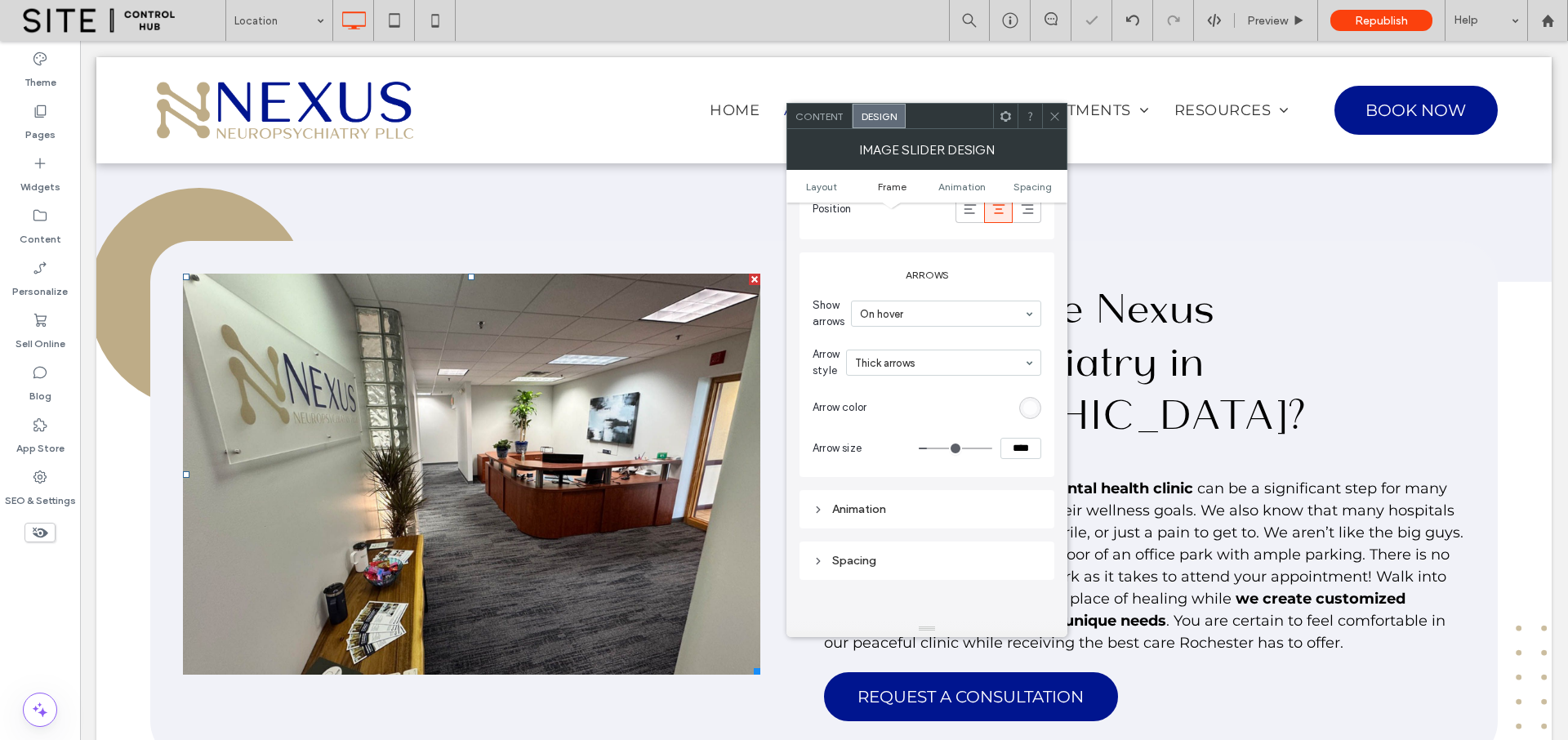
click at [827, 122] on div "Content" at bounding box center [819, 116] width 65 height 25
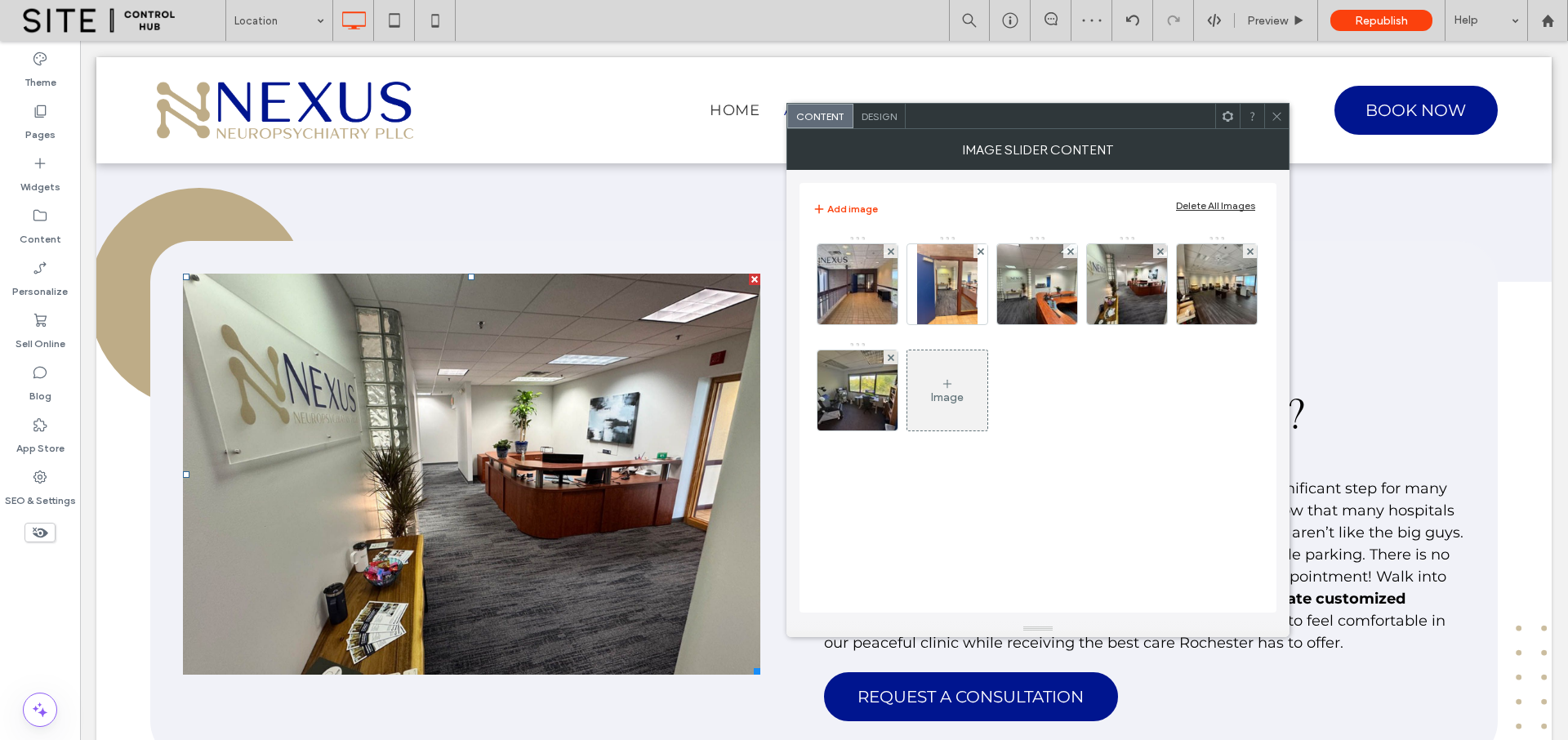
click at [1272, 113] on icon at bounding box center [1276, 116] width 12 height 12
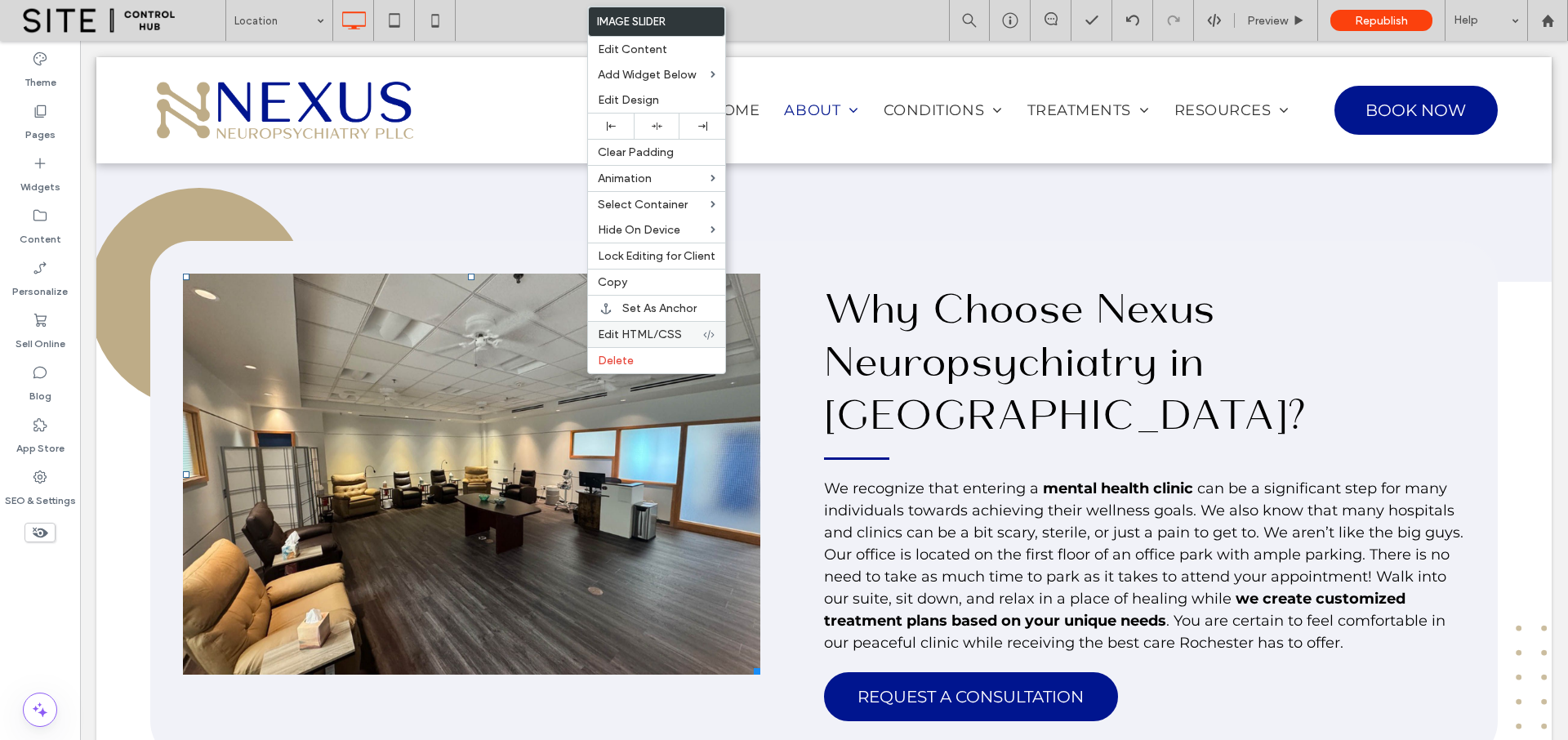
click at [663, 334] on span "Edit HTML/CSS" at bounding box center [639, 334] width 84 height 14
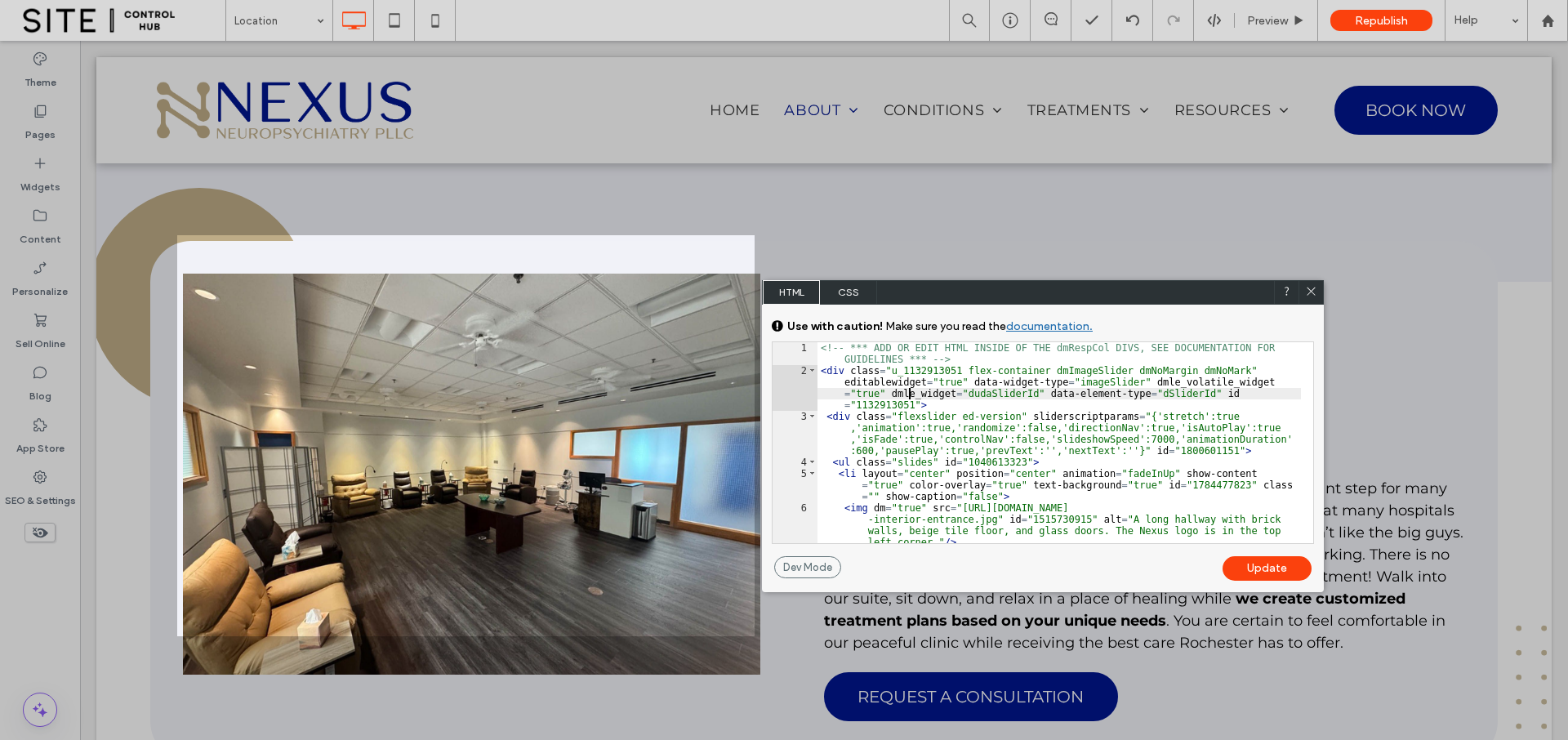
click at [908, 393] on div "<!-- *** ADD OR EDIT HTML INSIDE OF THE dmRespCol DIVS, SEE DOCUMENTATION FOR G…" at bounding box center [1059, 460] width 484 height 235
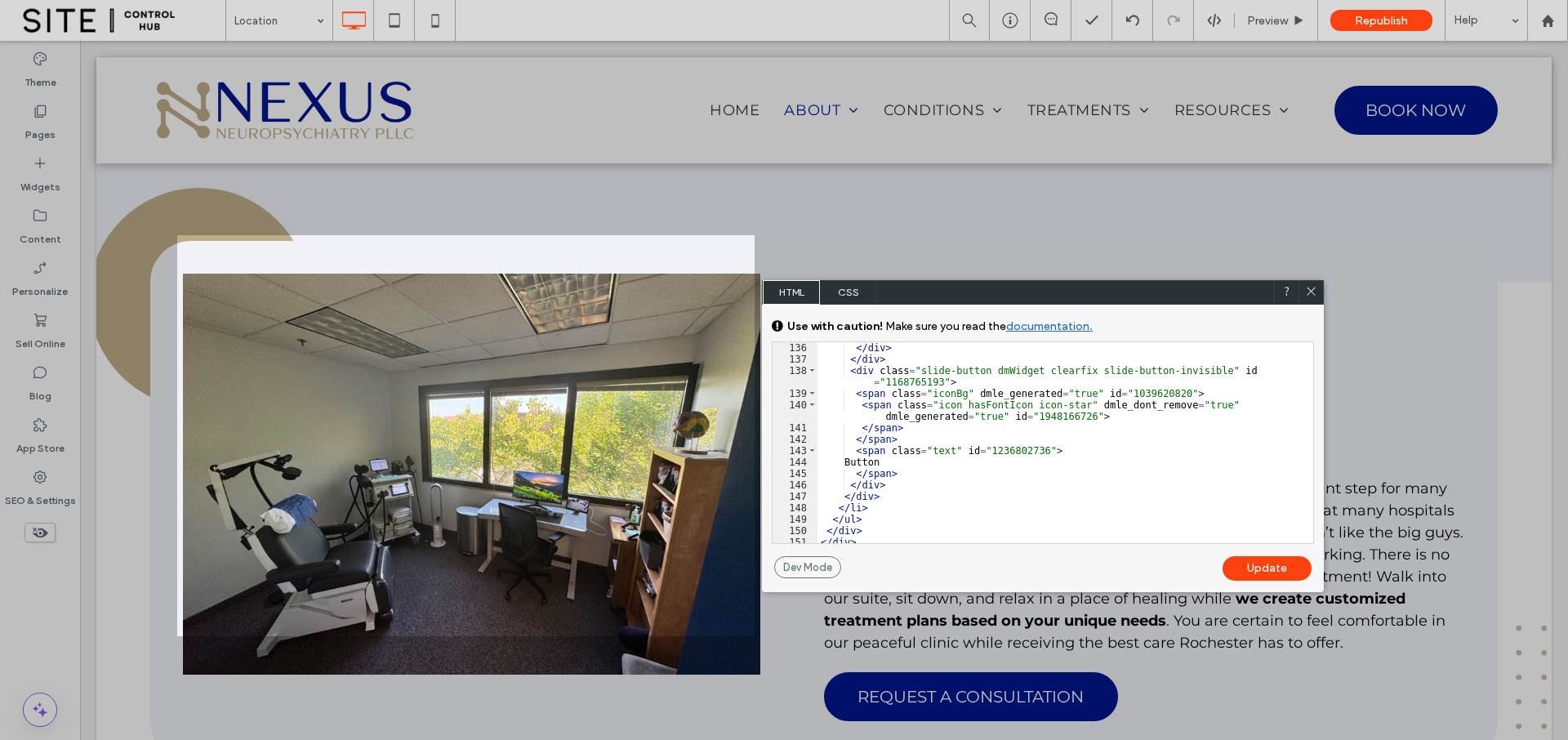
scroll to position [2074, 0]
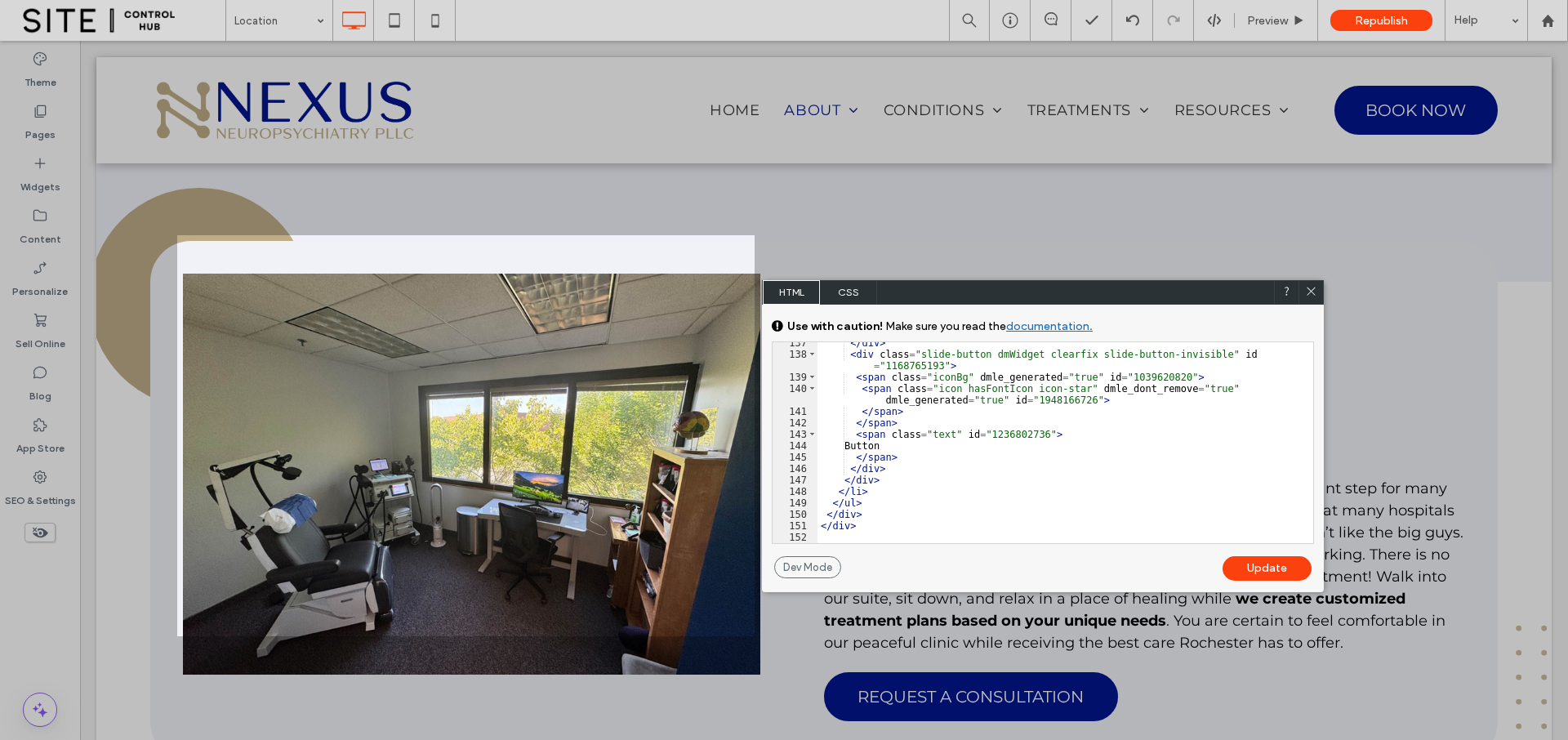
click at [864, 290] on span "CSS" at bounding box center [849, 292] width 57 height 25
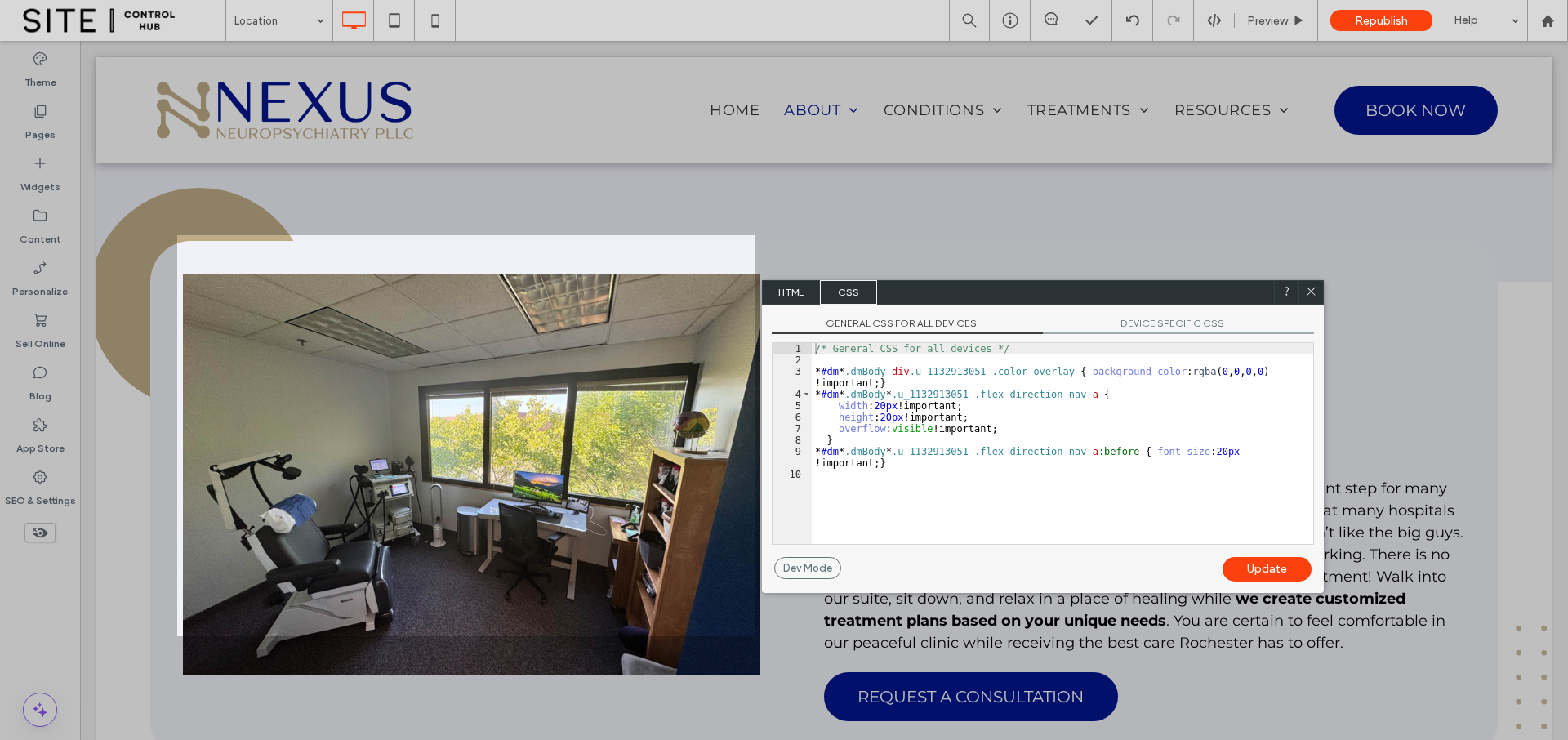
click at [931, 461] on div "/* General CSS for all devices */ * #dm * .dmBody div .u_1132913051 .color-over…" at bounding box center [1062, 454] width 501 height 223
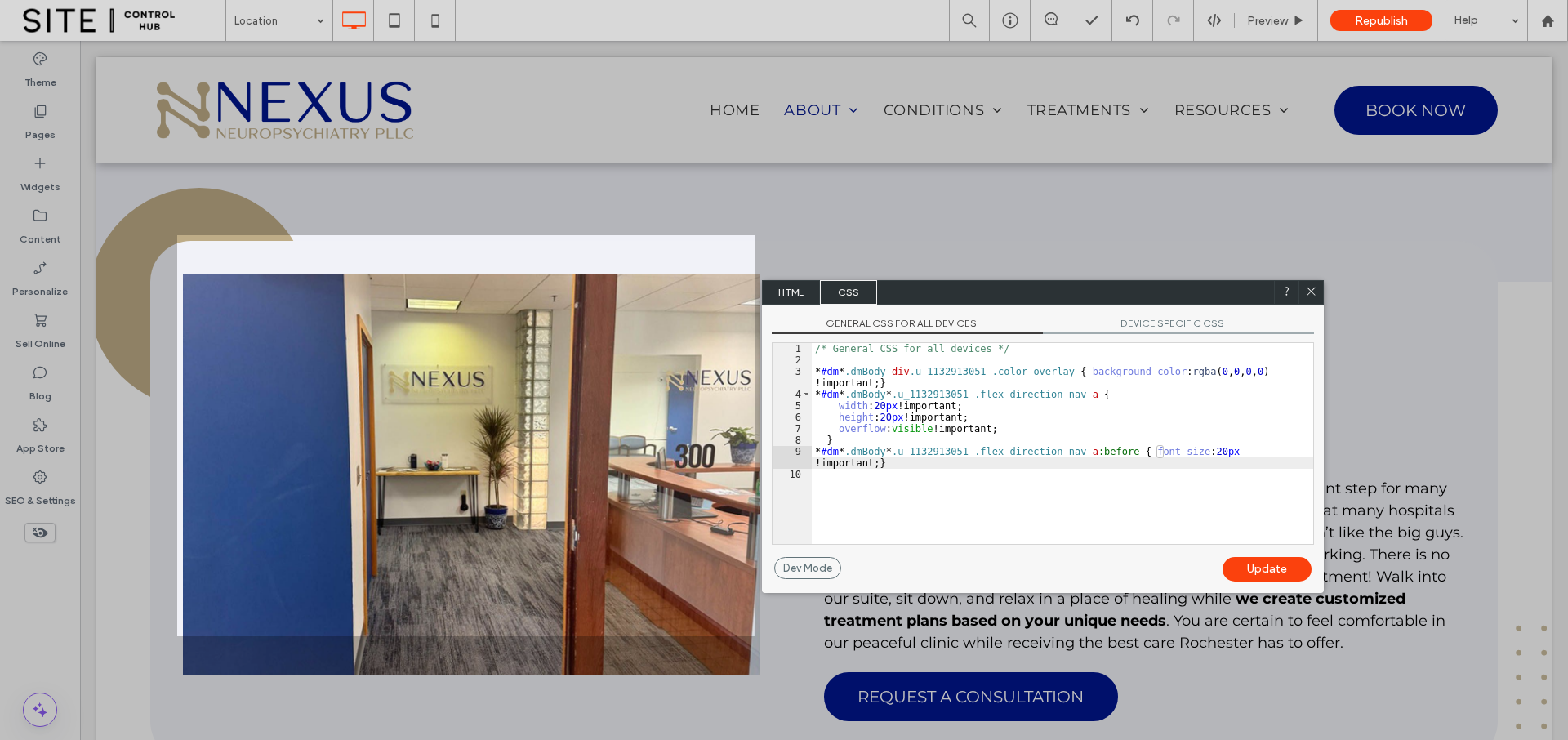
click at [1027, 427] on div "/* General CSS for all devices */ * #dm * .dmBody div .u_1132913051 .color-over…" at bounding box center [1062, 454] width 501 height 223
click at [1264, 565] on div "Update" at bounding box center [1267, 569] width 89 height 25
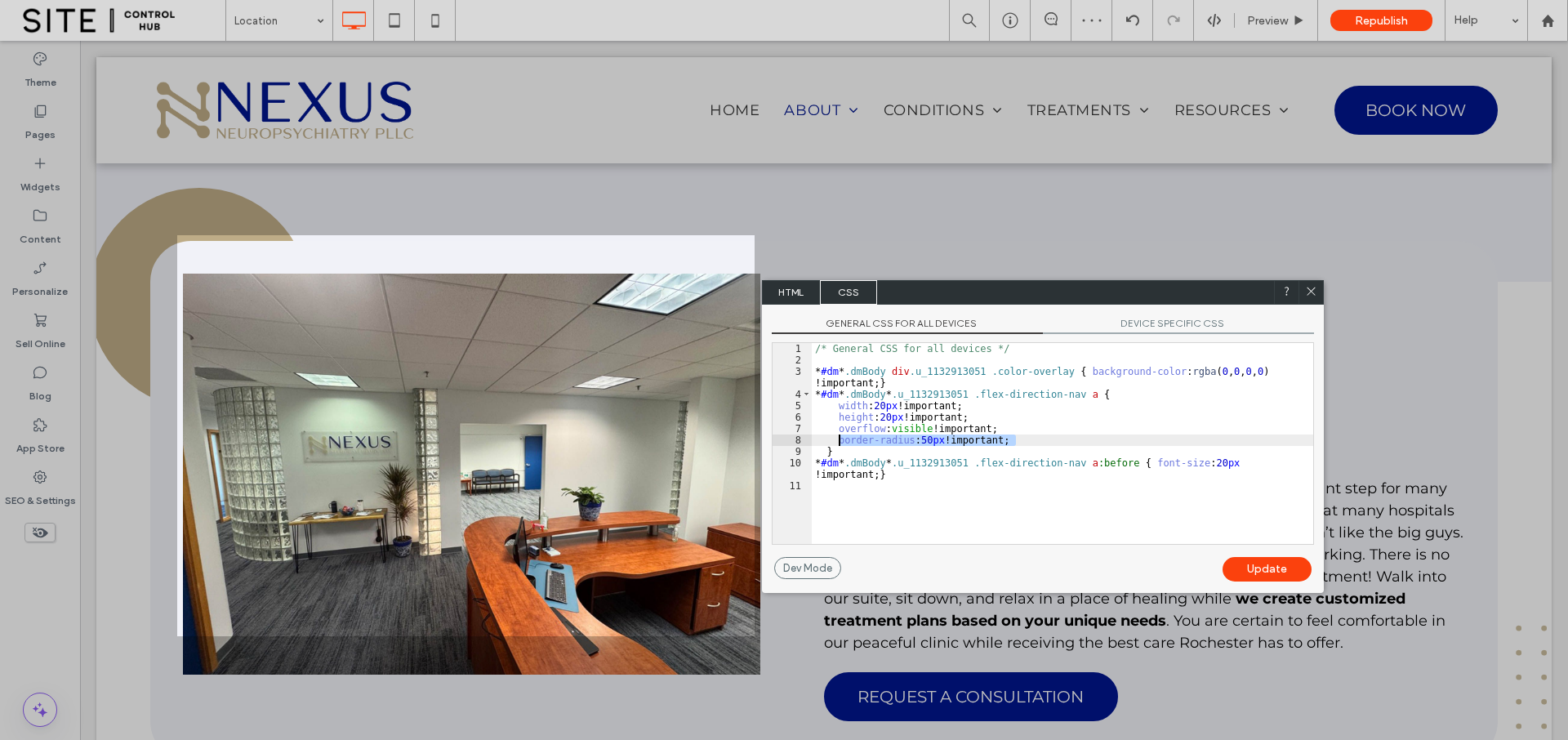
drag, startPoint x: 1027, startPoint y: 441, endPoint x: 840, endPoint y: 437, distance: 187.0
click at [840, 437] on div "/* General CSS for all devices */ * #dm * .dmBody div .u_1132913051 .color-over…" at bounding box center [1062, 454] width 501 height 223
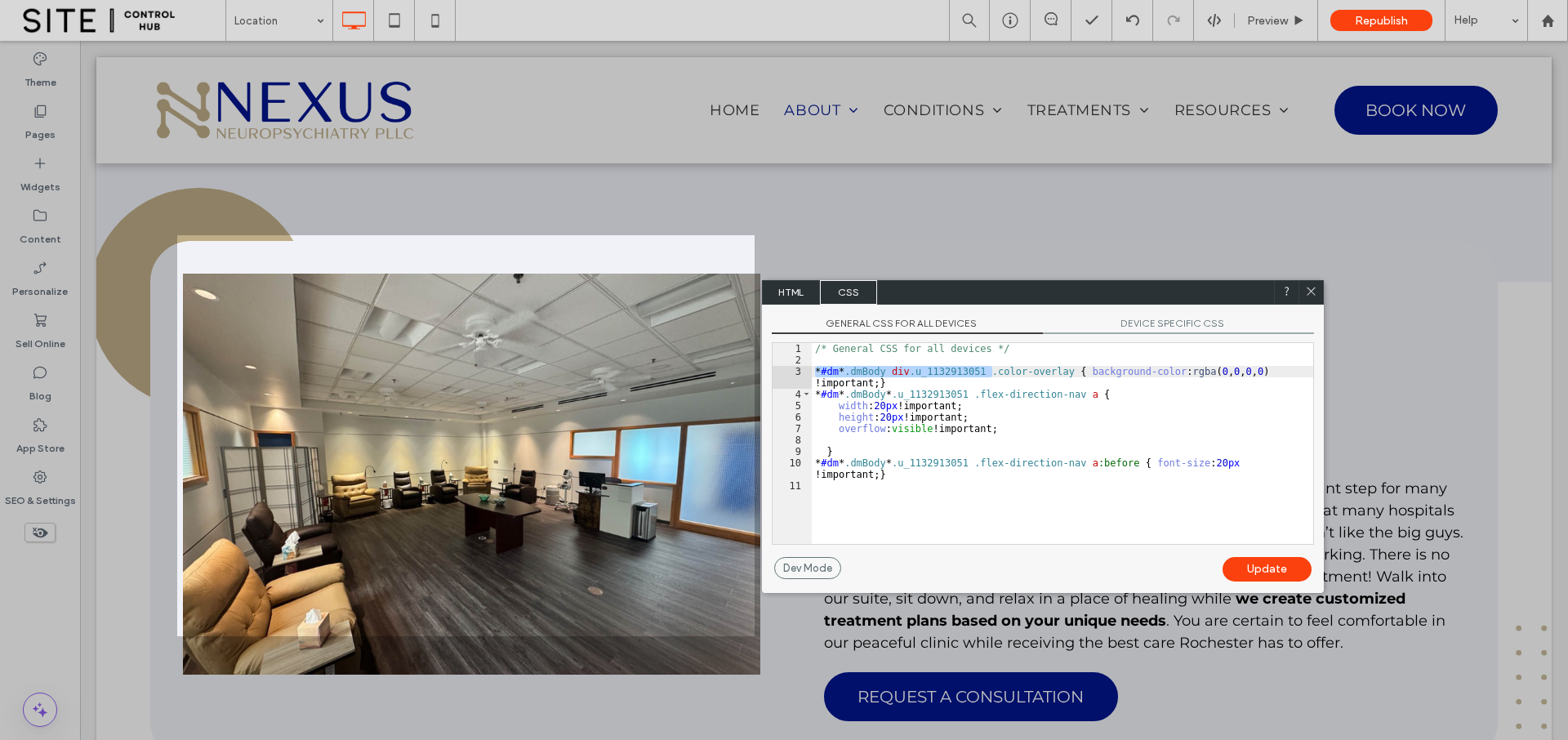
drag, startPoint x: 994, startPoint y: 371, endPoint x: 801, endPoint y: 373, distance: 193.0
click at [801, 373] on div "** 1 2 3 4 5 6 7 8 9 10 11 /* General CSS for all devices */ * #dm * .dmBody di…" at bounding box center [1043, 443] width 543 height 202
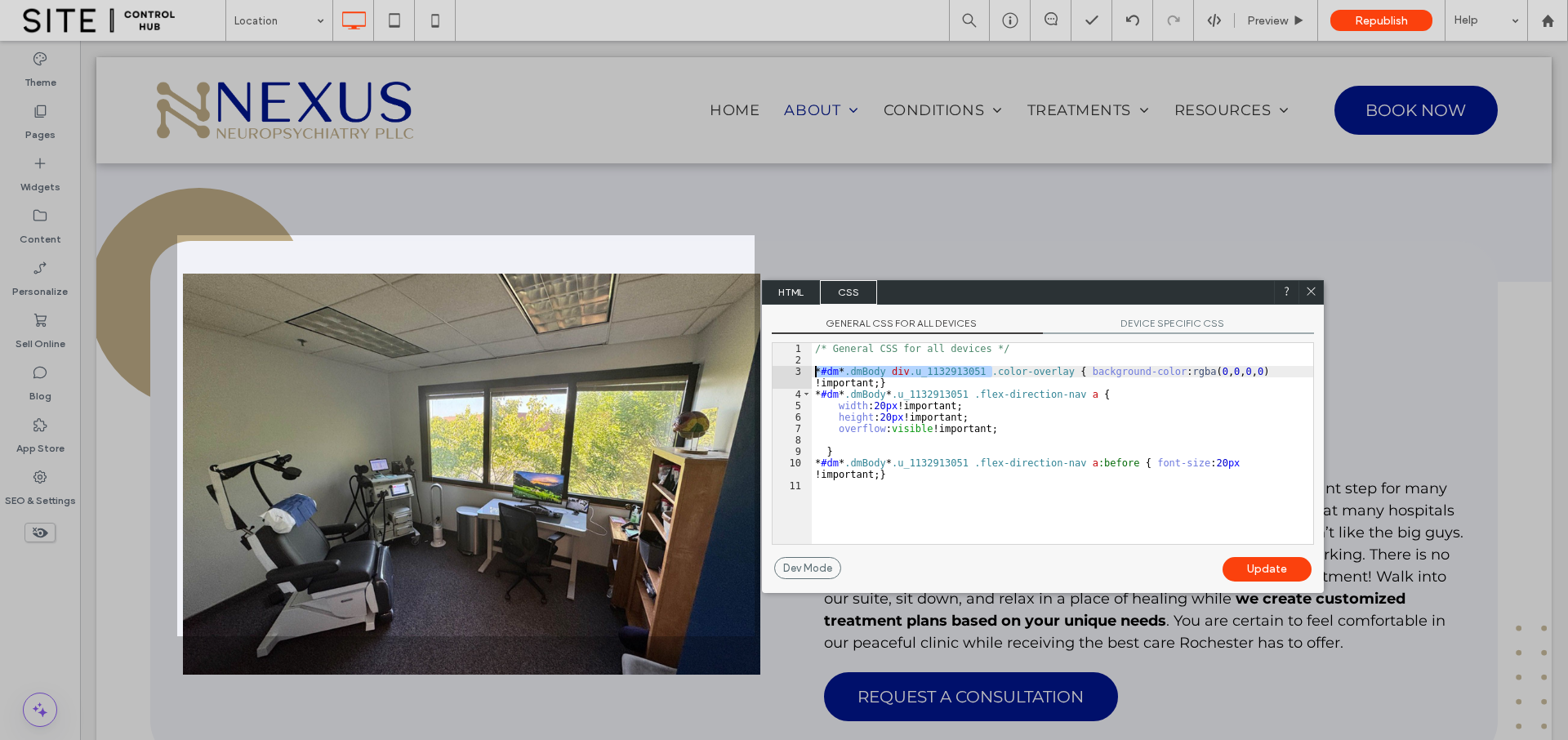
click at [817, 372] on div "/* General CSS for all devices */ * #dm * .dmBody div .u_1132913051 .color-over…" at bounding box center [1062, 454] width 501 height 223
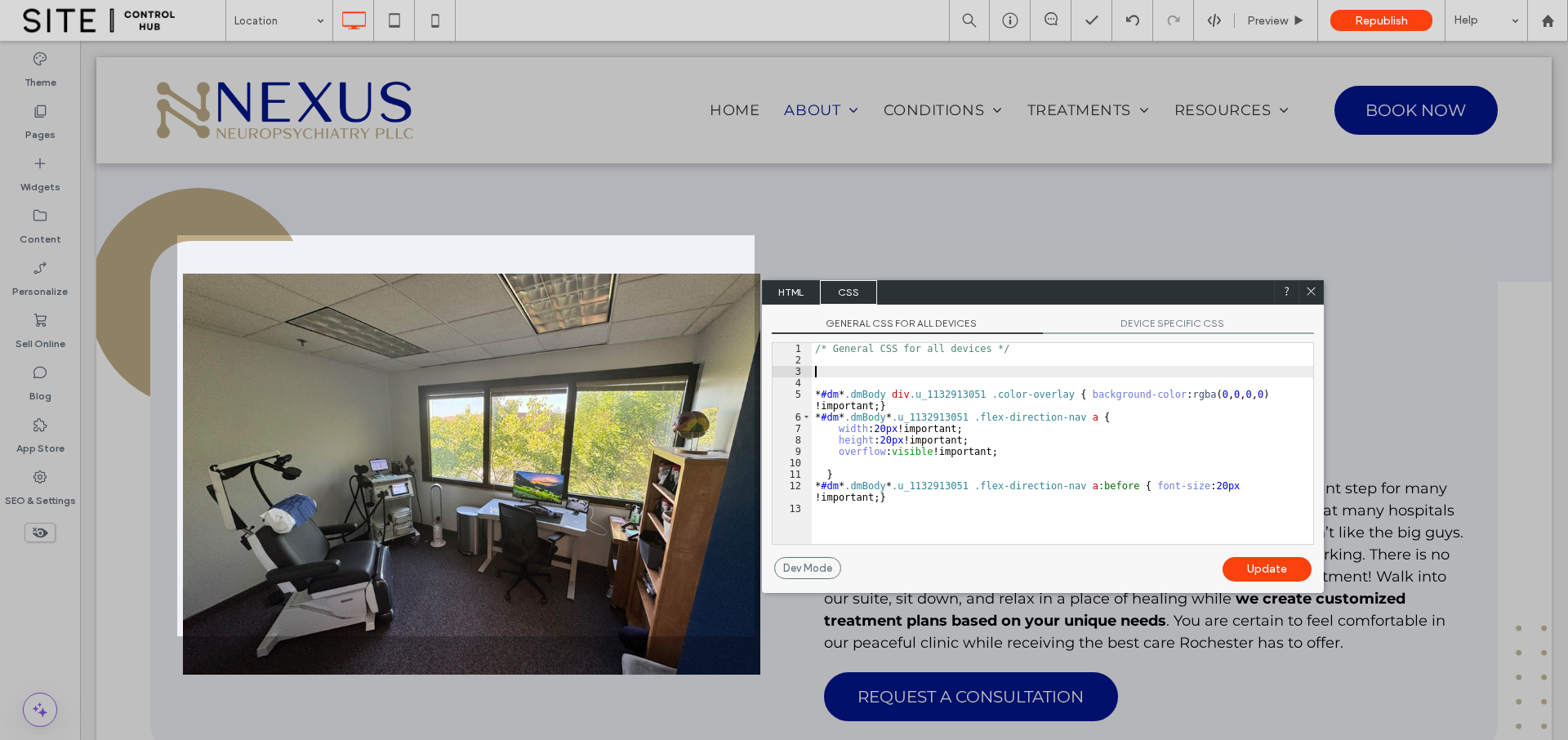
paste textarea
type textarea "**"
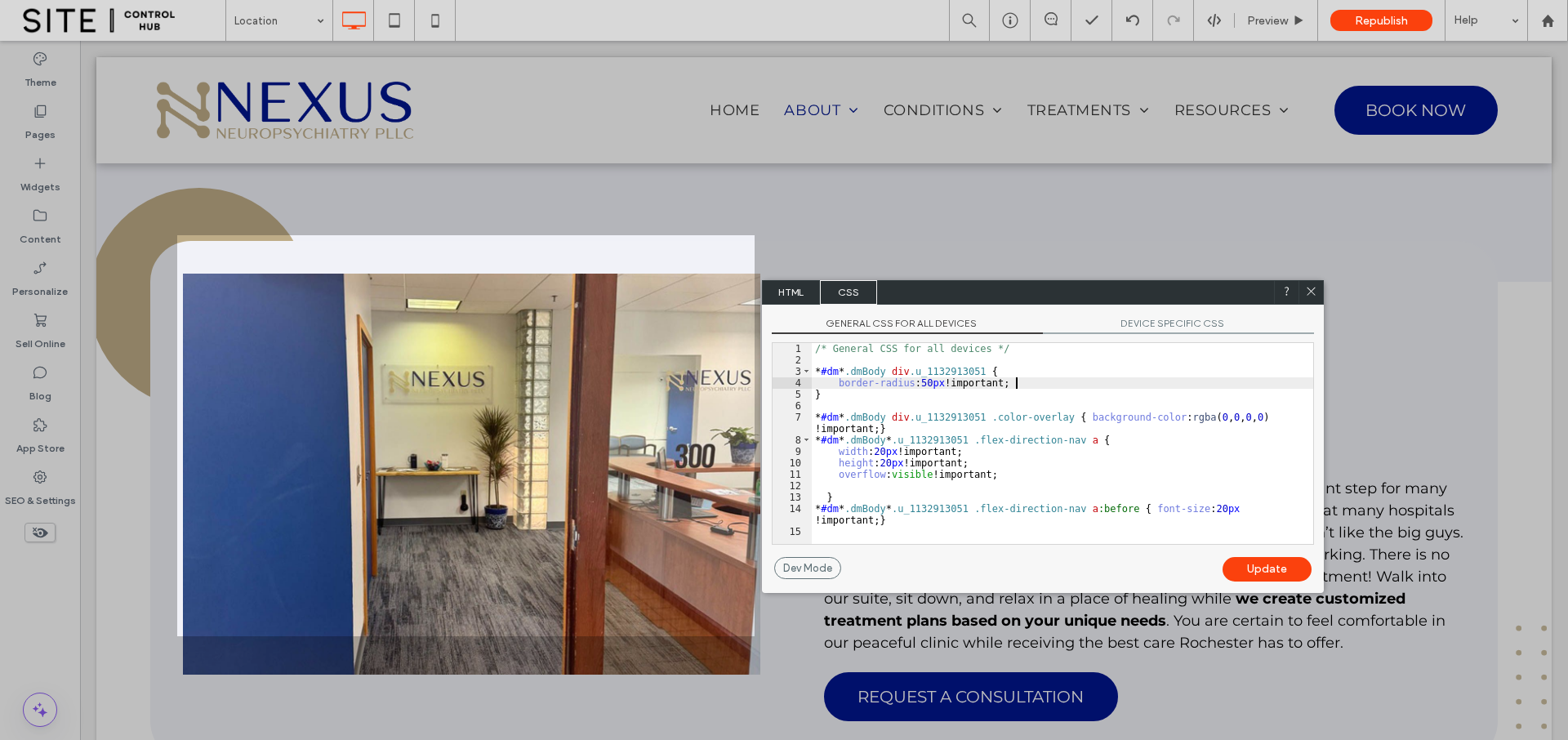
click at [1244, 564] on div "Update" at bounding box center [1267, 569] width 89 height 25
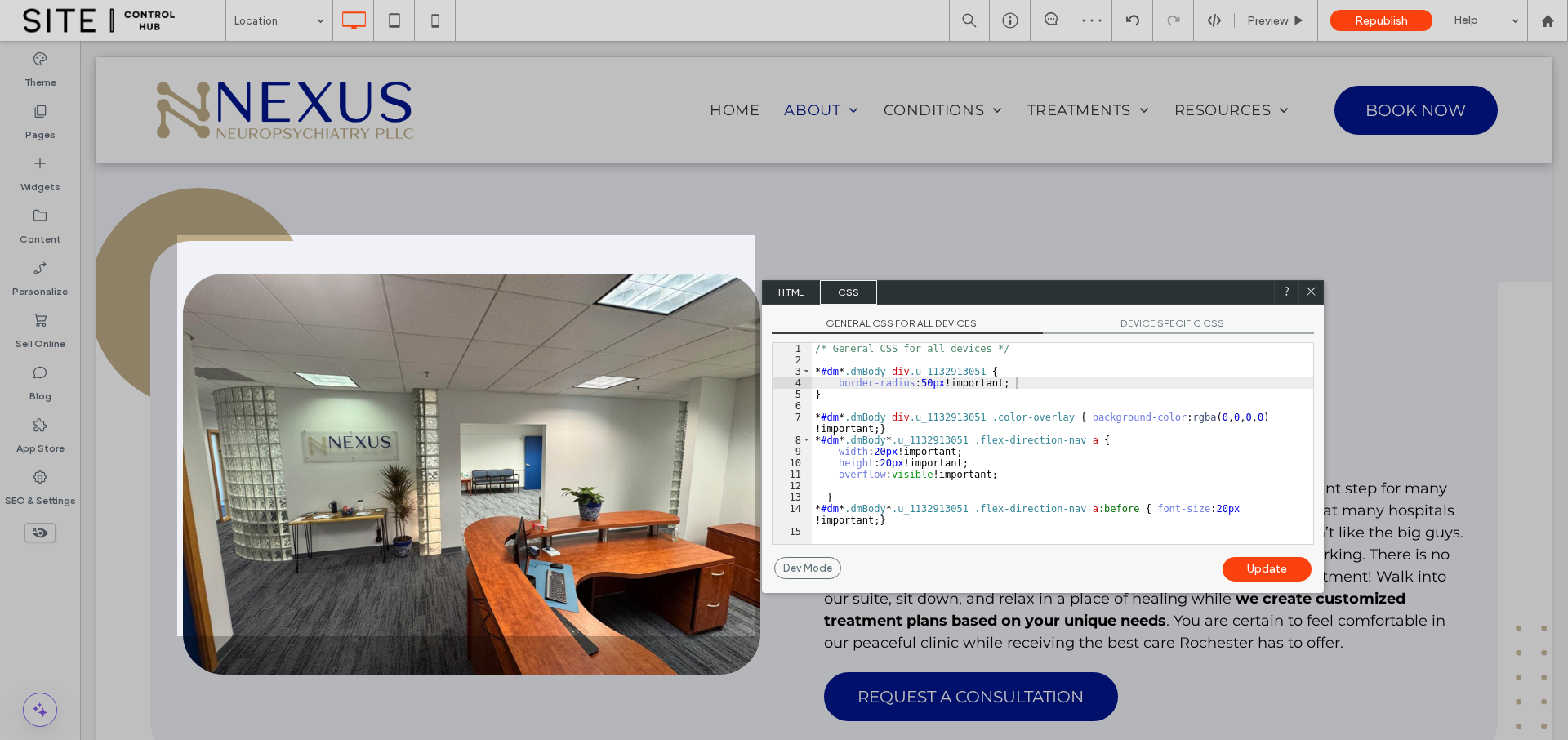
click at [1314, 296] on icon at bounding box center [1310, 290] width 12 height 12
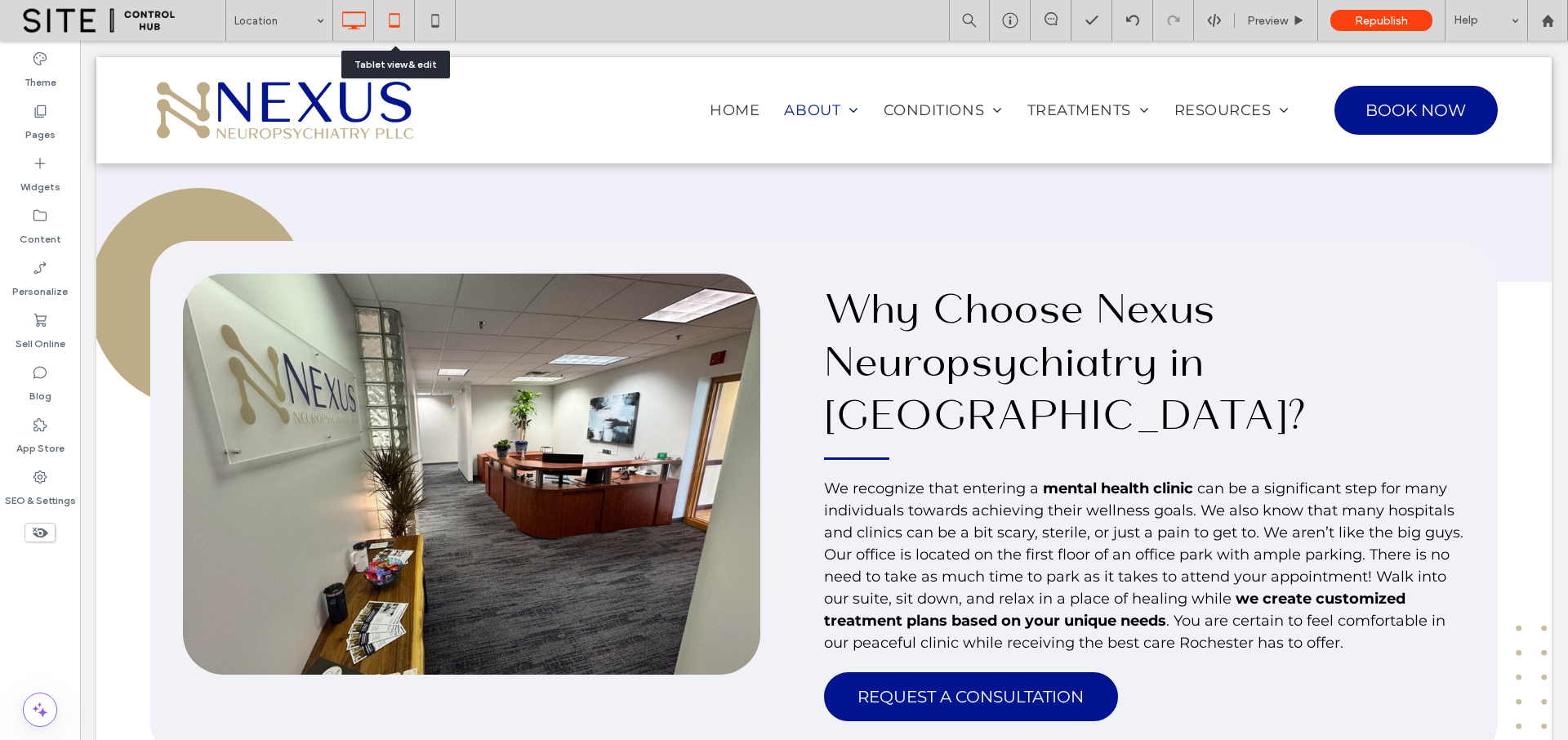
click at [399, 17] on use at bounding box center [395, 19] width 11 height 14
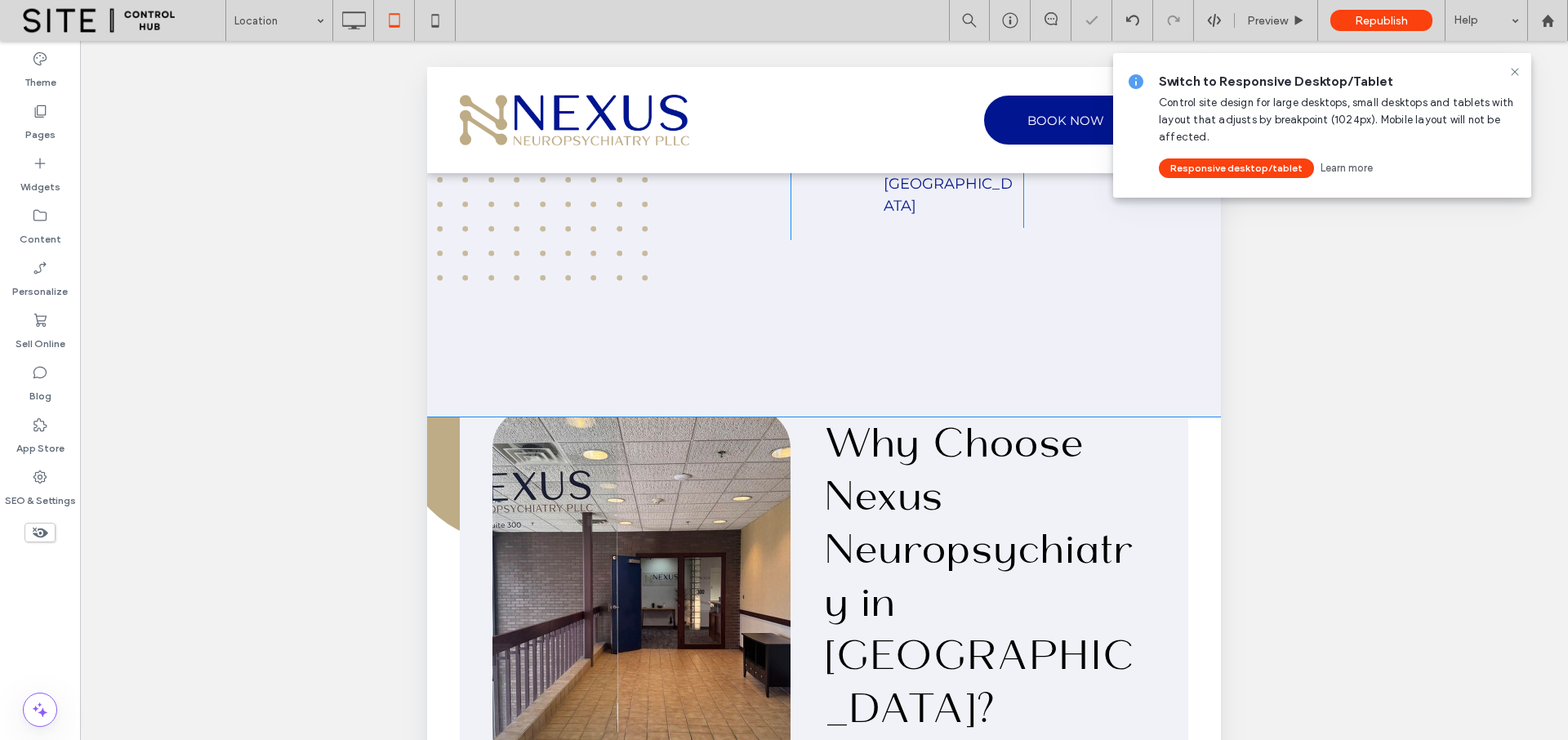
scroll to position [682, 0]
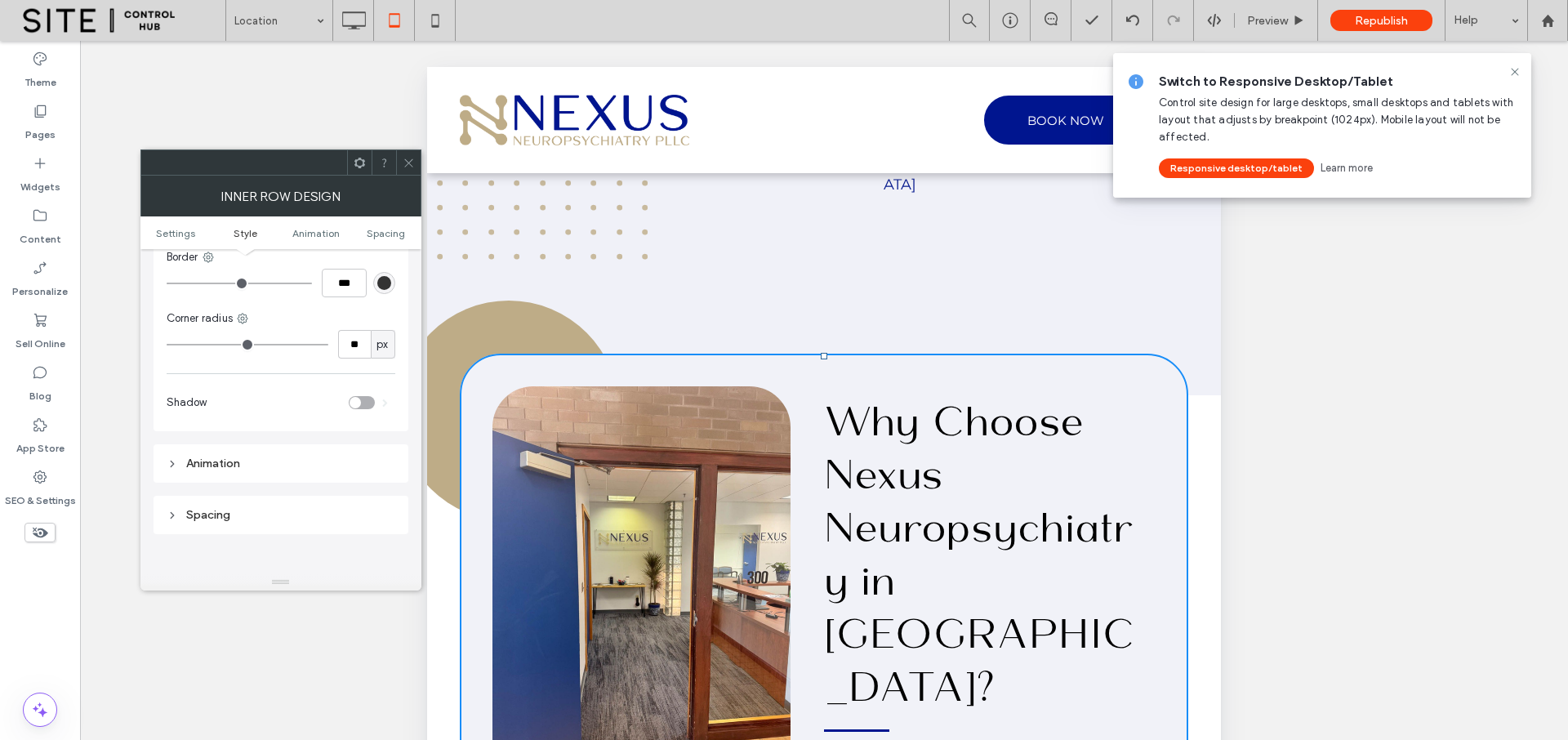
scroll to position [237, 0]
click at [409, 163] on icon at bounding box center [408, 163] width 12 height 12
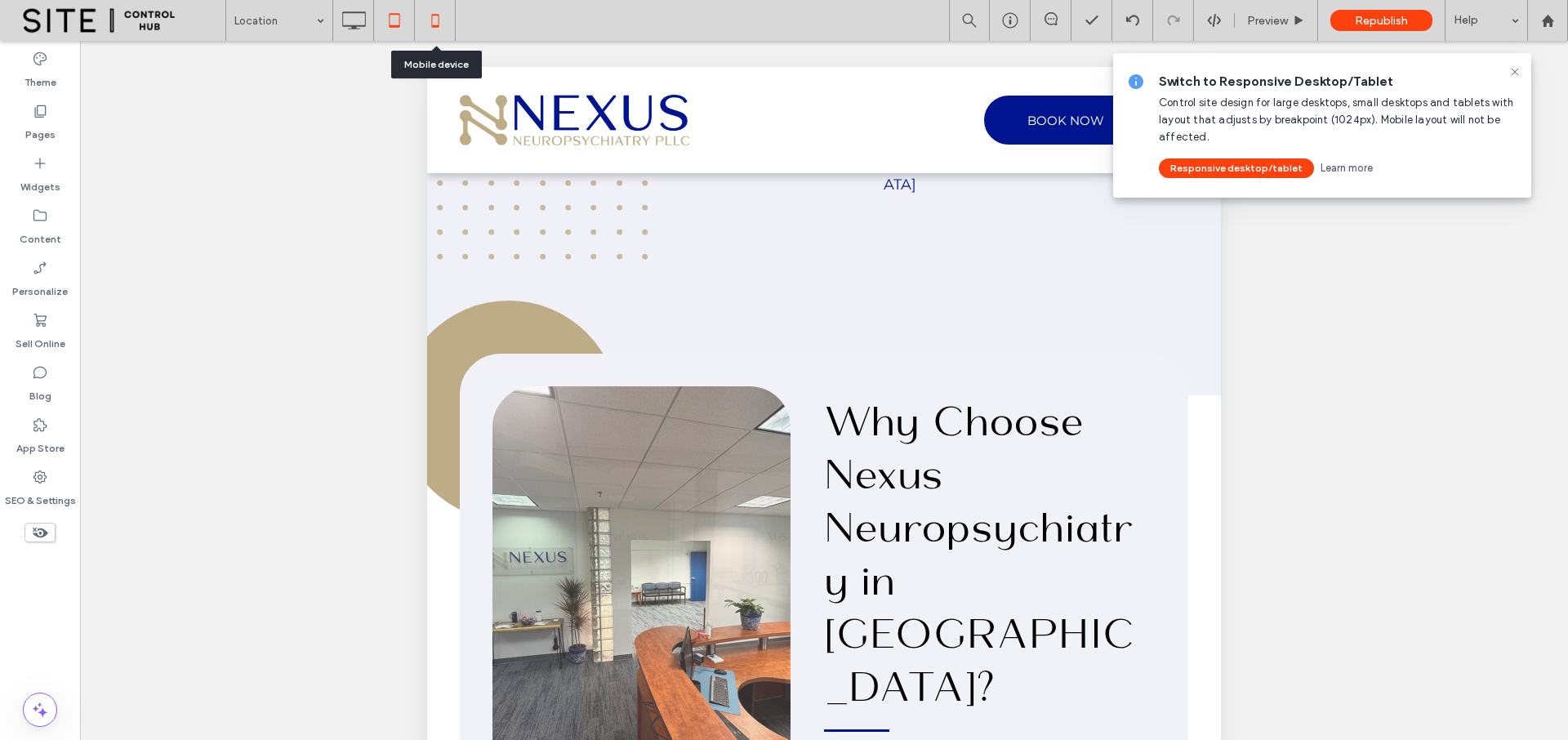
click at [431, 17] on use at bounding box center [435, 20] width 7 height 13
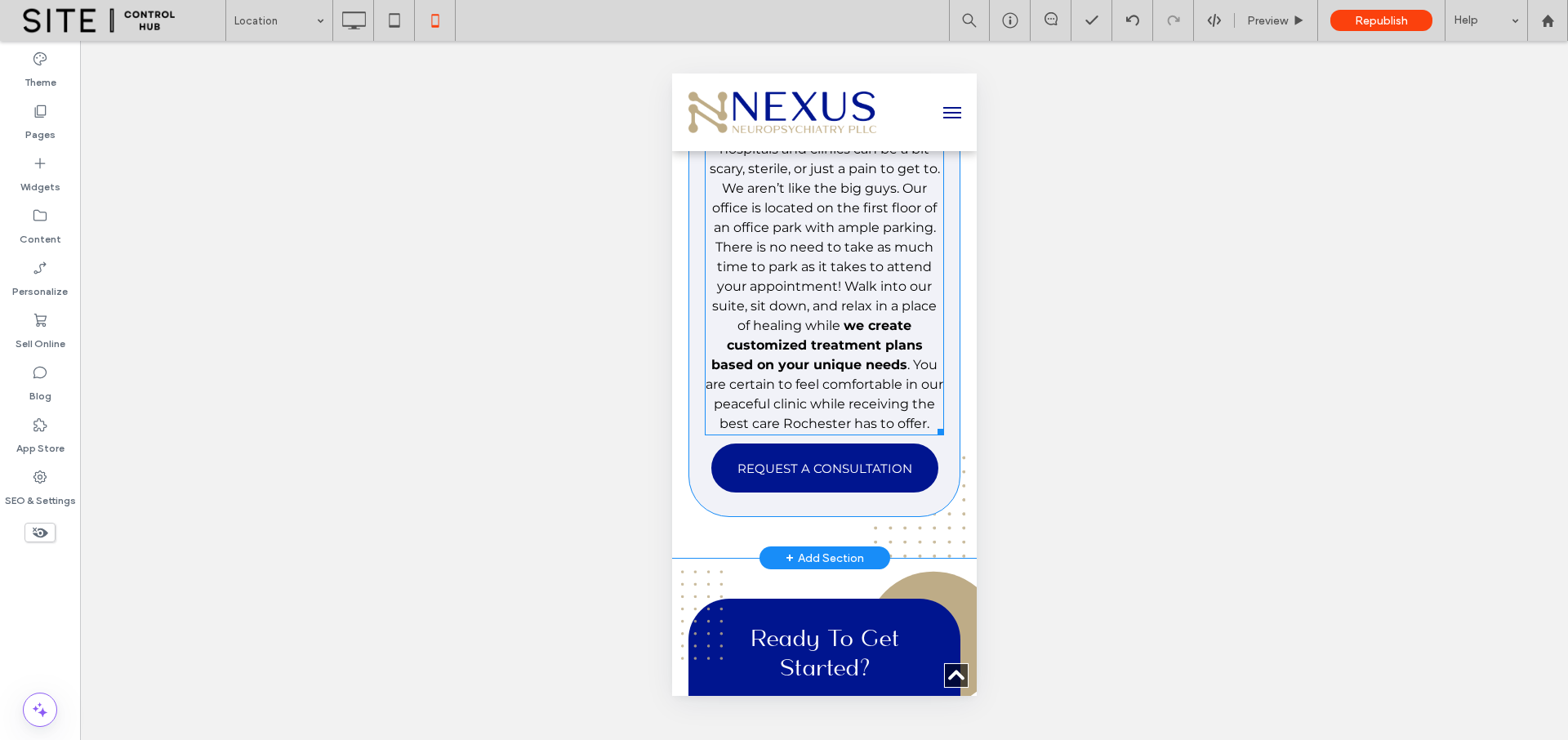
scroll to position [1708, 0]
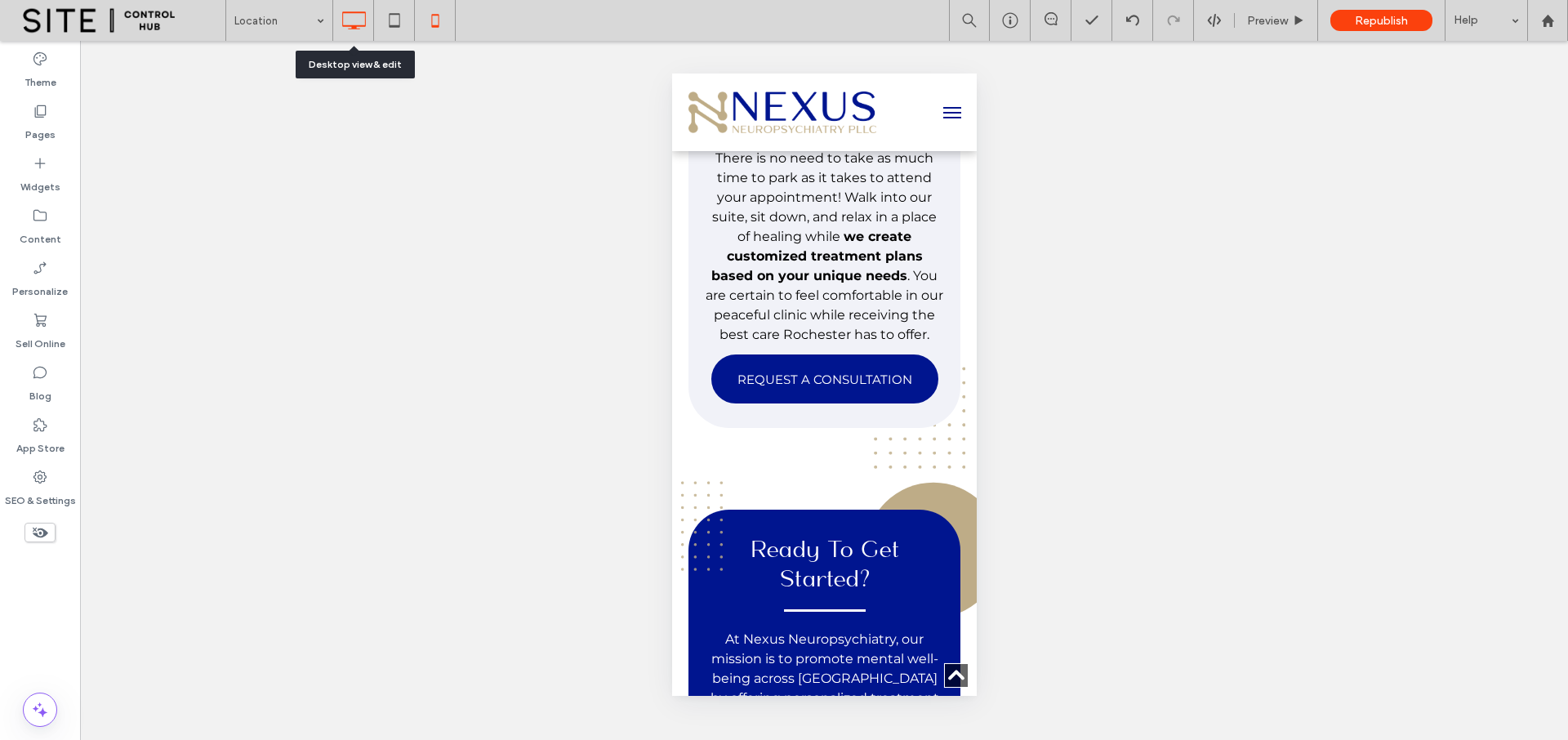
click at [363, 24] on icon at bounding box center [354, 20] width 33 height 33
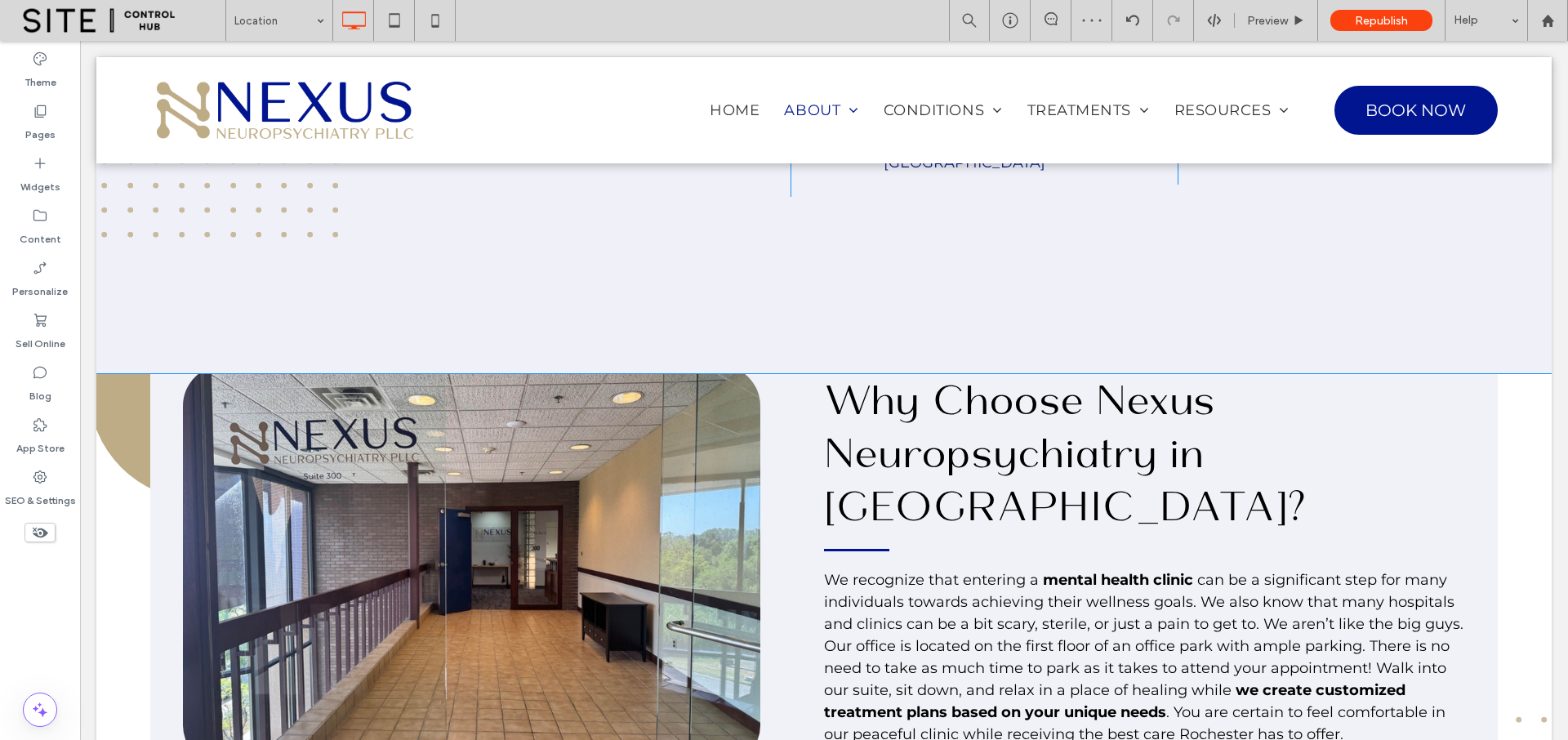
scroll to position [610, 0]
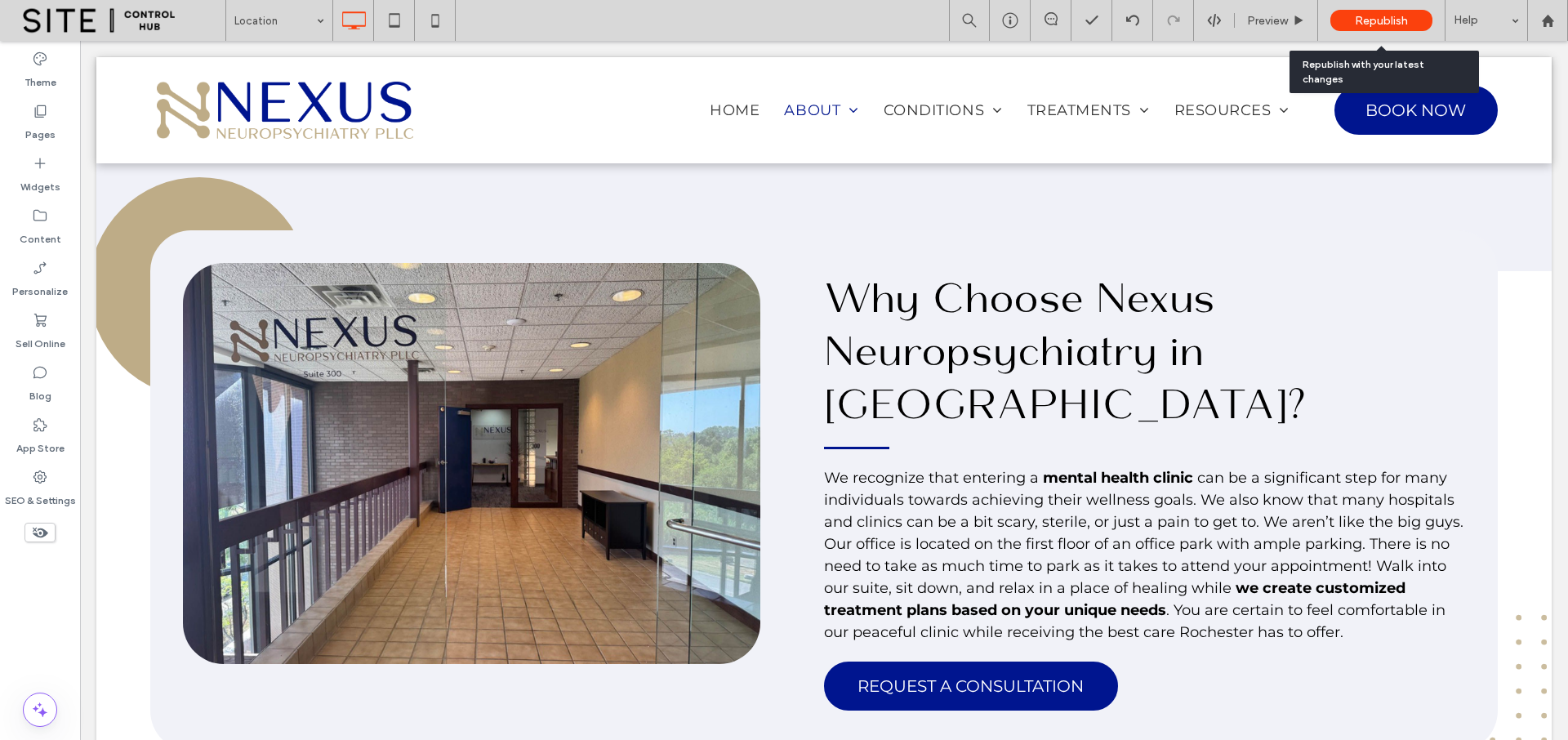
click at [1387, 21] on span "Republish" at bounding box center [1381, 20] width 53 height 14
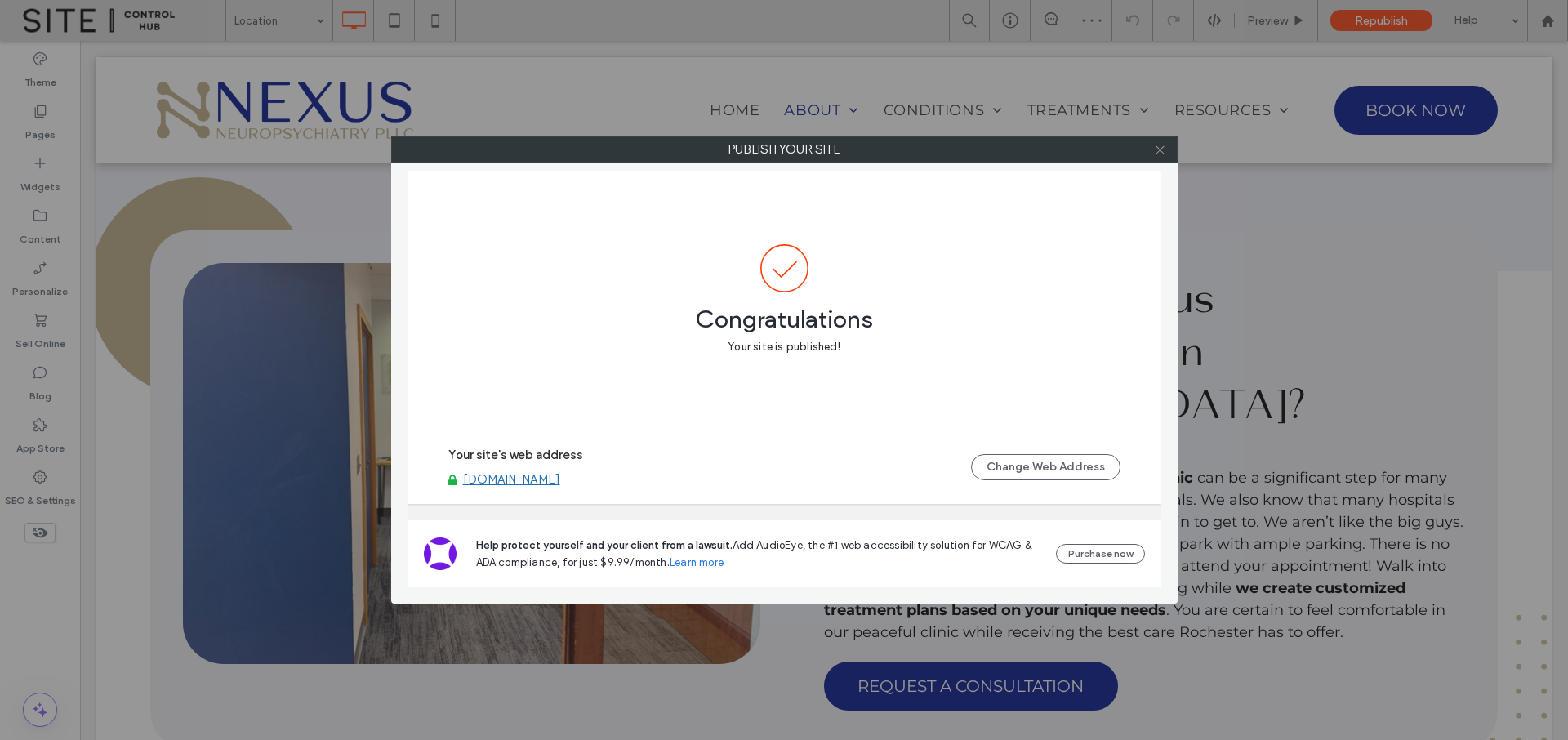
click at [1161, 150] on icon at bounding box center [1160, 149] width 12 height 12
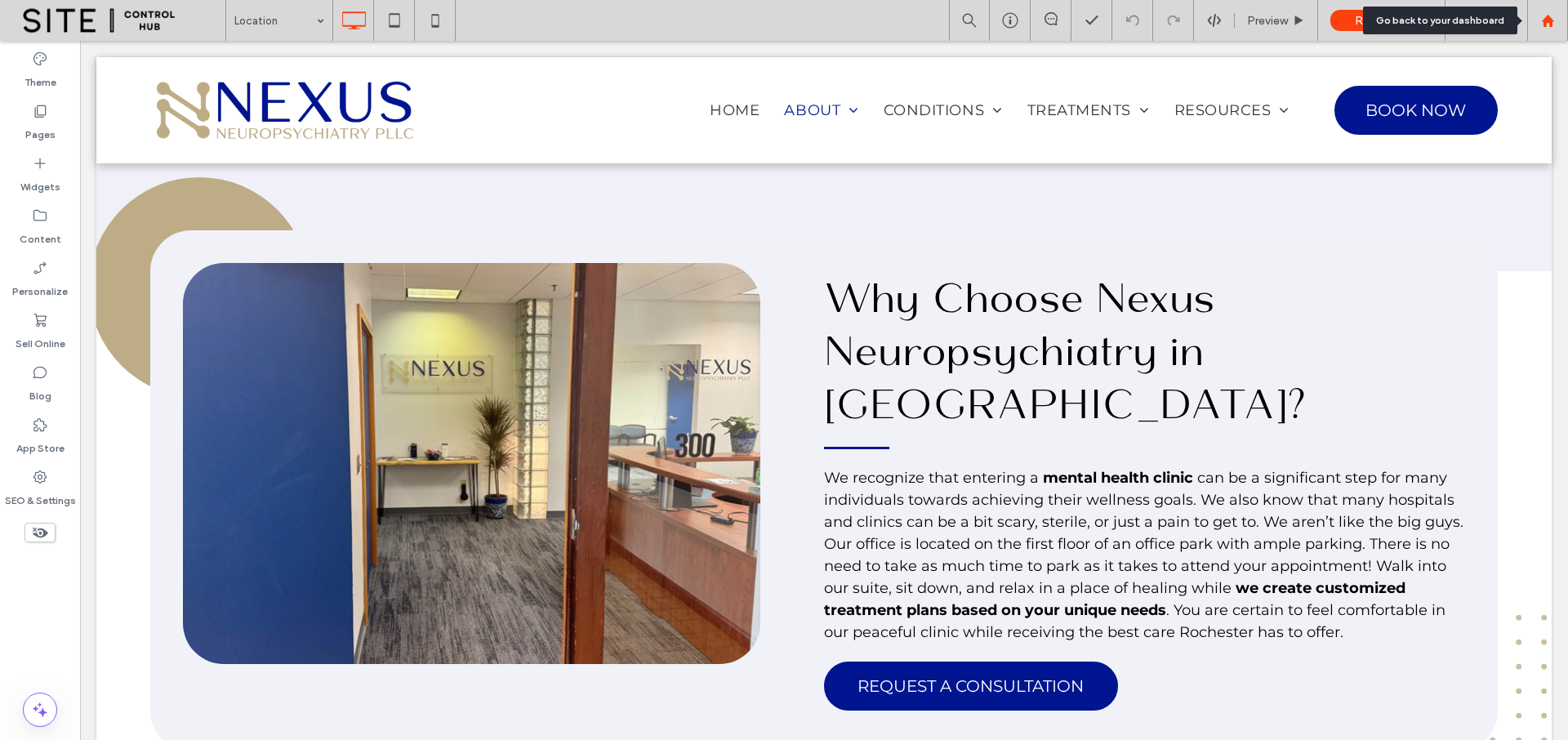
click at [1555, 22] on div at bounding box center [1548, 20] width 40 height 14
